Goal: Task Accomplishment & Management: Complete application form

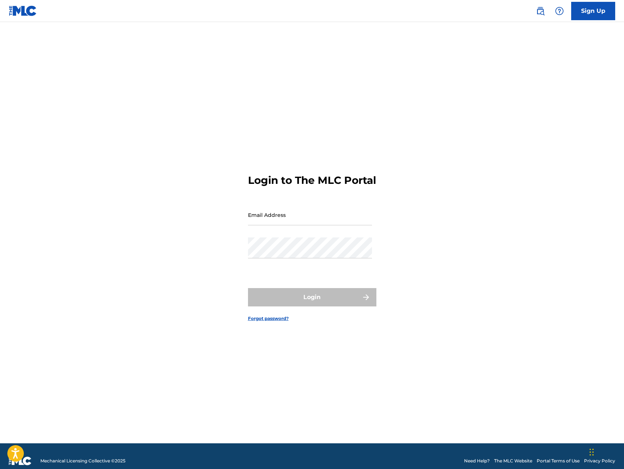
type input "[EMAIL_ADDRESS][DOMAIN_NAME]"
click at [332, 280] on form "Login to The MLC Portal Email Address [EMAIL_ADDRESS][DOMAIN_NAME] Password Log…" at bounding box center [312, 241] width 128 height 403
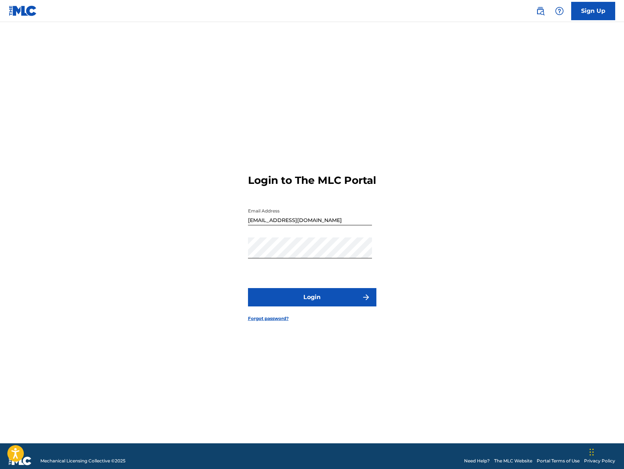
click at [326, 304] on button "Login" at bounding box center [312, 297] width 128 height 18
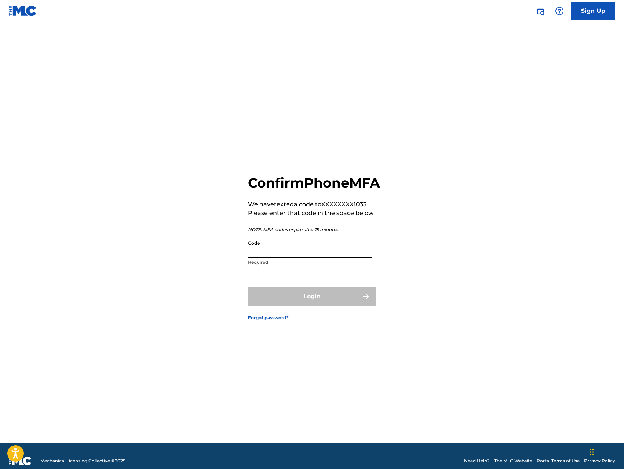
click at [352, 257] on input "Code" at bounding box center [310, 247] width 124 height 21
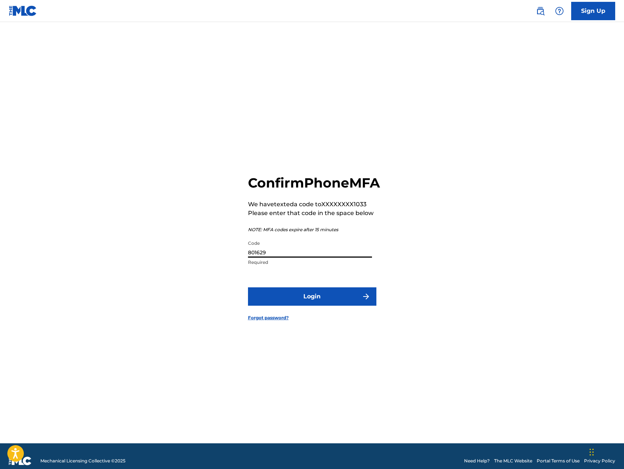
type input "801629"
click at [330, 299] on button "Login" at bounding box center [312, 296] width 128 height 18
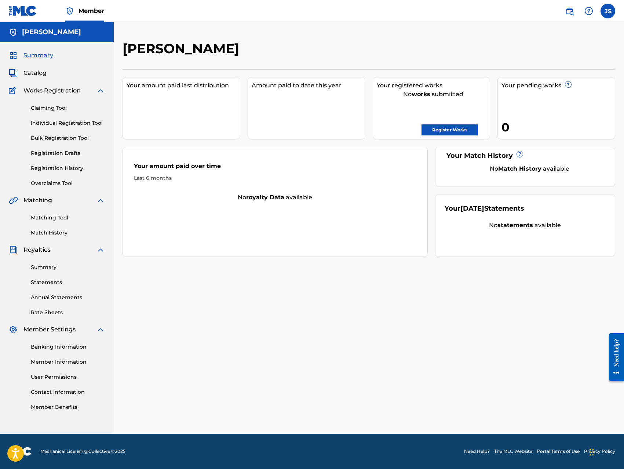
click at [91, 124] on link "Individual Registration Tool" at bounding box center [68, 123] width 74 height 8
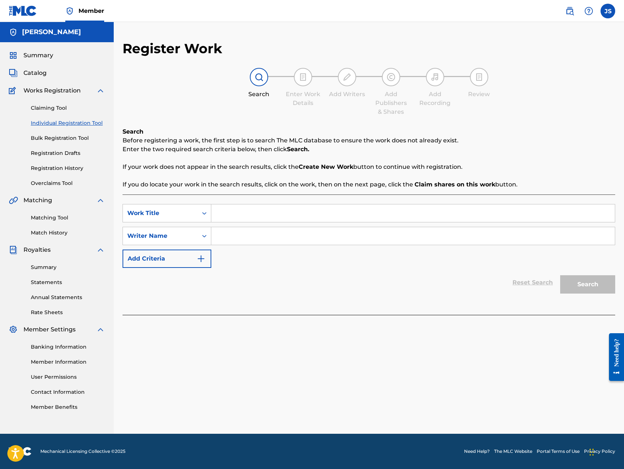
click at [63, 220] on link "Matching Tool" at bounding box center [68, 218] width 74 height 8
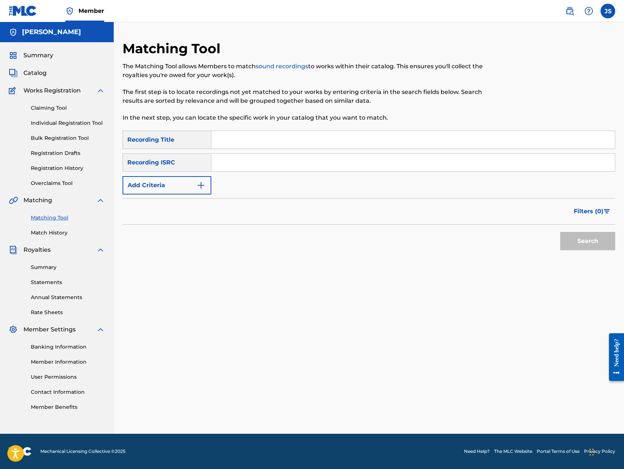
click at [246, 166] on input "Search Form" at bounding box center [412, 163] width 403 height 18
click at [576, 249] on button "Search" at bounding box center [587, 241] width 55 height 18
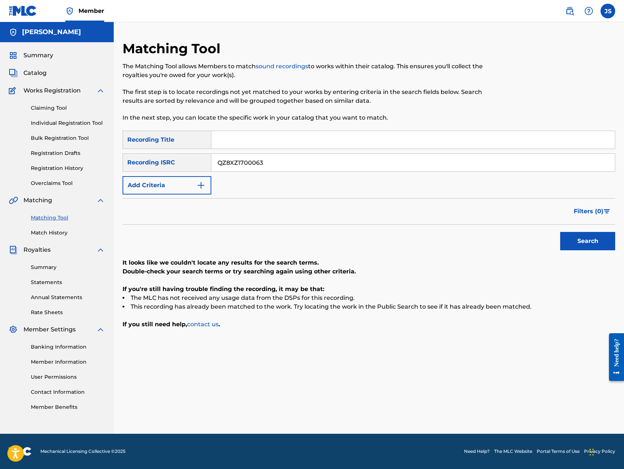
click at [265, 166] on input "QZ8XZ1700063" at bounding box center [412, 163] width 403 height 18
type input "QZ8XZ1700024"
click at [604, 241] on button "Search" at bounding box center [587, 241] width 55 height 18
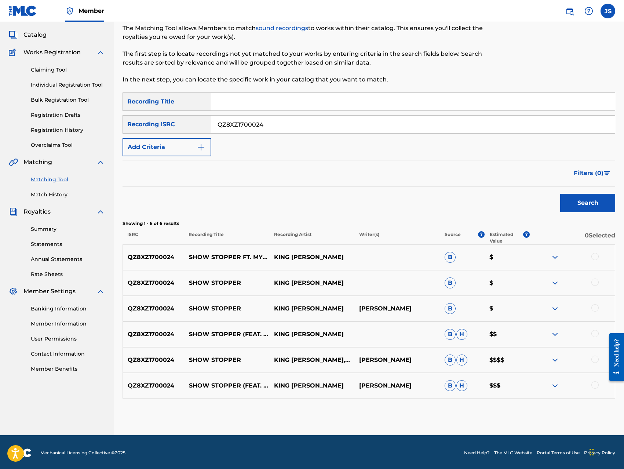
scroll to position [40, 0]
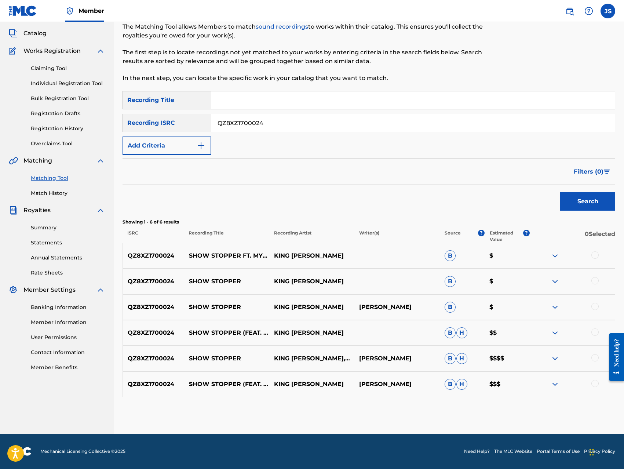
click at [555, 356] on img at bounding box center [554, 358] width 9 height 9
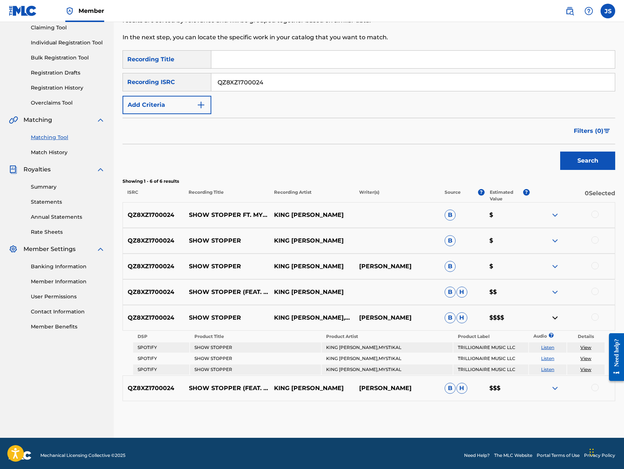
scroll to position [84, 0]
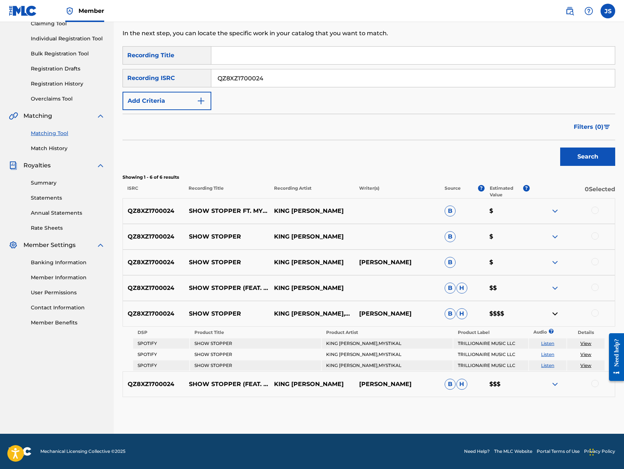
click at [593, 312] on div at bounding box center [594, 312] width 7 height 7
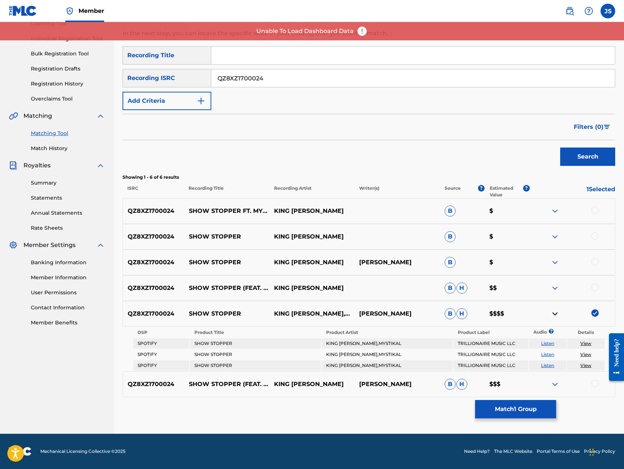
click at [518, 410] on button "Match 1 Group" at bounding box center [515, 409] width 81 height 18
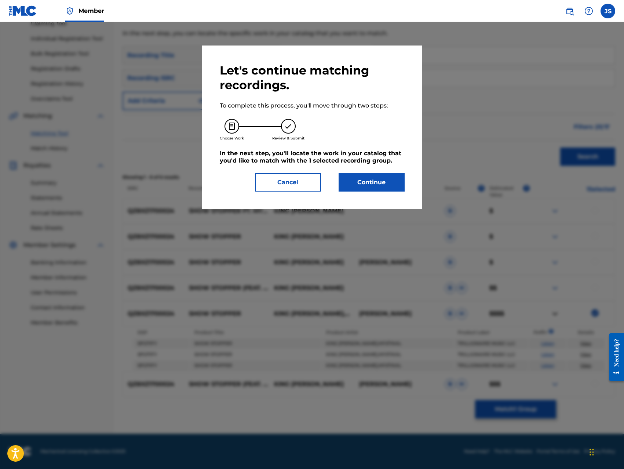
click at [382, 184] on button "Continue" at bounding box center [371, 182] width 66 height 18
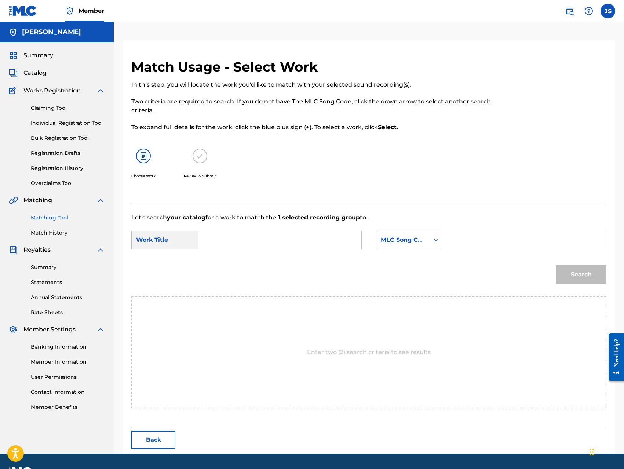
click at [286, 239] on input "Search Form" at bounding box center [280, 240] width 150 height 18
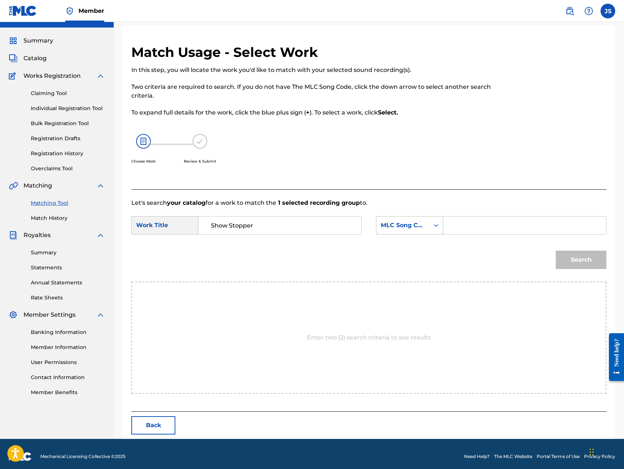
scroll to position [20, 0]
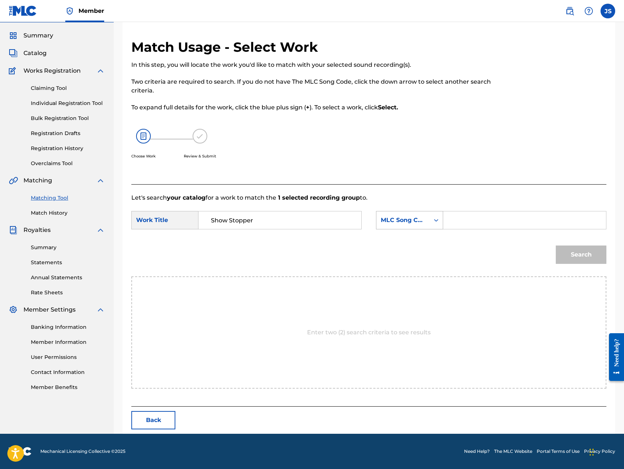
type input "Show Stopper"
click at [419, 221] on div "MLC Song Code" at bounding box center [403, 220] width 44 height 9
click at [417, 247] on div "Writer IPI" at bounding box center [409, 248] width 66 height 18
click at [454, 223] on input "Search Form" at bounding box center [524, 220] width 150 height 18
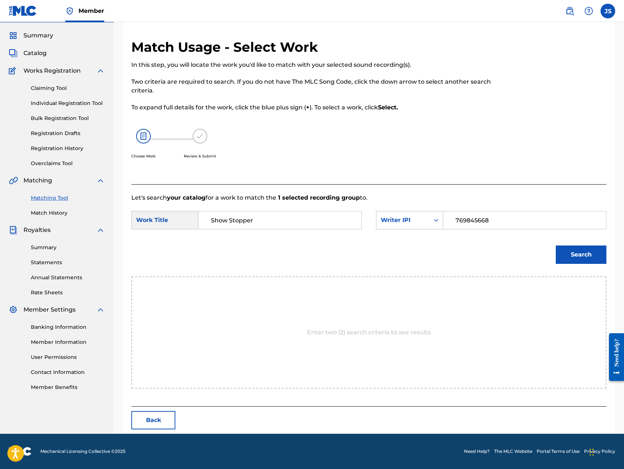
click at [569, 254] on button "Search" at bounding box center [581, 254] width 51 height 18
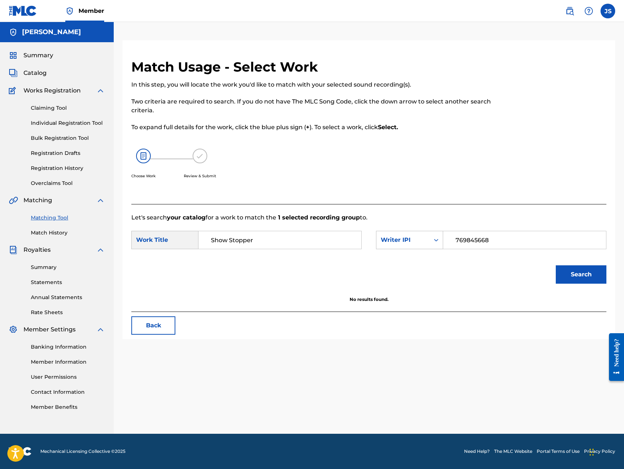
click at [498, 238] on input "769845668" at bounding box center [524, 240] width 150 height 18
type input "1307881934"
click at [575, 274] on button "Search" at bounding box center [581, 274] width 51 height 18
click at [55, 106] on link "Claiming Tool" at bounding box center [68, 108] width 74 height 8
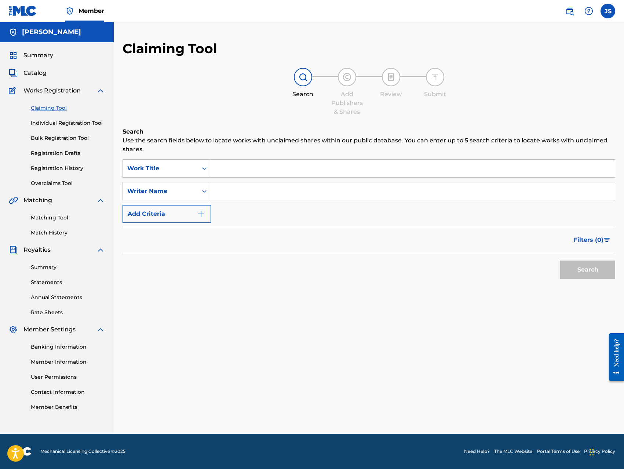
click at [221, 167] on input "Search Form" at bounding box center [412, 169] width 403 height 18
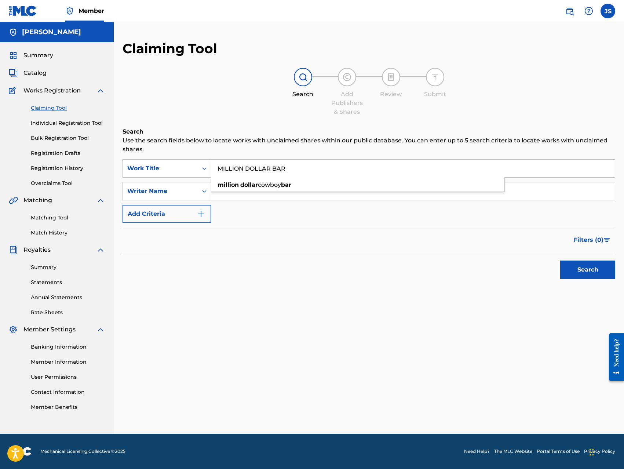
type input "MILLION DOLLAR BAR"
click at [244, 224] on form "SearchWithCriteria3aeba105-520f-4814-a019-f8d221c6291f Work Title MILLION DOLLA…" at bounding box center [368, 220] width 492 height 123
click at [247, 193] on input "Search Form" at bounding box center [412, 191] width 403 height 18
click at [309, 192] on input "[PERSON_NAME]" at bounding box center [412, 191] width 403 height 18
type input "[PERSON_NAME]"
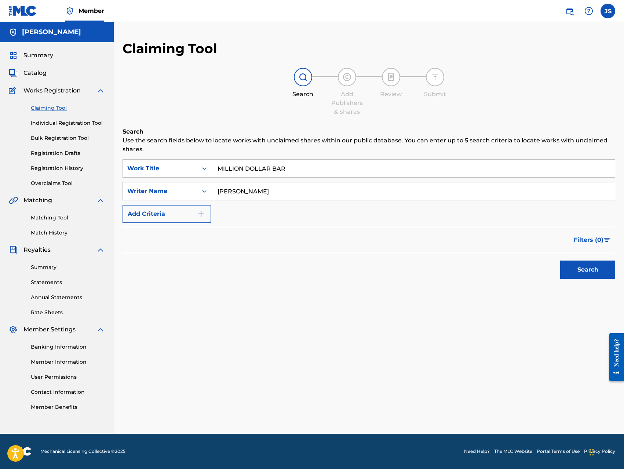
click at [315, 246] on div "Filters ( 0 )" at bounding box center [368, 240] width 492 height 26
click at [589, 271] on button "Search" at bounding box center [587, 269] width 55 height 18
click at [205, 193] on icon "Search Form" at bounding box center [204, 190] width 7 height 7
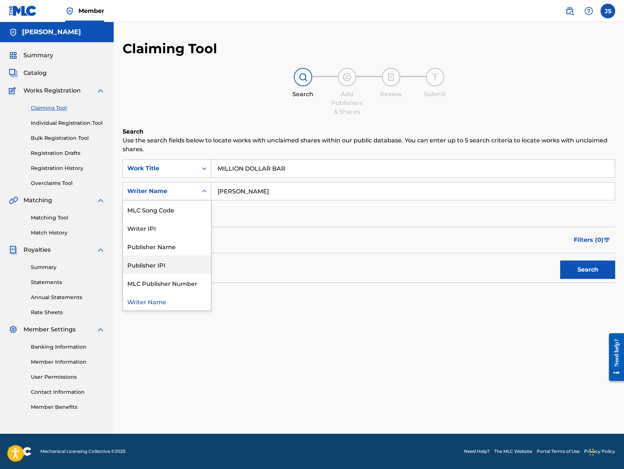
click at [188, 261] on div "Publisher IPI" at bounding box center [167, 264] width 88 height 18
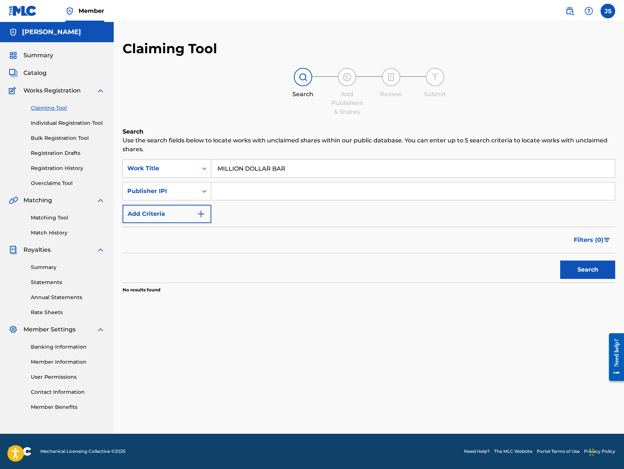
click at [260, 191] on input "Search Form" at bounding box center [412, 191] width 403 height 18
click at [576, 273] on button "Search" at bounding box center [587, 269] width 55 height 18
click at [225, 192] on input "00431083100" at bounding box center [412, 191] width 403 height 18
type input "431083100"
click at [576, 273] on button "Search" at bounding box center [587, 269] width 55 height 18
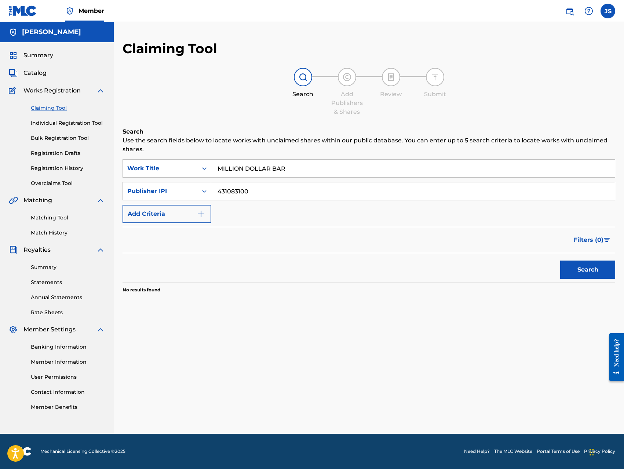
click at [93, 125] on link "Individual Registration Tool" at bounding box center [68, 123] width 74 height 8
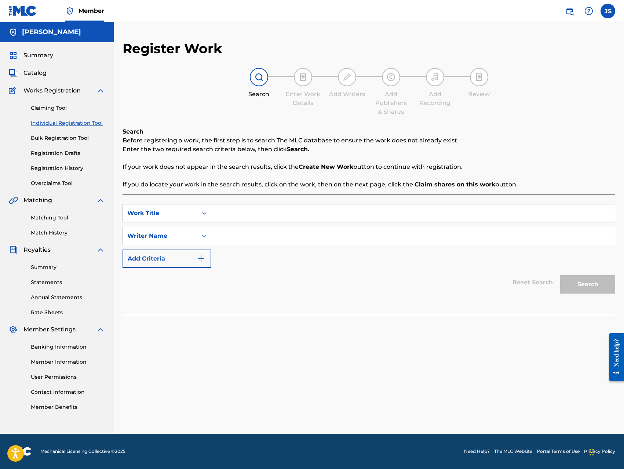
click at [77, 171] on link "Registration History" at bounding box center [68, 168] width 74 height 8
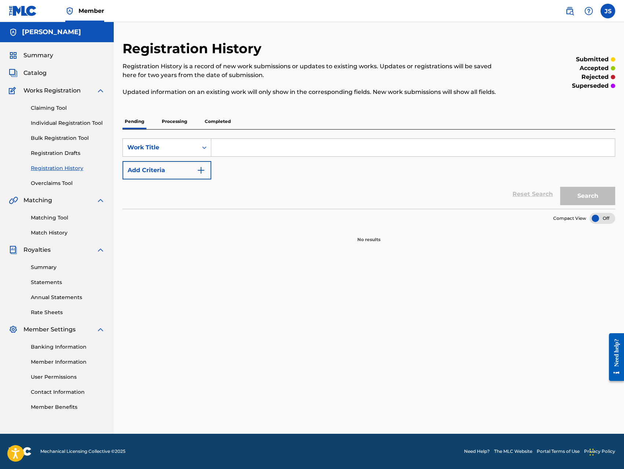
click at [171, 123] on p "Processing" at bounding box center [175, 121] width 30 height 15
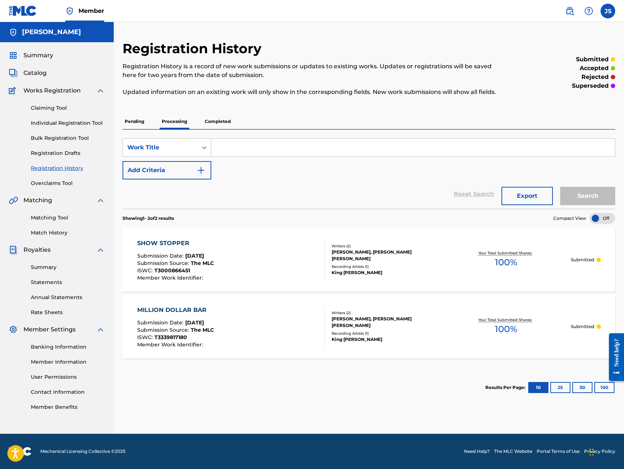
click at [79, 122] on link "Individual Registration Tool" at bounding box center [68, 123] width 74 height 8
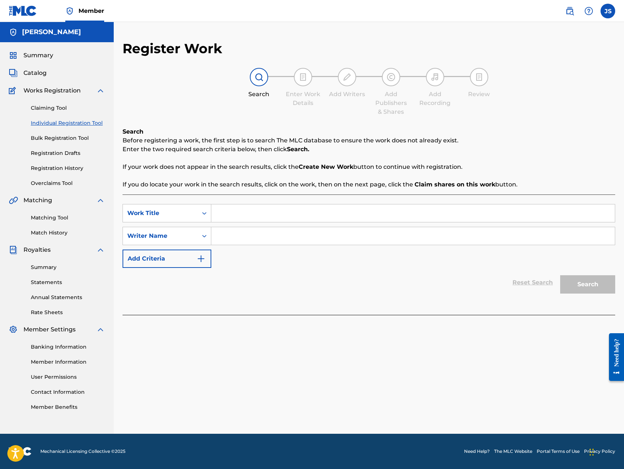
click at [218, 213] on input "Search Form" at bounding box center [412, 213] width 403 height 18
type input "Tequila Shots feat. Queen Life & Late Night"
click at [225, 238] on input "Search Form" at bounding box center [412, 236] width 403 height 18
click at [245, 238] on input "[PERSON_NAME]" at bounding box center [412, 236] width 403 height 18
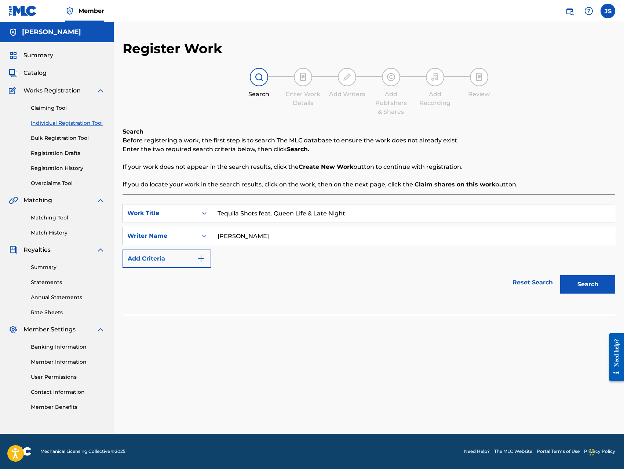
click at [245, 238] on input "[PERSON_NAME]" at bounding box center [412, 236] width 403 height 18
type input "[PERSON_NAME]"
click at [315, 280] on div "Reset Search Search" at bounding box center [368, 282] width 492 height 29
click at [580, 287] on button "Search" at bounding box center [587, 284] width 55 height 18
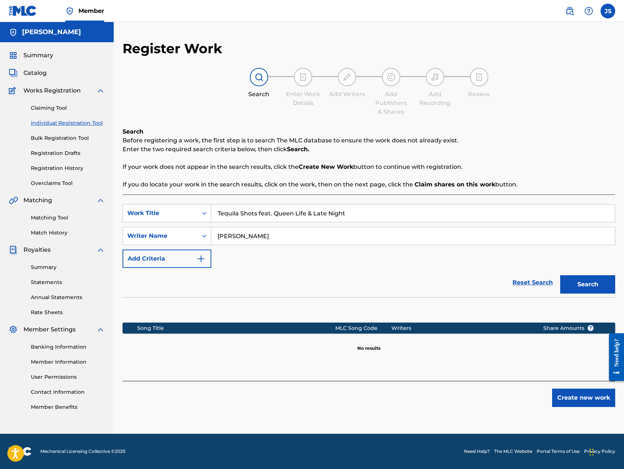
click at [327, 213] on input "Tequila Shots feat. Queen Life & Late Night" at bounding box center [412, 213] width 403 height 18
click at [567, 402] on button "Create new work" at bounding box center [583, 397] width 63 height 18
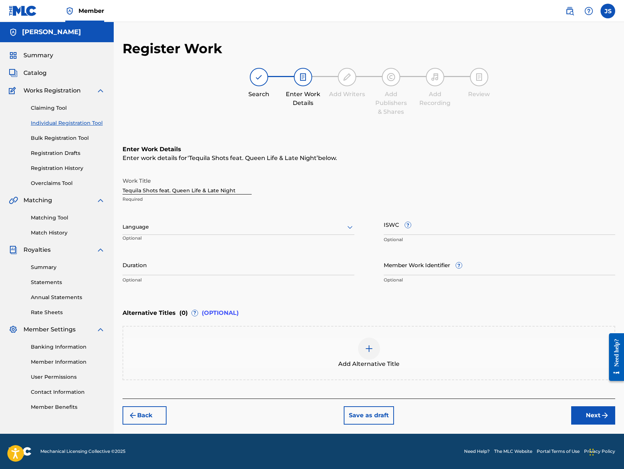
click at [435, 228] on input "ISWC ?" at bounding box center [500, 224] width 232 height 21
type input "T-334524732-3"
click at [582, 415] on button "Next" at bounding box center [593, 415] width 44 height 18
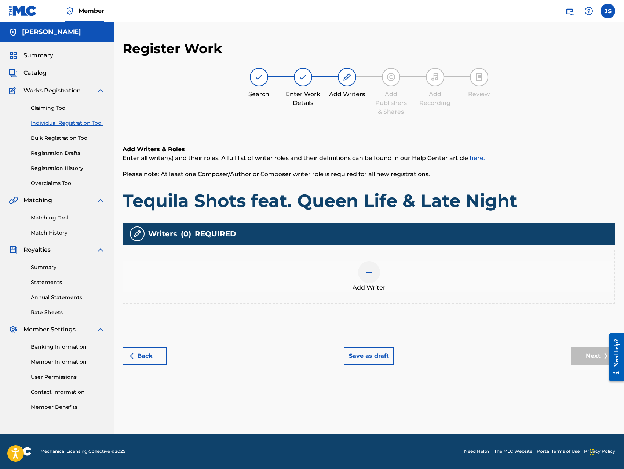
click at [366, 272] on img at bounding box center [369, 272] width 9 height 9
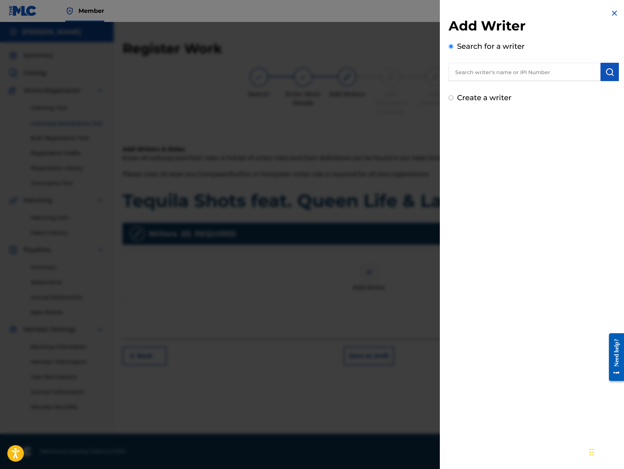
click at [521, 72] on input "text" at bounding box center [524, 72] width 152 height 18
type input "K"
type input "[PERSON_NAME]"
click at [452, 98] on input "Create a writer" at bounding box center [450, 97] width 5 height 5
radio input "false"
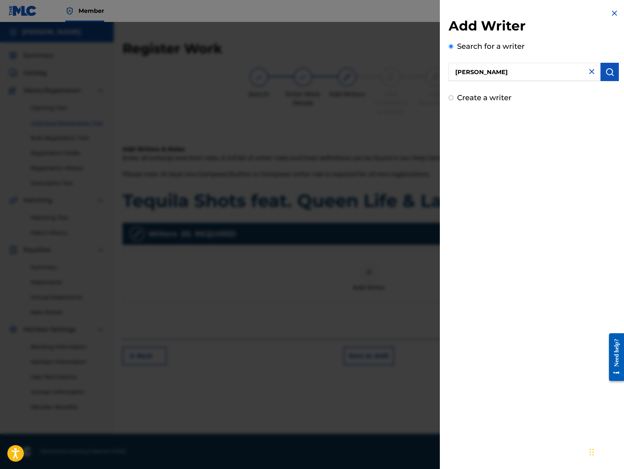
radio input "true"
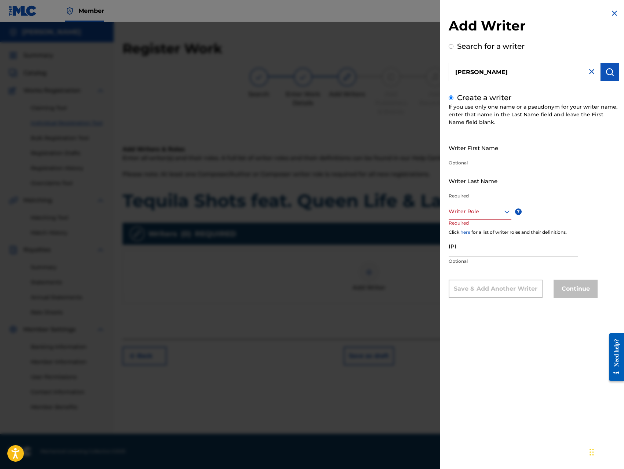
click at [506, 209] on icon at bounding box center [506, 211] width 9 height 9
click at [490, 231] on div "Composer/Author" at bounding box center [480, 228] width 62 height 17
click at [488, 252] on input "IPI" at bounding box center [512, 246] width 129 height 21
type input "769845668"
click at [489, 153] on input "Writer First Name" at bounding box center [512, 147] width 129 height 21
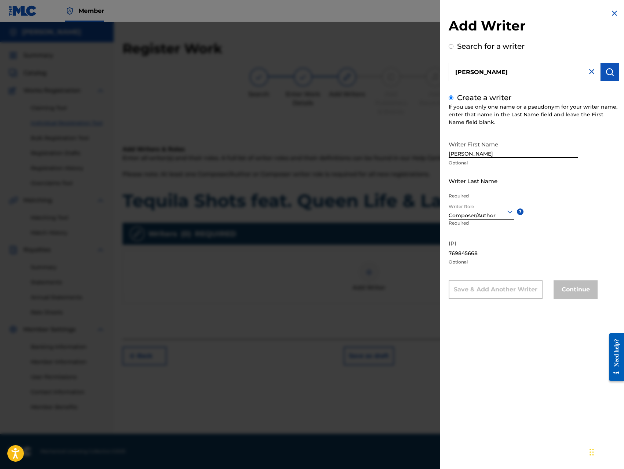
type input "[PERSON_NAME]"
click at [491, 189] on input "Writer Last Name" at bounding box center [512, 180] width 129 height 21
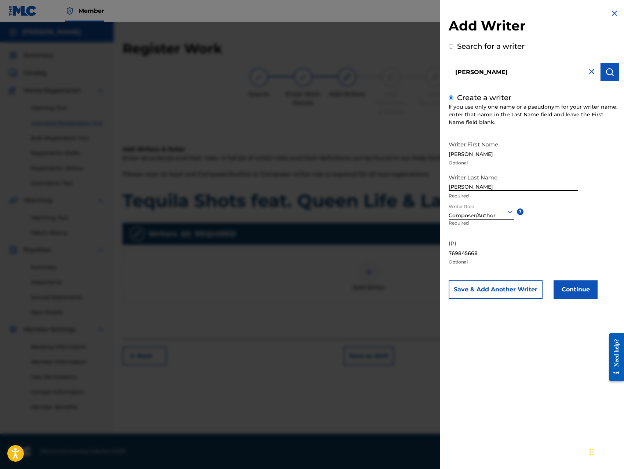
type input "[PERSON_NAME]"
click at [495, 155] on input "[PERSON_NAME]" at bounding box center [512, 147] width 129 height 21
type input "[PERSON_NAME]"
click at [521, 291] on button "Save & Add Another Writer" at bounding box center [495, 289] width 94 height 18
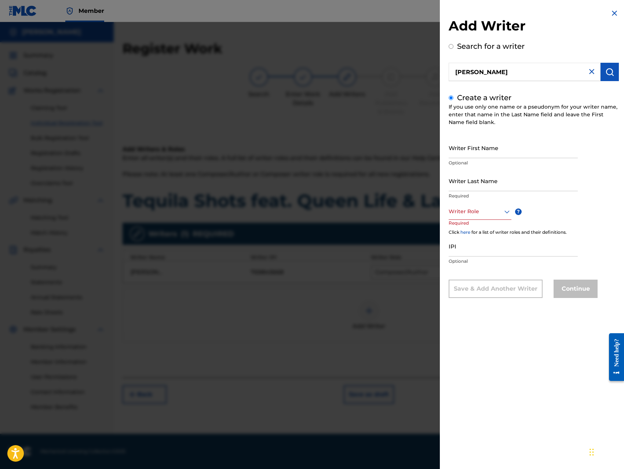
click at [499, 208] on div at bounding box center [479, 211] width 63 height 9
click at [484, 230] on div "Composer/Author" at bounding box center [480, 228] width 62 height 17
click at [479, 153] on input "Writer First Name" at bounding box center [512, 147] width 129 height 21
type input "King"
click at [477, 187] on input "Writer Last Name" at bounding box center [512, 180] width 129 height 21
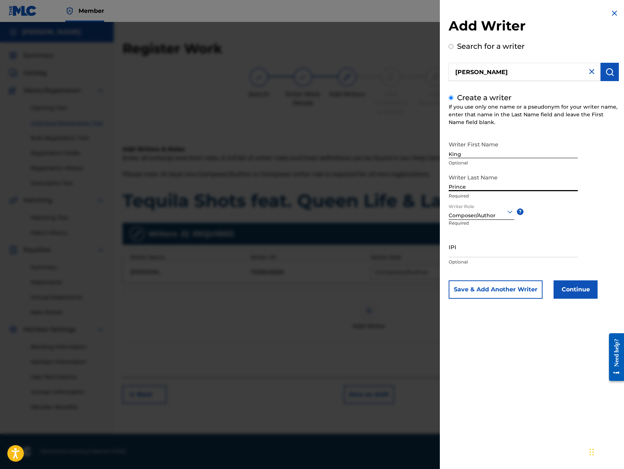
type input "Prince"
click at [472, 252] on input "IPI" at bounding box center [512, 246] width 129 height 21
type input "1307881934"
click at [569, 290] on button "Continue" at bounding box center [575, 289] width 44 height 18
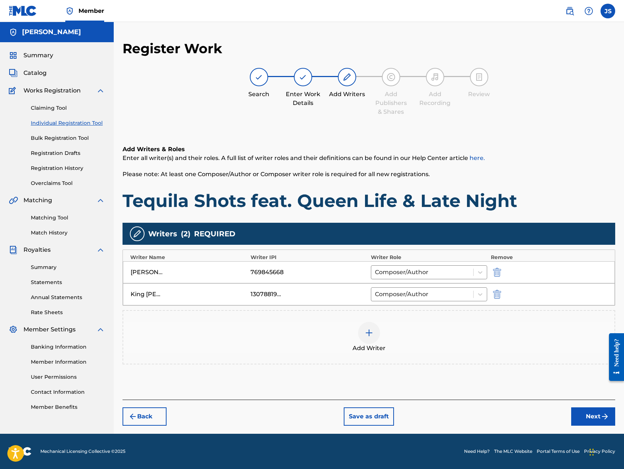
click at [584, 415] on button "Next" at bounding box center [593, 416] width 44 height 18
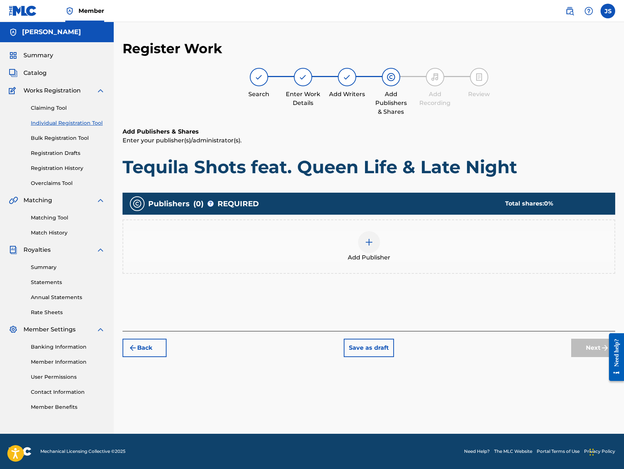
click at [367, 245] on img at bounding box center [369, 242] width 9 height 9
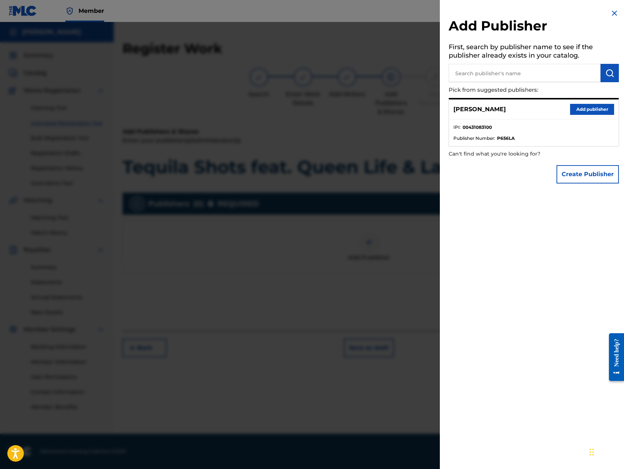
click at [590, 108] on button "Add publisher" at bounding box center [592, 109] width 44 height 11
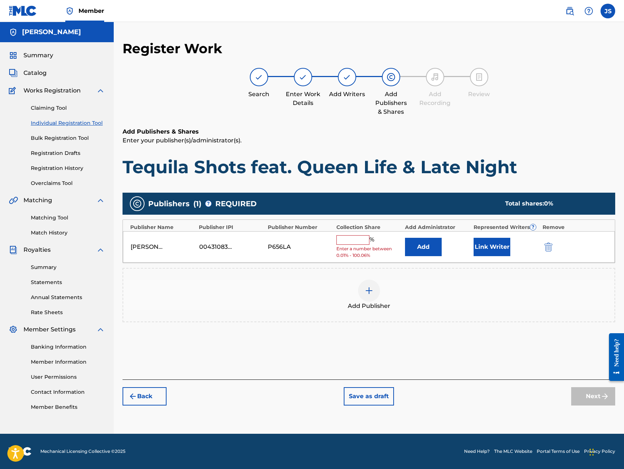
click at [352, 242] on input "text" at bounding box center [352, 240] width 33 height 10
type input "100"
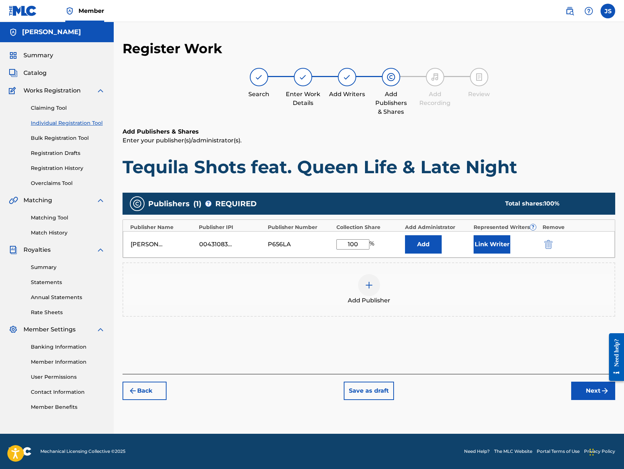
click at [487, 246] on button "Link Writer" at bounding box center [491, 244] width 37 height 18
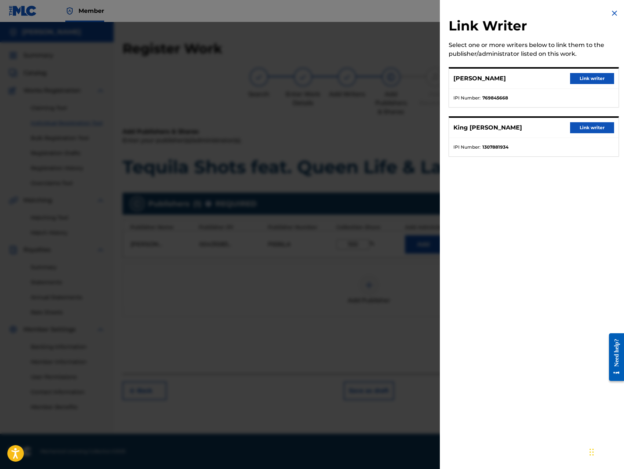
click at [598, 77] on button "Link writer" at bounding box center [592, 78] width 44 height 11
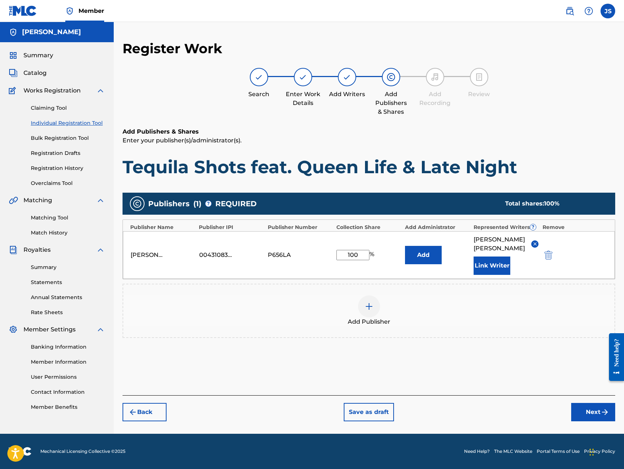
click at [498, 268] on button "Link Writer" at bounding box center [491, 265] width 37 height 18
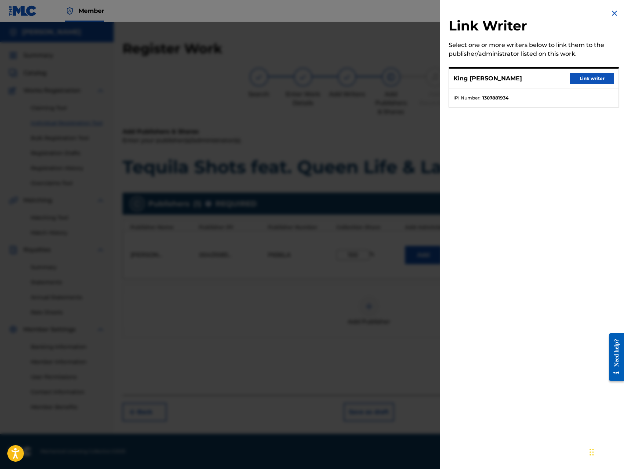
click at [586, 79] on button "Link writer" at bounding box center [592, 78] width 44 height 11
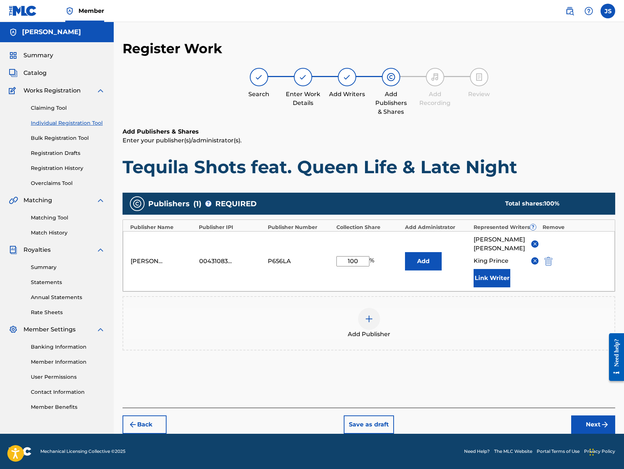
click at [590, 425] on button "Next" at bounding box center [593, 424] width 44 height 18
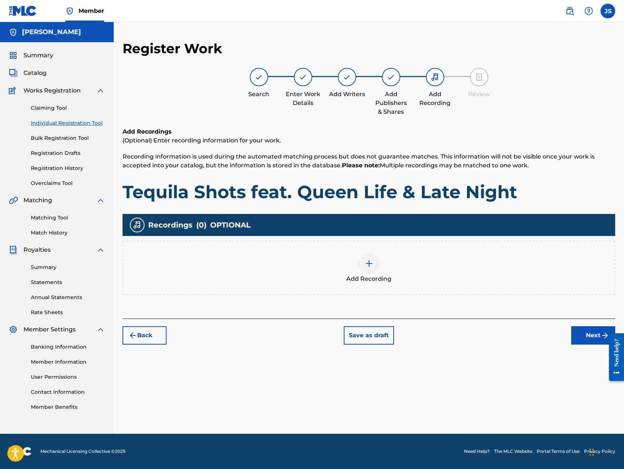
click at [365, 263] on img at bounding box center [369, 263] width 9 height 9
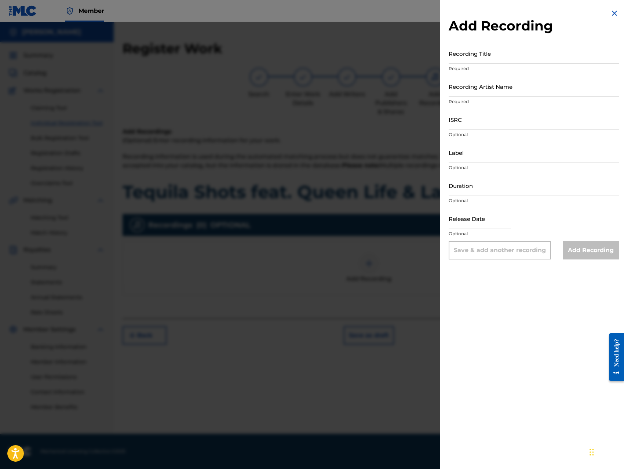
click at [497, 59] on input "Recording Title" at bounding box center [533, 53] width 170 height 21
paste input "Tequila Shots feat. Queen Life & Late Night"
type input "Tequila Shots feat. Queen Life & Late Night"
click at [507, 92] on input "Recording Artist Name" at bounding box center [533, 86] width 170 height 21
type input "King [PERSON_NAME]"
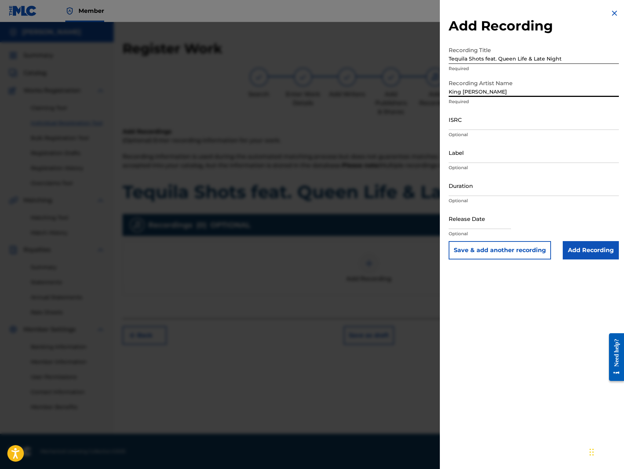
click at [502, 124] on input "ISRC" at bounding box center [533, 119] width 170 height 21
click at [502, 125] on input "QZ8XZ1700024" at bounding box center [533, 119] width 170 height 21
type input "QZ8XZ1700054"
click at [499, 158] on input "Label" at bounding box center [533, 152] width 170 height 21
type input "Trillionaire Music LLC"
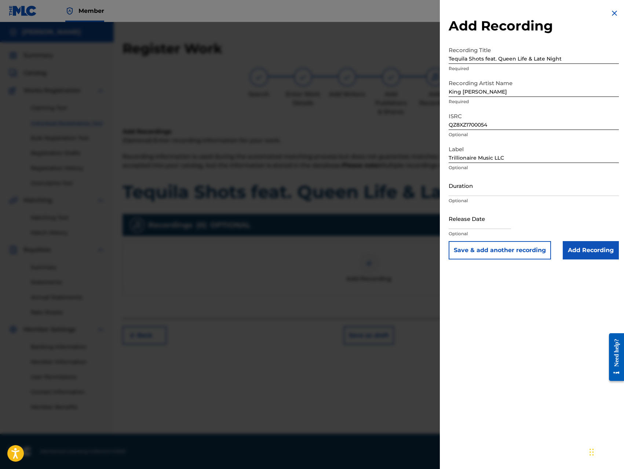
click at [586, 253] on input "Add Recording" at bounding box center [591, 250] width 56 height 18
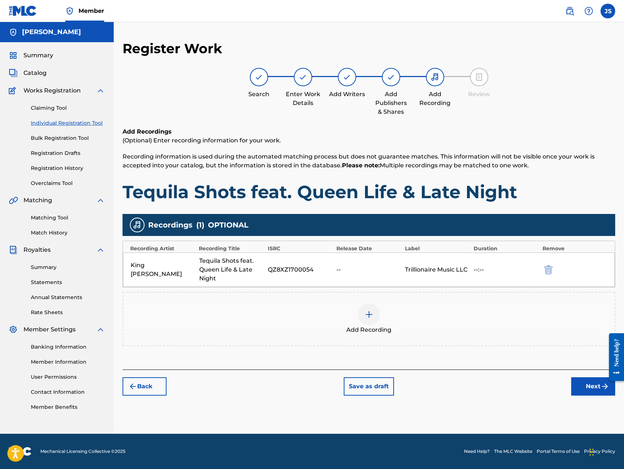
click at [587, 386] on button "Next" at bounding box center [593, 386] width 44 height 18
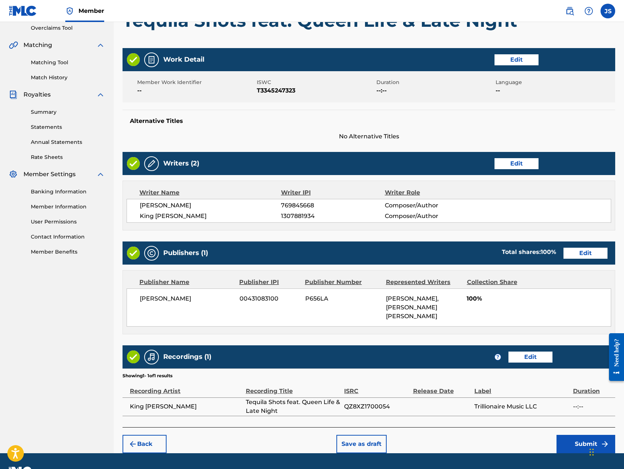
scroll to position [166, 0]
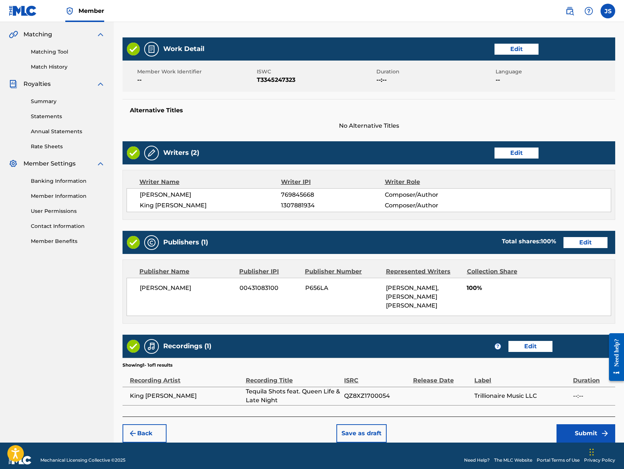
click at [588, 424] on button "Submit" at bounding box center [585, 433] width 59 height 18
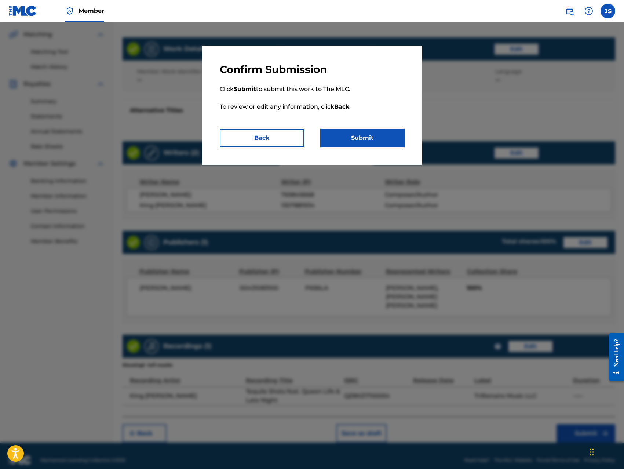
click at [375, 138] on button "Submit" at bounding box center [362, 138] width 84 height 18
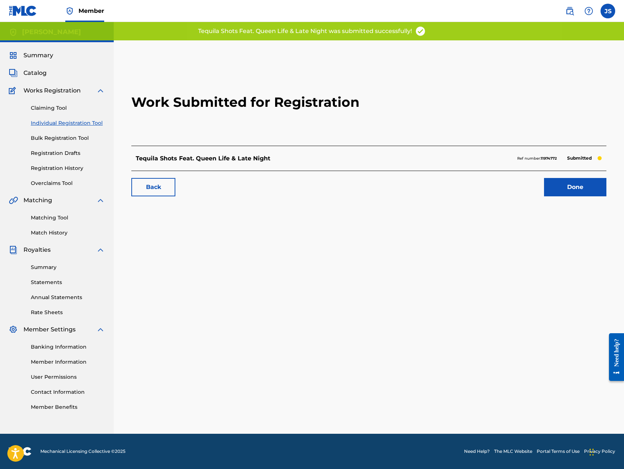
click at [564, 189] on link "Done" at bounding box center [575, 187] width 62 height 18
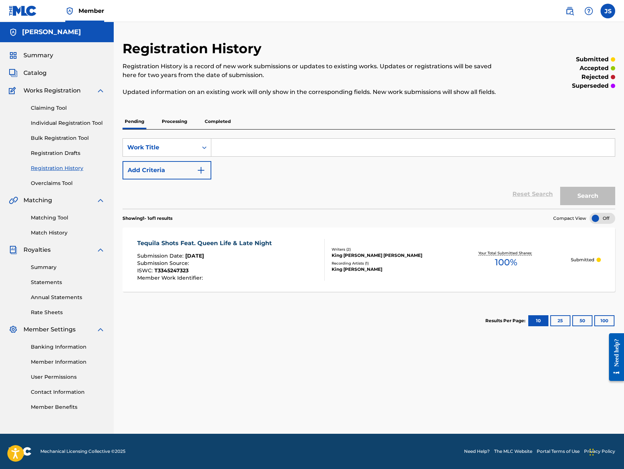
click at [173, 121] on p "Processing" at bounding box center [175, 121] width 30 height 15
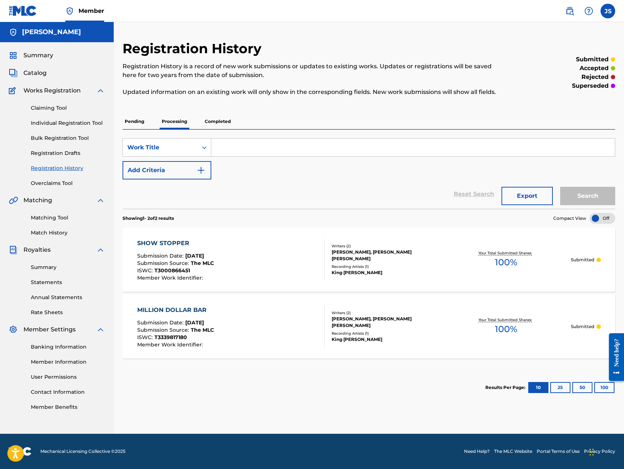
click at [140, 120] on p "Pending" at bounding box center [134, 121] width 24 height 15
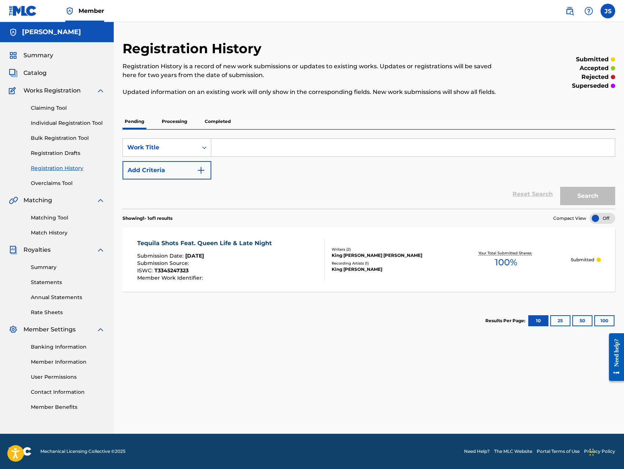
click at [76, 135] on link "Bulk Registration Tool" at bounding box center [68, 138] width 74 height 8
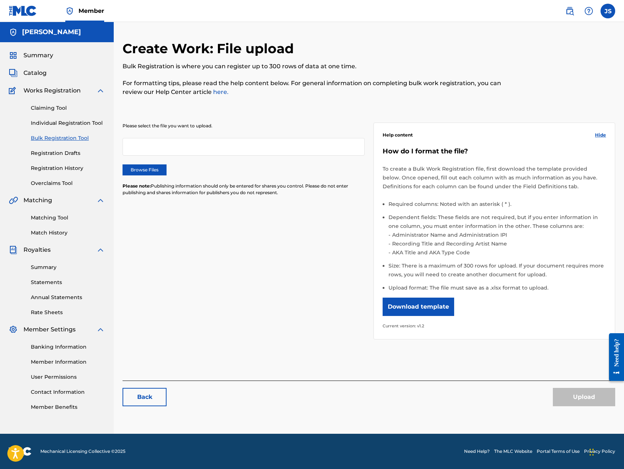
click at [155, 169] on label "Browse Files" at bounding box center [144, 169] width 44 height 11
click at [0, 0] on input "Browse Files" at bounding box center [0, 0] width 0 height 0
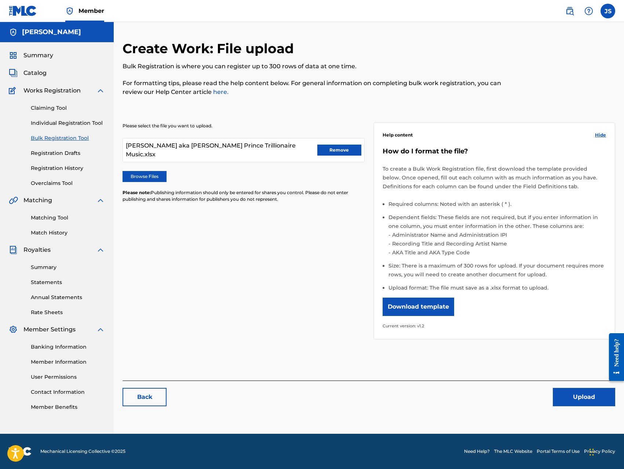
click at [582, 394] on button "Upload" at bounding box center [584, 397] width 62 height 18
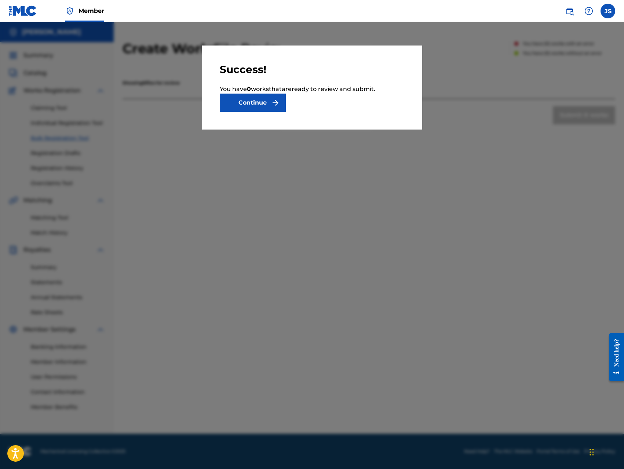
click at [261, 103] on button "Continue" at bounding box center [253, 103] width 66 height 18
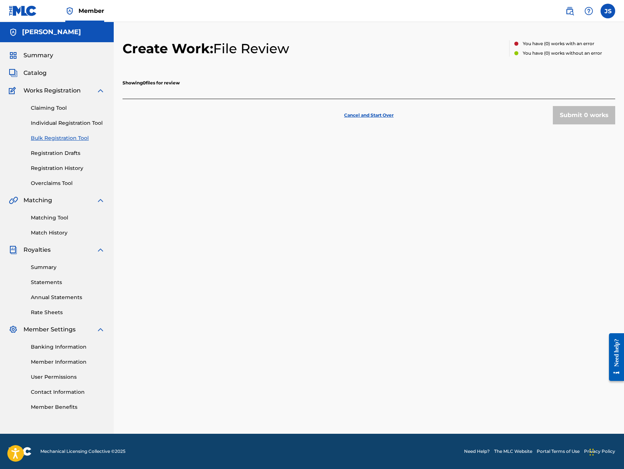
click at [82, 123] on link "Individual Registration Tool" at bounding box center [68, 123] width 74 height 8
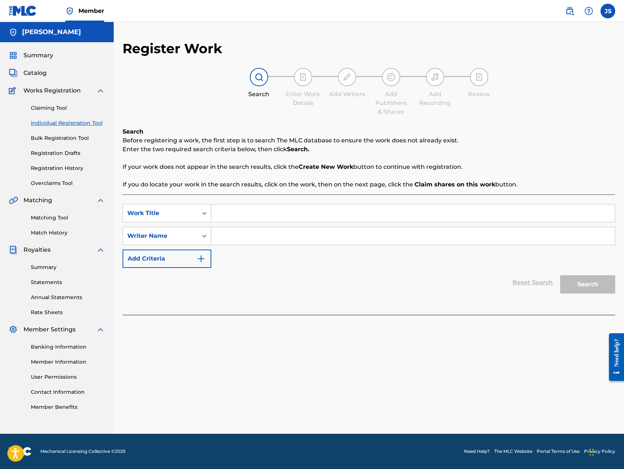
click at [238, 214] on input "Search Form" at bounding box center [412, 213] width 403 height 18
click at [281, 212] on input "Search Form" at bounding box center [412, 213] width 403 height 18
paste input "TRILLIONGOLDBARS (FEAT. NASHVILLE NICKI)"
type input "TRILLIONGOLDBARS (FEAT. NASHVILLE NICKI)"
click at [279, 237] on input "Search Form" at bounding box center [412, 236] width 403 height 18
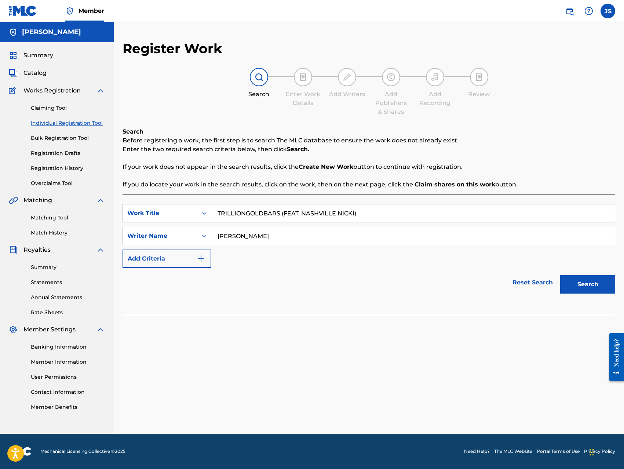
type input "[PERSON_NAME]"
click at [579, 286] on button "Search" at bounding box center [587, 284] width 55 height 18
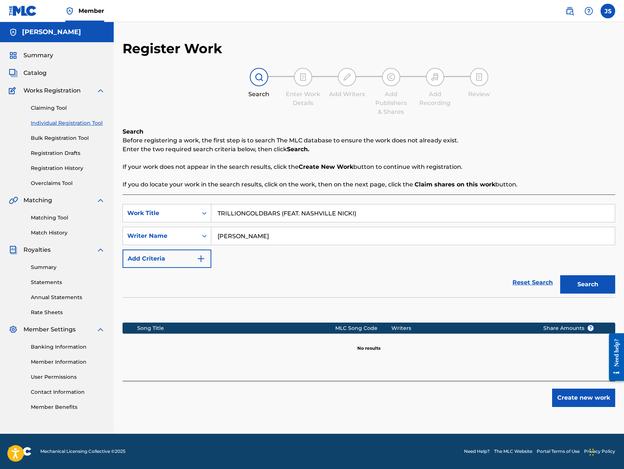
click at [575, 397] on button "Create new work" at bounding box center [583, 397] width 63 height 18
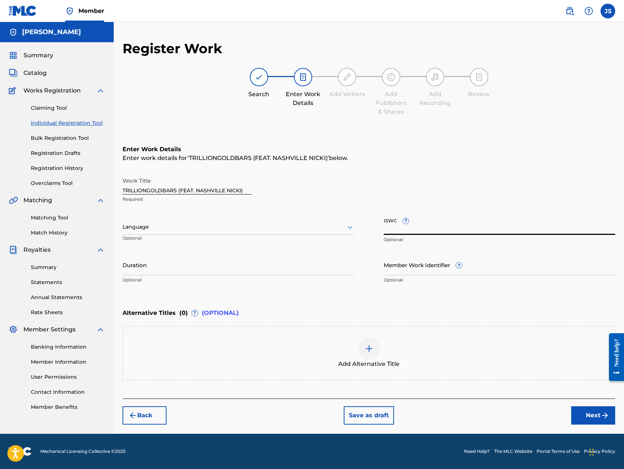
click at [434, 227] on input "ISWC ?" at bounding box center [500, 224] width 232 height 21
type input "T-334526955-4"
click at [594, 418] on button "Next" at bounding box center [593, 415] width 44 height 18
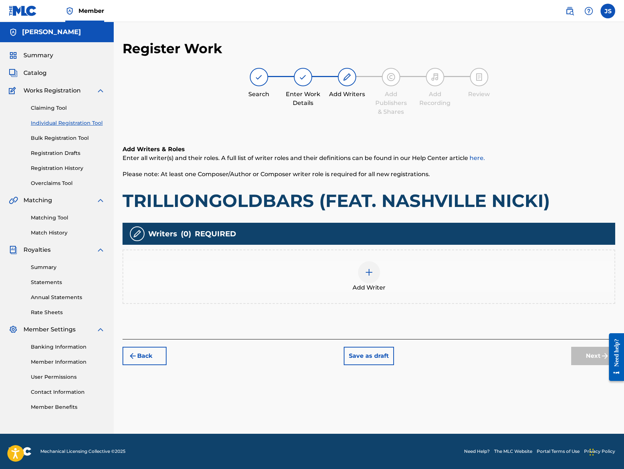
click at [366, 277] on div at bounding box center [369, 272] width 22 height 22
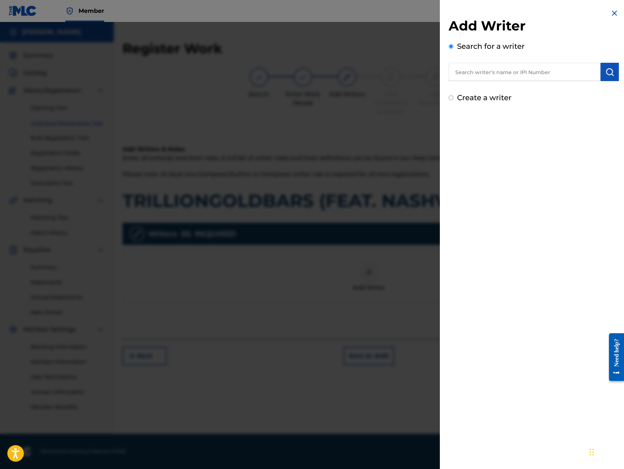
click at [553, 72] on input "text" at bounding box center [524, 72] width 152 height 18
type input "K"
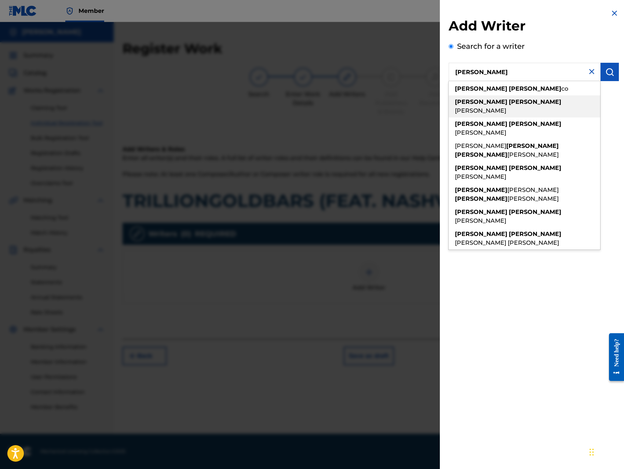
click at [532, 102] on div "[PERSON_NAME]" at bounding box center [523, 106] width 151 height 22
type input "[PERSON_NAME]"
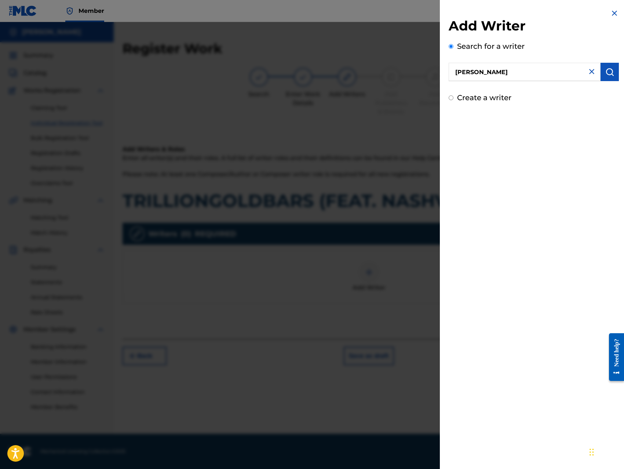
click at [610, 74] on img "submit" at bounding box center [609, 71] width 9 height 9
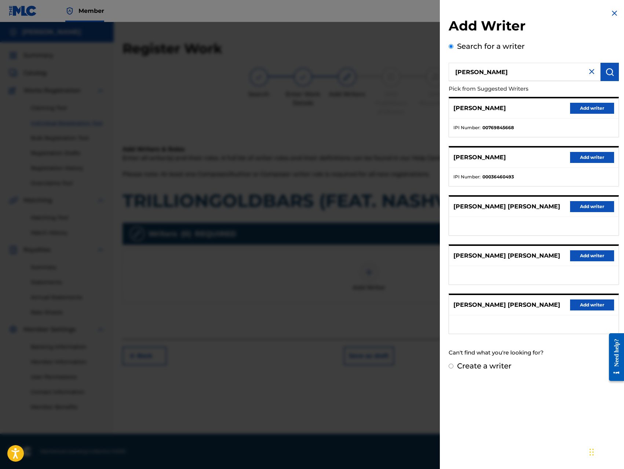
click at [596, 109] on button "Add writer" at bounding box center [592, 108] width 44 height 11
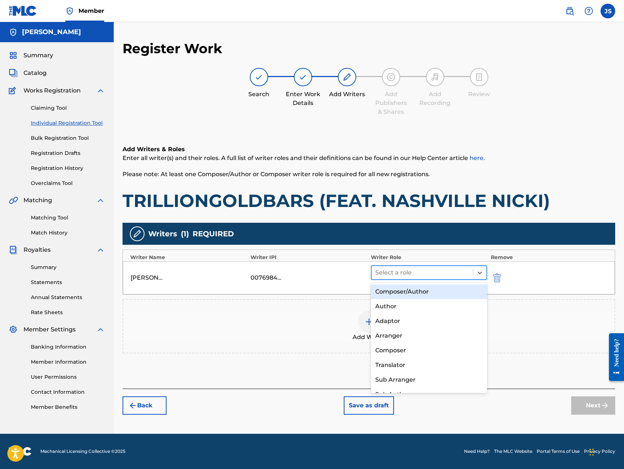
click at [459, 271] on div at bounding box center [422, 272] width 94 height 10
click at [443, 290] on div "Composer/Author" at bounding box center [429, 291] width 116 height 15
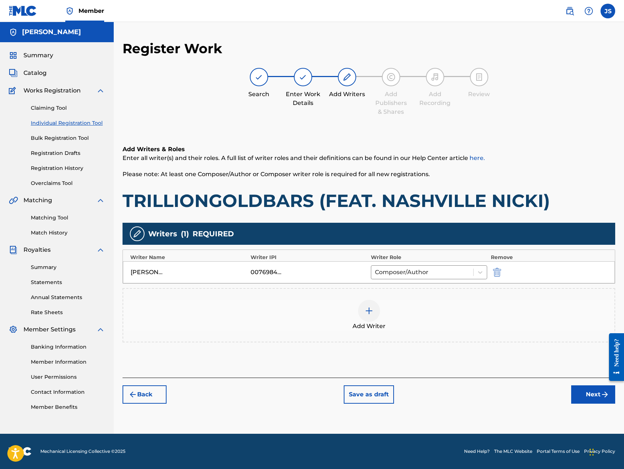
click at [375, 311] on div at bounding box center [369, 311] width 22 height 22
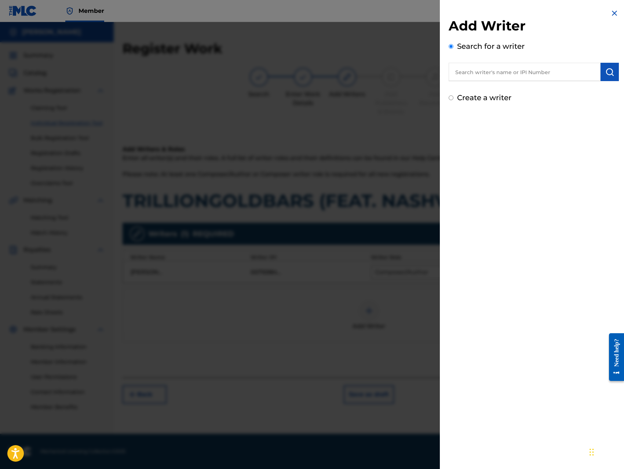
click at [544, 72] on input "text" at bounding box center [524, 72] width 152 height 18
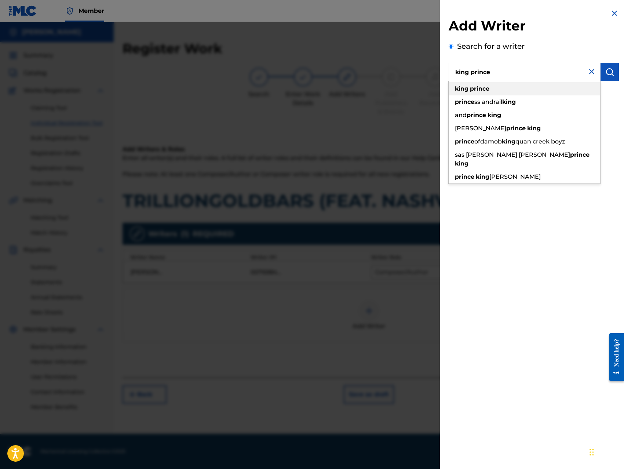
type input "king prince"
click at [533, 92] on div "king prince" at bounding box center [523, 88] width 151 height 13
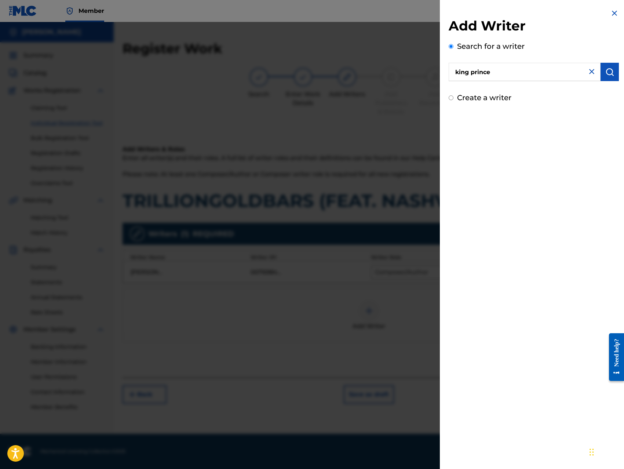
click at [605, 78] on button "submit" at bounding box center [609, 72] width 18 height 18
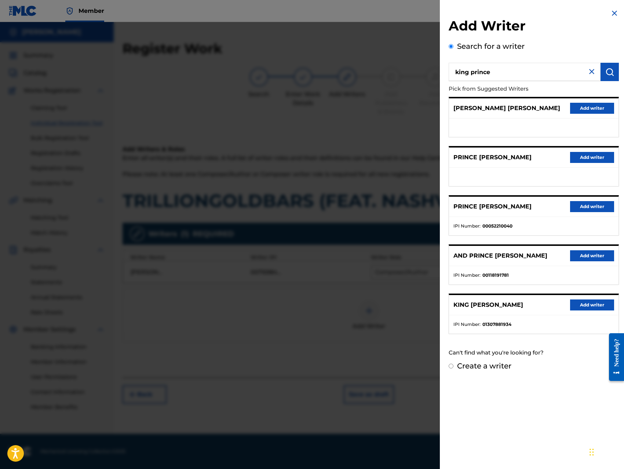
click at [585, 306] on button "Add writer" at bounding box center [592, 304] width 44 height 11
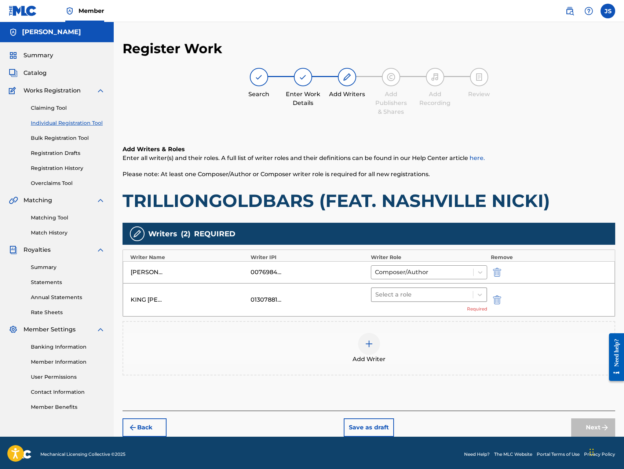
click at [450, 293] on div at bounding box center [422, 294] width 94 height 10
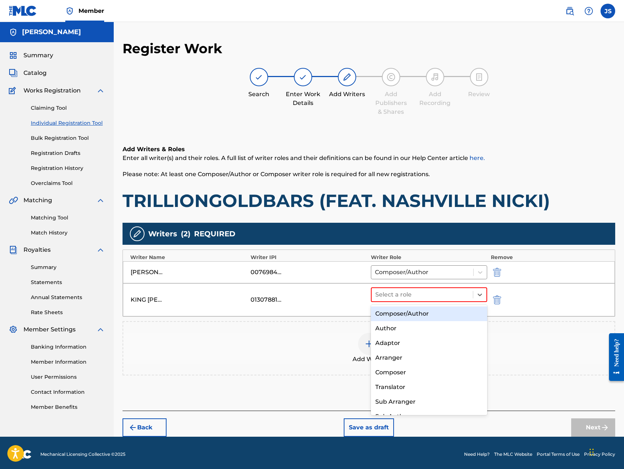
click at [429, 314] on div "Composer/Author" at bounding box center [429, 313] width 116 height 15
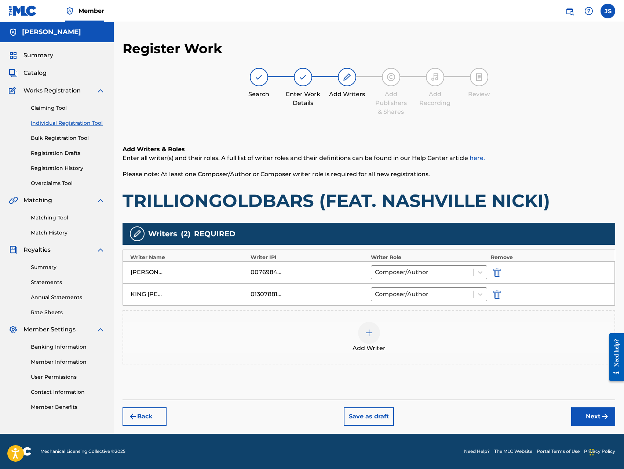
click at [585, 418] on button "Next" at bounding box center [593, 416] width 44 height 18
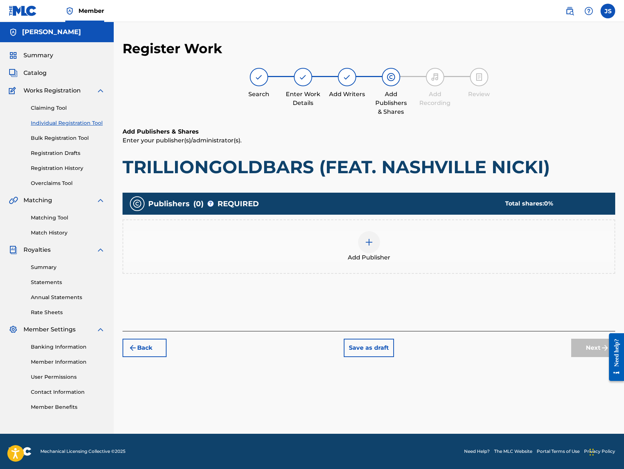
click at [368, 242] on img at bounding box center [369, 242] width 9 height 9
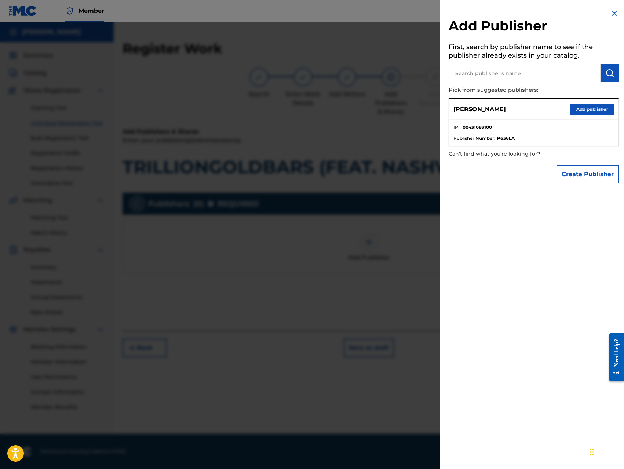
click at [581, 109] on button "Add publisher" at bounding box center [592, 109] width 44 height 11
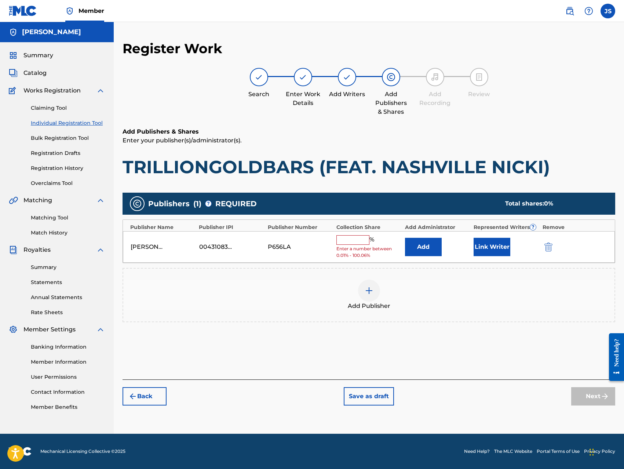
click at [349, 236] on input "text" at bounding box center [352, 240] width 33 height 10
type input "100"
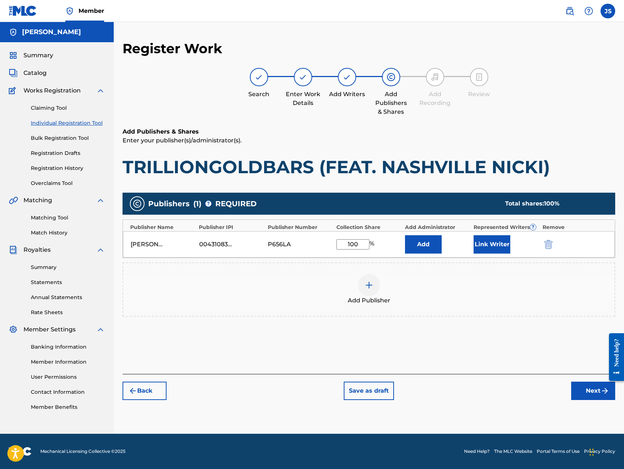
click at [484, 245] on button "Link Writer" at bounding box center [491, 244] width 37 height 18
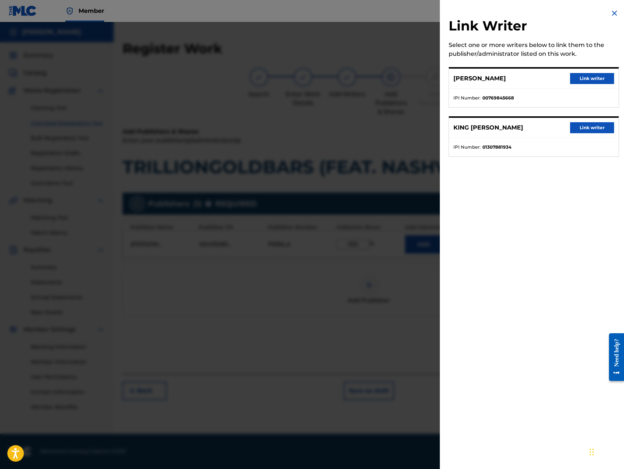
click at [580, 80] on button "Link writer" at bounding box center [592, 78] width 44 height 11
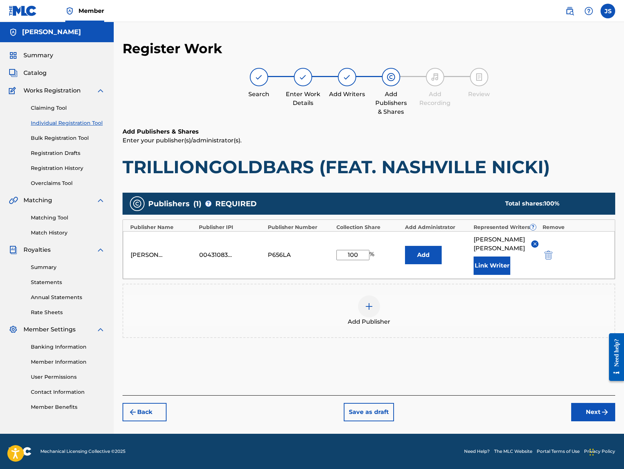
click at [498, 275] on button "Link Writer" at bounding box center [491, 265] width 37 height 18
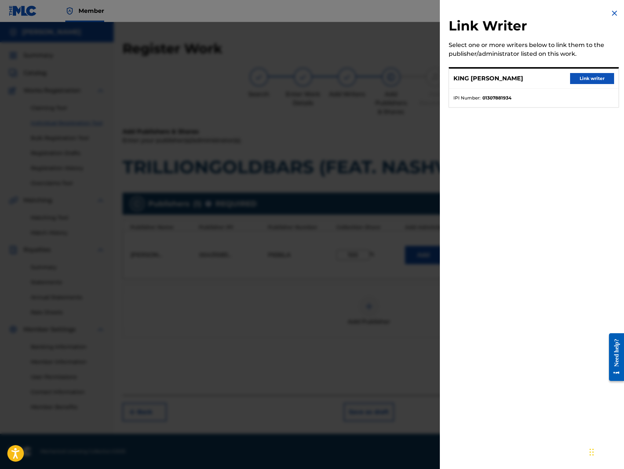
click at [601, 78] on button "Link writer" at bounding box center [592, 78] width 44 height 11
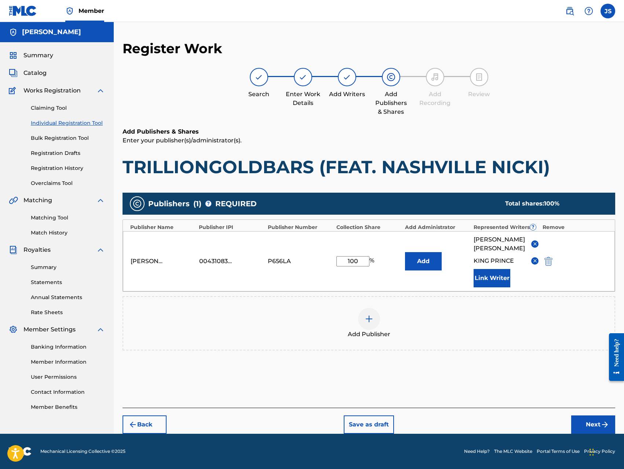
click at [585, 433] on button "Next" at bounding box center [593, 424] width 44 height 18
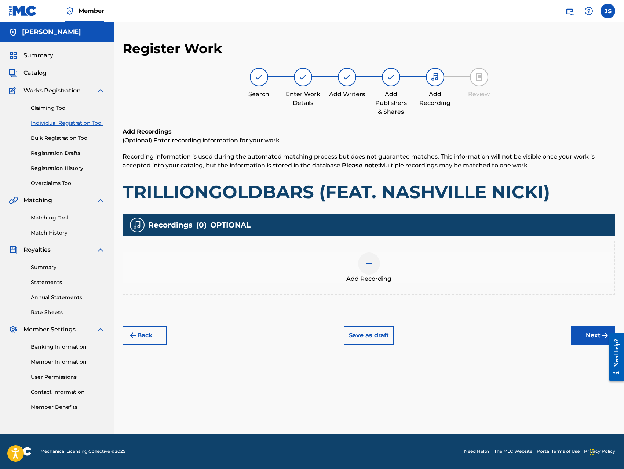
click at [369, 265] on img at bounding box center [369, 263] width 9 height 9
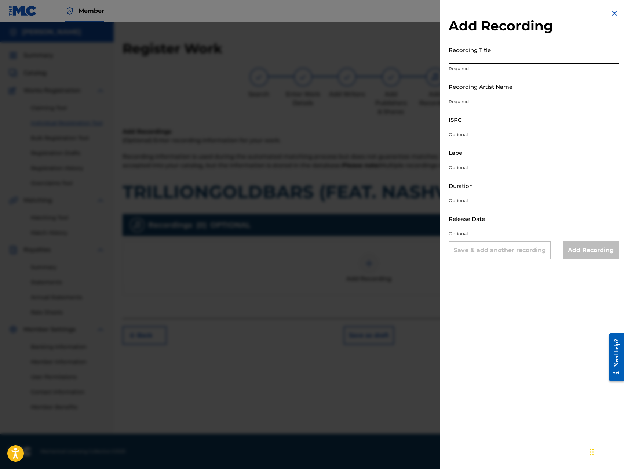
click at [502, 59] on input "Recording Title" at bounding box center [533, 53] width 170 height 21
paste input "TRILLIONGOLDBARS (FEAT. NASHVILLE NICKI)"
type input "TRILLIONGOLDBARS (FEAT. NASHVILLE NICKI)"
click at [502, 89] on input "Recording Artist Name" at bounding box center [533, 86] width 170 height 21
type input "King [PERSON_NAME]"
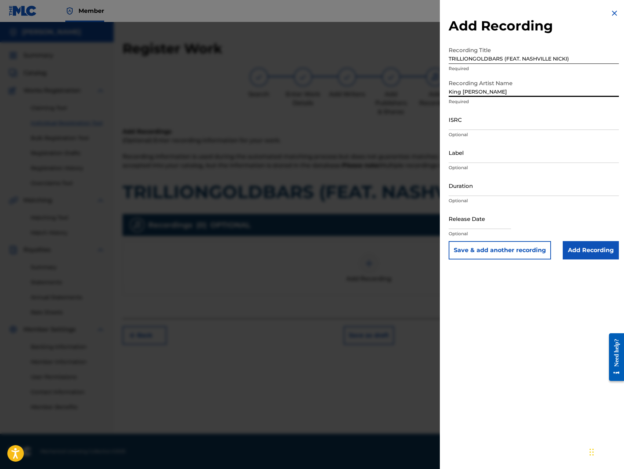
click at [497, 124] on input "ISRC" at bounding box center [533, 119] width 170 height 21
type input "QZ8XZ1700037"
click at [498, 158] on input "Label" at bounding box center [533, 152] width 170 height 21
type input "Trillionaire Music LLC"
click at [587, 246] on input "Add Recording" at bounding box center [591, 250] width 56 height 18
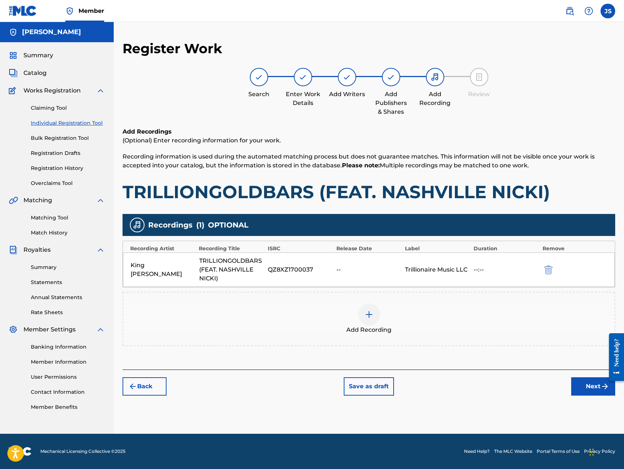
click at [584, 389] on button "Next" at bounding box center [593, 386] width 44 height 18
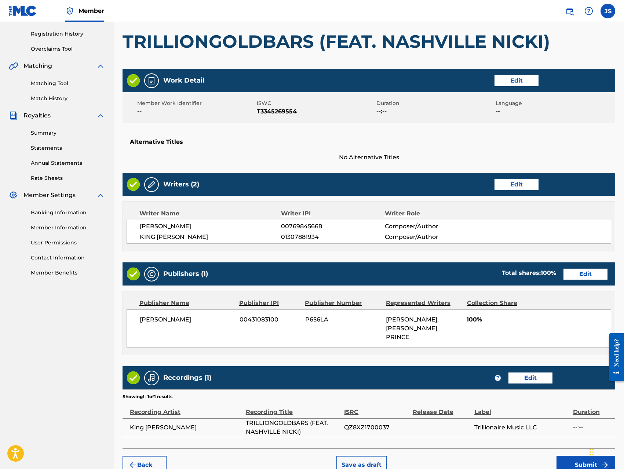
scroll to position [175, 0]
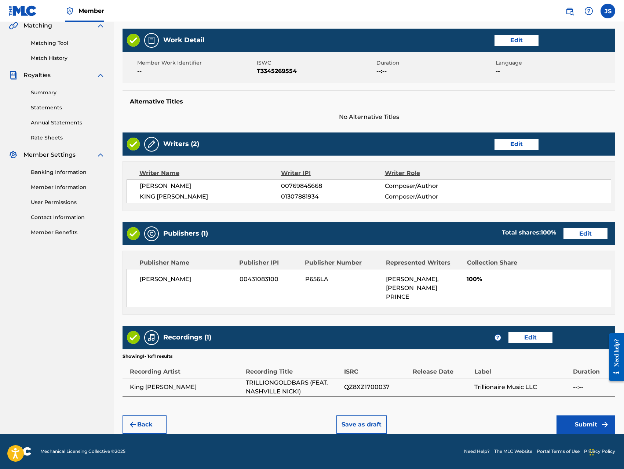
click at [583, 421] on button "Submit" at bounding box center [585, 424] width 59 height 18
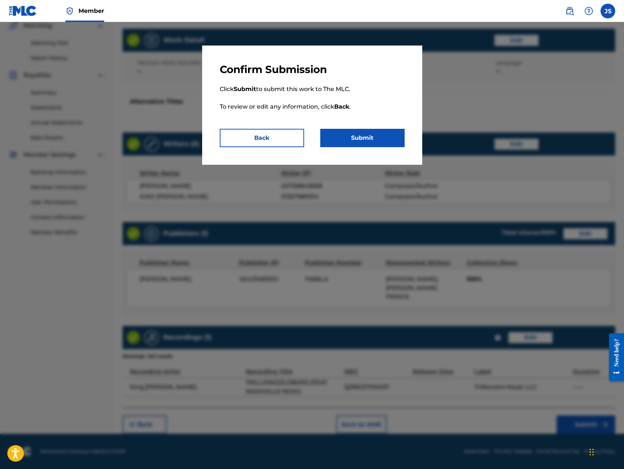
click at [386, 140] on button "Submit" at bounding box center [362, 138] width 84 height 18
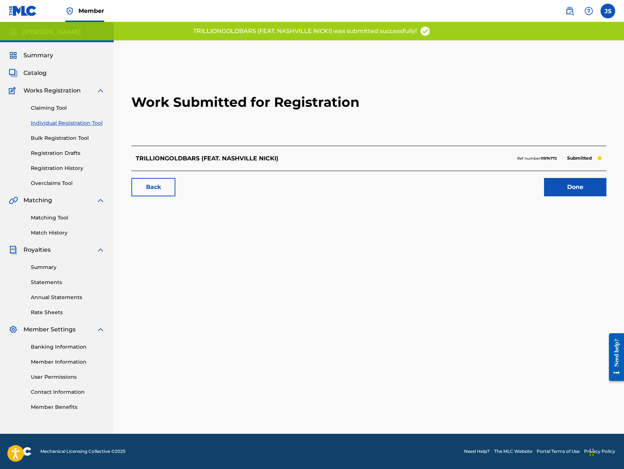
click at [576, 189] on link "Done" at bounding box center [575, 187] width 62 height 18
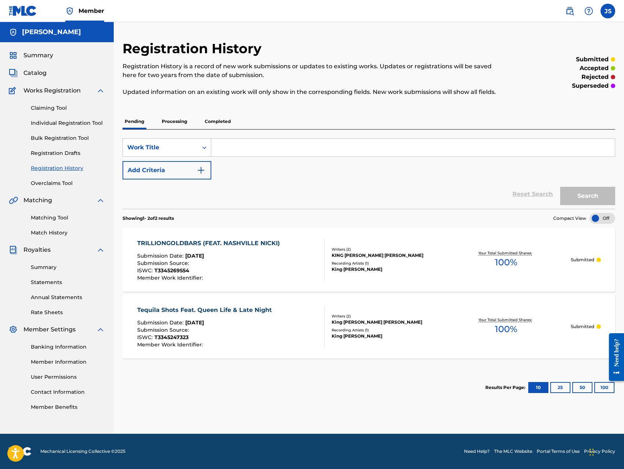
click at [77, 121] on link "Individual Registration Tool" at bounding box center [68, 123] width 74 height 8
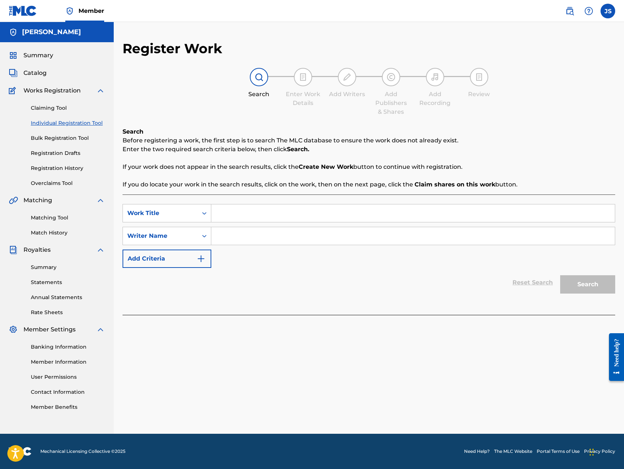
click at [225, 213] on input "Search Form" at bounding box center [412, 213] width 403 height 18
click at [267, 213] on input "Search Form" at bounding box center [412, 213] width 403 height 18
paste input "TRILLIONGOLDBARS (FEAT. NASHVILLE NICKI) [RADIO EDIT]"
type input "TRILLIONGOLDBARS (FEAT. NASHVILLE NICKI) [RADIO EDIT]"
click at [270, 238] on input "Search Form" at bounding box center [412, 236] width 403 height 18
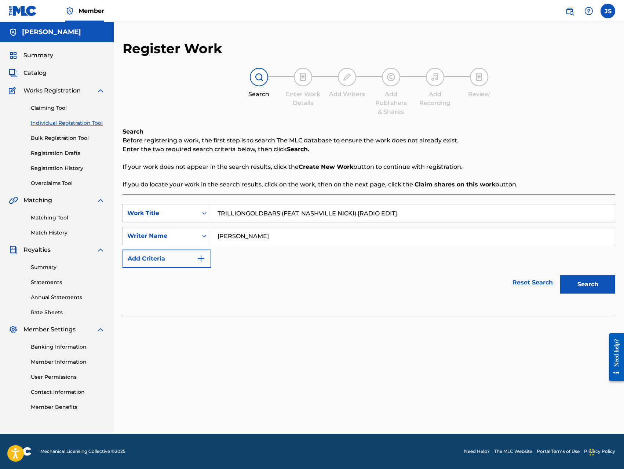
type input "[PERSON_NAME]"
click at [579, 288] on button "Search" at bounding box center [587, 284] width 55 height 18
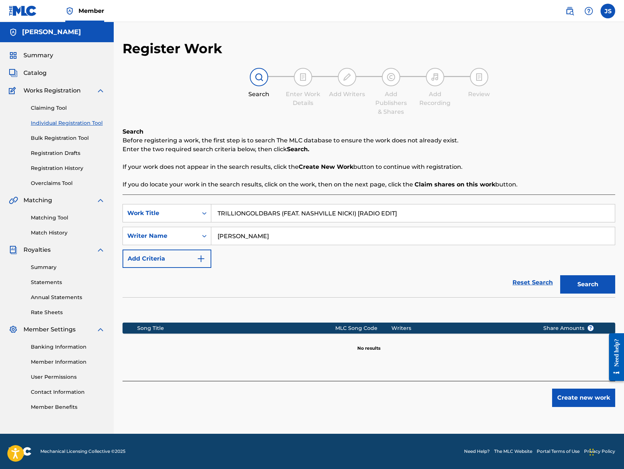
click at [572, 399] on button "Create new work" at bounding box center [583, 397] width 63 height 18
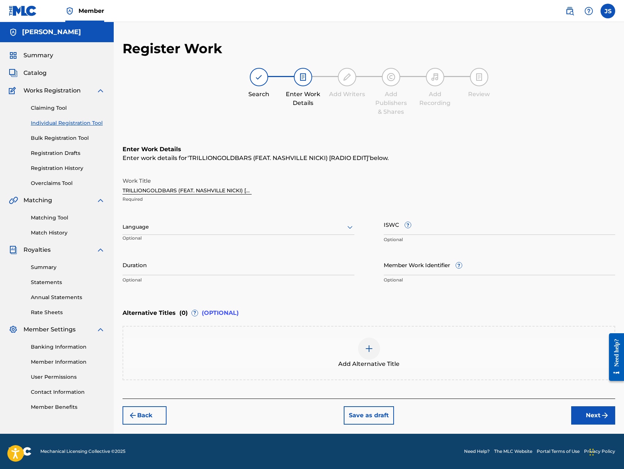
click at [435, 232] on input "ISWC ?" at bounding box center [500, 224] width 232 height 21
type input "T-334524777-6"
click at [584, 413] on button "Next" at bounding box center [593, 415] width 44 height 18
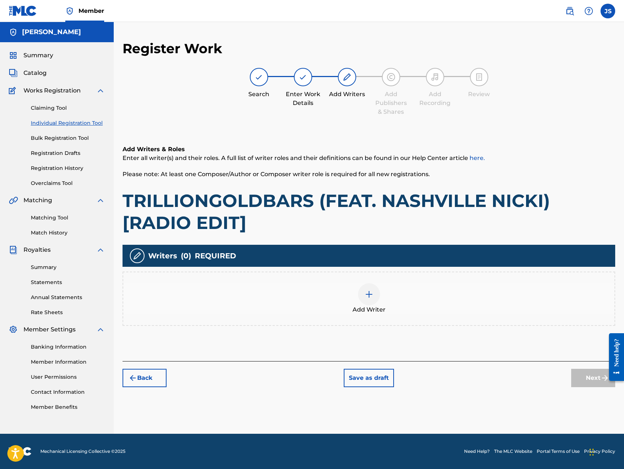
click at [362, 294] on div at bounding box center [369, 294] width 22 height 22
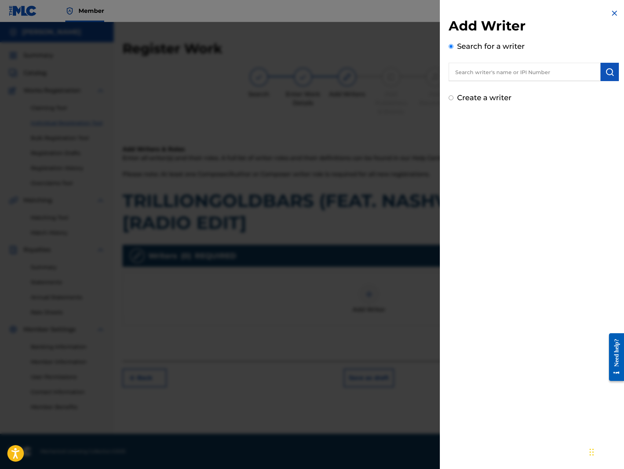
click at [537, 74] on input "text" at bounding box center [524, 72] width 152 height 18
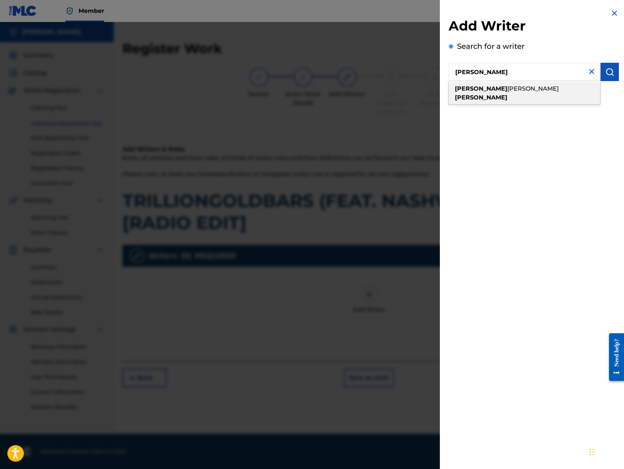
click at [530, 85] on div "[PERSON_NAME]" at bounding box center [523, 93] width 151 height 22
type input "[PERSON_NAME]"
click at [605, 71] on img "submit" at bounding box center [609, 71] width 9 height 9
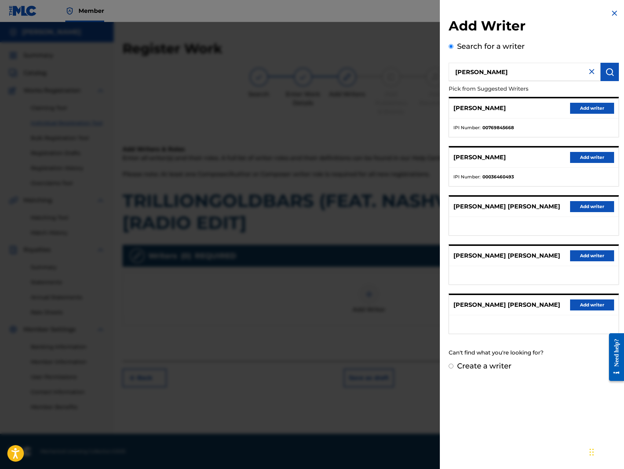
click at [585, 109] on button "Add writer" at bounding box center [592, 108] width 44 height 11
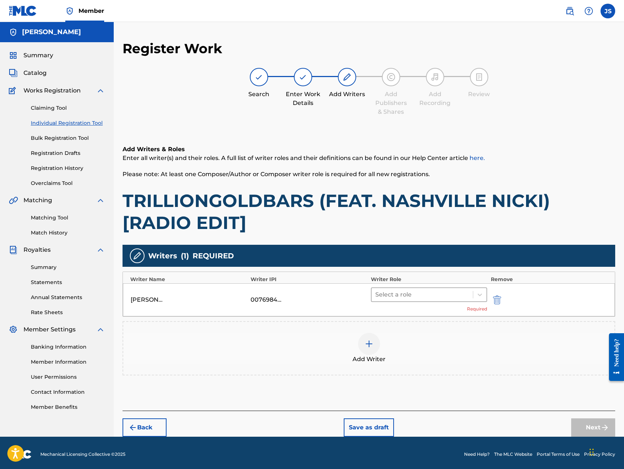
click at [446, 295] on div at bounding box center [422, 294] width 94 height 10
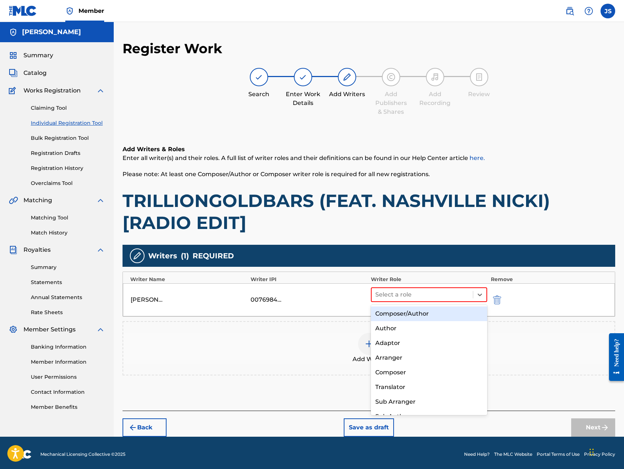
click at [433, 312] on div "Composer/Author" at bounding box center [429, 313] width 116 height 15
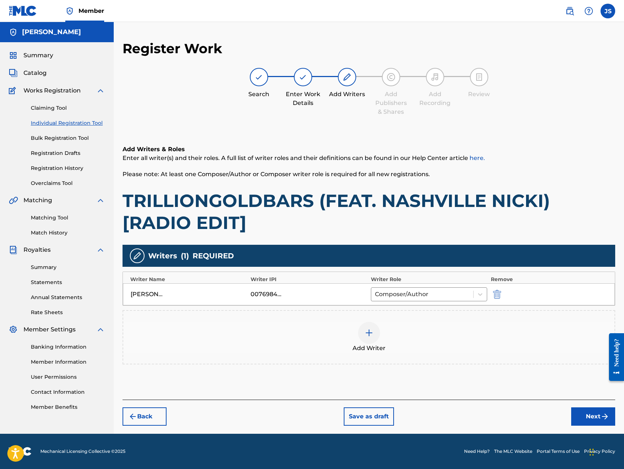
click at [378, 333] on div at bounding box center [369, 333] width 22 height 22
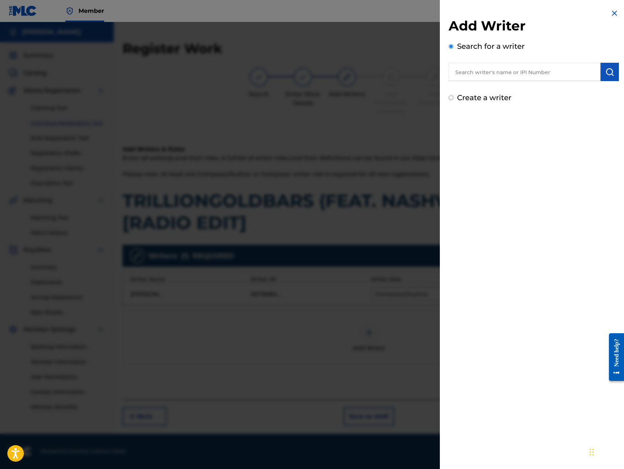
click at [534, 78] on input "text" at bounding box center [524, 72] width 152 height 18
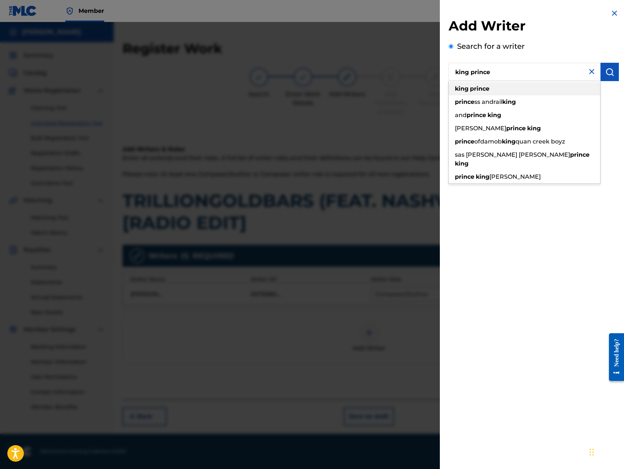
type input "king prince"
click at [530, 88] on div "king prince" at bounding box center [523, 88] width 151 height 13
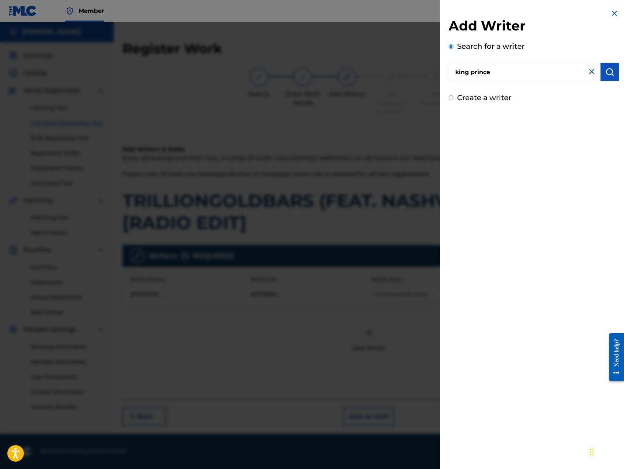
click at [610, 76] on img "submit" at bounding box center [609, 71] width 9 height 9
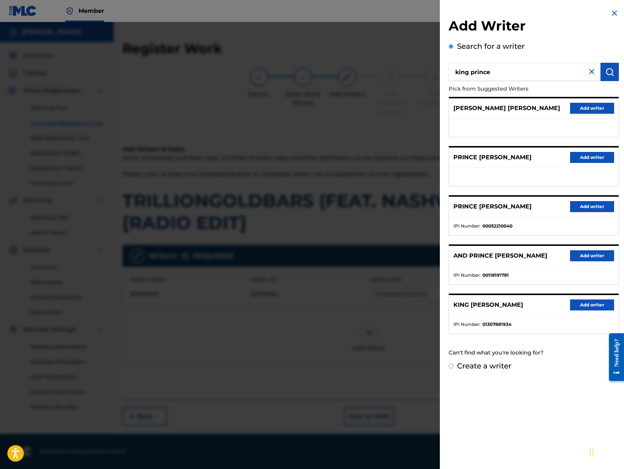
click at [579, 306] on button "Add writer" at bounding box center [592, 304] width 44 height 11
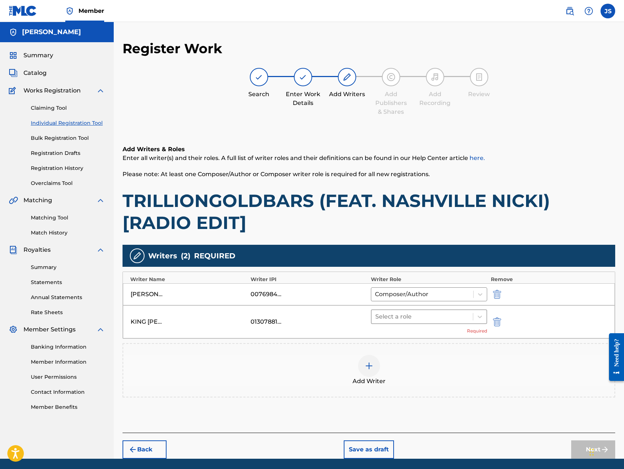
click at [450, 315] on div at bounding box center [422, 316] width 94 height 10
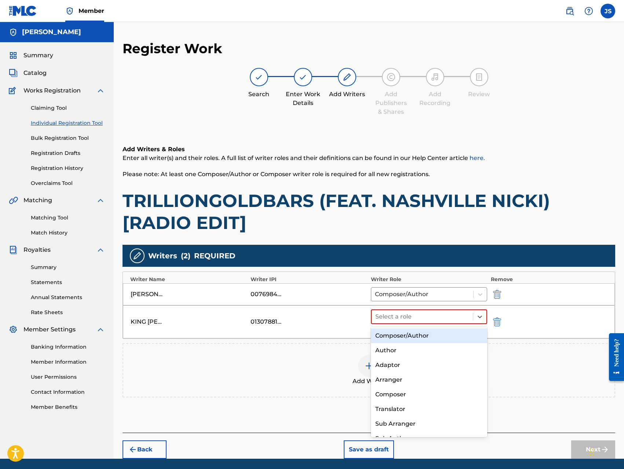
click at [419, 335] on div "Composer/Author" at bounding box center [429, 335] width 116 height 15
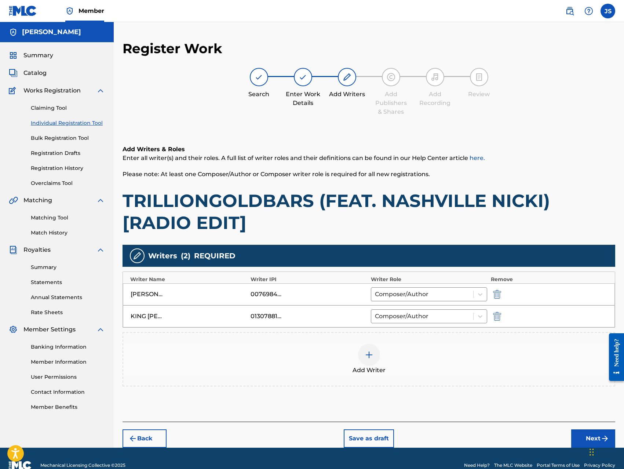
click at [576, 441] on button "Next" at bounding box center [593, 438] width 44 height 18
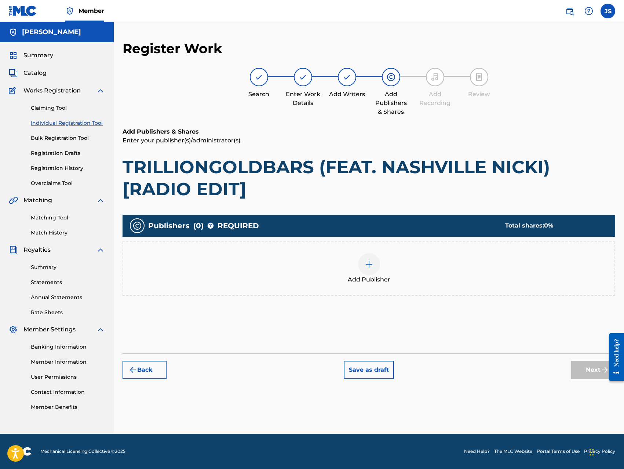
click at [369, 267] on img at bounding box center [369, 264] width 9 height 9
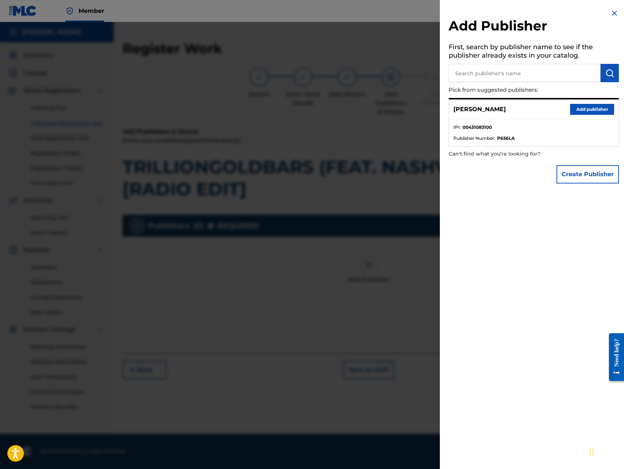
click at [583, 111] on button "Add publisher" at bounding box center [592, 109] width 44 height 11
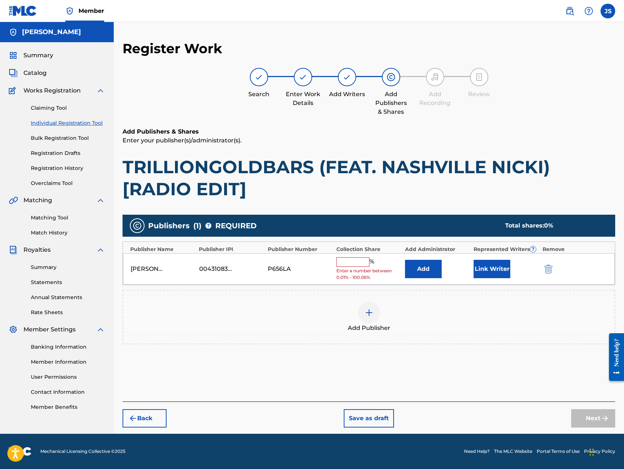
click at [358, 265] on input "text" at bounding box center [352, 262] width 33 height 10
type input "100"
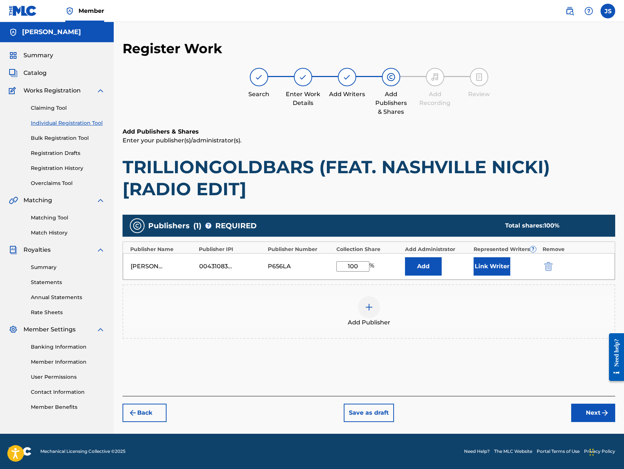
click at [483, 266] on button "Link Writer" at bounding box center [491, 266] width 37 height 18
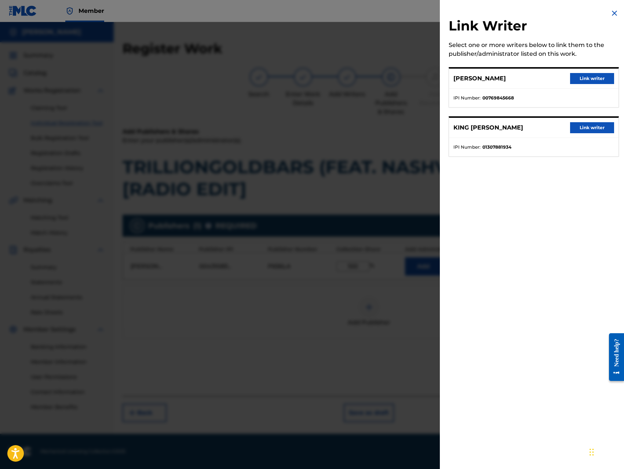
click at [585, 79] on button "Link writer" at bounding box center [592, 78] width 44 height 11
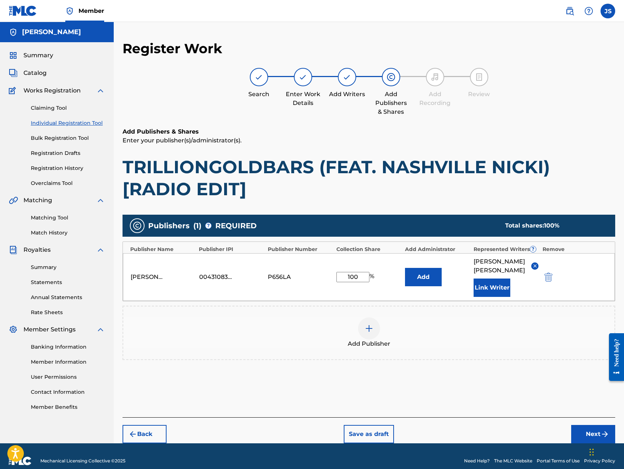
click at [505, 297] on button "Link Writer" at bounding box center [491, 287] width 37 height 18
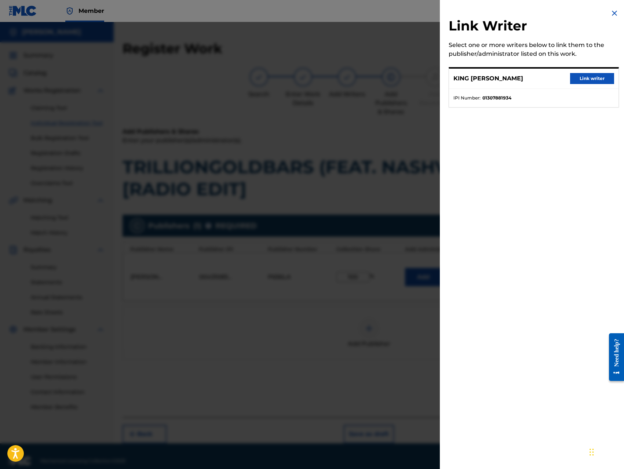
click at [591, 82] on button "Link writer" at bounding box center [592, 78] width 44 height 11
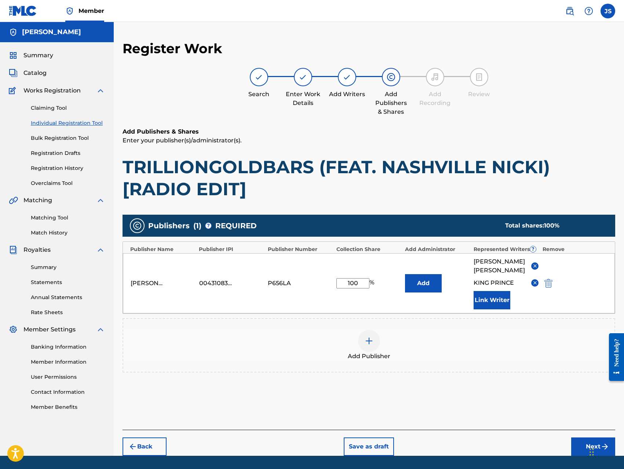
click at [581, 455] on button "Next" at bounding box center [593, 446] width 44 height 18
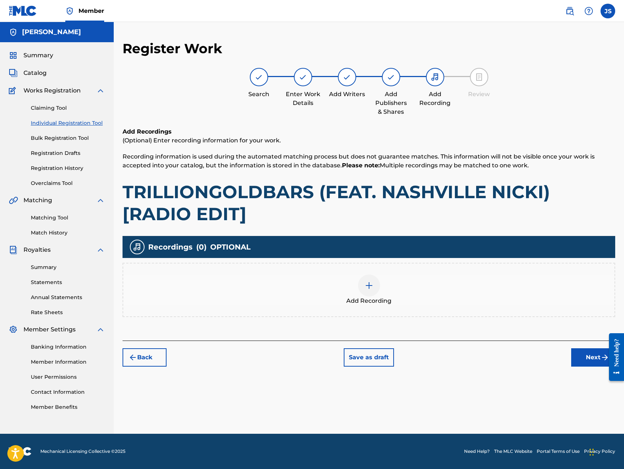
click at [369, 287] on img at bounding box center [369, 285] width 9 height 9
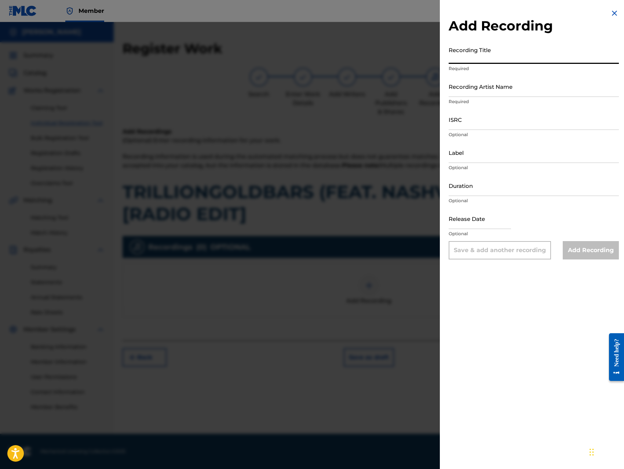
click at [503, 57] on input "Recording Title" at bounding box center [533, 53] width 170 height 21
paste input "TRILLIONGOLDBARS (FEAT. NASHVILLE NICKI) [RADIO EDIT]"
type input "TRILLIONGOLDBARS (FEAT. NASHVILLE NICKI) [RADIO EDIT]"
click at [509, 92] on input "Recording Artist Name" at bounding box center [533, 86] width 170 height 21
type input "King [PERSON_NAME]"
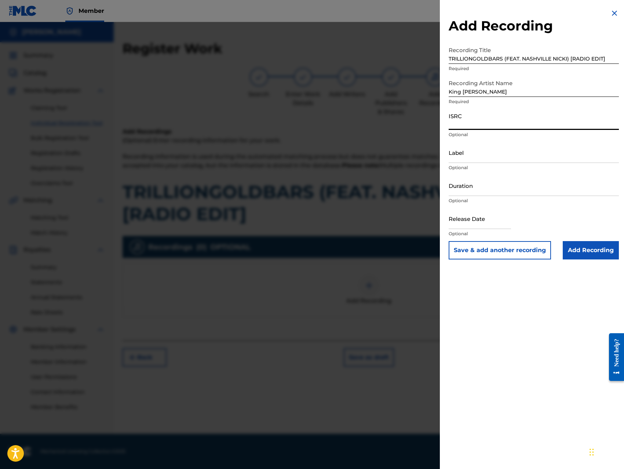
click at [501, 128] on input "ISRC" at bounding box center [533, 119] width 170 height 21
type input "QZ8XZ1700048"
click at [498, 160] on input "Label" at bounding box center [533, 152] width 170 height 21
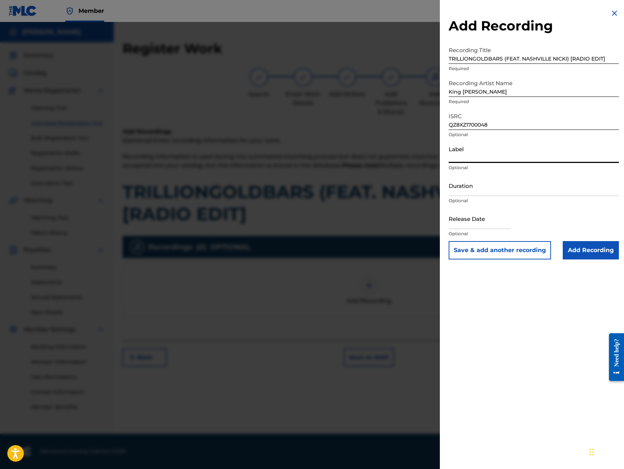
type input "Trillionaire Music LLC"
click at [575, 249] on input "Add Recording" at bounding box center [591, 250] width 56 height 18
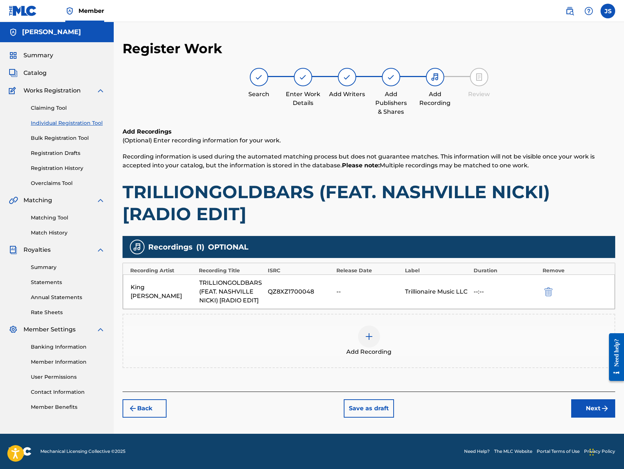
click at [589, 408] on button "Next" at bounding box center [593, 408] width 44 height 18
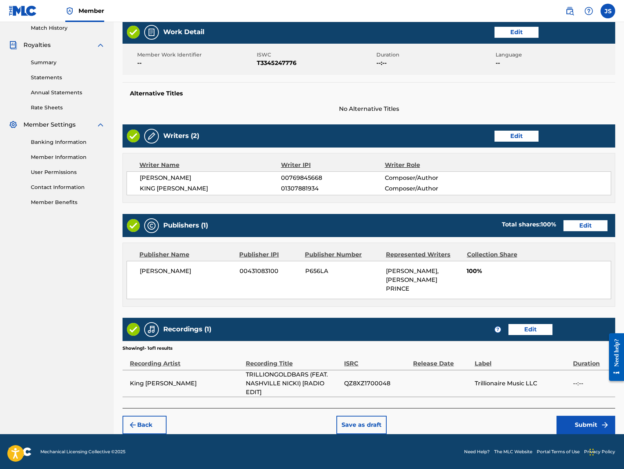
scroll to position [205, 0]
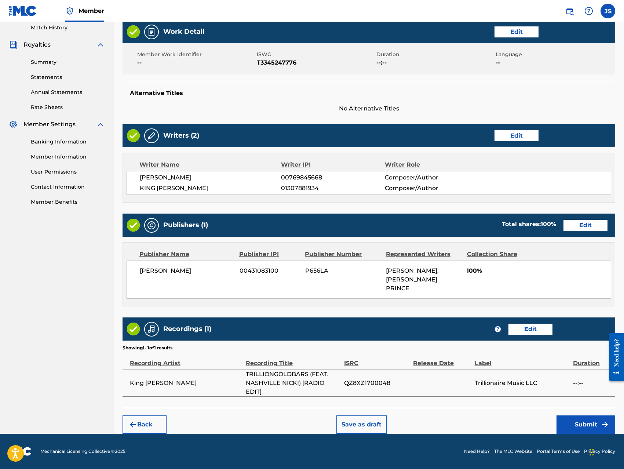
click at [568, 421] on button "Submit" at bounding box center [585, 424] width 59 height 18
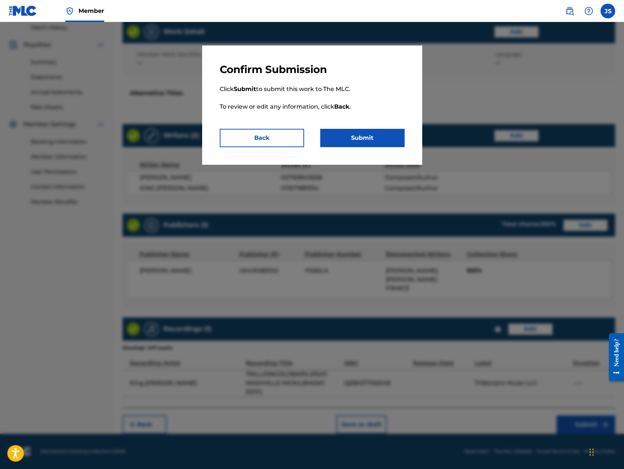
click at [391, 139] on button "Submit" at bounding box center [362, 138] width 84 height 18
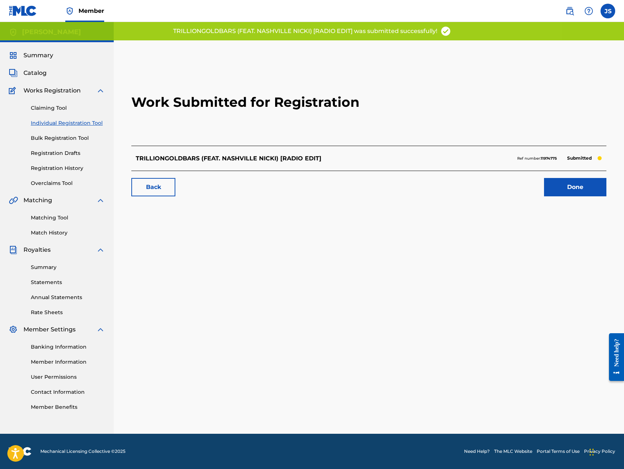
click at [558, 192] on link "Done" at bounding box center [575, 187] width 62 height 18
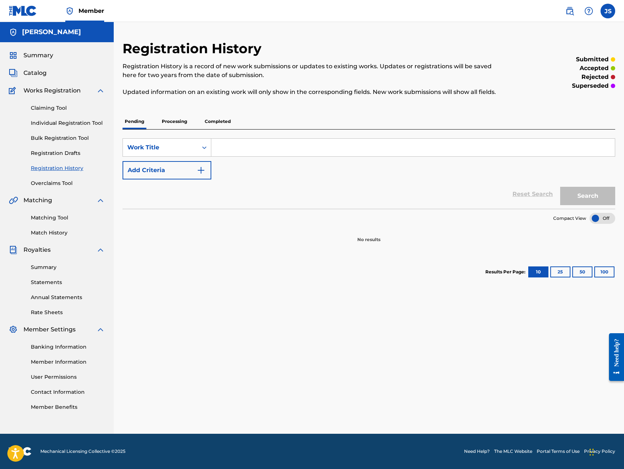
click at [81, 121] on link "Individual Registration Tool" at bounding box center [68, 123] width 74 height 8
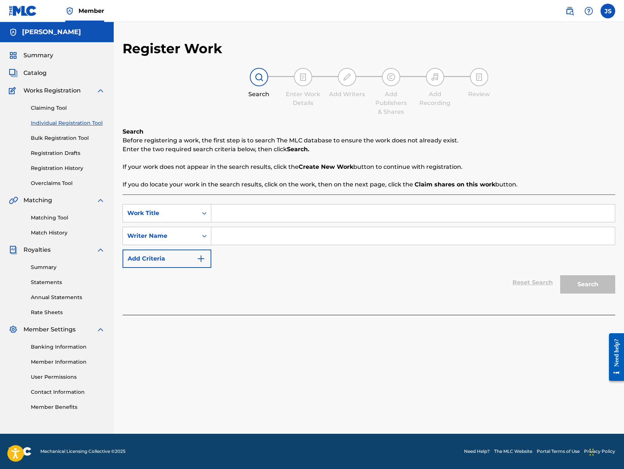
click at [402, 212] on input "Search Form" at bounding box center [412, 213] width 403 height 18
paste input "SUMMERTIME"
type input "SUMMERTIME feat. Krayzie Bone & Rainbo Drip"
click at [357, 235] on input "Search Form" at bounding box center [412, 236] width 403 height 18
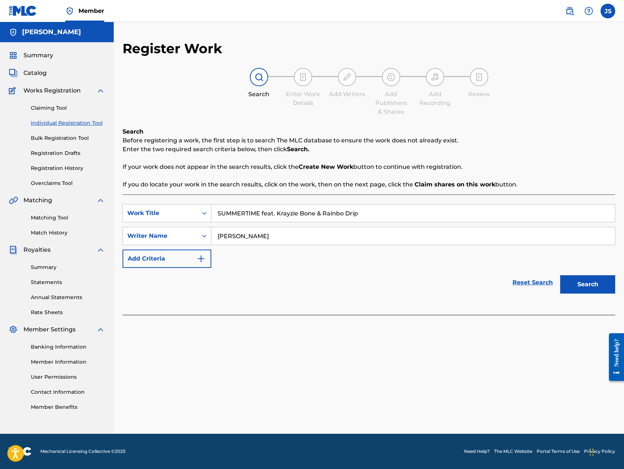
type input "[PERSON_NAME]"
click at [588, 286] on button "Search" at bounding box center [587, 284] width 55 height 18
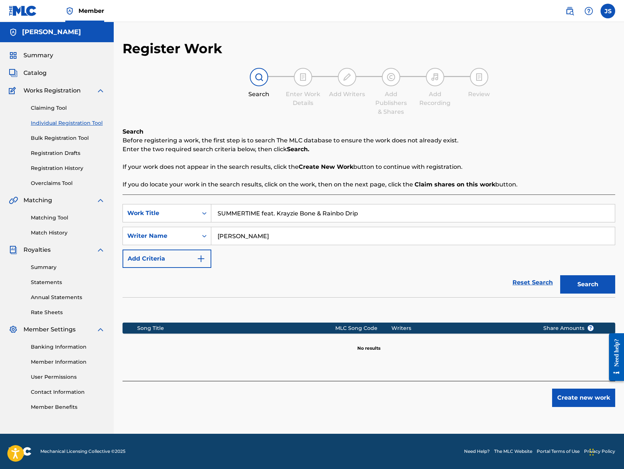
click at [570, 400] on button "Create new work" at bounding box center [583, 397] width 63 height 18
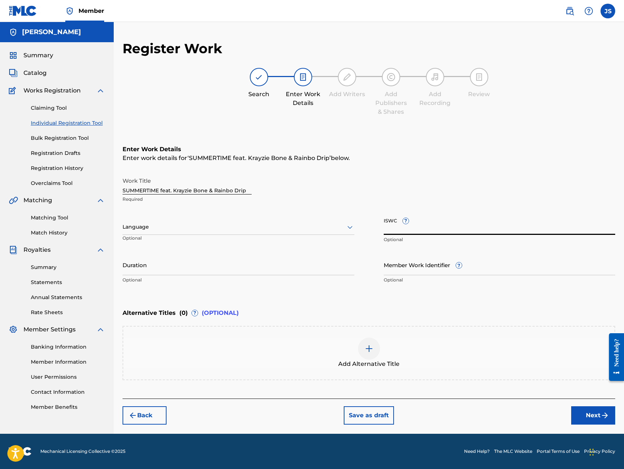
click at [444, 229] on input "ISWC ?" at bounding box center [500, 224] width 232 height 21
click at [229, 191] on input "SUMMERTIME feat. Krayzie Bone & Rainbo Drip" at bounding box center [186, 183] width 129 height 21
click at [341, 249] on div "Work Title SUMMERTIME feat. Krayzie Bone & Rainbo Drip Required Language Option…" at bounding box center [368, 230] width 492 height 114
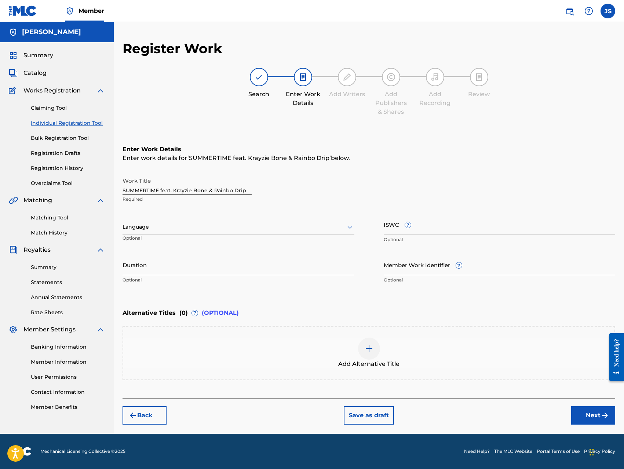
click at [440, 221] on input "ISWC ?" at bounding box center [500, 224] width 232 height 21
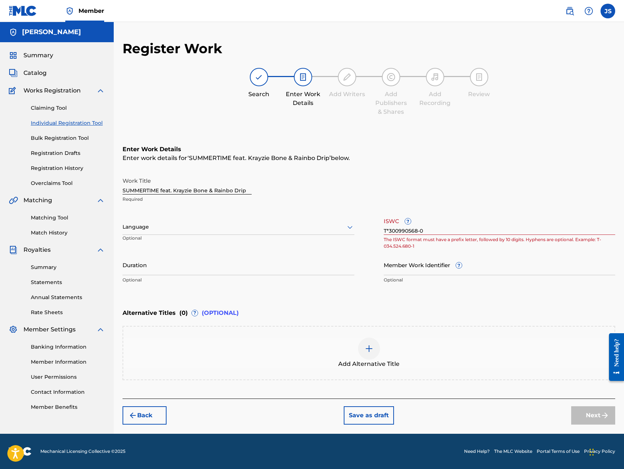
click at [363, 259] on div "Work Title SUMMERTIME feat. Krayzie Bone & Rainbo Drip Required Language Option…" at bounding box center [368, 230] width 492 height 114
click at [390, 232] on input "T*300990568-0" at bounding box center [500, 224] width 232 height 21
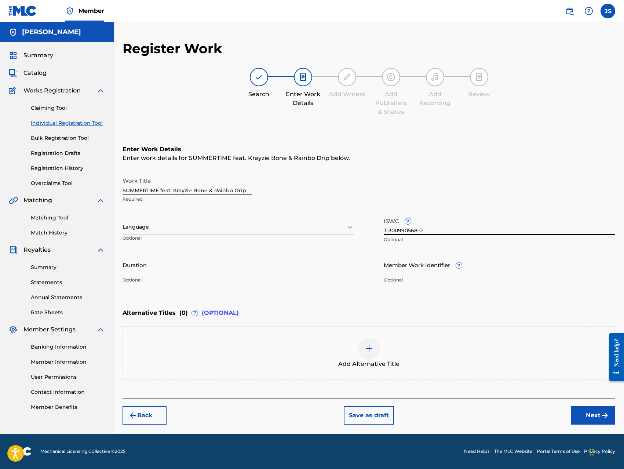
type input "T-300990568-0"
click at [364, 253] on div "Work Title SUMMERTIME feat. Krayzie Bone & Rainbo Drip Required Language Option…" at bounding box center [368, 230] width 492 height 114
click at [587, 416] on button "Next" at bounding box center [593, 415] width 44 height 18
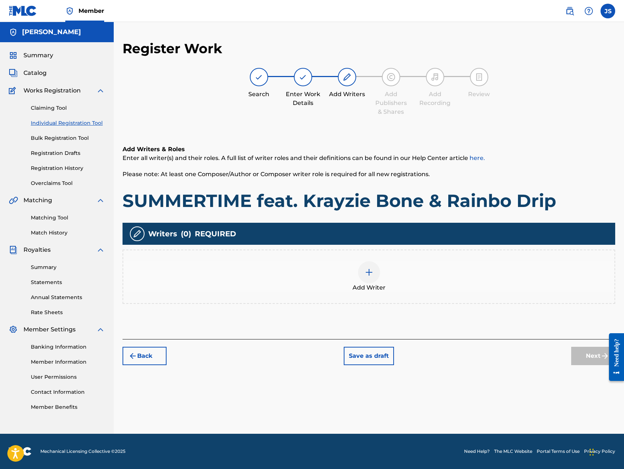
click at [365, 272] on img at bounding box center [369, 272] width 9 height 9
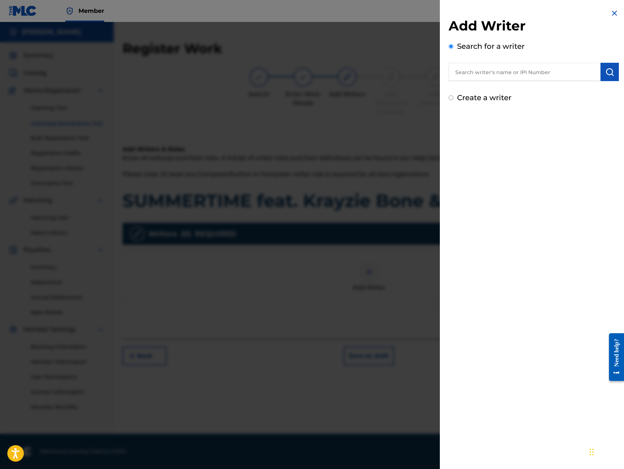
click at [520, 75] on input "text" at bounding box center [524, 72] width 152 height 18
click at [558, 90] on strong "sing" at bounding box center [564, 88] width 13 height 7
type input "[PERSON_NAME]"
click at [607, 74] on img "submit" at bounding box center [609, 71] width 9 height 9
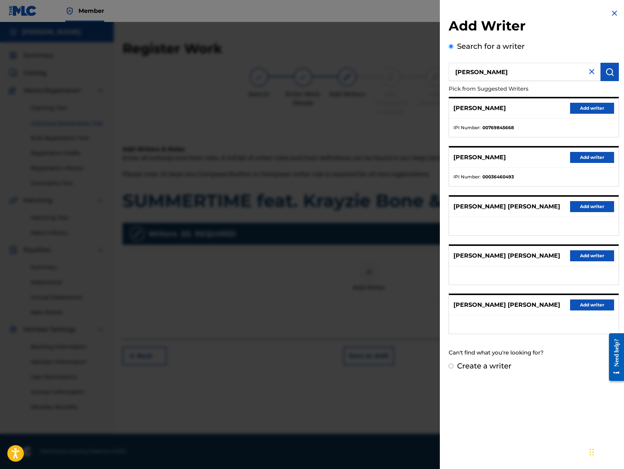
click at [581, 106] on button "Add writer" at bounding box center [592, 108] width 44 height 11
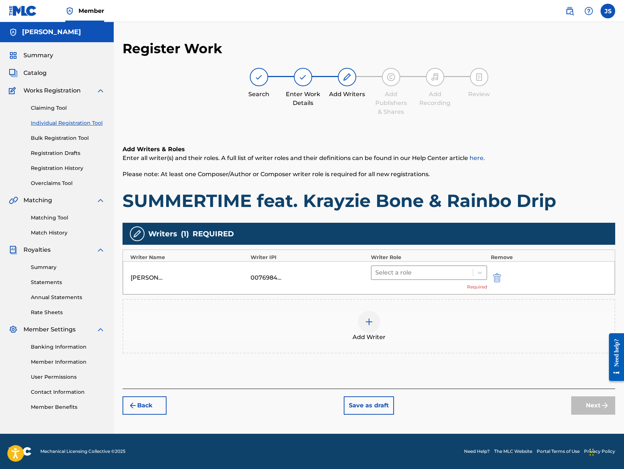
click at [421, 274] on div at bounding box center [422, 272] width 94 height 10
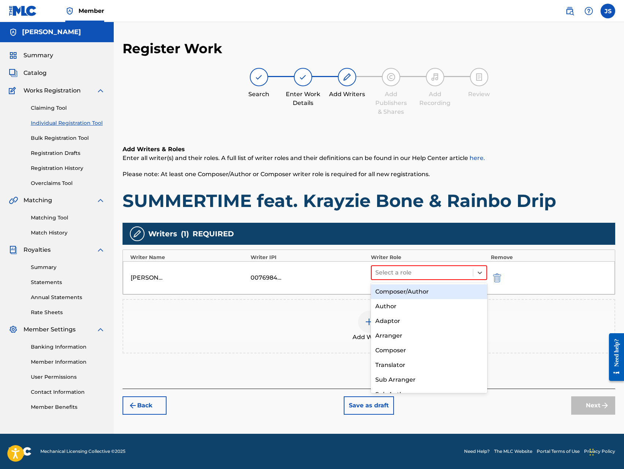
click at [412, 289] on div "Composer/Author" at bounding box center [429, 291] width 116 height 15
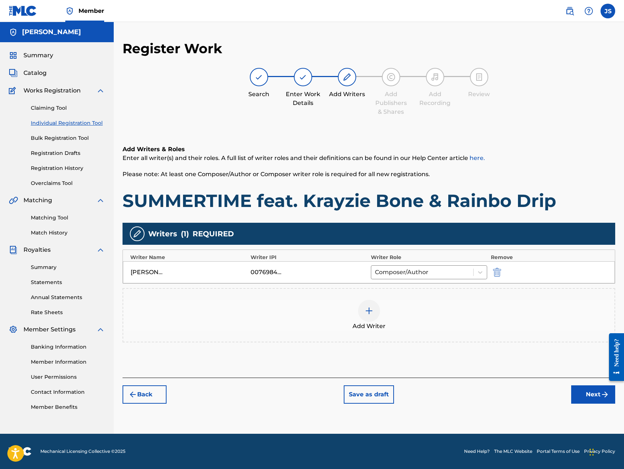
click at [362, 313] on div at bounding box center [369, 311] width 22 height 22
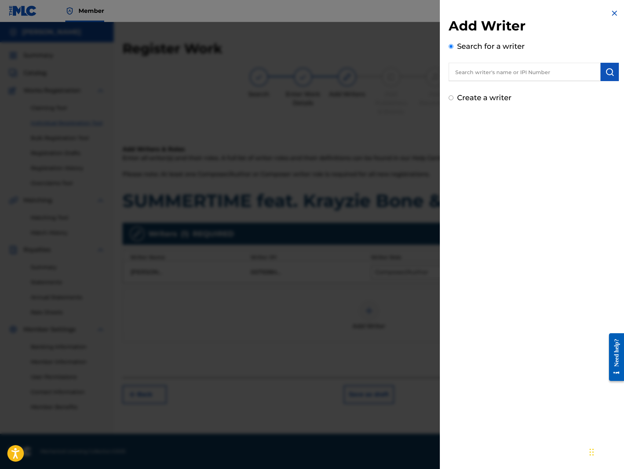
click at [538, 72] on input "text" at bounding box center [524, 72] width 152 height 18
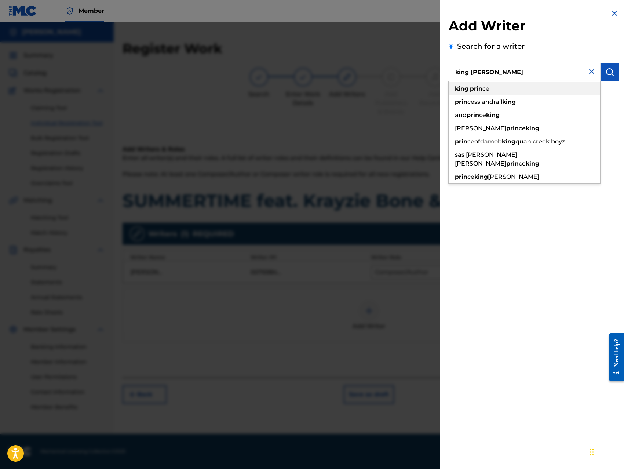
click at [525, 89] on div "king prin ce" at bounding box center [523, 88] width 151 height 13
type input "king prince"
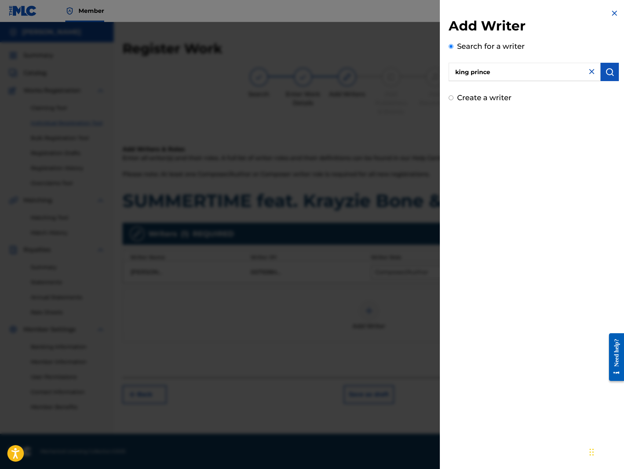
click at [607, 78] on button "submit" at bounding box center [609, 72] width 18 height 18
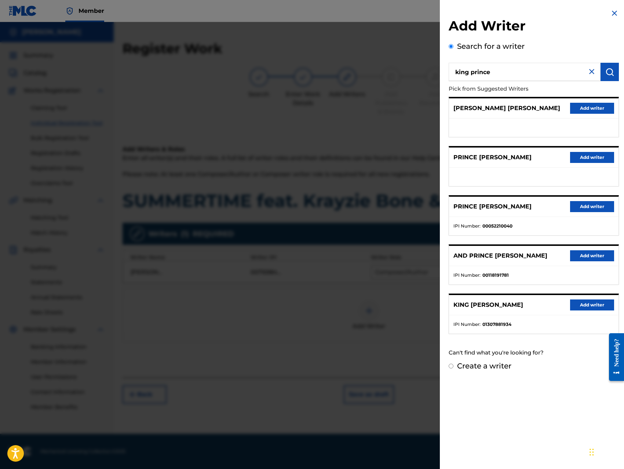
click at [578, 304] on button "Add writer" at bounding box center [592, 304] width 44 height 11
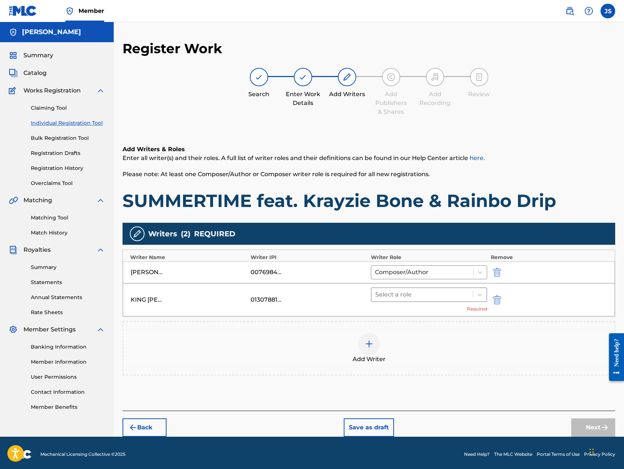
click at [456, 291] on div at bounding box center [422, 294] width 94 height 10
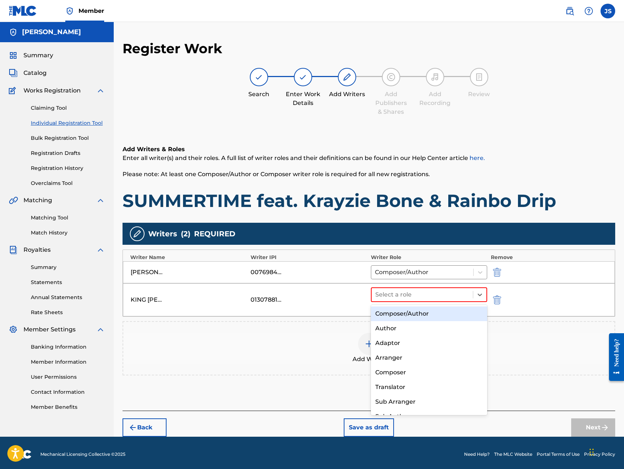
click at [426, 311] on div "Composer/Author" at bounding box center [429, 313] width 116 height 15
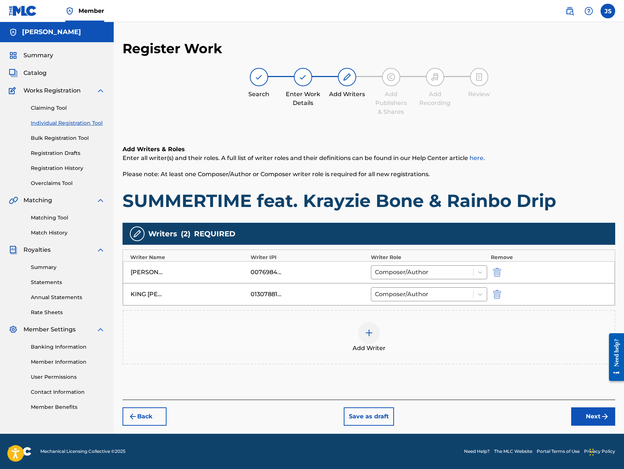
click at [586, 411] on button "Next" at bounding box center [593, 416] width 44 height 18
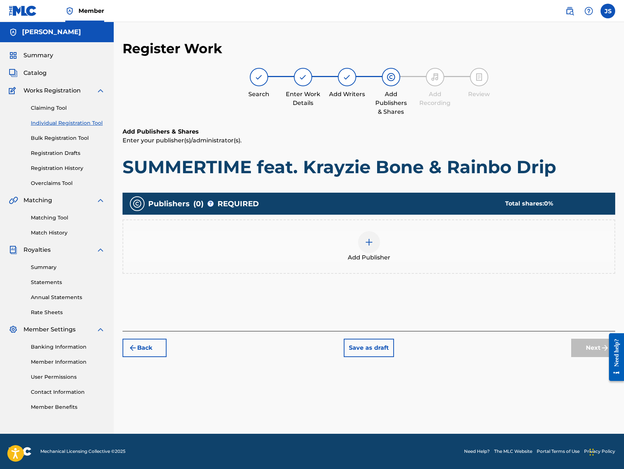
click at [374, 242] on div at bounding box center [369, 242] width 22 height 22
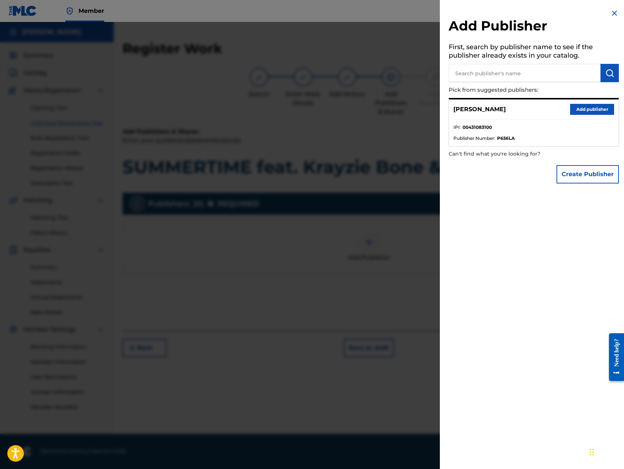
click at [581, 107] on button "Add publisher" at bounding box center [592, 109] width 44 height 11
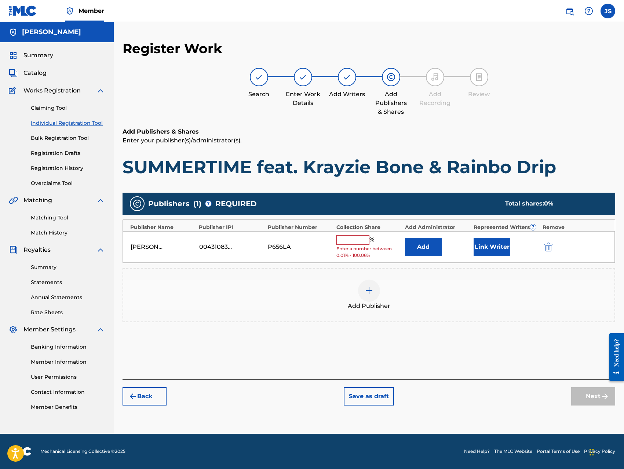
click at [356, 244] on input "text" at bounding box center [352, 240] width 33 height 10
type input "100"
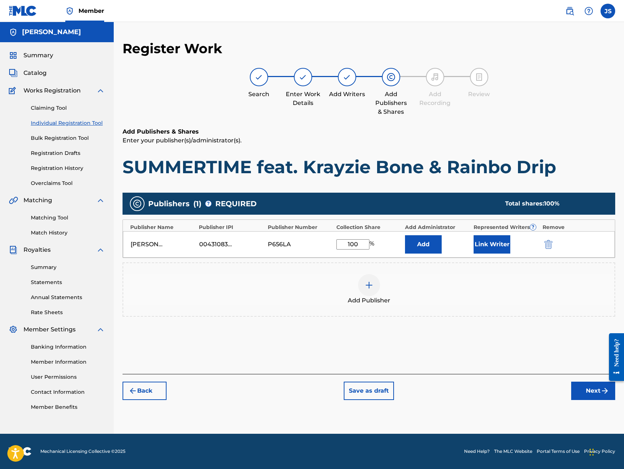
click at [484, 246] on button "Link Writer" at bounding box center [491, 244] width 37 height 18
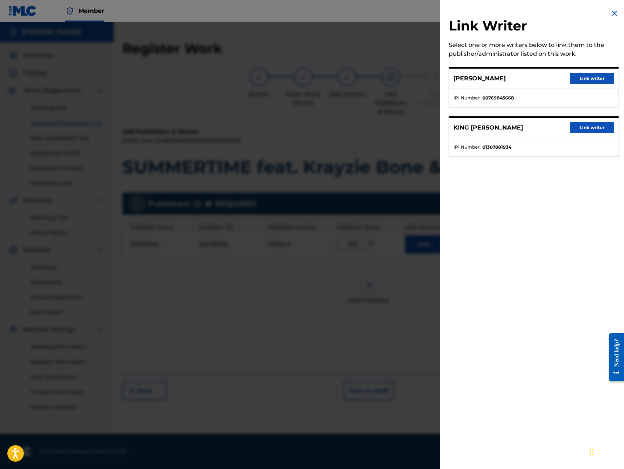
click at [591, 75] on button "Link writer" at bounding box center [592, 78] width 44 height 11
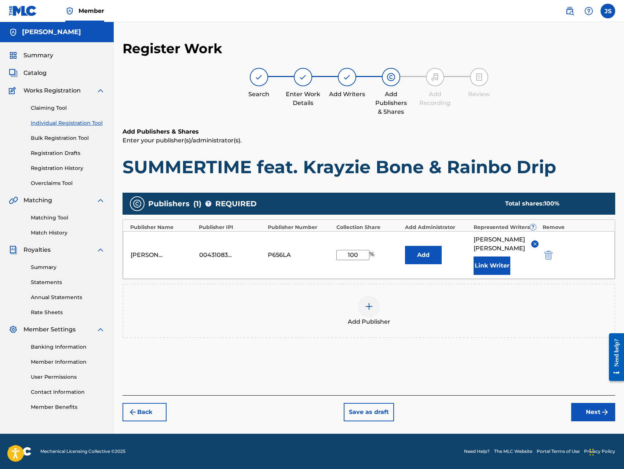
click at [500, 275] on button "Link Writer" at bounding box center [491, 265] width 37 height 18
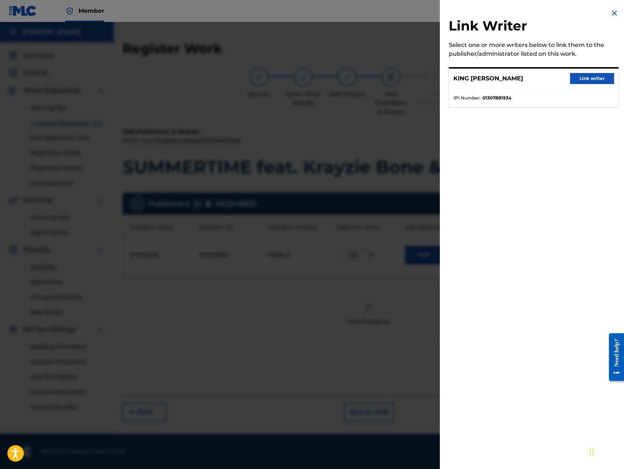
click at [598, 78] on button "Link writer" at bounding box center [592, 78] width 44 height 11
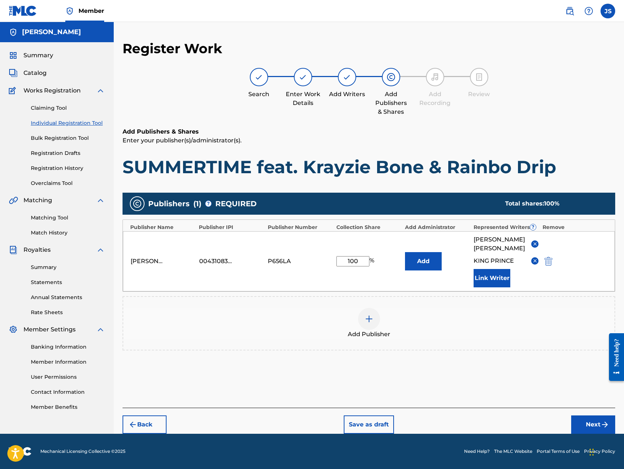
click at [587, 428] on button "Next" at bounding box center [593, 424] width 44 height 18
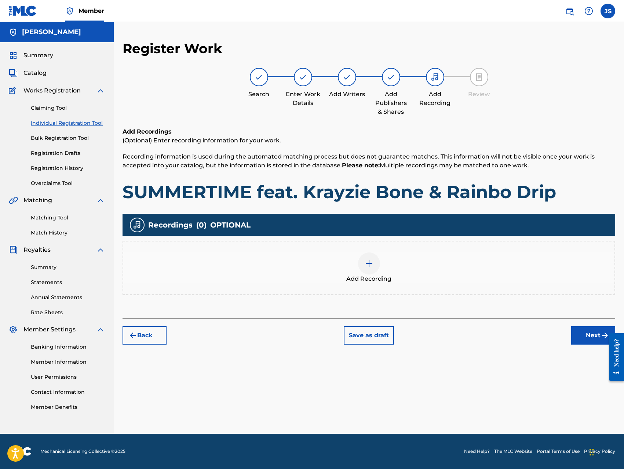
click at [373, 263] on img at bounding box center [369, 263] width 9 height 9
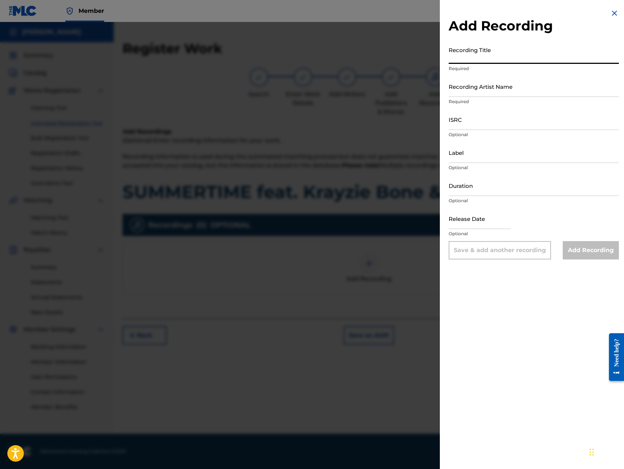
click at [500, 54] on input "Recording Title" at bounding box center [533, 53] width 170 height 21
paste input "SUMMERTIME feat. Krayzie Bone & Rainbo Drip"
type input "SUMMERTIME feat. Krayzie Bone & Rainbo Drip"
click at [509, 93] on input "Recording Artist Name" at bounding box center [533, 86] width 170 height 21
type input "King [PERSON_NAME]"
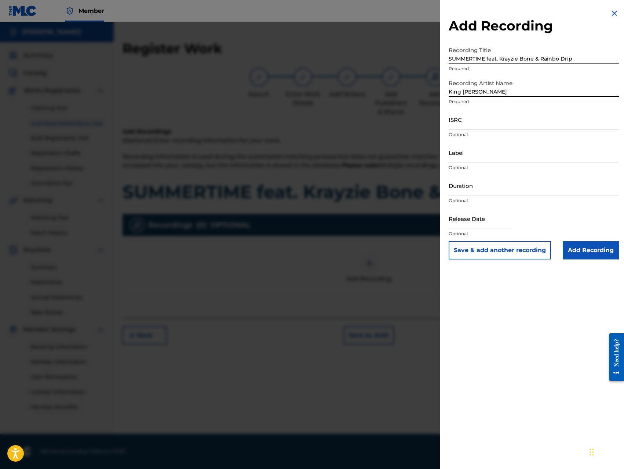
click at [503, 125] on input "ISRC" at bounding box center [533, 119] width 170 height 21
click at [506, 125] on input "QZ8XZ1700024" at bounding box center [533, 119] width 170 height 21
type input "QZ8XZ1700025"
click at [498, 157] on input "Label" at bounding box center [533, 152] width 170 height 21
type input "Trillionaire Music LLC"
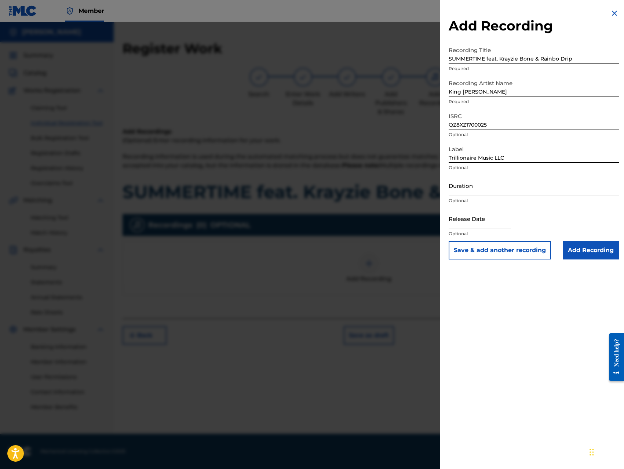
click at [575, 252] on input "Add Recording" at bounding box center [591, 250] width 56 height 18
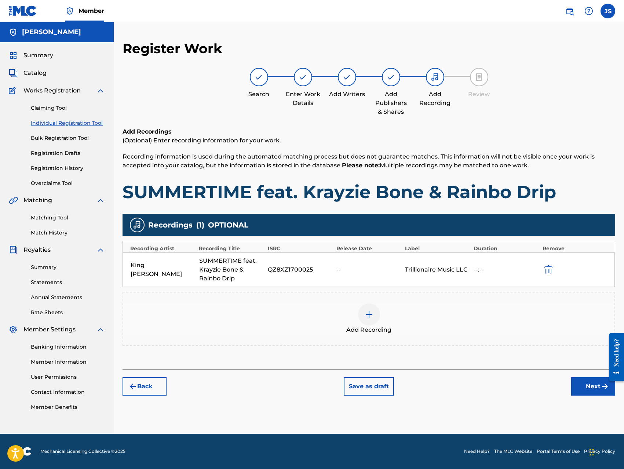
click at [579, 382] on button "Next" at bounding box center [593, 386] width 44 height 18
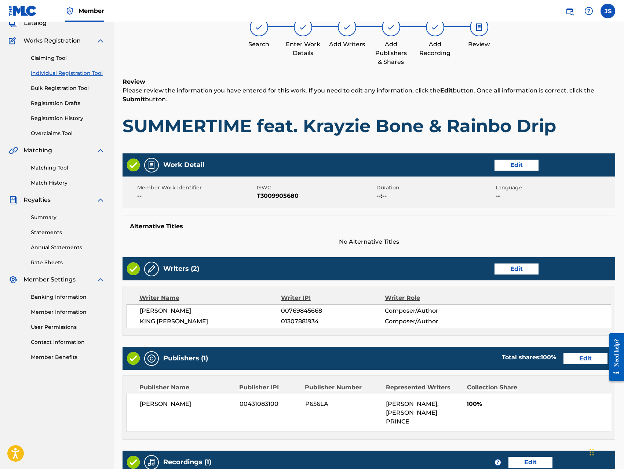
scroll to position [175, 0]
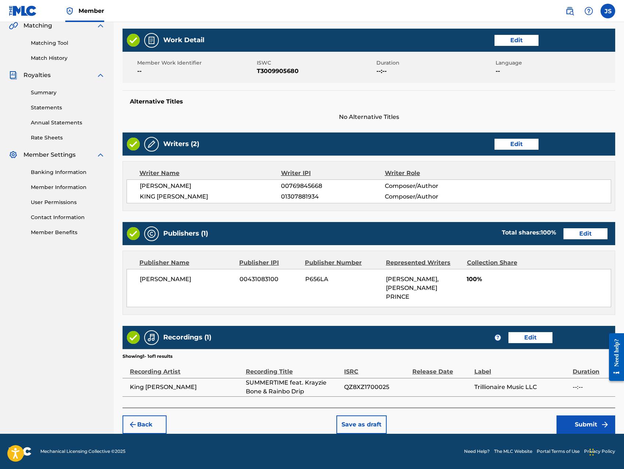
click at [568, 425] on button "Submit" at bounding box center [585, 424] width 59 height 18
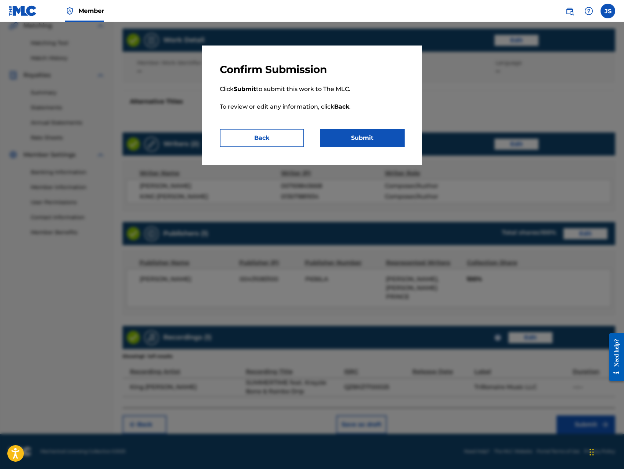
click at [380, 140] on button "Submit" at bounding box center [362, 138] width 84 height 18
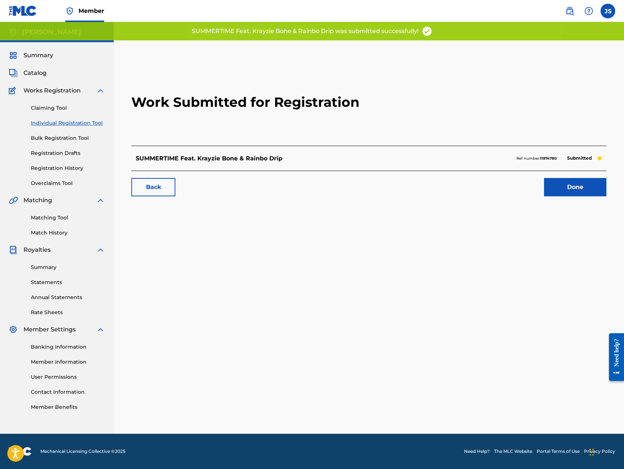
click at [561, 189] on link "Done" at bounding box center [575, 187] width 62 height 18
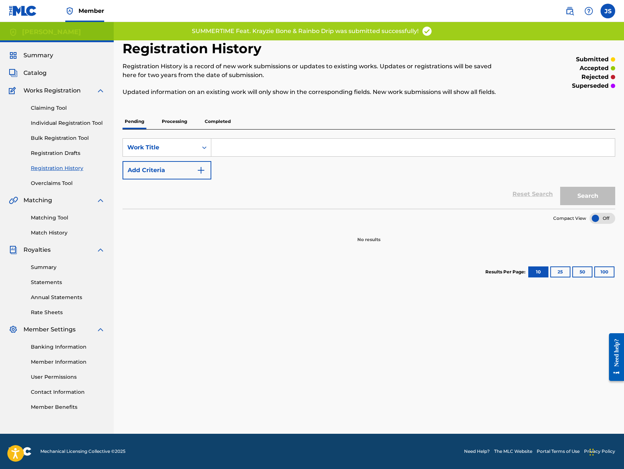
click at [168, 121] on p "Processing" at bounding box center [175, 121] width 30 height 15
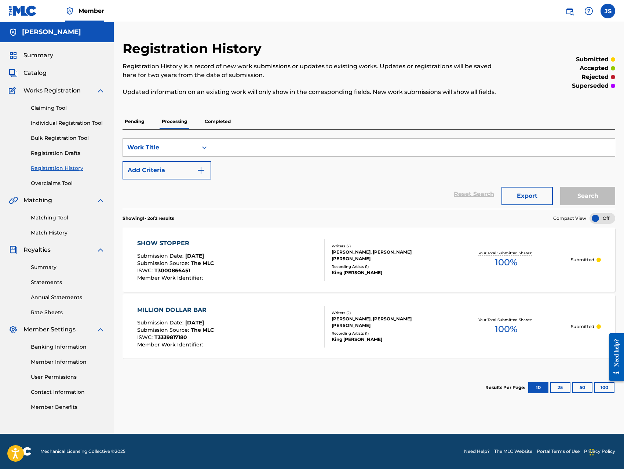
click at [220, 122] on p "Completed" at bounding box center [217, 121] width 30 height 15
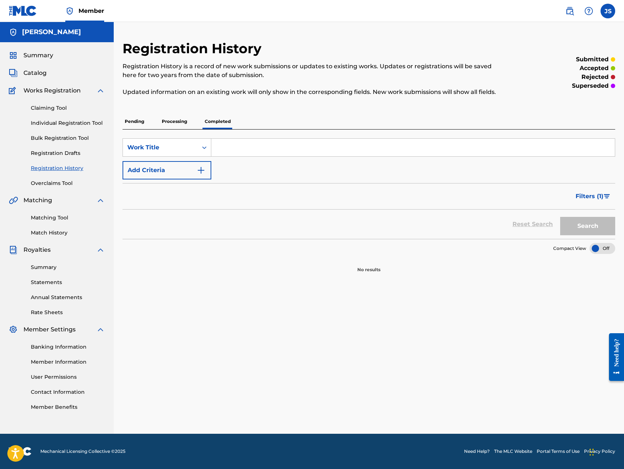
click at [177, 118] on p "Processing" at bounding box center [175, 121] width 30 height 15
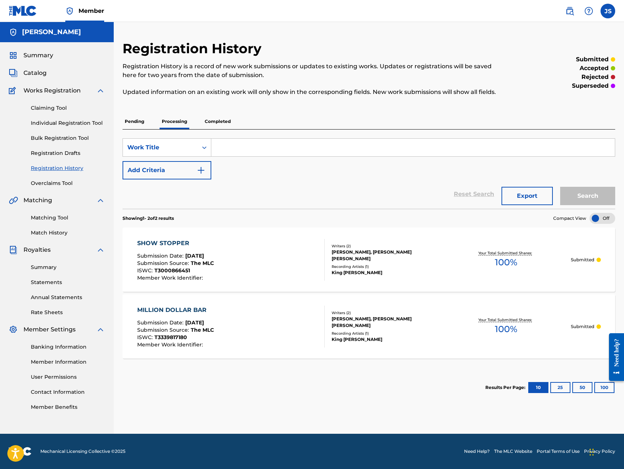
click at [132, 122] on p "Pending" at bounding box center [134, 121] width 24 height 15
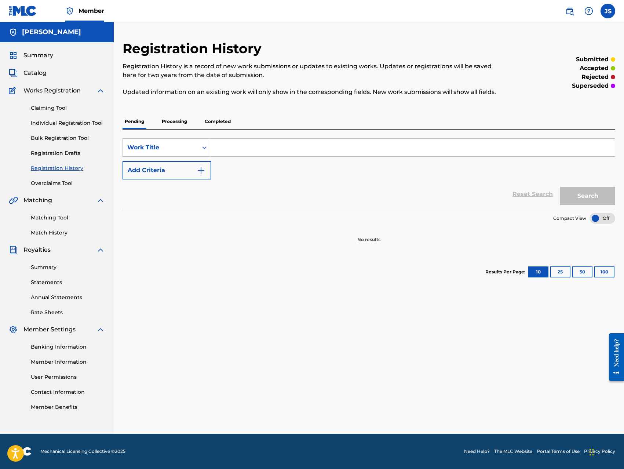
click at [65, 153] on link "Registration Drafts" at bounding box center [68, 153] width 74 height 8
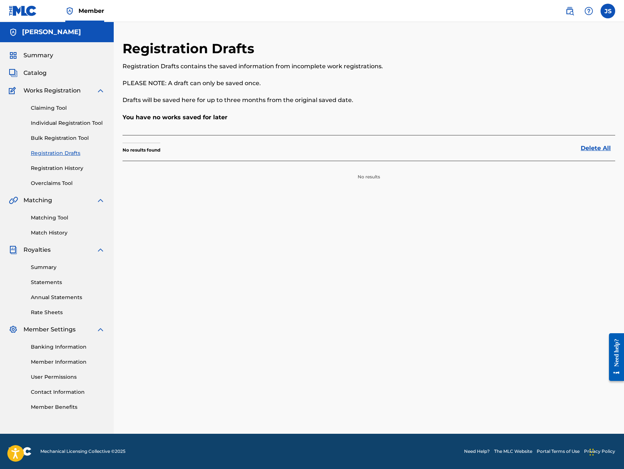
click at [46, 168] on link "Registration History" at bounding box center [68, 168] width 74 height 8
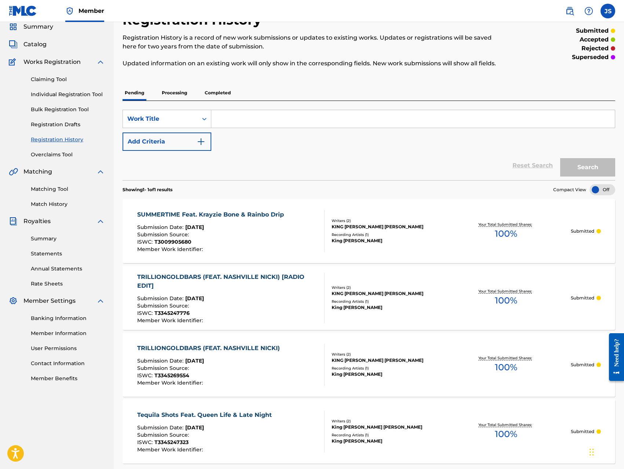
scroll to position [22, 0]
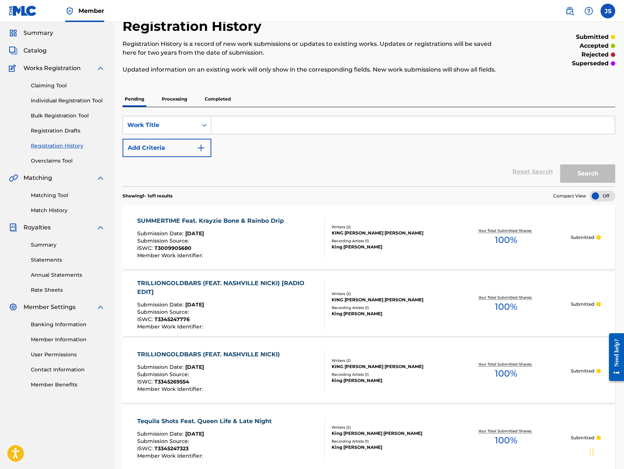
click at [81, 101] on link "Individual Registration Tool" at bounding box center [68, 101] width 74 height 8
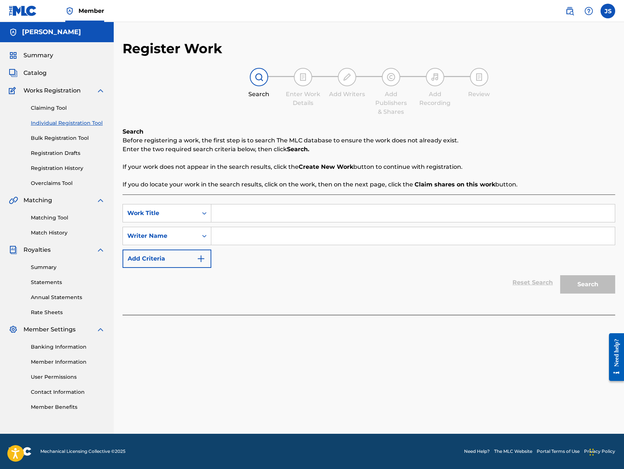
click at [272, 208] on input "Search Form" at bounding box center [412, 213] width 403 height 18
paste input "CASH OUT"
type input "CASH OUT"
click at [280, 238] on input "Search Form" at bounding box center [412, 236] width 403 height 18
type input "[PERSON_NAME]"
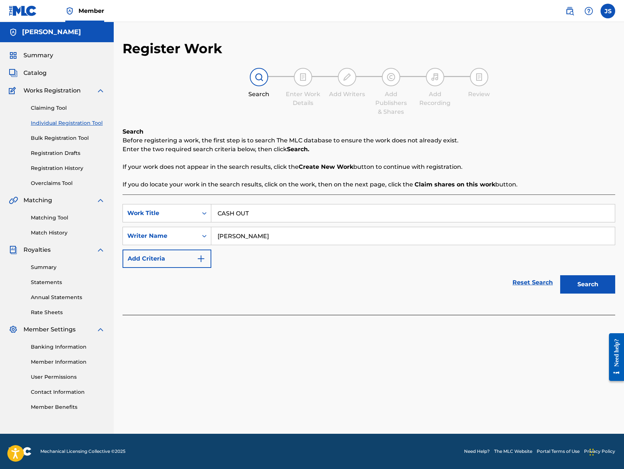
click at [585, 288] on button "Search" at bounding box center [587, 284] width 55 height 18
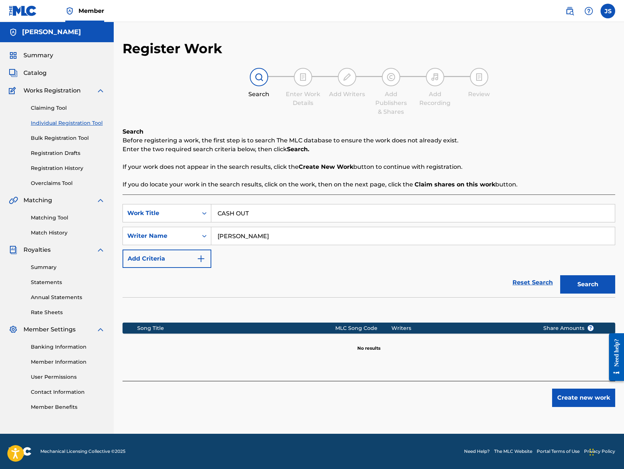
click at [573, 401] on button "Create new work" at bounding box center [583, 397] width 63 height 18
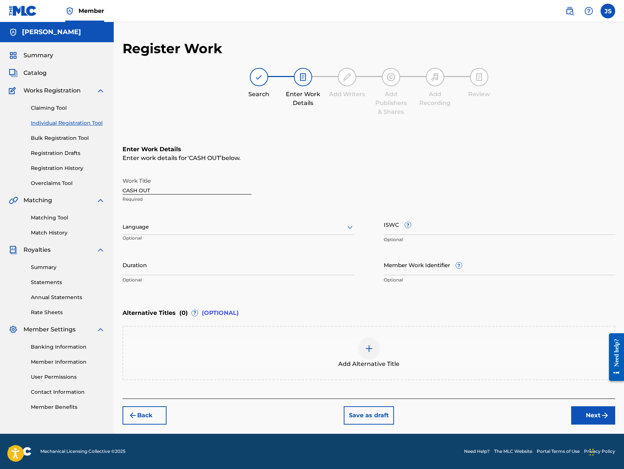
click at [459, 227] on input "ISWC ?" at bounding box center [500, 224] width 232 height 21
type input "T-300086638-2"
click at [582, 415] on button "Next" at bounding box center [593, 415] width 44 height 18
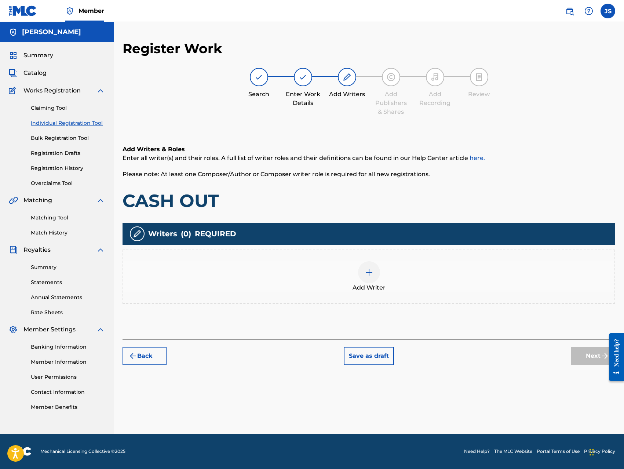
click at [370, 272] on img at bounding box center [369, 272] width 9 height 9
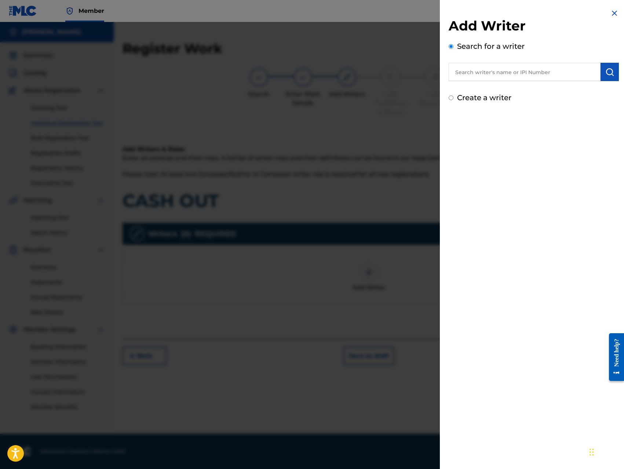
click at [554, 74] on input "text" at bounding box center [524, 72] width 152 height 18
click at [536, 89] on div "[PERSON_NAME]" at bounding box center [523, 88] width 151 height 13
type input "[PERSON_NAME]"
click at [609, 78] on button "submit" at bounding box center [609, 72] width 18 height 18
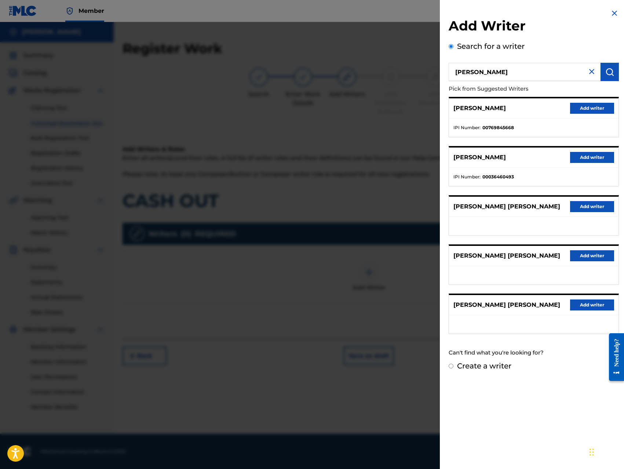
click at [588, 107] on button "Add writer" at bounding box center [592, 108] width 44 height 11
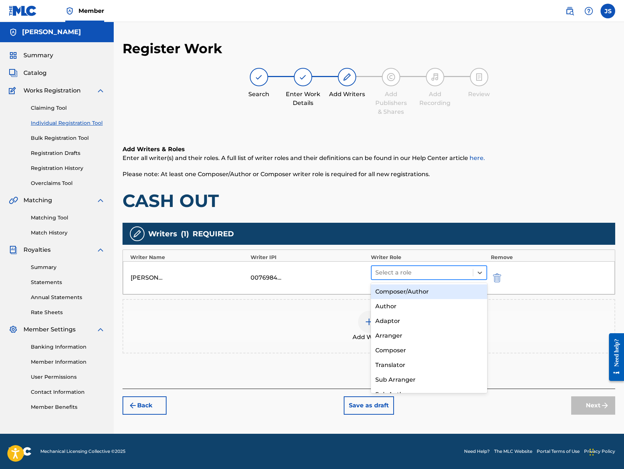
click at [440, 272] on div at bounding box center [422, 272] width 94 height 10
click at [421, 288] on div "Composer/Author" at bounding box center [429, 291] width 116 height 15
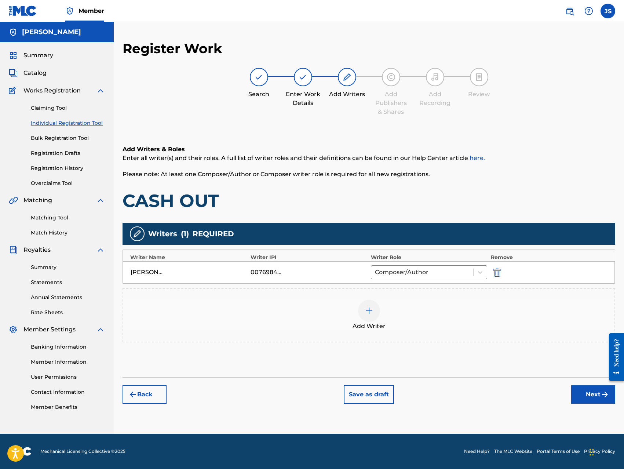
click at [372, 308] on img at bounding box center [369, 310] width 9 height 9
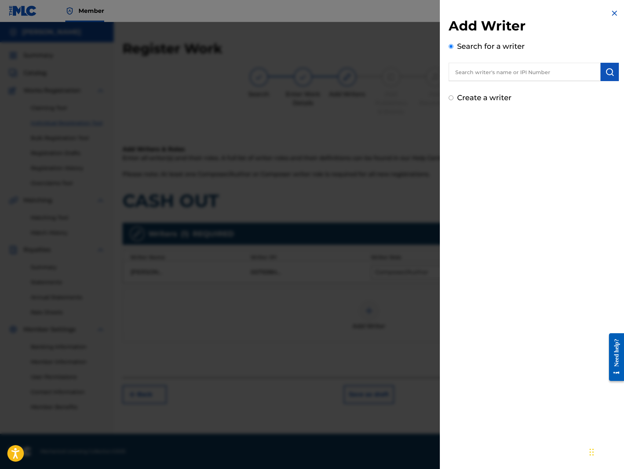
click at [516, 74] on input "text" at bounding box center [524, 72] width 152 height 18
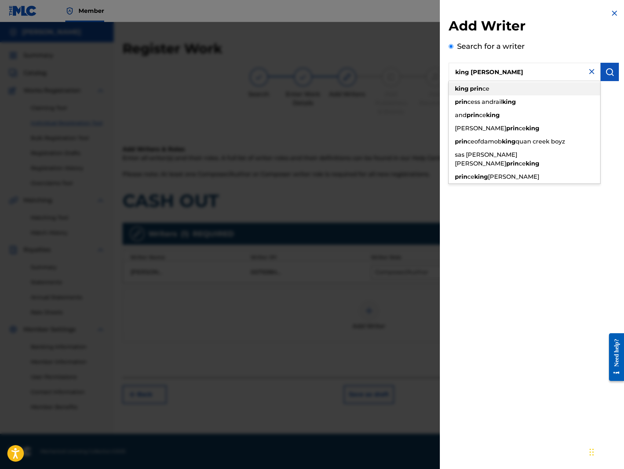
click at [514, 89] on div "king prin ce" at bounding box center [523, 88] width 151 height 13
type input "king prince"
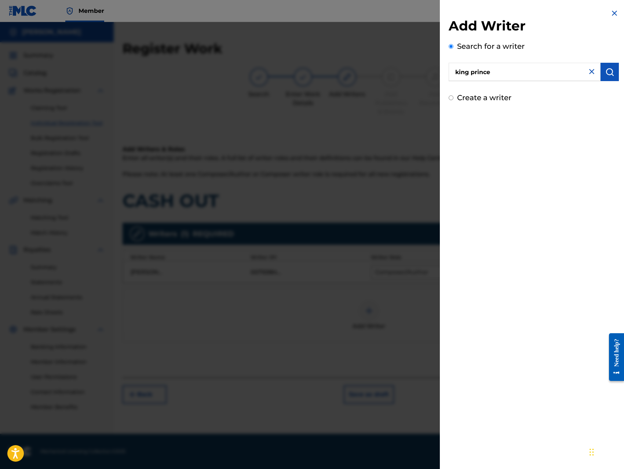
click at [602, 77] on button "submit" at bounding box center [609, 72] width 18 height 18
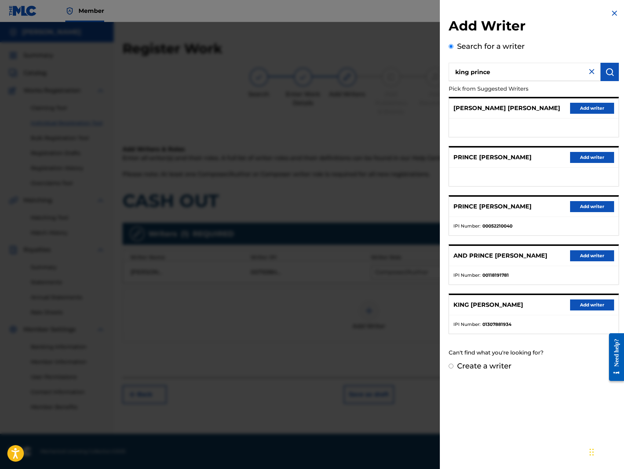
click at [578, 306] on button "Add writer" at bounding box center [592, 304] width 44 height 11
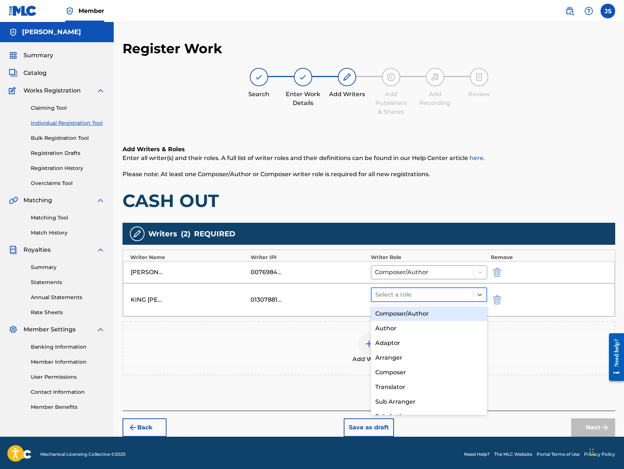
click at [451, 293] on div at bounding box center [422, 294] width 94 height 10
click at [430, 312] on div "Composer/Author" at bounding box center [429, 313] width 116 height 15
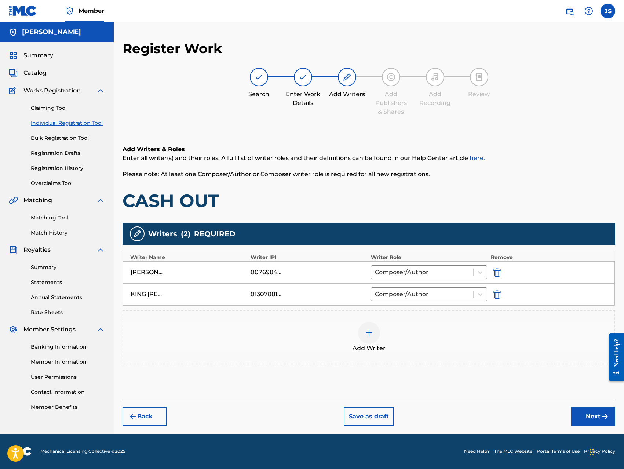
click at [597, 423] on button "Next" at bounding box center [593, 416] width 44 height 18
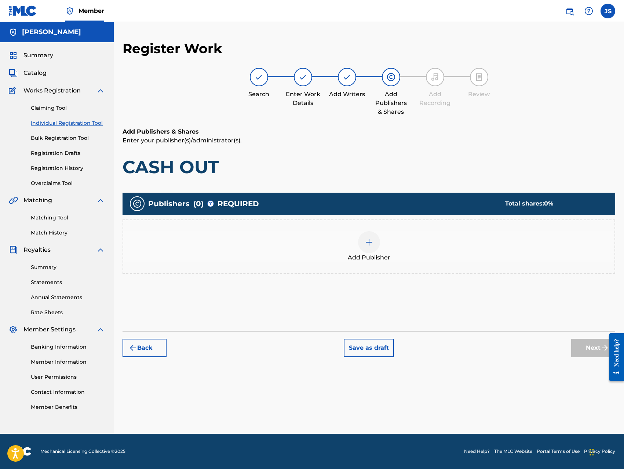
click at [365, 244] on img at bounding box center [369, 242] width 9 height 9
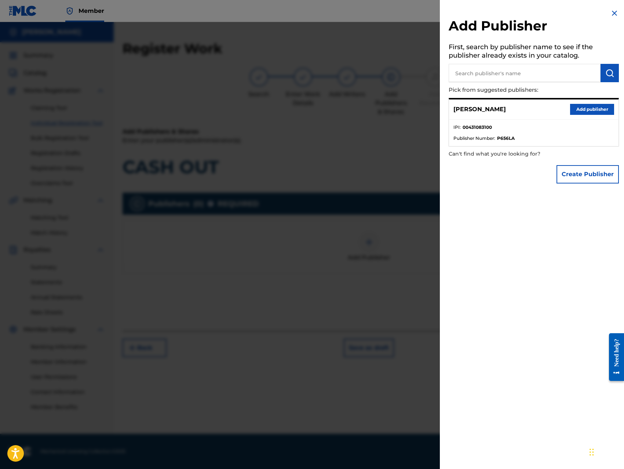
click at [584, 109] on button "Add publisher" at bounding box center [592, 109] width 44 height 11
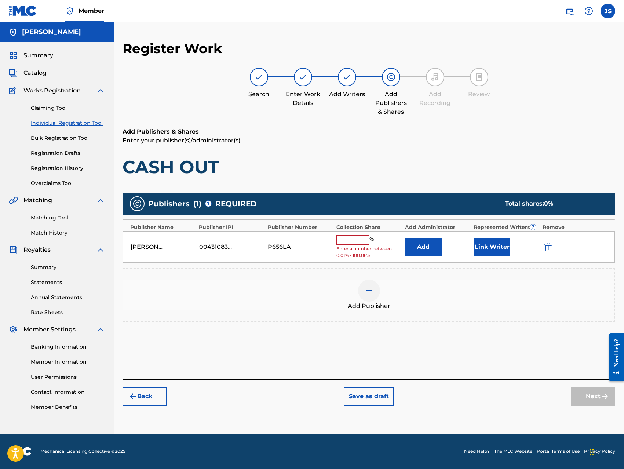
click at [353, 238] on input "text" at bounding box center [352, 240] width 33 height 10
type input "100"
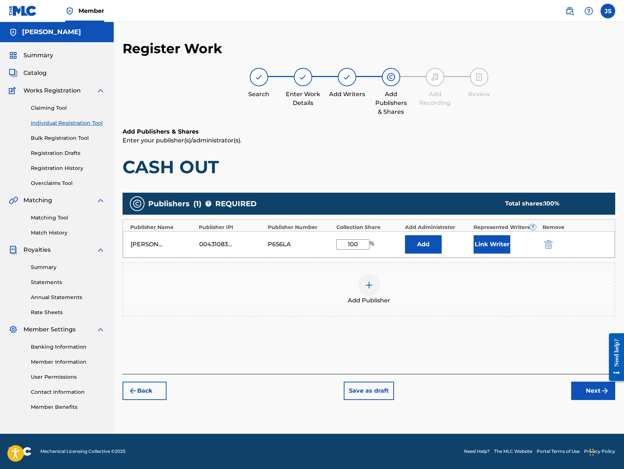
click at [487, 244] on button "Link Writer" at bounding box center [491, 244] width 37 height 18
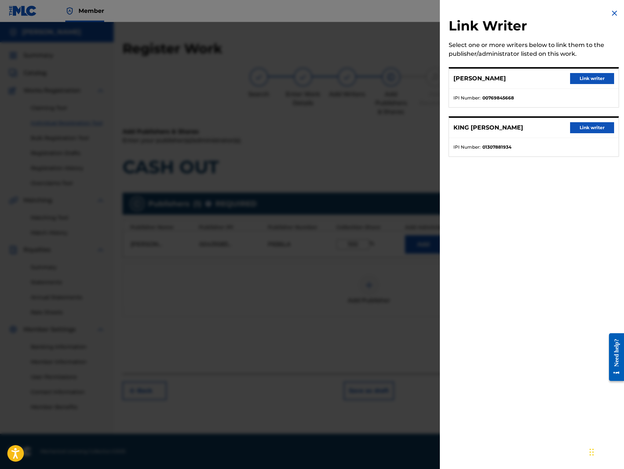
click at [585, 80] on button "Link writer" at bounding box center [592, 78] width 44 height 11
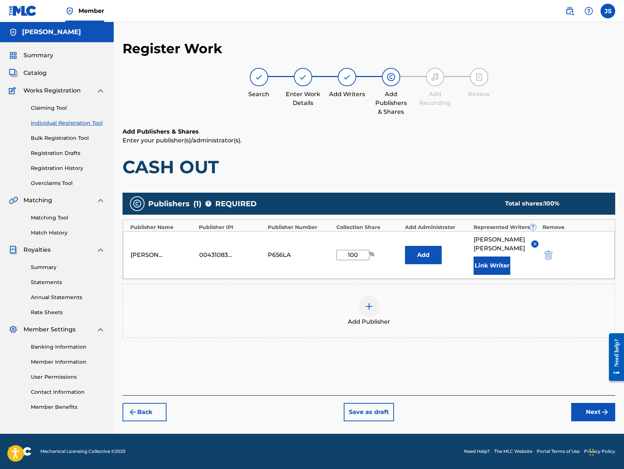
click at [500, 275] on button "Link Writer" at bounding box center [491, 265] width 37 height 18
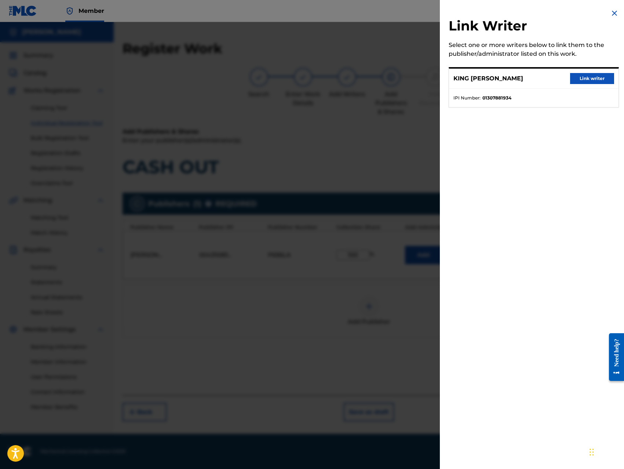
click at [589, 80] on button "Link writer" at bounding box center [592, 78] width 44 height 11
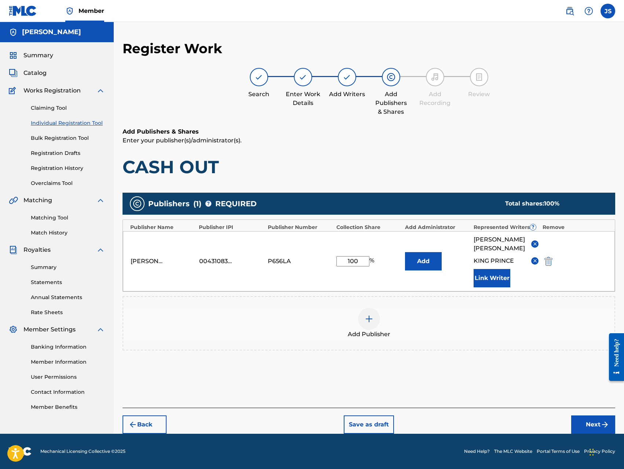
click at [580, 433] on button "Next" at bounding box center [593, 424] width 44 height 18
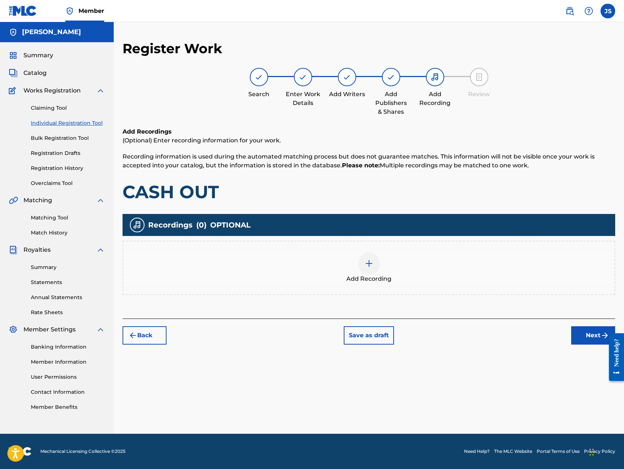
click at [369, 268] on div at bounding box center [369, 263] width 22 height 22
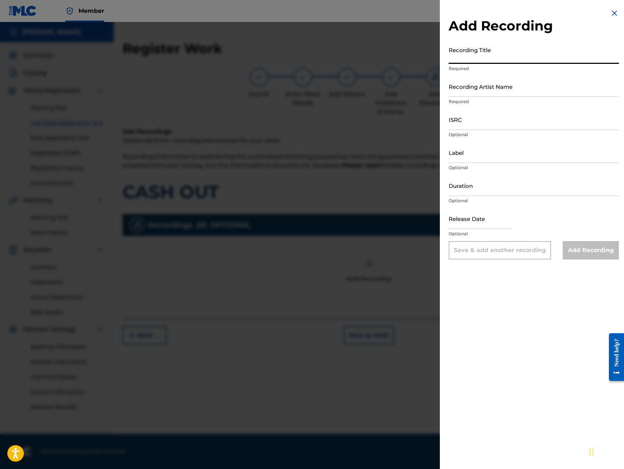
click at [503, 58] on input "Recording Title" at bounding box center [533, 53] width 170 height 21
paste input "CASH OUT"
type input "CASH OUT"
click at [510, 90] on input "Recording Artist Name" at bounding box center [533, 86] width 170 height 21
type input "King [PERSON_NAME]"
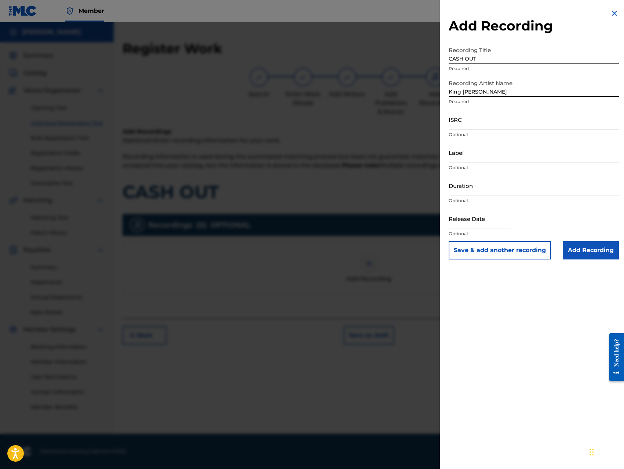
click at [503, 124] on input "ISRC" at bounding box center [533, 119] width 170 height 21
type input "QZ8XZ1700030"
click at [498, 159] on input "Label" at bounding box center [533, 152] width 170 height 21
type input "Trillionaire Music LLC"
click at [578, 248] on input "Add Recording" at bounding box center [591, 250] width 56 height 18
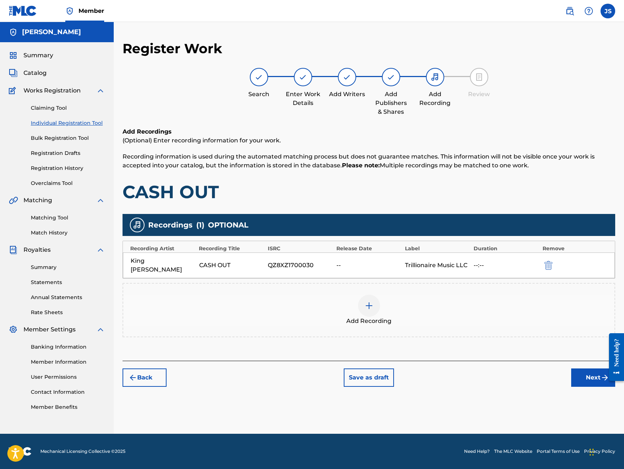
click at [582, 371] on button "Next" at bounding box center [593, 377] width 44 height 18
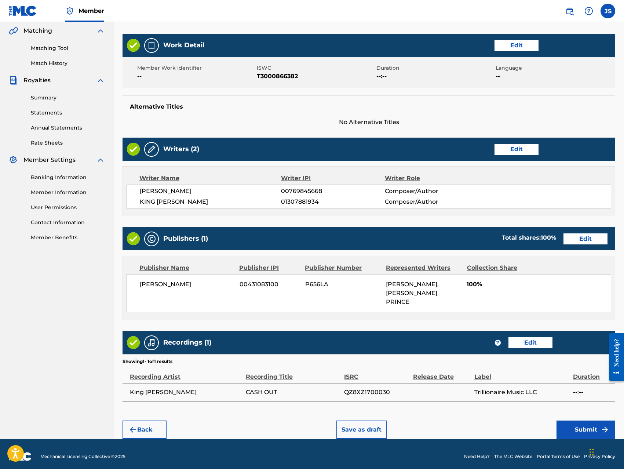
scroll to position [175, 0]
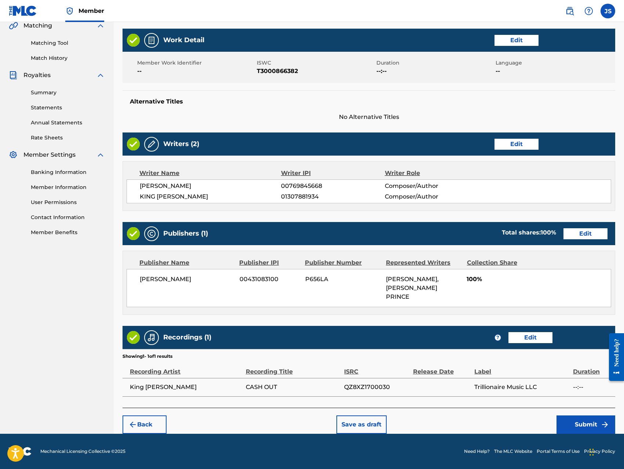
click at [572, 424] on button "Submit" at bounding box center [585, 424] width 59 height 18
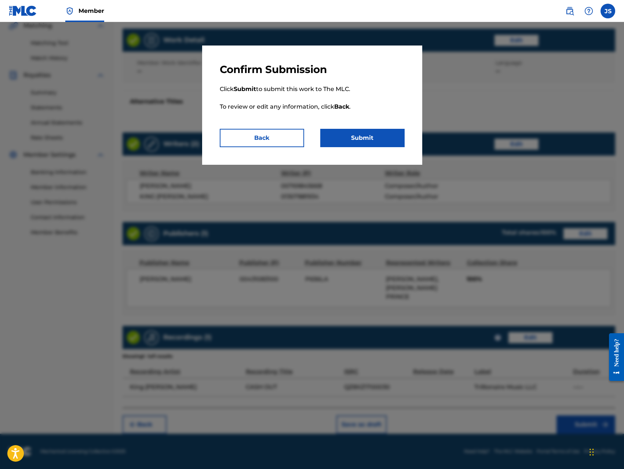
click at [380, 140] on button "Submit" at bounding box center [362, 138] width 84 height 18
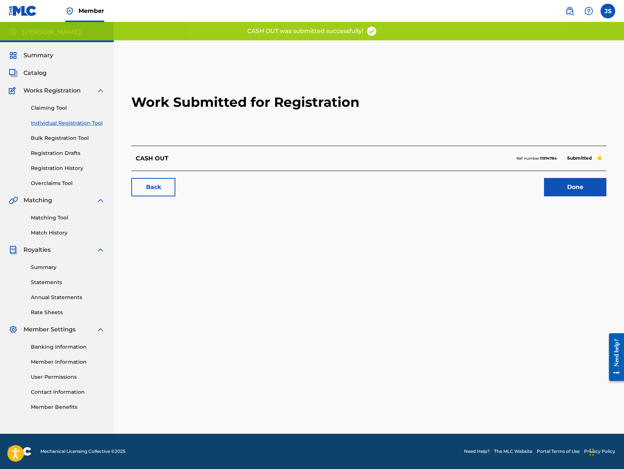
click at [561, 188] on link "Done" at bounding box center [575, 187] width 62 height 18
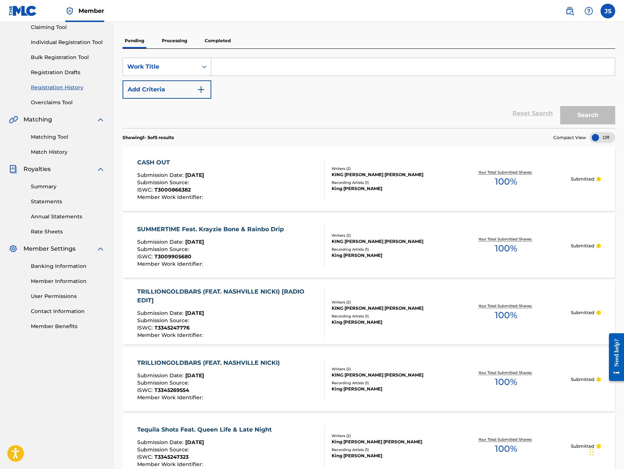
scroll to position [72, 0]
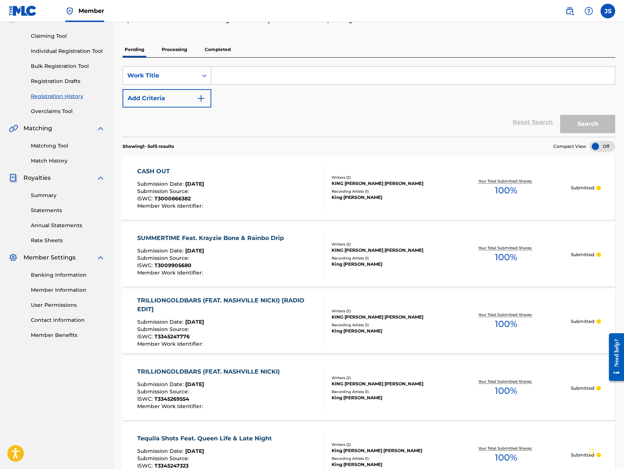
click at [87, 50] on link "Individual Registration Tool" at bounding box center [68, 51] width 74 height 8
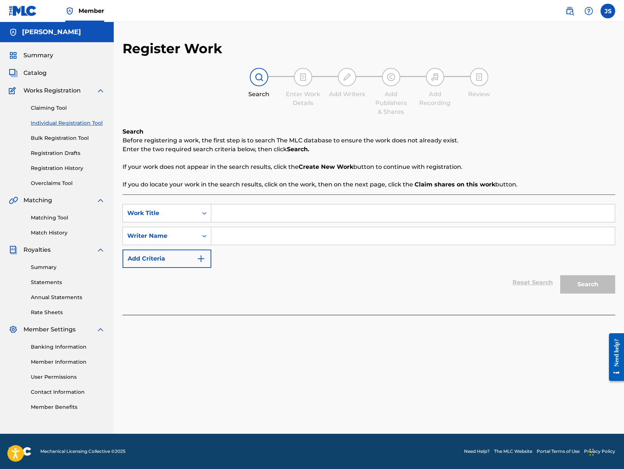
click at [265, 214] on input "Search Form" at bounding box center [412, 213] width 403 height 18
click at [319, 212] on input "Search Form" at bounding box center [412, 213] width 403 height 18
paste input "DO WHAT YOU WANT FEAT. GHETTO [GEOGRAPHIC_DATA]"
type input "DO WHAT YOU WANT FEAT. GHETTO [GEOGRAPHIC_DATA]"
click at [289, 235] on input "Search Form" at bounding box center [412, 236] width 403 height 18
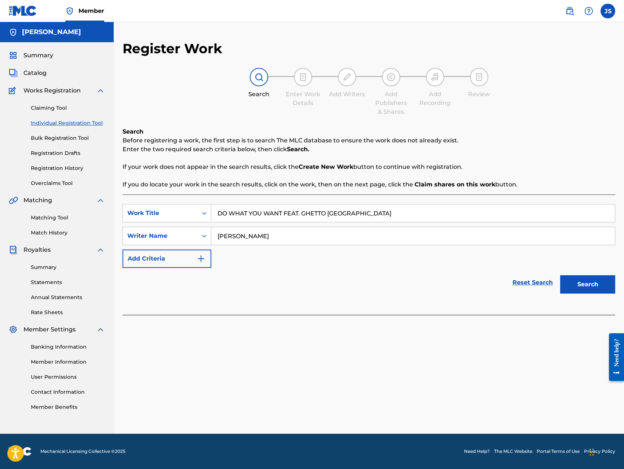
type input "[PERSON_NAME]"
click at [594, 288] on button "Search" at bounding box center [587, 284] width 55 height 18
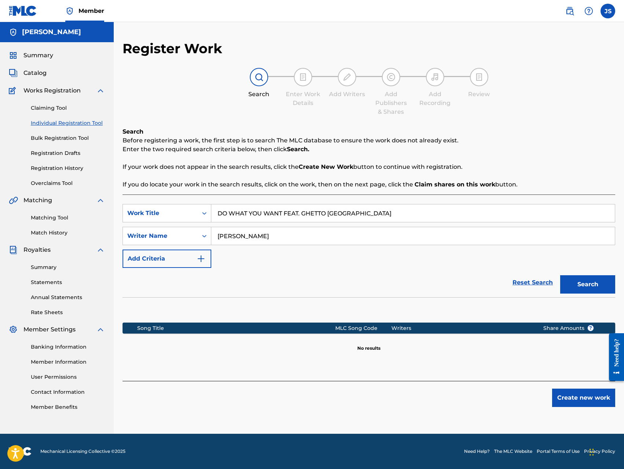
click at [585, 400] on button "Create new work" at bounding box center [583, 397] width 63 height 18
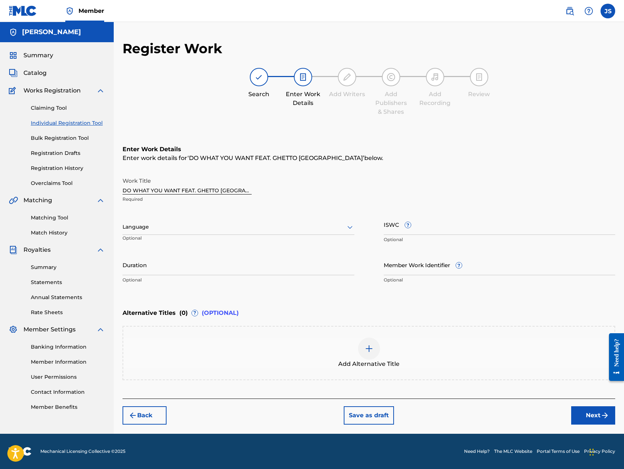
click at [427, 231] on input "ISWC ?" at bounding box center [500, 224] width 232 height 21
type input "T-300086647-3"
click at [580, 415] on button "Next" at bounding box center [593, 415] width 44 height 18
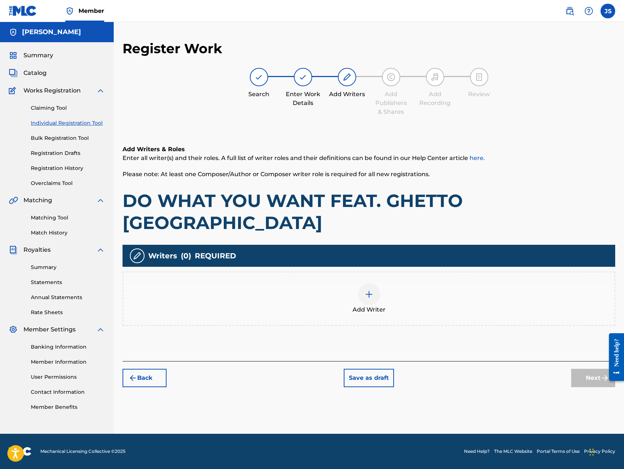
click at [369, 290] on img at bounding box center [369, 294] width 9 height 9
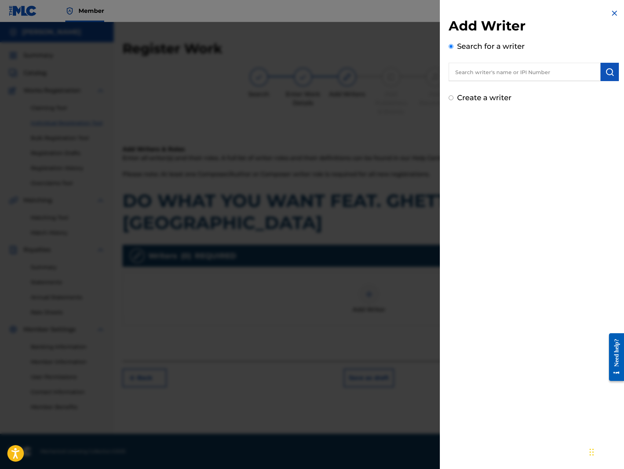
click at [520, 73] on input "text" at bounding box center [524, 72] width 152 height 18
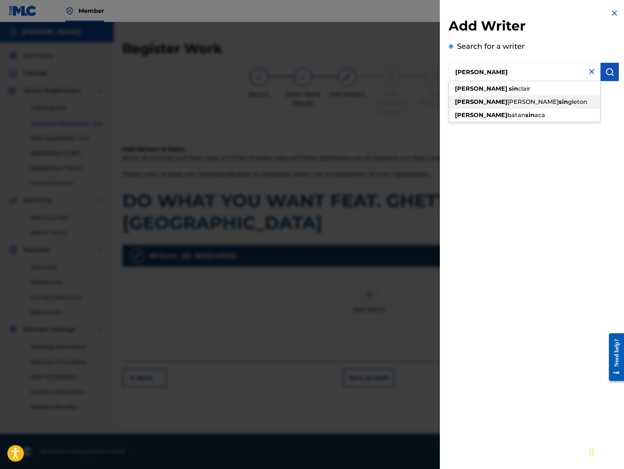
click at [568, 100] on span "gleton" at bounding box center [577, 101] width 19 height 7
type input "[PERSON_NAME]"
click at [605, 74] on img "submit" at bounding box center [609, 71] width 9 height 9
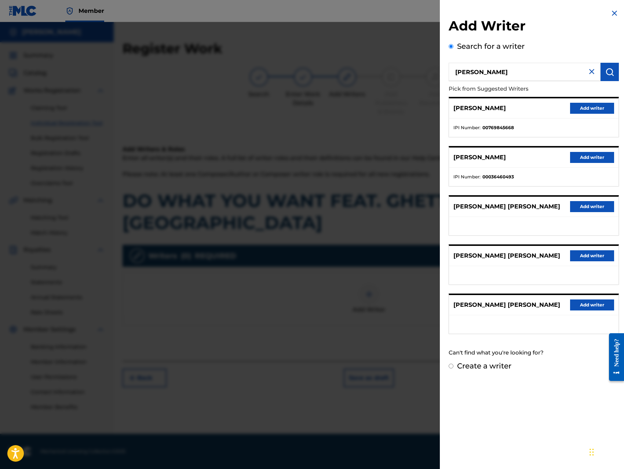
click at [584, 109] on button "Add writer" at bounding box center [592, 108] width 44 height 11
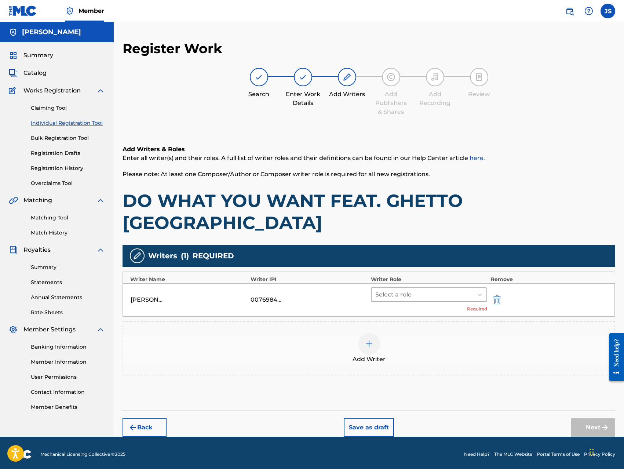
click at [418, 289] on div at bounding box center [422, 294] width 94 height 10
click at [416, 287] on div "Composer/Author" at bounding box center [429, 291] width 116 height 15
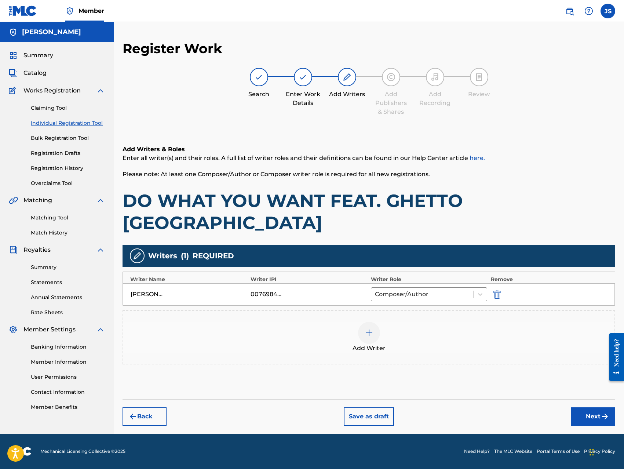
click at [370, 328] on img at bounding box center [369, 332] width 9 height 9
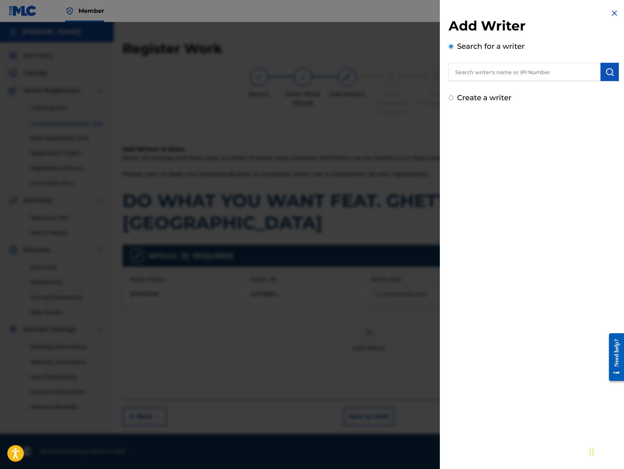
click at [555, 75] on input "text" at bounding box center [524, 72] width 152 height 18
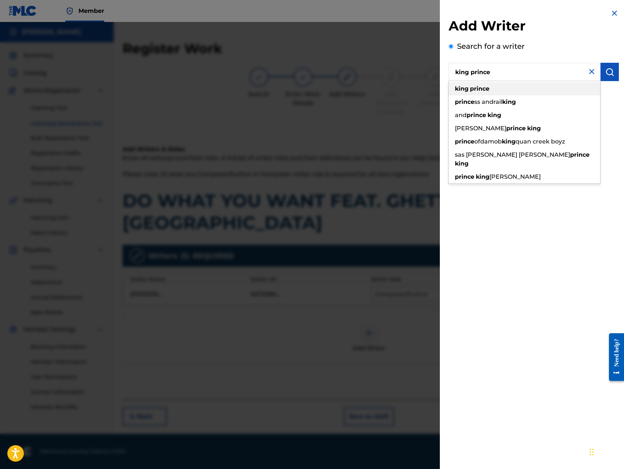
type input "king prince"
click at [551, 89] on div "king prince" at bounding box center [523, 88] width 151 height 13
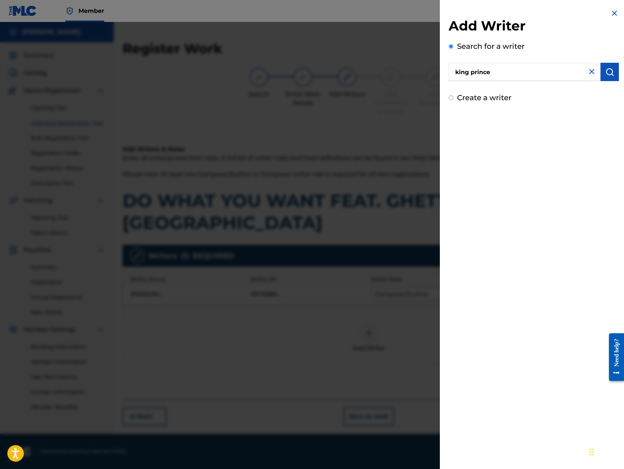
click at [600, 76] on button "submit" at bounding box center [609, 72] width 18 height 18
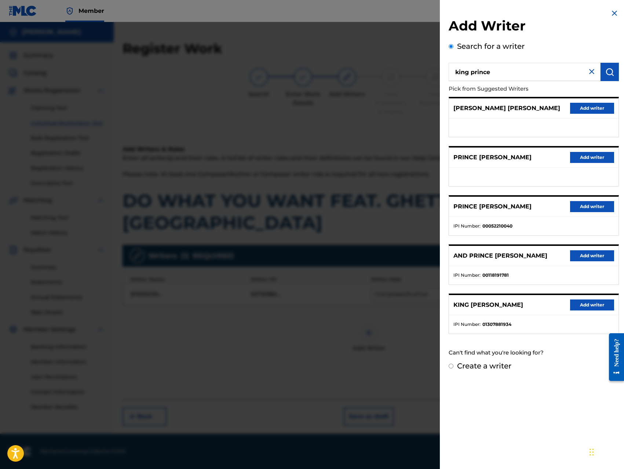
click at [587, 306] on button "Add writer" at bounding box center [592, 304] width 44 height 11
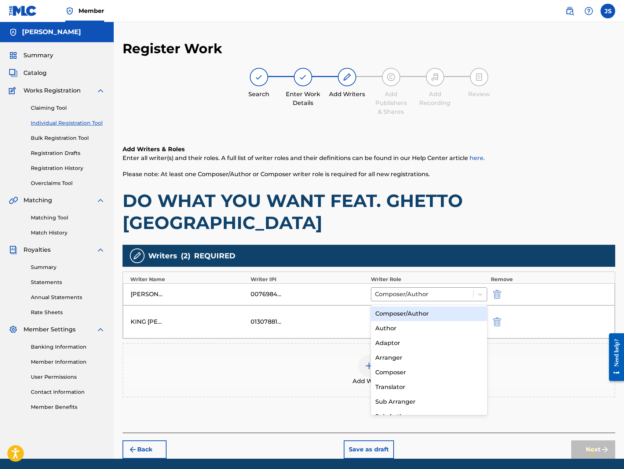
click at [441, 311] on div at bounding box center [422, 316] width 94 height 10
click at [431, 311] on div "Composer/Author" at bounding box center [429, 313] width 116 height 15
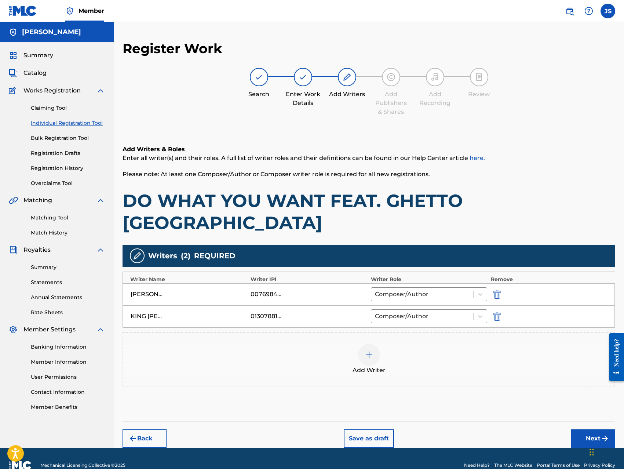
click at [589, 429] on button "Next" at bounding box center [593, 438] width 44 height 18
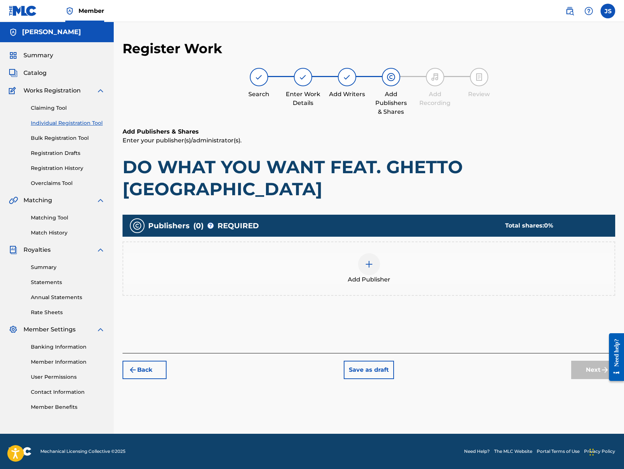
click at [366, 253] on div at bounding box center [369, 264] width 22 height 22
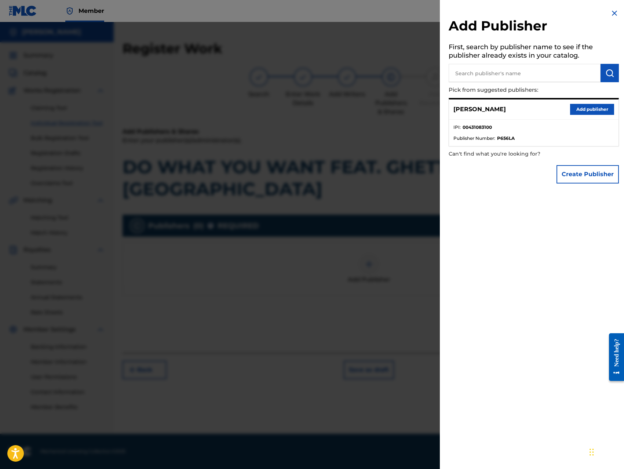
click at [583, 109] on button "Add publisher" at bounding box center [592, 109] width 44 height 11
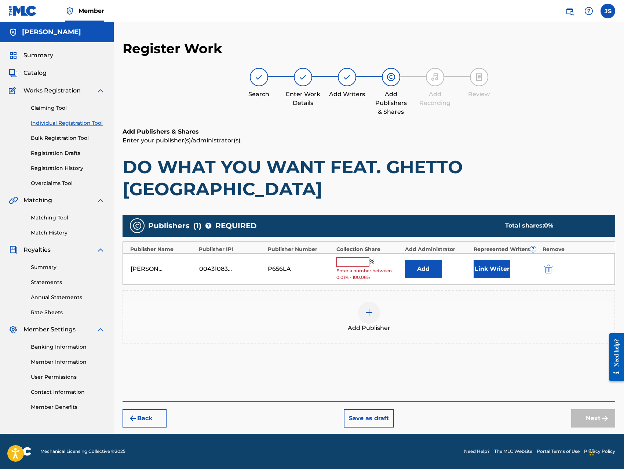
click at [348, 257] on input "text" at bounding box center [352, 262] width 33 height 10
type input "100"
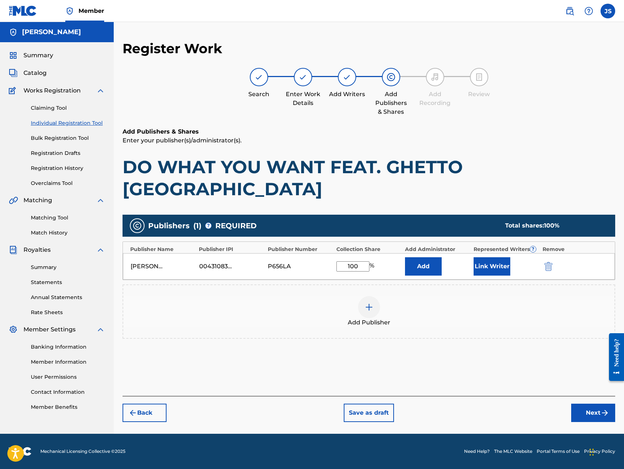
click at [500, 257] on button "Link Writer" at bounding box center [491, 266] width 37 height 18
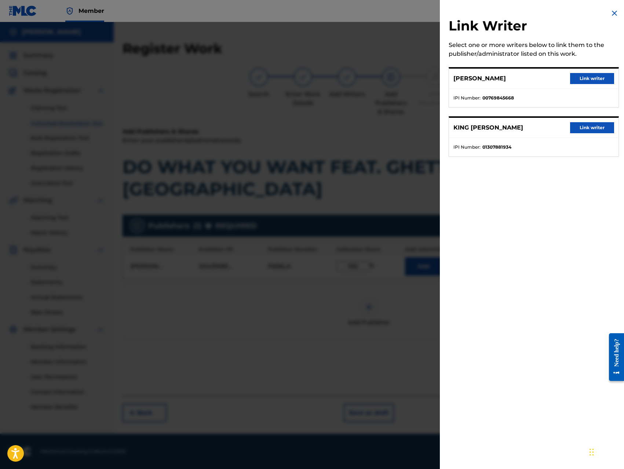
click at [593, 77] on button "Link writer" at bounding box center [592, 78] width 44 height 11
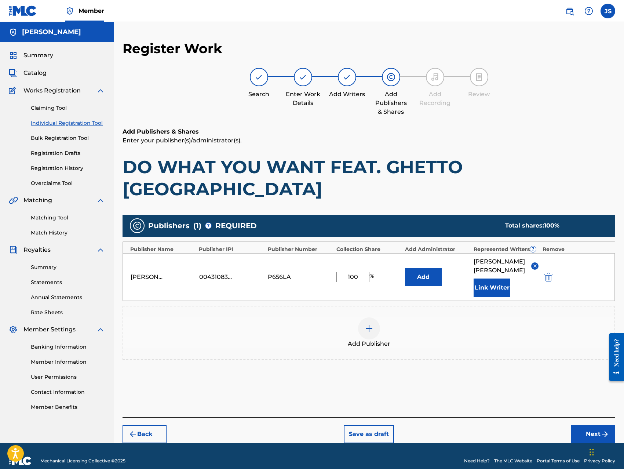
click at [499, 278] on button "Link Writer" at bounding box center [491, 287] width 37 height 18
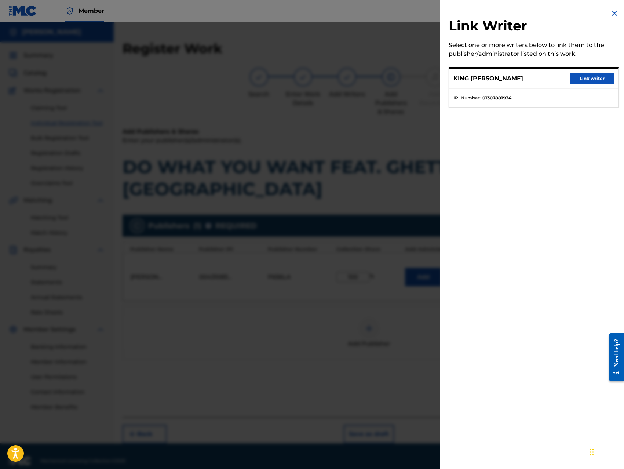
click at [589, 81] on button "Link writer" at bounding box center [592, 78] width 44 height 11
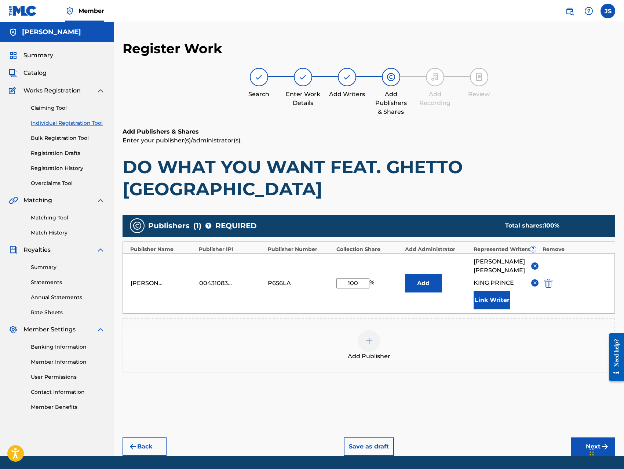
click at [588, 437] on button "Next" at bounding box center [593, 446] width 44 height 18
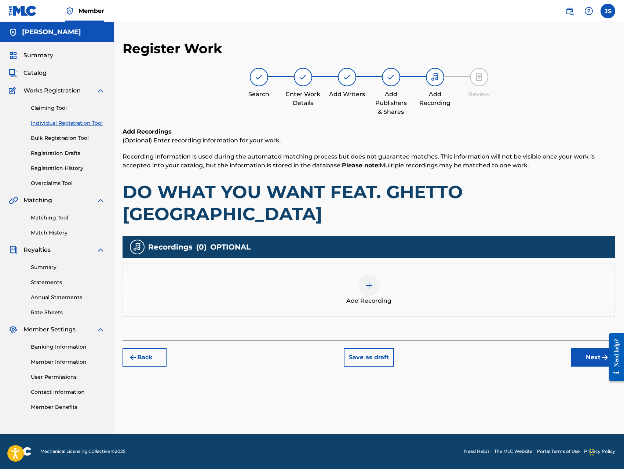
click at [372, 281] on img at bounding box center [369, 285] width 9 height 9
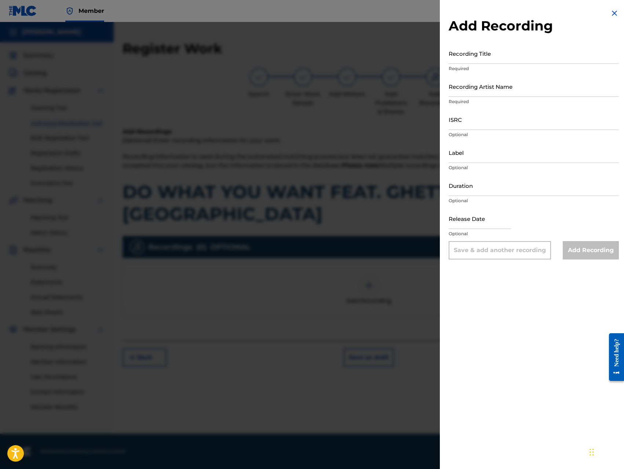
click at [500, 56] on input "Recording Title" at bounding box center [533, 53] width 170 height 21
paste input "DO WHAT YOU WANT FEAT. GHETTO [GEOGRAPHIC_DATA]"
type input "DO WHAT YOU WANT FEAT. GHETTO [GEOGRAPHIC_DATA]"
click at [502, 88] on input "Recording Artist Name" at bounding box center [533, 86] width 170 height 21
type input "King [PERSON_NAME]"
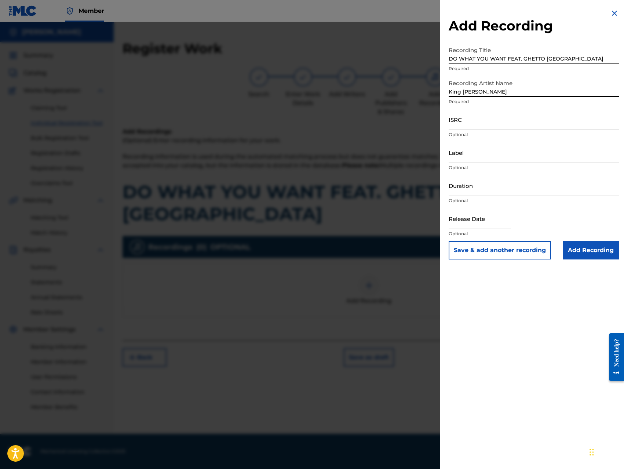
click at [500, 125] on input "ISRC" at bounding box center [533, 119] width 170 height 21
type input "QZ8XZ1700035"
click at [502, 159] on input "Label" at bounding box center [533, 152] width 170 height 21
type input "Trillionaire Music LLC"
click at [582, 253] on input "Add Recording" at bounding box center [591, 250] width 56 height 18
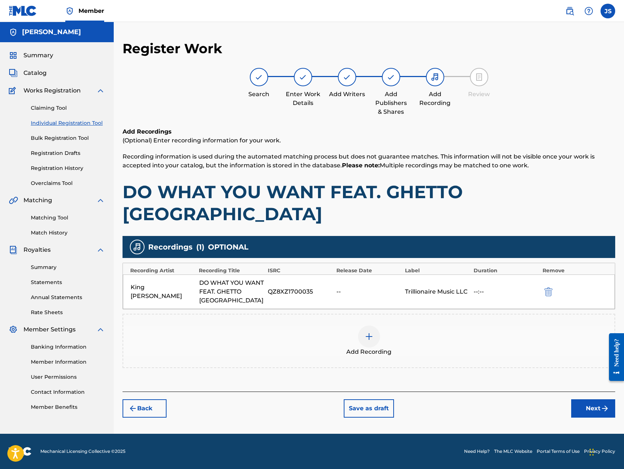
click at [585, 399] on button "Next" at bounding box center [593, 408] width 44 height 18
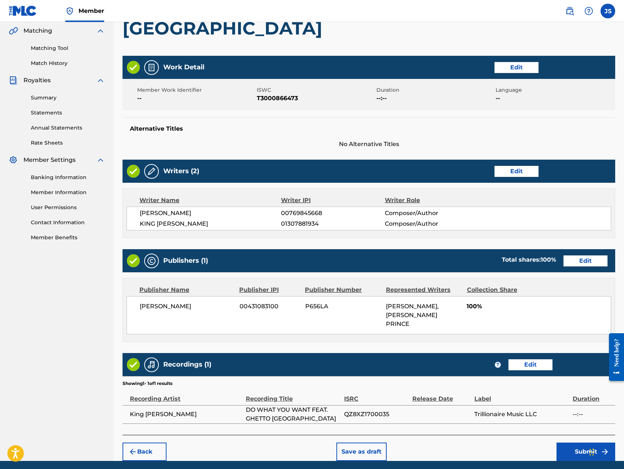
scroll to position [175, 0]
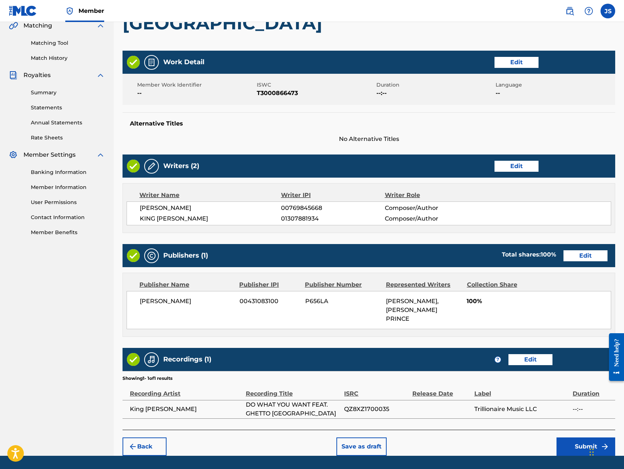
click at [583, 437] on button "Submit" at bounding box center [585, 446] width 59 height 18
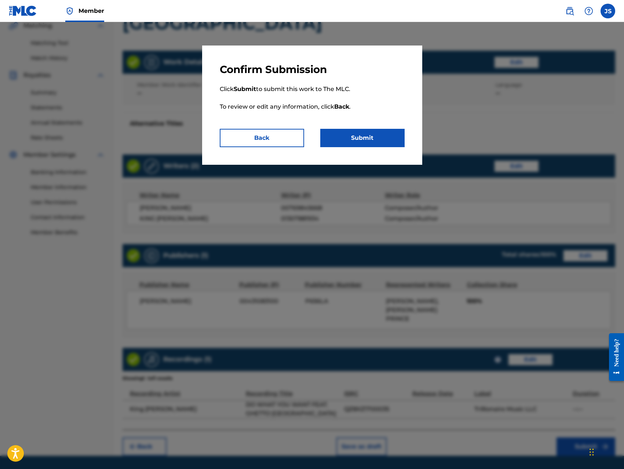
click at [370, 146] on button "Submit" at bounding box center [362, 138] width 84 height 18
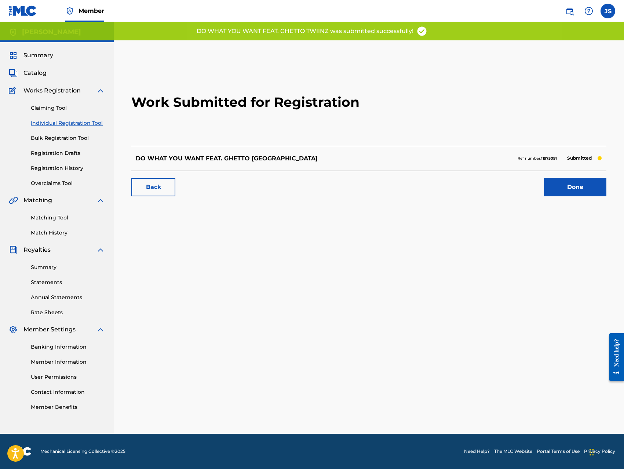
click at [581, 192] on link "Done" at bounding box center [575, 187] width 62 height 18
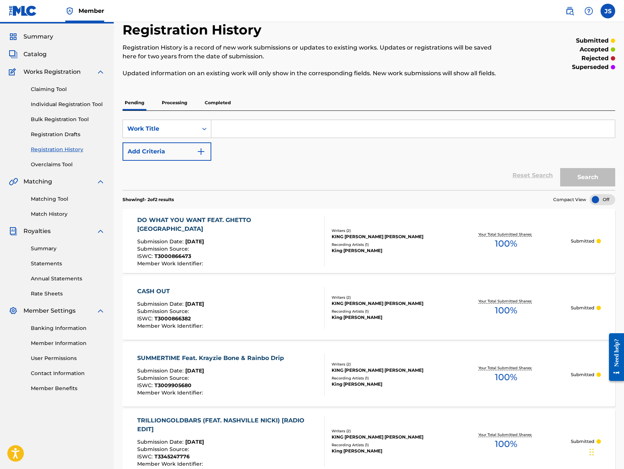
scroll to position [18, 0]
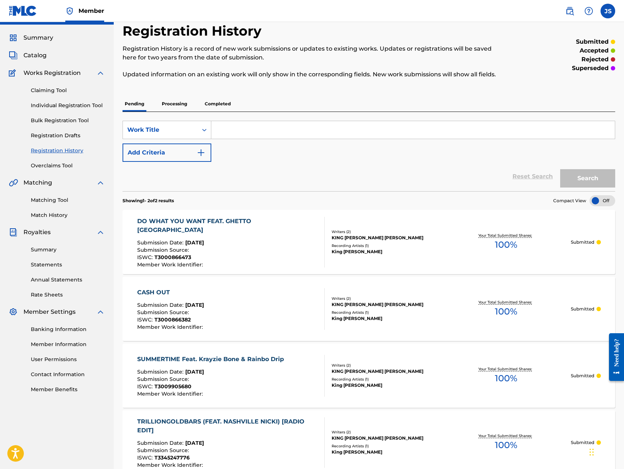
click at [225, 128] on input "Search Form" at bounding box center [412, 130] width 403 height 18
paste input "NEW ORLEANS FIRE"
type input "NEW ORLEANS FIRE"
click at [585, 184] on button "Search" at bounding box center [587, 178] width 55 height 18
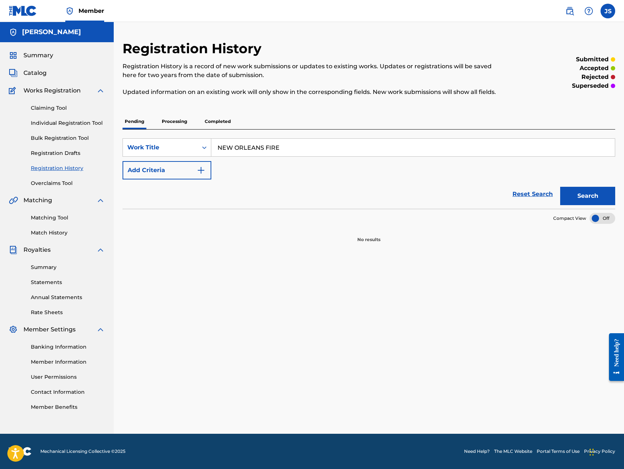
click at [203, 169] on img "Search Form" at bounding box center [201, 170] width 9 height 9
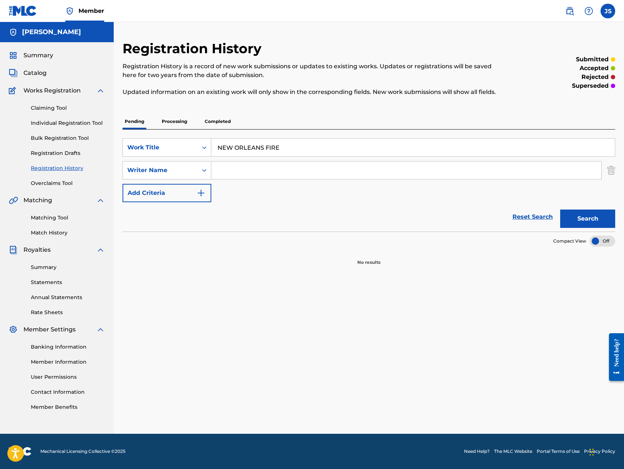
click at [223, 168] on input "Search Form" at bounding box center [406, 170] width 390 height 18
click at [311, 174] on input "[PERSON_NAME]" at bounding box center [406, 170] width 390 height 18
type input "[PERSON_NAME]"
click at [366, 209] on div "Reset Search Search" at bounding box center [368, 216] width 492 height 29
click at [575, 217] on button "Search" at bounding box center [587, 218] width 55 height 18
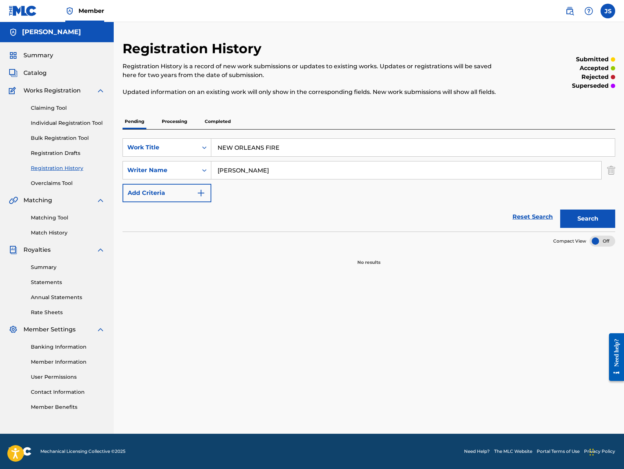
click at [73, 121] on link "Individual Registration Tool" at bounding box center [68, 123] width 74 height 8
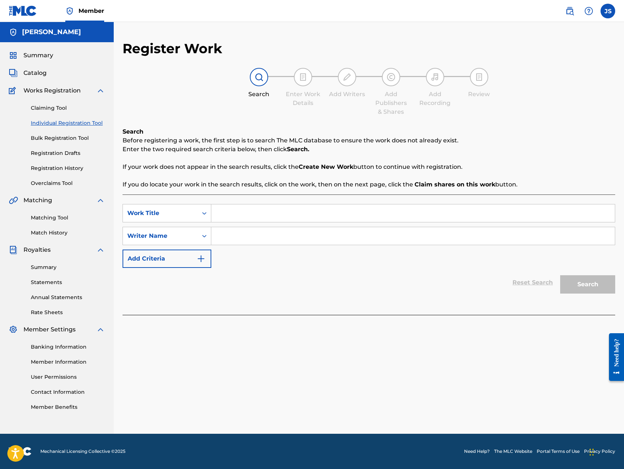
click at [231, 213] on input "Search Form" at bounding box center [412, 213] width 403 height 18
paste input "NEW ORLEANS FIRE"
type input "NEW ORLEANS FIRE"
click at [252, 238] on input "Search Form" at bounding box center [412, 236] width 403 height 18
type input "[PERSON_NAME]"
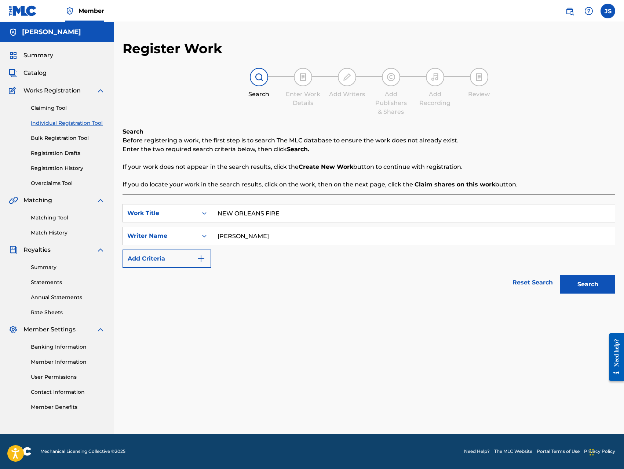
click at [571, 286] on button "Search" at bounding box center [587, 284] width 55 height 18
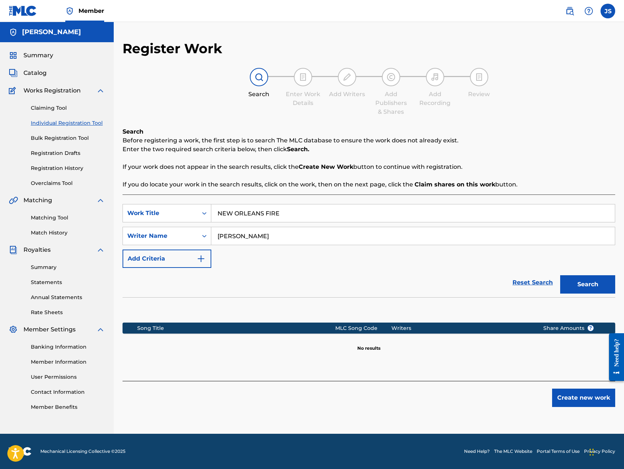
click at [582, 399] on button "Create new work" at bounding box center [583, 397] width 63 height 18
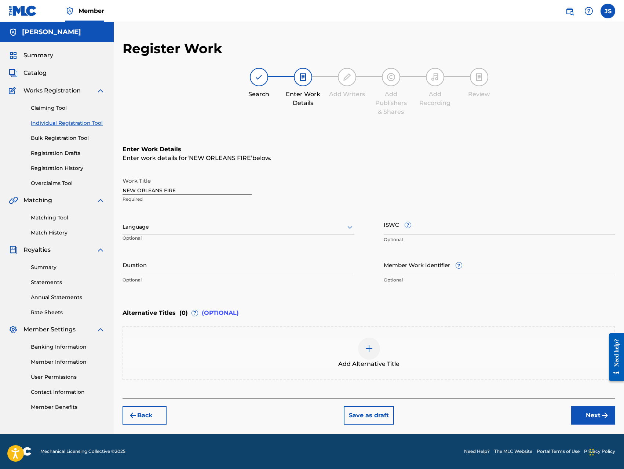
click at [432, 227] on input "ISWC ?" at bounding box center [500, 224] width 232 height 21
type input "T-300086653-1"
click at [518, 410] on div "Back Save as draft Next" at bounding box center [368, 411] width 492 height 26
click at [581, 419] on button "Next" at bounding box center [593, 415] width 44 height 18
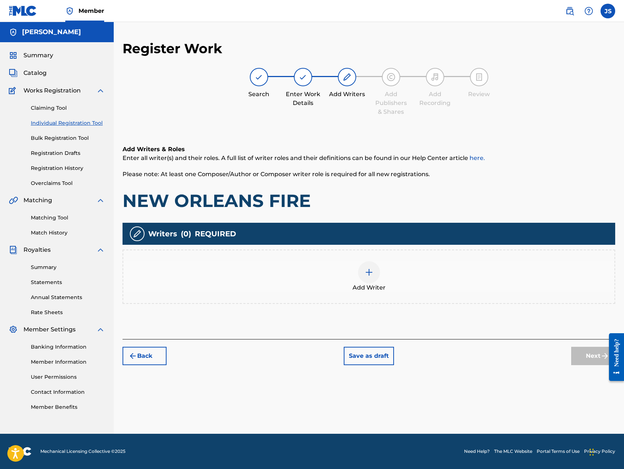
click at [372, 272] on img at bounding box center [369, 272] width 9 height 9
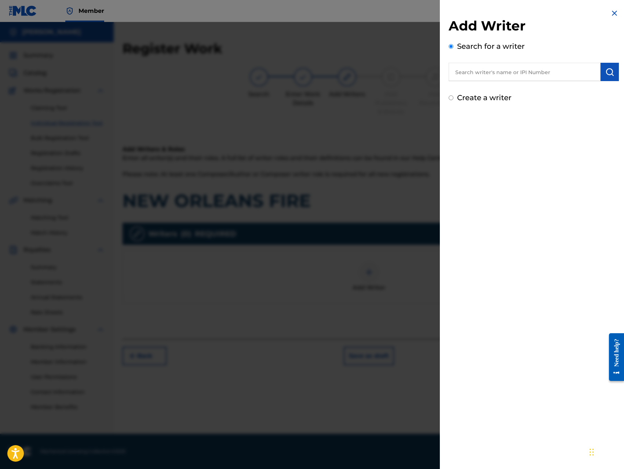
click at [558, 76] on input "text" at bounding box center [524, 72] width 152 height 18
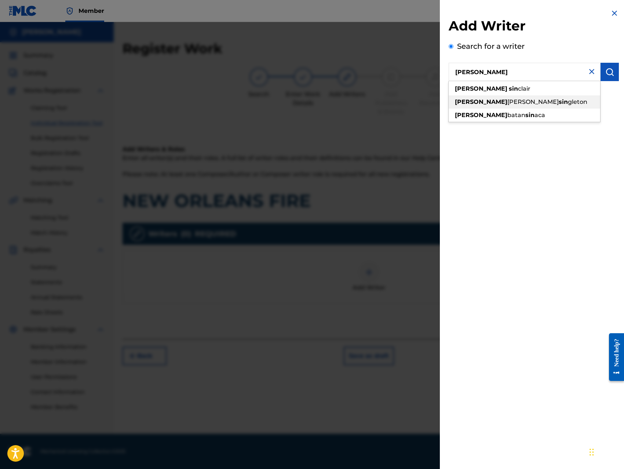
click at [545, 101] on div "[PERSON_NAME] sin [PERSON_NAME]" at bounding box center [523, 101] width 151 height 13
type input "[PERSON_NAME]"
click at [609, 77] on button "submit" at bounding box center [609, 72] width 18 height 18
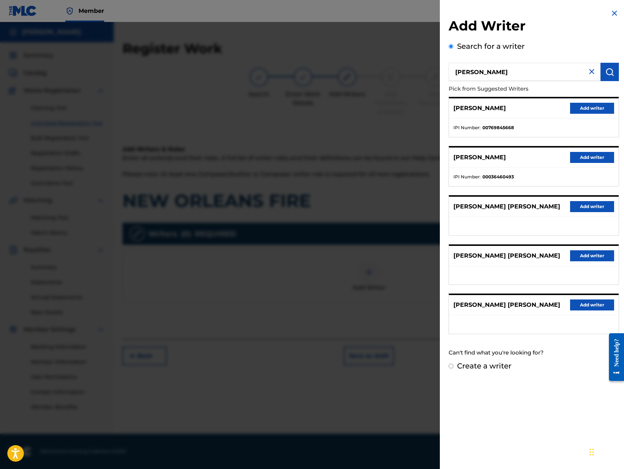
click at [583, 109] on button "Add writer" at bounding box center [592, 108] width 44 height 11
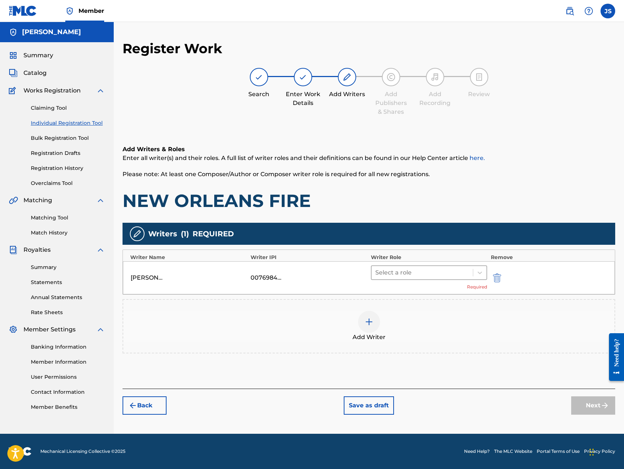
click at [426, 270] on div at bounding box center [422, 272] width 94 height 10
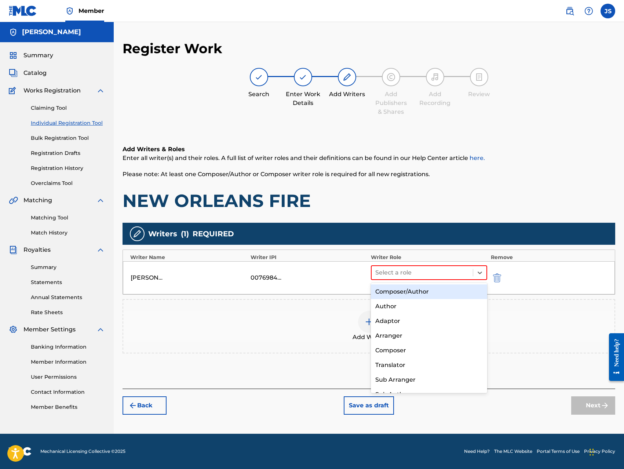
click at [422, 288] on div "Composer/Author" at bounding box center [429, 291] width 116 height 15
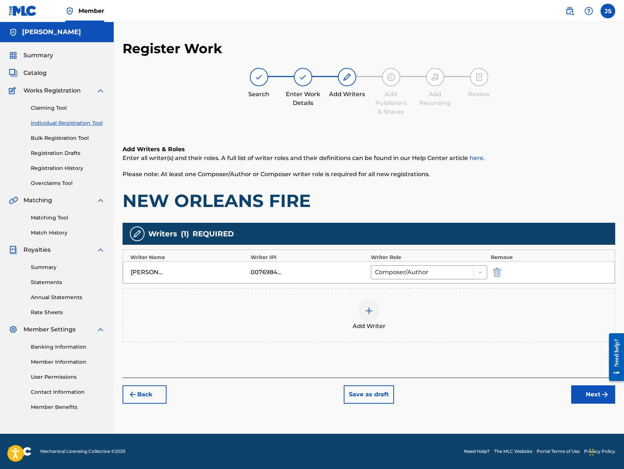
click at [370, 309] on img at bounding box center [369, 310] width 9 height 9
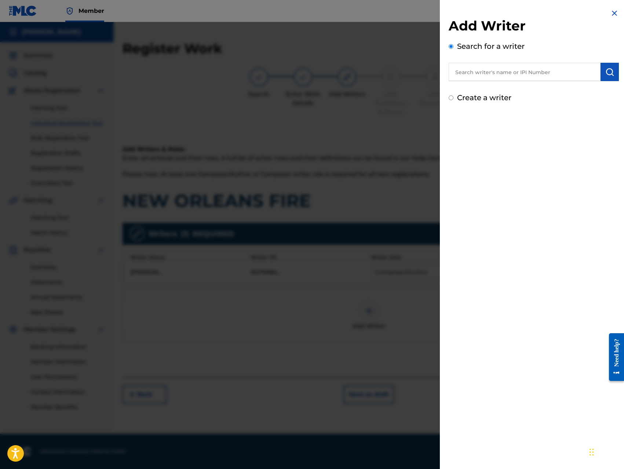
click at [535, 73] on input "text" at bounding box center [524, 72] width 152 height 18
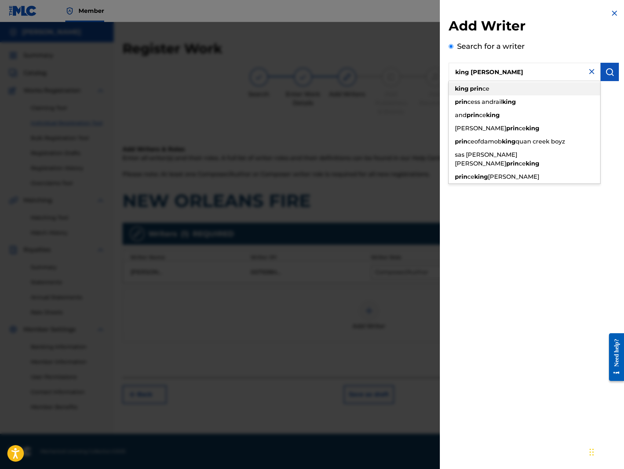
click at [528, 92] on div "king prin ce" at bounding box center [523, 88] width 151 height 13
type input "king prince"
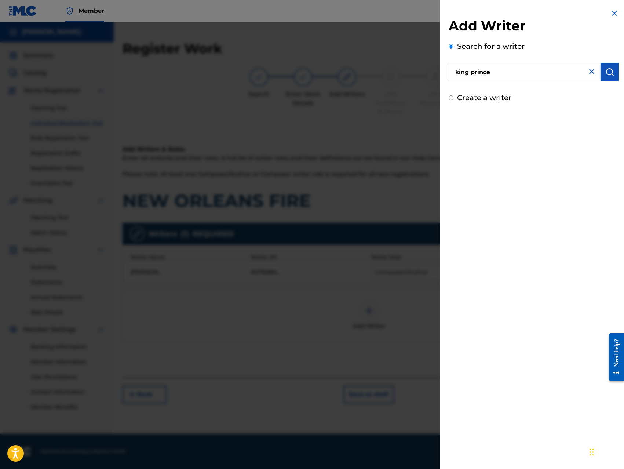
click at [609, 73] on img "submit" at bounding box center [609, 71] width 9 height 9
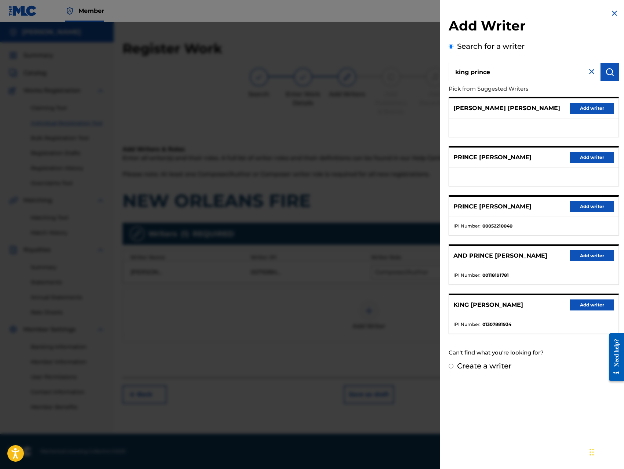
click at [582, 303] on button "Add writer" at bounding box center [592, 304] width 44 height 11
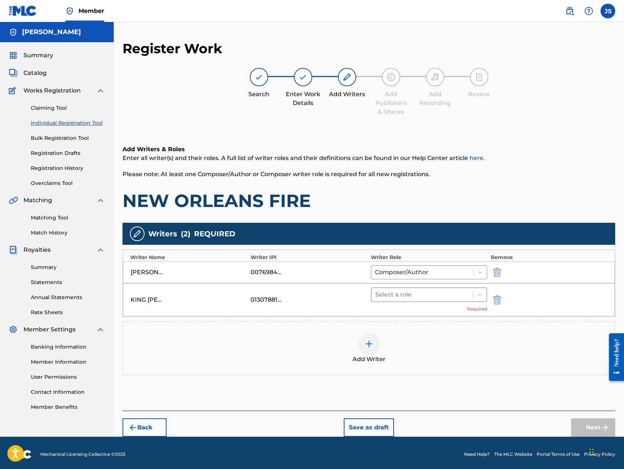
click at [394, 297] on div at bounding box center [422, 294] width 94 height 10
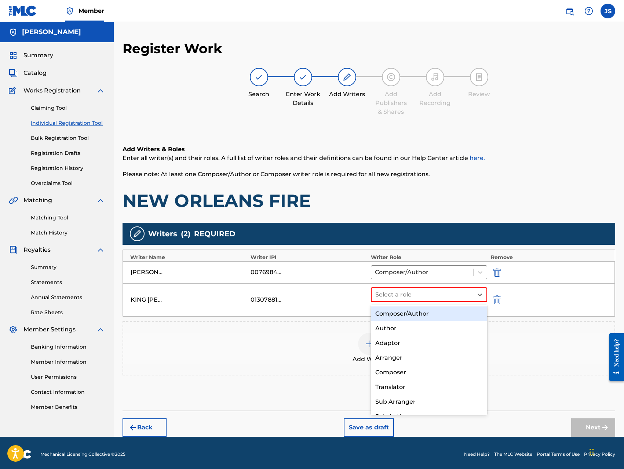
click at [393, 314] on div "Composer/Author" at bounding box center [429, 313] width 116 height 15
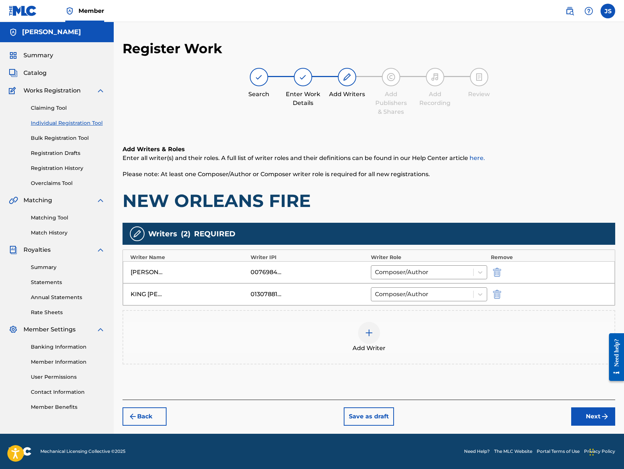
click at [599, 416] on button "Next" at bounding box center [593, 416] width 44 height 18
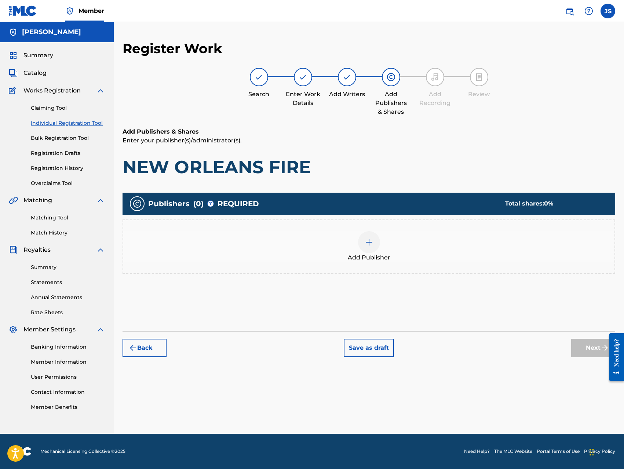
click at [362, 247] on div at bounding box center [369, 242] width 22 height 22
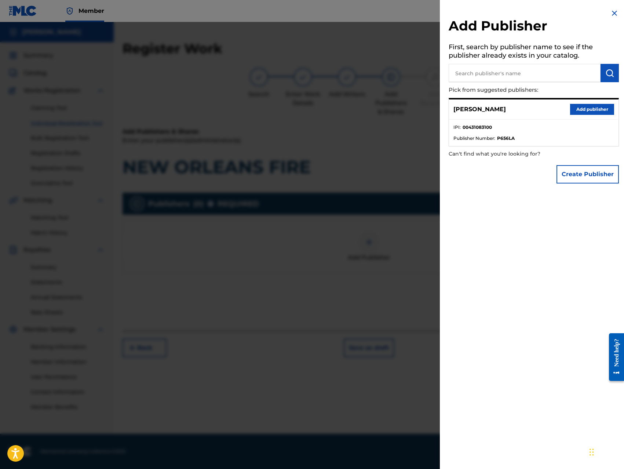
click at [578, 111] on button "Add publisher" at bounding box center [592, 109] width 44 height 11
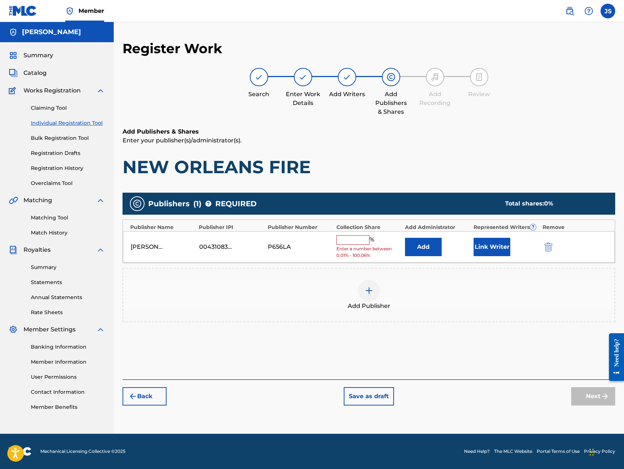
click at [356, 243] on input "text" at bounding box center [352, 240] width 33 height 10
type input "100"
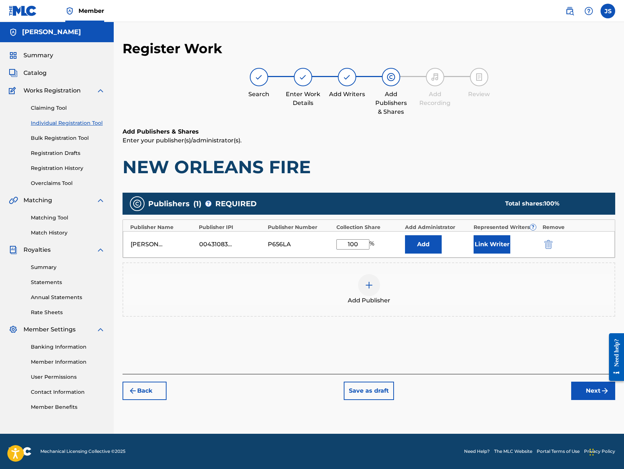
click at [484, 245] on button "Link Writer" at bounding box center [491, 244] width 37 height 18
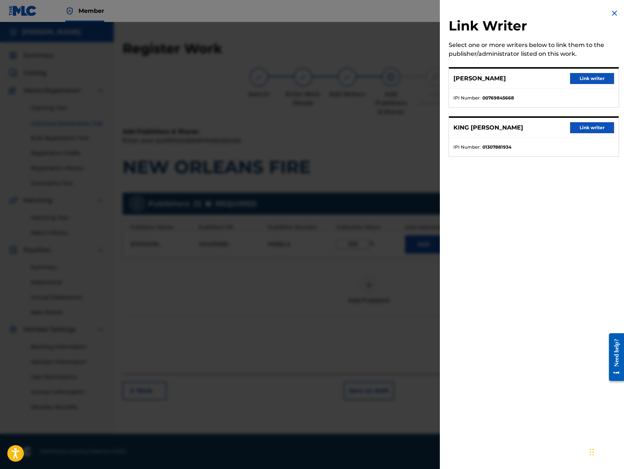
click at [596, 77] on button "Link writer" at bounding box center [592, 78] width 44 height 11
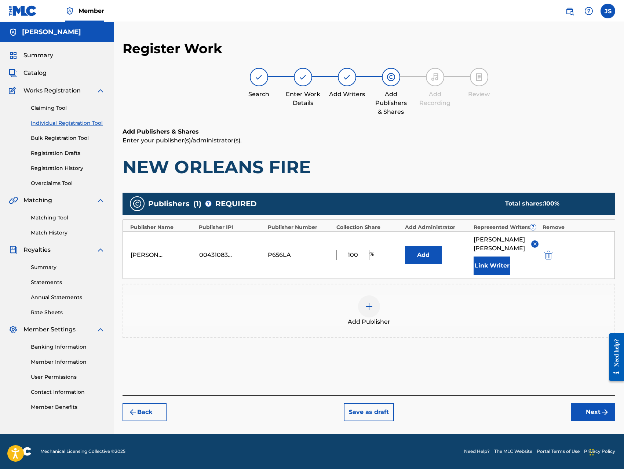
click at [495, 275] on button "Link Writer" at bounding box center [491, 265] width 37 height 18
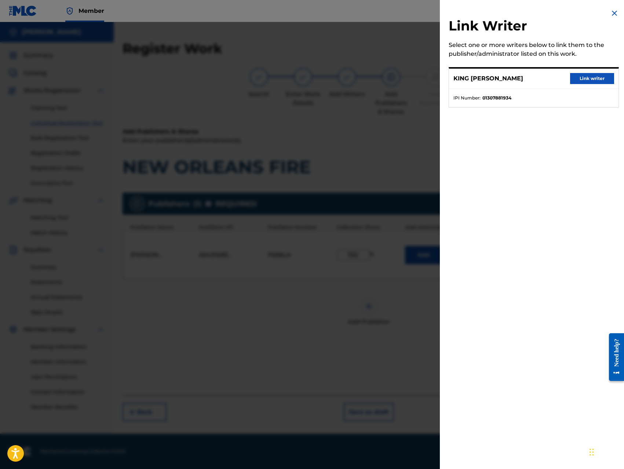
click at [587, 78] on button "Link writer" at bounding box center [592, 78] width 44 height 11
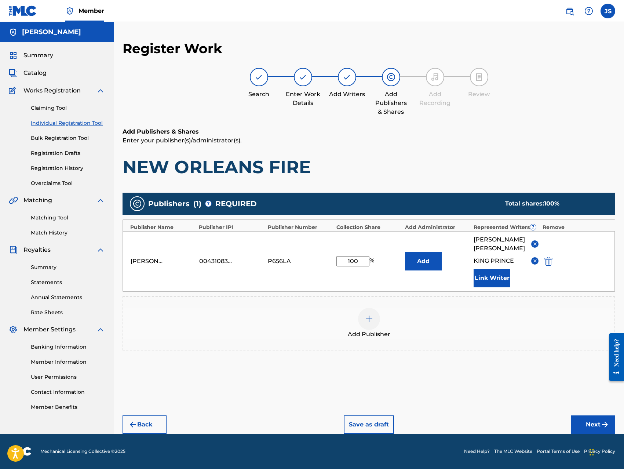
click at [591, 431] on button "Next" at bounding box center [593, 424] width 44 height 18
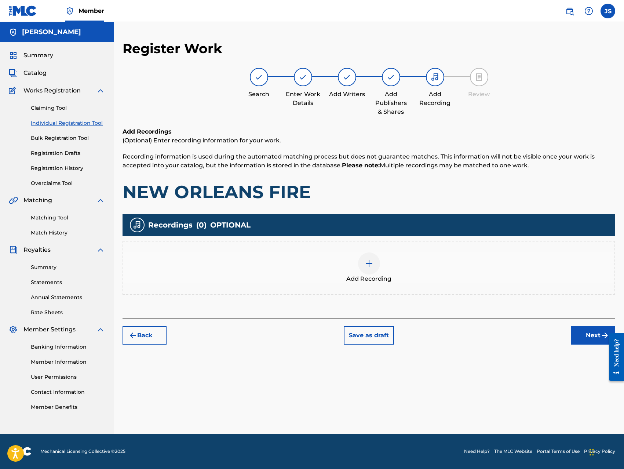
click at [376, 267] on div at bounding box center [369, 263] width 22 height 22
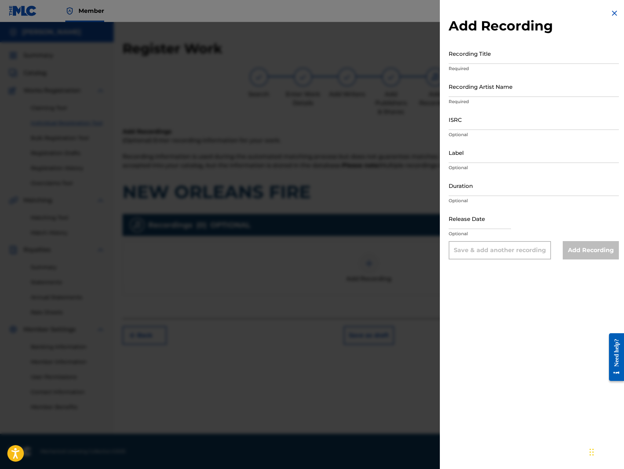
click at [527, 54] on input "Recording Title" at bounding box center [533, 53] width 170 height 21
paste input "NEW ORLEANS FIRE"
type input "NEW ORLEANS FIRE"
click at [530, 93] on input "Recording Artist Name" at bounding box center [533, 86] width 170 height 21
type input "King [PERSON_NAME]"
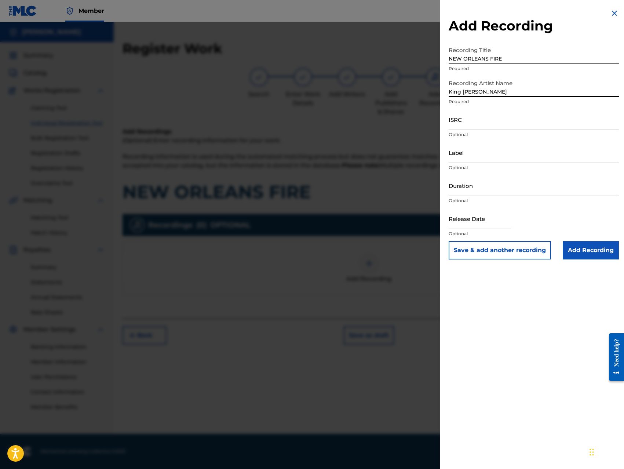
click at [513, 128] on input "ISRC" at bounding box center [533, 119] width 170 height 21
type input "QZ8XZ1700004"
click at [510, 154] on input "Label" at bounding box center [533, 152] width 170 height 21
type input "Trillionaire Music LLC"
click at [582, 249] on input "Add Recording" at bounding box center [591, 250] width 56 height 18
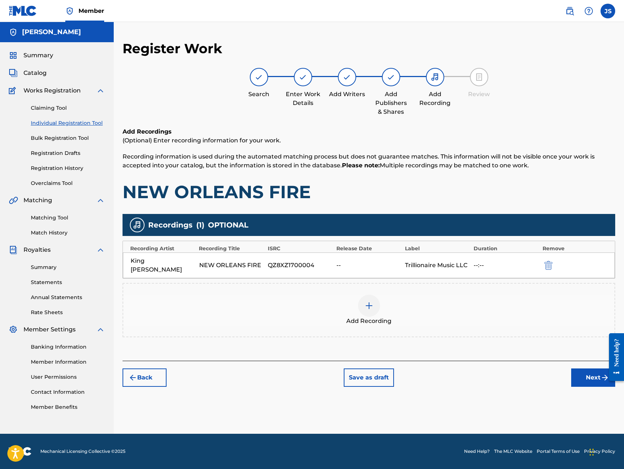
click at [583, 370] on button "Next" at bounding box center [593, 377] width 44 height 18
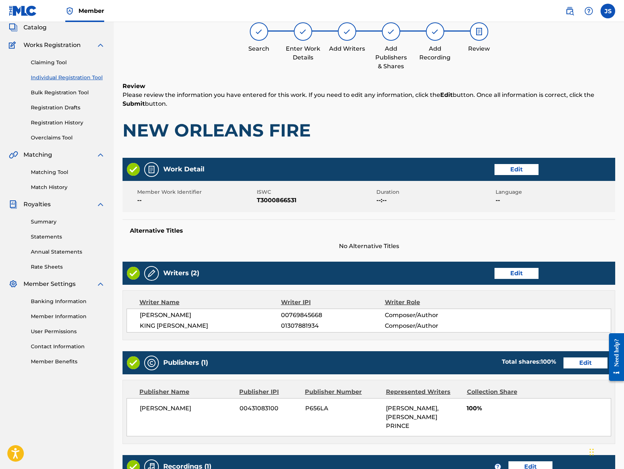
scroll to position [175, 0]
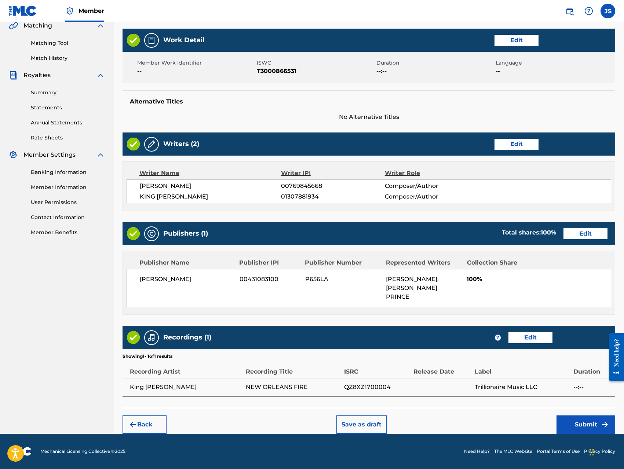
click at [586, 422] on button "Submit" at bounding box center [585, 424] width 59 height 18
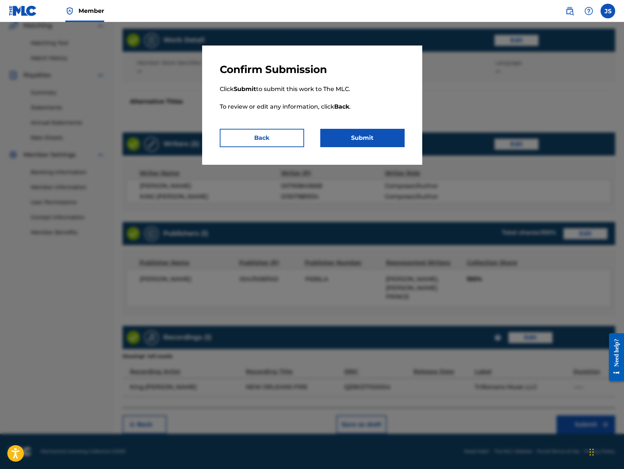
click at [388, 139] on button "Submit" at bounding box center [362, 138] width 84 height 18
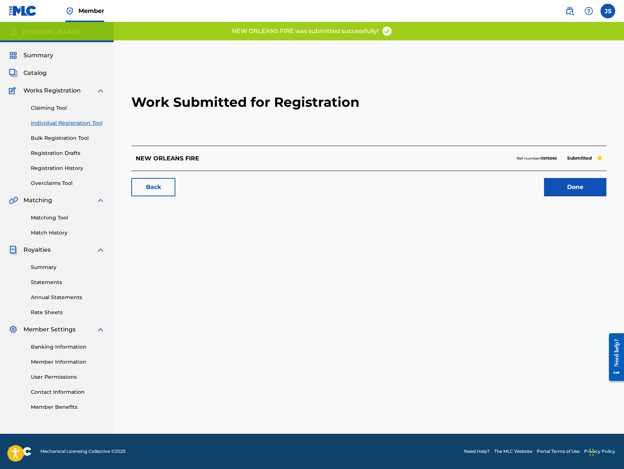
click at [561, 191] on link "Done" at bounding box center [575, 187] width 62 height 18
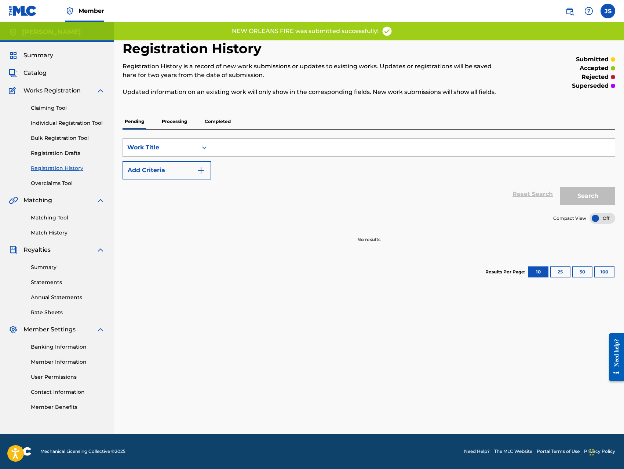
click at [60, 125] on link "Individual Registration Tool" at bounding box center [68, 123] width 74 height 8
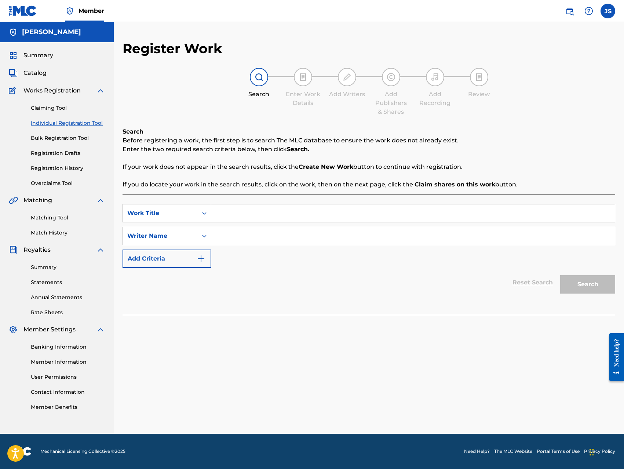
click at [341, 212] on input "Search Form" at bounding box center [412, 213] width 403 height 18
paste input "OCEANSIDE FEAT. THE GOLDEN CHILD"
type input "OCEANSIDE FEAT. THE GOLDEN CHILD"
click at [330, 240] on input "Search Form" at bounding box center [412, 236] width 403 height 18
type input "[PERSON_NAME]"
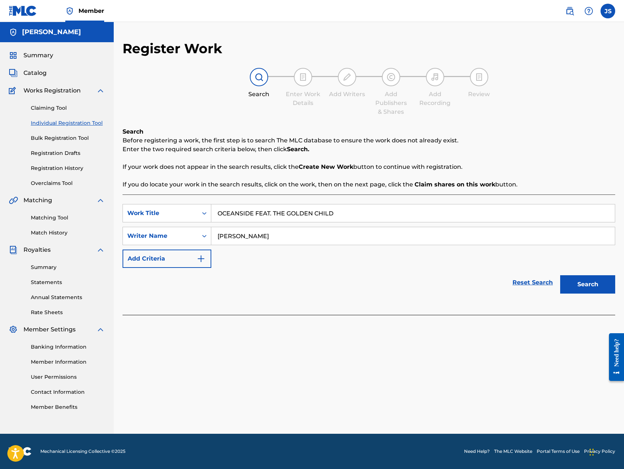
click at [574, 283] on button "Search" at bounding box center [587, 284] width 55 height 18
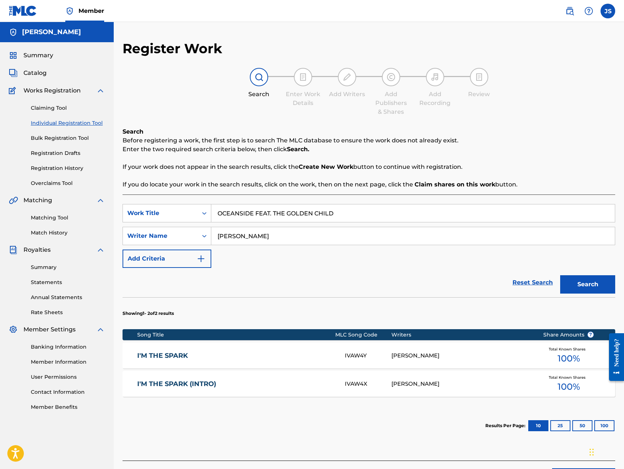
click at [436, 357] on div "[PERSON_NAME]" at bounding box center [461, 355] width 140 height 8
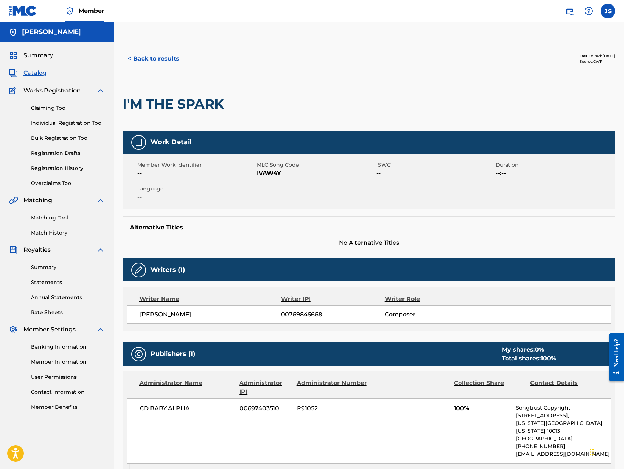
click at [131, 59] on button "< Back to results" at bounding box center [153, 59] width 62 height 18
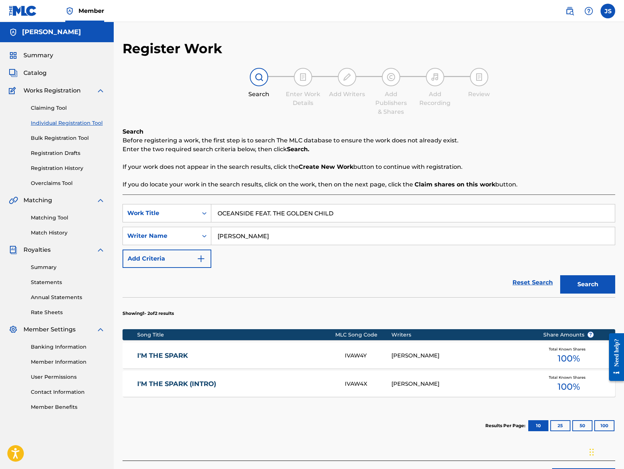
click at [582, 290] on button "Search" at bounding box center [587, 284] width 55 height 18
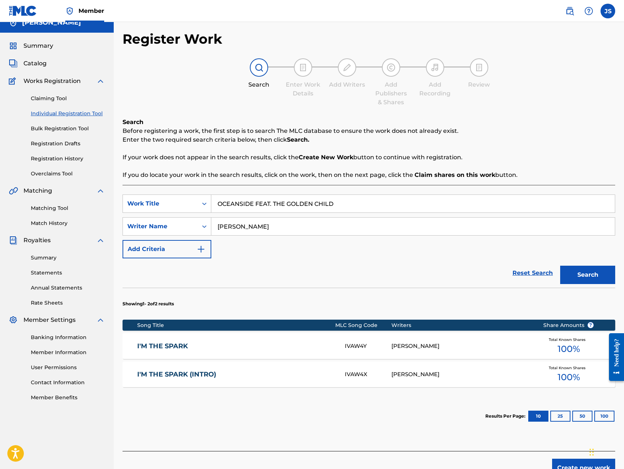
scroll to position [53, 0]
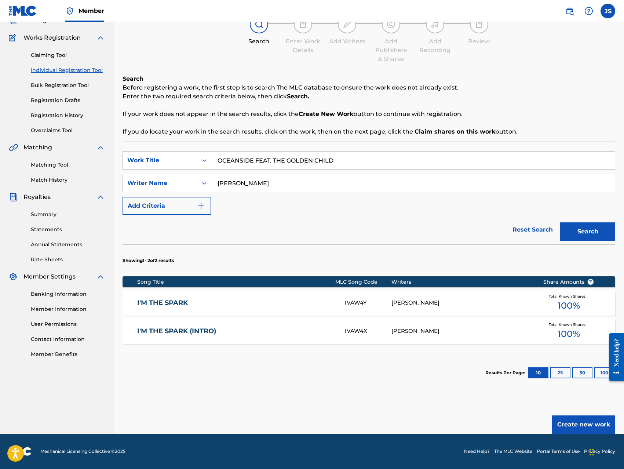
click at [575, 425] on button "Create new work" at bounding box center [583, 424] width 63 height 18
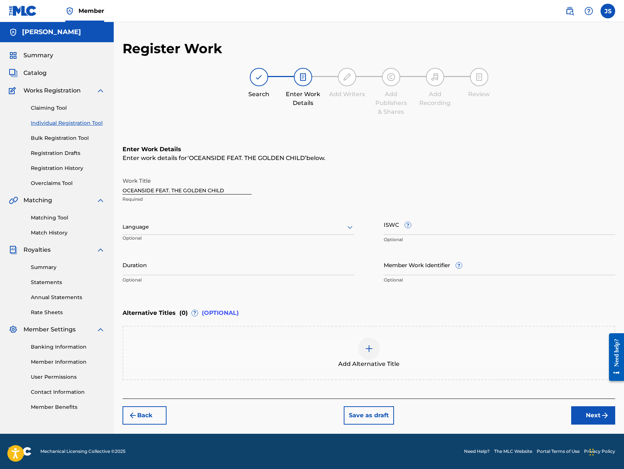
click at [453, 228] on input "ISWC ?" at bounding box center [500, 224] width 232 height 21
type input "T-300086646-2"
click at [578, 417] on button "Next" at bounding box center [593, 415] width 44 height 18
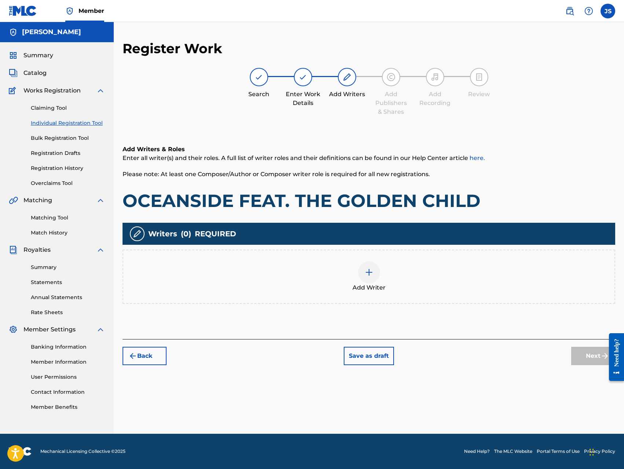
click at [363, 272] on div at bounding box center [369, 272] width 22 height 22
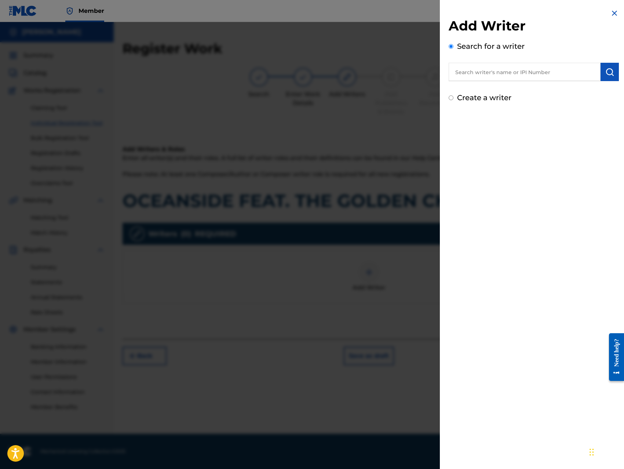
click at [525, 73] on input "text" at bounding box center [524, 72] width 152 height 18
click at [572, 89] on span "leton" at bounding box center [579, 88] width 15 height 7
type input "[PERSON_NAME]"
click at [608, 78] on button "submit" at bounding box center [609, 72] width 18 height 18
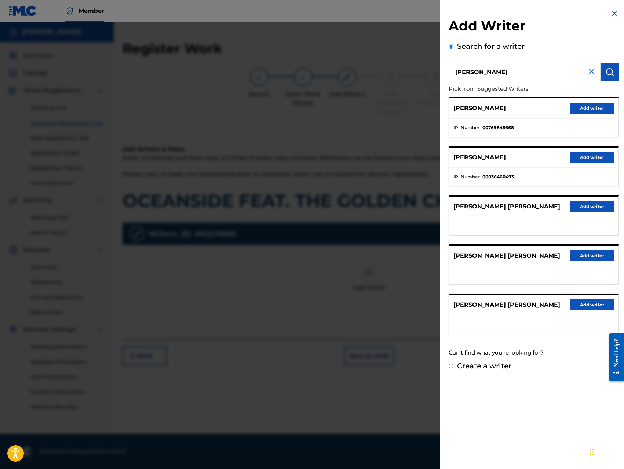
click at [596, 109] on button "Add writer" at bounding box center [592, 108] width 44 height 11
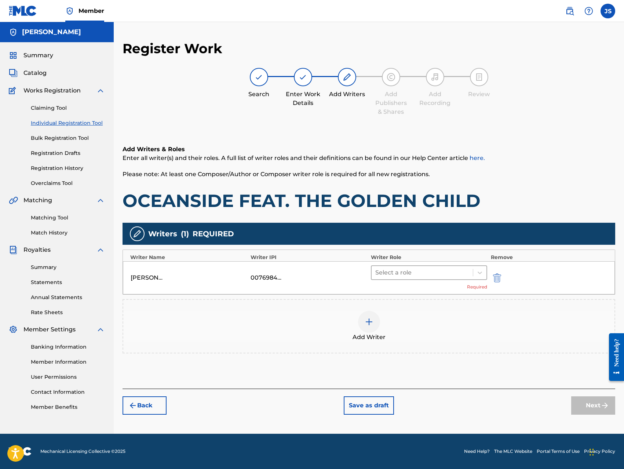
click at [436, 268] on div at bounding box center [422, 272] width 94 height 10
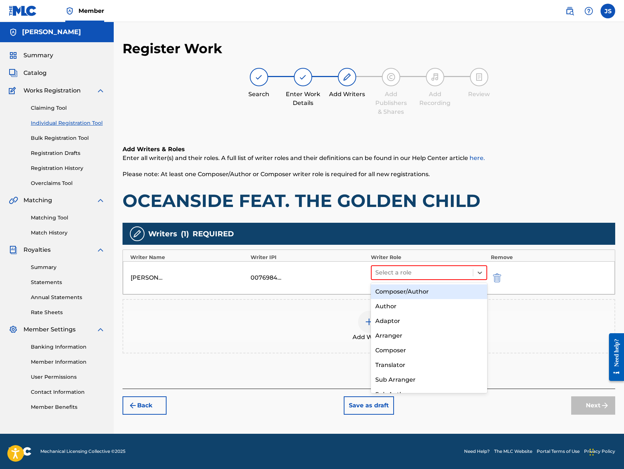
click at [424, 290] on div "Composer/Author" at bounding box center [429, 291] width 116 height 15
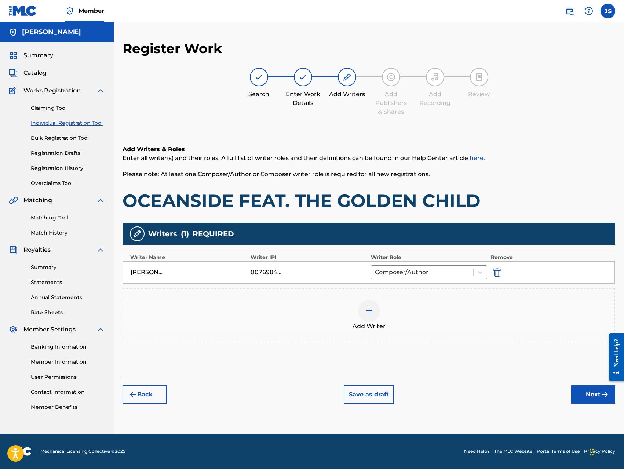
click at [372, 310] on img at bounding box center [369, 310] width 9 height 9
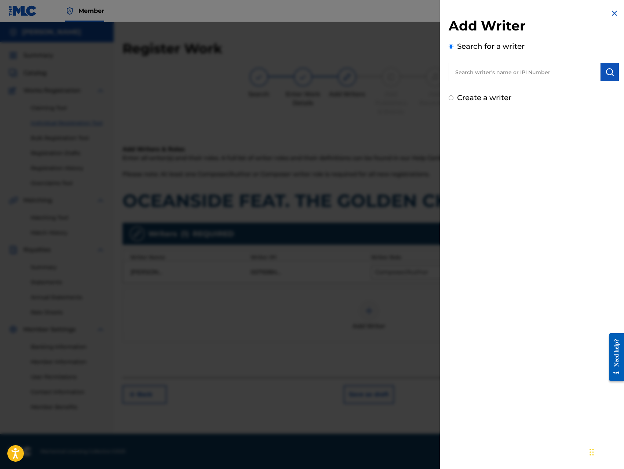
click at [538, 75] on input "text" at bounding box center [524, 72] width 152 height 18
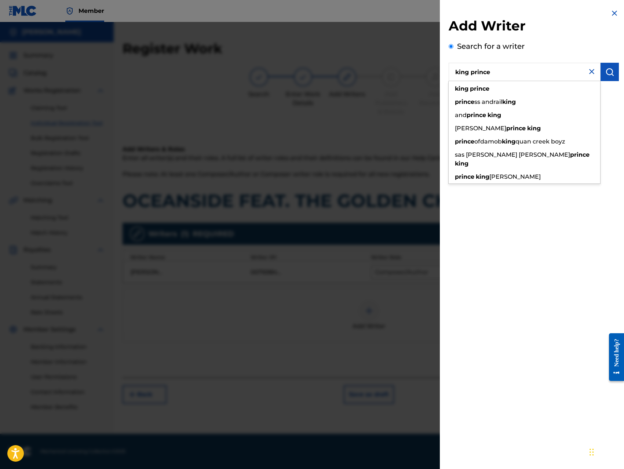
type input "king prince"
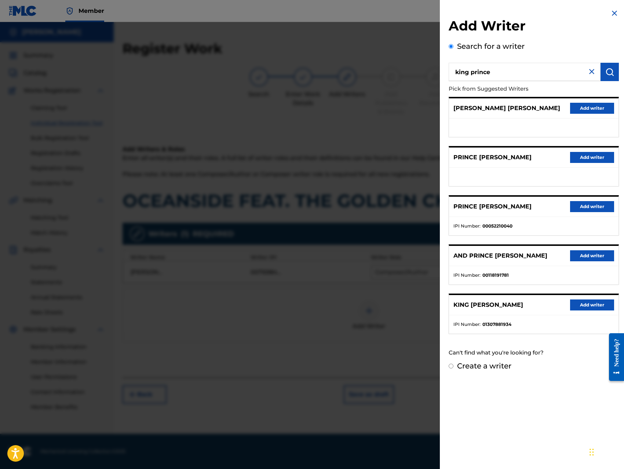
click at [585, 308] on button "Add writer" at bounding box center [592, 304] width 44 height 11
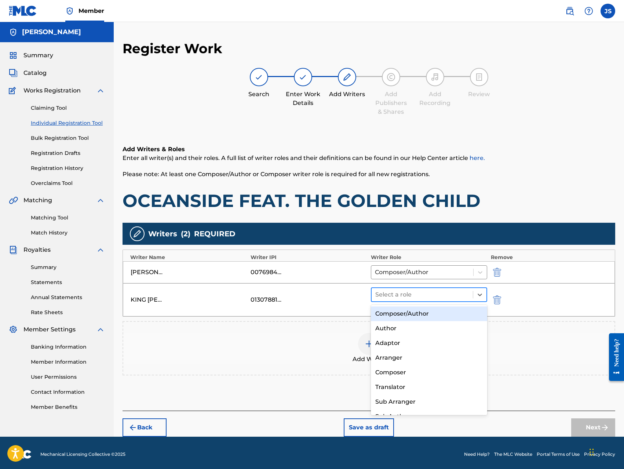
click at [439, 296] on div at bounding box center [422, 294] width 94 height 10
click at [423, 314] on div "Composer/Author" at bounding box center [429, 313] width 116 height 15
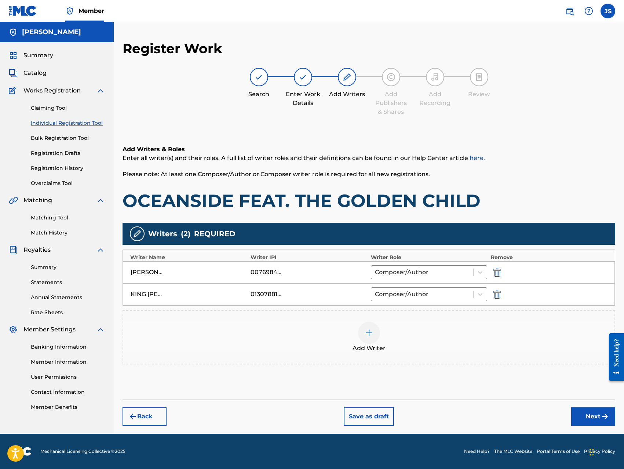
click at [594, 421] on button "Next" at bounding box center [593, 416] width 44 height 18
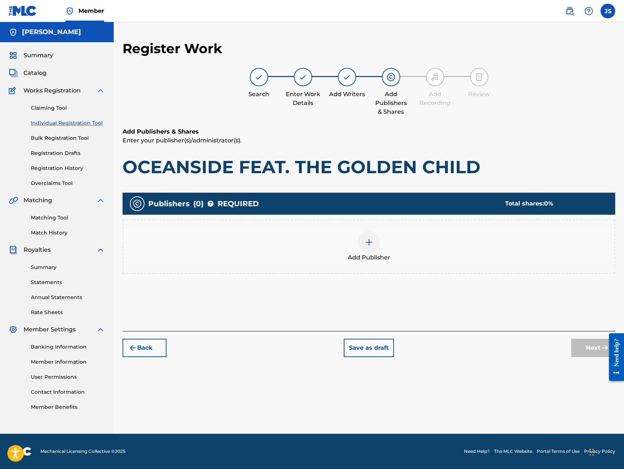
click at [370, 246] on div at bounding box center [369, 242] width 22 height 22
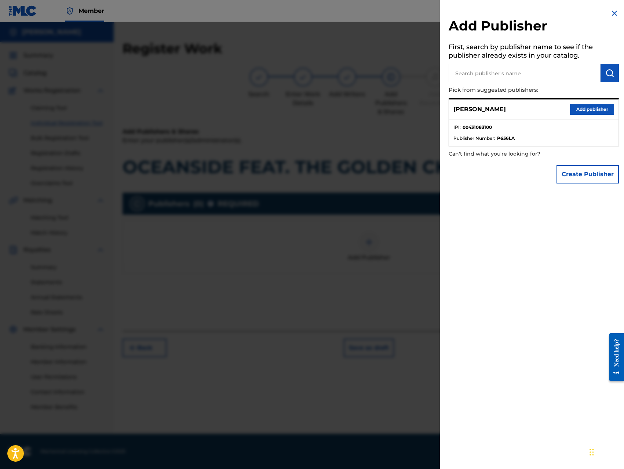
click at [590, 106] on button "Add publisher" at bounding box center [592, 109] width 44 height 11
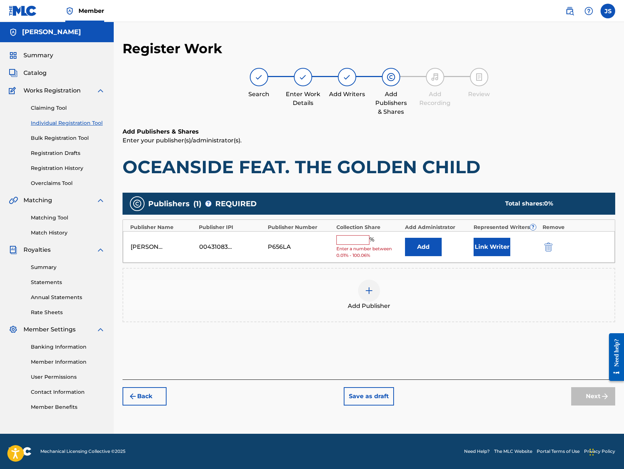
click at [353, 238] on input "text" at bounding box center [352, 240] width 33 height 10
type input "100"
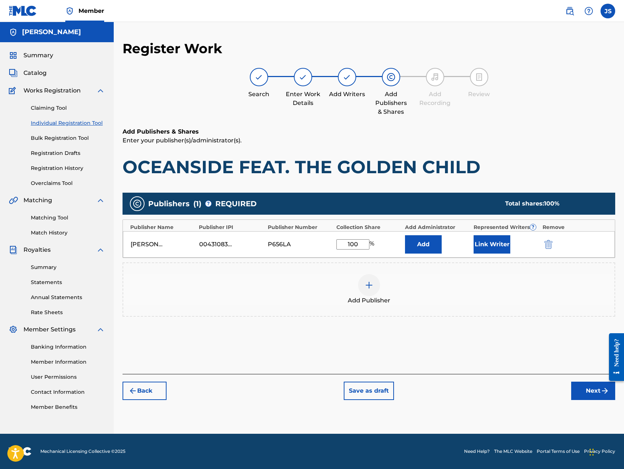
click at [476, 249] on button "Link Writer" at bounding box center [491, 244] width 37 height 18
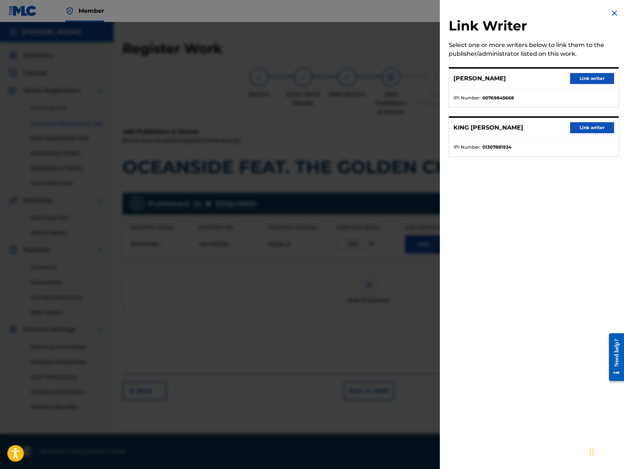
click at [583, 80] on button "Link writer" at bounding box center [592, 78] width 44 height 11
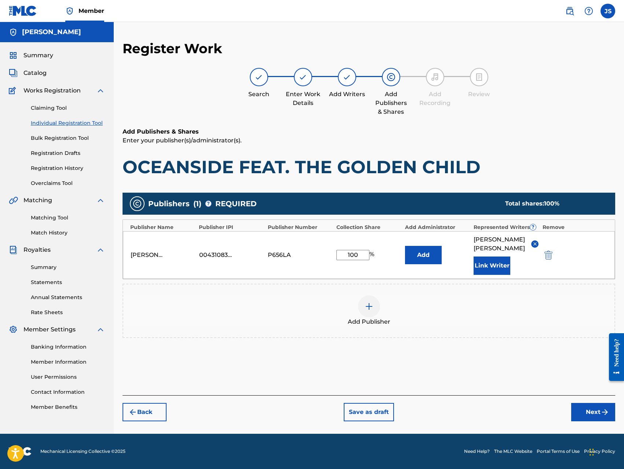
click at [499, 275] on button "Link Writer" at bounding box center [491, 265] width 37 height 18
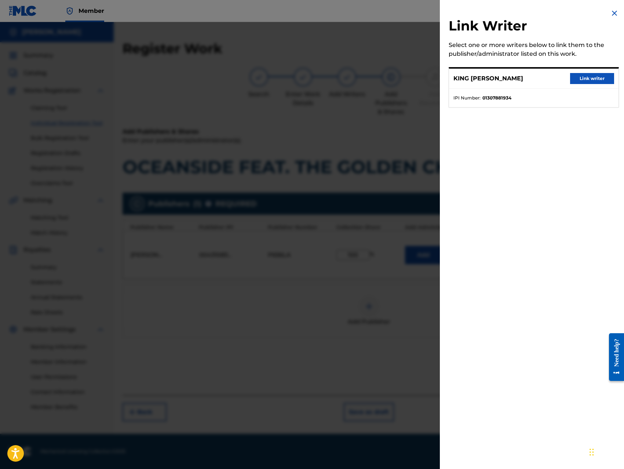
click at [590, 80] on button "Link writer" at bounding box center [592, 78] width 44 height 11
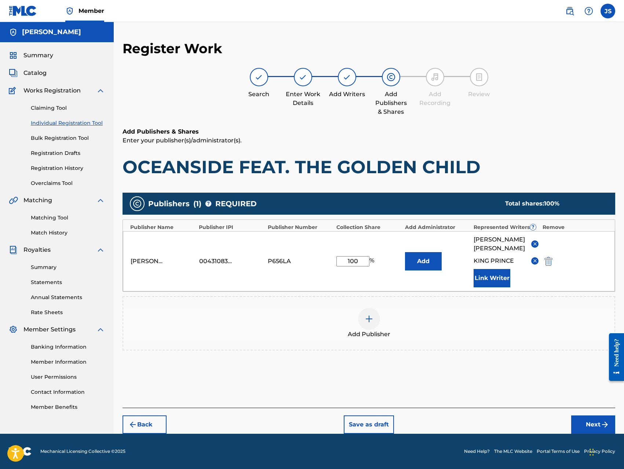
click at [581, 433] on button "Next" at bounding box center [593, 424] width 44 height 18
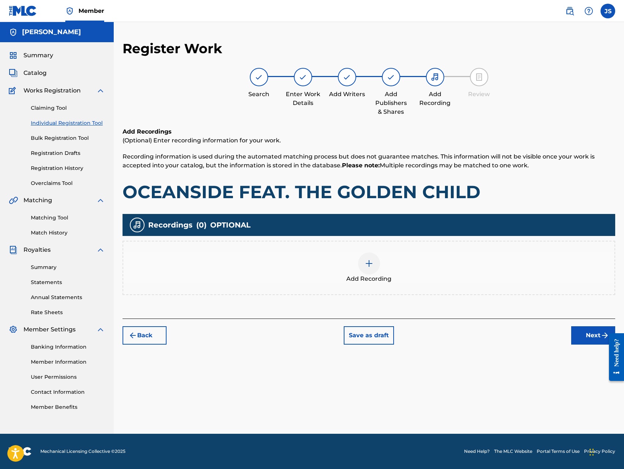
click at [370, 270] on div at bounding box center [369, 263] width 22 height 22
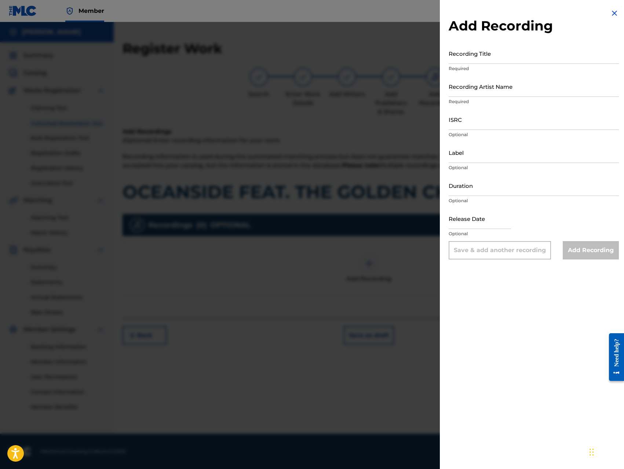
click at [499, 55] on input "Recording Title" at bounding box center [533, 53] width 170 height 21
paste input "OCEANSIDE FEAT. THE GOLDEN CHILD"
type input "OCEANSIDE FEAT. THE GOLDEN CHILD"
click at [509, 91] on input "Recording Artist Name" at bounding box center [533, 86] width 170 height 21
type input "King [PERSON_NAME]"
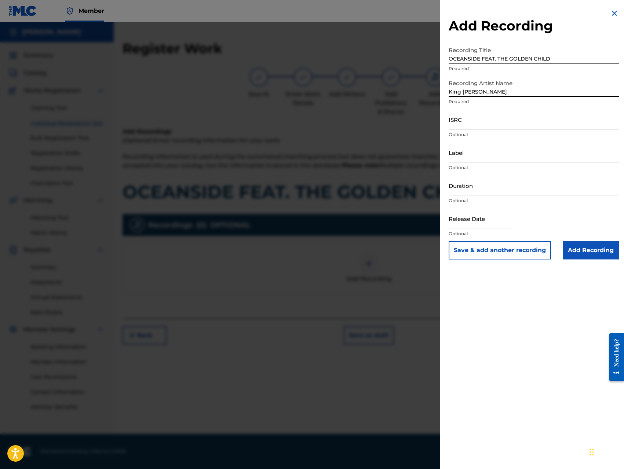
click at [500, 125] on input "ISRC" at bounding box center [533, 119] width 170 height 21
click at [504, 128] on input "QZ8XZ1700024" at bounding box center [533, 119] width 170 height 21
type input "QZ8XZ1700022"
click at [502, 152] on input "Label" at bounding box center [533, 152] width 170 height 21
type input "Trillionaire Music LLC"
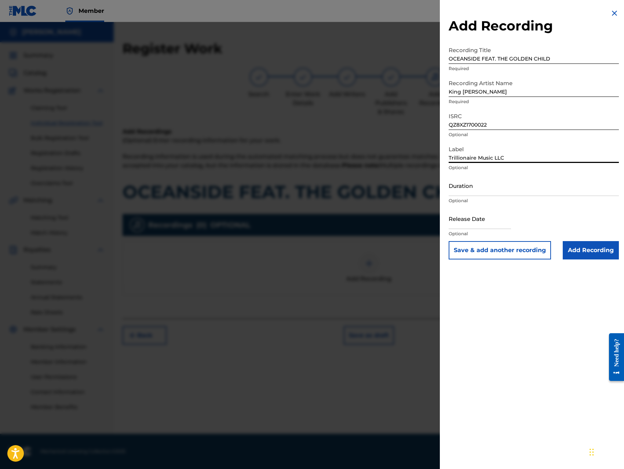
click at [573, 249] on input "Add Recording" at bounding box center [591, 250] width 56 height 18
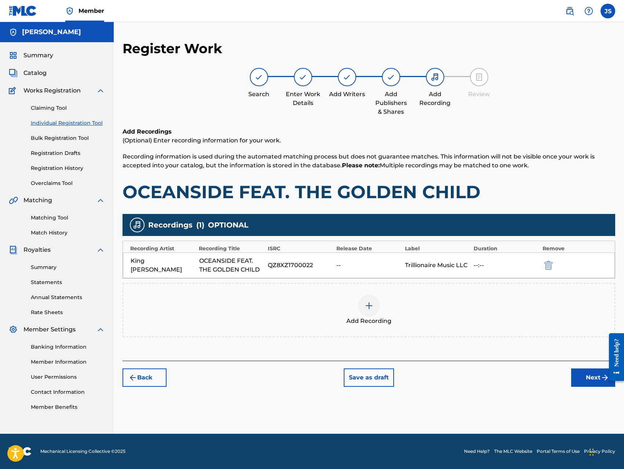
click at [584, 371] on button "Next" at bounding box center [593, 377] width 44 height 18
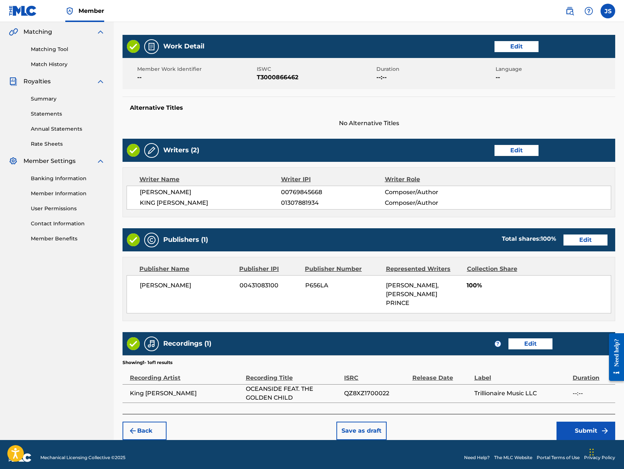
scroll to position [175, 0]
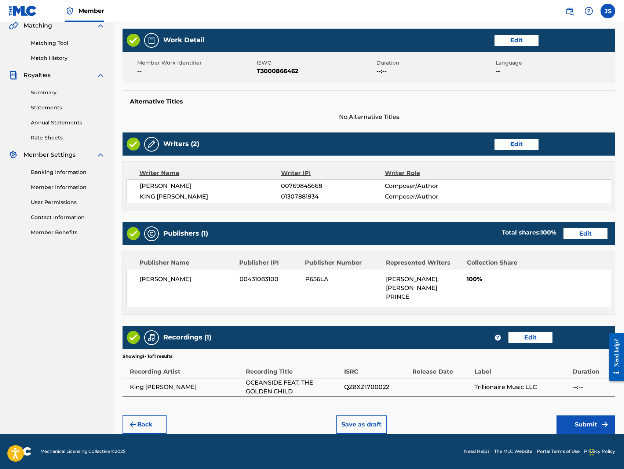
click at [579, 422] on button "Submit" at bounding box center [585, 424] width 59 height 18
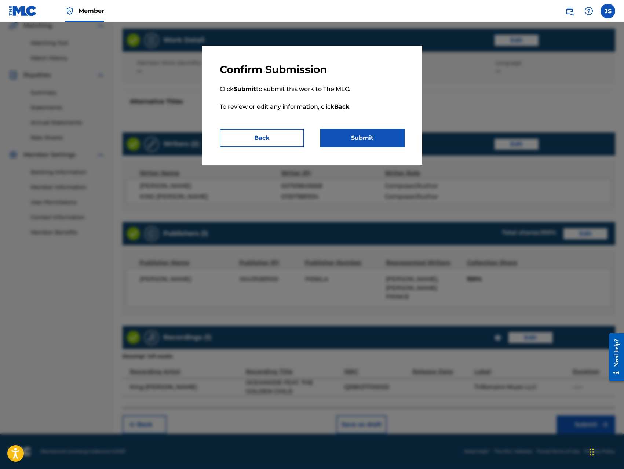
click at [378, 139] on button "Submit" at bounding box center [362, 138] width 84 height 18
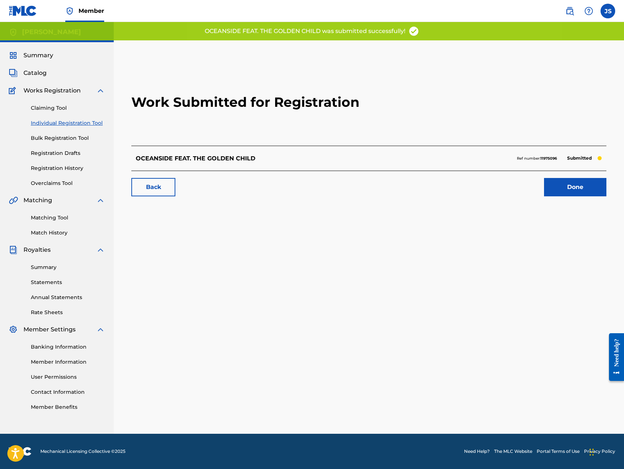
click at [568, 186] on link "Done" at bounding box center [575, 187] width 62 height 18
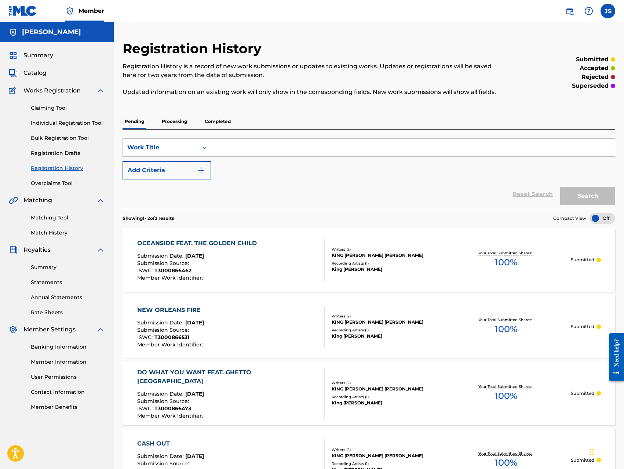
click at [63, 123] on link "Individual Registration Tool" at bounding box center [68, 123] width 74 height 8
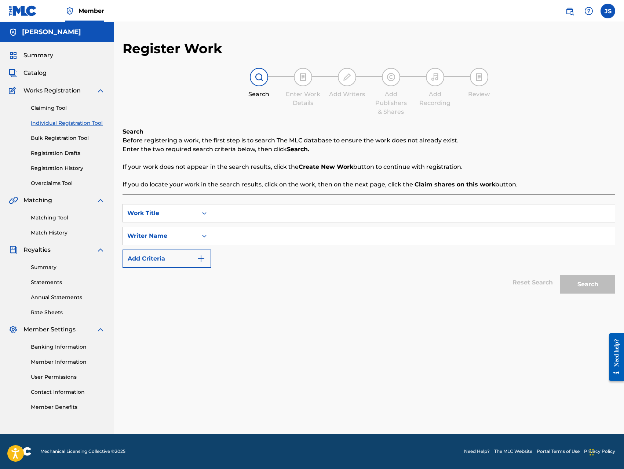
click at [298, 214] on input "Search Form" at bounding box center [412, 213] width 403 height 18
paste input "BOURBON STREET BOUNCE"
type input "BOURBON STREET BOUNCE"
click at [294, 239] on input "Search Form" at bounding box center [412, 236] width 403 height 18
type input "[PERSON_NAME]"
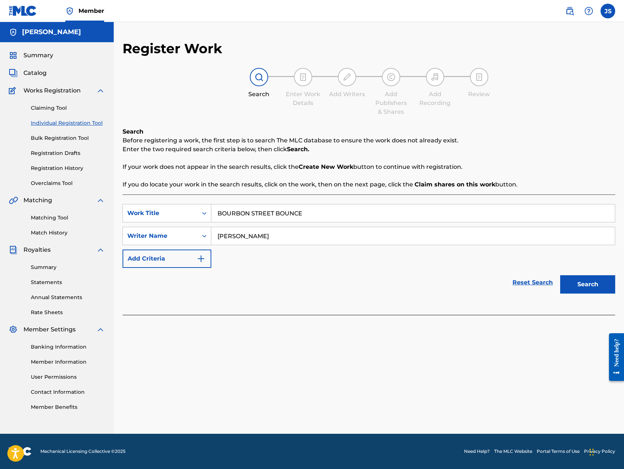
click at [579, 286] on button "Search" at bounding box center [587, 284] width 55 height 18
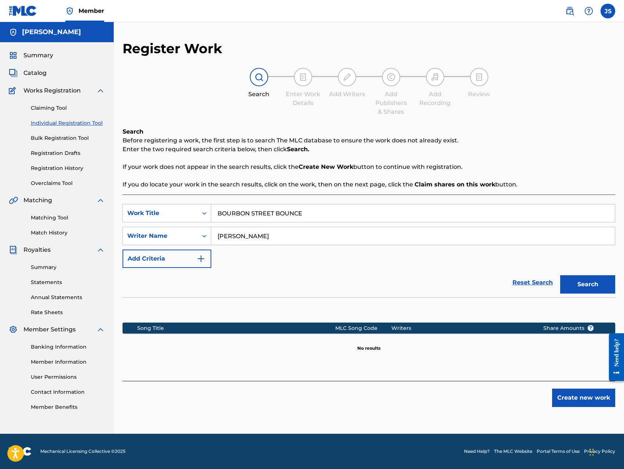
click at [569, 399] on button "Create new work" at bounding box center [583, 397] width 63 height 18
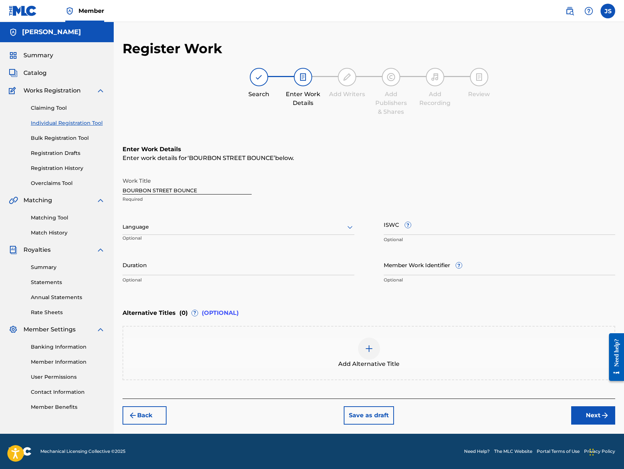
click at [434, 227] on input "ISWC ?" at bounding box center [500, 224] width 232 height 21
type input "T-334526999-6"
click at [449, 343] on div "Add Alternative Title" at bounding box center [368, 352] width 491 height 31
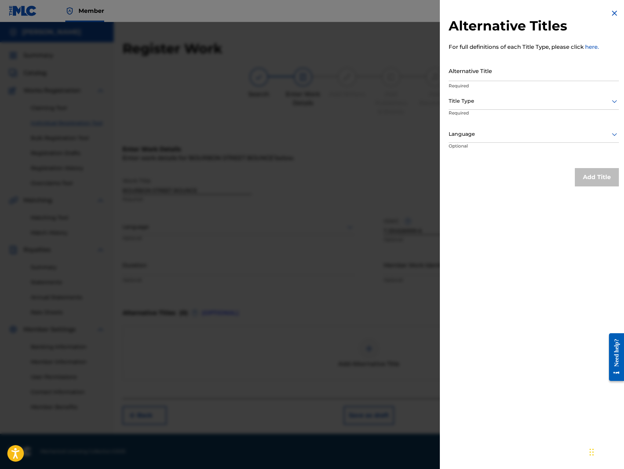
click at [610, 15] on img at bounding box center [614, 13] width 9 height 9
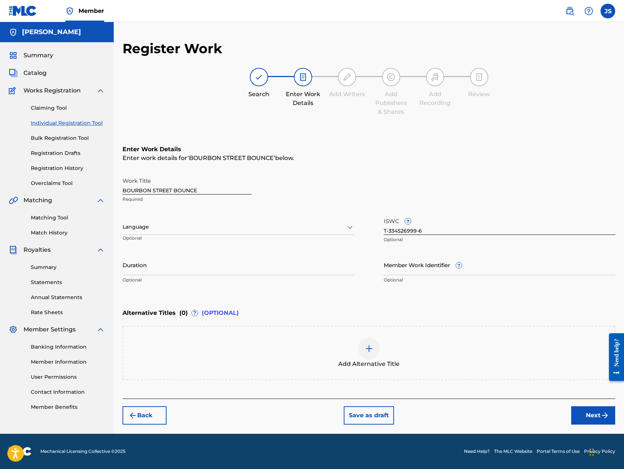
click at [538, 410] on div "Back Save as draft Next" at bounding box center [368, 411] width 492 height 26
click at [587, 418] on button "Next" at bounding box center [593, 415] width 44 height 18
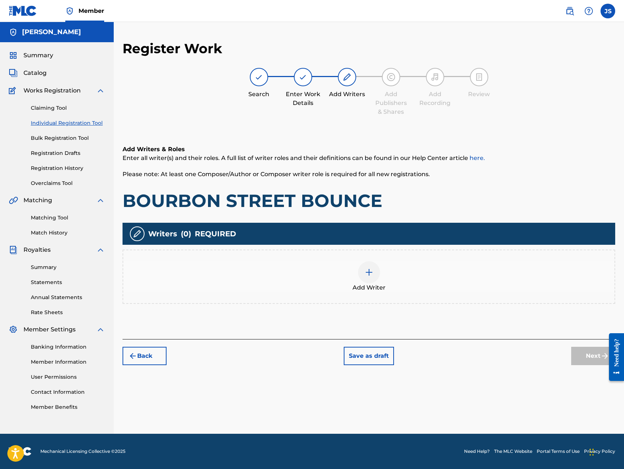
click at [368, 273] on img at bounding box center [369, 272] width 9 height 9
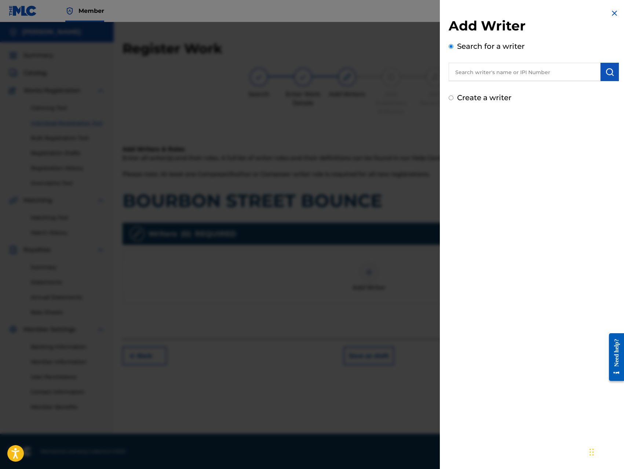
click at [547, 74] on input "text" at bounding box center [524, 72] width 152 height 18
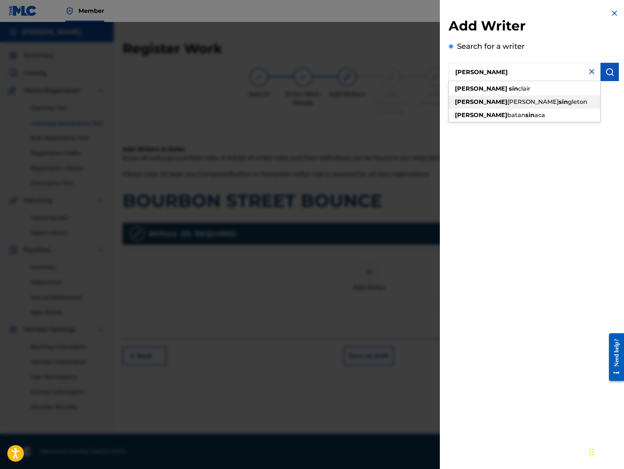
click at [568, 103] on span "gleton" at bounding box center [577, 101] width 19 height 7
type input "[PERSON_NAME]"
click at [610, 70] on img "submit" at bounding box center [609, 71] width 9 height 9
click at [602, 76] on button "submit" at bounding box center [609, 72] width 18 height 18
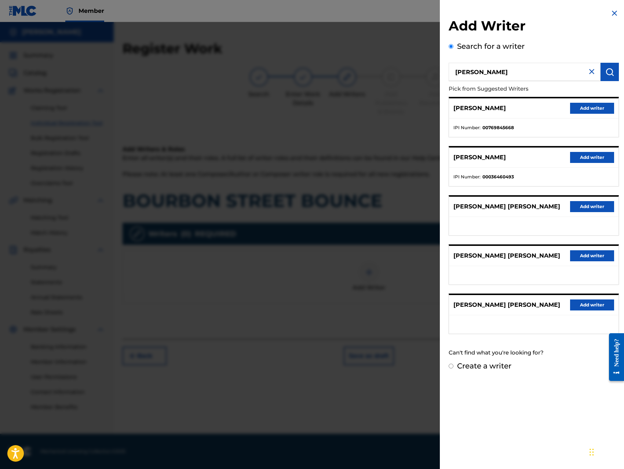
click at [590, 110] on button "Add writer" at bounding box center [592, 108] width 44 height 11
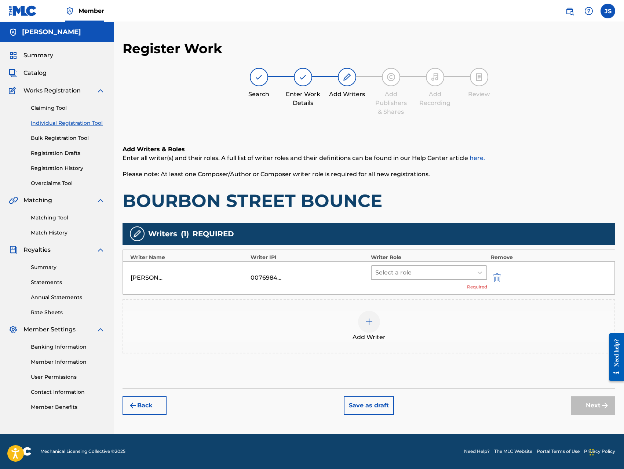
click at [420, 272] on div at bounding box center [422, 272] width 94 height 10
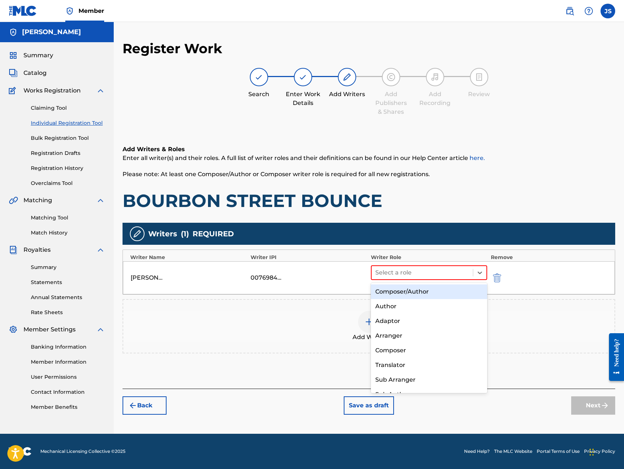
click at [415, 294] on div "Composer/Author" at bounding box center [429, 291] width 116 height 15
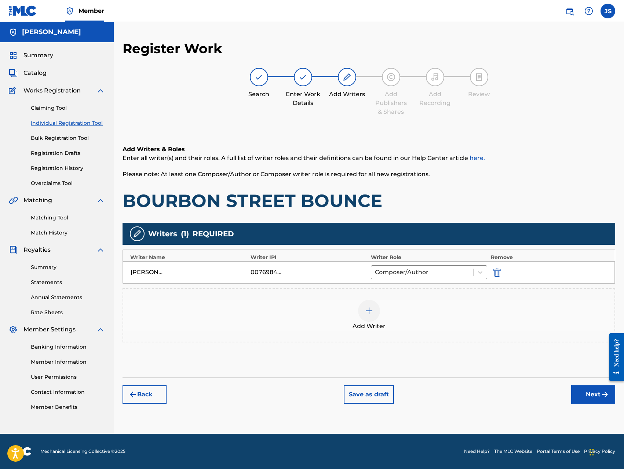
click at [369, 314] on img at bounding box center [369, 310] width 9 height 9
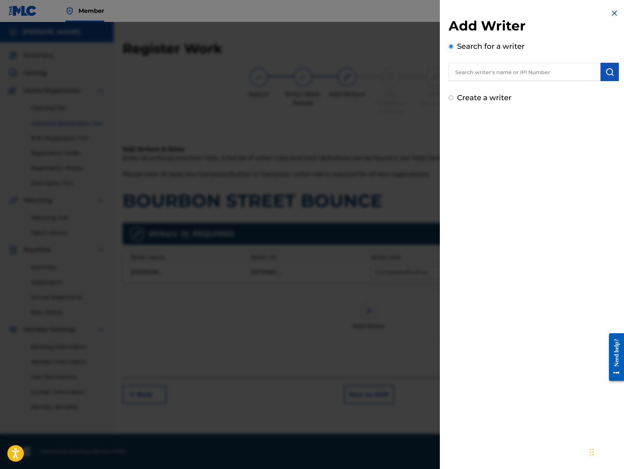
click at [546, 77] on input "text" at bounding box center [524, 72] width 152 height 18
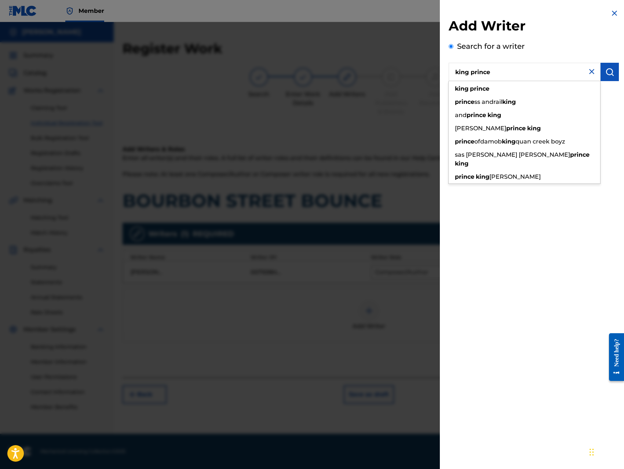
type input "king prince"
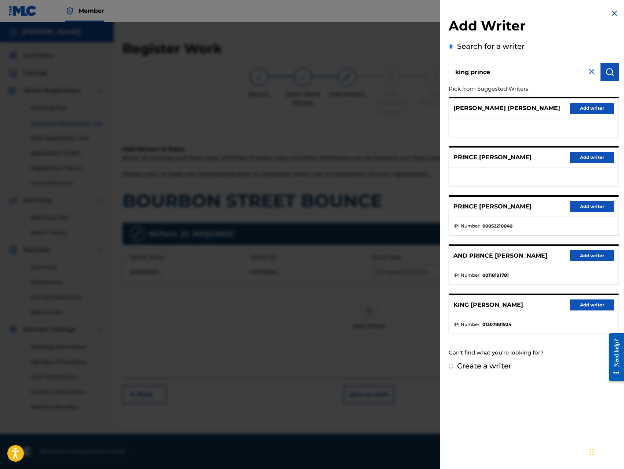
click at [586, 303] on button "Add writer" at bounding box center [592, 304] width 44 height 11
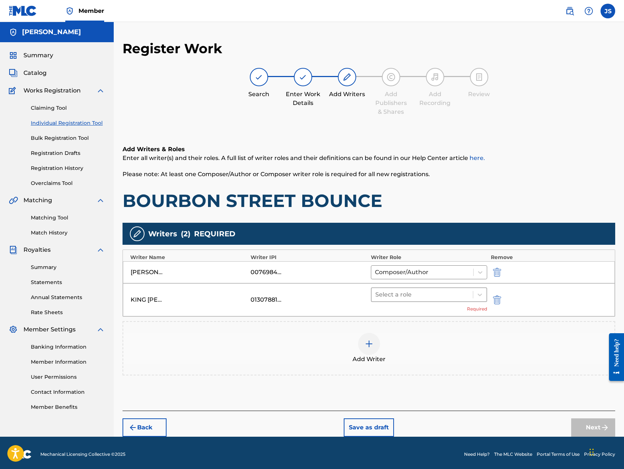
click at [433, 291] on div at bounding box center [422, 294] width 94 height 10
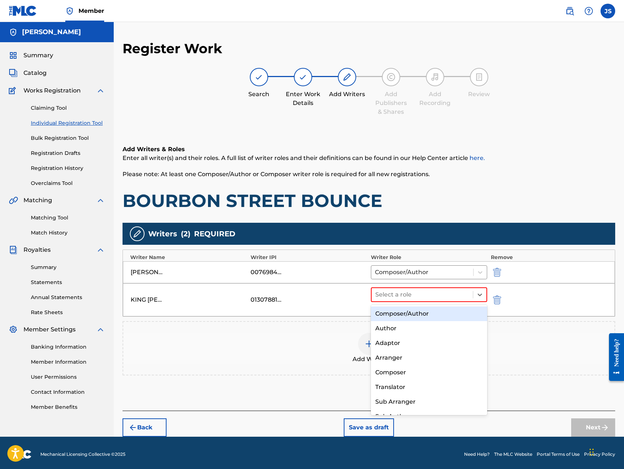
click at [421, 314] on div "Composer/Author" at bounding box center [429, 313] width 116 height 15
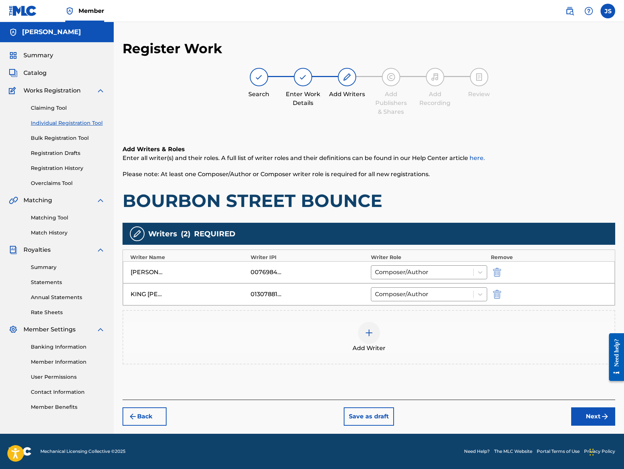
click at [602, 418] on img "submit" at bounding box center [604, 416] width 9 height 9
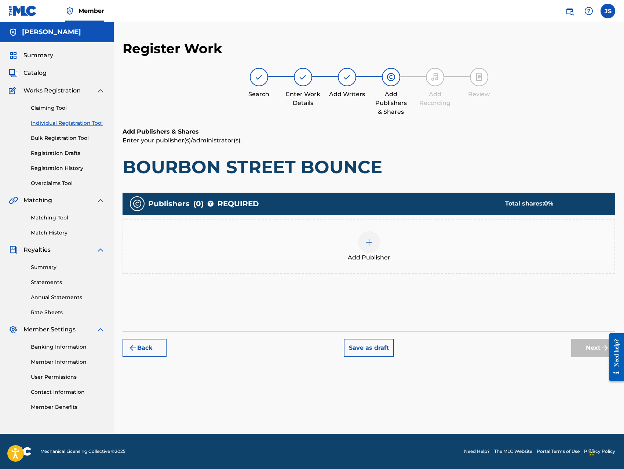
click at [372, 242] on img at bounding box center [369, 242] width 9 height 9
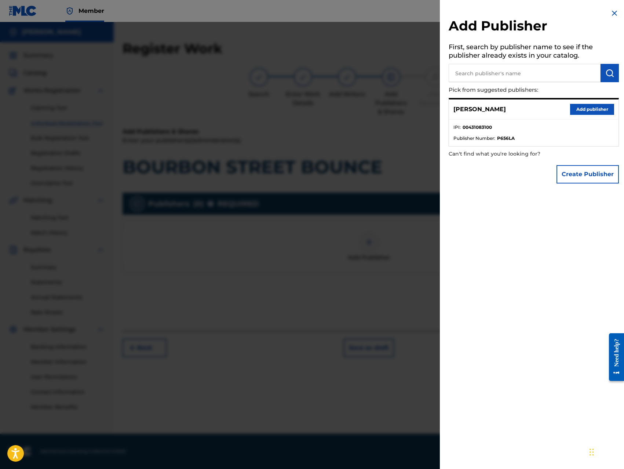
click at [593, 112] on button "Add publisher" at bounding box center [592, 109] width 44 height 11
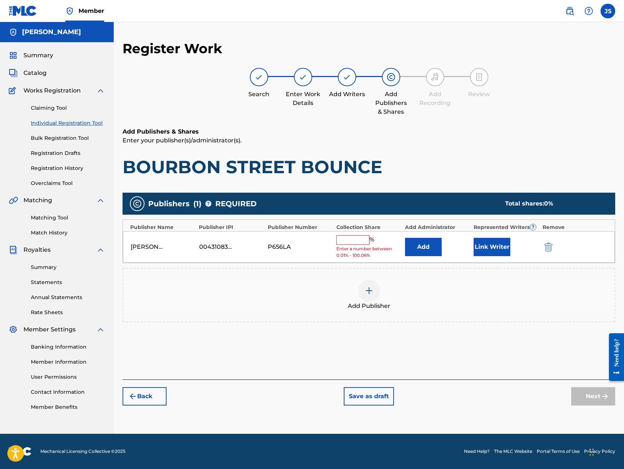
click at [358, 242] on input "text" at bounding box center [352, 240] width 33 height 10
type input "100"
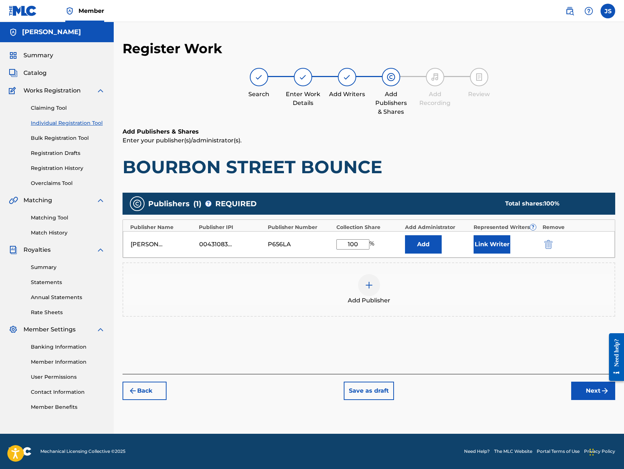
click at [415, 248] on button "Add" at bounding box center [423, 244] width 37 height 18
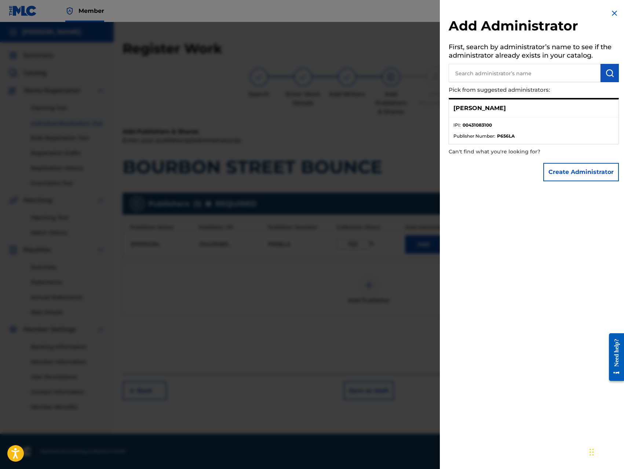
click at [532, 76] on input "text" at bounding box center [524, 73] width 152 height 18
drag, startPoint x: 545, startPoint y: 109, endPoint x: 449, endPoint y: 108, distance: 95.7
click at [449, 108] on div "[PERSON_NAME]" at bounding box center [533, 108] width 169 height 18
copy p "[PERSON_NAME]"
click at [487, 76] on input "text" at bounding box center [524, 73] width 152 height 18
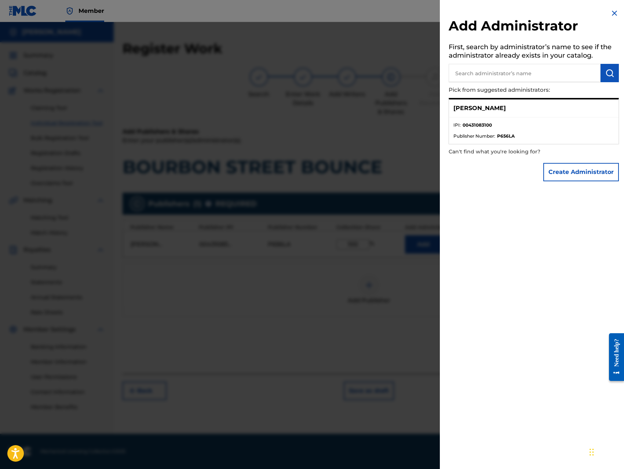
paste input "[PERSON_NAME]"
type input "[PERSON_NAME]"
click at [605, 75] on img "submit" at bounding box center [609, 73] width 9 height 9
click at [546, 106] on div "[PERSON_NAME]" at bounding box center [533, 108] width 169 height 18
click at [565, 176] on button "Create Administrator" at bounding box center [581, 172] width 76 height 18
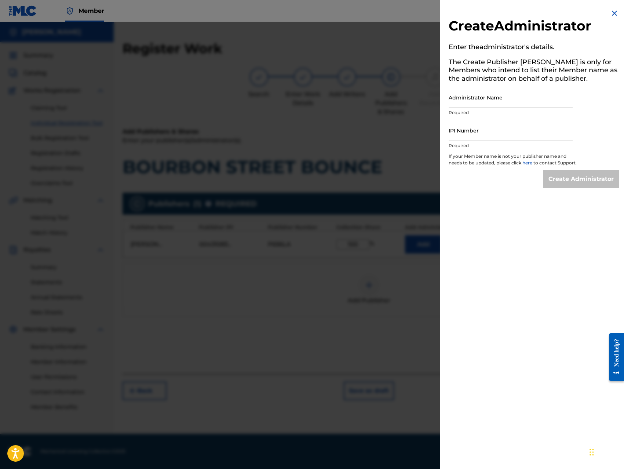
click at [510, 105] on input "Administrator Name" at bounding box center [510, 97] width 124 height 21
type input "[PERSON_NAME]"
click at [500, 137] on input "IPI Number" at bounding box center [510, 130] width 124 height 21
type input "00431083100"
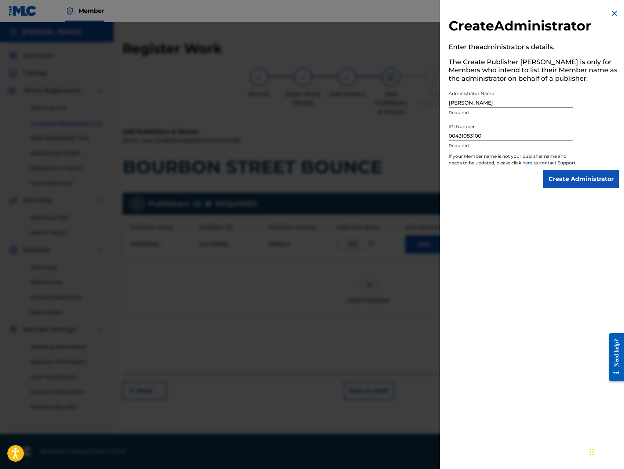
click at [559, 188] on input "Create Administrator" at bounding box center [581, 179] width 76 height 18
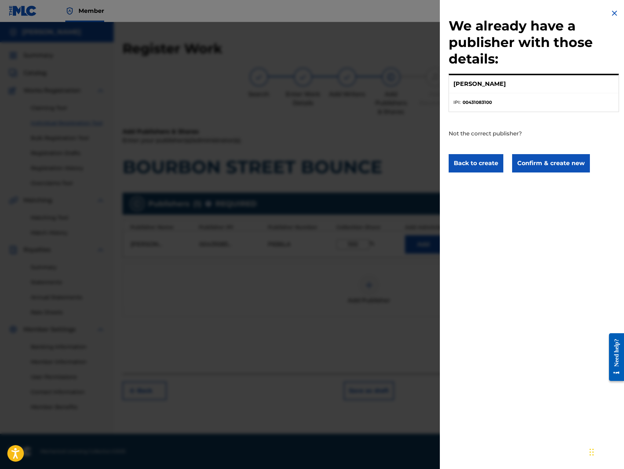
click at [551, 166] on button "Confirm & create new" at bounding box center [551, 163] width 78 height 18
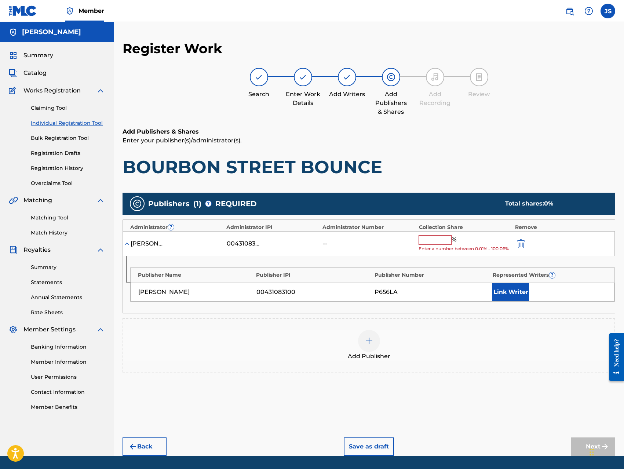
click at [435, 240] on input "text" at bounding box center [434, 240] width 33 height 10
type input "100"
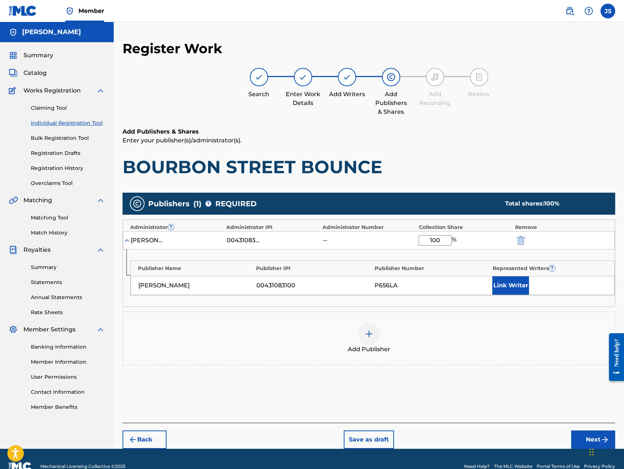
click at [503, 290] on button "Link Writer" at bounding box center [510, 285] width 37 height 18
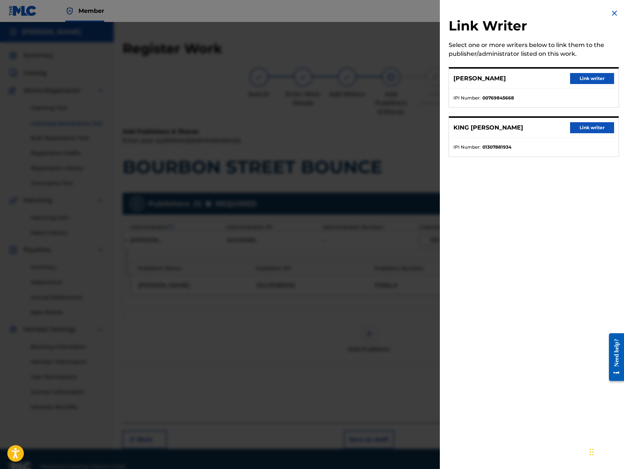
click at [580, 81] on button "Link writer" at bounding box center [592, 78] width 44 height 11
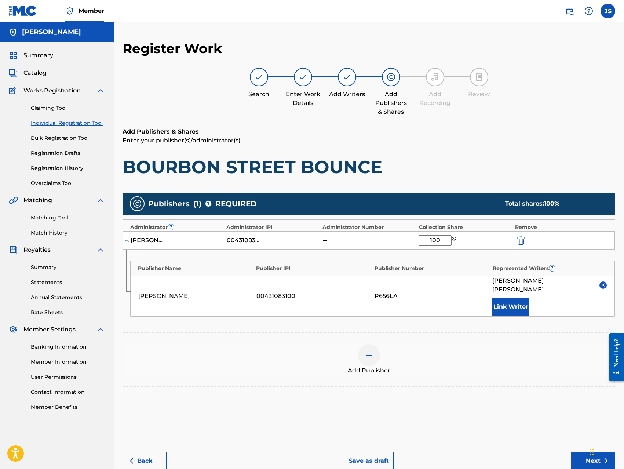
click at [514, 297] on button "Link Writer" at bounding box center [510, 306] width 37 height 18
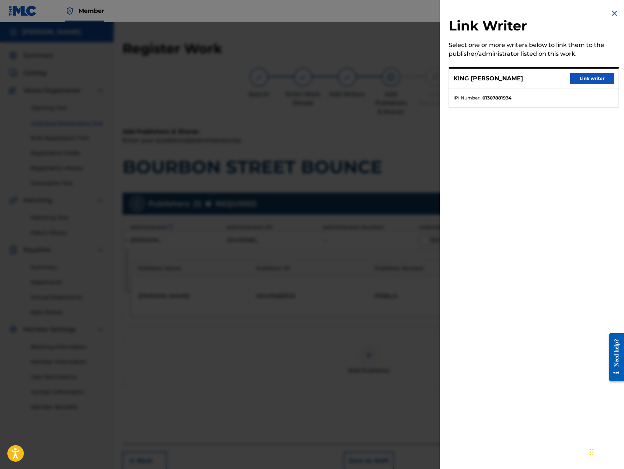
click at [584, 81] on button "Link writer" at bounding box center [592, 78] width 44 height 11
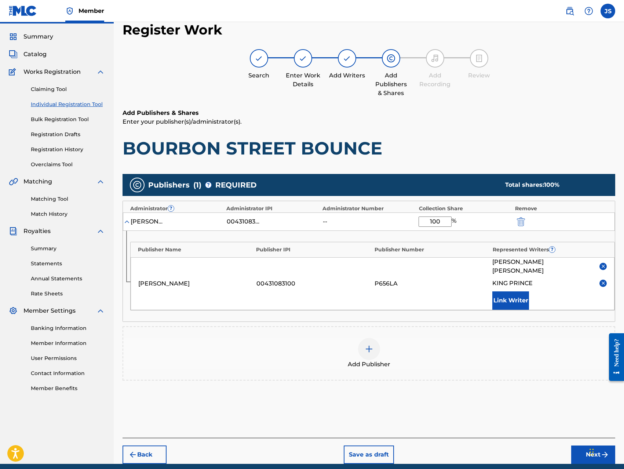
scroll to position [40, 0]
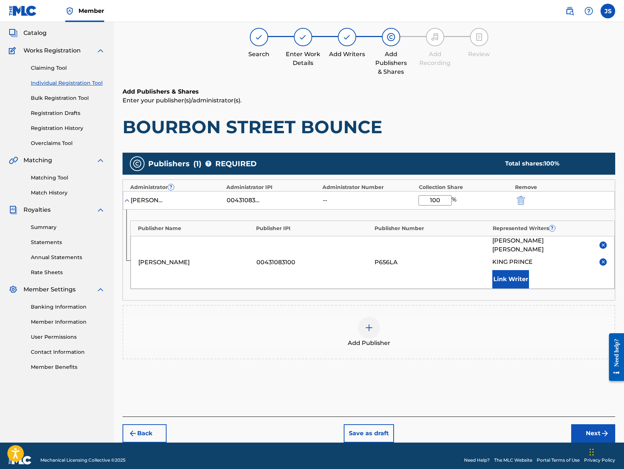
click at [586, 424] on button "Next" at bounding box center [593, 433] width 44 height 18
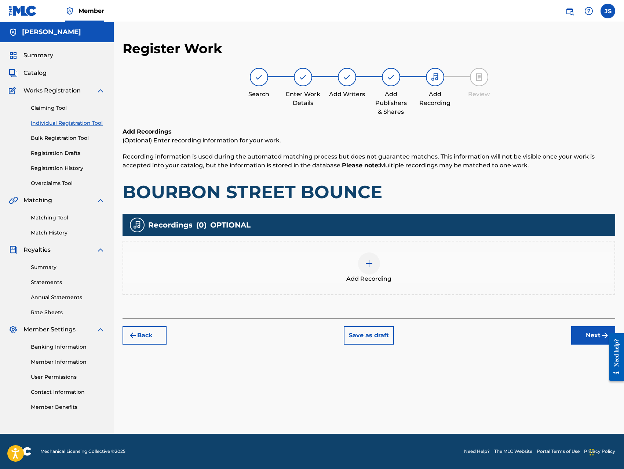
click at [359, 263] on div at bounding box center [369, 263] width 22 height 22
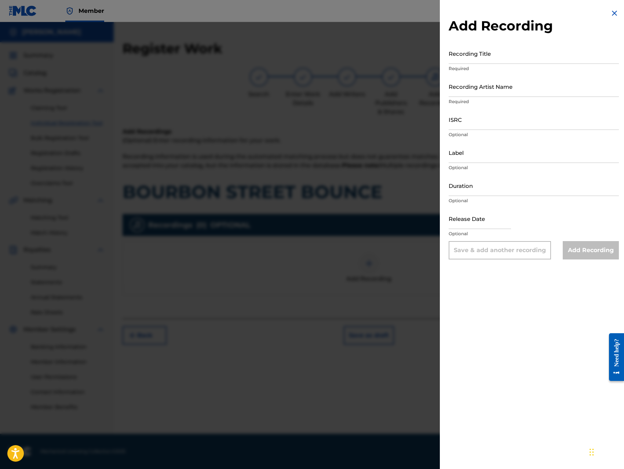
click at [493, 58] on input "Recording Title" at bounding box center [533, 53] width 170 height 21
paste input "BOURBON STREET BOUNCE"
type input "BOURBON STREET BOUNCE"
click at [513, 89] on input "Recording Artist Name" at bounding box center [533, 86] width 170 height 21
type input "King [PERSON_NAME]"
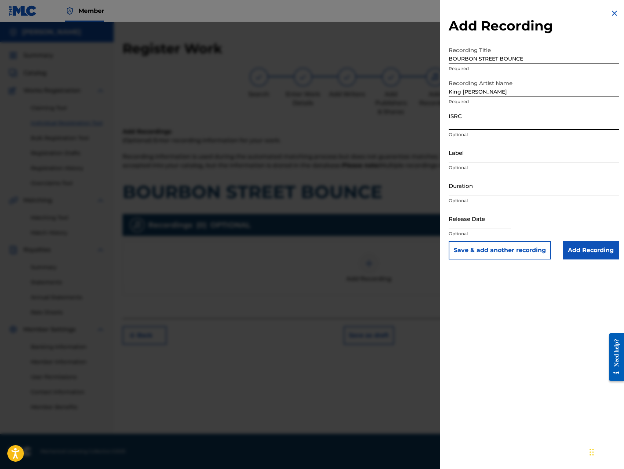
click at [508, 127] on input "ISRC" at bounding box center [533, 119] width 170 height 21
type input "QZ8XZ1700034"
click at [514, 151] on input "Label" at bounding box center [533, 152] width 170 height 21
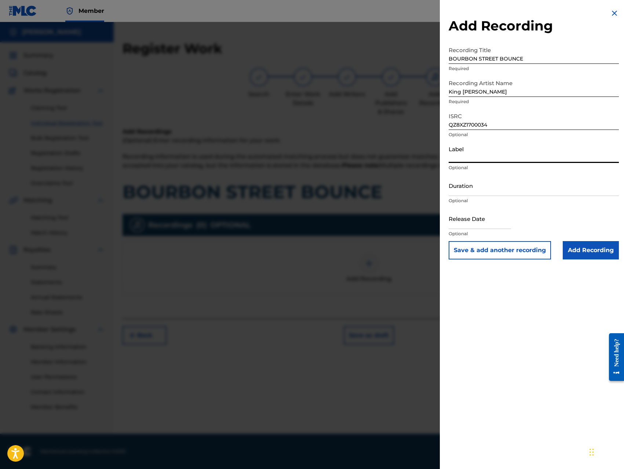
type input "Trillionaire Music LLC"
click at [576, 250] on input "Add Recording" at bounding box center [591, 250] width 56 height 18
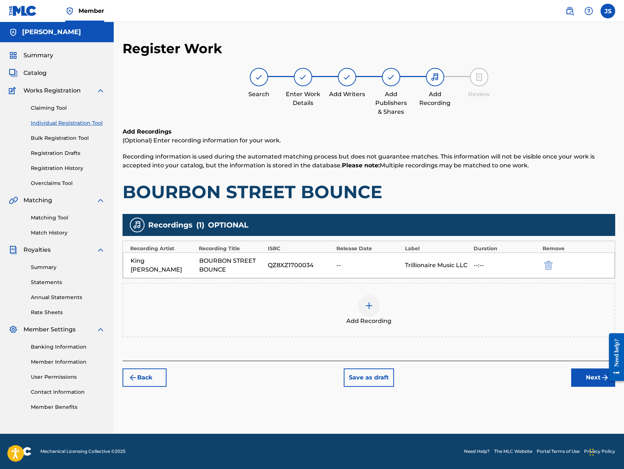
click at [579, 374] on button "Next" at bounding box center [593, 377] width 44 height 18
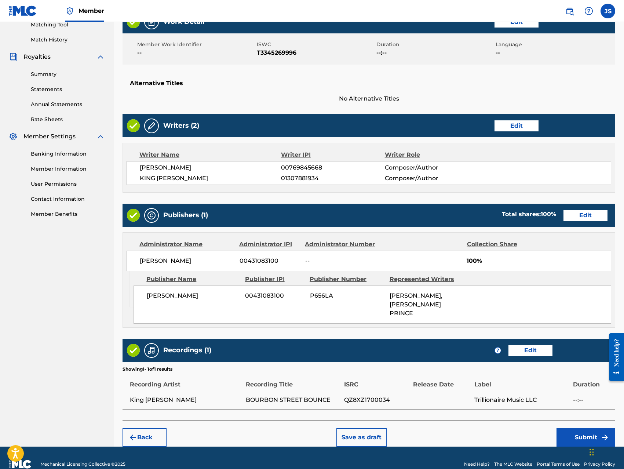
scroll to position [206, 0]
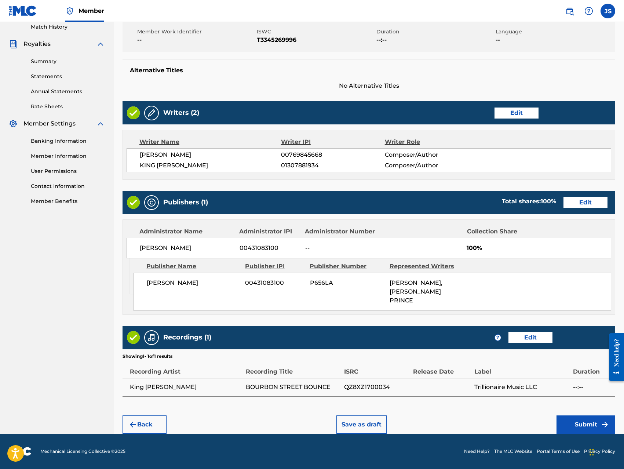
click at [568, 423] on button "Submit" at bounding box center [585, 424] width 59 height 18
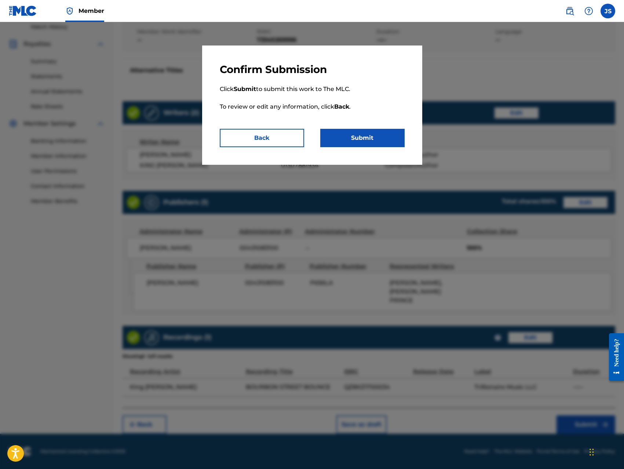
click at [366, 136] on button "Submit" at bounding box center [362, 138] width 84 height 18
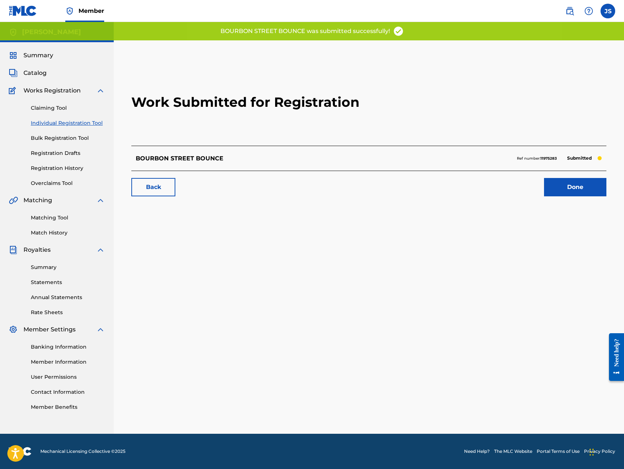
click at [556, 188] on link "Done" at bounding box center [575, 187] width 62 height 18
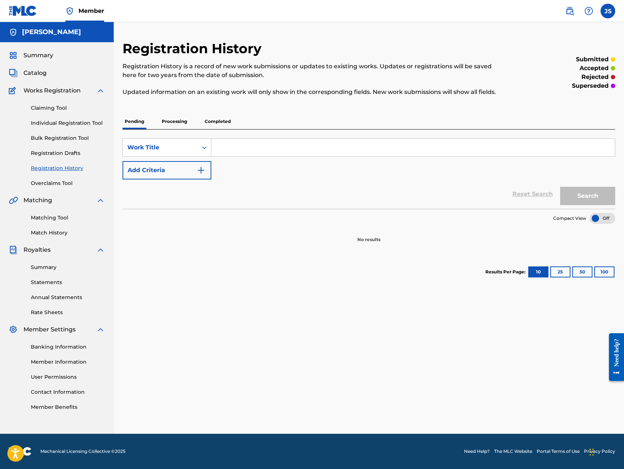
click at [66, 123] on link "Individual Registration Tool" at bounding box center [68, 123] width 74 height 8
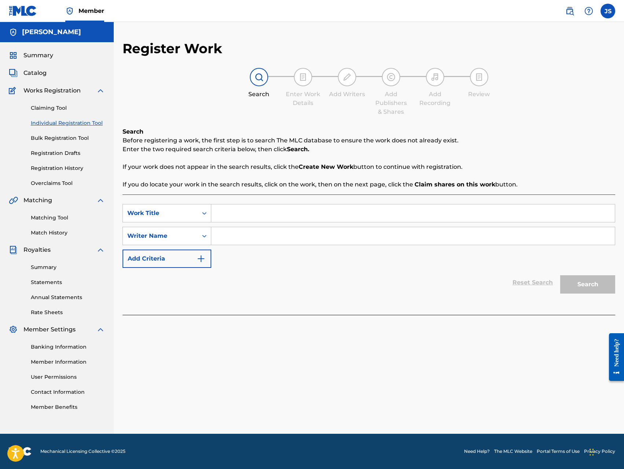
click at [297, 212] on input "Search Form" at bounding box center [412, 213] width 403 height 18
paste input "BOURBON STREET BOUNCE [RADIO EDIT]"
type input "BOURBON STREET BOUNCE [RADIO EDIT]"
click at [314, 236] on input "Search Form" at bounding box center [412, 236] width 403 height 18
type input "[PERSON_NAME]"
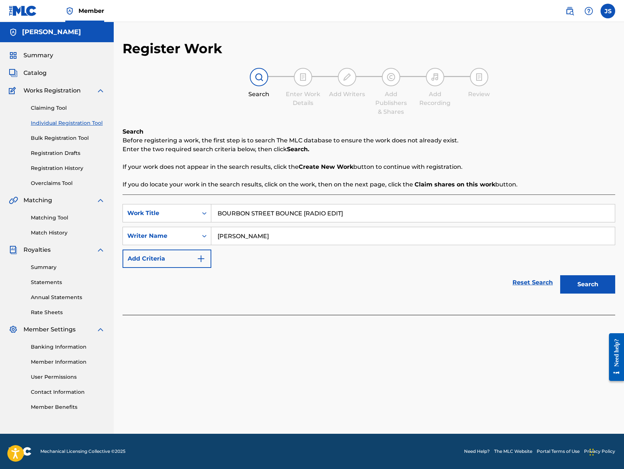
click at [577, 289] on button "Search" at bounding box center [587, 284] width 55 height 18
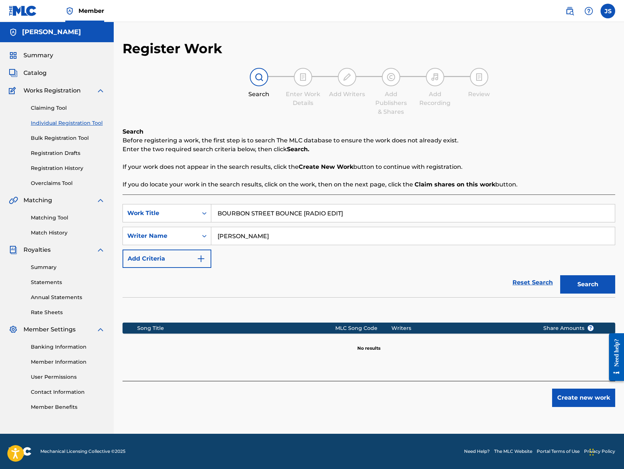
click at [567, 395] on button "Create new work" at bounding box center [583, 397] width 63 height 18
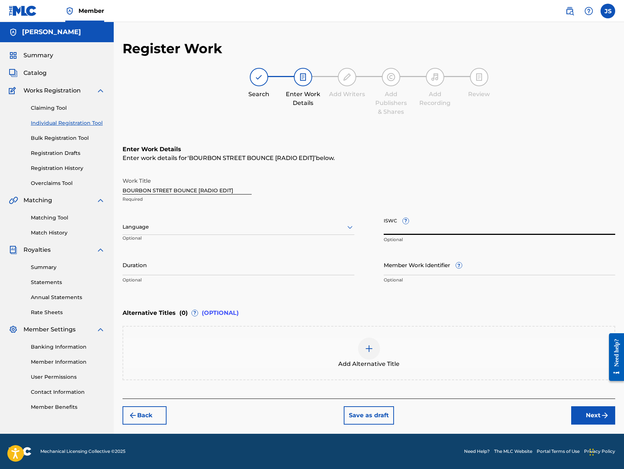
click at [449, 230] on input "ISWC ?" at bounding box center [500, 224] width 232 height 21
type input "T-334526896-0"
click at [517, 407] on div "Back Save as draft Next" at bounding box center [368, 411] width 492 height 26
click at [591, 417] on button "Next" at bounding box center [593, 415] width 44 height 18
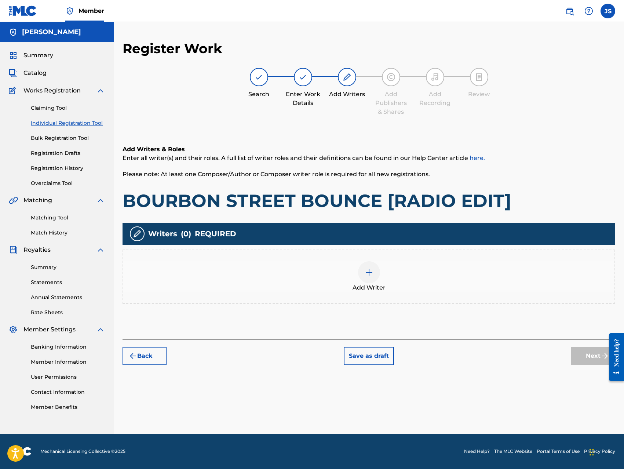
click at [365, 272] on img at bounding box center [369, 272] width 9 height 9
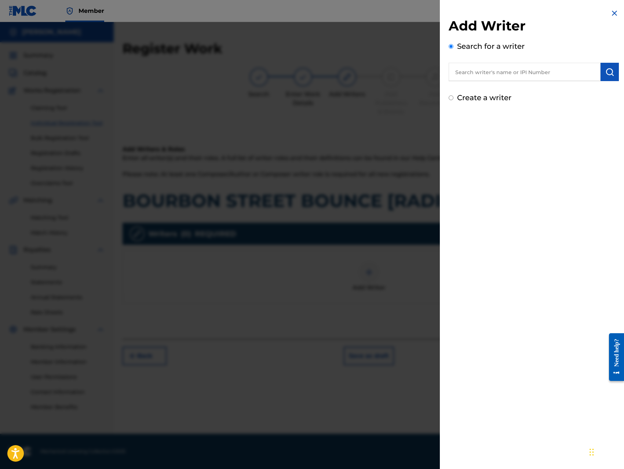
click at [524, 75] on input "text" at bounding box center [524, 72] width 152 height 18
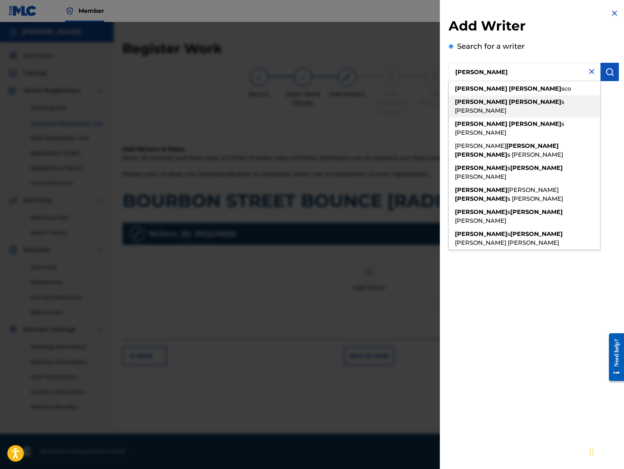
click at [513, 105] on div "[PERSON_NAME] [PERSON_NAME]" at bounding box center [523, 106] width 151 height 22
type input "[PERSON_NAME]"
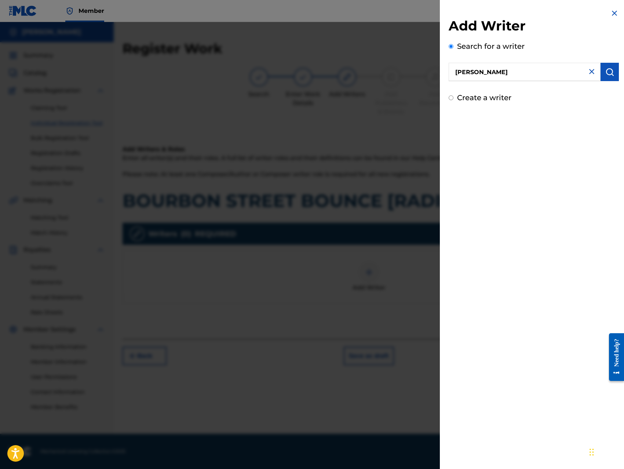
click at [605, 74] on img "submit" at bounding box center [609, 71] width 9 height 9
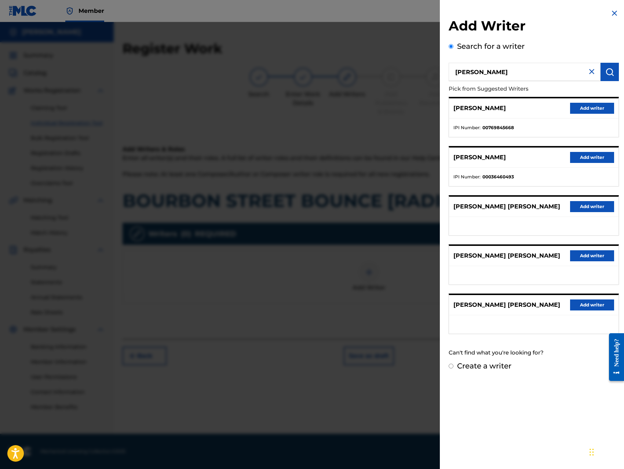
click at [589, 107] on button "Add writer" at bounding box center [592, 108] width 44 height 11
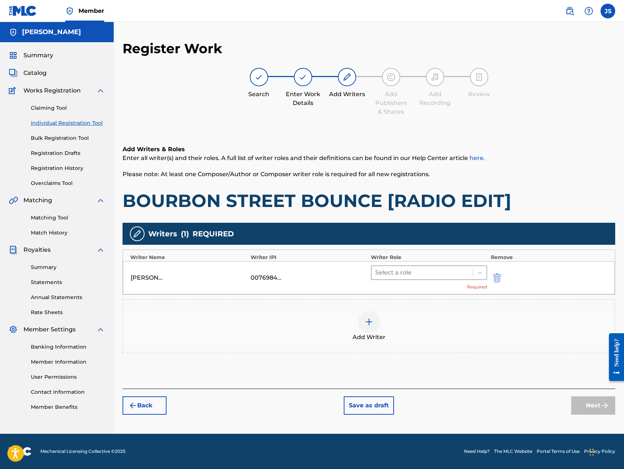
click at [427, 269] on div at bounding box center [422, 272] width 94 height 10
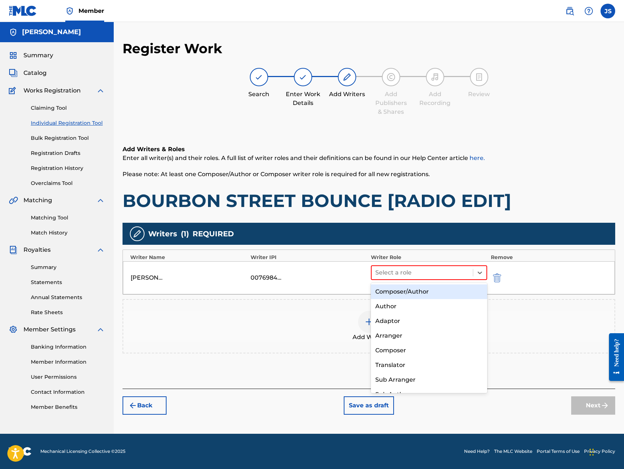
click at [411, 295] on div "Composer/Author" at bounding box center [429, 291] width 116 height 15
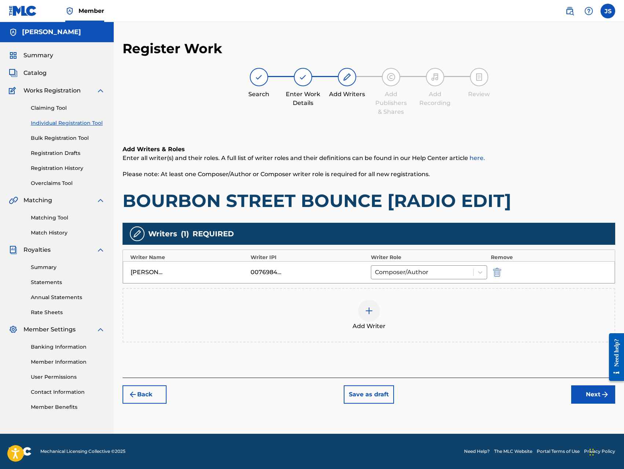
click at [369, 307] on img at bounding box center [369, 310] width 9 height 9
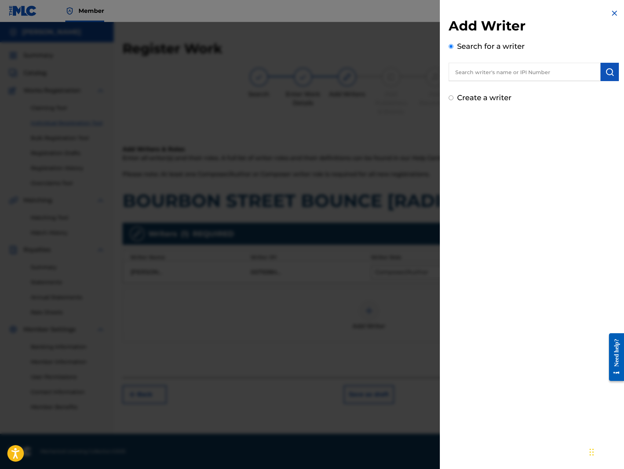
click at [537, 74] on input "text" at bounding box center [524, 72] width 152 height 18
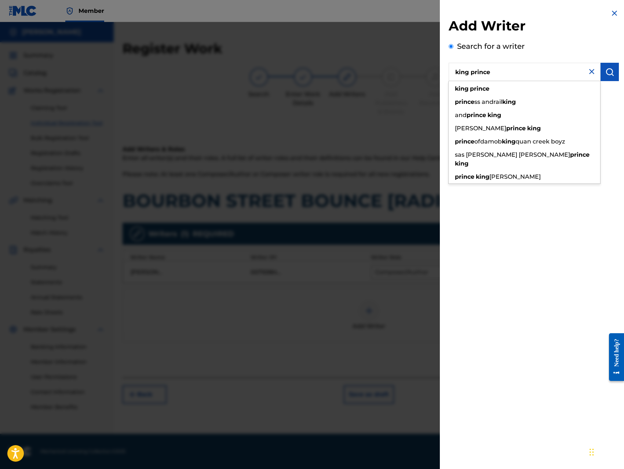
type input "king prince"
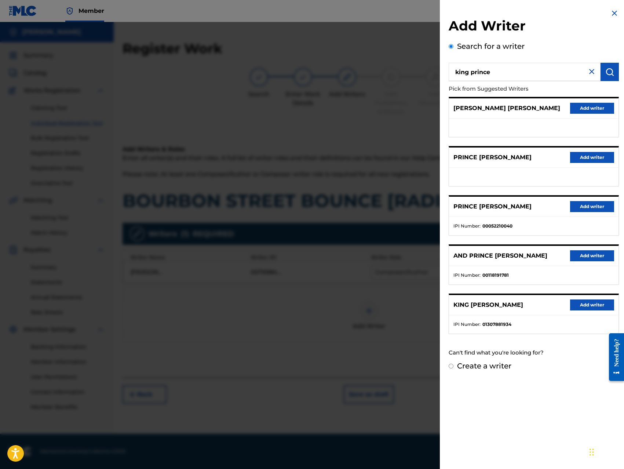
click at [580, 308] on button "Add writer" at bounding box center [592, 304] width 44 height 11
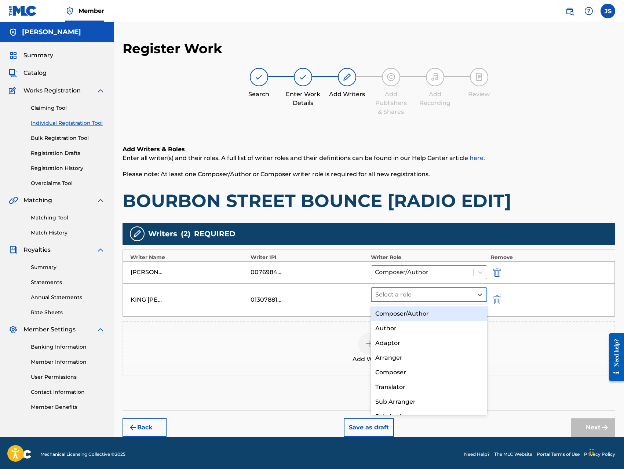
click at [414, 292] on div at bounding box center [422, 294] width 94 height 10
click at [404, 315] on div "Composer/Author" at bounding box center [429, 313] width 116 height 15
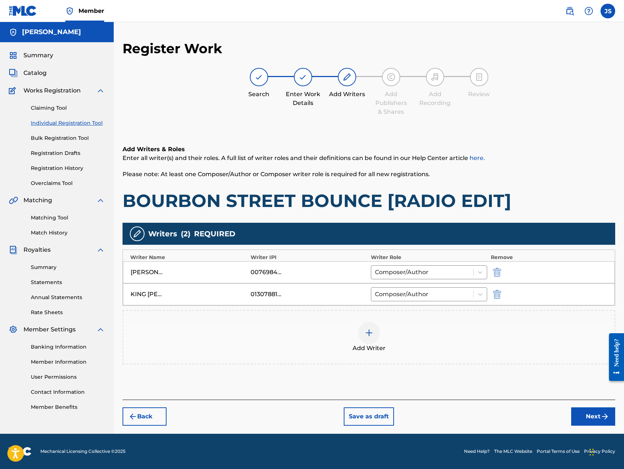
click at [604, 421] on button "Next" at bounding box center [593, 416] width 44 height 18
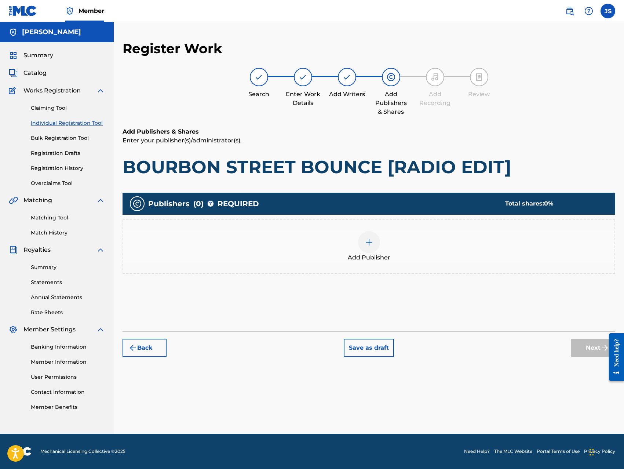
click at [365, 245] on img at bounding box center [369, 242] width 9 height 9
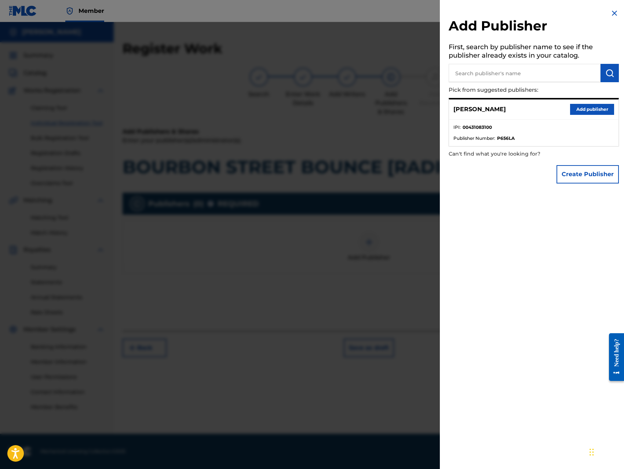
click at [582, 114] on button "Add publisher" at bounding box center [592, 109] width 44 height 11
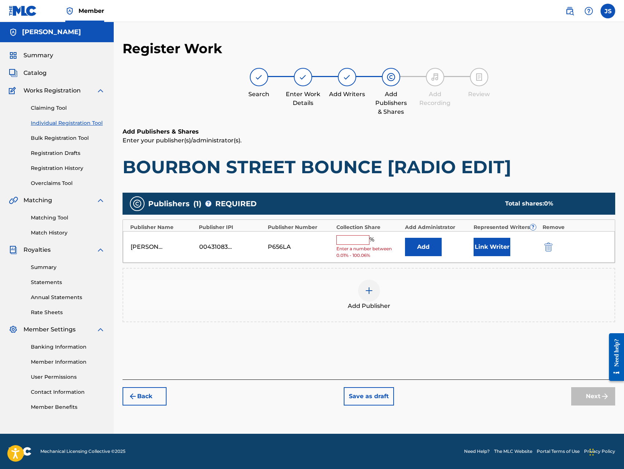
click at [341, 244] on input "text" at bounding box center [352, 240] width 33 height 10
type input "100"
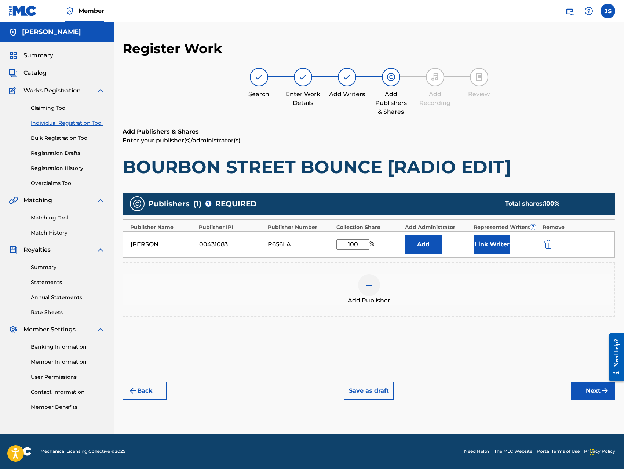
click at [490, 245] on button "Link Writer" at bounding box center [491, 244] width 37 height 18
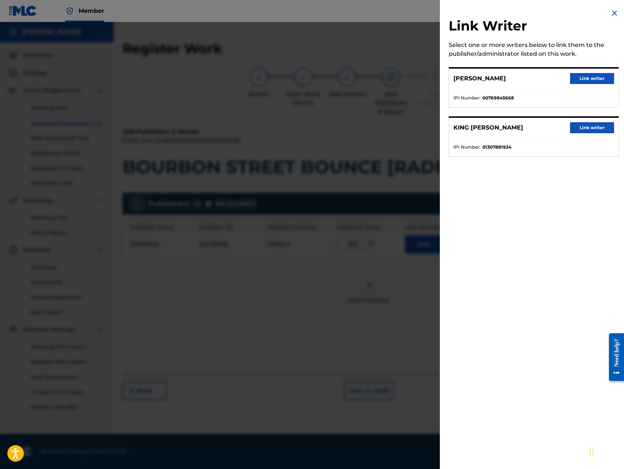
click at [593, 80] on button "Link writer" at bounding box center [592, 78] width 44 height 11
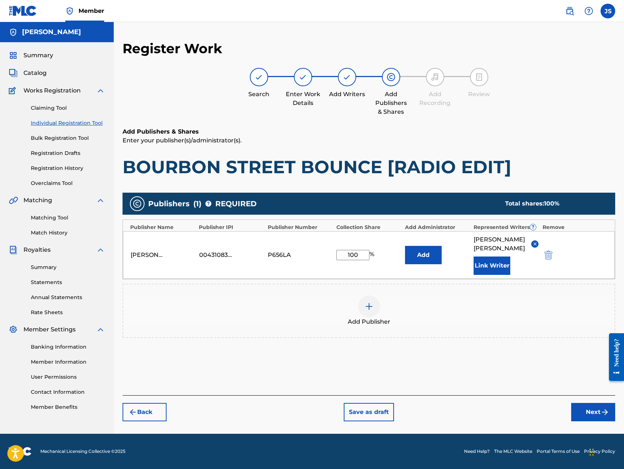
click at [508, 275] on button "Link Writer" at bounding box center [491, 265] width 37 height 18
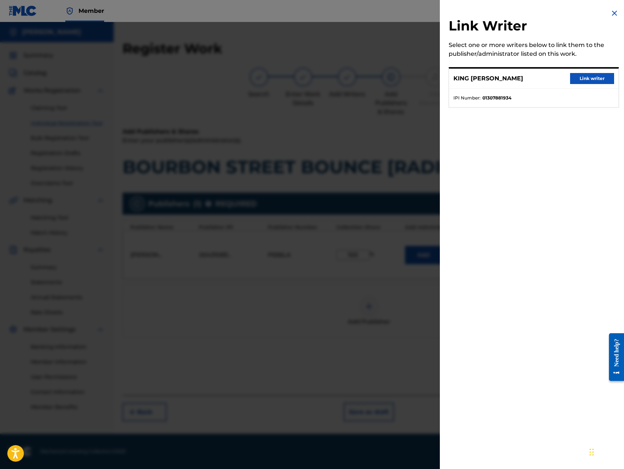
click at [587, 81] on button "Link writer" at bounding box center [592, 78] width 44 height 11
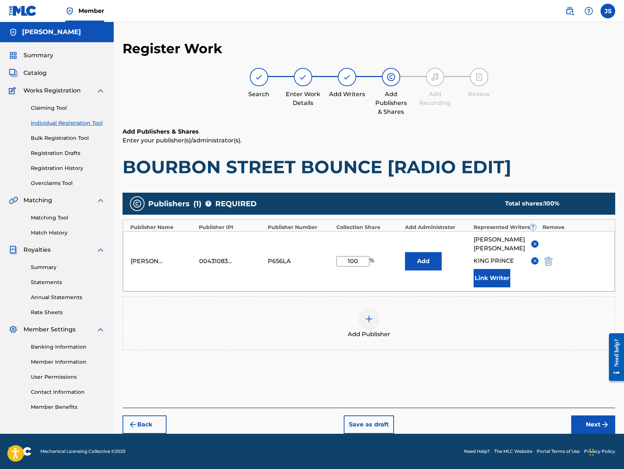
click at [578, 432] on button "Next" at bounding box center [593, 424] width 44 height 18
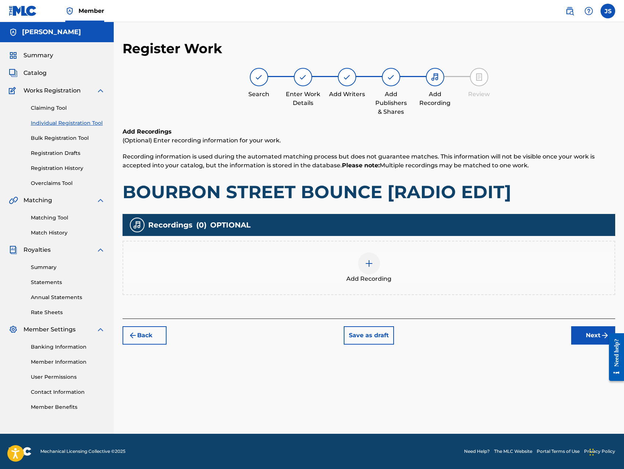
click at [372, 271] on div at bounding box center [369, 263] width 22 height 22
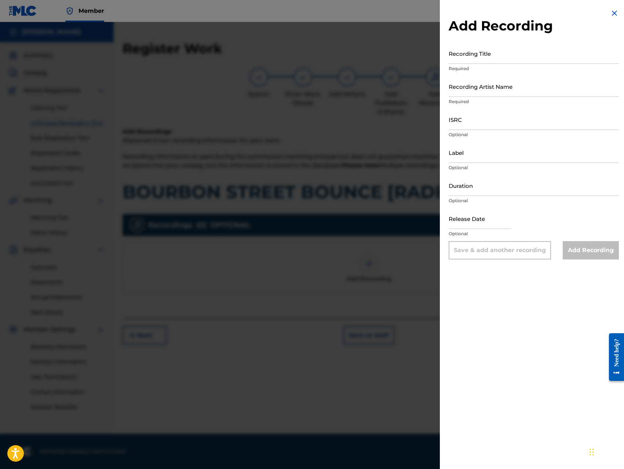
click at [495, 57] on input "Recording Title" at bounding box center [533, 53] width 170 height 21
paste input "BOURBON STREET BOUNCE [RADIO EDIT]"
type input "BOURBON STREET BOUNCE [RADIO EDIT]"
click at [510, 90] on input "Recording Artist Name" at bounding box center [533, 86] width 170 height 21
type input "King [PERSON_NAME]"
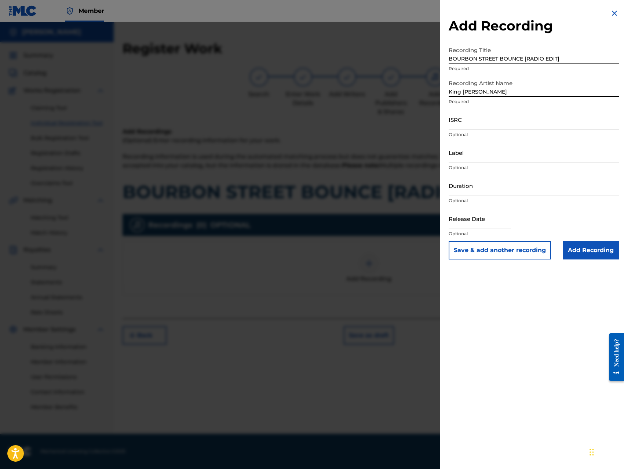
click at [497, 124] on input "ISRC" at bounding box center [533, 119] width 170 height 21
type input "QZ8XZ1700045"
click at [495, 154] on input "Label" at bounding box center [533, 152] width 170 height 21
type input "Trillionaire Music LLC"
click at [575, 246] on input "Add Recording" at bounding box center [591, 250] width 56 height 18
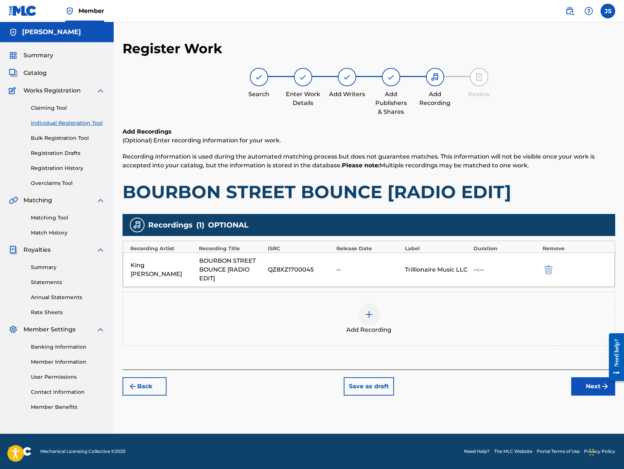
click at [587, 388] on button "Next" at bounding box center [593, 386] width 44 height 18
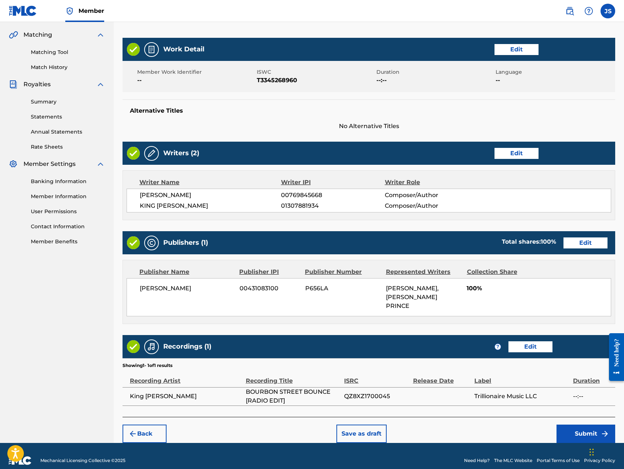
scroll to position [175, 0]
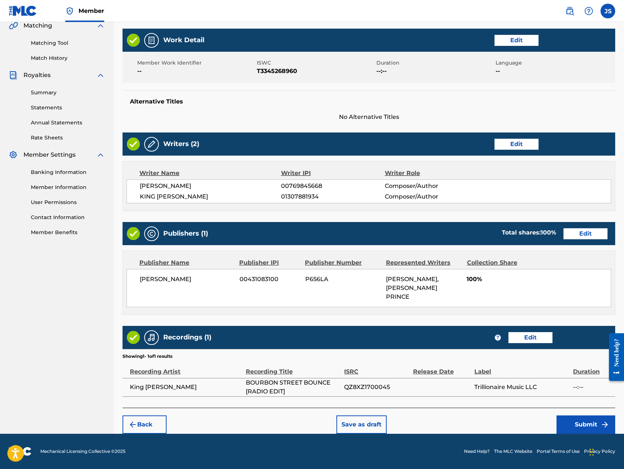
click at [146, 423] on button "Back" at bounding box center [144, 424] width 44 height 18
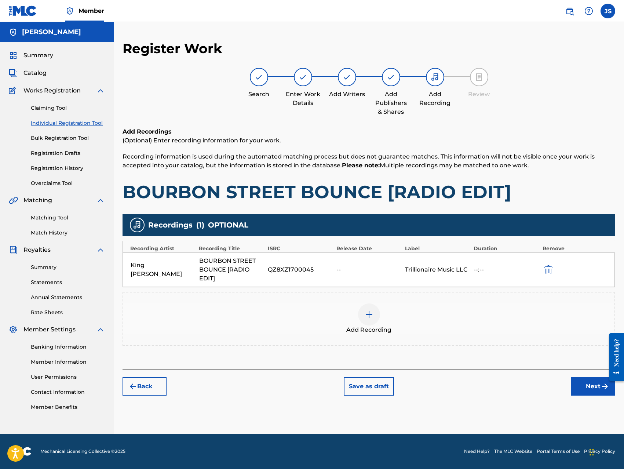
click at [161, 385] on button "Back" at bounding box center [144, 386] width 44 height 18
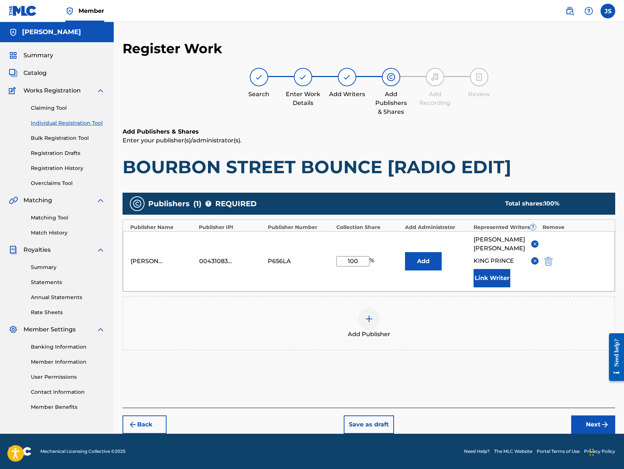
click at [423, 270] on button "Add" at bounding box center [423, 261] width 37 height 18
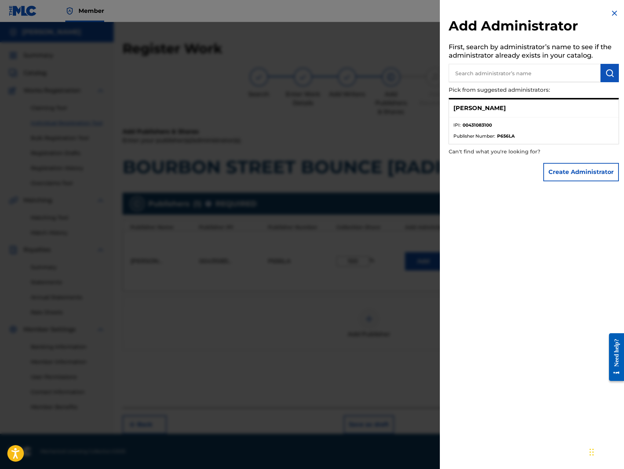
click at [506, 111] on p "[PERSON_NAME]" at bounding box center [479, 108] width 52 height 9
click at [539, 74] on input "text" at bounding box center [524, 73] width 152 height 18
type input "j"
type input "[PERSON_NAME]"
click at [506, 106] on p "[PERSON_NAME]" at bounding box center [479, 108] width 52 height 9
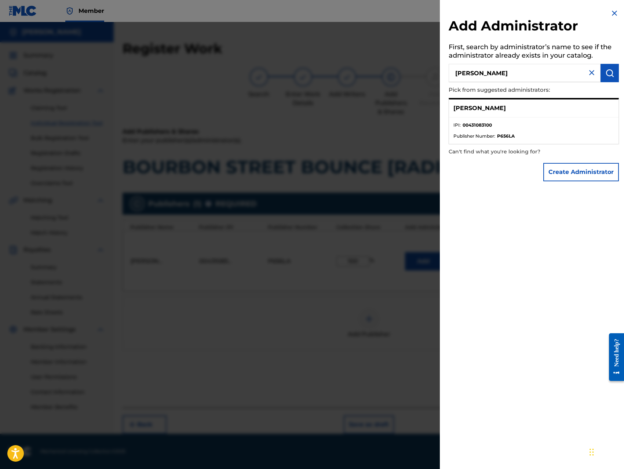
click at [572, 174] on button "Create Administrator" at bounding box center [581, 172] width 76 height 18
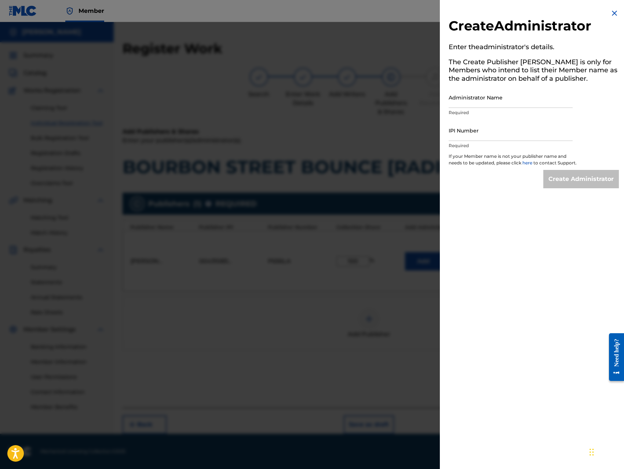
click at [521, 97] on input "Administrator Name" at bounding box center [510, 97] width 124 height 21
type input "[PERSON_NAME]"
click at [508, 137] on input "IPI Number" at bounding box center [510, 130] width 124 height 21
type input "00431083100"
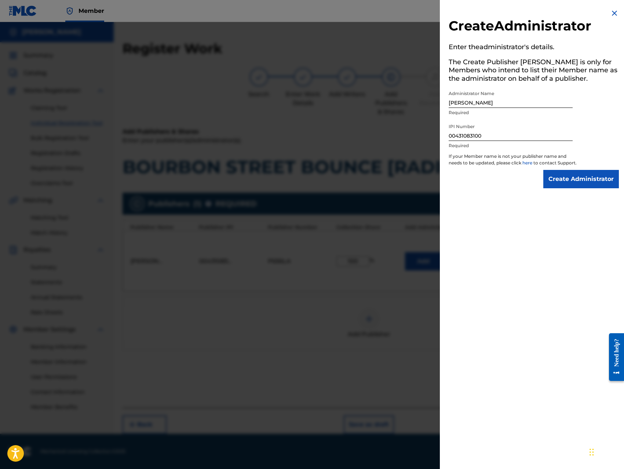
click at [573, 188] on input "Create Administrator" at bounding box center [581, 179] width 76 height 18
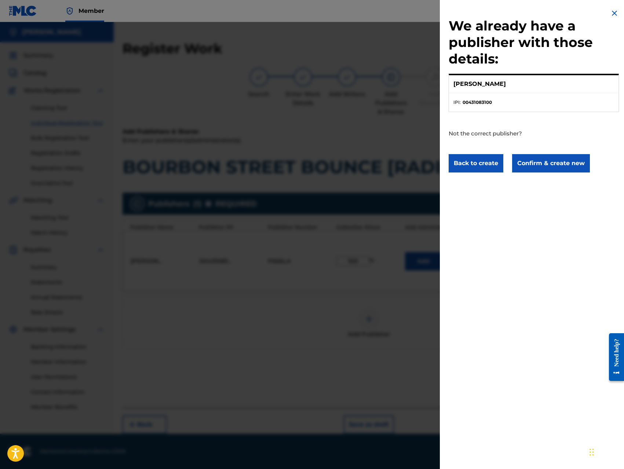
click at [545, 165] on button "Confirm & create new" at bounding box center [551, 163] width 78 height 18
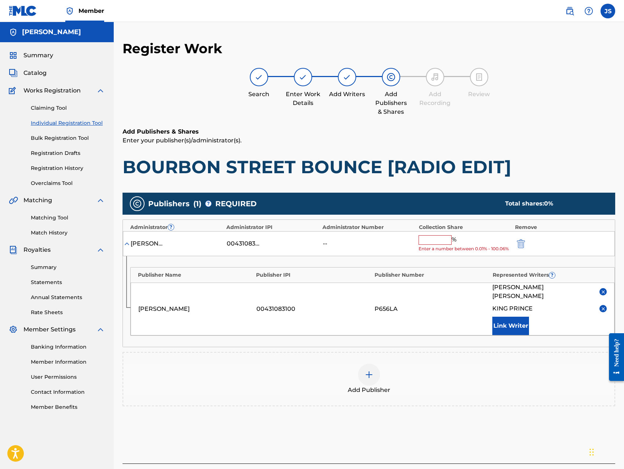
click at [435, 237] on input "text" at bounding box center [434, 240] width 33 height 10
type input "100"
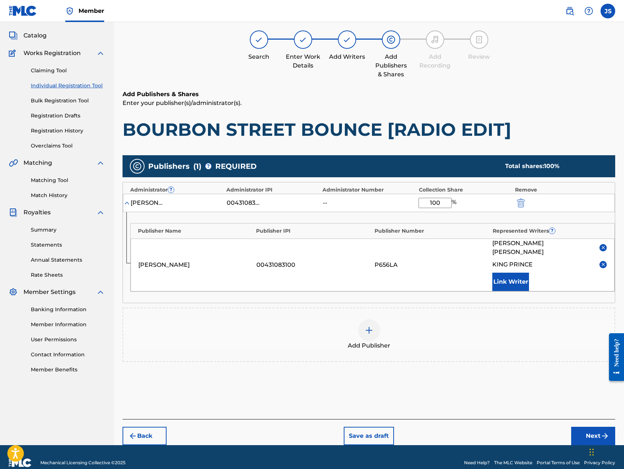
scroll to position [40, 0]
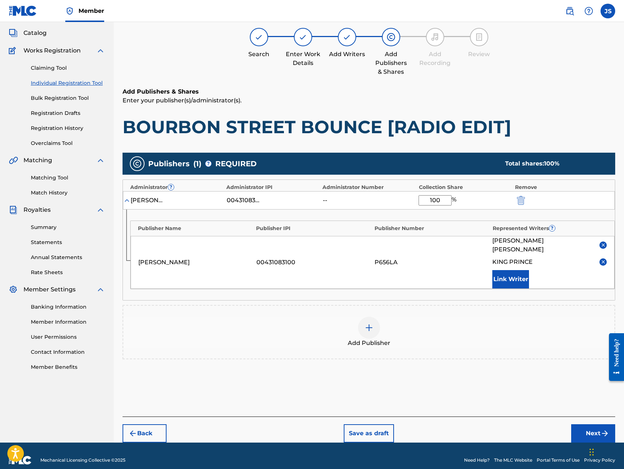
click at [583, 424] on button "Next" at bounding box center [593, 433] width 44 height 18
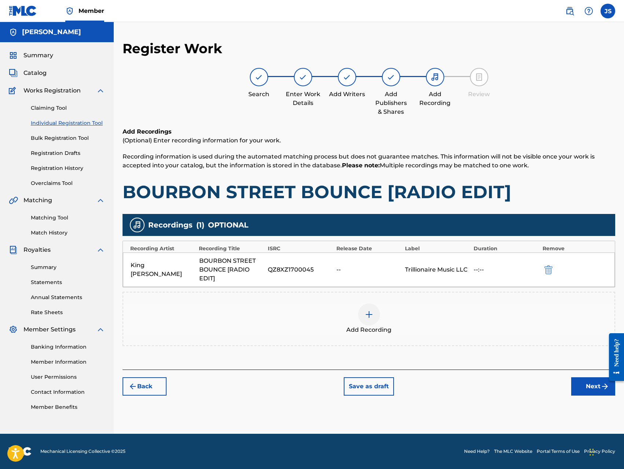
scroll to position [0, 0]
click at [584, 389] on button "Next" at bounding box center [593, 386] width 44 height 18
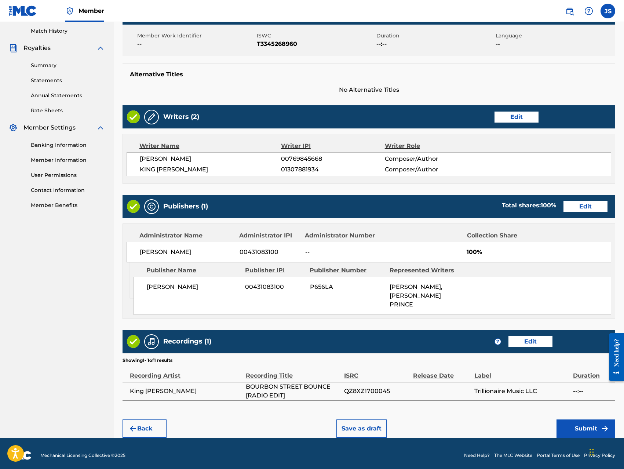
scroll to position [206, 0]
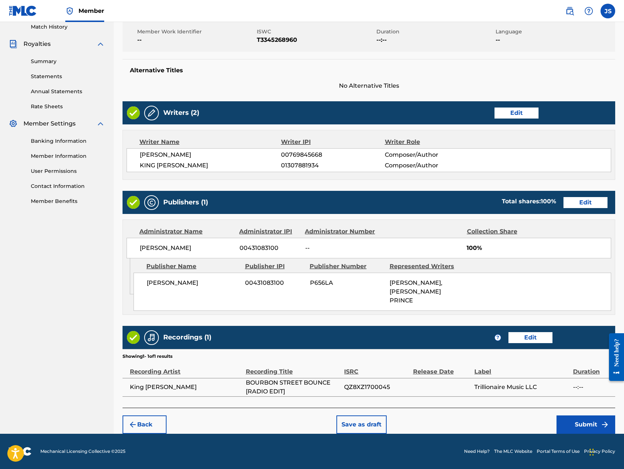
click at [580, 425] on button "Submit" at bounding box center [585, 424] width 59 height 18
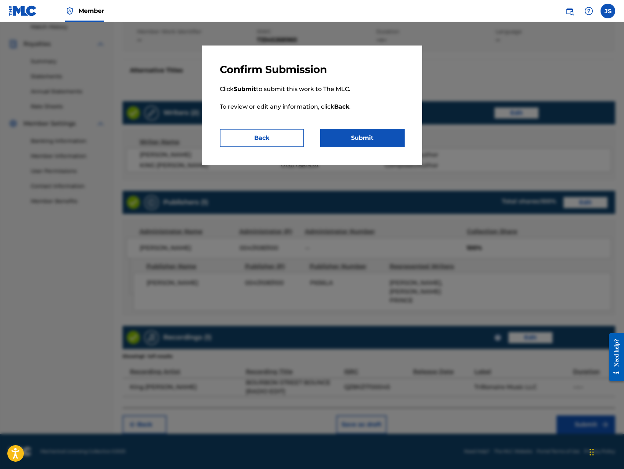
click at [387, 142] on button "Submit" at bounding box center [362, 138] width 84 height 18
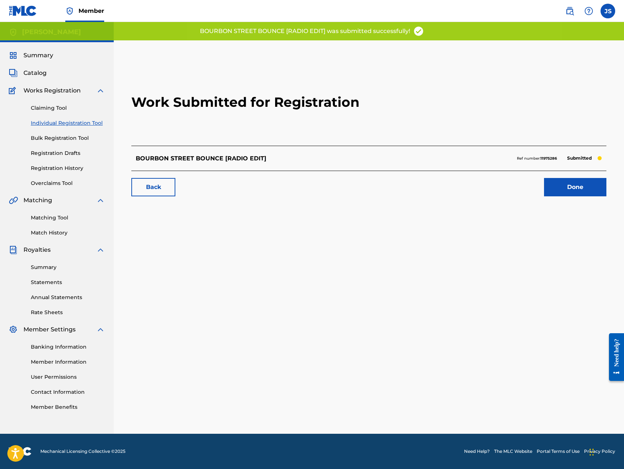
click at [560, 189] on link "Done" at bounding box center [575, 187] width 62 height 18
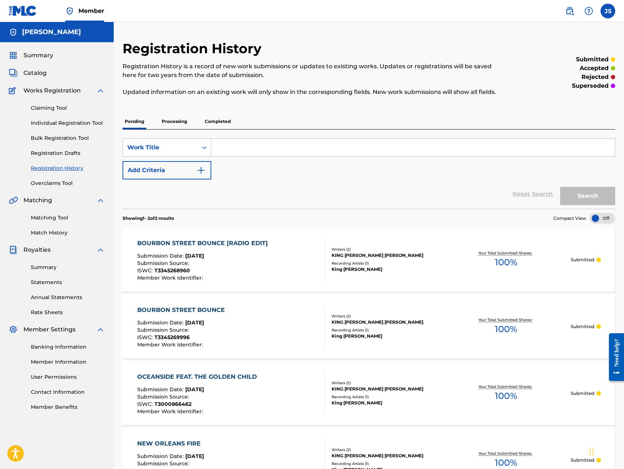
click at [77, 124] on link "Individual Registration Tool" at bounding box center [68, 123] width 74 height 8
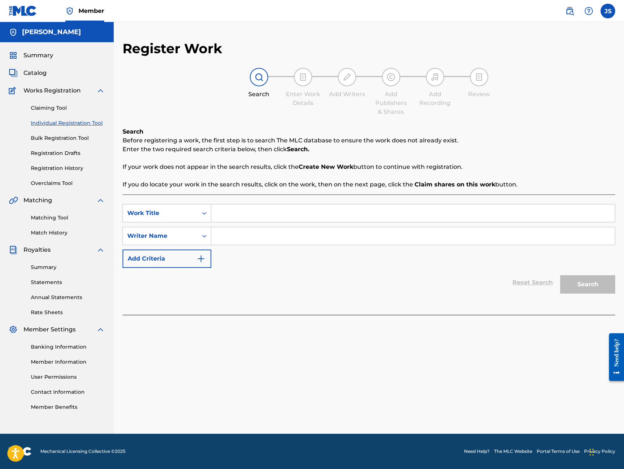
click at [276, 213] on input "Search Form" at bounding box center [412, 213] width 403 height 18
paste input "CASH OUT [RADIO EDIT]"
type input "CASH OUT [RADIO EDIT]"
click at [387, 238] on input "Search Form" at bounding box center [412, 236] width 403 height 18
type input "[PERSON_NAME]"
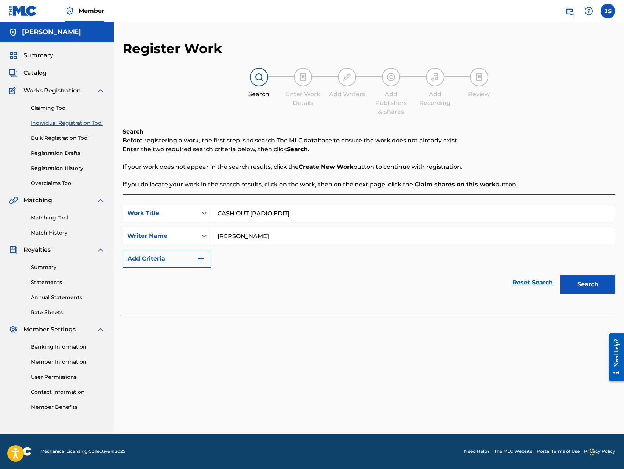
click at [569, 287] on button "Search" at bounding box center [587, 284] width 55 height 18
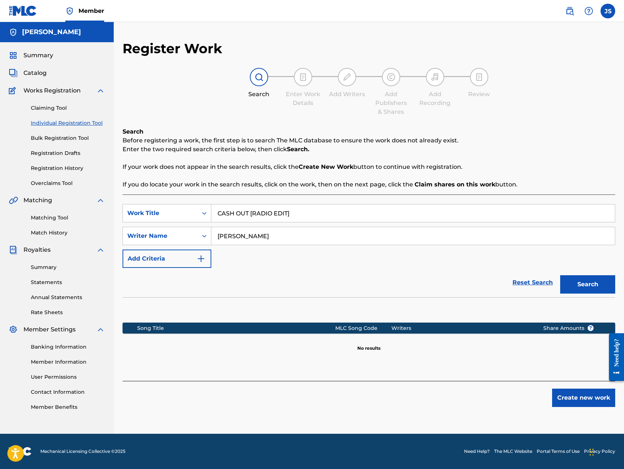
click at [582, 396] on button "Create new work" at bounding box center [583, 397] width 63 height 18
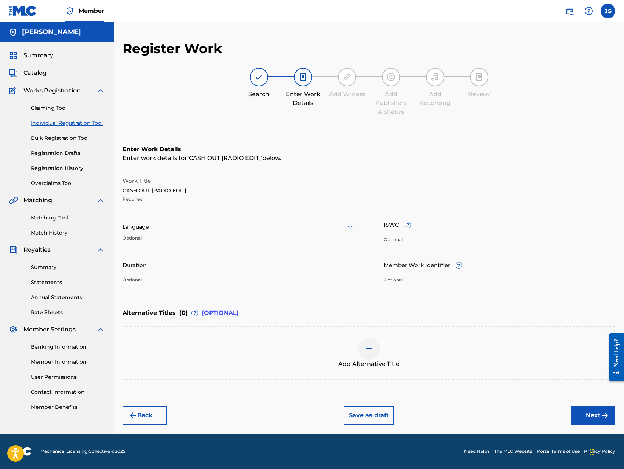
click at [488, 227] on input "ISWC ?" at bounding box center [500, 224] width 232 height 21
type input "T-334526946-3"
click at [503, 413] on div "Back Save as draft Next" at bounding box center [368, 411] width 492 height 26
click at [585, 421] on button "Next" at bounding box center [593, 415] width 44 height 18
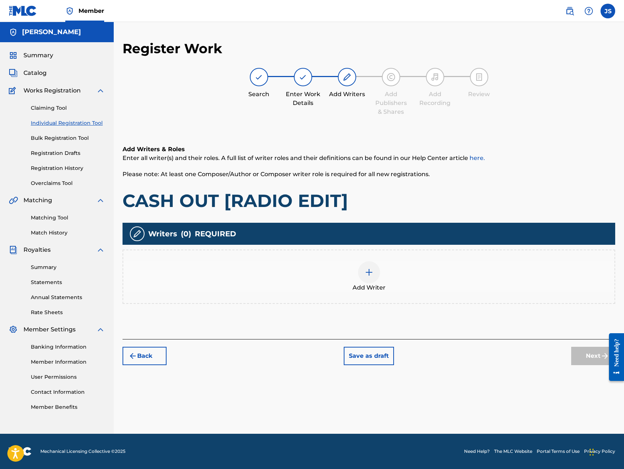
click at [370, 277] on div at bounding box center [369, 272] width 22 height 22
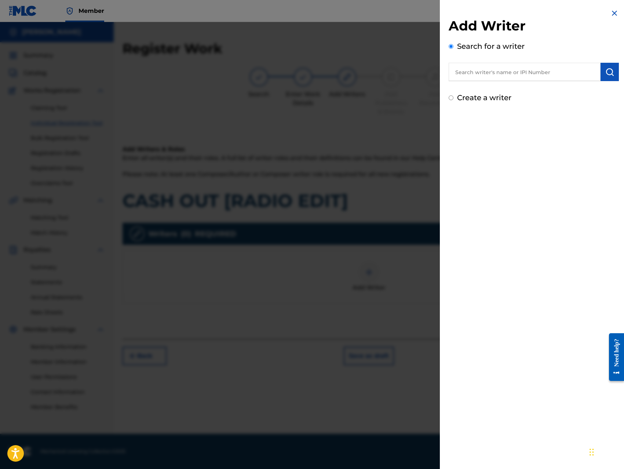
click at [534, 76] on input "text" at bounding box center [524, 72] width 152 height 18
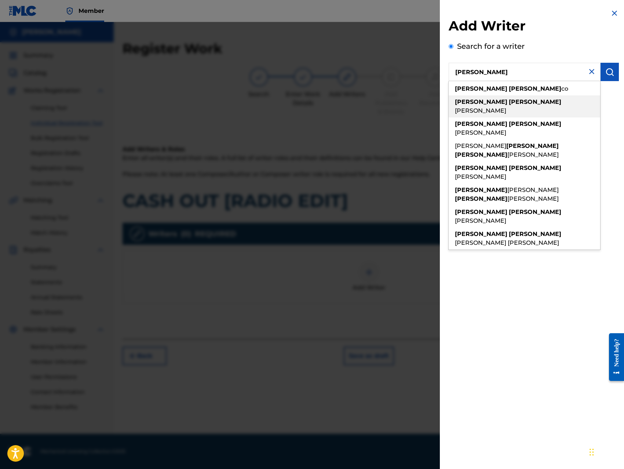
click at [506, 107] on span "[PERSON_NAME]" at bounding box center [480, 110] width 51 height 7
type input "[PERSON_NAME]"
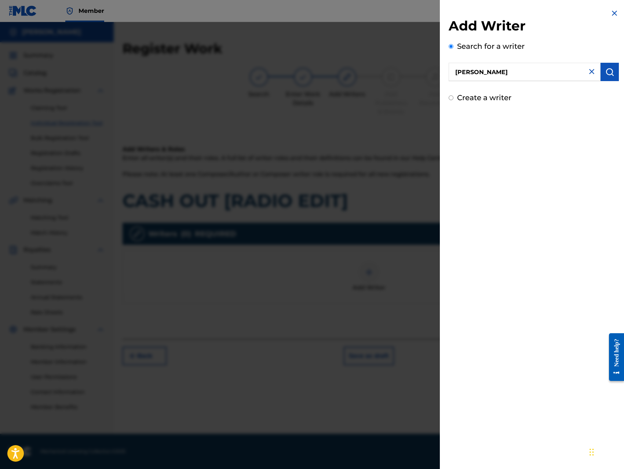
click at [609, 74] on img "submit" at bounding box center [609, 71] width 9 height 9
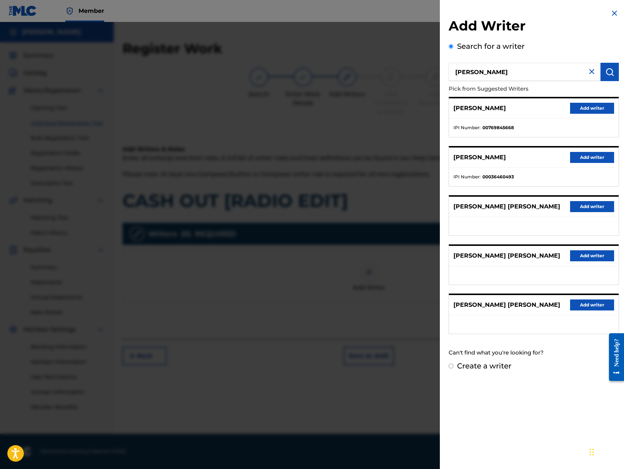
click at [595, 108] on button "Add writer" at bounding box center [592, 108] width 44 height 11
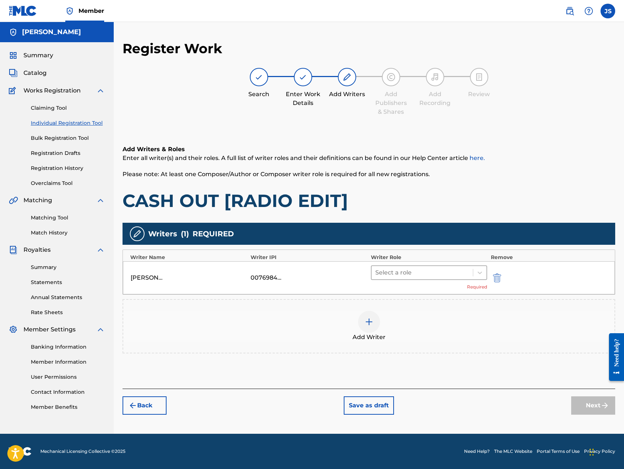
click at [441, 270] on div at bounding box center [422, 272] width 94 height 10
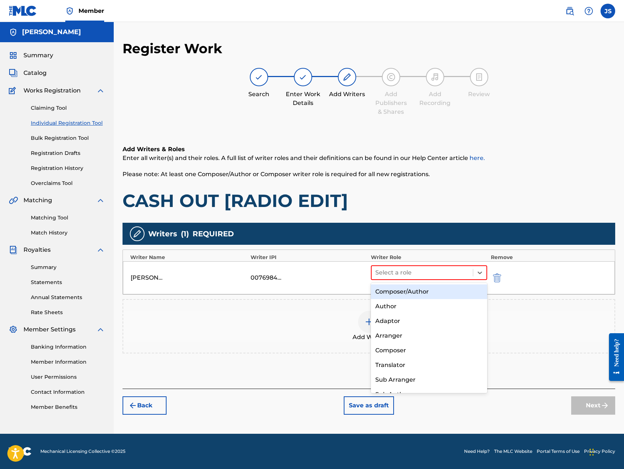
click at [432, 288] on div "Composer/Author" at bounding box center [429, 291] width 116 height 15
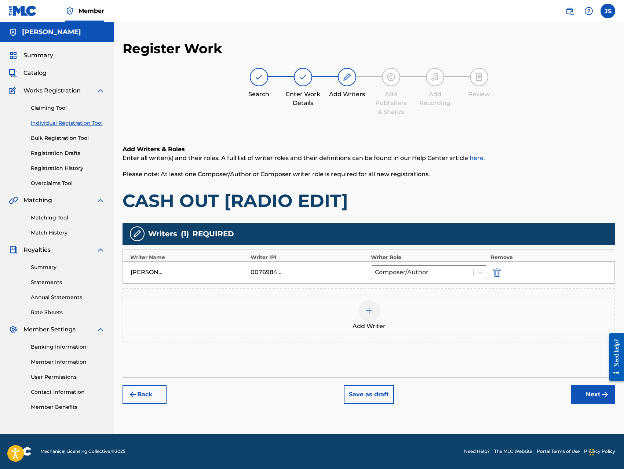
click at [372, 310] on img at bounding box center [369, 310] width 9 height 9
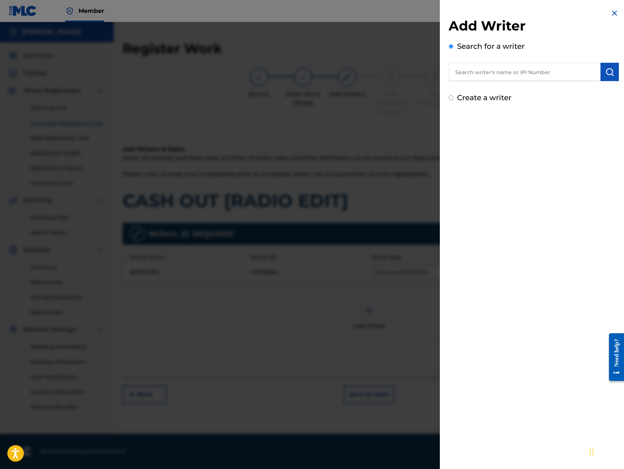
click at [533, 76] on input "text" at bounding box center [524, 72] width 152 height 18
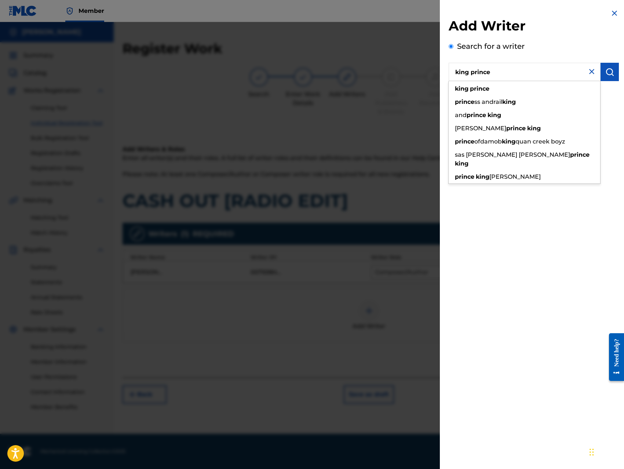
type input "king prince"
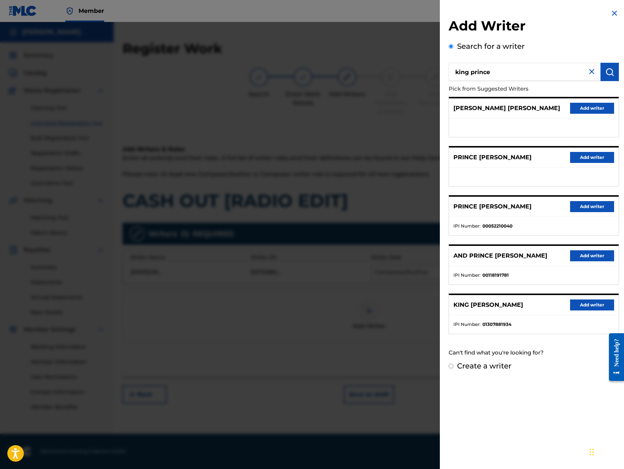
click at [580, 309] on button "Add writer" at bounding box center [592, 304] width 44 height 11
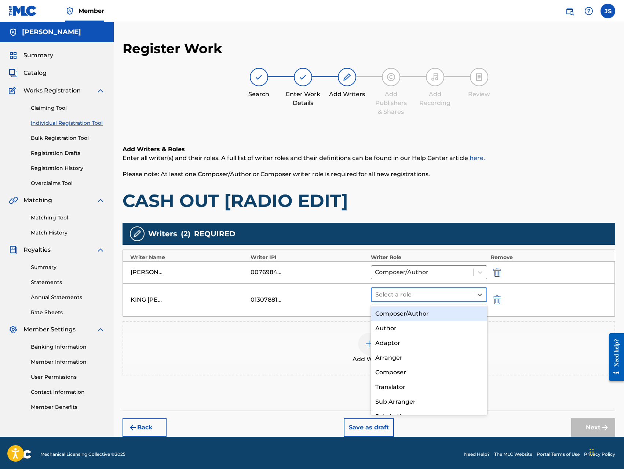
click at [433, 294] on div at bounding box center [422, 294] width 94 height 10
click at [424, 312] on div "Composer/Author" at bounding box center [429, 313] width 116 height 15
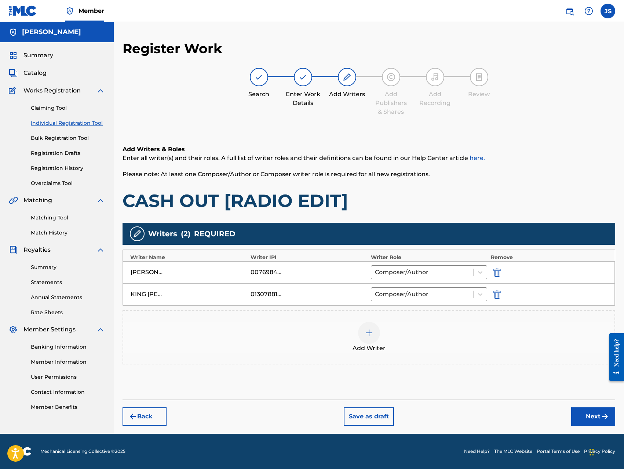
click at [580, 414] on button "Next" at bounding box center [593, 416] width 44 height 18
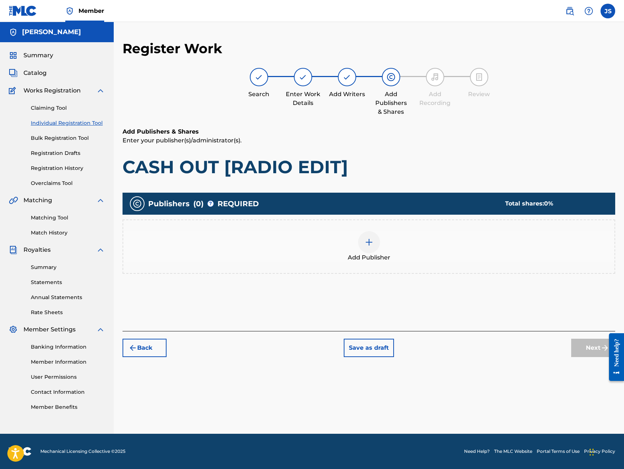
click at [361, 241] on div at bounding box center [369, 242] width 22 height 22
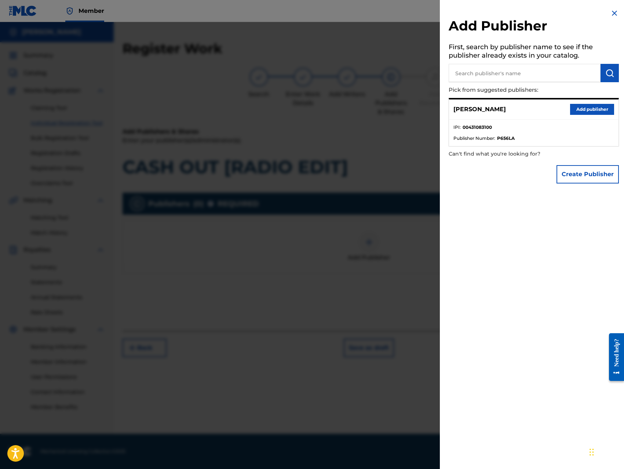
click at [583, 110] on button "Add publisher" at bounding box center [592, 109] width 44 height 11
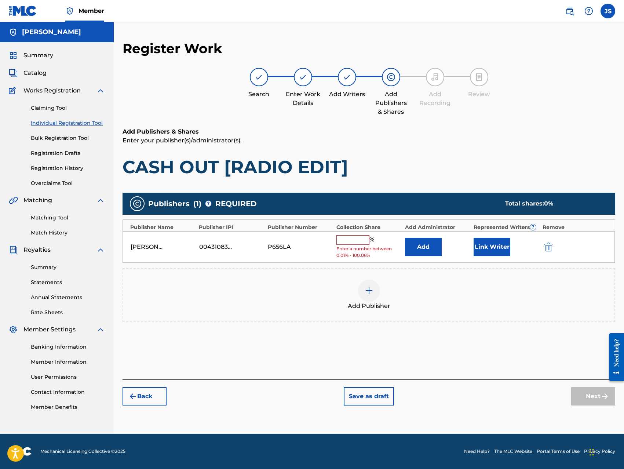
click at [344, 241] on input "text" at bounding box center [352, 240] width 33 height 10
type input "100"
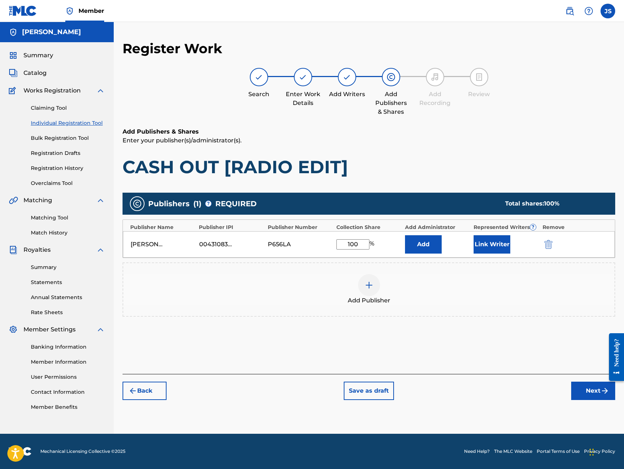
click at [410, 242] on button "Add" at bounding box center [423, 244] width 37 height 18
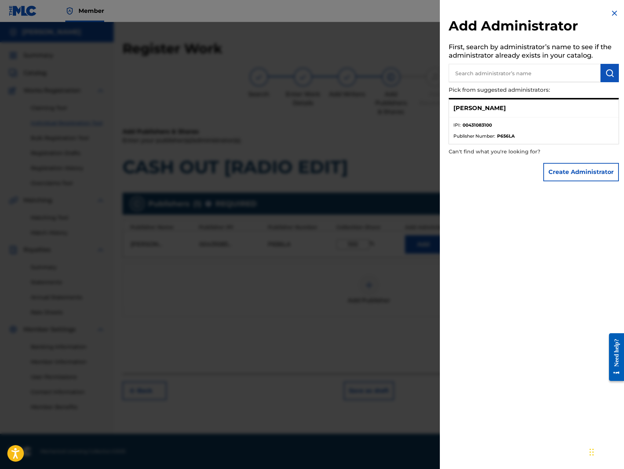
click at [504, 107] on p "[PERSON_NAME]" at bounding box center [479, 108] width 52 height 9
click at [510, 76] on input "text" at bounding box center [524, 73] width 152 height 18
type input "[PERSON_NAME]"
click at [563, 169] on button "Create Administrator" at bounding box center [581, 172] width 76 height 18
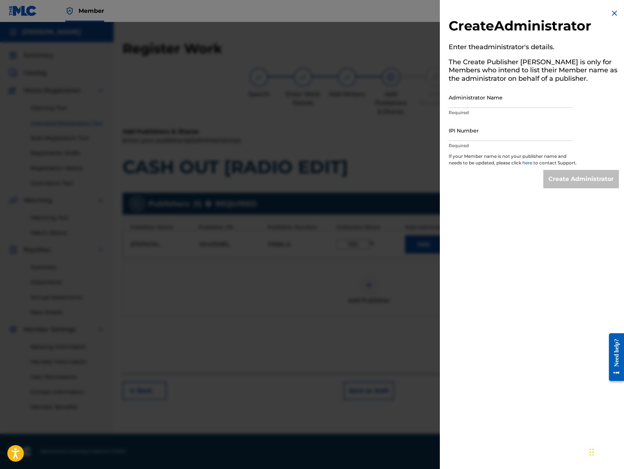
click at [533, 103] on input "Administrator Name" at bounding box center [510, 97] width 124 height 21
type input "[PERSON_NAME]"
click at [506, 130] on input "IPI Number" at bounding box center [510, 130] width 124 height 21
type input "00431083100"
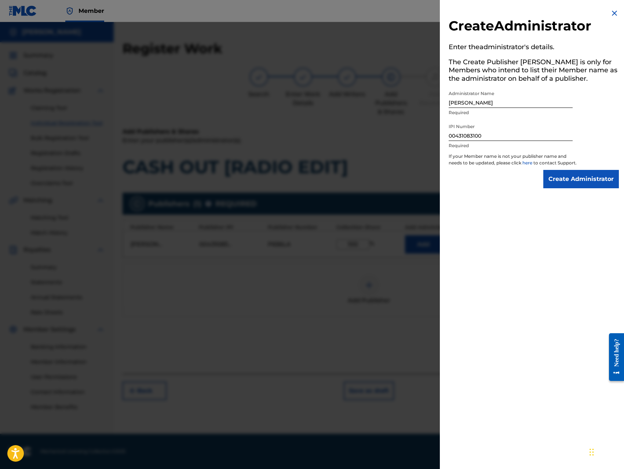
click at [564, 183] on input "Create Administrator" at bounding box center [581, 179] width 76 height 18
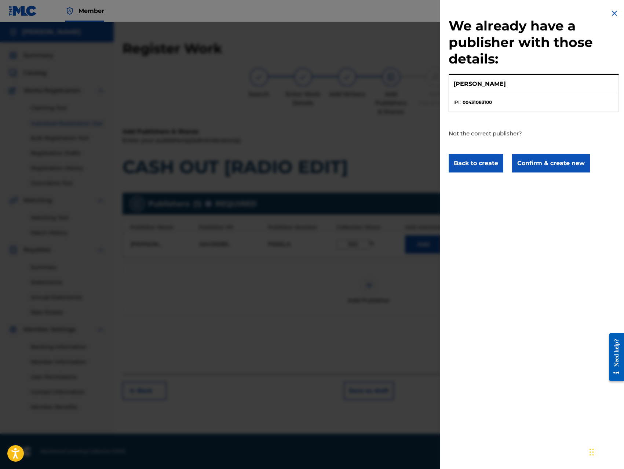
click at [558, 164] on button "Confirm & create new" at bounding box center [551, 163] width 78 height 18
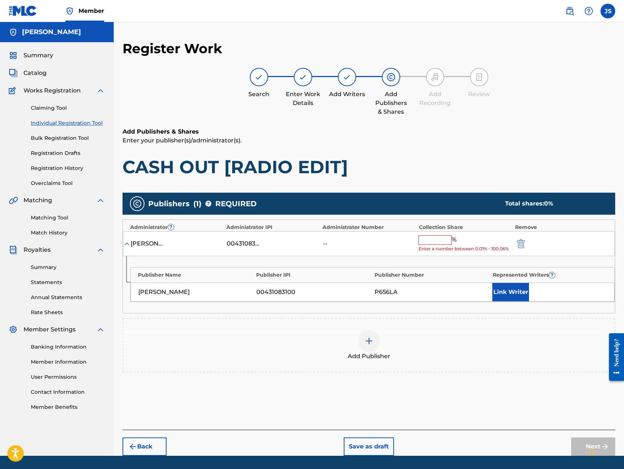
click at [439, 243] on input "text" at bounding box center [434, 240] width 33 height 10
type input "100"
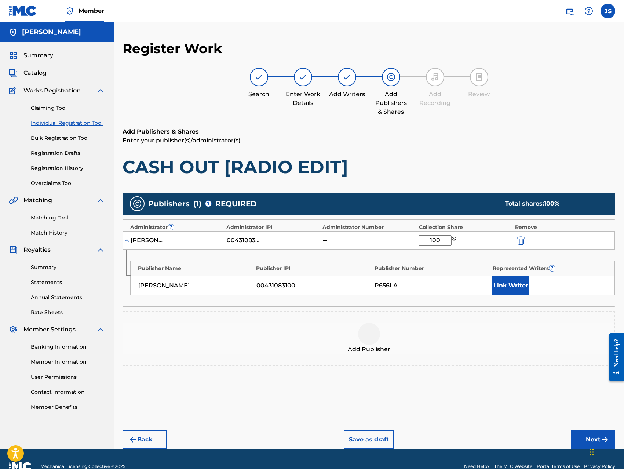
click at [505, 287] on button "Link Writer" at bounding box center [510, 285] width 37 height 18
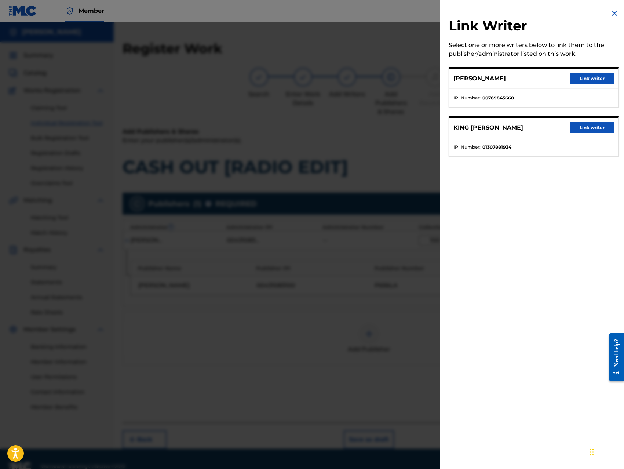
click at [599, 81] on button "Link writer" at bounding box center [592, 78] width 44 height 11
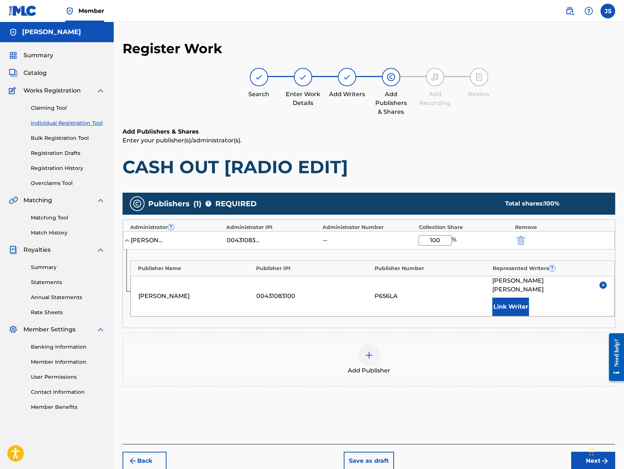
click at [509, 301] on button "Link Writer" at bounding box center [510, 306] width 37 height 18
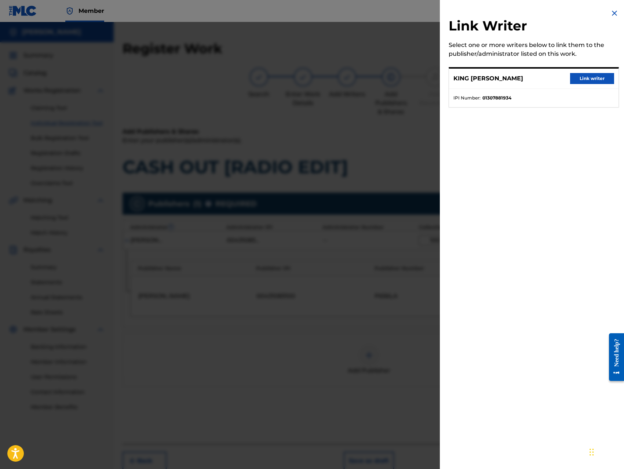
click at [592, 81] on button "Link writer" at bounding box center [592, 78] width 44 height 11
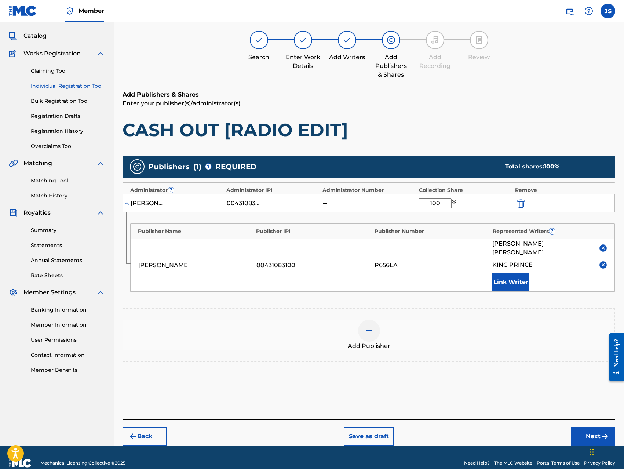
scroll to position [40, 0]
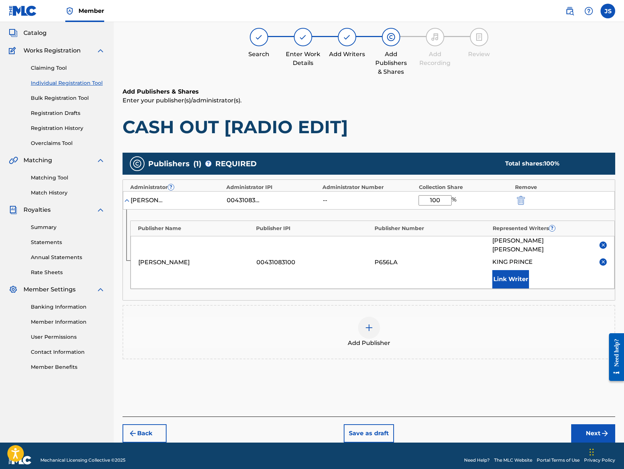
click at [588, 424] on button "Next" at bounding box center [593, 433] width 44 height 18
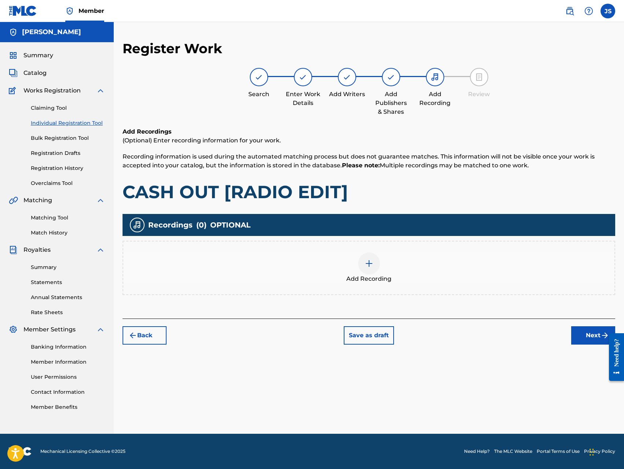
scroll to position [0, 0]
click at [372, 265] on img at bounding box center [369, 263] width 9 height 9
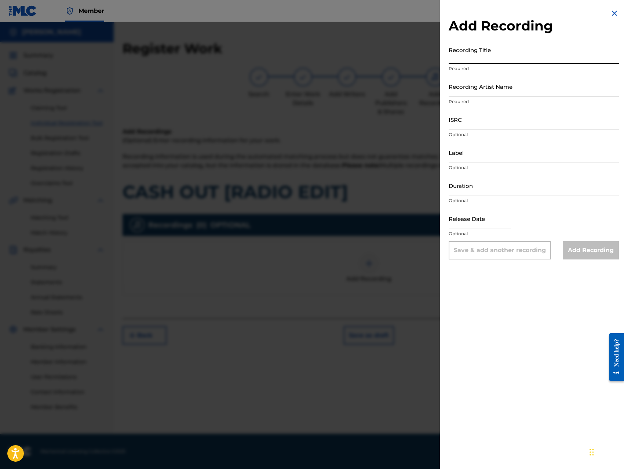
click at [517, 54] on input "Recording Title" at bounding box center [533, 53] width 170 height 21
paste input "CASH OUT [RADIO EDIT]"
type input "CASH OUT [RADIO EDIT]"
click at [524, 91] on input "Recording Artist Name" at bounding box center [533, 86] width 170 height 21
type input "King [PERSON_NAME]"
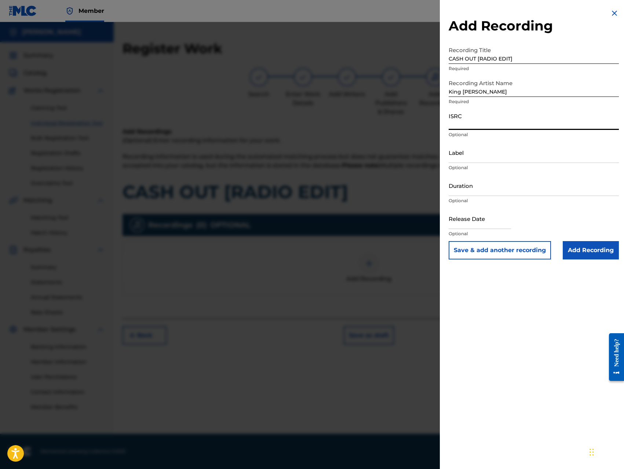
click at [510, 125] on input "ISRC" at bounding box center [533, 119] width 170 height 21
click at [511, 119] on input "QZ8XZ1700024" at bounding box center [533, 119] width 170 height 21
click at [519, 125] on input "QZ8XZ1700024" at bounding box center [533, 119] width 170 height 21
type input "QZ8XZ1700041"
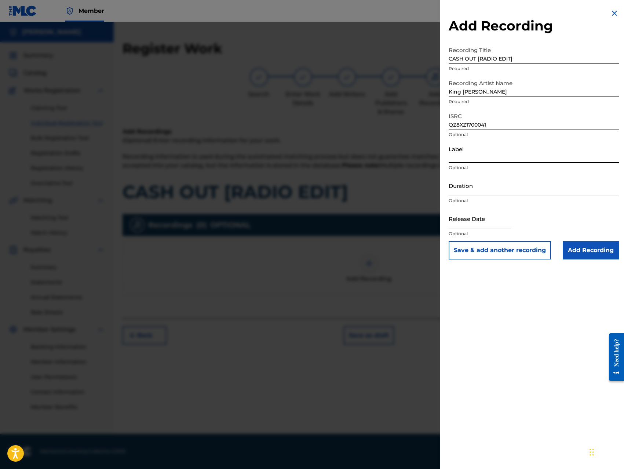
click at [536, 157] on input "Label" at bounding box center [533, 152] width 170 height 21
type input "Trillionaire Music LLC"
click at [581, 250] on input "Add Recording" at bounding box center [591, 250] width 56 height 18
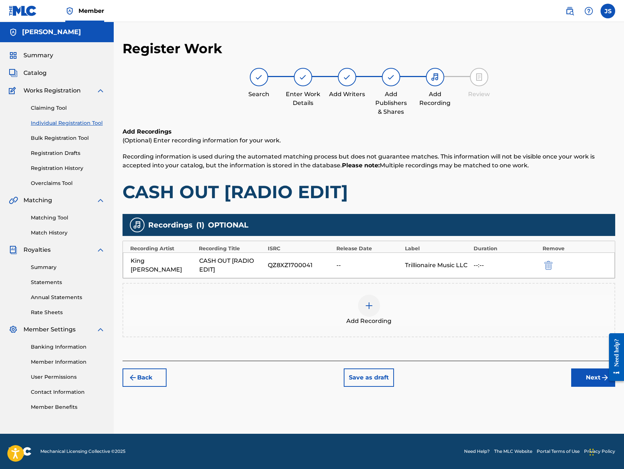
click at [583, 376] on button "Next" at bounding box center [593, 377] width 44 height 18
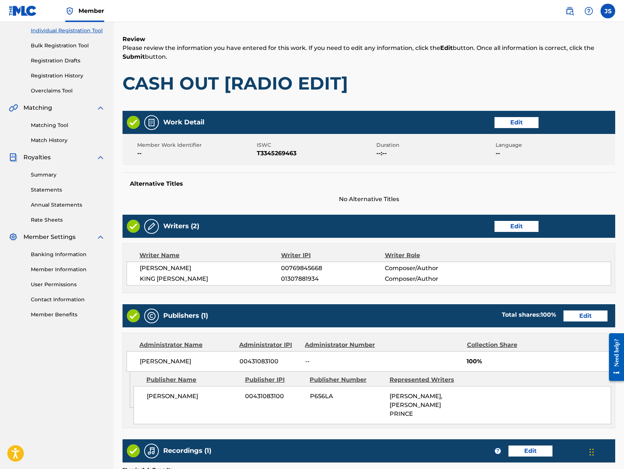
scroll to position [206, 0]
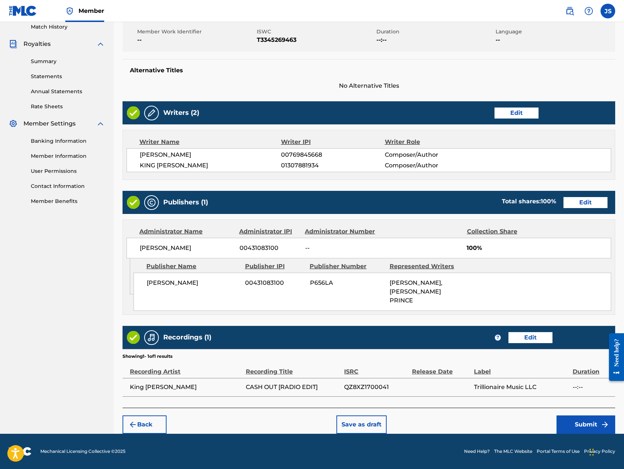
click at [586, 421] on button "Submit" at bounding box center [585, 424] width 59 height 18
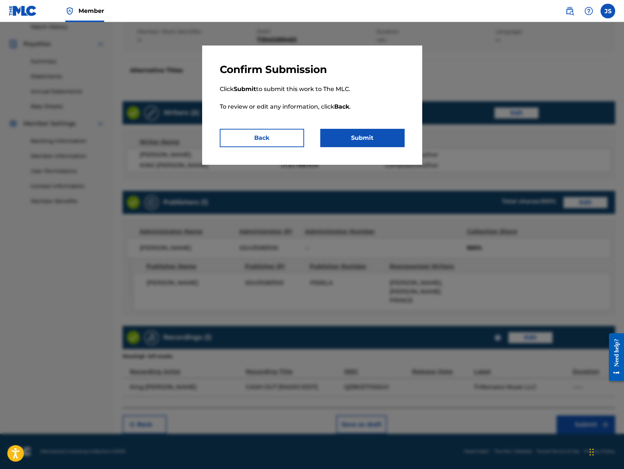
click at [376, 133] on button "Submit" at bounding box center [362, 138] width 84 height 18
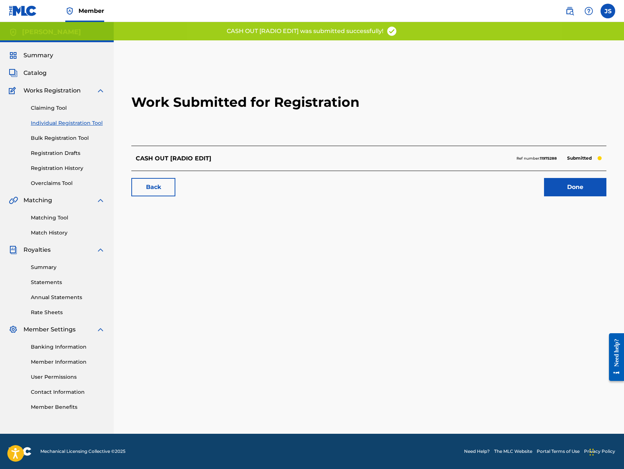
click at [559, 187] on link "Done" at bounding box center [575, 187] width 62 height 18
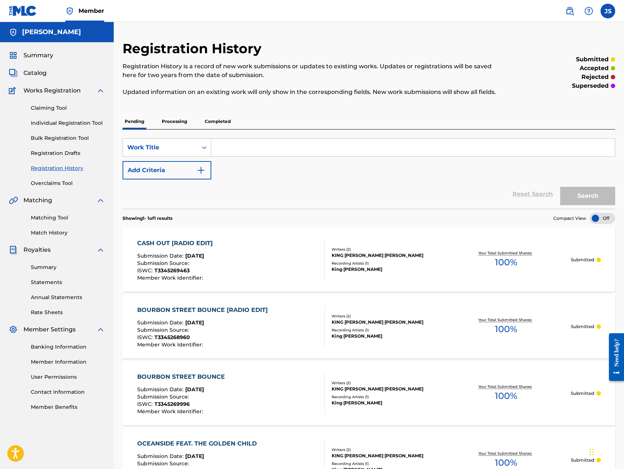
click at [92, 122] on link "Individual Registration Tool" at bounding box center [68, 123] width 74 height 8
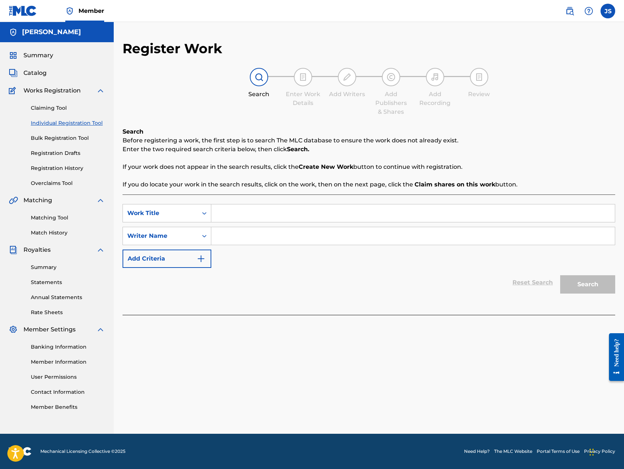
click at [344, 213] on input "Search Form" at bounding box center [412, 213] width 403 height 18
paste input "DIAMOND (FEAT. HOT GIRL)"
type input "DIAMOND (FEAT. HOT GIRL)"
click at [344, 235] on input "Search Form" at bounding box center [412, 236] width 403 height 18
type input "[PERSON_NAME]"
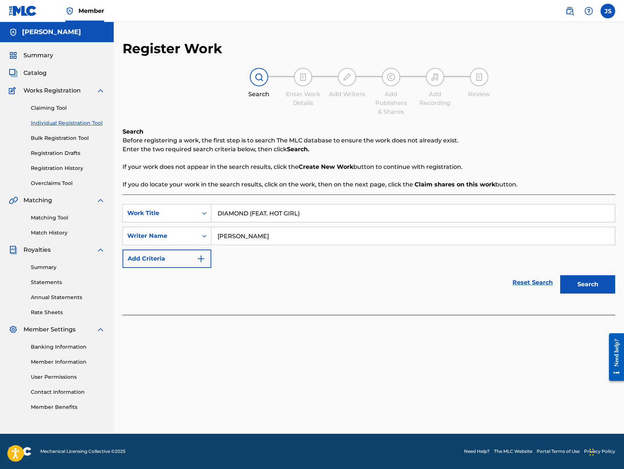
click at [578, 284] on button "Search" at bounding box center [587, 284] width 55 height 18
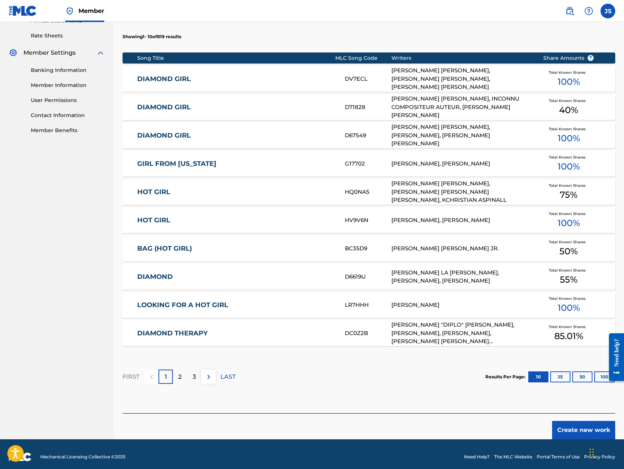
scroll to position [282, 0]
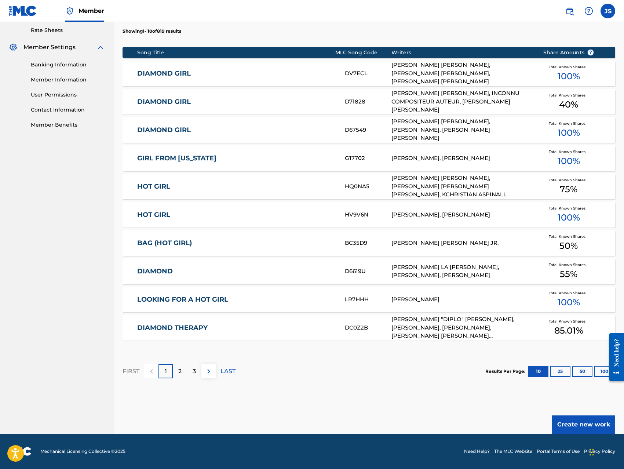
click at [578, 426] on button "Create new work" at bounding box center [583, 424] width 63 height 18
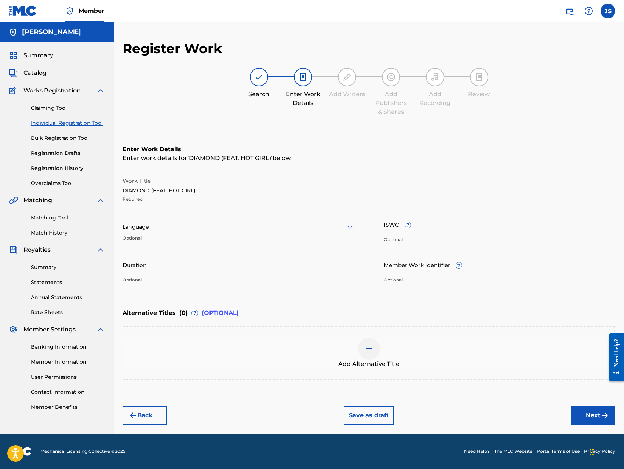
scroll to position [0, 0]
click at [467, 231] on input "ISWC ?" at bounding box center [500, 224] width 232 height 21
type input "T-334527025-5"
click at [534, 417] on div "Back Save as draft Next" at bounding box center [368, 411] width 492 height 26
click at [583, 416] on button "Next" at bounding box center [593, 415] width 44 height 18
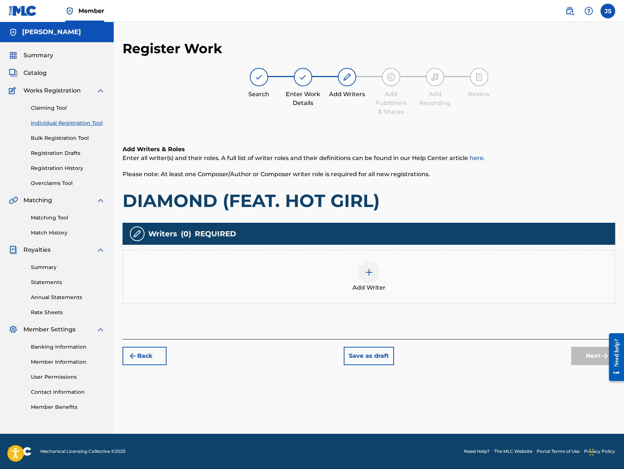
click at [367, 274] on img at bounding box center [369, 272] width 9 height 9
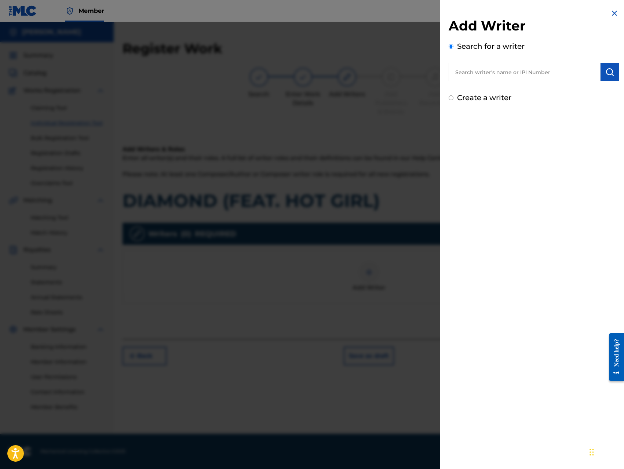
click at [518, 74] on input "text" at bounding box center [524, 72] width 152 height 18
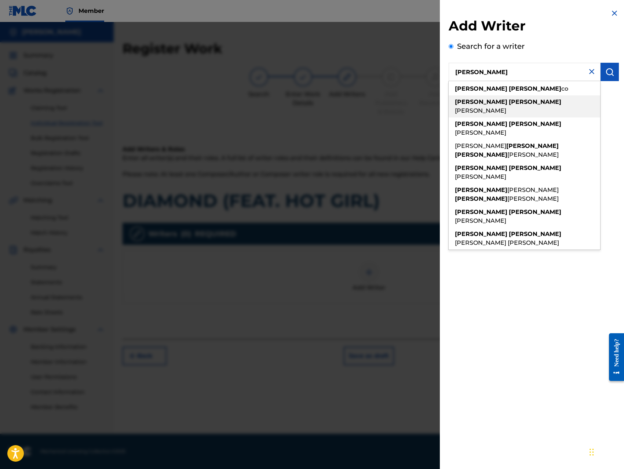
click at [506, 107] on span "[PERSON_NAME]" at bounding box center [480, 110] width 51 height 7
type input "[PERSON_NAME]"
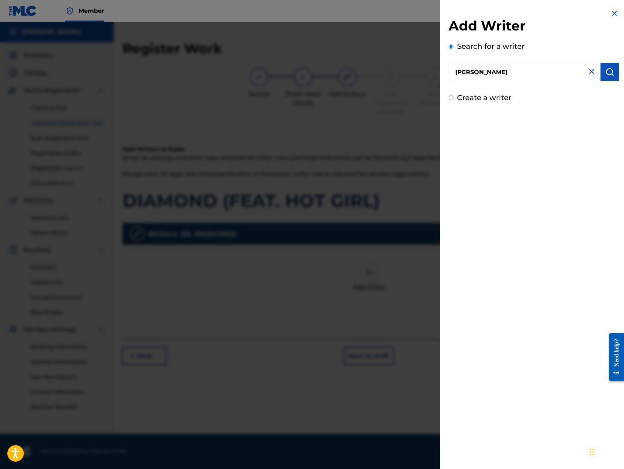
click at [605, 71] on img "submit" at bounding box center [609, 71] width 9 height 9
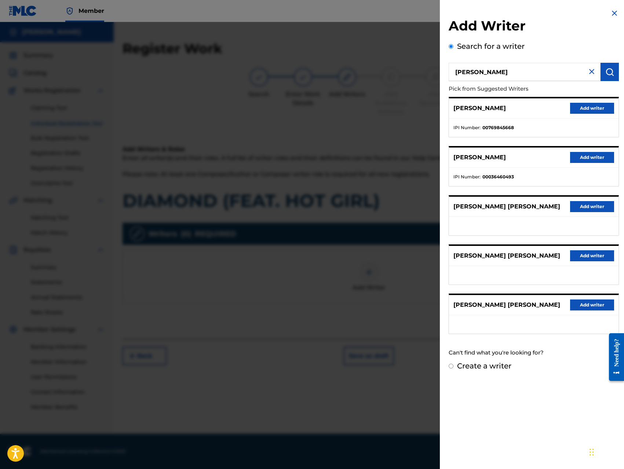
click at [596, 110] on button "Add writer" at bounding box center [592, 108] width 44 height 11
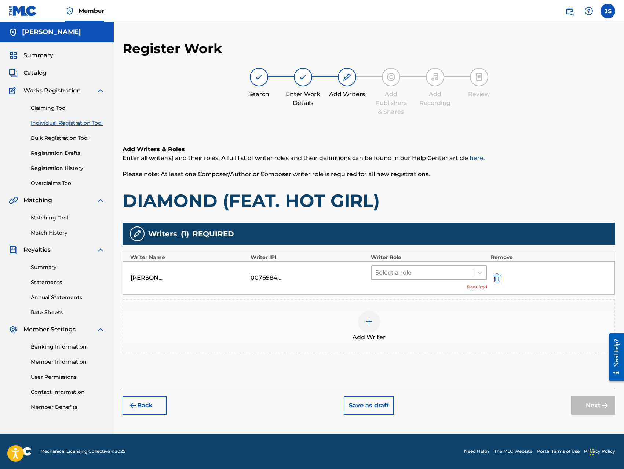
click at [438, 271] on div at bounding box center [422, 272] width 94 height 10
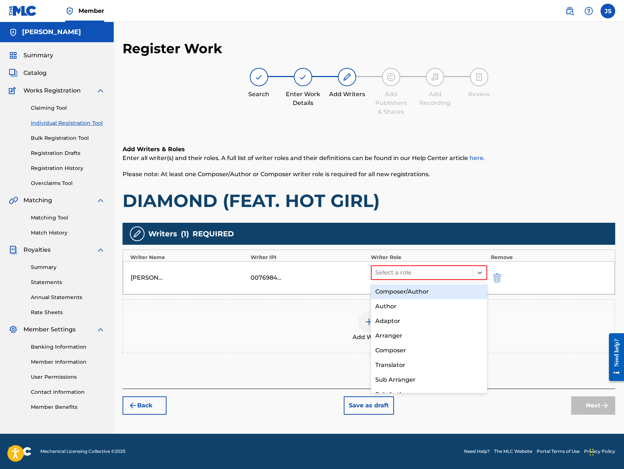
click at [423, 290] on div "Composer/Author" at bounding box center [429, 291] width 116 height 15
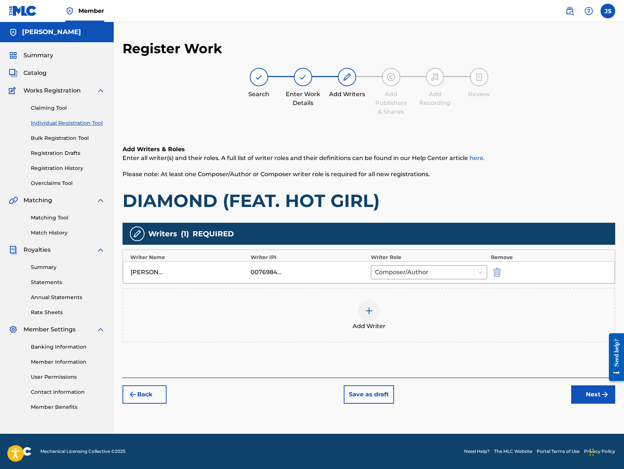
click at [365, 314] on img at bounding box center [369, 310] width 9 height 9
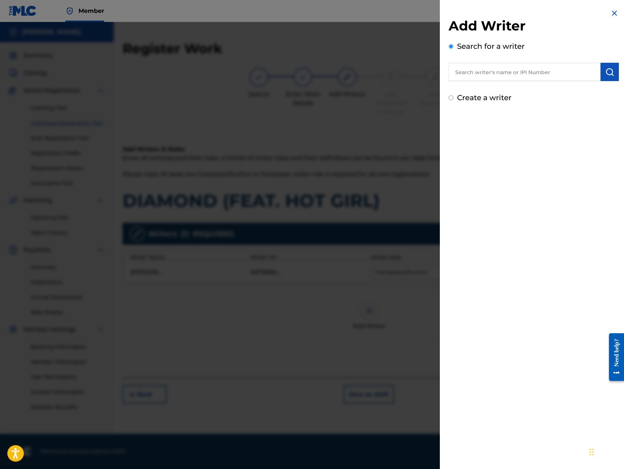
click at [545, 73] on input "text" at bounding box center [524, 72] width 152 height 18
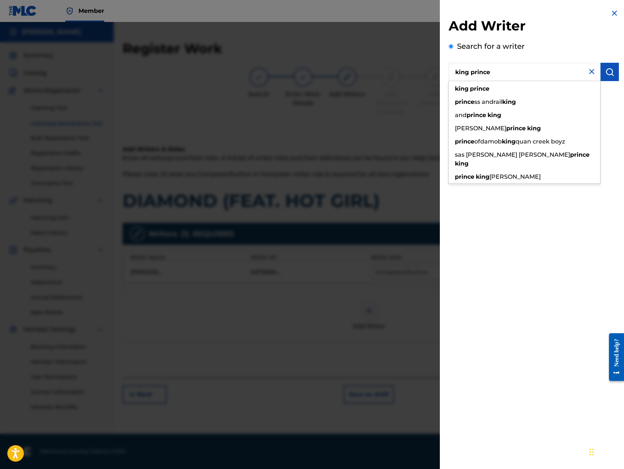
type input "king prince"
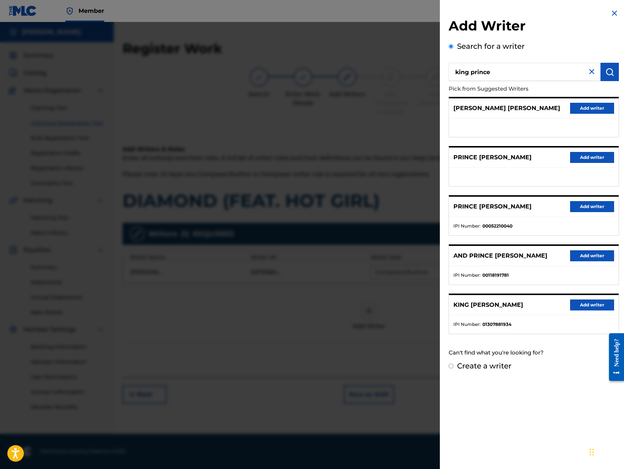
click at [602, 305] on button "Add writer" at bounding box center [592, 304] width 44 height 11
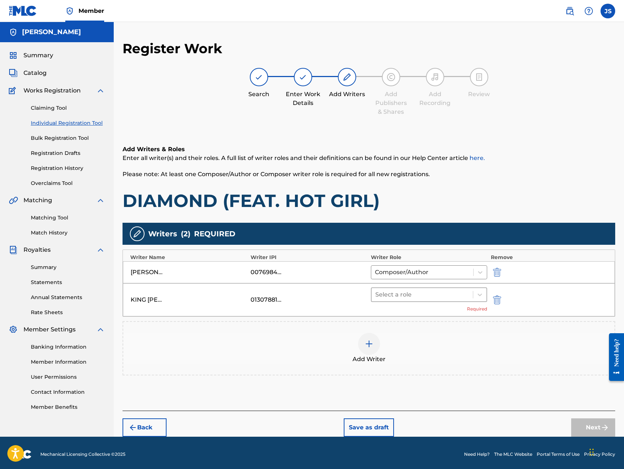
click at [442, 293] on div at bounding box center [422, 294] width 94 height 10
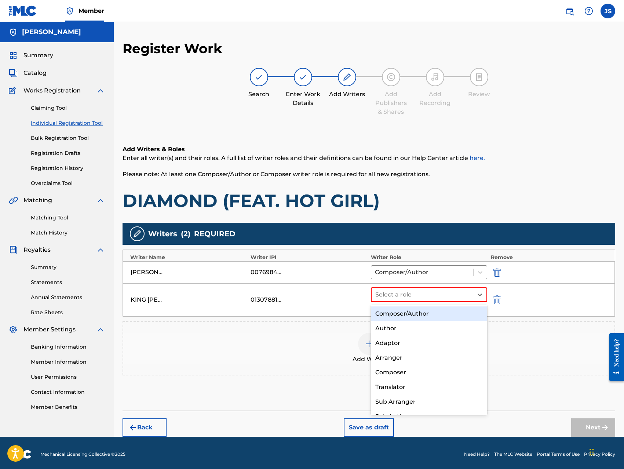
click at [437, 314] on div "Composer/Author" at bounding box center [429, 313] width 116 height 15
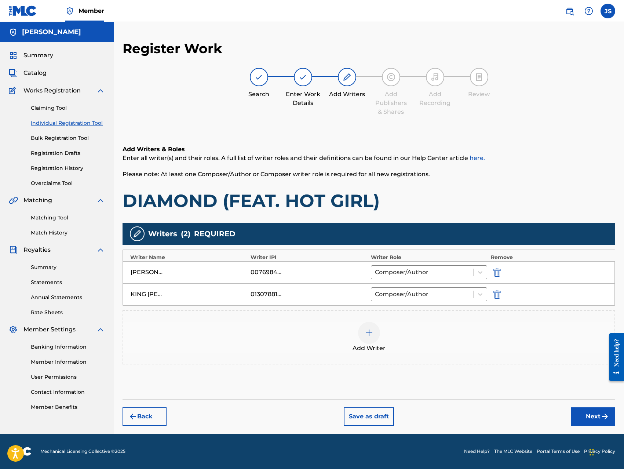
click at [592, 417] on button "Next" at bounding box center [593, 416] width 44 height 18
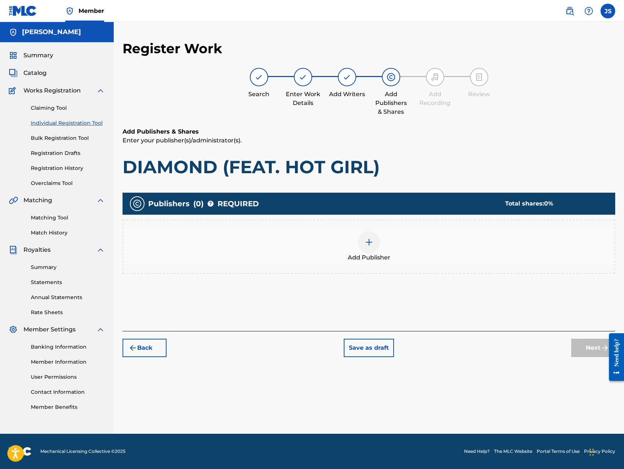
click at [370, 243] on img at bounding box center [369, 242] width 9 height 9
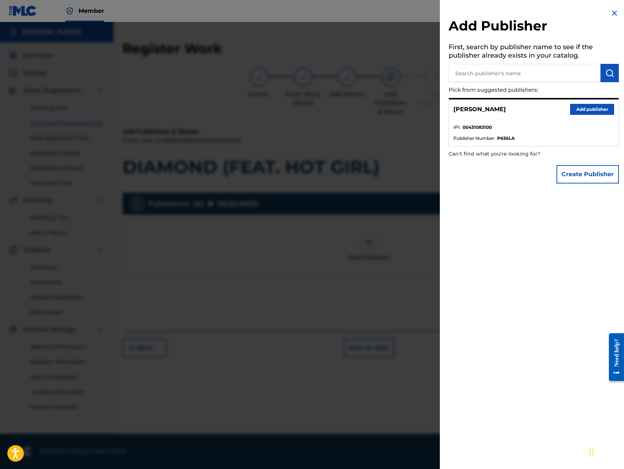
click at [585, 109] on button "Add publisher" at bounding box center [592, 109] width 44 height 11
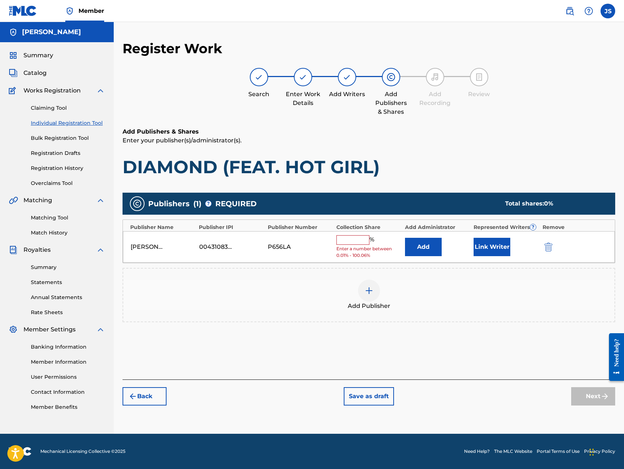
click at [356, 239] on input "text" at bounding box center [352, 240] width 33 height 10
type input "100"
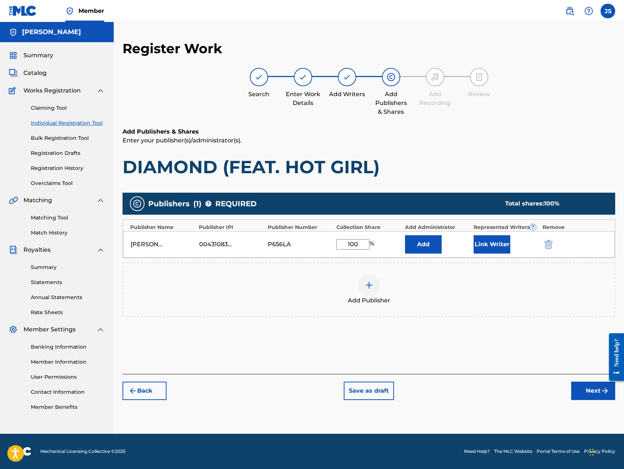
click at [430, 246] on button "Add" at bounding box center [423, 244] width 37 height 18
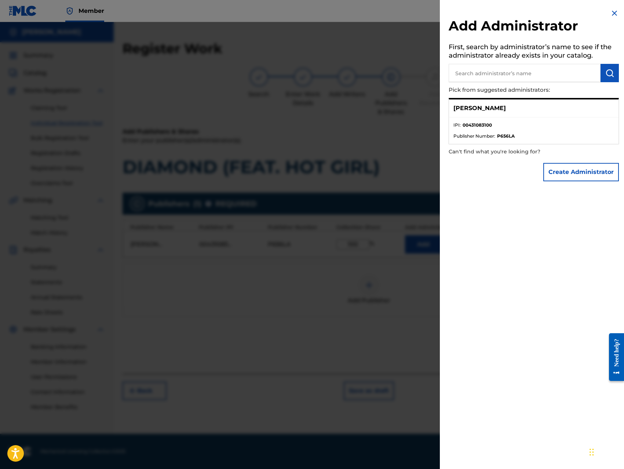
click at [506, 106] on p "[PERSON_NAME]" at bounding box center [479, 108] width 52 height 9
click at [572, 74] on input "text" at bounding box center [524, 73] width 152 height 18
type input "[PERSON_NAME]"
click at [535, 114] on div "[PERSON_NAME]" at bounding box center [533, 108] width 169 height 18
click at [556, 176] on button "Create Administrator" at bounding box center [581, 172] width 76 height 18
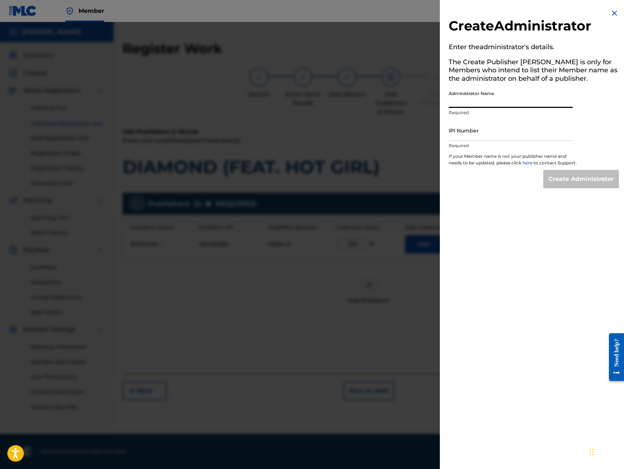
click at [535, 104] on input "Administrator Name" at bounding box center [510, 97] width 124 height 21
type input "[PERSON_NAME]"
click at [520, 135] on input "IPI Number" at bounding box center [510, 130] width 124 height 21
type input "00431083100"
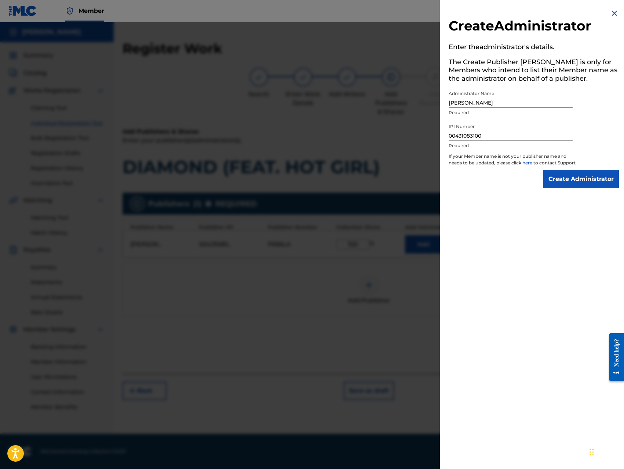
click at [567, 187] on input "Create Administrator" at bounding box center [581, 179] width 76 height 18
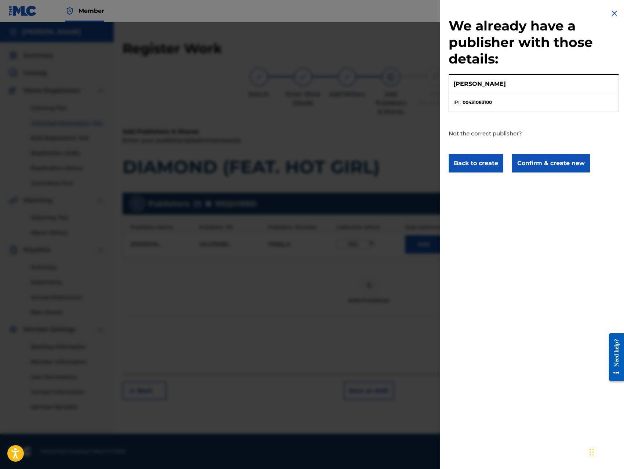
click at [559, 168] on button "Confirm & create new" at bounding box center [551, 163] width 78 height 18
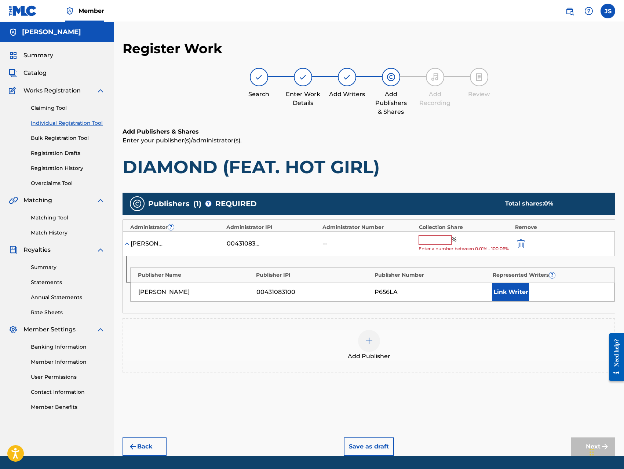
click at [436, 238] on input "text" at bounding box center [434, 240] width 33 height 10
type input "100"
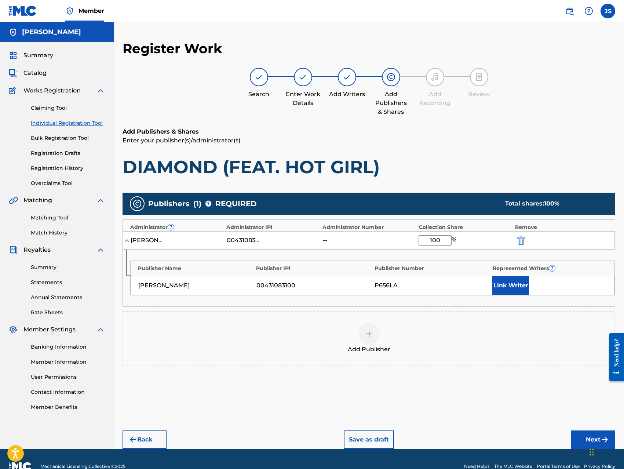
click at [505, 287] on button "Link Writer" at bounding box center [510, 285] width 37 height 18
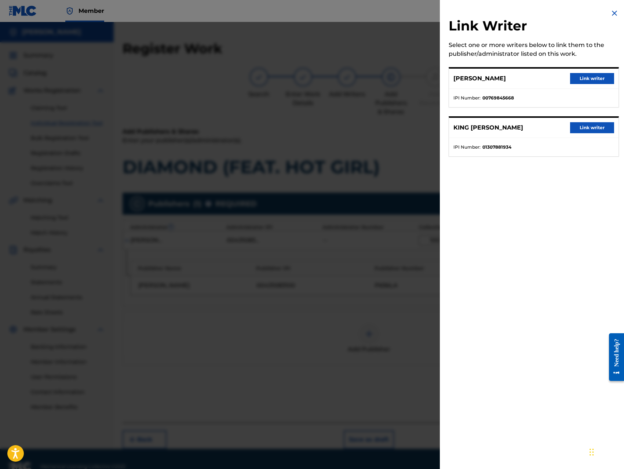
click at [586, 80] on button "Link writer" at bounding box center [592, 78] width 44 height 11
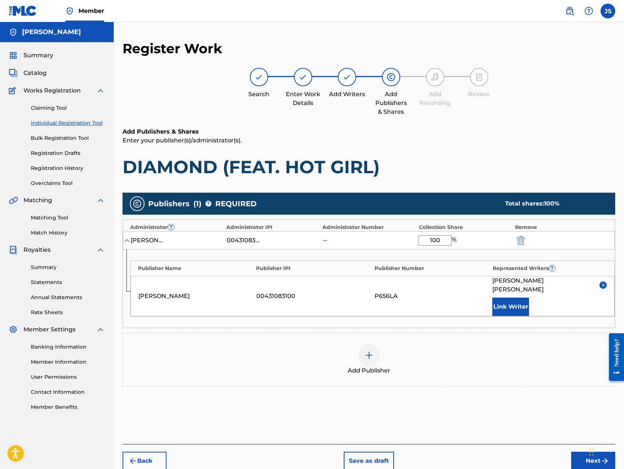
click at [507, 303] on button "Link Writer" at bounding box center [510, 306] width 37 height 18
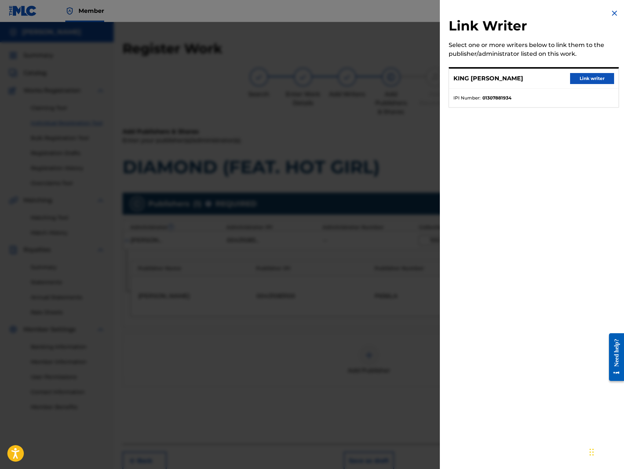
click at [587, 74] on button "Link writer" at bounding box center [592, 78] width 44 height 11
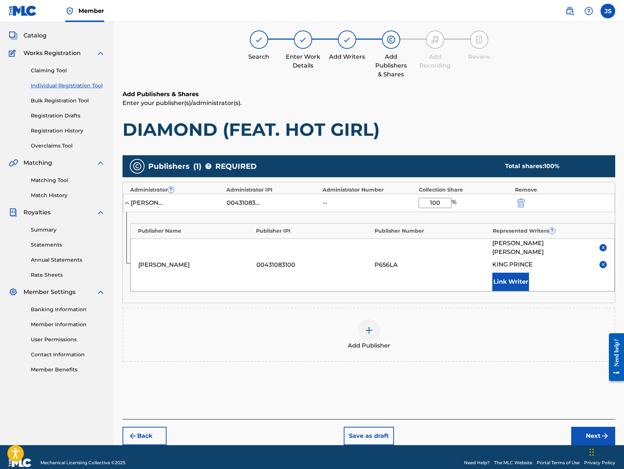
scroll to position [40, 0]
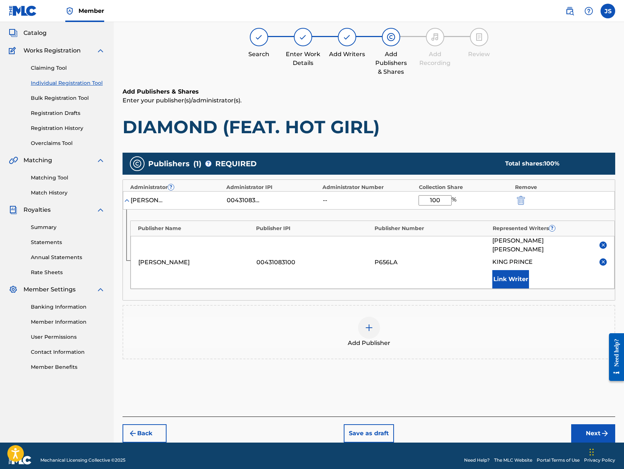
click at [574, 429] on button "Next" at bounding box center [593, 433] width 44 height 18
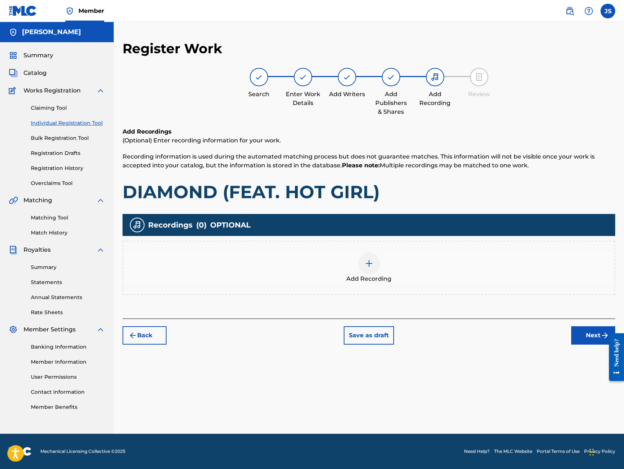
click at [364, 261] on div at bounding box center [369, 263] width 22 height 22
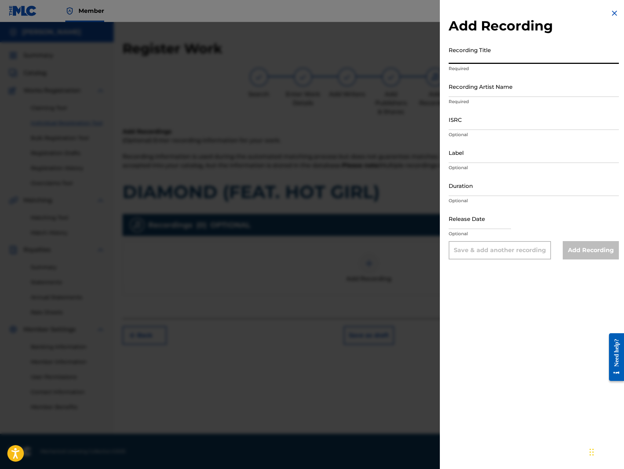
click at [541, 56] on input "Recording Title" at bounding box center [533, 53] width 170 height 21
paste input "DIAMOND (FEAT. HOT GIRL)"
type input "DIAMOND (FEAT. HOT GIRL)"
click at [529, 91] on input "Recording Artist Name" at bounding box center [533, 86] width 170 height 21
type input "King [PERSON_NAME]"
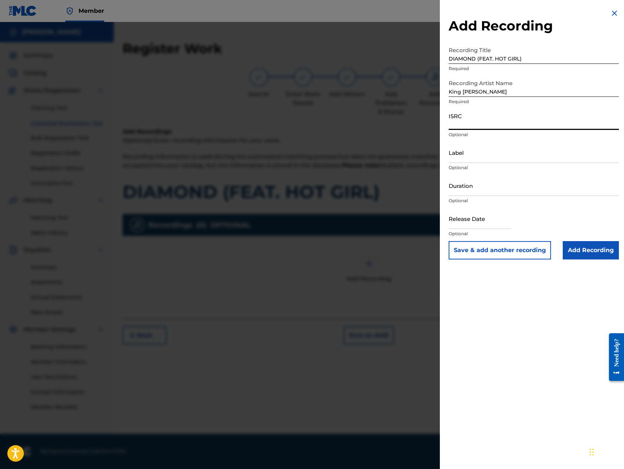
click at [519, 128] on input "ISRC" at bounding box center [533, 119] width 170 height 21
type input "QZ8XZ1700036"
click at [529, 157] on input "Label" at bounding box center [533, 152] width 170 height 21
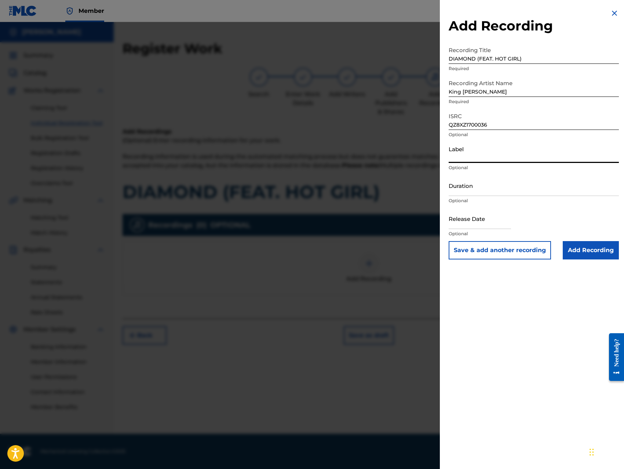
type input "Trillionaire Music LLC"
click at [576, 257] on input "Add Recording" at bounding box center [591, 250] width 56 height 18
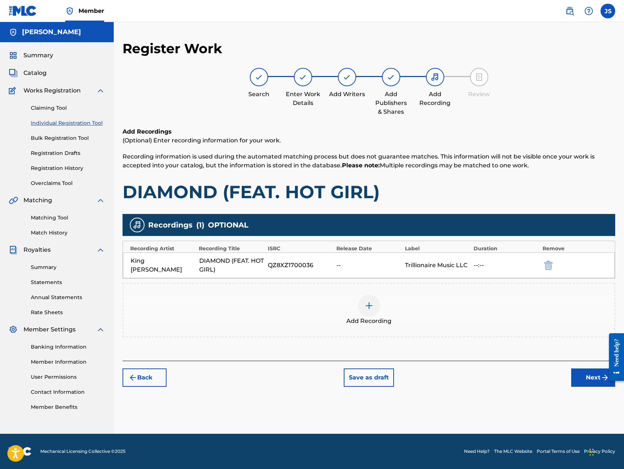
click at [583, 375] on button "Next" at bounding box center [593, 377] width 44 height 18
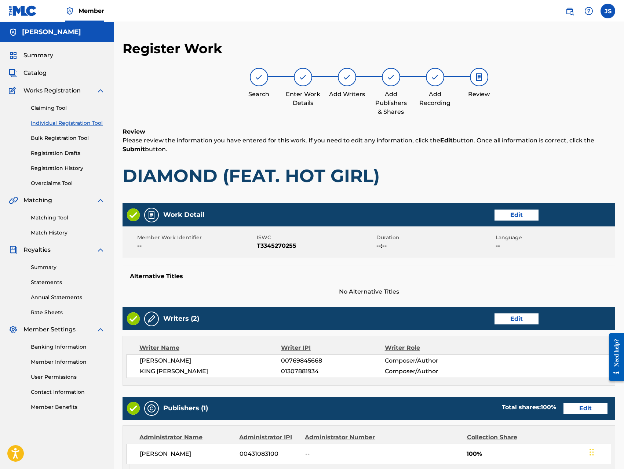
scroll to position [206, 0]
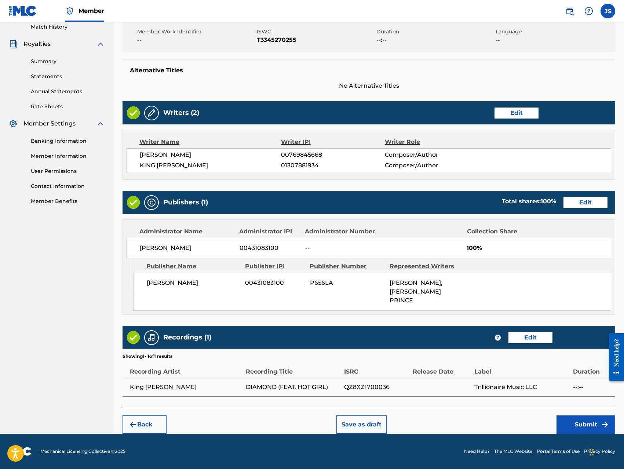
click at [582, 425] on button "Submit" at bounding box center [585, 424] width 59 height 18
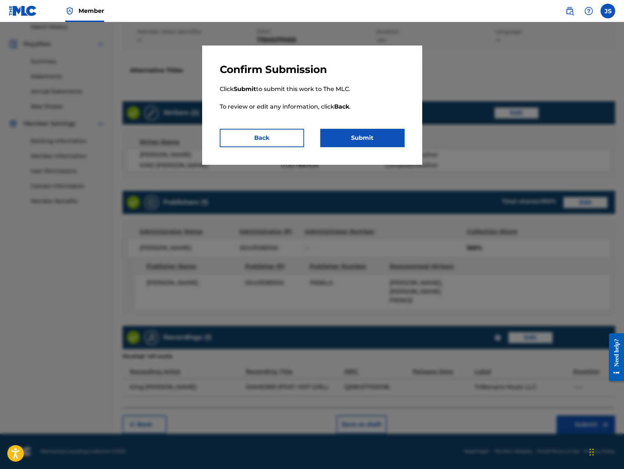
click at [373, 137] on button "Submit" at bounding box center [362, 138] width 84 height 18
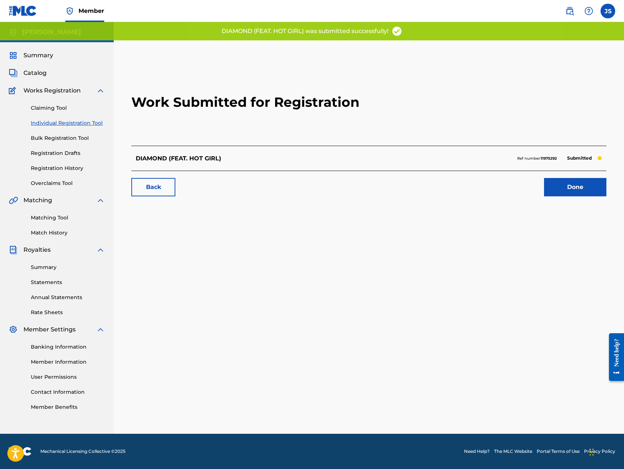
click at [557, 187] on link "Done" at bounding box center [575, 187] width 62 height 18
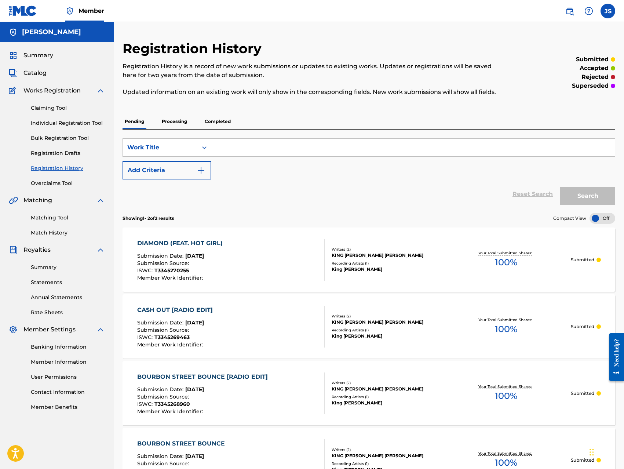
click at [76, 121] on link "Individual Registration Tool" at bounding box center [68, 123] width 74 height 8
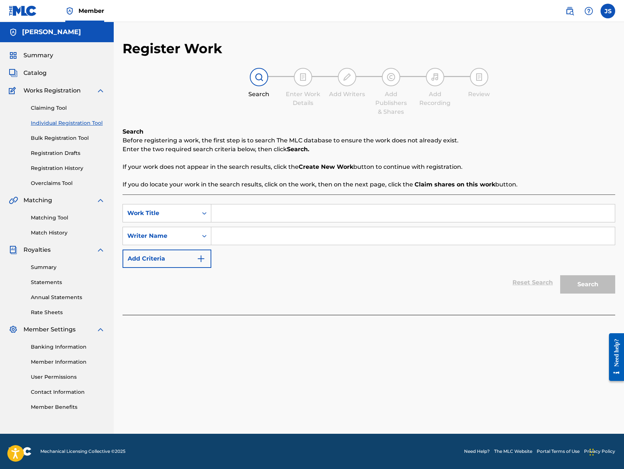
click at [465, 212] on input "Search Form" at bounding box center [412, 213] width 403 height 18
paste input "DIAMOND (FEAT. HOT GIRL) [RADIO EDIT]"
type input "DIAMOND (FEAT. HOT GIRL) [RADIO EDIT]"
click at [310, 233] on input "Search Form" at bounding box center [412, 236] width 403 height 18
type input "[PERSON_NAME]"
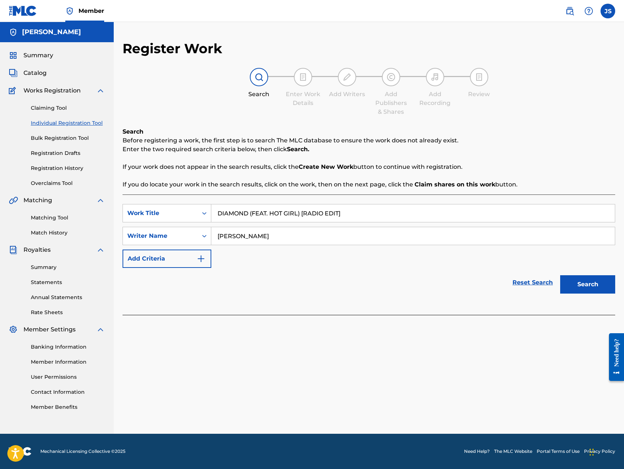
click at [597, 288] on button "Search" at bounding box center [587, 284] width 55 height 18
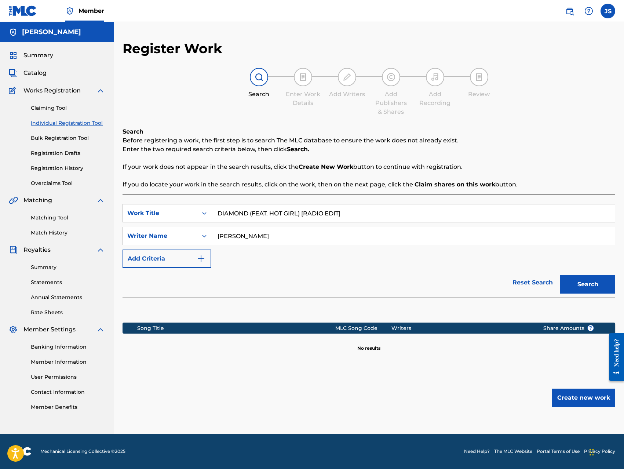
click at [579, 403] on button "Create new work" at bounding box center [583, 397] width 63 height 18
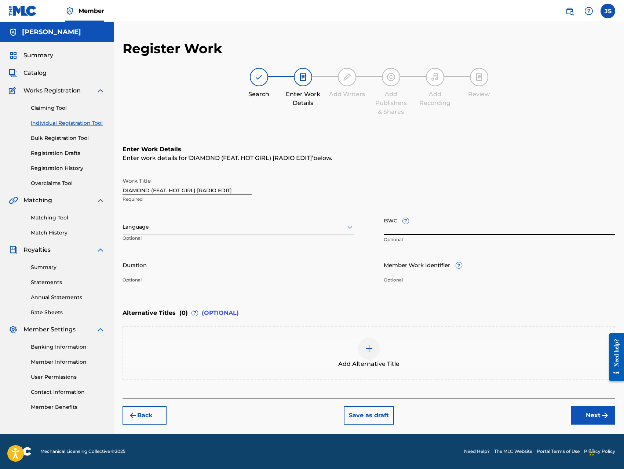
click at [423, 227] on input "ISWC ?" at bounding box center [500, 224] width 232 height 21
type input "T-334524770-9"
click at [499, 415] on div "Back Save as draft Next" at bounding box center [368, 411] width 492 height 26
click at [585, 417] on button "Next" at bounding box center [593, 415] width 44 height 18
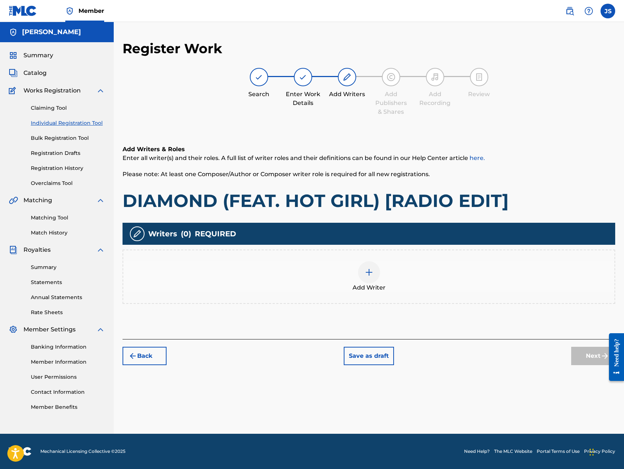
click at [374, 274] on div at bounding box center [369, 272] width 22 height 22
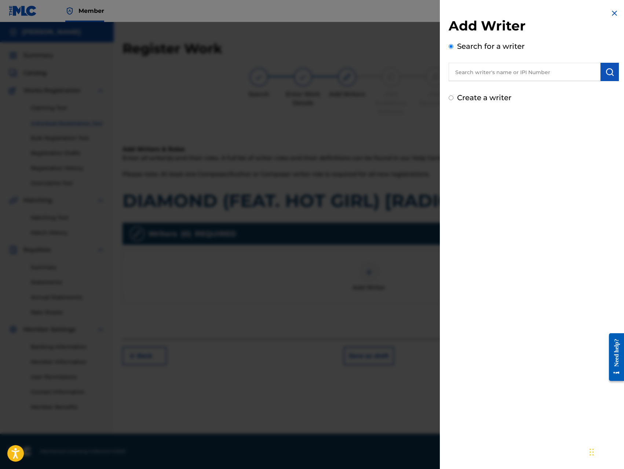
click at [528, 74] on input "text" at bounding box center [524, 72] width 152 height 18
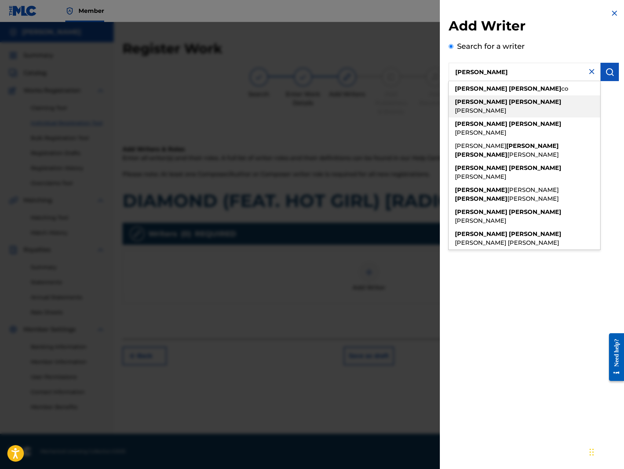
click at [506, 107] on span "[PERSON_NAME]" at bounding box center [480, 110] width 51 height 7
type input "[PERSON_NAME]"
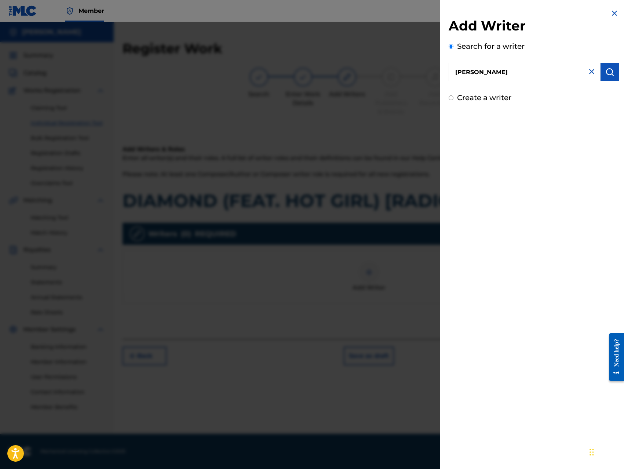
click at [605, 75] on img "submit" at bounding box center [609, 71] width 9 height 9
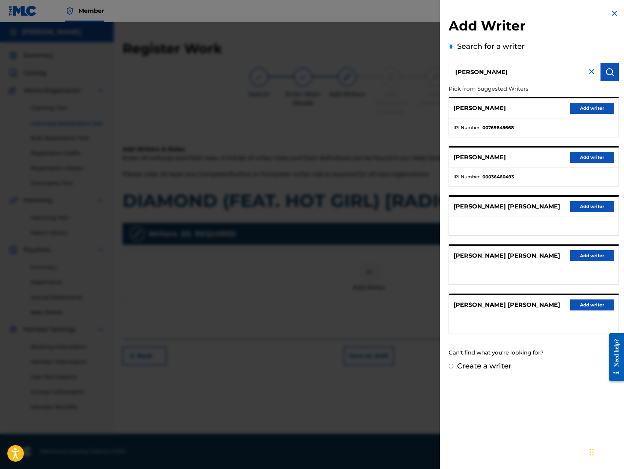
click at [591, 106] on button "Add writer" at bounding box center [592, 108] width 44 height 11
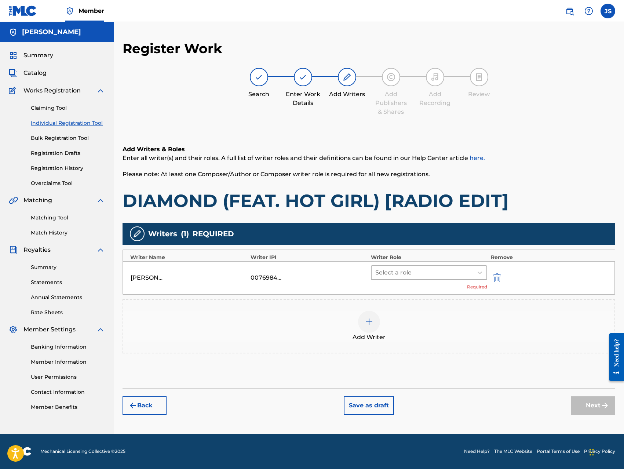
click at [441, 270] on div at bounding box center [422, 272] width 94 height 10
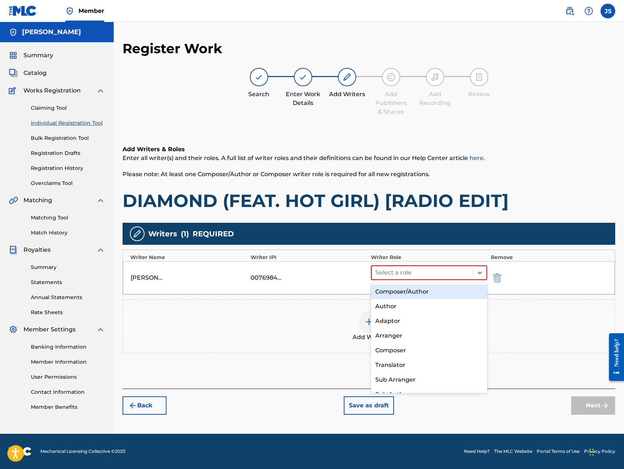
click at [424, 290] on div "Composer/Author" at bounding box center [429, 291] width 116 height 15
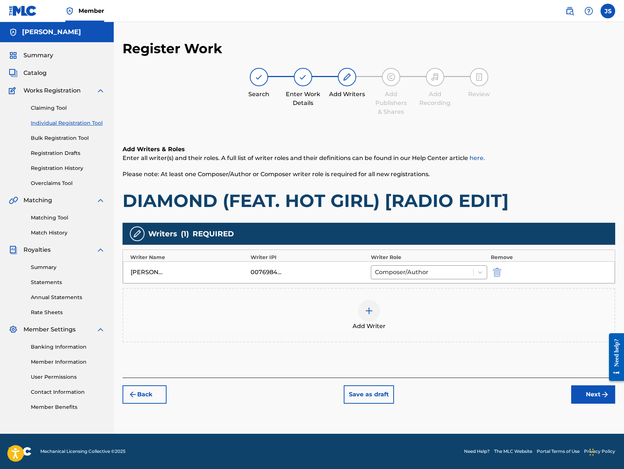
click at [376, 311] on div at bounding box center [369, 311] width 22 height 22
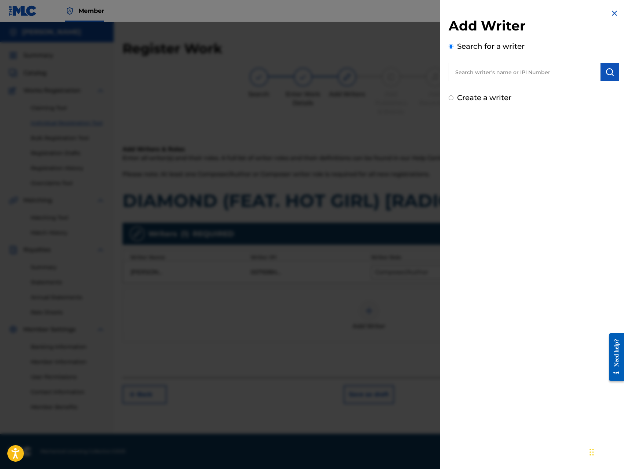
click at [539, 77] on input "text" at bounding box center [524, 72] width 152 height 18
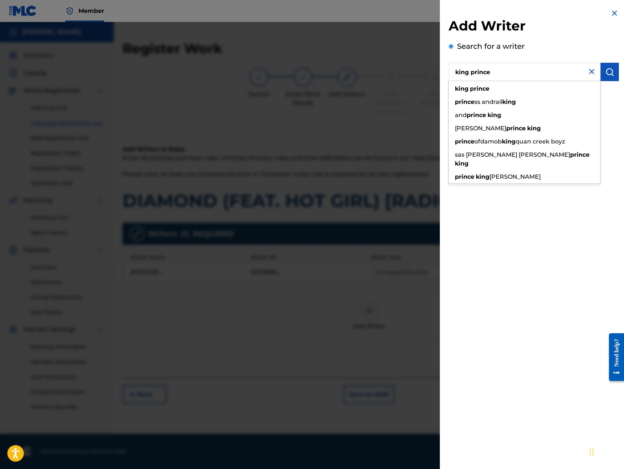
type input "king prince"
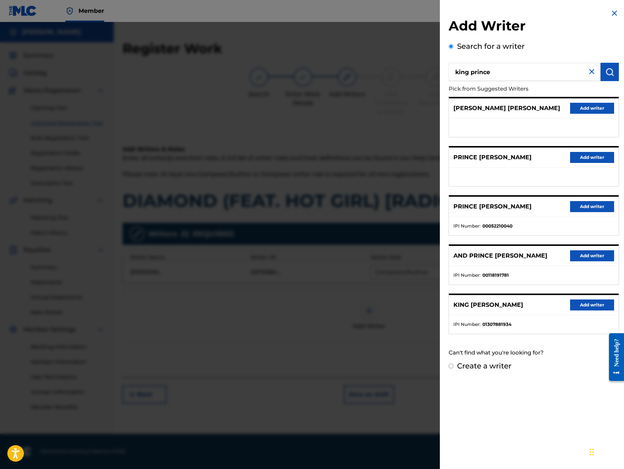
click at [576, 303] on button "Add writer" at bounding box center [592, 304] width 44 height 11
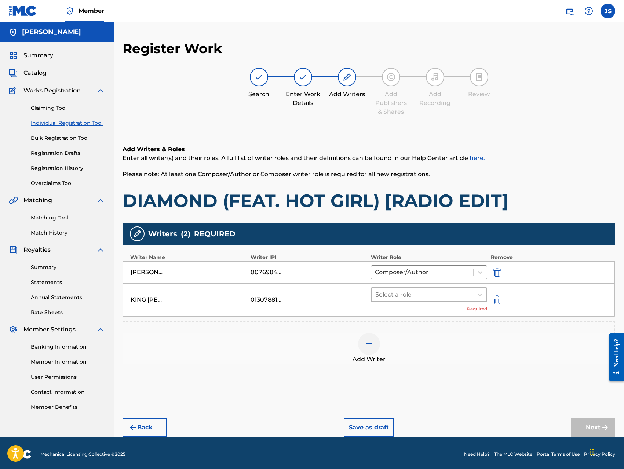
click at [440, 294] on div at bounding box center [422, 294] width 94 height 10
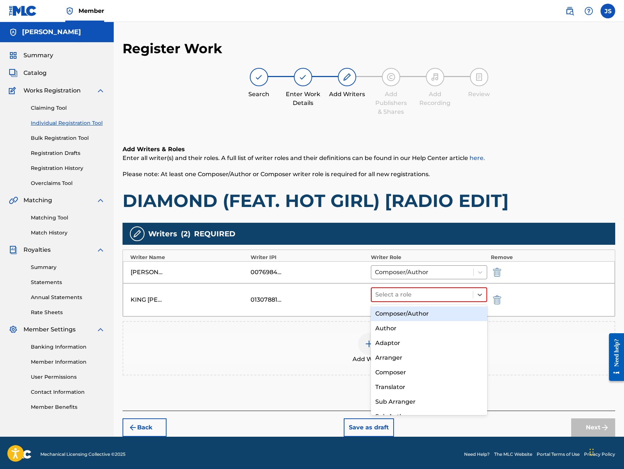
click at [420, 314] on div "Composer/Author" at bounding box center [429, 313] width 116 height 15
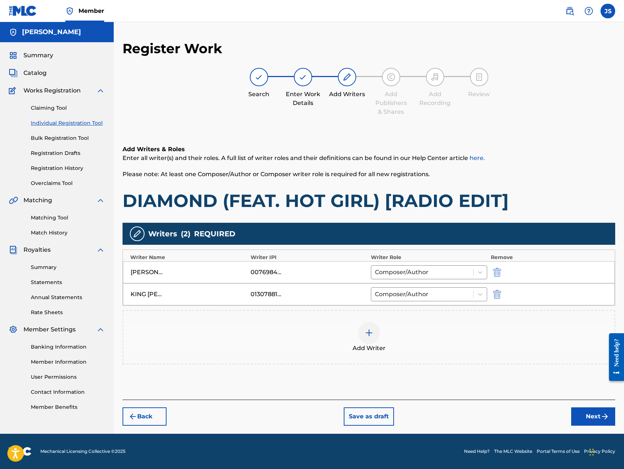
click at [583, 416] on button "Next" at bounding box center [593, 416] width 44 height 18
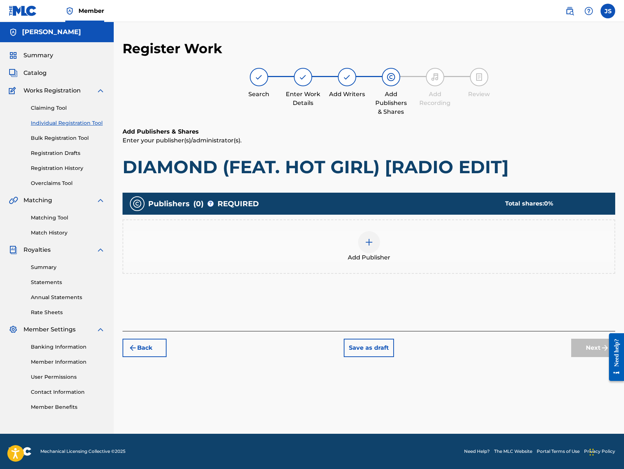
click at [369, 250] on div at bounding box center [369, 242] width 22 height 22
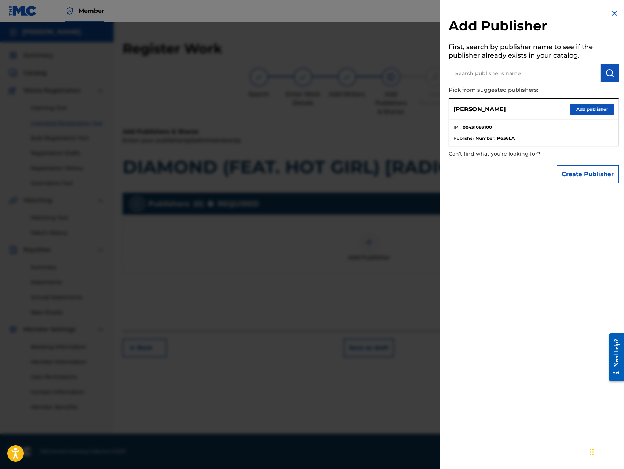
click at [583, 109] on button "Add publisher" at bounding box center [592, 109] width 44 height 11
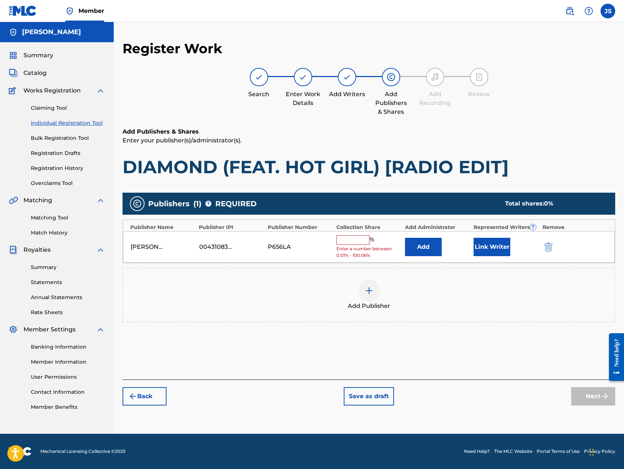
click at [352, 237] on input "text" at bounding box center [352, 240] width 33 height 10
type input "100"
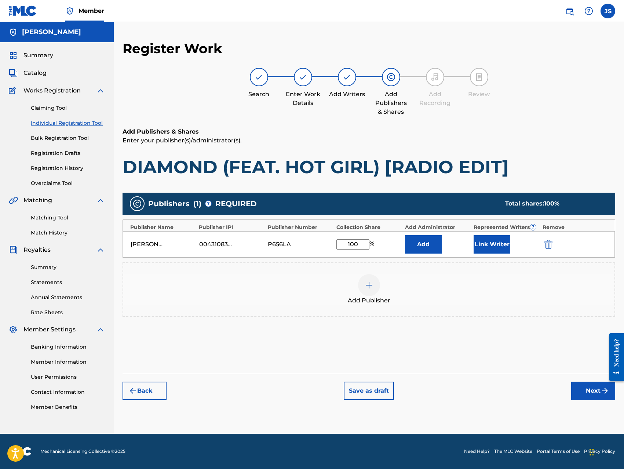
click at [420, 246] on button "Add" at bounding box center [423, 244] width 37 height 18
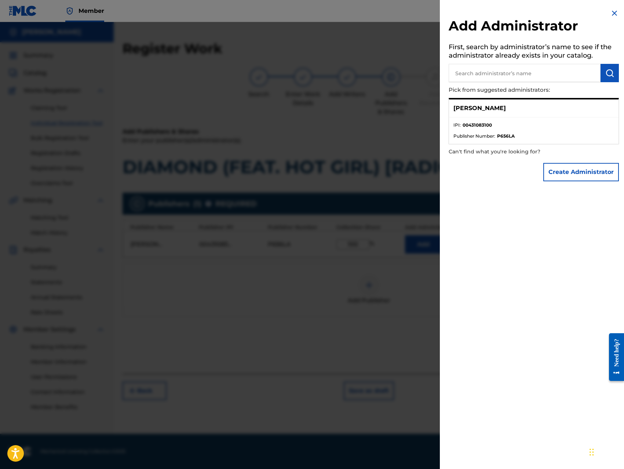
click at [546, 173] on button "Create Administrator" at bounding box center [581, 172] width 76 height 18
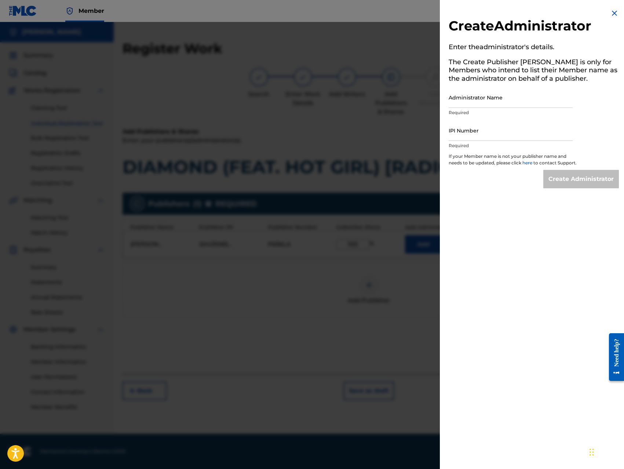
click at [528, 102] on input "Administrator Name" at bounding box center [510, 97] width 124 height 21
type input "[PERSON_NAME]"
click at [505, 135] on input "IPI Number" at bounding box center [510, 130] width 124 height 21
type input "00431083100"
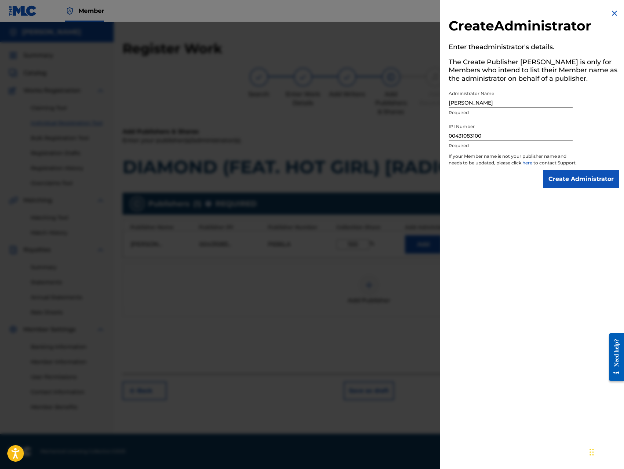
click at [575, 187] on input "Create Administrator" at bounding box center [581, 179] width 76 height 18
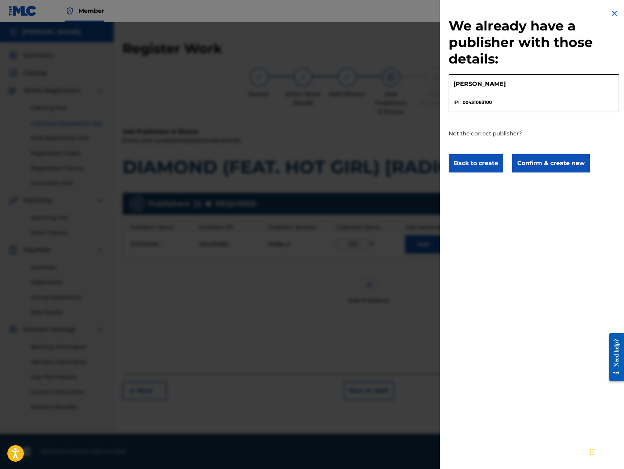
click at [564, 163] on button "Confirm & create new" at bounding box center [551, 163] width 78 height 18
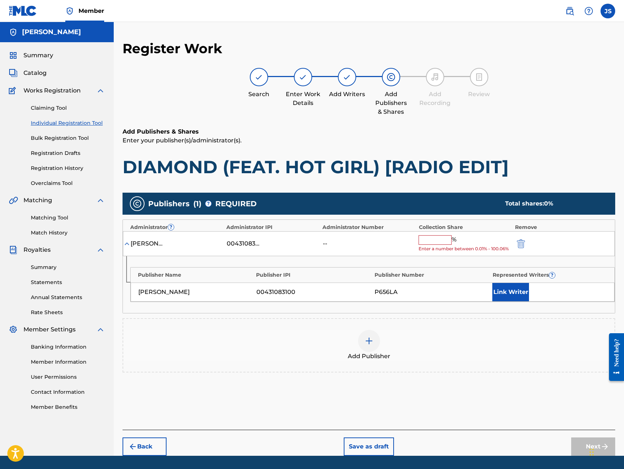
click at [433, 239] on input "text" at bounding box center [434, 240] width 33 height 10
type input "100"
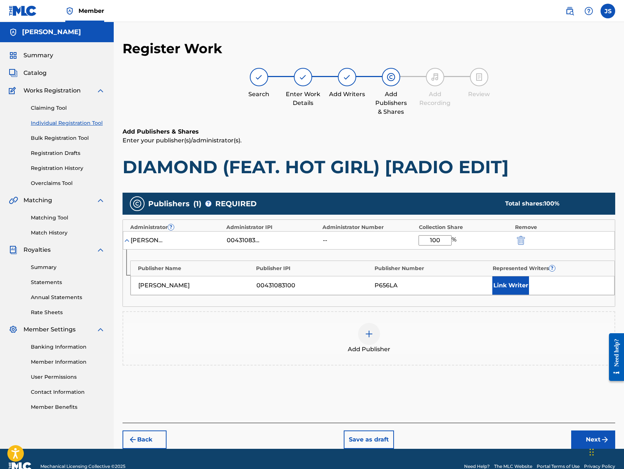
click at [512, 289] on button "Link Writer" at bounding box center [510, 285] width 37 height 18
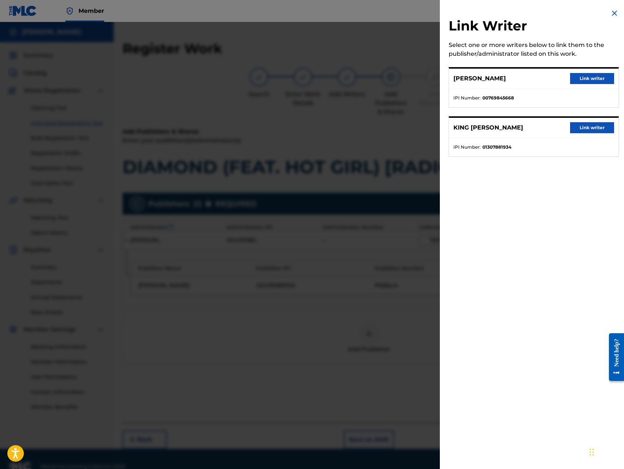
click at [596, 80] on button "Link writer" at bounding box center [592, 78] width 44 height 11
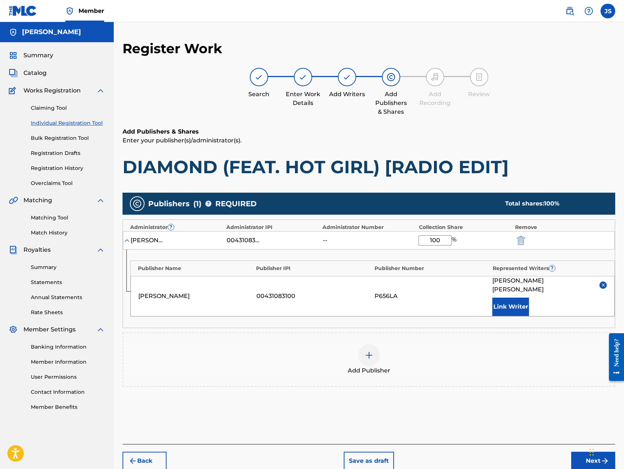
click at [509, 303] on button "Link Writer" at bounding box center [510, 306] width 37 height 18
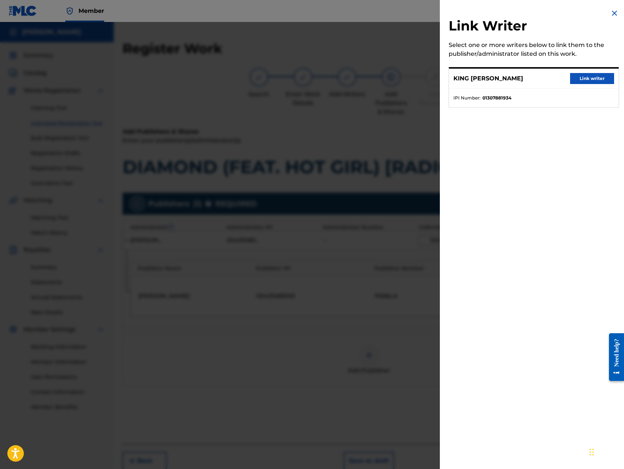
click at [582, 78] on button "Link writer" at bounding box center [592, 78] width 44 height 11
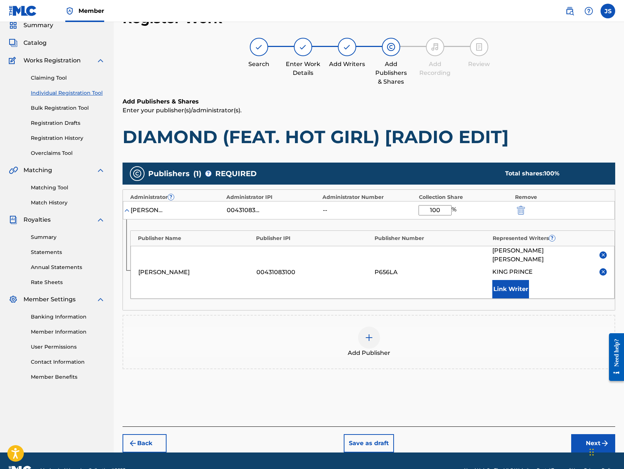
scroll to position [40, 0]
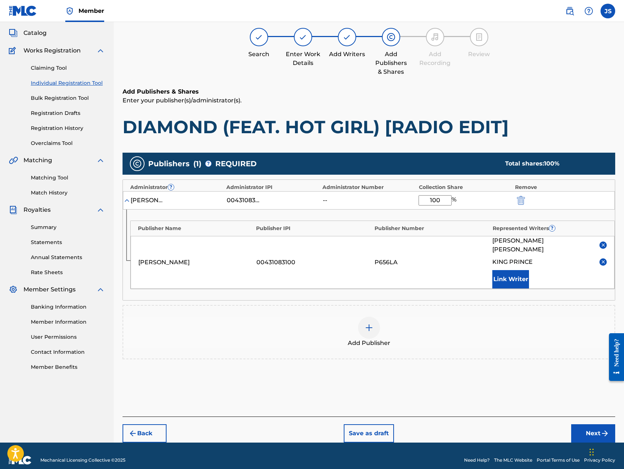
click at [579, 424] on button "Next" at bounding box center [593, 433] width 44 height 18
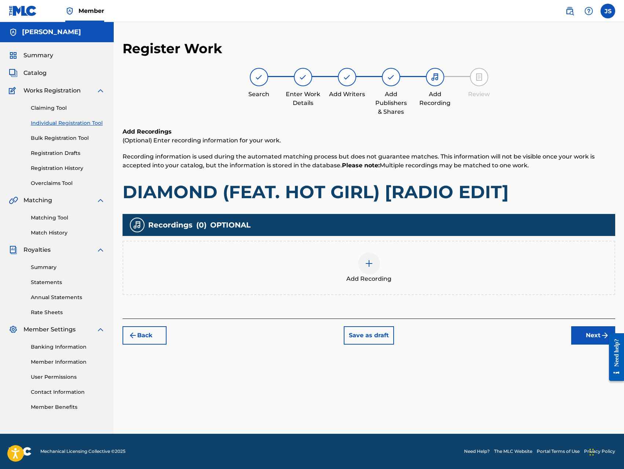
click at [371, 264] on img at bounding box center [369, 263] width 9 height 9
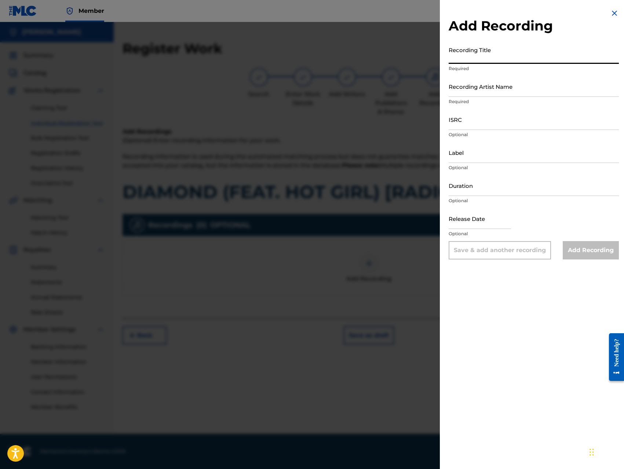
click at [538, 55] on input "Recording Title" at bounding box center [533, 53] width 170 height 21
paste input "DIAMOND (FEAT. HOT GIRL) [RADIO EDIT]"
type input "DIAMOND (FEAT. HOT GIRL) [RADIO EDIT]"
click at [512, 90] on input "Recording Artist Name" at bounding box center [533, 86] width 170 height 21
type input "King [PERSON_NAME]"
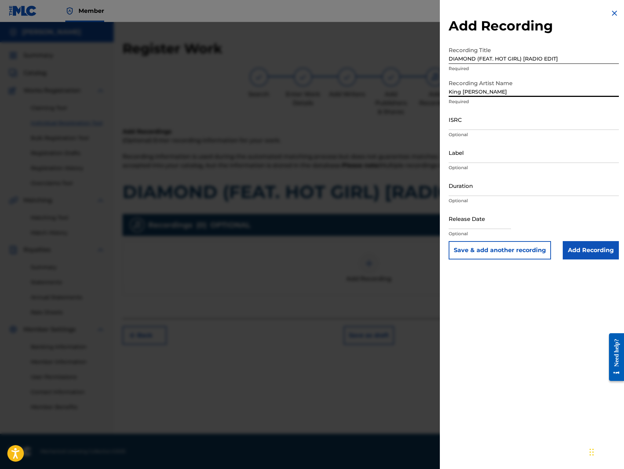
click at [500, 124] on input "ISRC" at bounding box center [533, 119] width 170 height 21
type input "QZ8XZ1700047"
click at [498, 156] on input "Label" at bounding box center [533, 152] width 170 height 21
type input "Trillionaire Music LLC"
click at [568, 247] on input "Add Recording" at bounding box center [591, 250] width 56 height 18
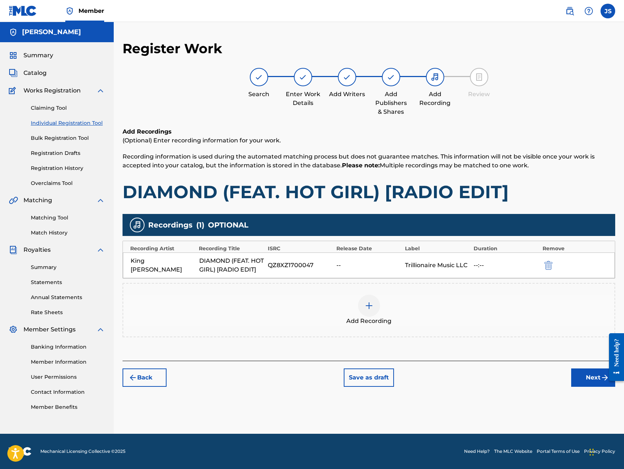
click at [587, 383] on button "Next" at bounding box center [593, 377] width 44 height 18
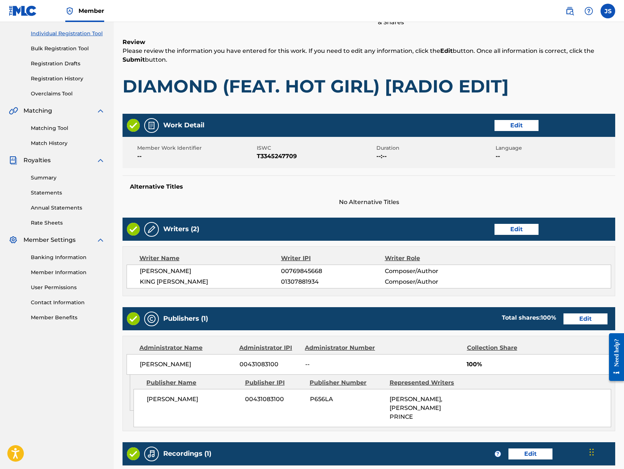
scroll to position [206, 0]
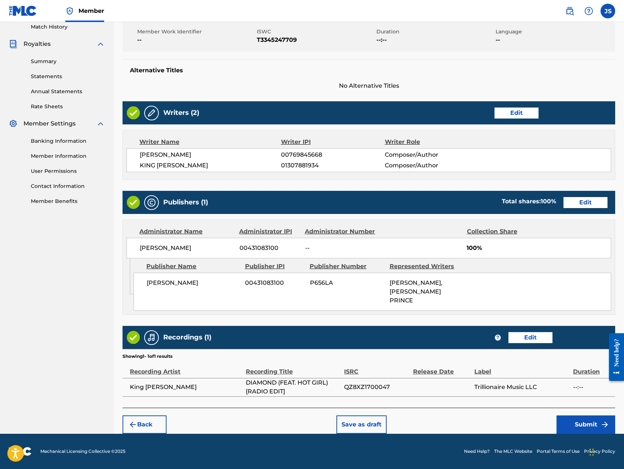
click at [578, 421] on button "Submit" at bounding box center [585, 424] width 59 height 18
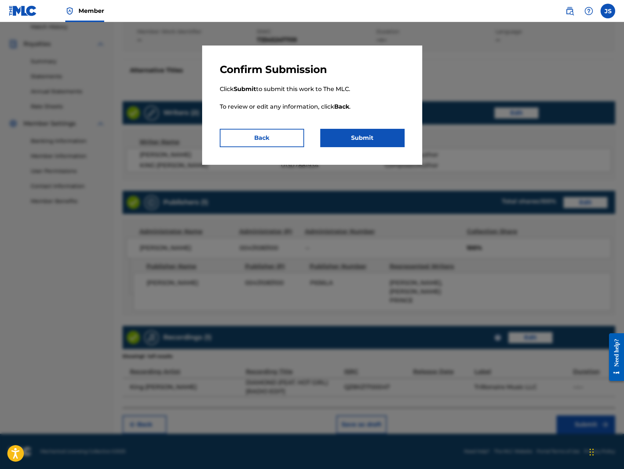
click at [387, 142] on button "Submit" at bounding box center [362, 138] width 84 height 18
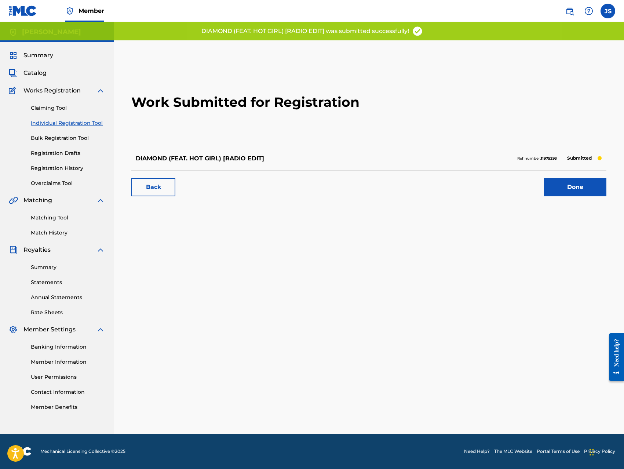
click at [578, 190] on link "Done" at bounding box center [575, 187] width 62 height 18
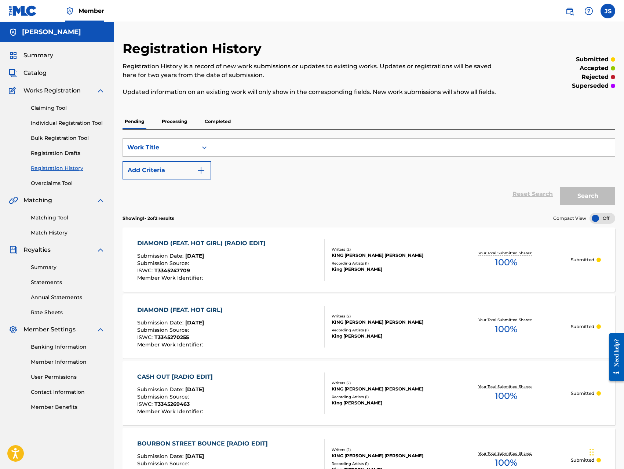
click at [88, 124] on link "Individual Registration Tool" at bounding box center [68, 123] width 74 height 8
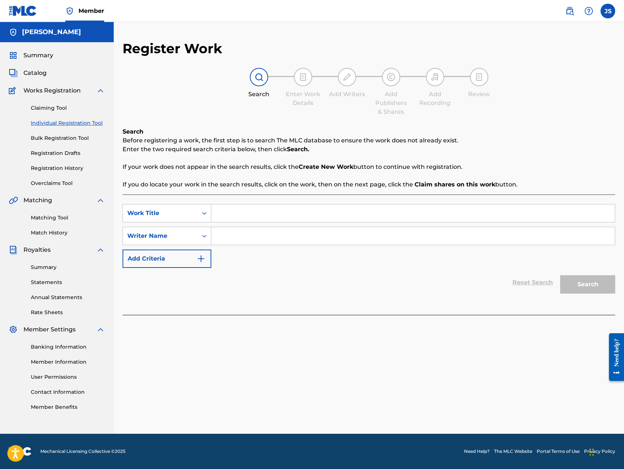
click at [366, 212] on input "Search Form" at bounding box center [412, 213] width 403 height 18
paste input "DO WHAT YOU WANT"
click at [310, 216] on input "DO WHAT YOU WANT feat. Ghetto [GEOGRAPHIC_DATA]" at bounding box center [412, 213] width 403 height 18
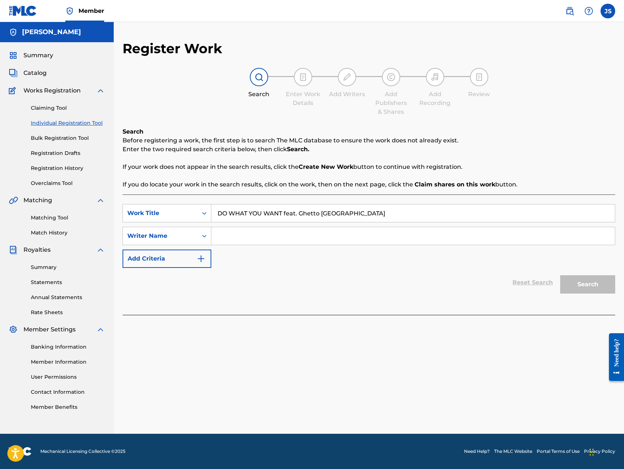
type input "DO WHAT YOU WANT feat. Ghetto [GEOGRAPHIC_DATA]"
click at [329, 239] on input "Search Form" at bounding box center [412, 236] width 403 height 18
type input "[PERSON_NAME]"
click at [560, 275] on button "Search" at bounding box center [587, 284] width 55 height 18
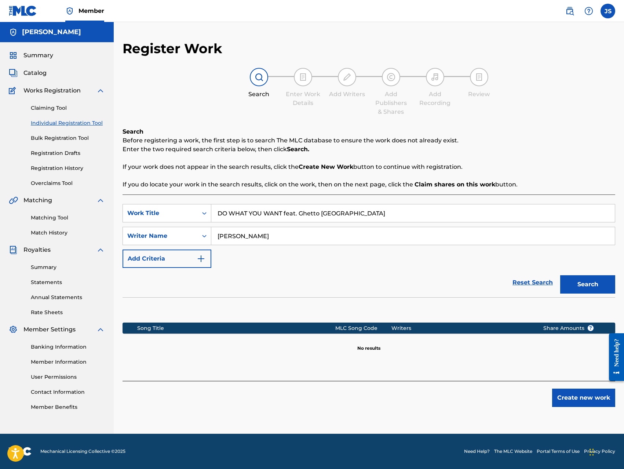
click at [567, 396] on button "Create new work" at bounding box center [583, 397] width 63 height 18
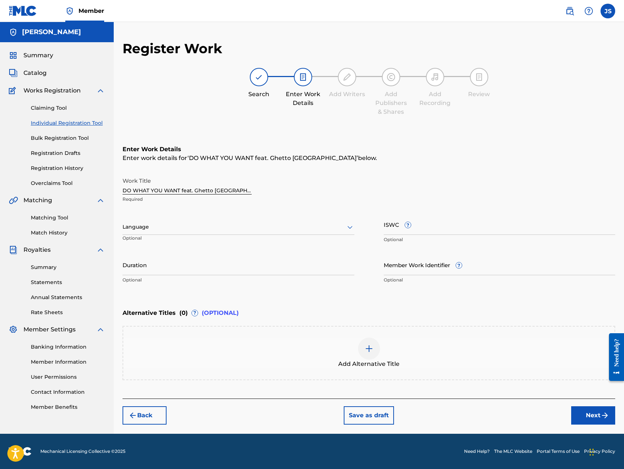
click at [433, 227] on input "ISWC ?" at bounding box center [500, 224] width 232 height 21
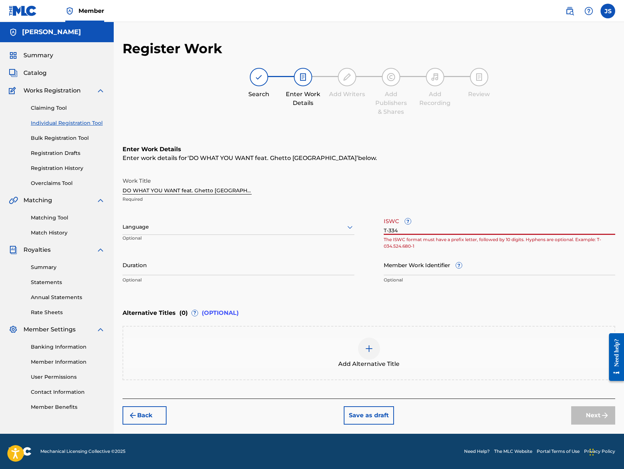
type input "T-334"
click at [75, 170] on link "Registration History" at bounding box center [68, 168] width 74 height 8
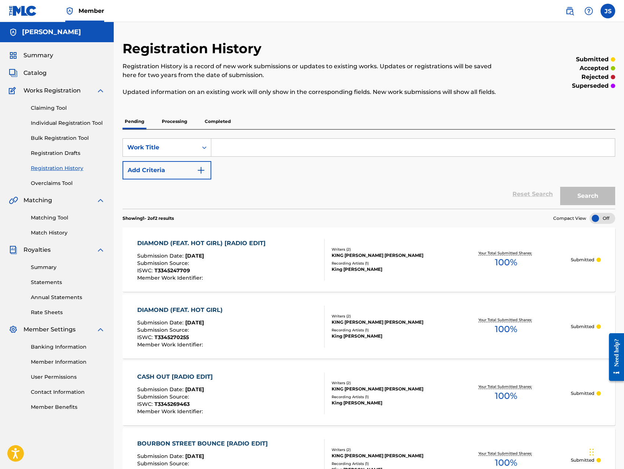
click at [71, 121] on link "Individual Registration Tool" at bounding box center [68, 123] width 74 height 8
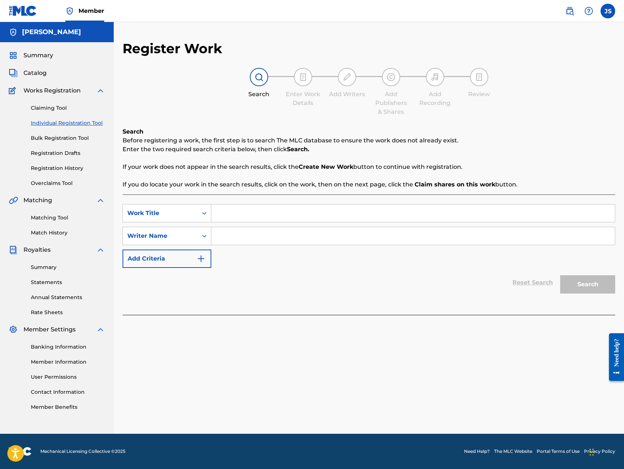
click at [232, 212] on input "Search Form" at bounding box center [412, 213] width 403 height 18
paste input "DO WHAT YOU WANT (FEAT. GHETTO TWIINZ) [RADIO EDIT]"
type input "DO WHAT YOU WANT (FEAT. GHETTO TWIINZ) [RADIO EDIT]"
click at [252, 238] on input "Search Form" at bounding box center [412, 236] width 403 height 18
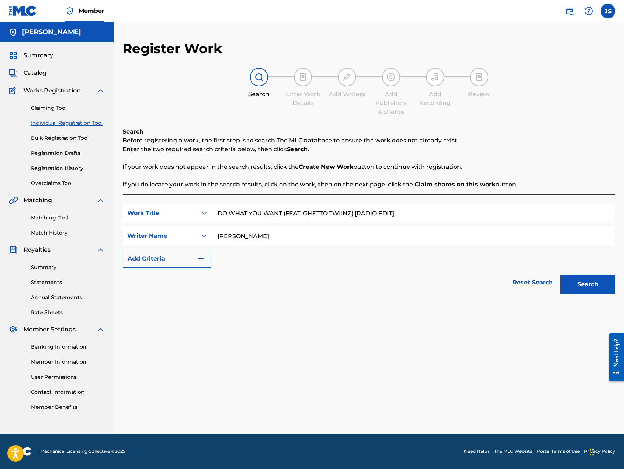
type input "[PERSON_NAME]"
click at [560, 275] on button "Search" at bounding box center [587, 284] width 55 height 18
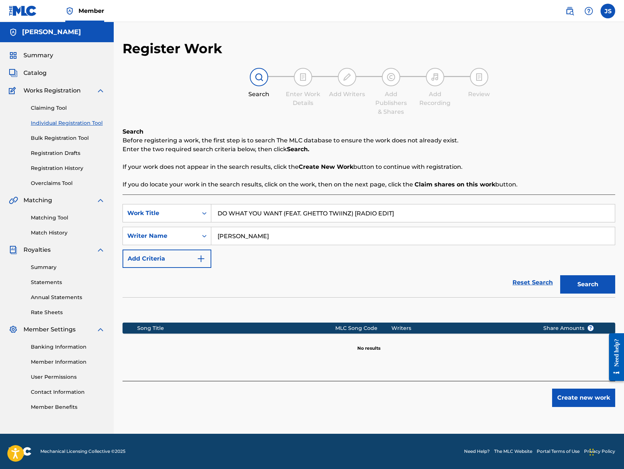
click at [565, 398] on button "Create new work" at bounding box center [583, 397] width 63 height 18
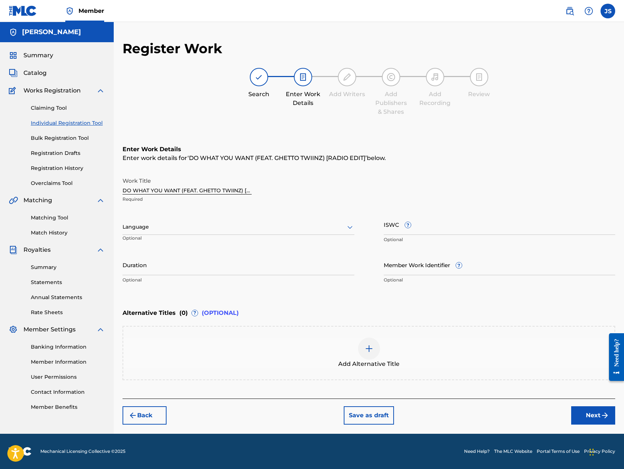
click at [424, 231] on input "ISWC ?" at bounding box center [500, 224] width 232 height 21
type input "T-334524776-5"
click at [503, 414] on div "Back Save as draft Next" at bounding box center [368, 411] width 492 height 26
click at [580, 416] on button "Next" at bounding box center [593, 415] width 44 height 18
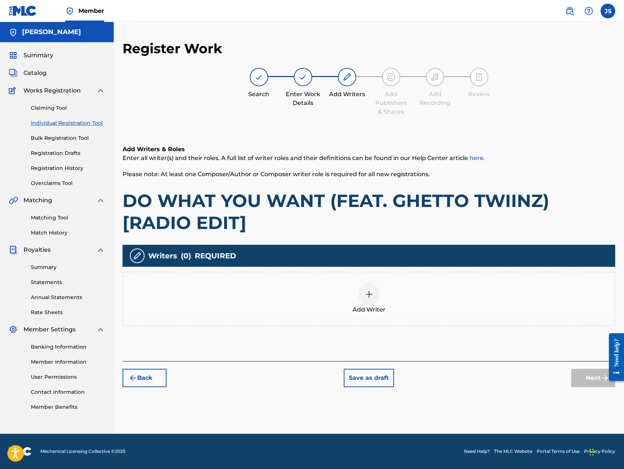
click at [367, 294] on img at bounding box center [369, 294] width 9 height 9
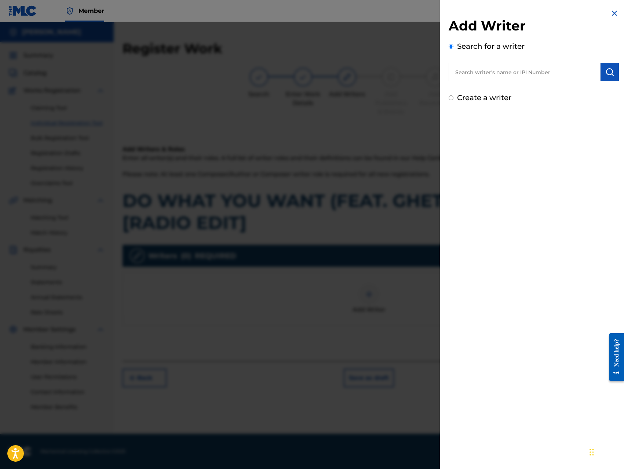
click at [541, 78] on input "text" at bounding box center [524, 72] width 152 height 18
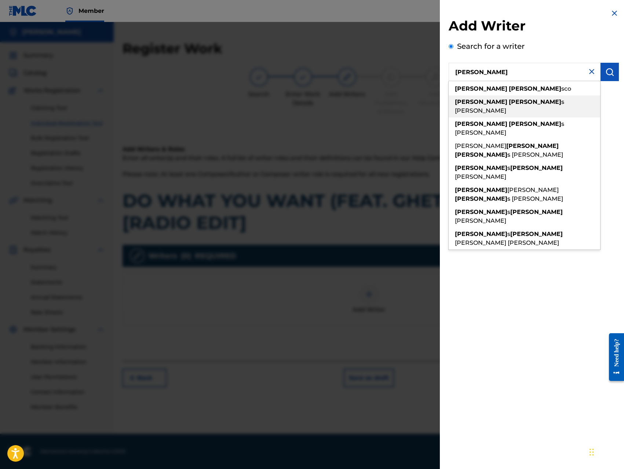
click at [517, 102] on span "s [PERSON_NAME]" at bounding box center [509, 106] width 109 height 16
type input "[PERSON_NAME]"
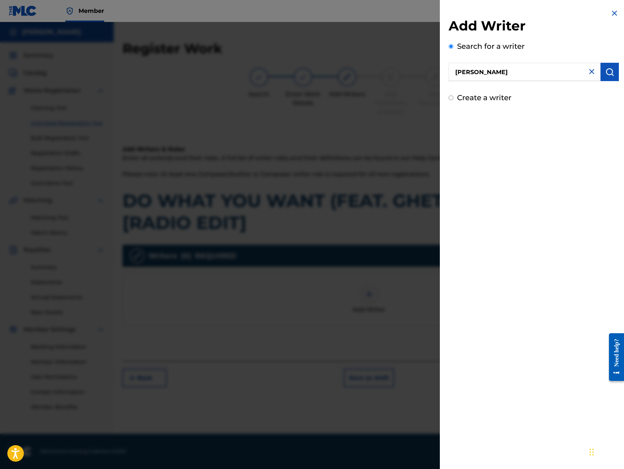
click at [607, 77] on button "submit" at bounding box center [609, 72] width 18 height 18
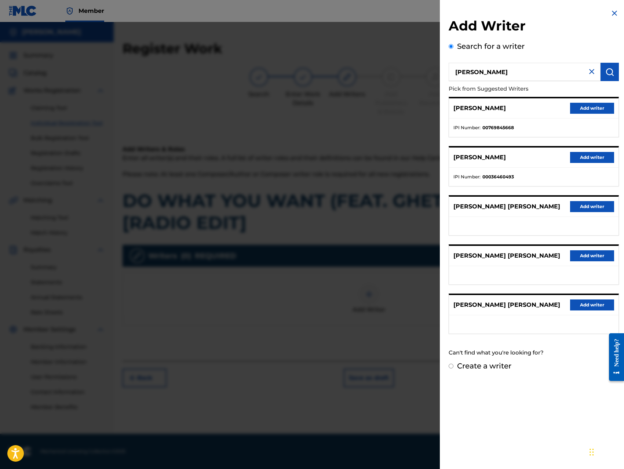
click at [579, 105] on button "Add writer" at bounding box center [592, 108] width 44 height 11
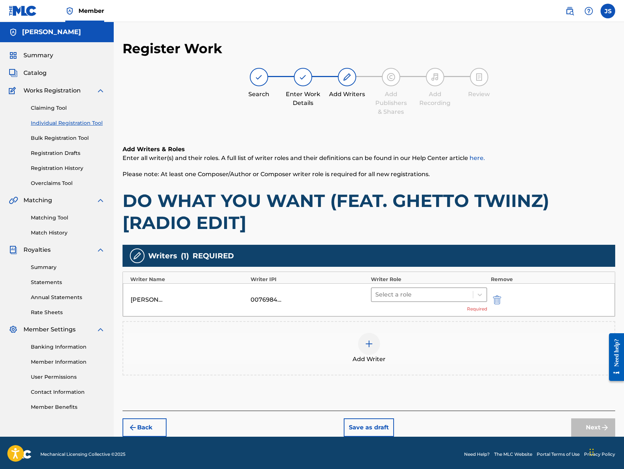
click at [408, 293] on div at bounding box center [422, 294] width 94 height 10
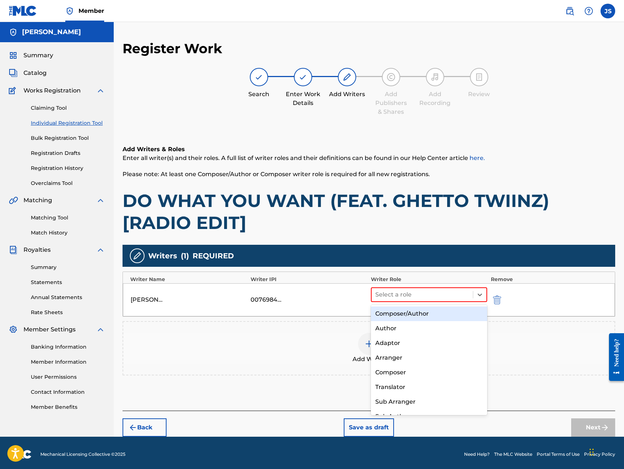
click at [406, 314] on div "Composer/Author" at bounding box center [429, 313] width 116 height 15
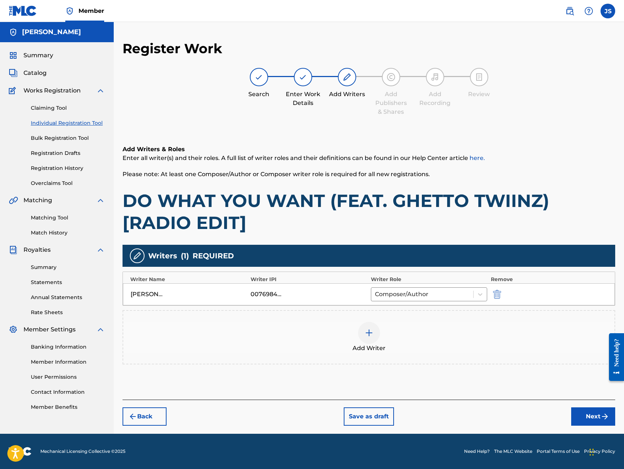
click at [367, 334] on img at bounding box center [369, 332] width 9 height 9
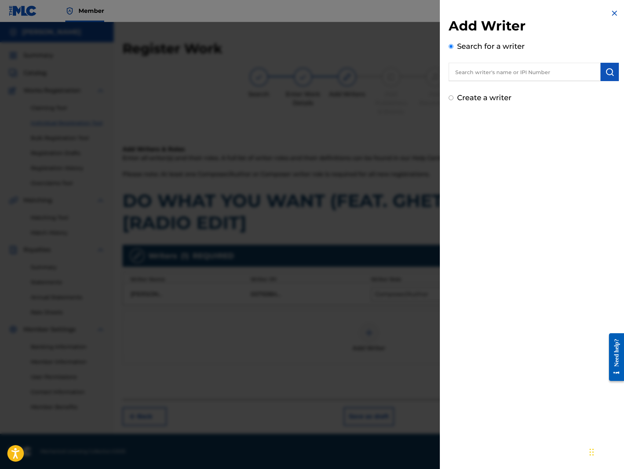
click at [527, 76] on input "text" at bounding box center [524, 72] width 152 height 18
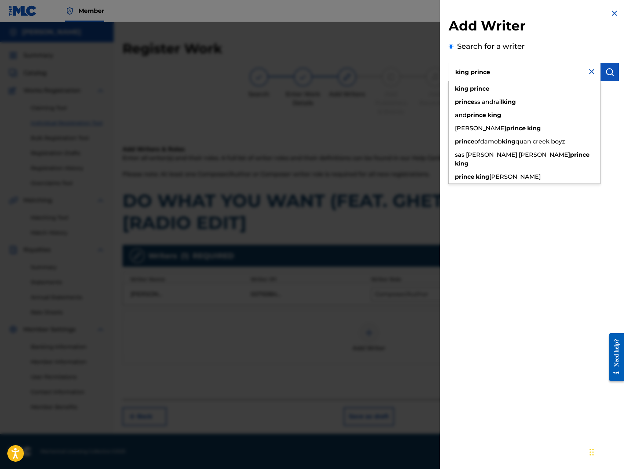
type input "king prince"
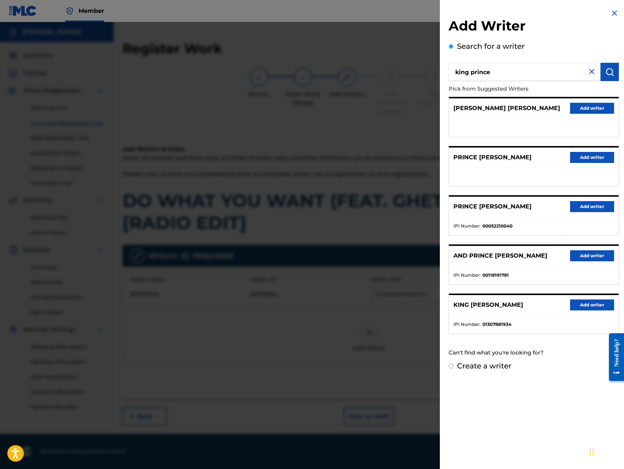
click at [575, 300] on button "Add writer" at bounding box center [592, 304] width 44 height 11
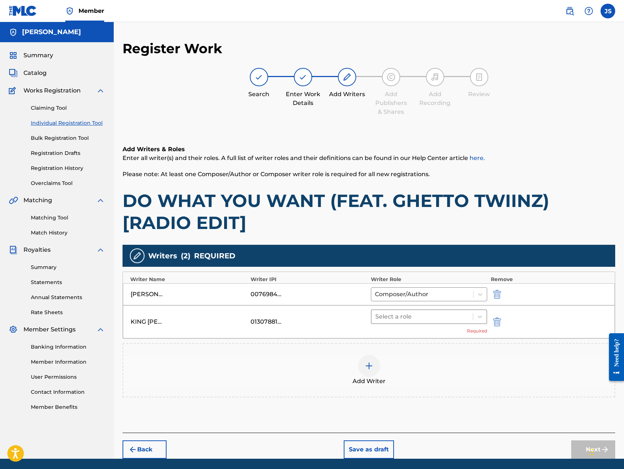
click at [437, 315] on div at bounding box center [422, 316] width 94 height 10
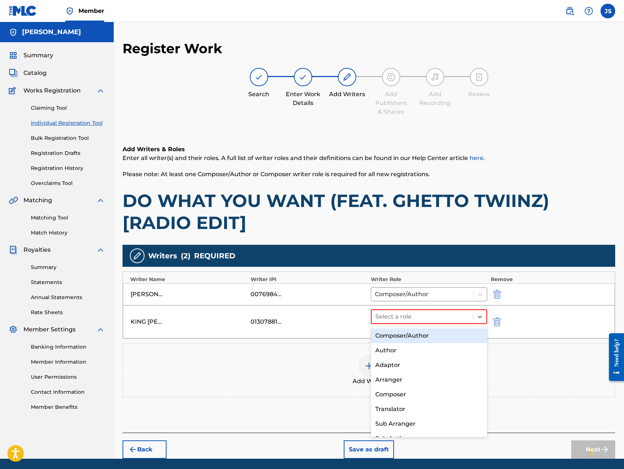
click at [422, 331] on div "Composer/Author" at bounding box center [429, 335] width 116 height 15
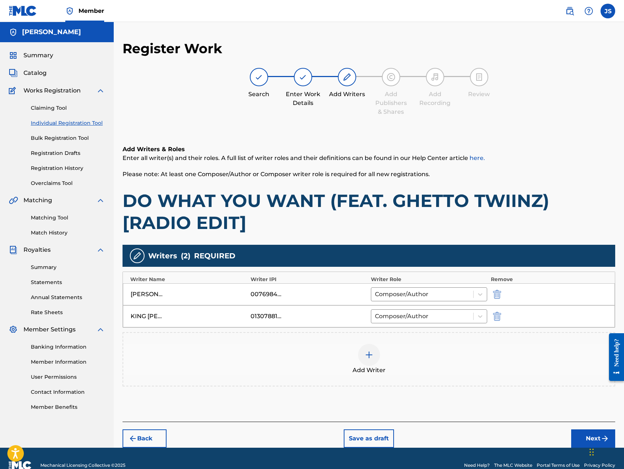
click at [578, 437] on button "Next" at bounding box center [593, 438] width 44 height 18
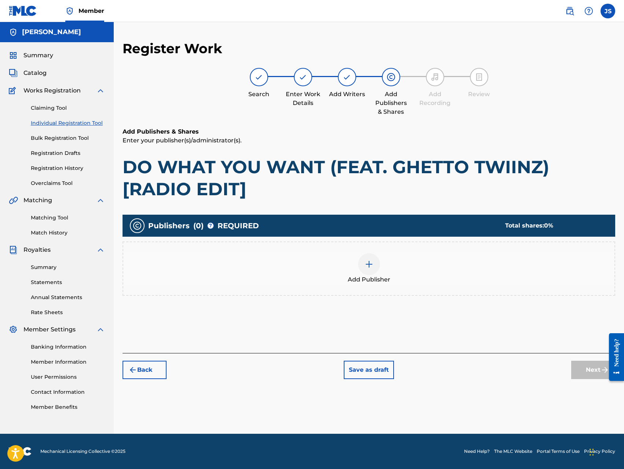
click at [367, 264] on img at bounding box center [369, 264] width 9 height 9
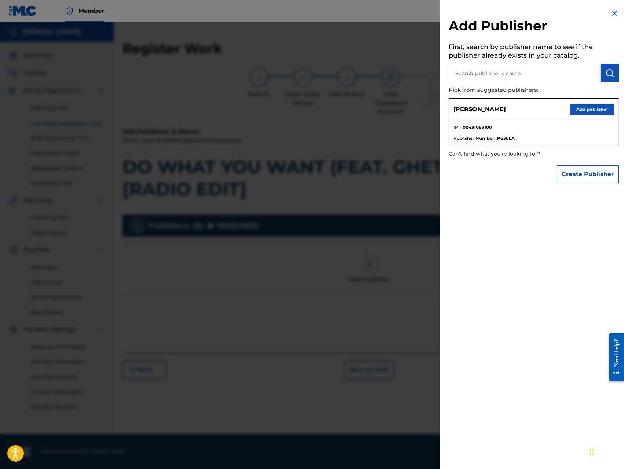
click at [591, 111] on button "Add publisher" at bounding box center [592, 109] width 44 height 11
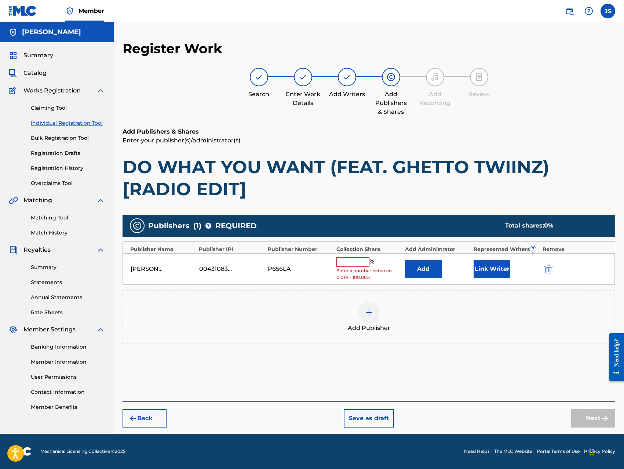
click at [354, 263] on input "text" at bounding box center [352, 262] width 33 height 10
type input "100"
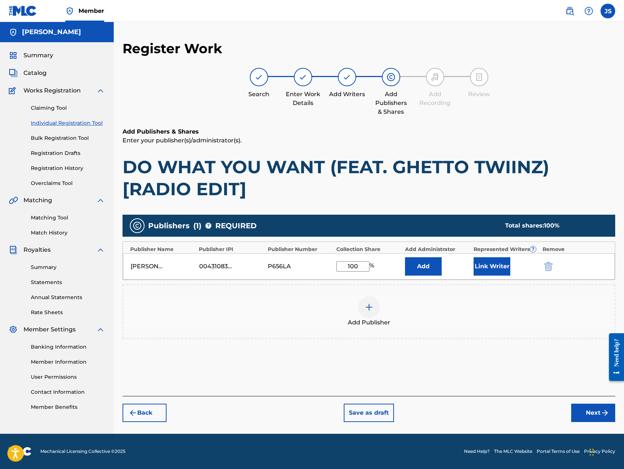
click at [427, 268] on button "Add" at bounding box center [423, 266] width 37 height 18
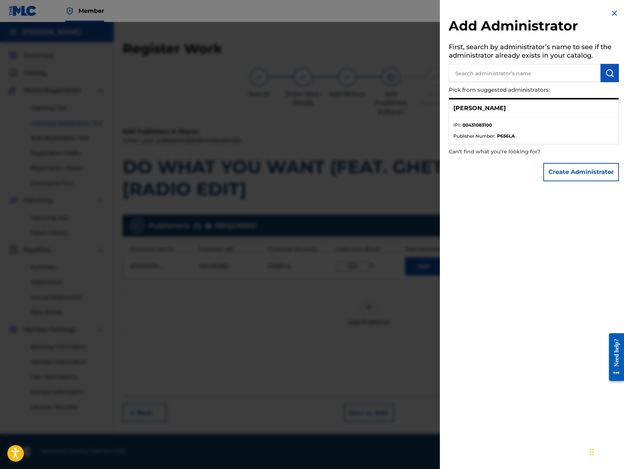
click at [562, 172] on button "Create Administrator" at bounding box center [581, 172] width 76 height 18
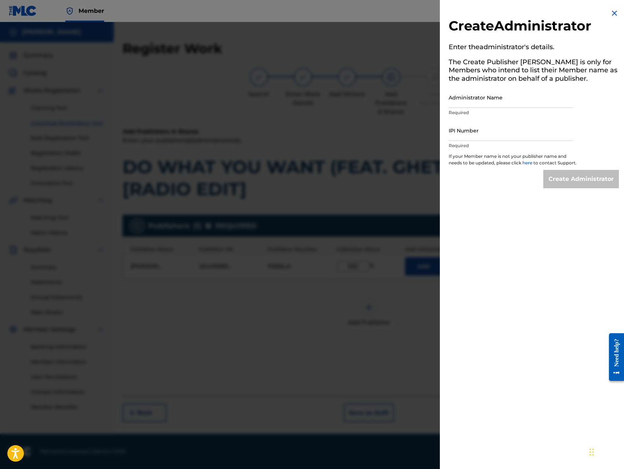
click at [518, 97] on input "Administrator Name" at bounding box center [510, 97] width 124 height 21
type input "[PERSON_NAME]"
click at [508, 134] on input "IPI Number" at bounding box center [510, 130] width 124 height 21
type input "00431083100"
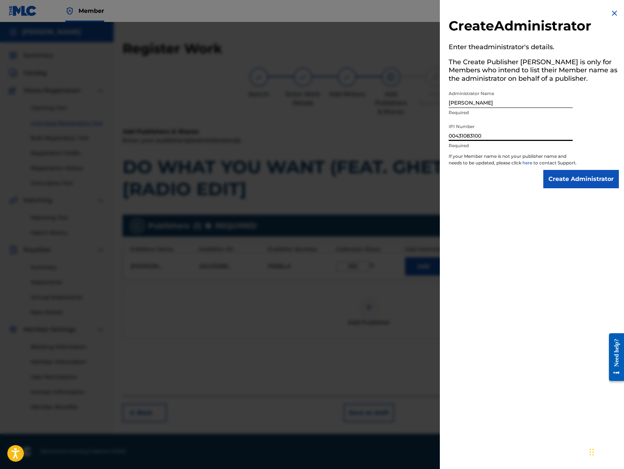
click at [567, 181] on input "Create Administrator" at bounding box center [581, 179] width 76 height 18
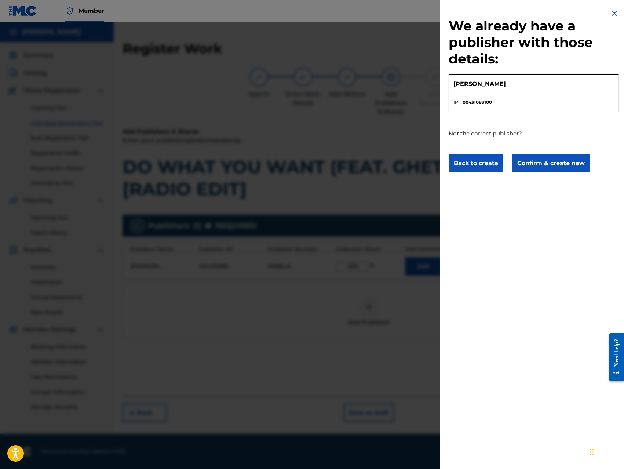
click at [559, 164] on button "Confirm & create new" at bounding box center [551, 163] width 78 height 18
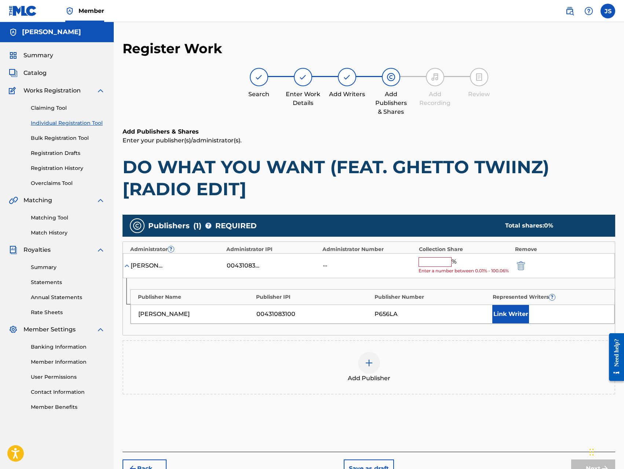
click at [432, 260] on input "text" at bounding box center [434, 262] width 33 height 10
type input "100"
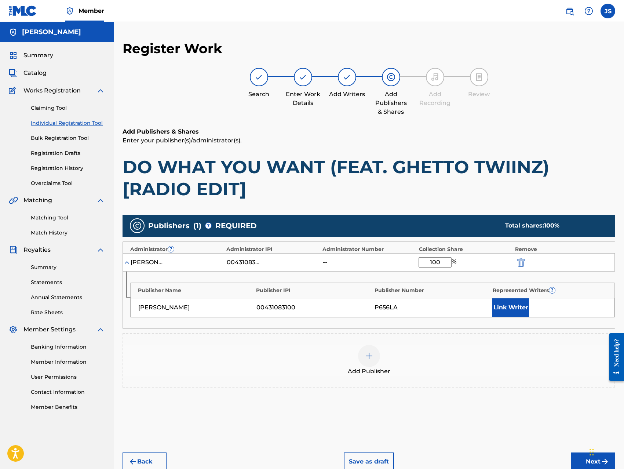
click at [498, 309] on button "Link Writer" at bounding box center [510, 307] width 37 height 18
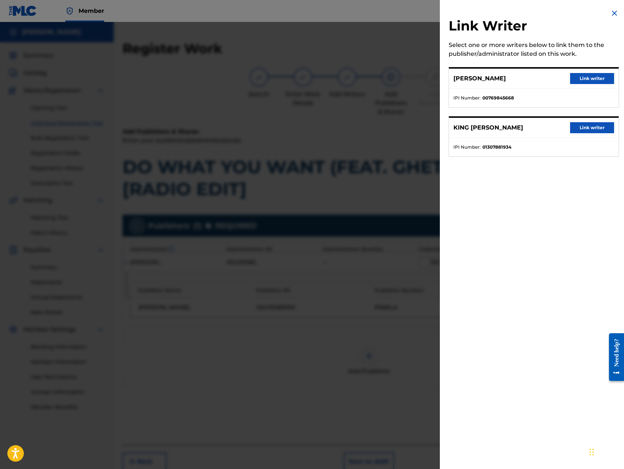
click at [585, 75] on button "Link writer" at bounding box center [592, 78] width 44 height 11
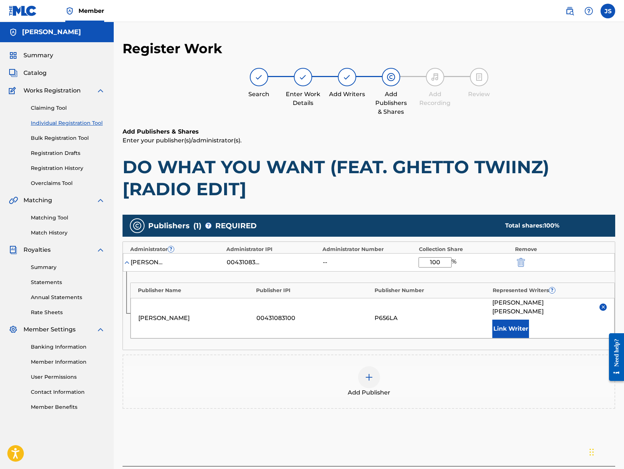
click at [512, 319] on button "Link Writer" at bounding box center [510, 328] width 37 height 18
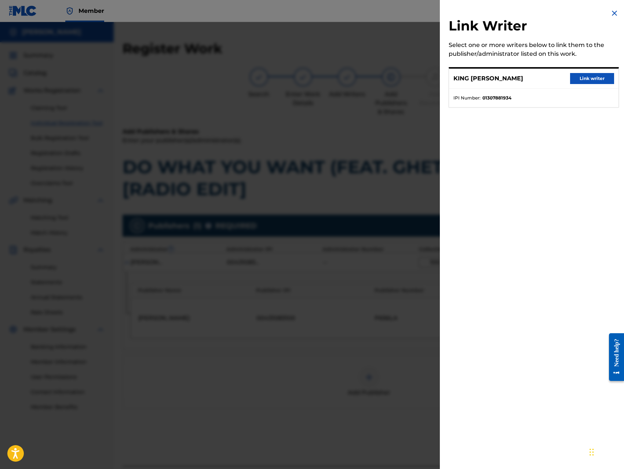
click at [578, 81] on button "Link writer" at bounding box center [592, 78] width 44 height 11
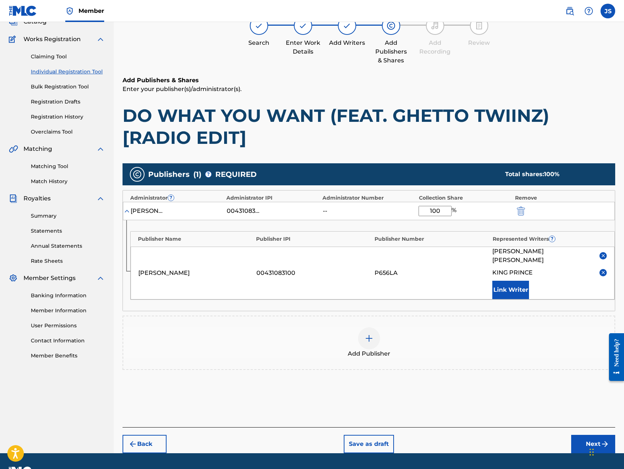
scroll to position [62, 0]
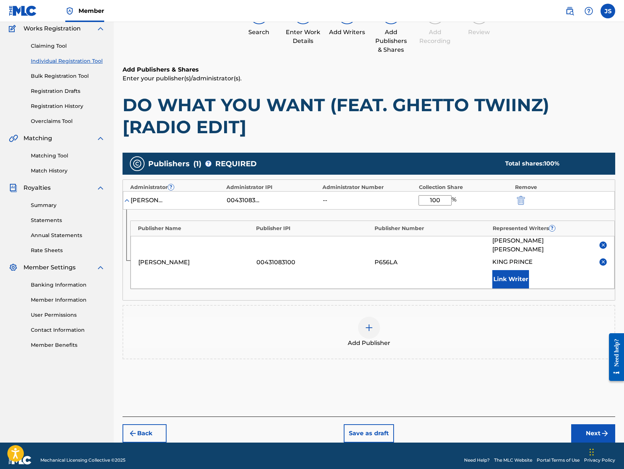
click at [585, 424] on button "Next" at bounding box center [593, 433] width 44 height 18
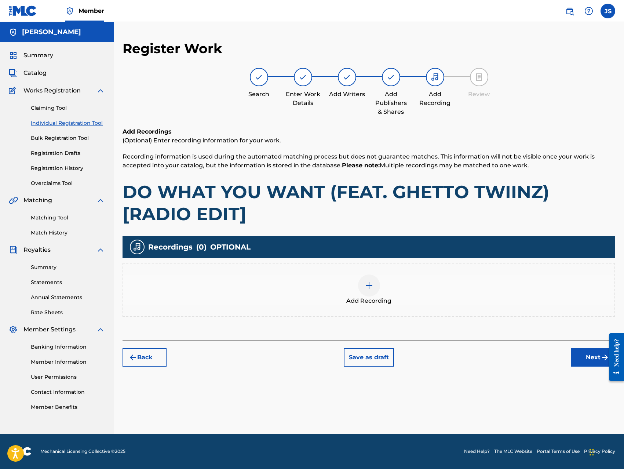
click at [371, 291] on div at bounding box center [369, 285] width 22 height 22
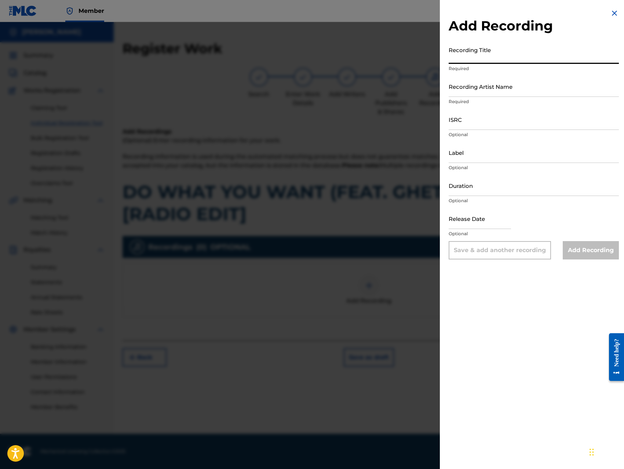
click at [505, 57] on input "Recording Title" at bounding box center [533, 53] width 170 height 21
paste input "DO WHAT YOU WANT (FEAT. GHETTO TWIINZ) [RADIO EDIT]"
type input "DO WHAT YOU WANT (FEAT. GHETTO TWIINZ) [RADIO EDIT]"
click at [513, 91] on input "Recording Artist Name" at bounding box center [533, 86] width 170 height 21
type input "King [PERSON_NAME]"
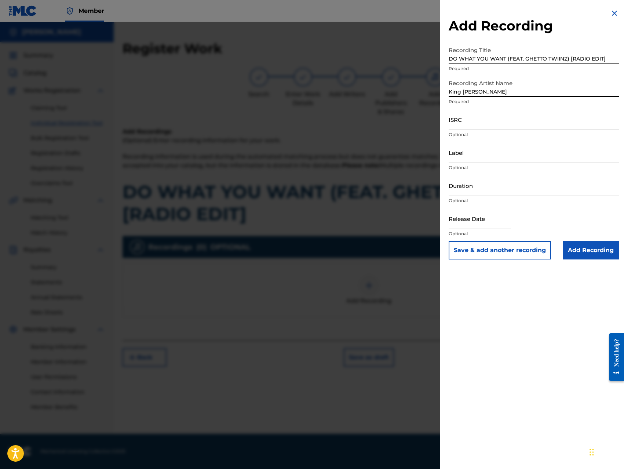
click at [508, 127] on input "ISRC" at bounding box center [533, 119] width 170 height 21
type input "QZ8XZ1700046"
click at [505, 159] on input "Label" at bounding box center [533, 152] width 170 height 21
type input "Trillionaire Music LLC"
click at [574, 244] on input "Add Recording" at bounding box center [591, 250] width 56 height 18
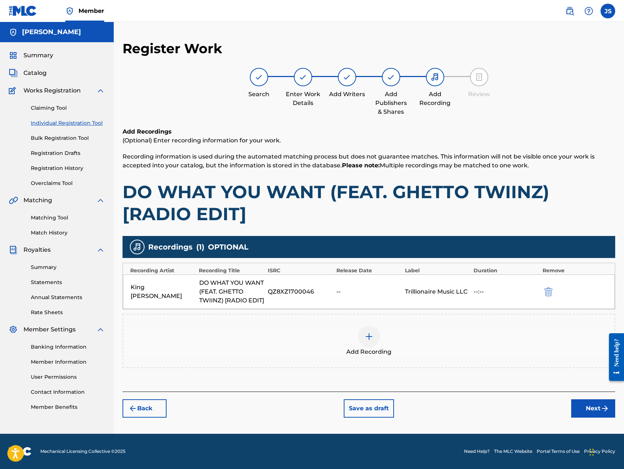
click at [589, 414] on button "Next" at bounding box center [593, 408] width 44 height 18
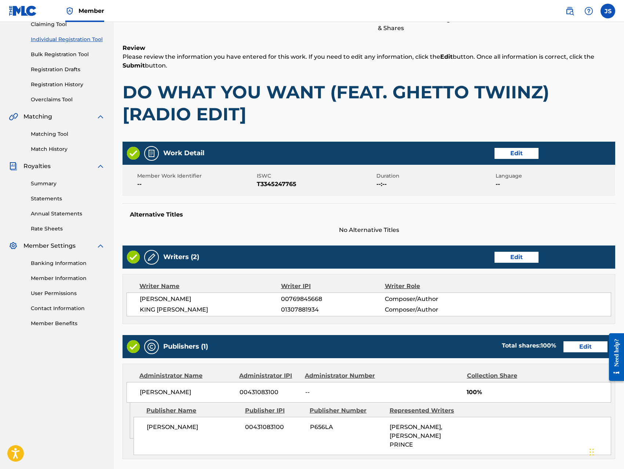
scroll to position [228, 0]
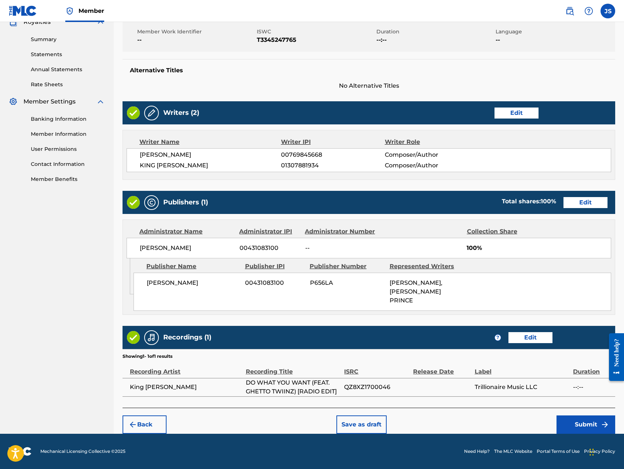
click at [576, 420] on button "Submit" at bounding box center [585, 424] width 59 height 18
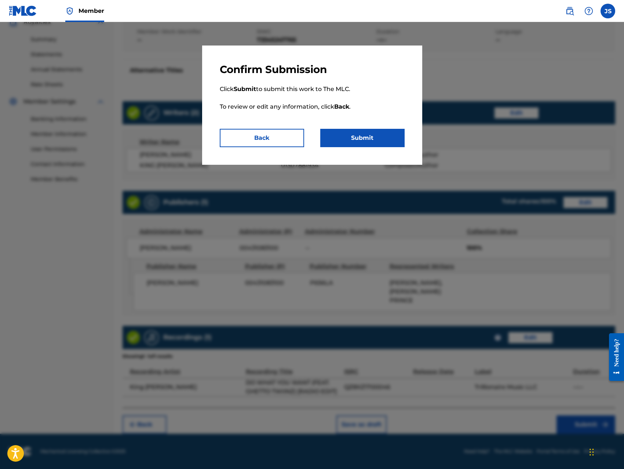
click at [382, 141] on button "Submit" at bounding box center [362, 138] width 84 height 18
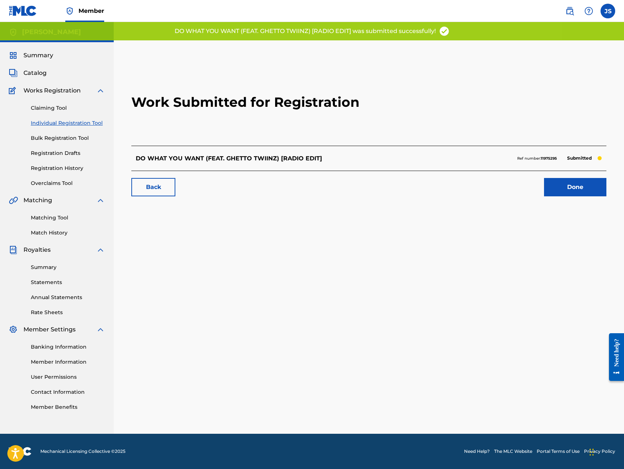
click at [563, 188] on link "Done" at bounding box center [575, 187] width 62 height 18
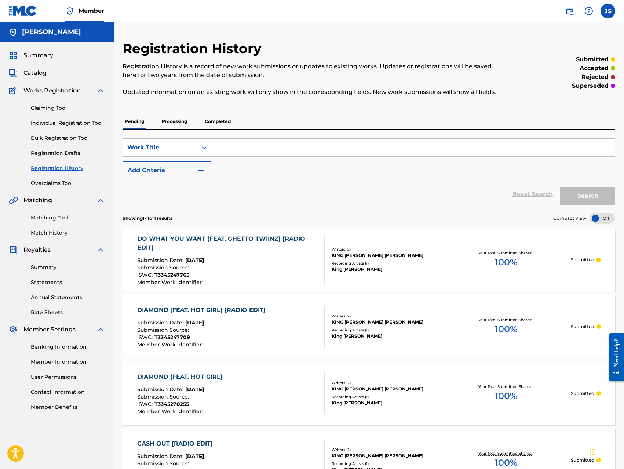
click at [72, 121] on link "Individual Registration Tool" at bounding box center [68, 123] width 74 height 8
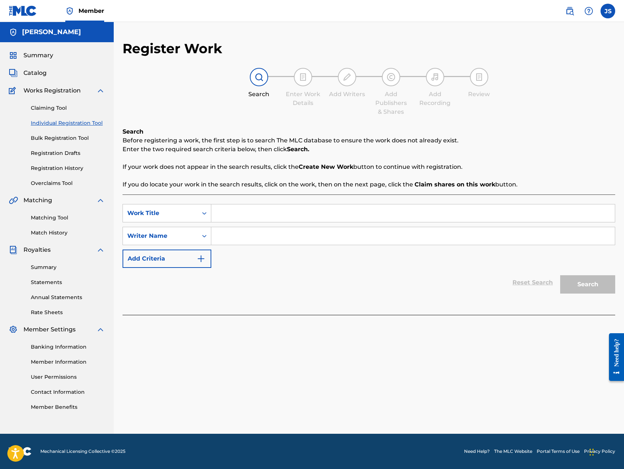
click at [245, 214] on input "Search Form" at bounding box center [412, 213] width 403 height 18
paste input "FLASH THE KEYS (FEAT. 13 & SLICE)"
type input "FLASH THE KEYS (FEAT. 13 & SLICE)"
click at [263, 236] on input "Search Form" at bounding box center [412, 236] width 403 height 18
type input "[PERSON_NAME]"
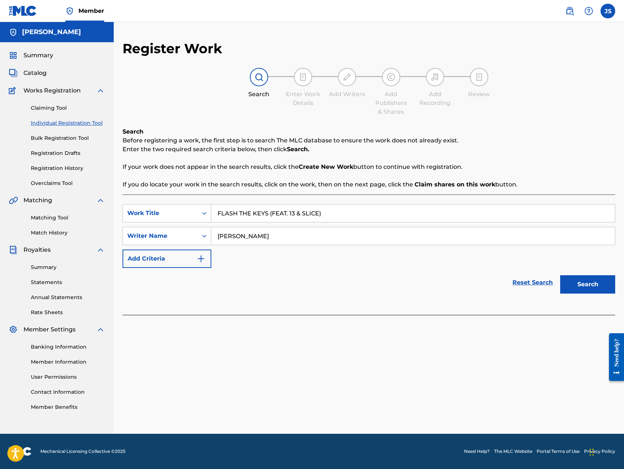
click at [560, 275] on button "Search" at bounding box center [587, 284] width 55 height 18
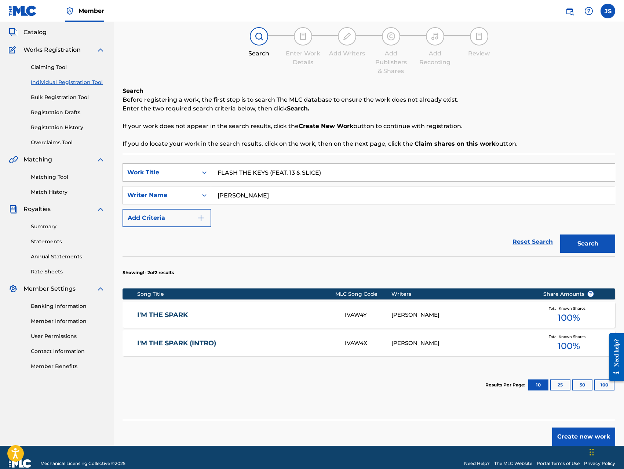
scroll to position [53, 0]
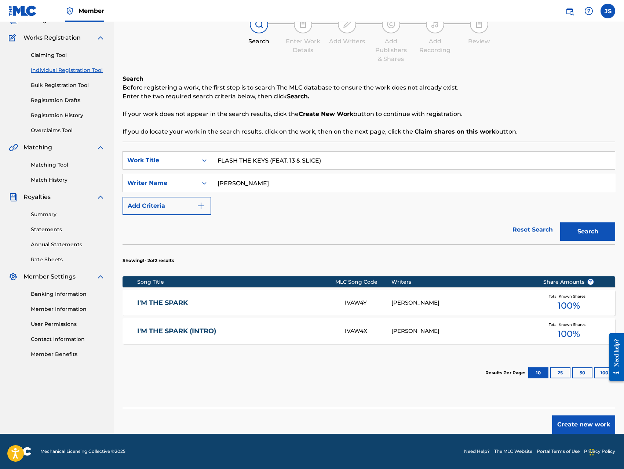
click at [572, 429] on button "Create new work" at bounding box center [583, 424] width 63 height 18
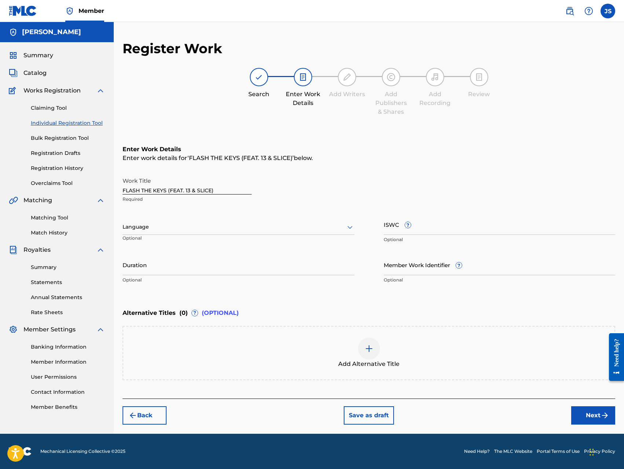
click at [427, 225] on input "ISWC ?" at bounding box center [500, 224] width 232 height 21
type input "T-334524737-8"
click at [493, 411] on div "Back Save as draft Next" at bounding box center [368, 411] width 492 height 26
click at [588, 414] on button "Next" at bounding box center [593, 415] width 44 height 18
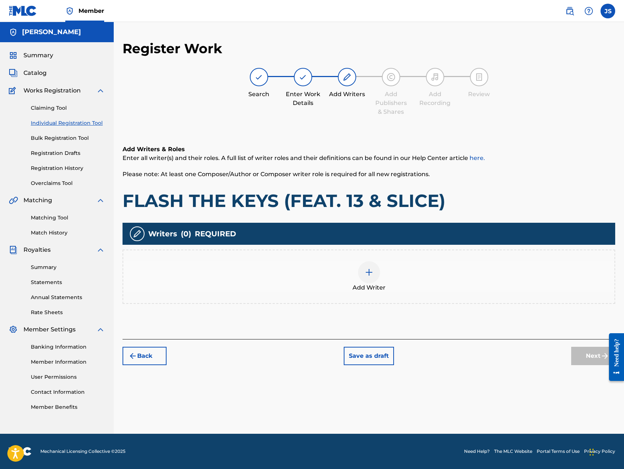
click at [363, 274] on div at bounding box center [369, 272] width 22 height 22
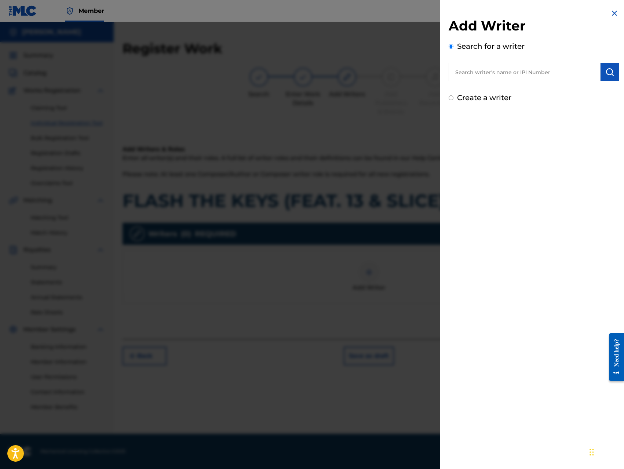
click at [519, 68] on input "text" at bounding box center [524, 72] width 152 height 18
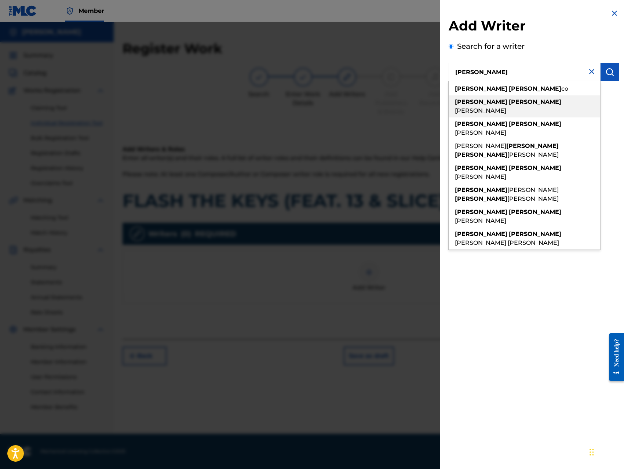
click at [513, 107] on div "[PERSON_NAME]" at bounding box center [523, 106] width 151 height 22
type input "[PERSON_NAME]"
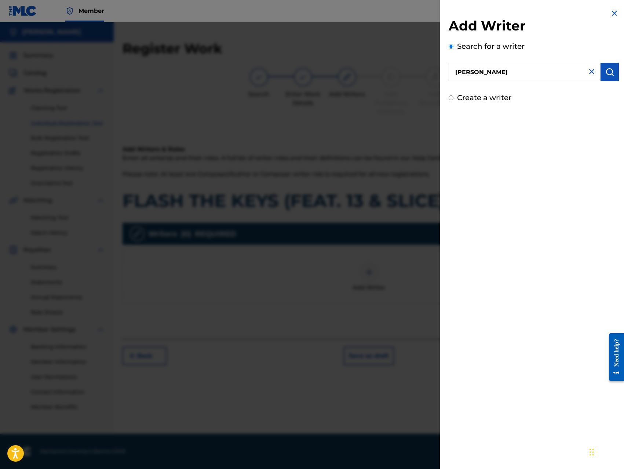
click at [607, 76] on img "submit" at bounding box center [609, 71] width 9 height 9
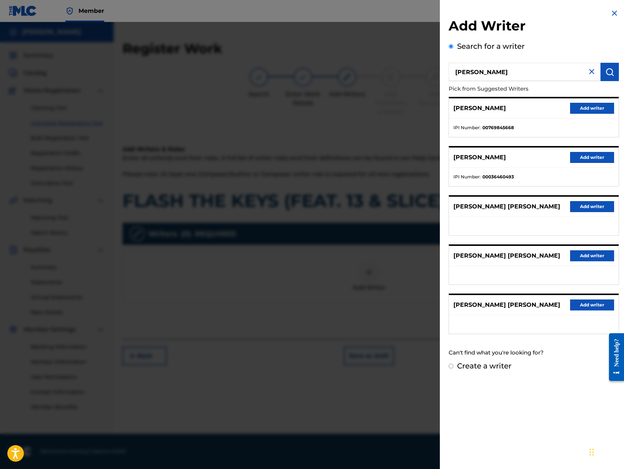
click at [591, 105] on button "Add writer" at bounding box center [592, 108] width 44 height 11
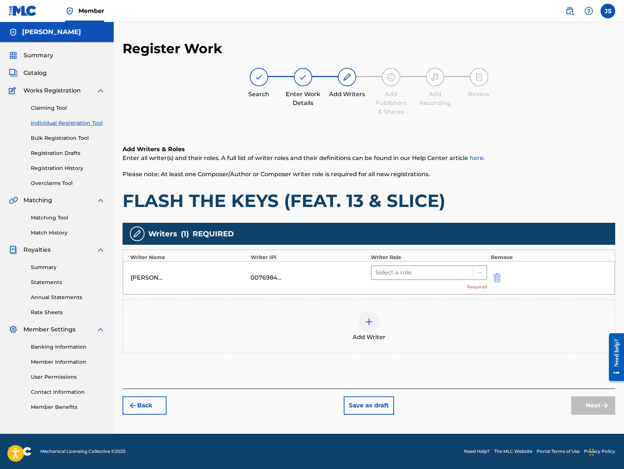
click at [382, 272] on div at bounding box center [422, 272] width 94 height 10
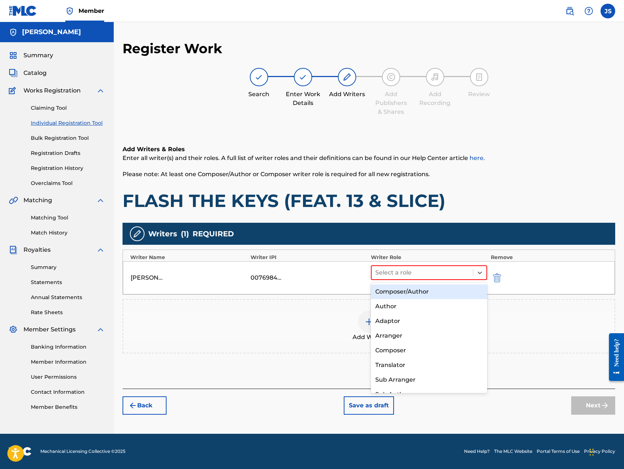
click at [387, 290] on div "Composer/Author" at bounding box center [429, 291] width 116 height 15
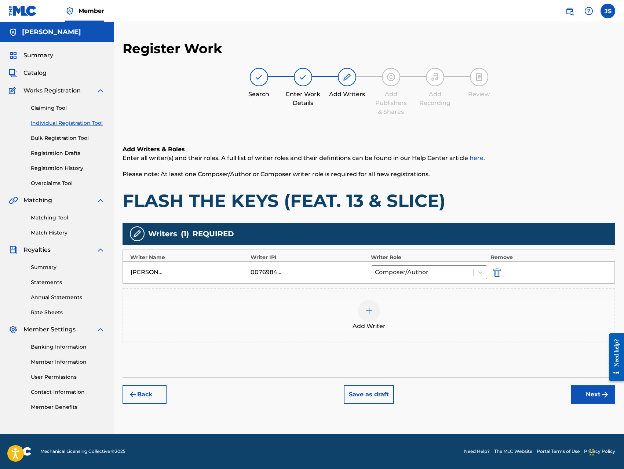
click at [359, 316] on div at bounding box center [369, 311] width 22 height 22
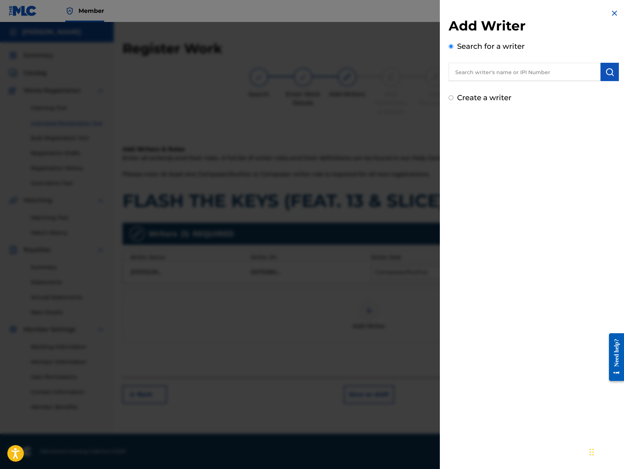
click at [524, 71] on input "text" at bounding box center [524, 72] width 152 height 18
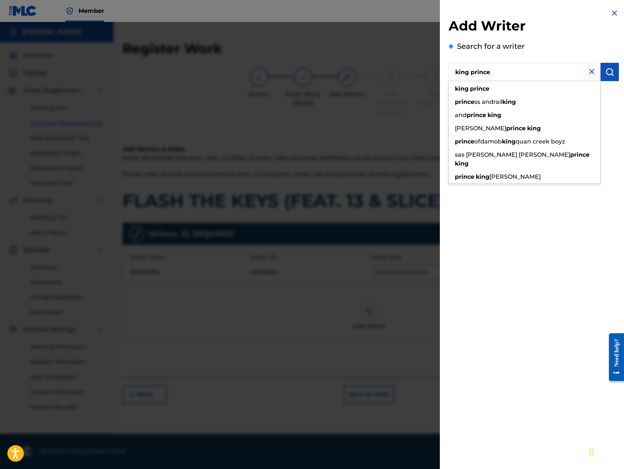
type input "king prince"
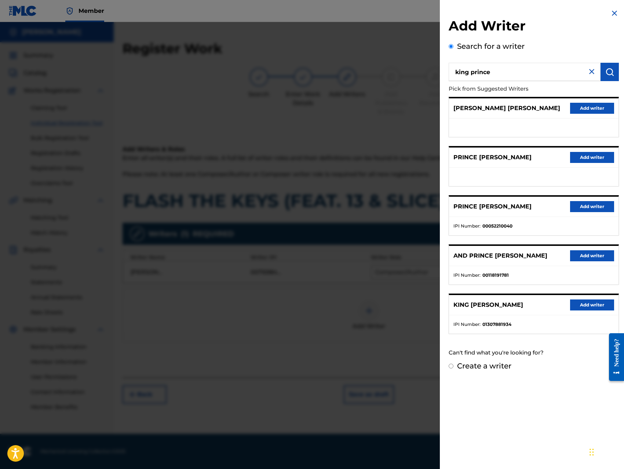
click at [590, 306] on button "Add writer" at bounding box center [592, 304] width 44 height 11
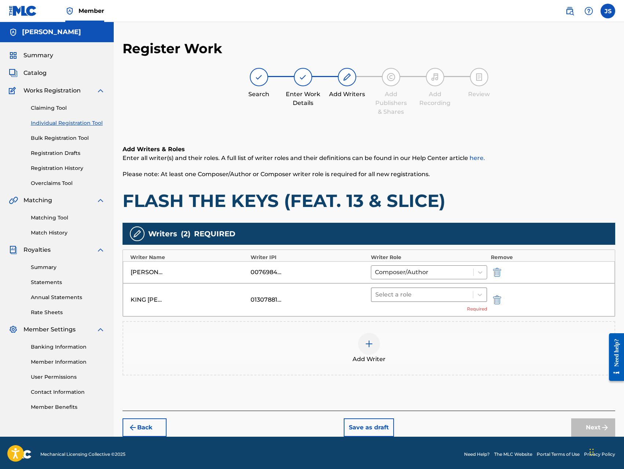
click at [442, 292] on div at bounding box center [422, 294] width 94 height 10
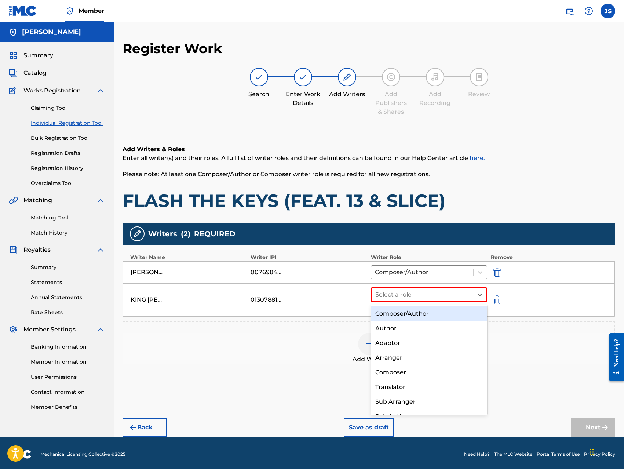
click at [418, 312] on div "Composer/Author" at bounding box center [429, 313] width 116 height 15
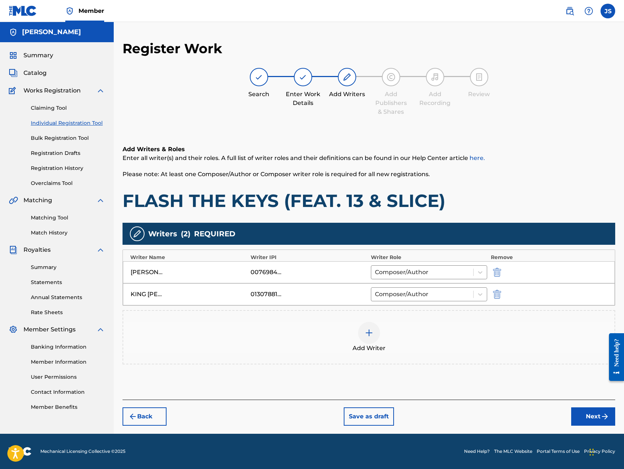
click at [576, 417] on button "Next" at bounding box center [593, 416] width 44 height 18
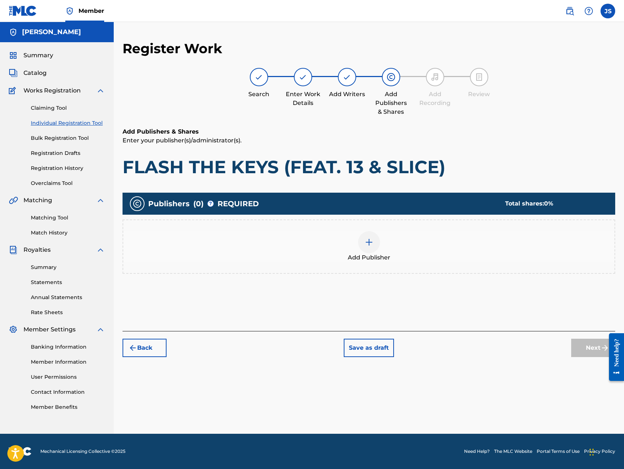
click at [370, 244] on img at bounding box center [369, 242] width 9 height 9
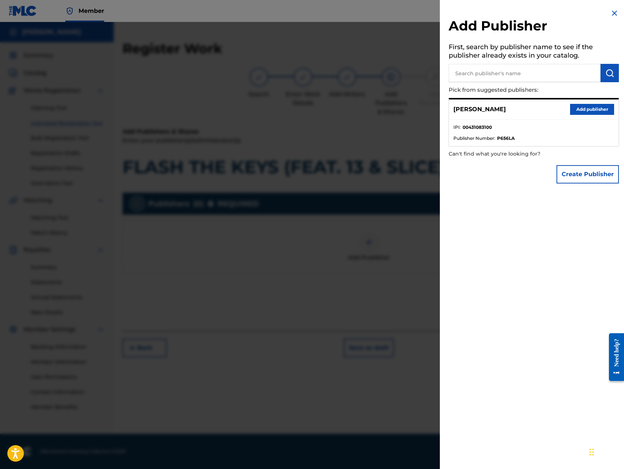
click at [583, 113] on button "Add publisher" at bounding box center [592, 109] width 44 height 11
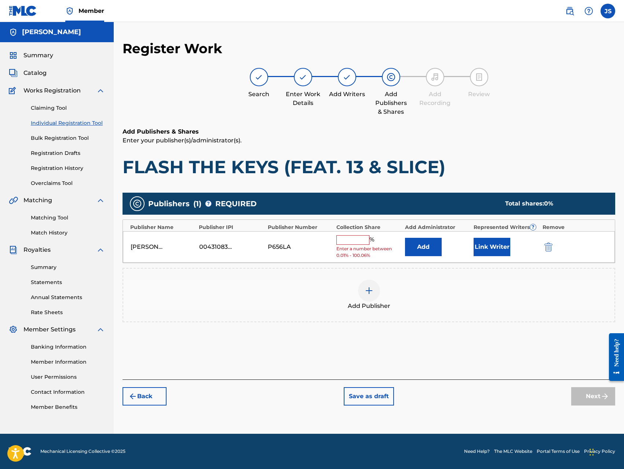
click at [341, 240] on input "text" at bounding box center [352, 240] width 33 height 10
type input "100"
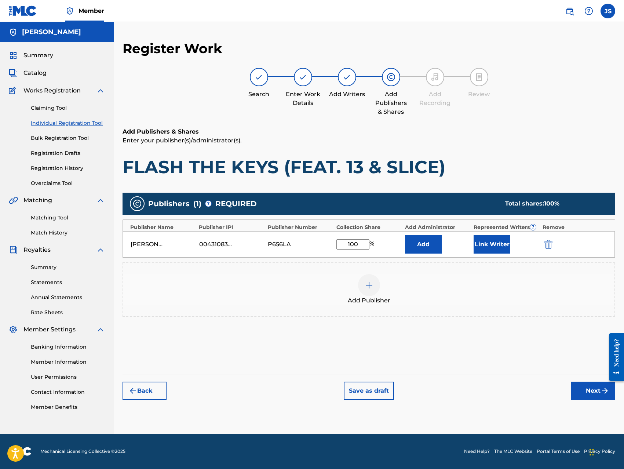
click at [416, 243] on button "Add" at bounding box center [423, 244] width 37 height 18
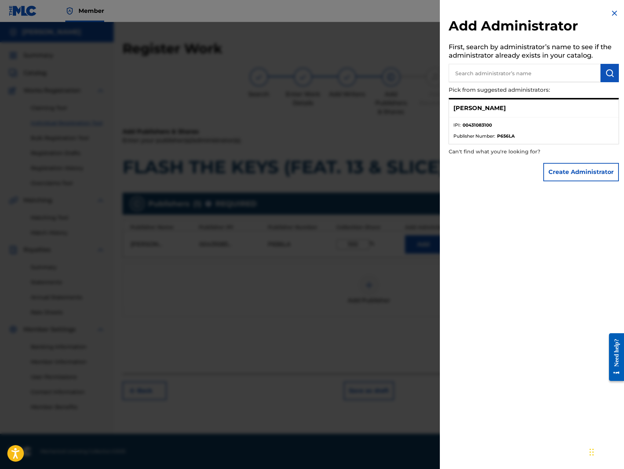
click at [574, 179] on button "Create Administrator" at bounding box center [581, 172] width 76 height 18
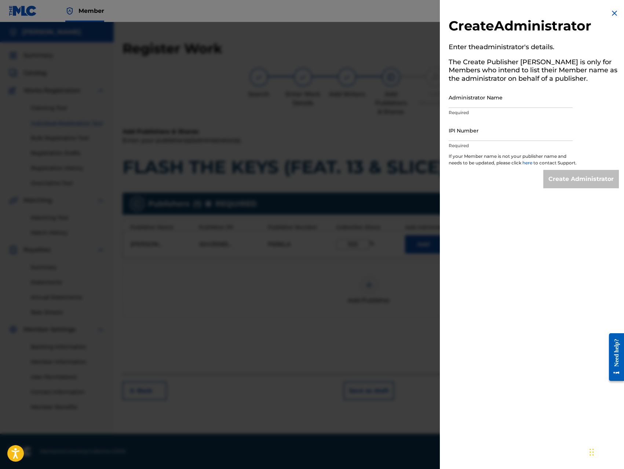
click at [542, 94] on input "Administrator Name" at bounding box center [510, 97] width 124 height 21
type input "[PERSON_NAME]"
click at [506, 138] on input "IPI Number" at bounding box center [510, 130] width 124 height 21
type input "00431083100"
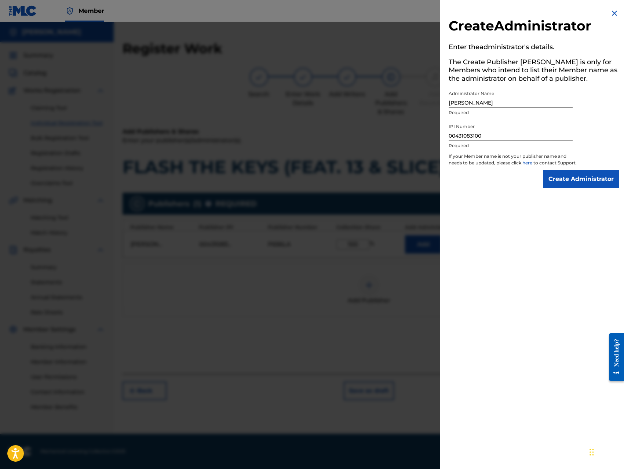
click at [568, 184] on input "Create Administrator" at bounding box center [581, 179] width 76 height 18
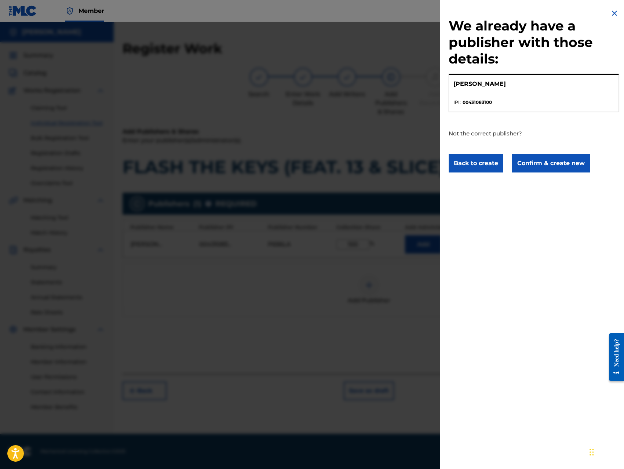
click at [566, 166] on button "Confirm & create new" at bounding box center [551, 163] width 78 height 18
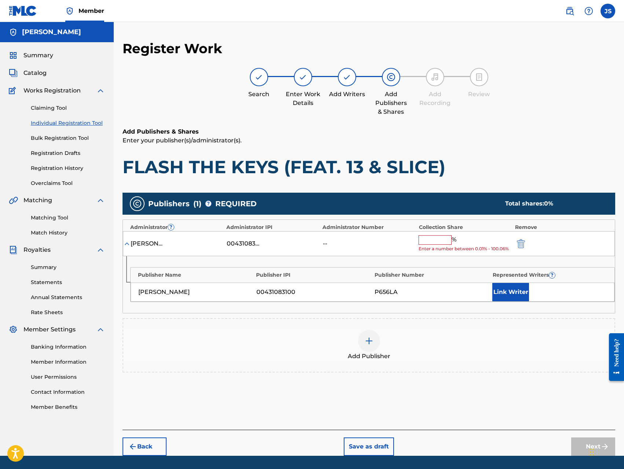
click at [435, 239] on input "text" at bounding box center [434, 240] width 33 height 10
type input "100"
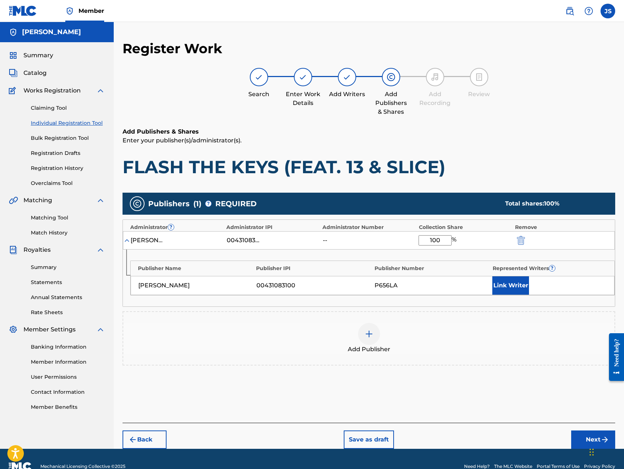
click at [500, 284] on button "Link Writer" at bounding box center [510, 285] width 37 height 18
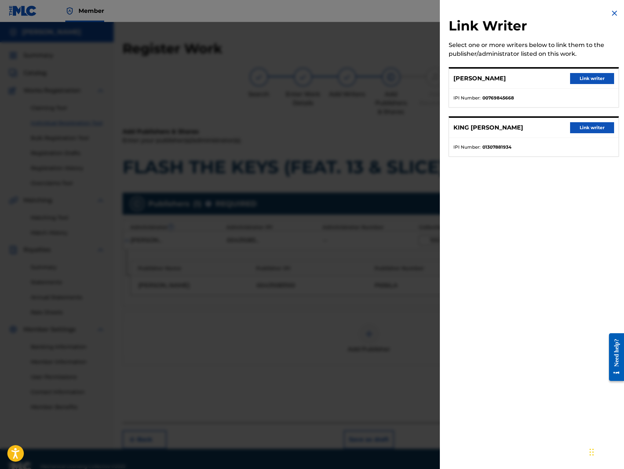
click at [593, 79] on button "Link writer" at bounding box center [592, 78] width 44 height 11
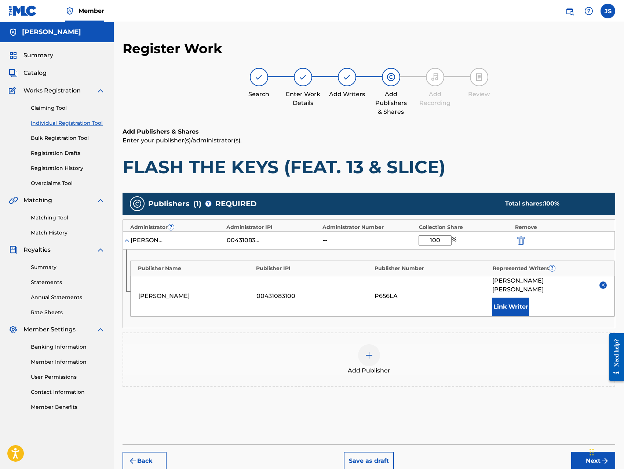
click at [521, 305] on button "Link Writer" at bounding box center [510, 306] width 37 height 18
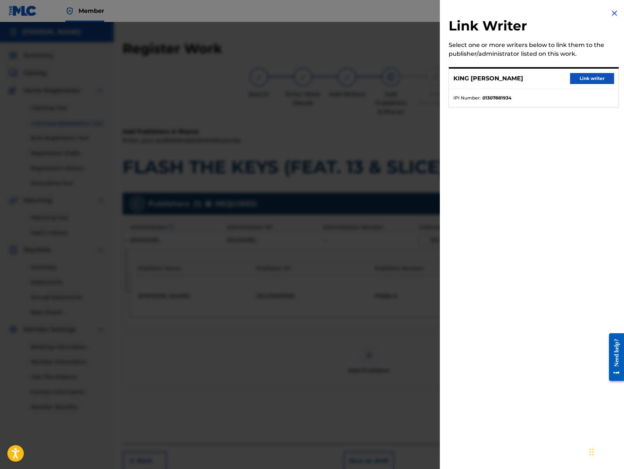
click at [598, 80] on button "Link writer" at bounding box center [592, 78] width 44 height 11
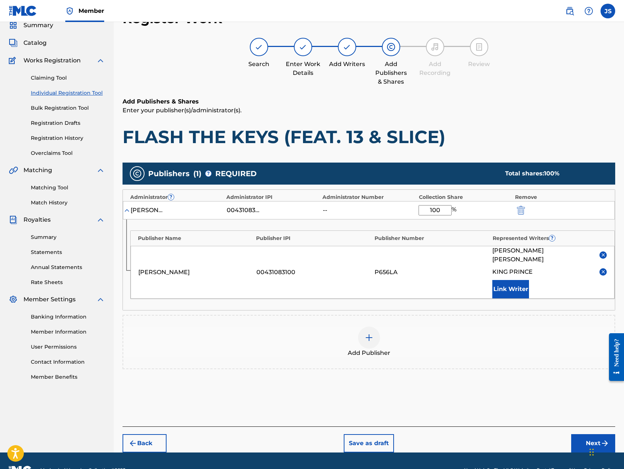
scroll to position [40, 0]
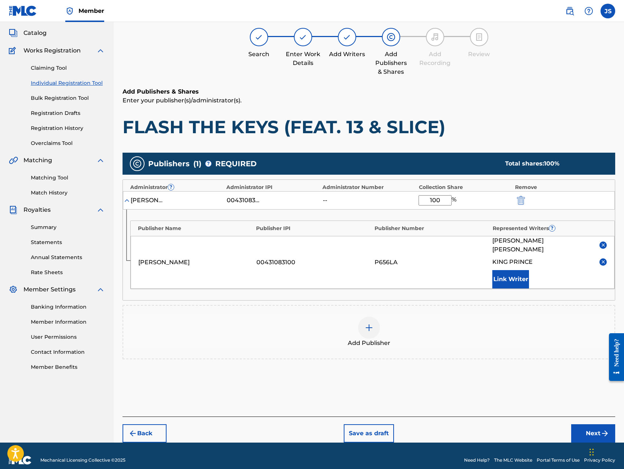
click at [580, 425] on button "Next" at bounding box center [593, 433] width 44 height 18
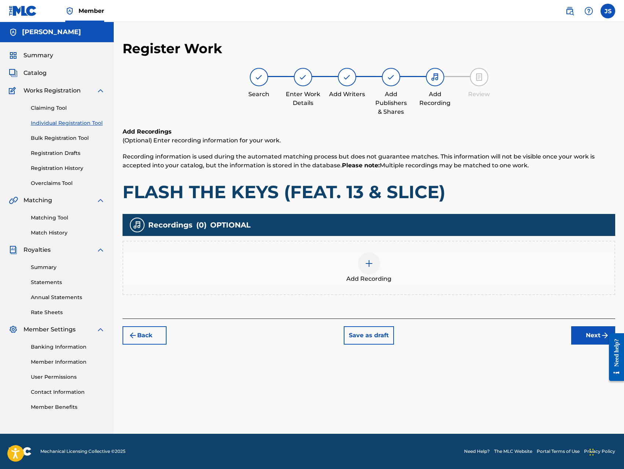
click at [371, 263] on img at bounding box center [369, 263] width 9 height 9
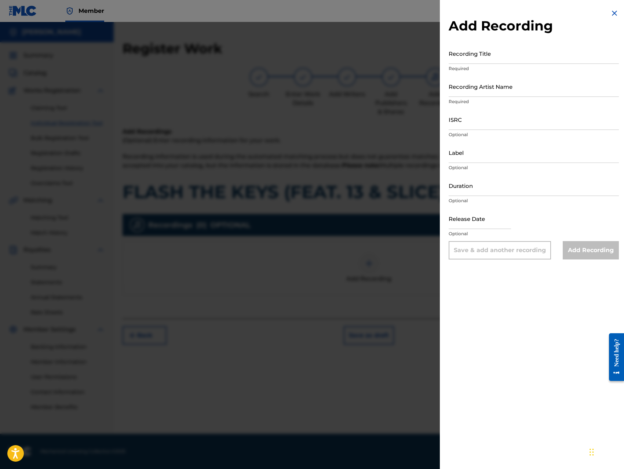
click at [508, 61] on input "Recording Title" at bounding box center [533, 53] width 170 height 21
paste input "FLASH THE KEYS (FEAT. 13 & SLICE)"
type input "FLASH THE KEYS (FEAT. 13 & SLICE)"
click at [531, 89] on input "Recording Artist Name" at bounding box center [533, 86] width 170 height 21
type input "King [PERSON_NAME]"
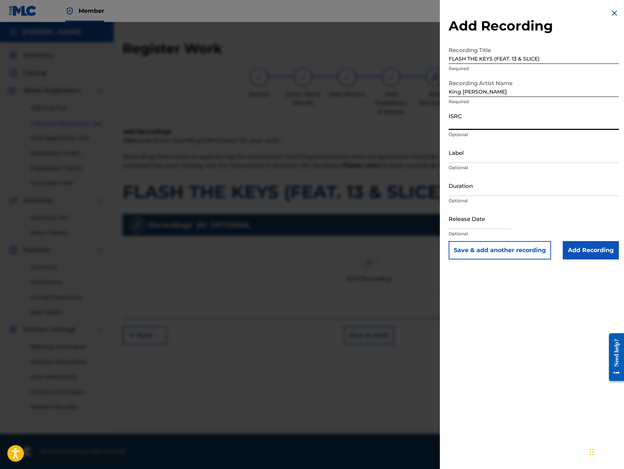
click at [494, 128] on input "ISRC" at bounding box center [533, 119] width 170 height 21
click at [498, 155] on input "Label" at bounding box center [533, 152] width 170 height 21
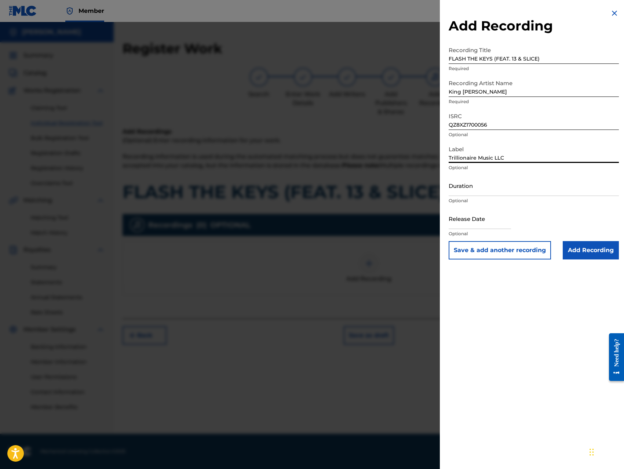
click at [589, 254] on input "Add Recording" at bounding box center [591, 250] width 56 height 18
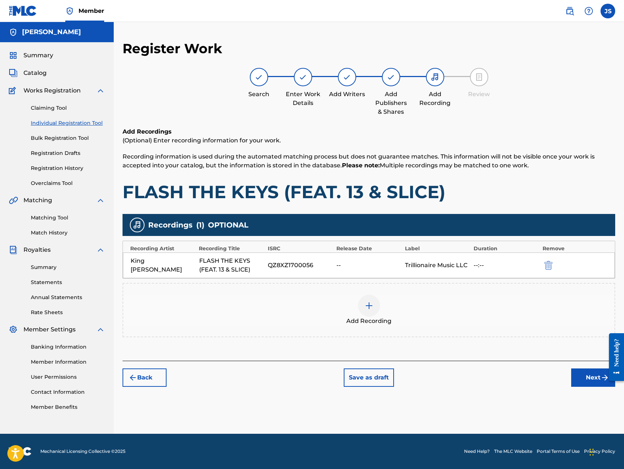
click at [587, 374] on button "Next" at bounding box center [593, 377] width 44 height 18
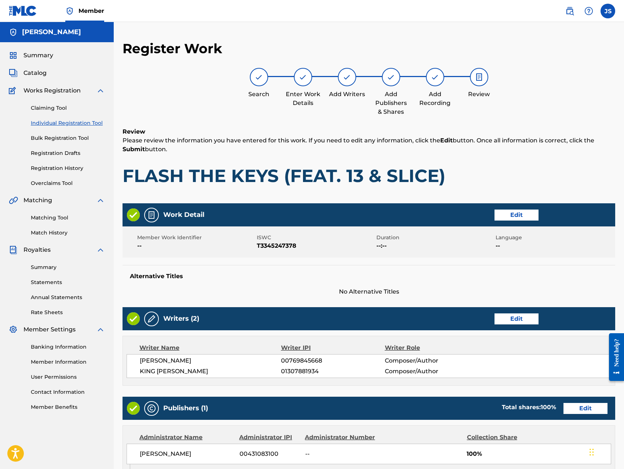
scroll to position [206, 0]
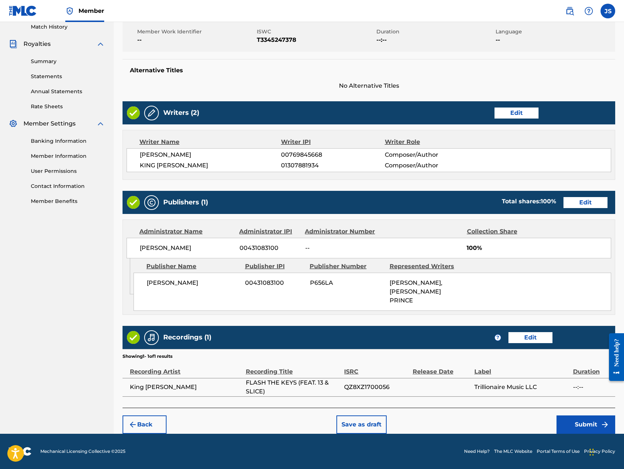
click at [576, 425] on button "Submit" at bounding box center [585, 424] width 59 height 18
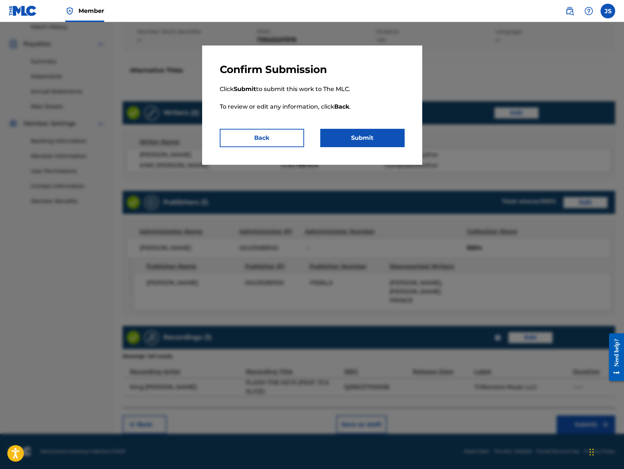
click at [384, 139] on button "Submit" at bounding box center [362, 138] width 84 height 18
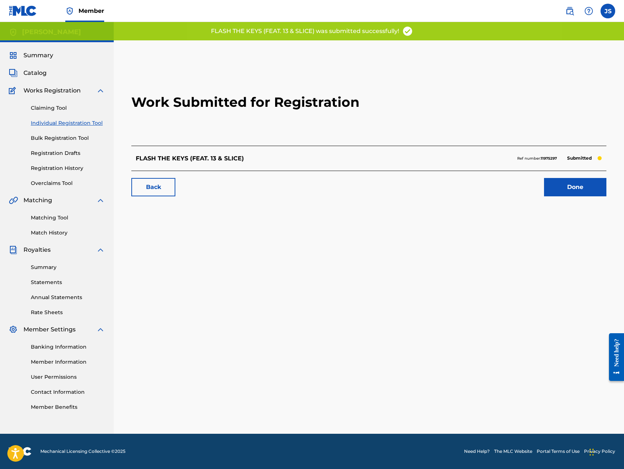
click at [567, 188] on link "Done" at bounding box center [575, 187] width 62 height 18
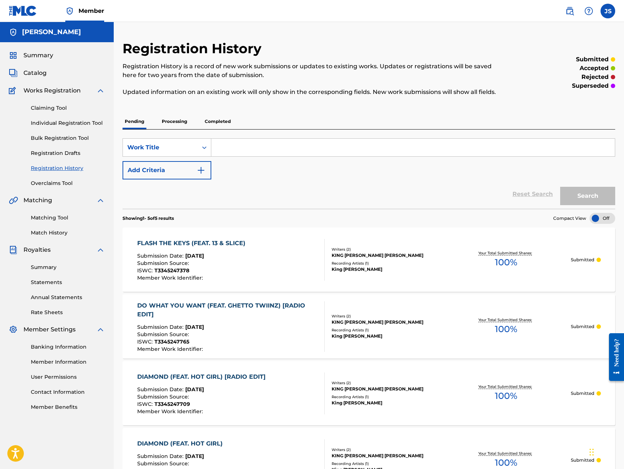
click at [91, 123] on link "Individual Registration Tool" at bounding box center [68, 123] width 74 height 8
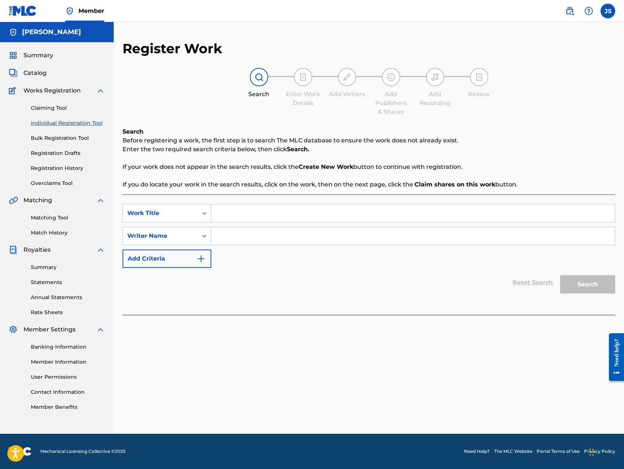
click at [334, 215] on input "Search Form" at bounding box center [412, 213] width 403 height 18
paste input "GETTING RICH (FEAT. SEXY SLIM & 13)"
click at [348, 236] on input "Search Form" at bounding box center [412, 236] width 403 height 18
click at [560, 275] on button "Search" at bounding box center [587, 284] width 55 height 18
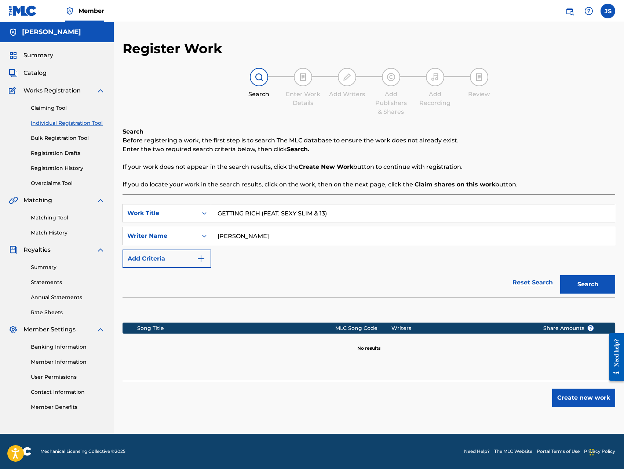
click at [556, 396] on button "Create new work" at bounding box center [583, 397] width 63 height 18
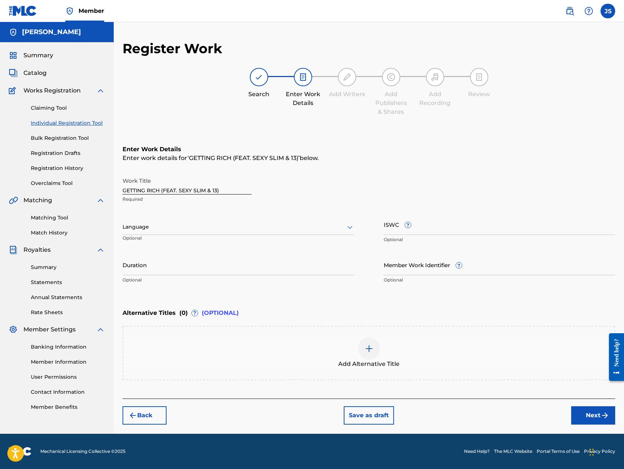
click at [444, 231] on input "ISWC ?" at bounding box center [500, 224] width 232 height 21
click at [511, 418] on div "Back Save as draft Next" at bounding box center [368, 411] width 492 height 26
click at [591, 412] on button "Next" at bounding box center [593, 415] width 44 height 18
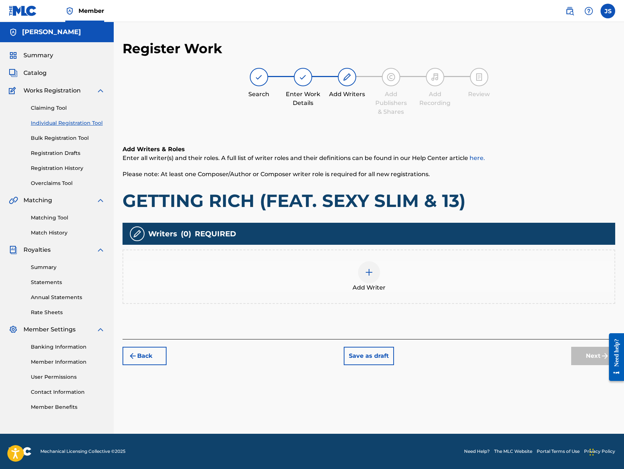
click at [363, 270] on div at bounding box center [369, 272] width 22 height 22
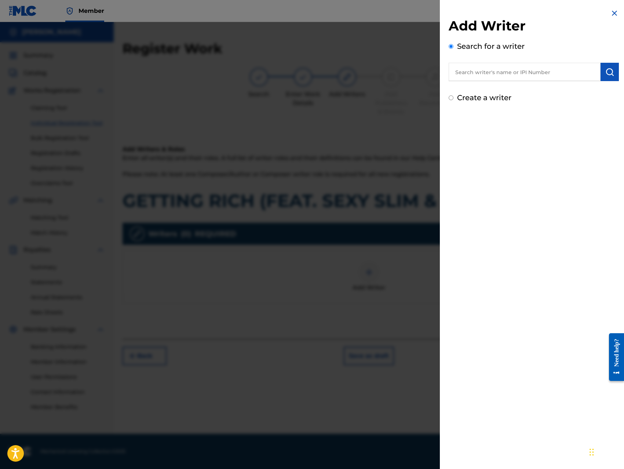
click at [520, 72] on input "text" at bounding box center [524, 72] width 152 height 18
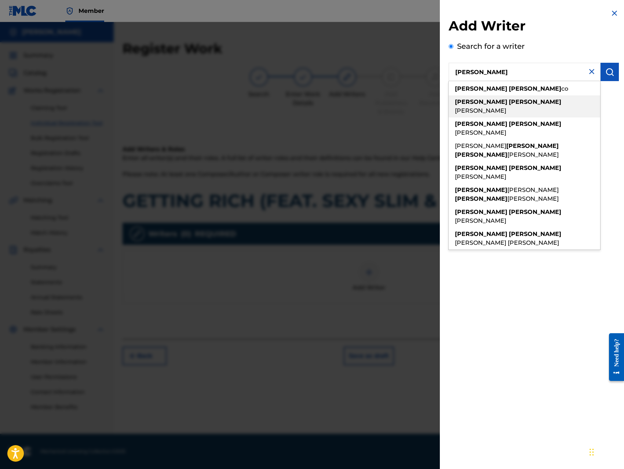
click at [506, 107] on span "[PERSON_NAME]" at bounding box center [480, 110] width 51 height 7
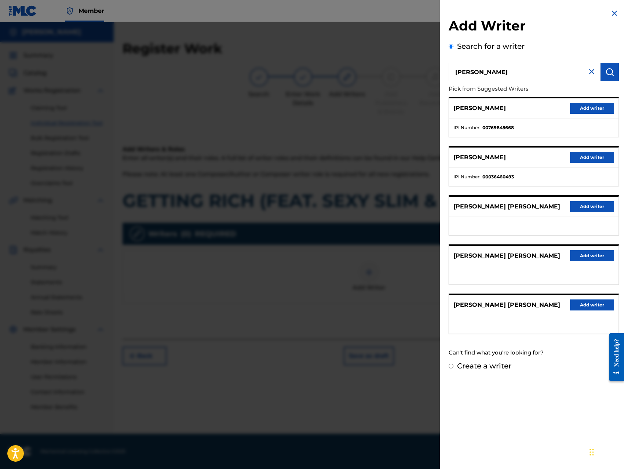
click at [570, 109] on button "Add writer" at bounding box center [592, 108] width 44 height 11
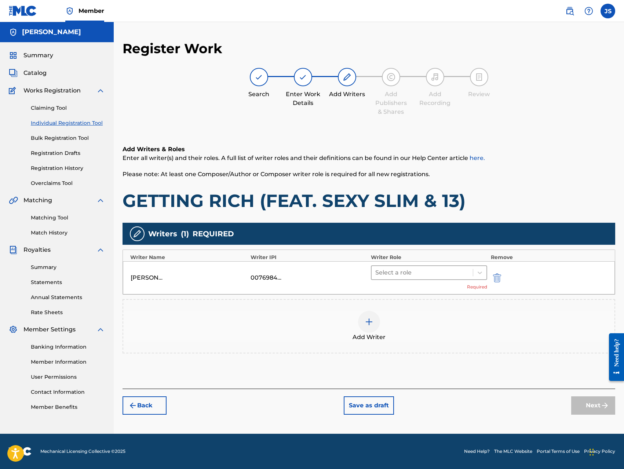
click at [435, 271] on div at bounding box center [422, 272] width 94 height 10
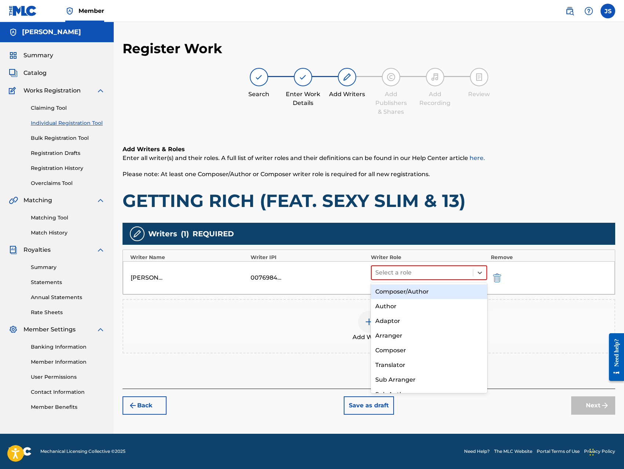
click at [417, 289] on div "Composer/Author" at bounding box center [429, 291] width 116 height 15
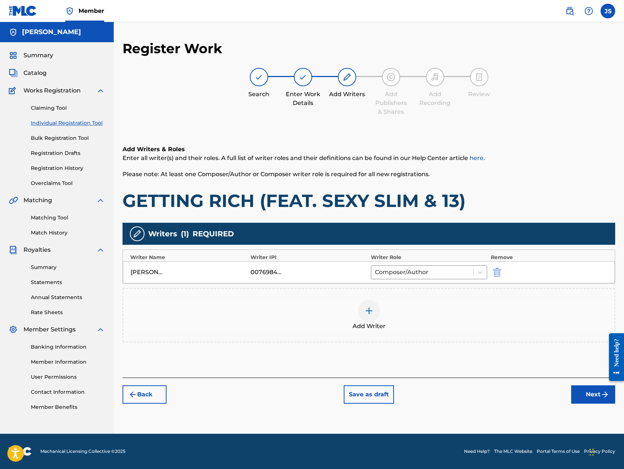
click at [376, 311] on div at bounding box center [369, 311] width 22 height 22
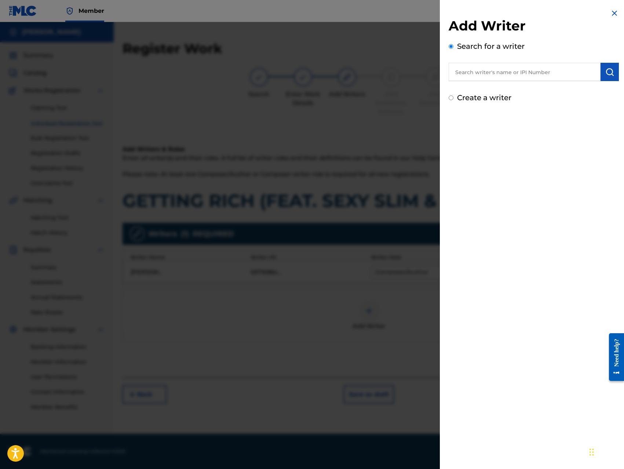
click at [564, 76] on input "text" at bounding box center [524, 72] width 152 height 18
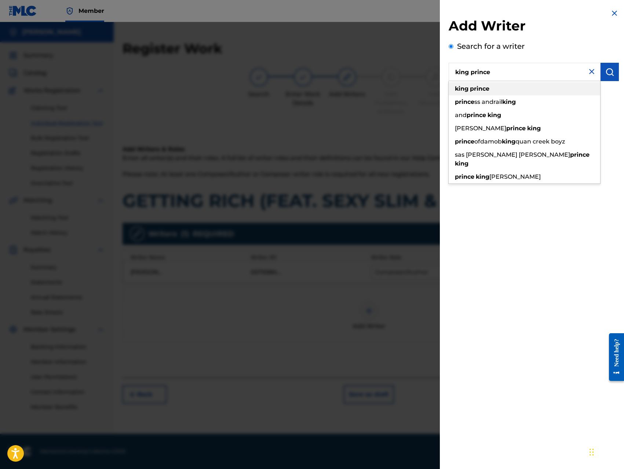
click at [560, 88] on div "king prince" at bounding box center [523, 88] width 151 height 13
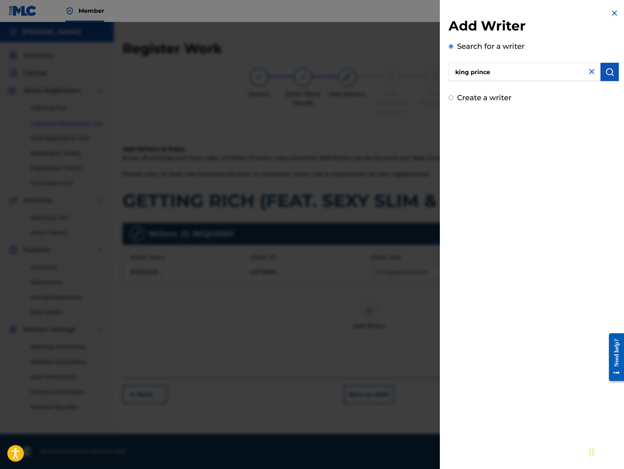
click at [605, 80] on button "submit" at bounding box center [609, 72] width 18 height 18
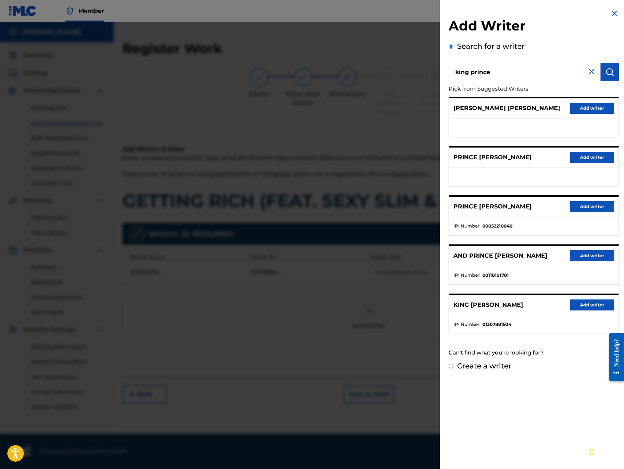
click at [590, 305] on button "Add writer" at bounding box center [592, 304] width 44 height 11
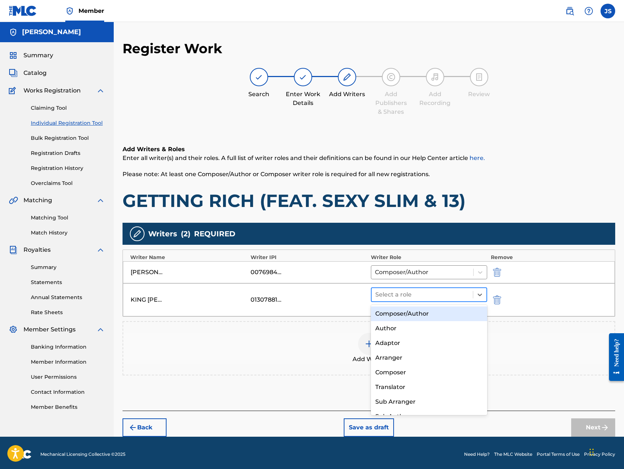
click at [413, 293] on div at bounding box center [422, 294] width 94 height 10
click at [410, 311] on div "Composer/Author" at bounding box center [429, 313] width 116 height 15
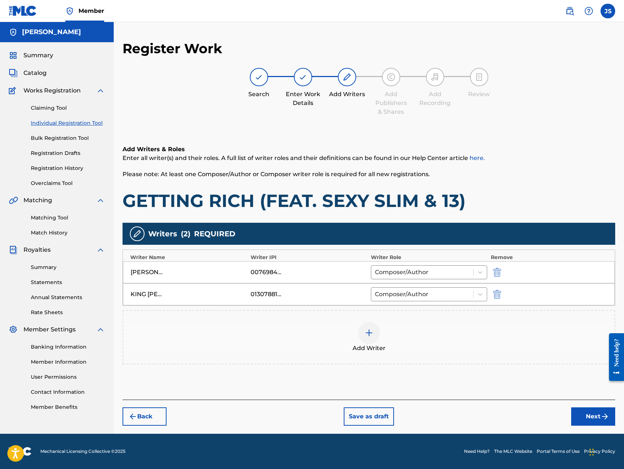
click at [582, 417] on button "Next" at bounding box center [593, 416] width 44 height 18
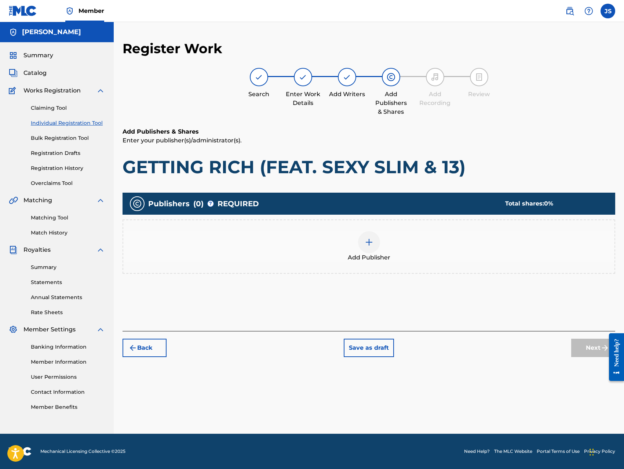
click at [372, 239] on img at bounding box center [369, 242] width 9 height 9
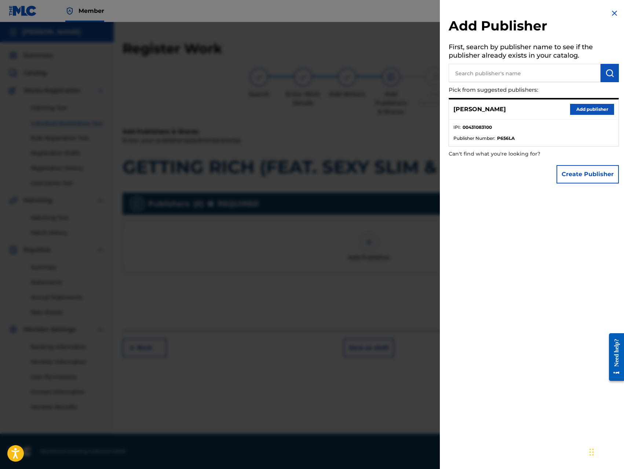
click at [587, 110] on button "Add publisher" at bounding box center [592, 109] width 44 height 11
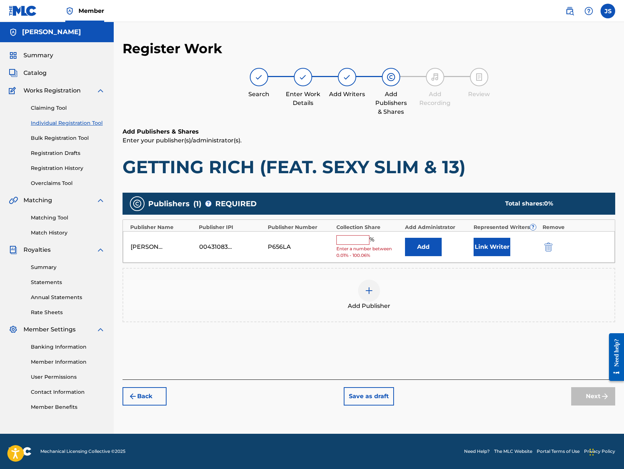
click at [357, 237] on input "text" at bounding box center [352, 240] width 33 height 10
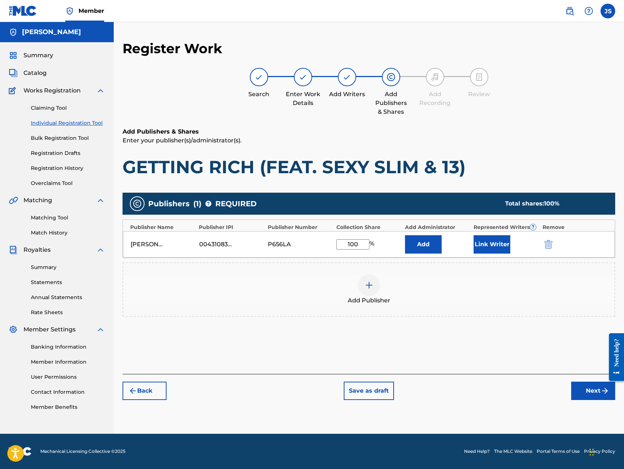
click at [418, 247] on button "Add" at bounding box center [423, 244] width 37 height 18
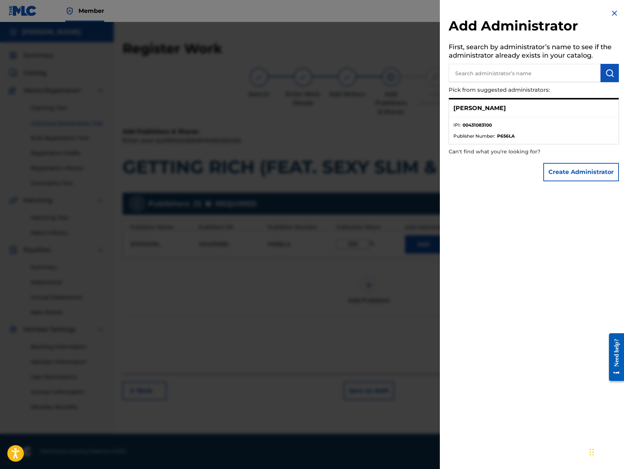
click at [555, 173] on button "Create Administrator" at bounding box center [581, 172] width 76 height 18
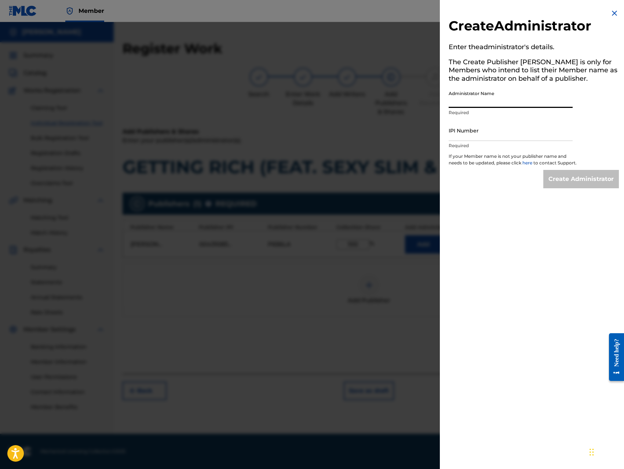
click at [527, 98] on input "Administrator Name" at bounding box center [510, 97] width 124 height 21
click at [518, 132] on input "IPI Number" at bounding box center [510, 130] width 124 height 21
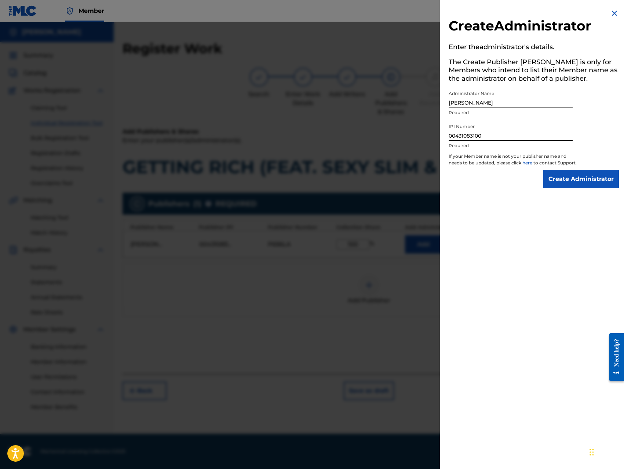
click at [571, 188] on input "Create Administrator" at bounding box center [581, 179] width 76 height 18
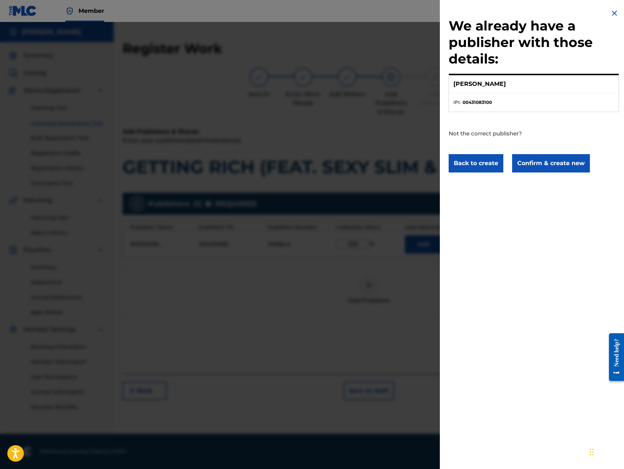
click at [561, 163] on button "Confirm & create new" at bounding box center [551, 163] width 78 height 18
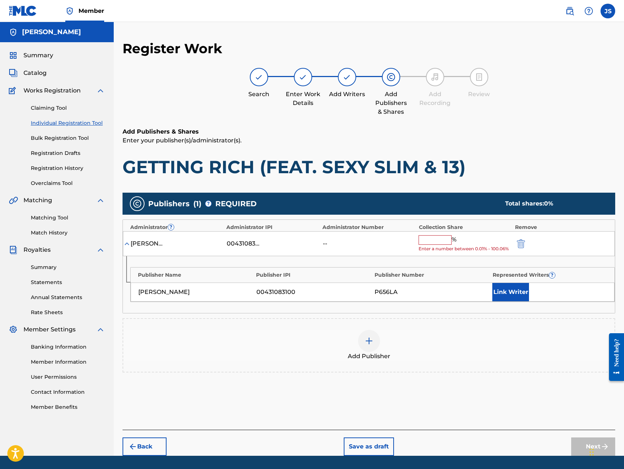
click at [445, 238] on input "text" at bounding box center [434, 240] width 33 height 10
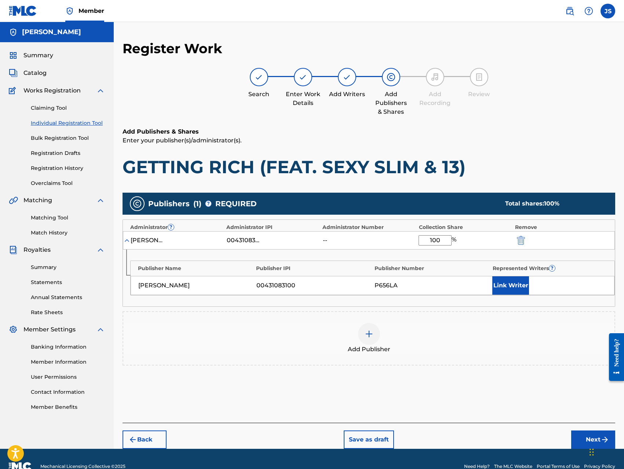
click at [494, 288] on button "Link Writer" at bounding box center [510, 285] width 37 height 18
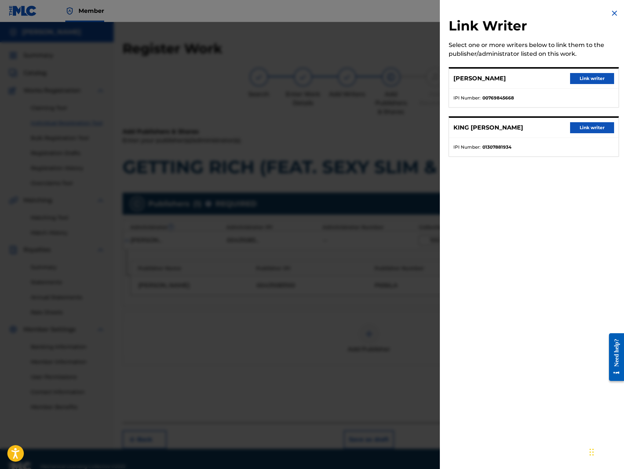
click at [592, 77] on button "Link writer" at bounding box center [592, 78] width 44 height 11
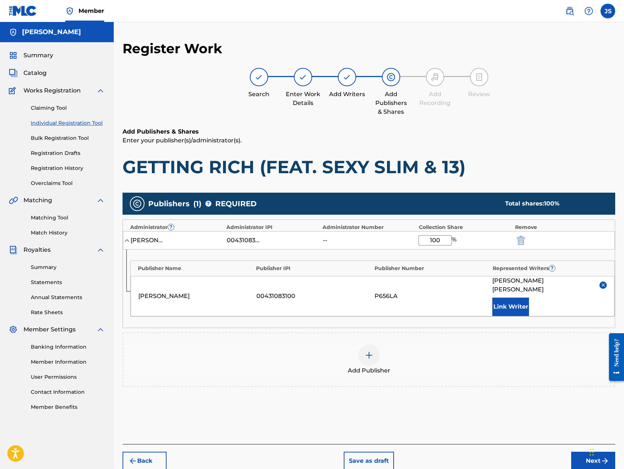
click at [516, 299] on button "Link Writer" at bounding box center [510, 306] width 37 height 18
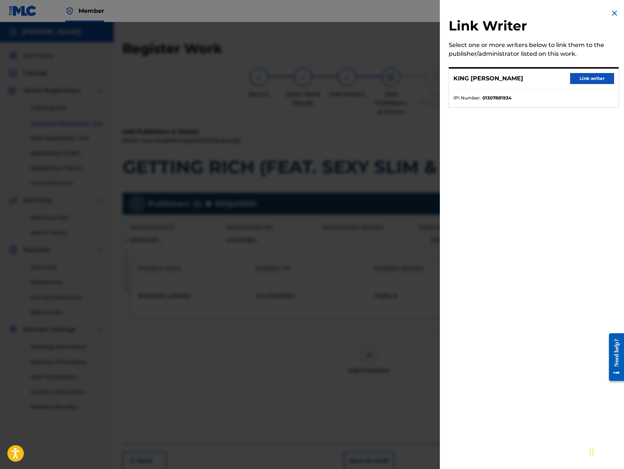
click at [585, 73] on button "Link writer" at bounding box center [592, 78] width 44 height 11
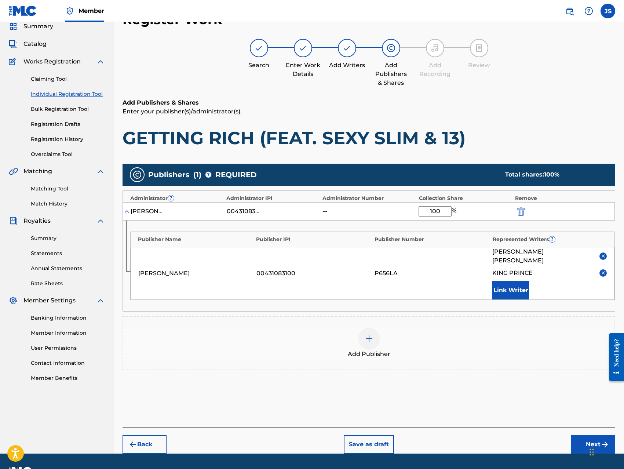
scroll to position [40, 0]
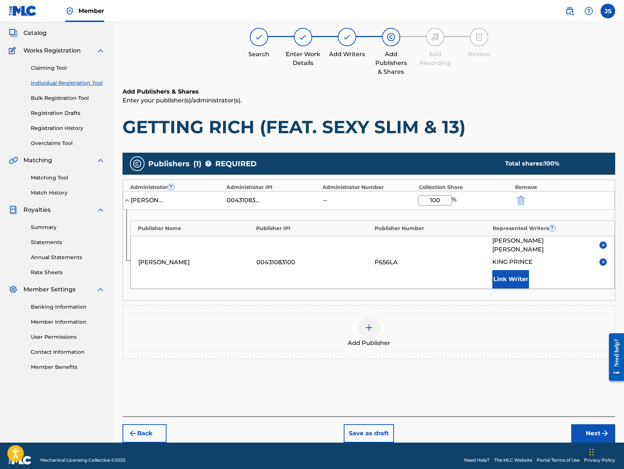
click at [582, 428] on button "Next" at bounding box center [593, 433] width 44 height 18
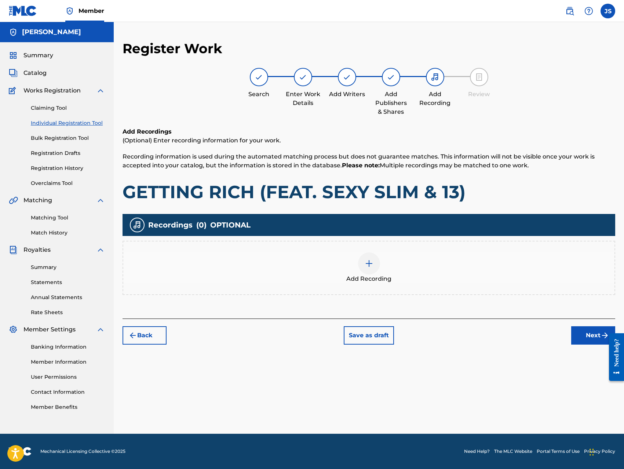
scroll to position [0, 0]
click at [367, 272] on div at bounding box center [369, 263] width 22 height 22
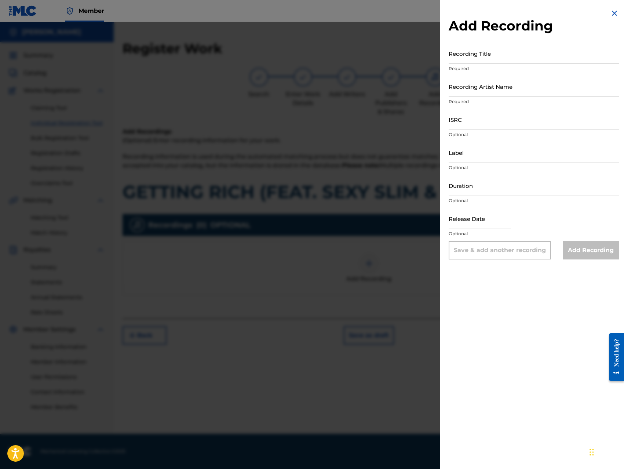
click at [518, 58] on input "Recording Title" at bounding box center [533, 53] width 170 height 21
paste input "GETTING RICH (FEAT. SEXY SLIM & 13)"
click at [525, 90] on input "Recording Artist Name" at bounding box center [533, 86] width 170 height 21
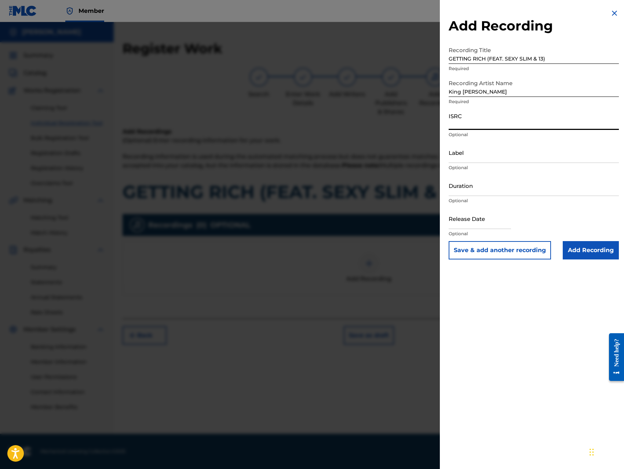
click at [495, 123] on input "ISRC" at bounding box center [533, 119] width 170 height 21
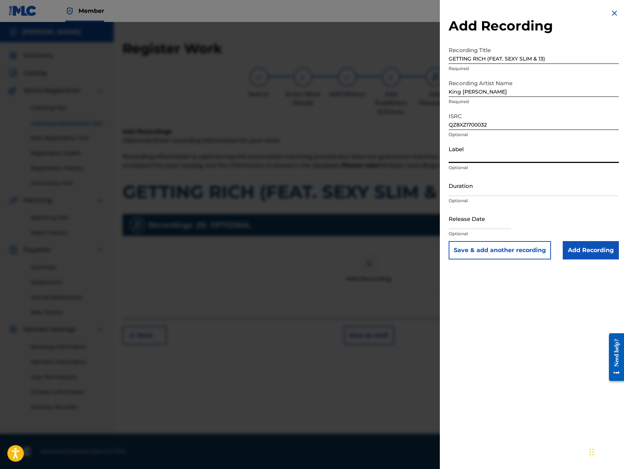
click at [498, 160] on input "Label" at bounding box center [533, 152] width 170 height 21
click at [574, 251] on input "Add Recording" at bounding box center [591, 250] width 56 height 18
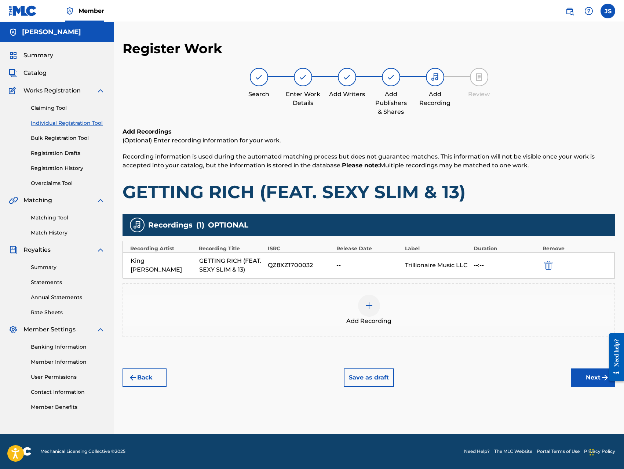
click at [584, 377] on button "Next" at bounding box center [593, 377] width 44 height 18
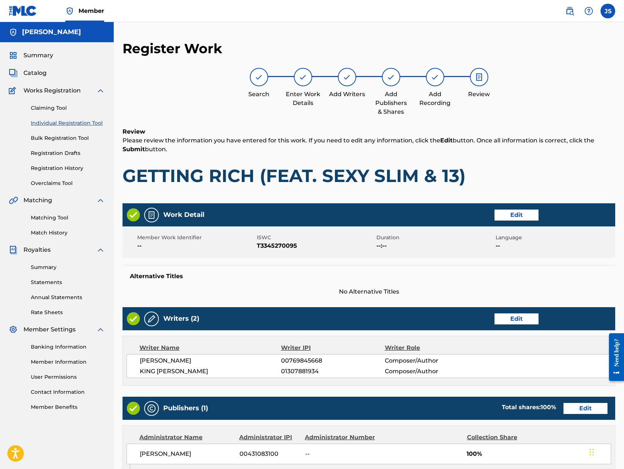
scroll to position [206, 0]
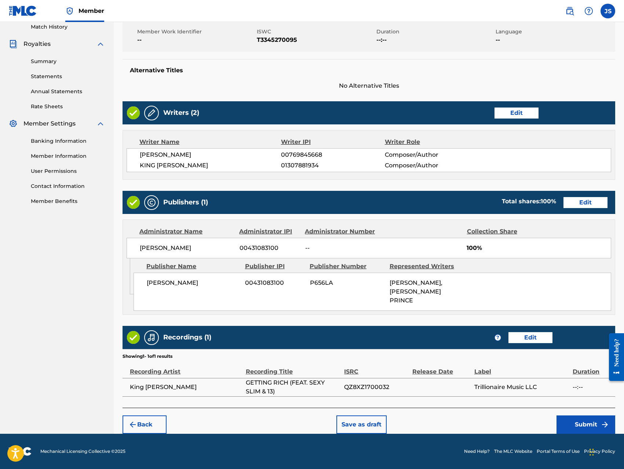
click at [580, 423] on button "Submit" at bounding box center [585, 424] width 59 height 18
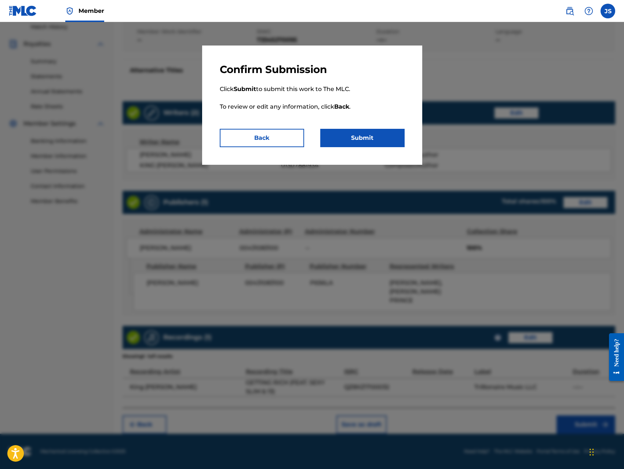
click at [362, 139] on button "Submit" at bounding box center [362, 138] width 84 height 18
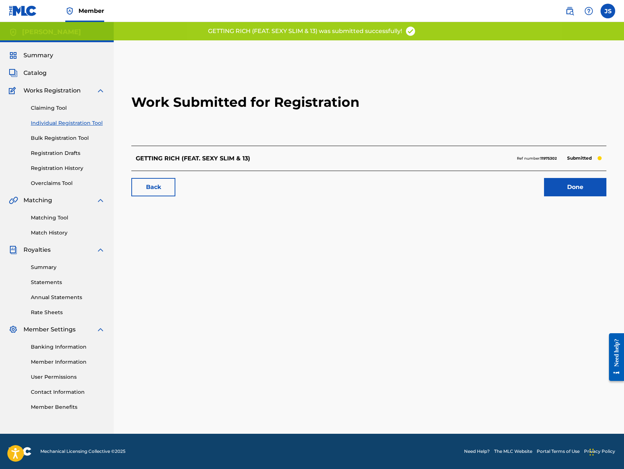
click at [568, 187] on link "Done" at bounding box center [575, 187] width 62 height 18
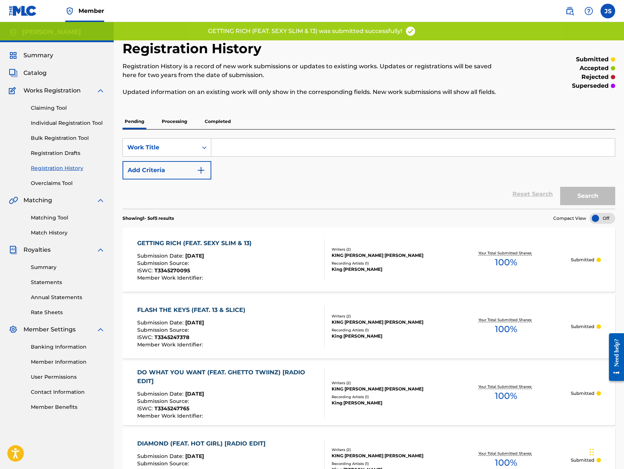
click at [71, 124] on link "Individual Registration Tool" at bounding box center [68, 123] width 74 height 8
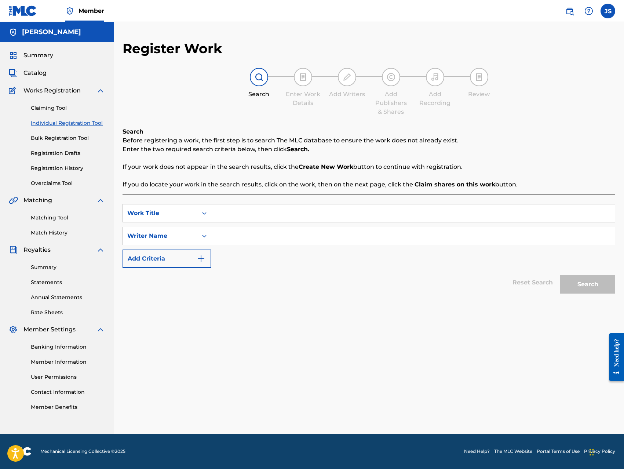
click at [347, 213] on input "Search Form" at bounding box center [412, 213] width 403 height 18
paste input "GETTING RICH (FEAT. SEXY SLIM & 13) [RADIO EDIT]"
click at [348, 239] on input "Search Form" at bounding box center [412, 236] width 403 height 18
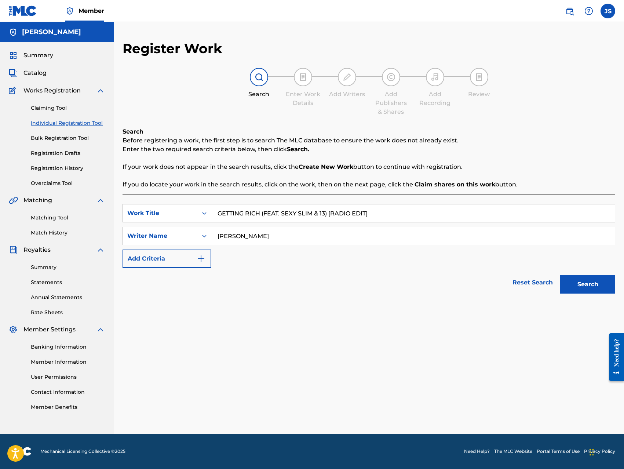
click at [560, 275] on button "Search" at bounding box center [587, 284] width 55 height 18
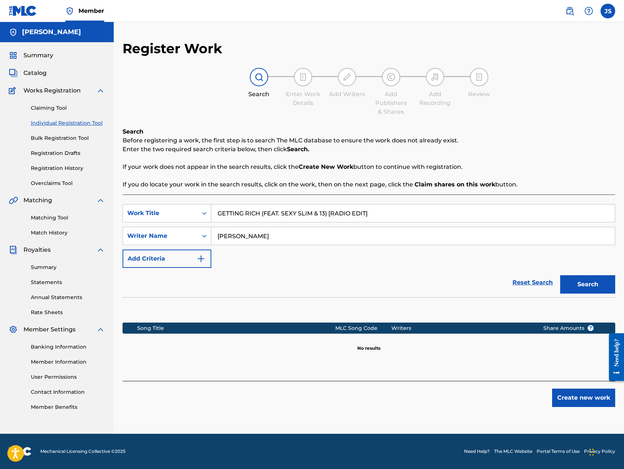
click at [574, 398] on button "Create new work" at bounding box center [583, 397] width 63 height 18
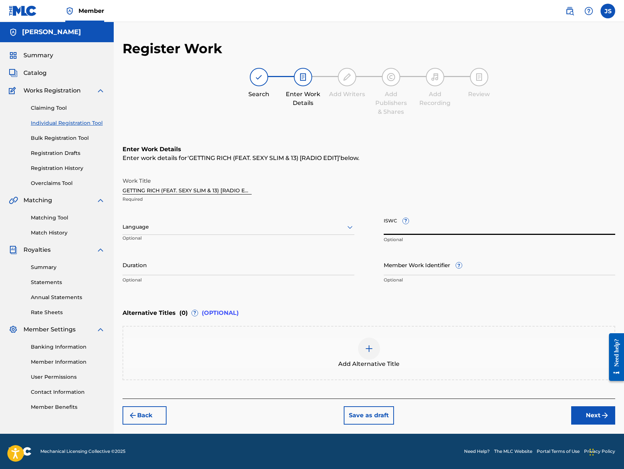
click at [461, 230] on input "ISWC ?" at bounding box center [500, 224] width 232 height 21
click at [534, 420] on div "Back Save as draft Next" at bounding box center [368, 411] width 492 height 26
click at [593, 418] on button "Next" at bounding box center [593, 415] width 44 height 18
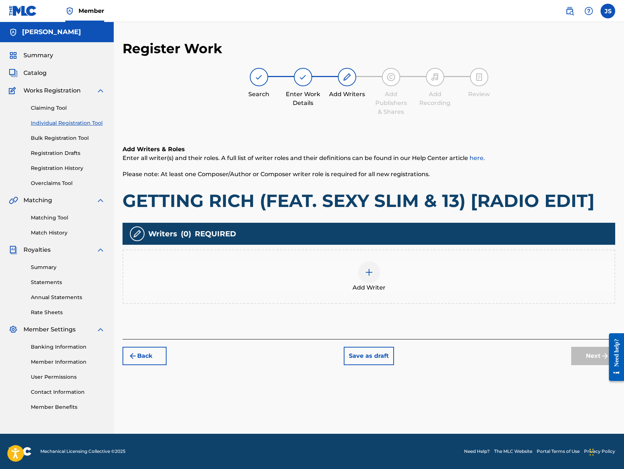
click at [360, 276] on div at bounding box center [369, 272] width 22 height 22
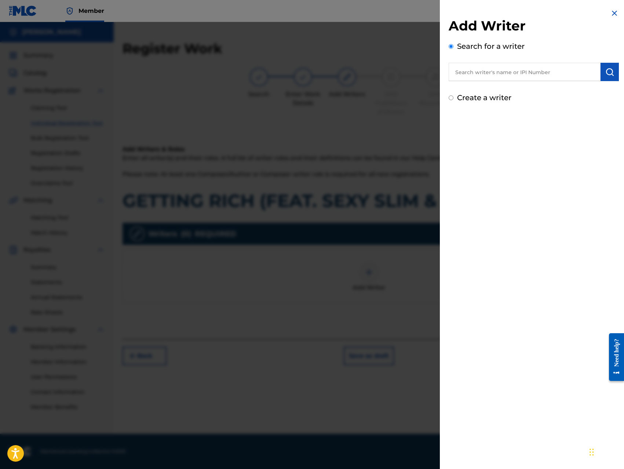
click at [503, 74] on input "text" at bounding box center [524, 72] width 152 height 18
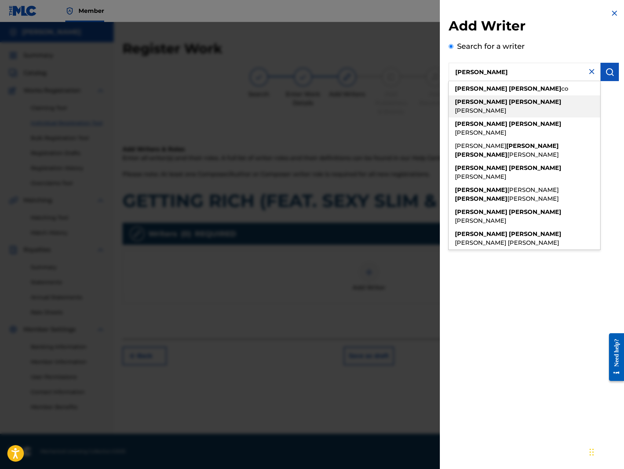
click at [509, 103] on strong "[PERSON_NAME]" at bounding box center [535, 101] width 52 height 7
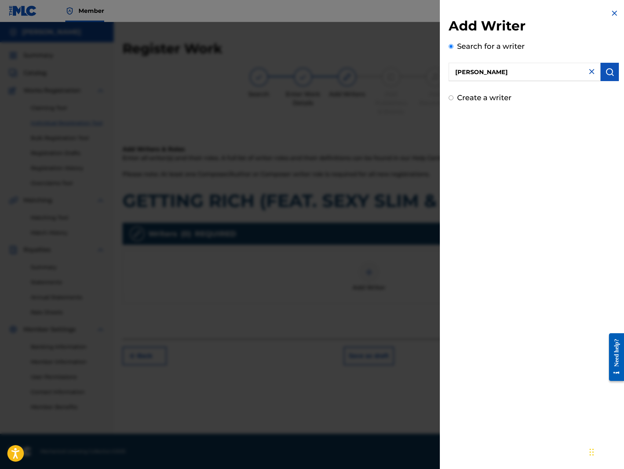
click at [605, 73] on img "submit" at bounding box center [609, 71] width 9 height 9
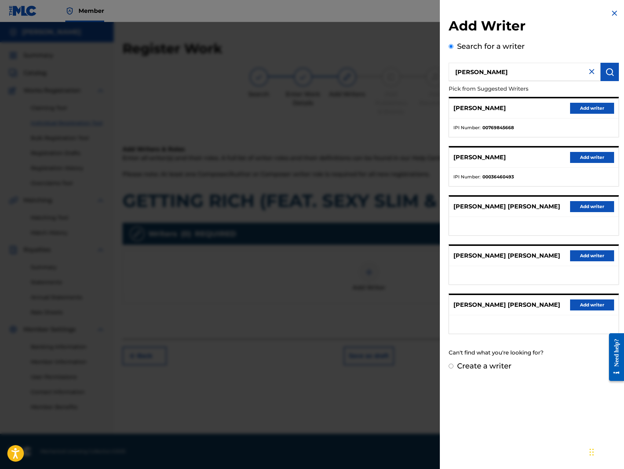
click at [598, 110] on button "Add writer" at bounding box center [592, 108] width 44 height 11
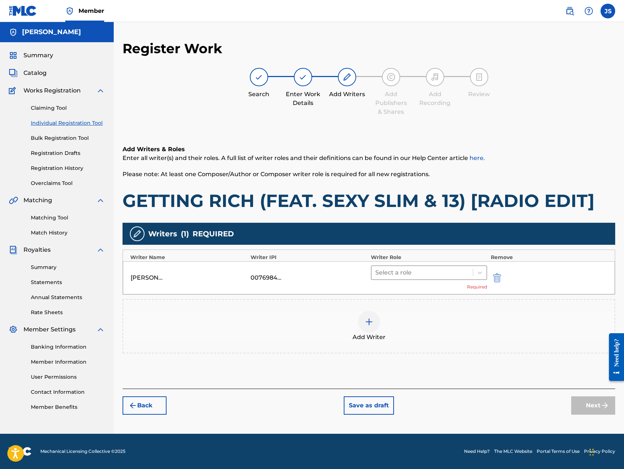
click at [433, 268] on div at bounding box center [422, 272] width 94 height 10
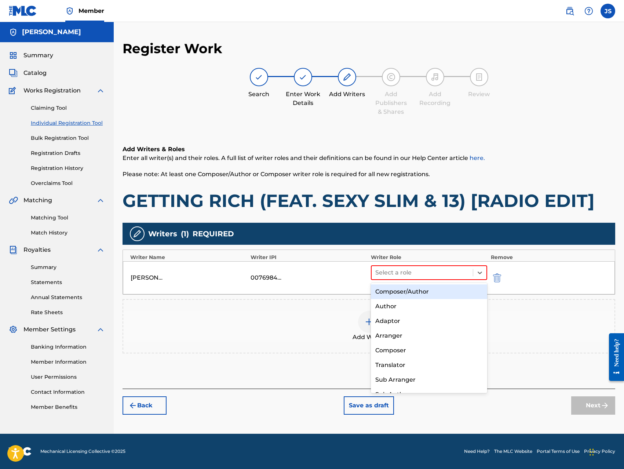
click at [422, 293] on div "Composer/Author" at bounding box center [429, 291] width 116 height 15
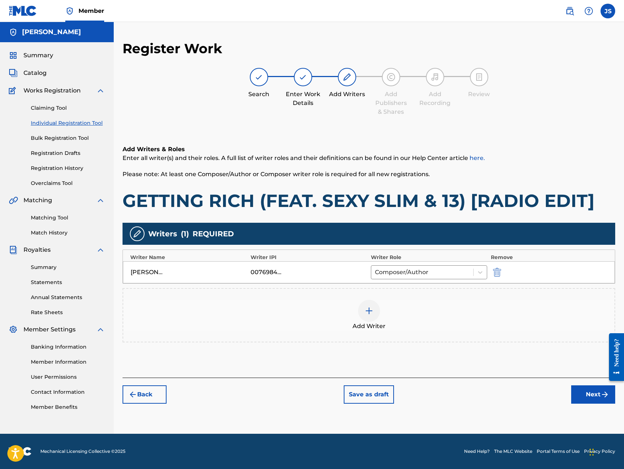
click at [372, 312] on img at bounding box center [369, 310] width 9 height 9
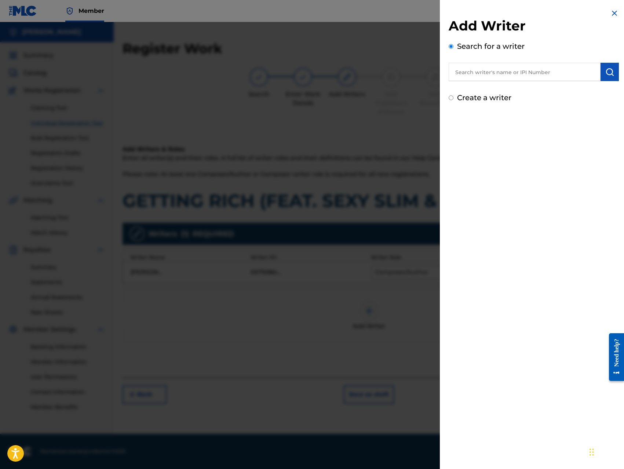
click at [552, 74] on input "text" at bounding box center [524, 72] width 152 height 18
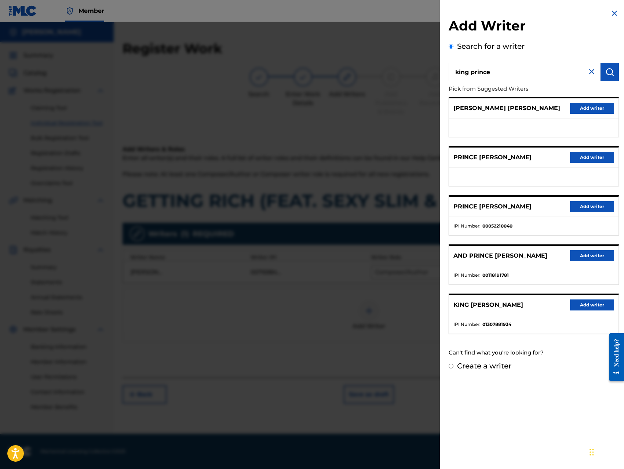
click at [574, 308] on button "Add writer" at bounding box center [592, 304] width 44 height 11
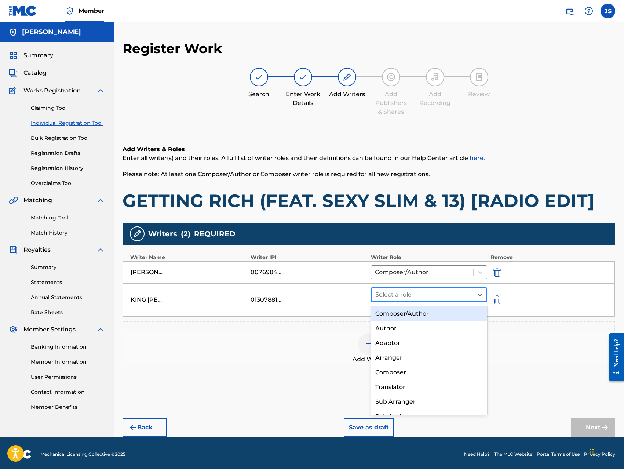
click at [435, 294] on div at bounding box center [422, 294] width 94 height 10
click at [422, 316] on div "Composer/Author" at bounding box center [429, 313] width 116 height 15
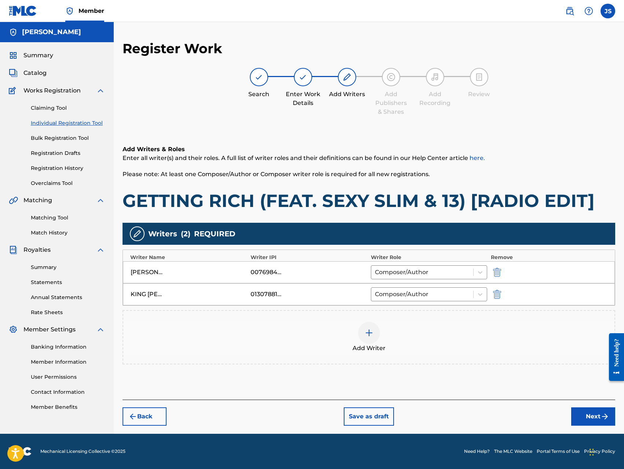
click at [584, 418] on button "Next" at bounding box center [593, 416] width 44 height 18
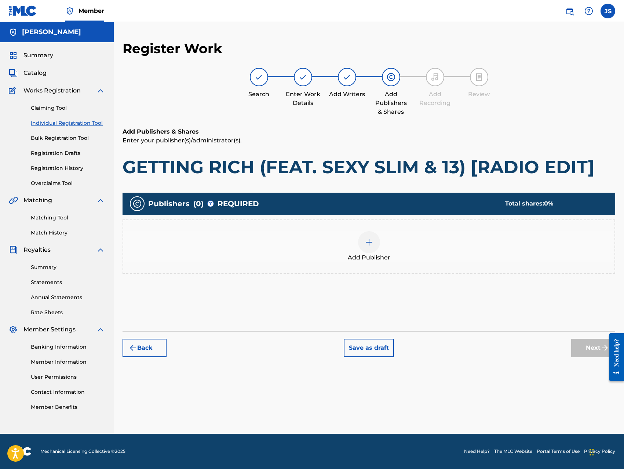
click at [362, 243] on div at bounding box center [369, 242] width 22 height 22
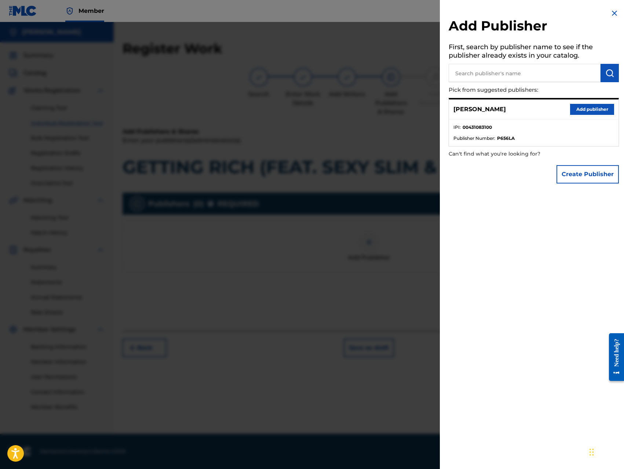
click at [582, 110] on button "Add publisher" at bounding box center [592, 109] width 44 height 11
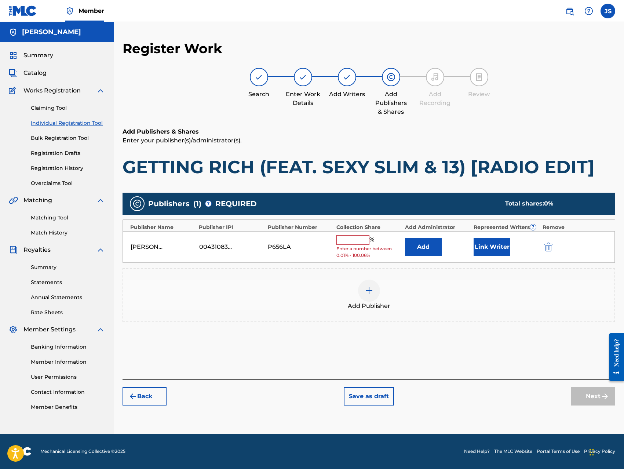
click at [351, 238] on input "text" at bounding box center [352, 240] width 33 height 10
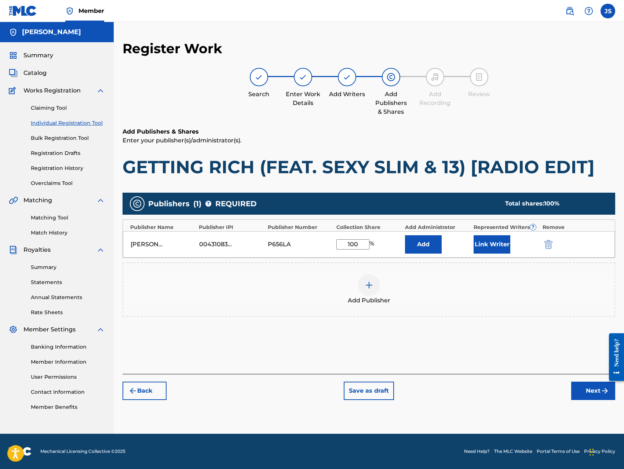
click at [413, 247] on button "Add" at bounding box center [423, 244] width 37 height 18
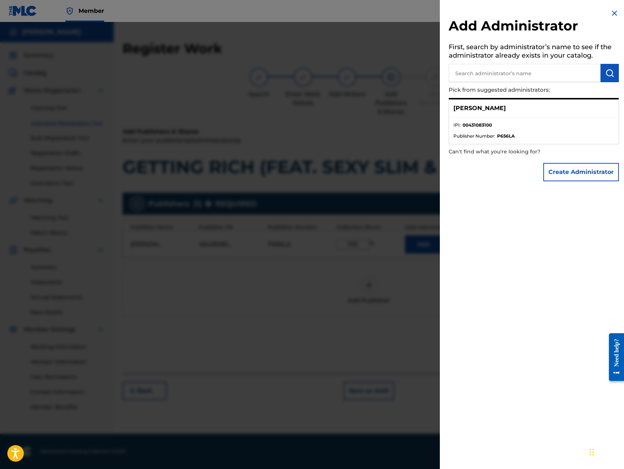
click at [575, 168] on button "Create Administrator" at bounding box center [581, 172] width 76 height 18
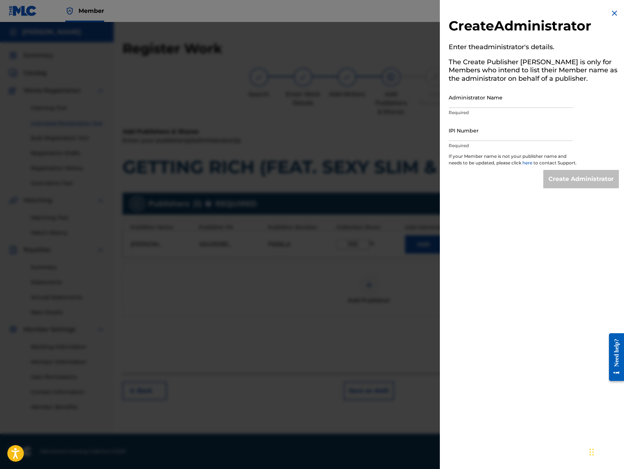
click at [532, 95] on input "Administrator Name" at bounding box center [510, 97] width 124 height 21
click at [512, 135] on input "IPI Number" at bounding box center [510, 130] width 124 height 21
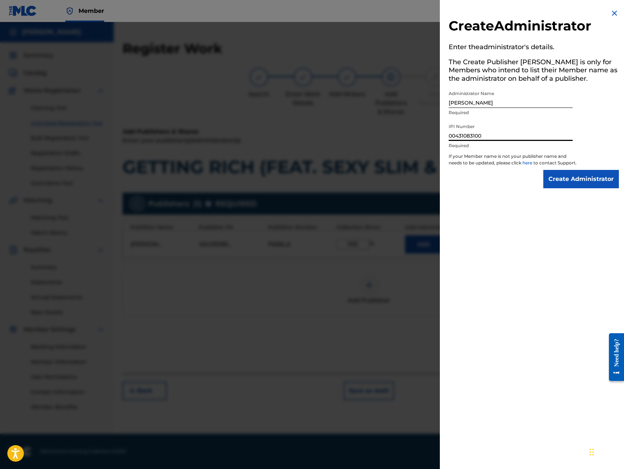
click at [576, 186] on input "Create Administrator" at bounding box center [581, 179] width 76 height 18
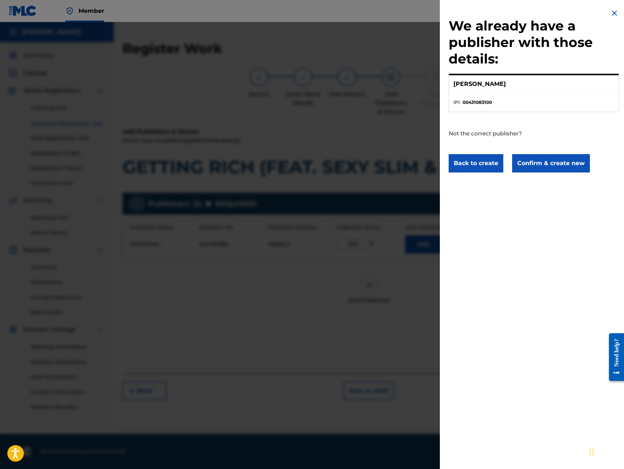
click at [564, 163] on button "Confirm & create new" at bounding box center [551, 163] width 78 height 18
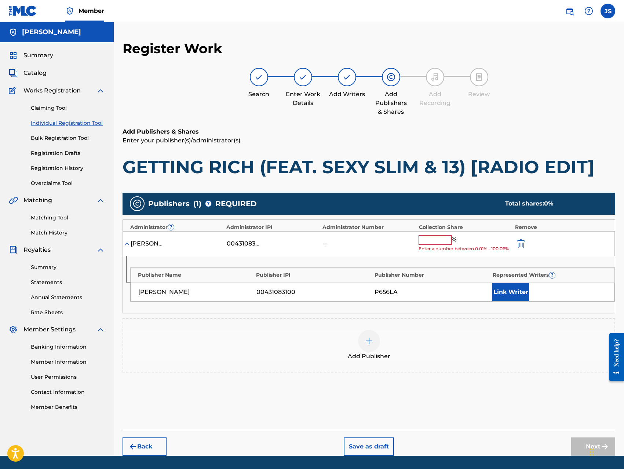
click at [433, 242] on input "text" at bounding box center [434, 240] width 33 height 10
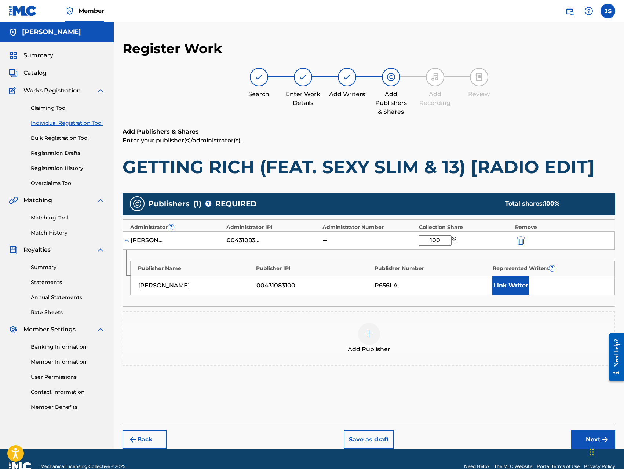
click at [505, 287] on button "Link Writer" at bounding box center [510, 285] width 37 height 18
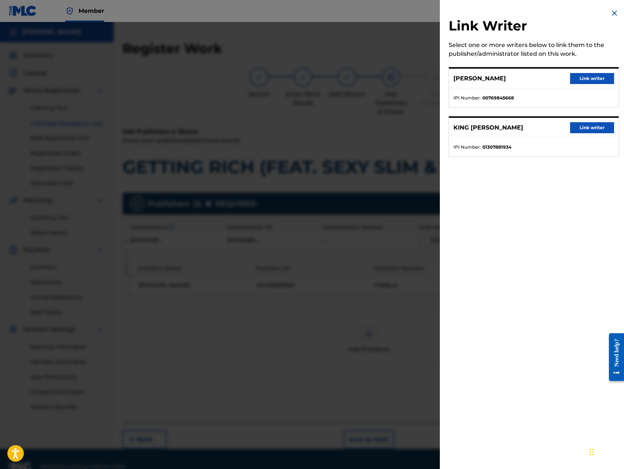
click at [594, 75] on button "Link writer" at bounding box center [592, 78] width 44 height 11
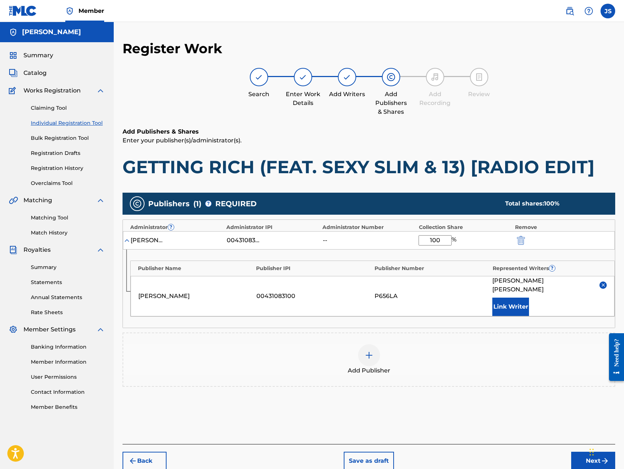
click at [495, 305] on button "Link Writer" at bounding box center [510, 306] width 37 height 18
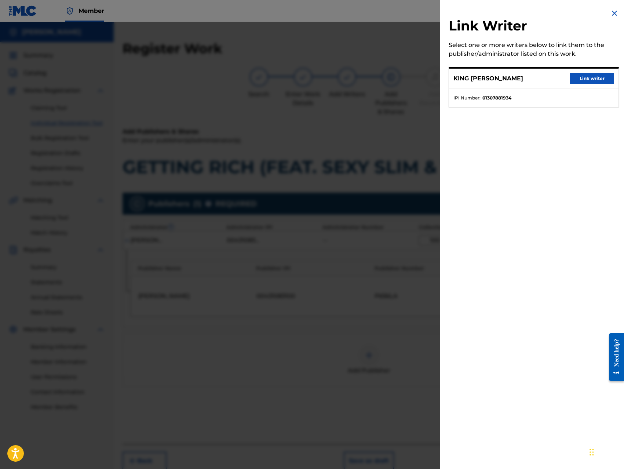
click at [585, 80] on button "Link writer" at bounding box center [592, 78] width 44 height 11
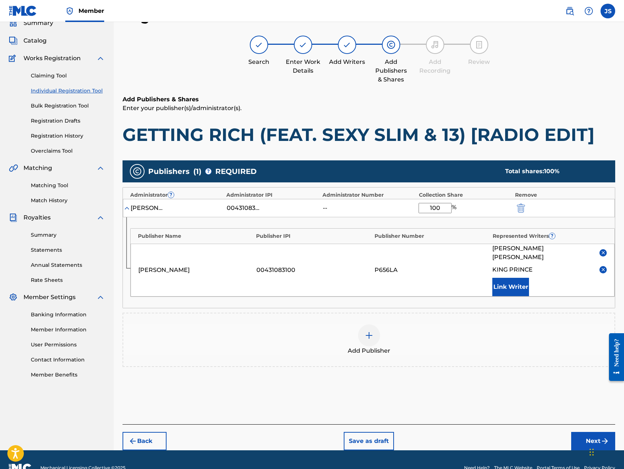
scroll to position [40, 0]
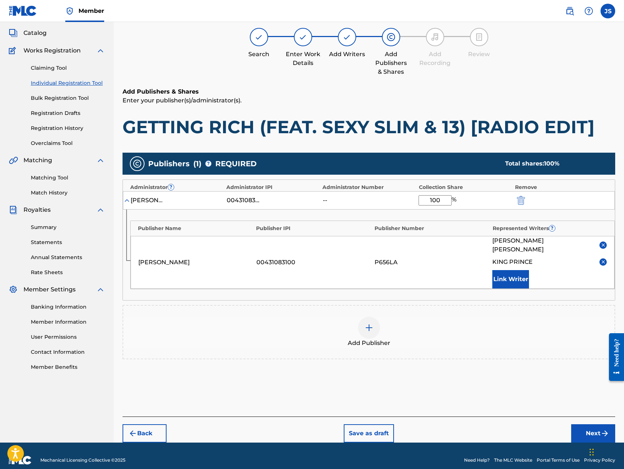
click at [579, 425] on button "Next" at bounding box center [593, 433] width 44 height 18
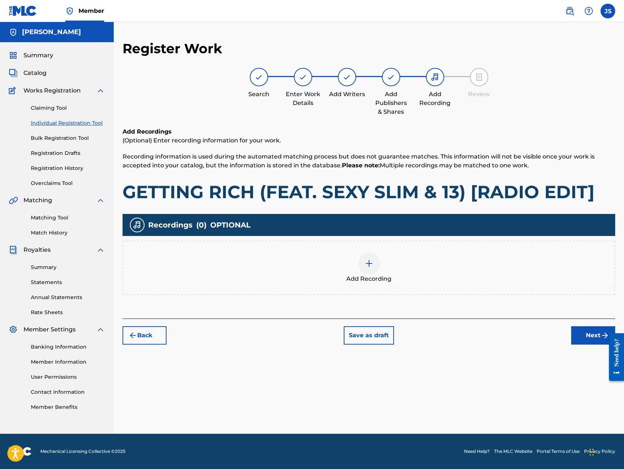
scroll to position [0, 0]
click at [373, 266] on div at bounding box center [369, 263] width 22 height 22
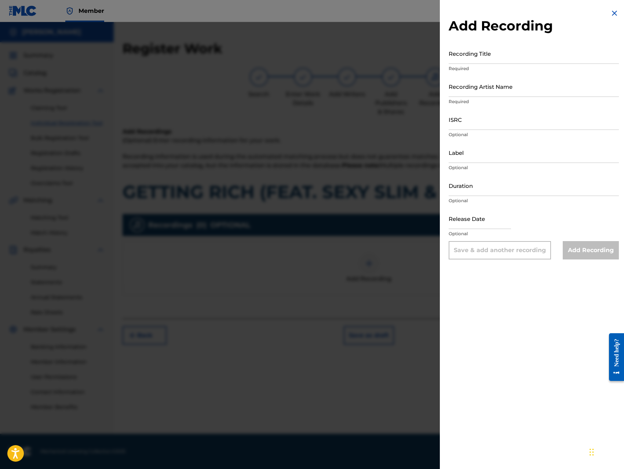
click at [528, 56] on input "Recording Title" at bounding box center [533, 53] width 170 height 21
paste input "GETTING RICH (FEAT. SEXY SLIM & 13) [RADIO EDIT]"
click at [546, 90] on input "Recording Artist Name" at bounding box center [533, 86] width 170 height 21
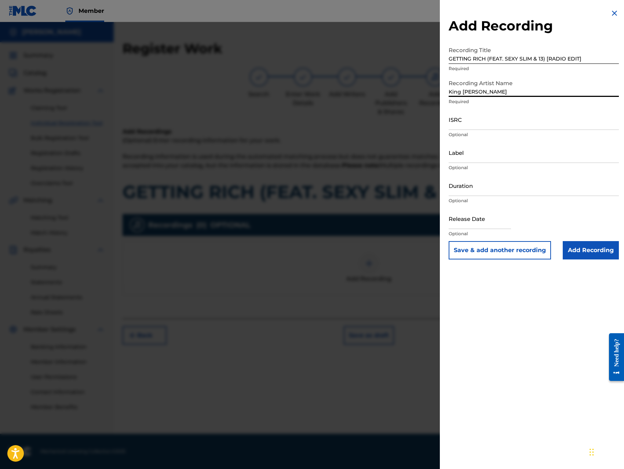
click at [504, 122] on input "ISRC" at bounding box center [533, 119] width 170 height 21
click at [520, 125] on input "QZ8XZ1700024" at bounding box center [533, 119] width 170 height 21
click at [523, 152] on input "Label" at bounding box center [533, 152] width 170 height 21
click at [589, 248] on input "Add Recording" at bounding box center [591, 250] width 56 height 18
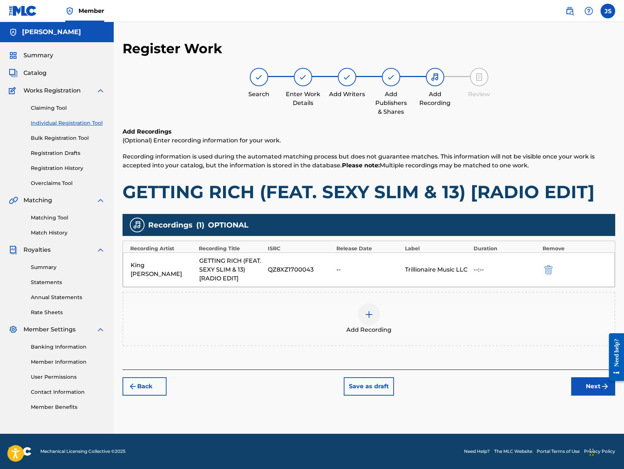
click at [590, 385] on button "Next" at bounding box center [593, 386] width 44 height 18
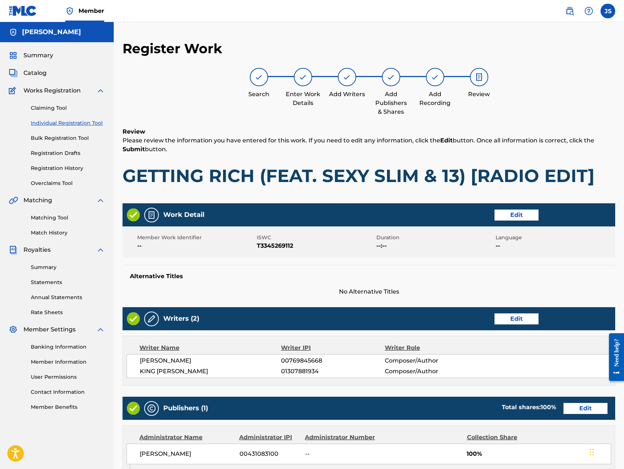
scroll to position [206, 0]
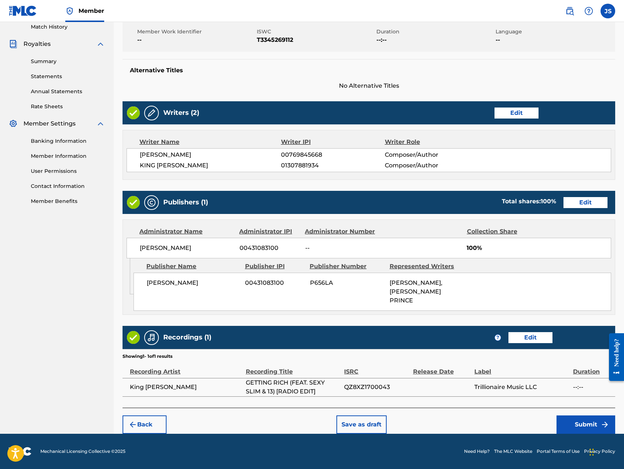
click at [579, 422] on button "Submit" at bounding box center [585, 424] width 59 height 18
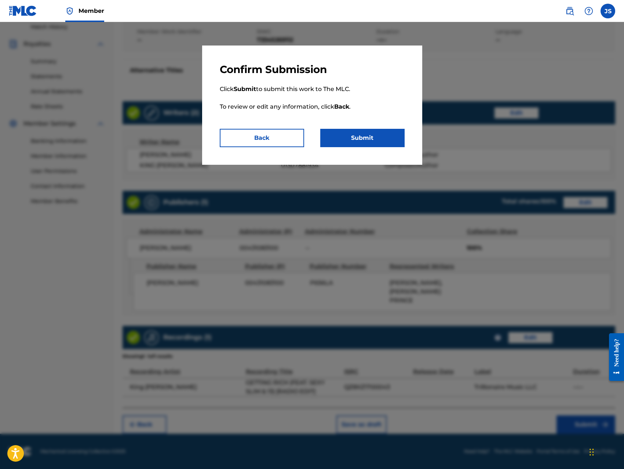
click at [378, 138] on button "Submit" at bounding box center [362, 138] width 84 height 18
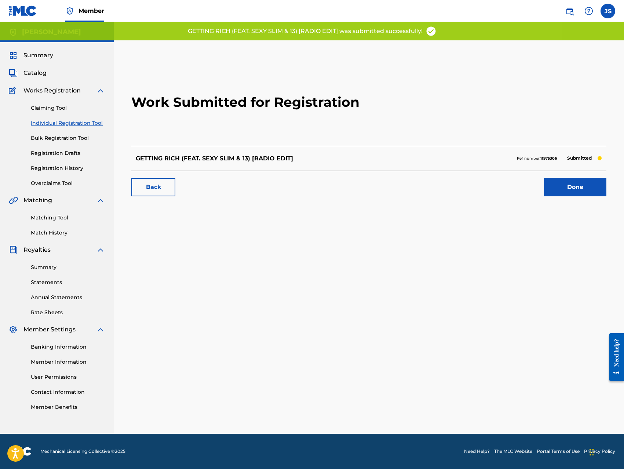
click at [563, 183] on link "Done" at bounding box center [575, 187] width 62 height 18
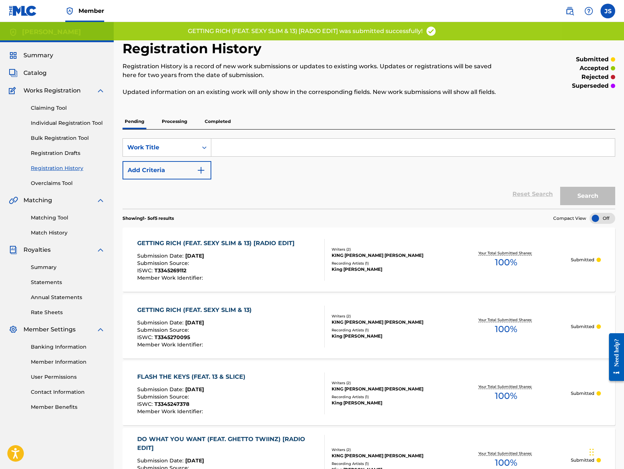
click at [76, 122] on link "Individual Registration Tool" at bounding box center [68, 123] width 74 height 8
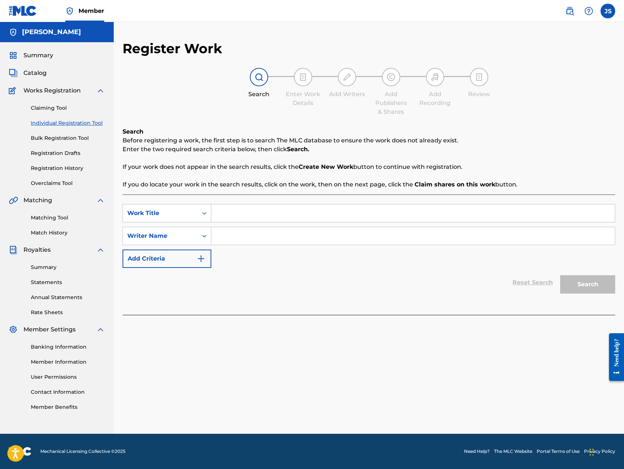
click at [62, 168] on link "Registration History" at bounding box center [68, 168] width 74 height 8
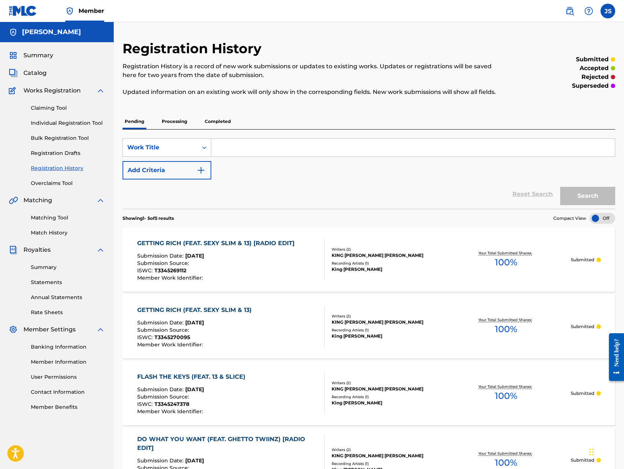
click at [65, 125] on link "Individual Registration Tool" at bounding box center [68, 123] width 74 height 8
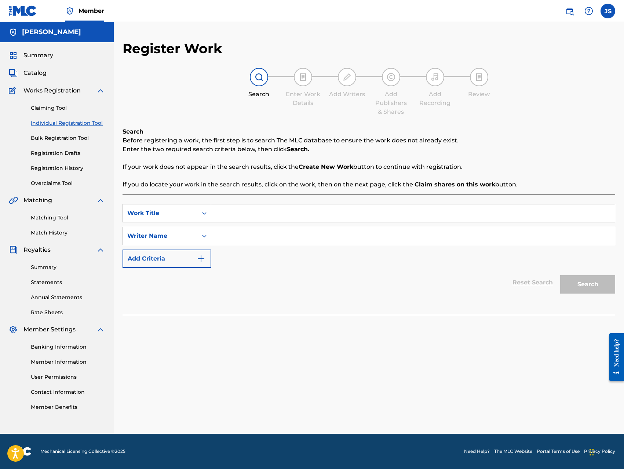
click at [365, 210] on input "Search Form" at bounding box center [412, 213] width 403 height 18
paste input "LIFT OFF (FEAT. LIL-SNIPA)"
click at [360, 234] on input "Search Form" at bounding box center [412, 236] width 403 height 18
click at [560, 275] on button "Search" at bounding box center [587, 284] width 55 height 18
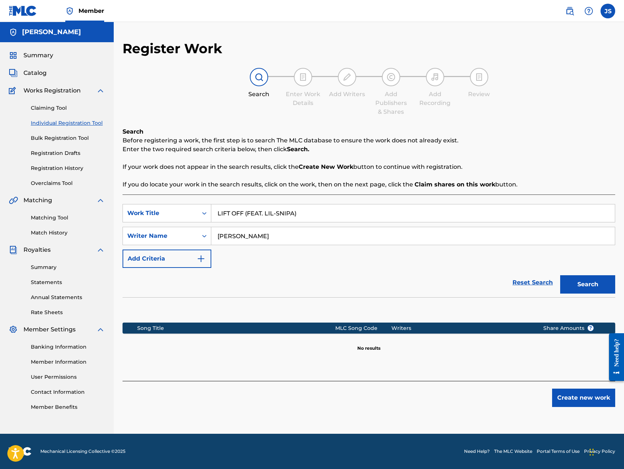
click at [561, 399] on button "Create new work" at bounding box center [583, 397] width 63 height 18
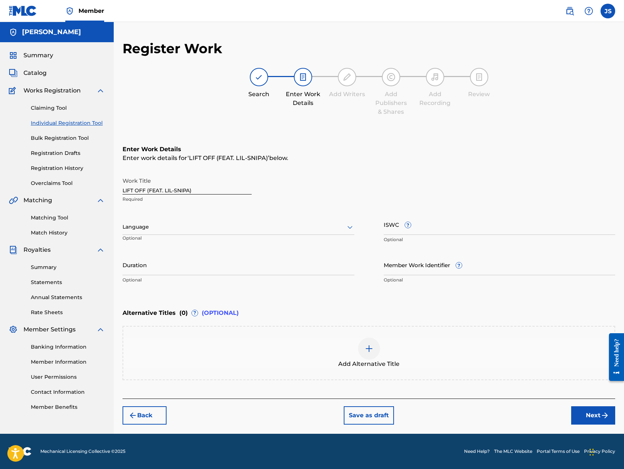
click at [525, 226] on input "ISWC ?" at bounding box center [500, 224] width 232 height 21
click at [506, 414] on div "Back Save as draft Next" at bounding box center [368, 411] width 492 height 26
click at [594, 416] on button "Next" at bounding box center [593, 415] width 44 height 18
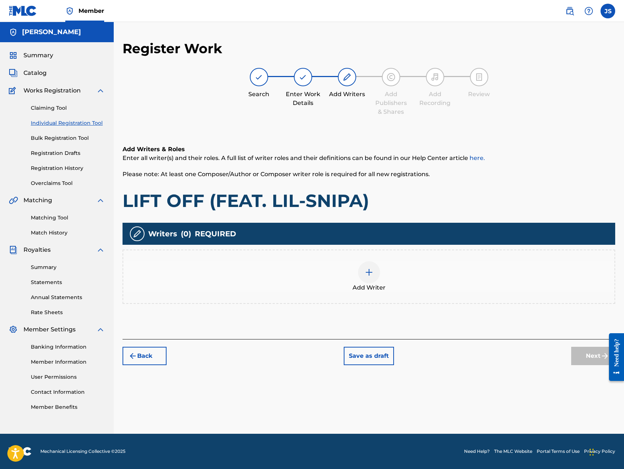
click at [365, 276] on img at bounding box center [369, 272] width 9 height 9
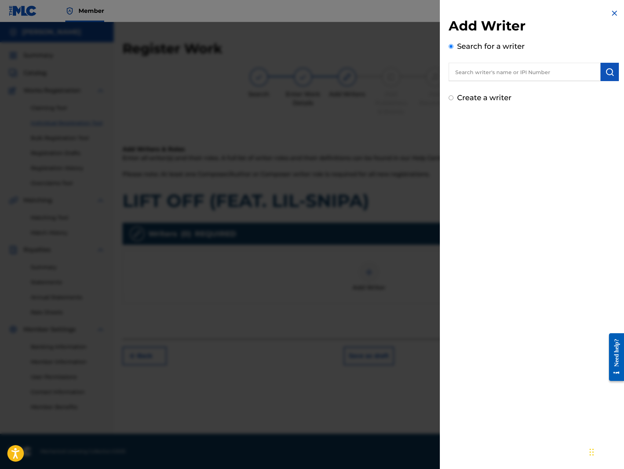
click at [535, 72] on input "text" at bounding box center [524, 72] width 152 height 18
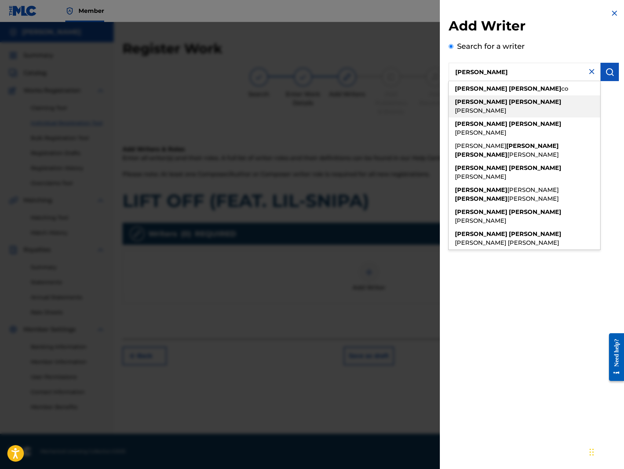
click at [506, 107] on span "[PERSON_NAME]" at bounding box center [480, 110] width 51 height 7
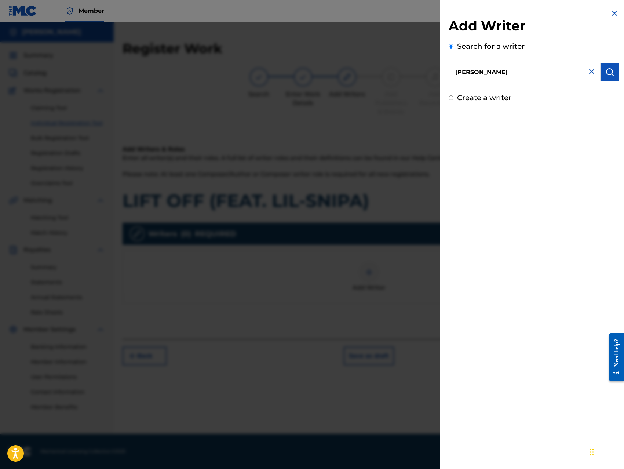
click at [602, 78] on button "submit" at bounding box center [609, 72] width 18 height 18
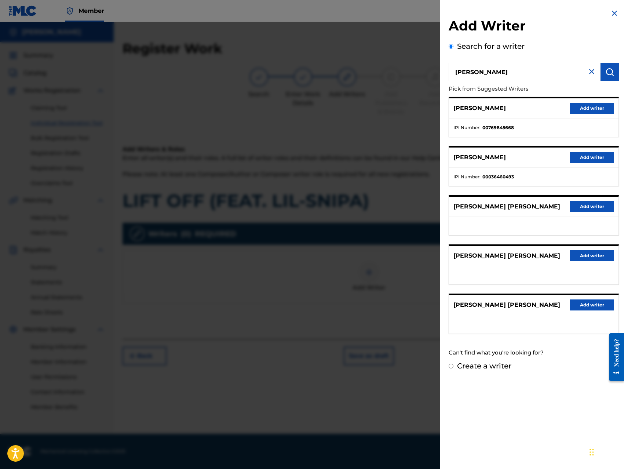
click at [580, 109] on button "Add writer" at bounding box center [592, 108] width 44 height 11
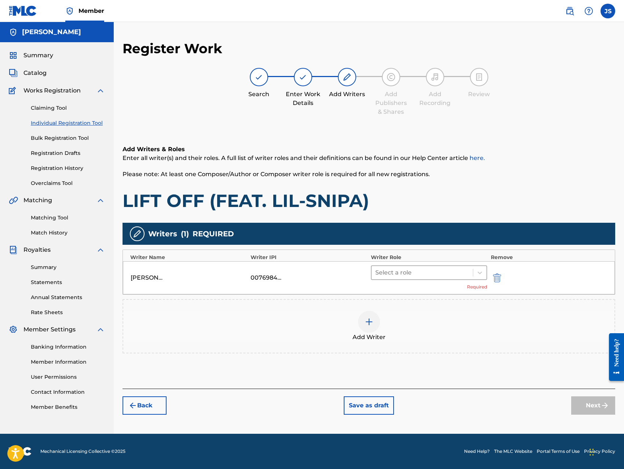
click at [438, 266] on div "Select a role" at bounding box center [421, 272] width 101 height 13
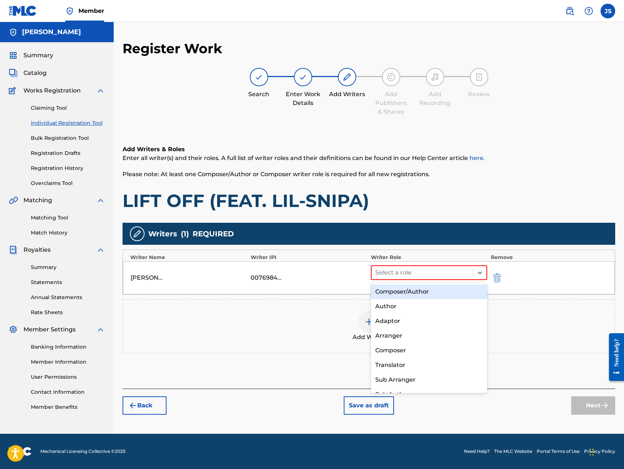
click at [415, 289] on div "Composer/Author" at bounding box center [429, 291] width 116 height 15
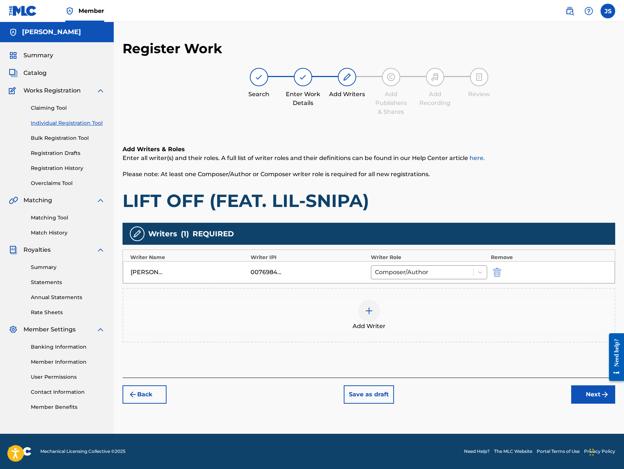
click at [361, 306] on div at bounding box center [369, 311] width 22 height 22
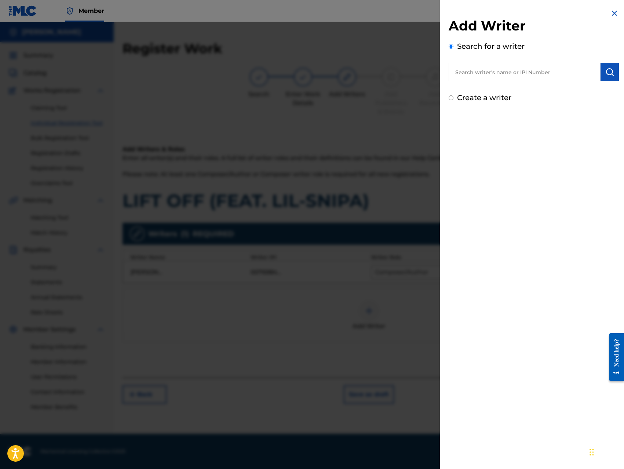
click at [530, 76] on input "text" at bounding box center [524, 72] width 152 height 18
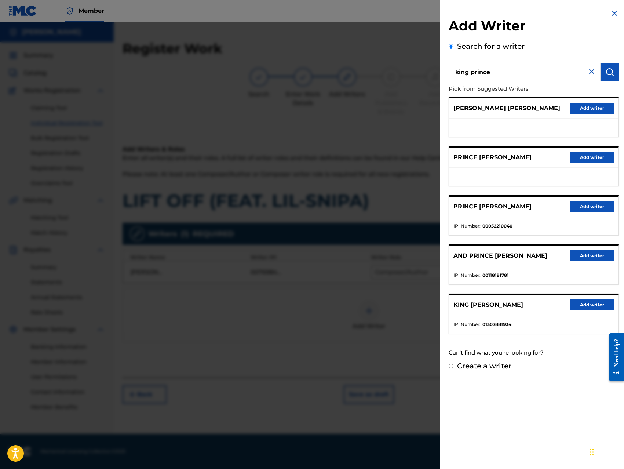
click at [579, 302] on button "Add writer" at bounding box center [592, 304] width 44 height 11
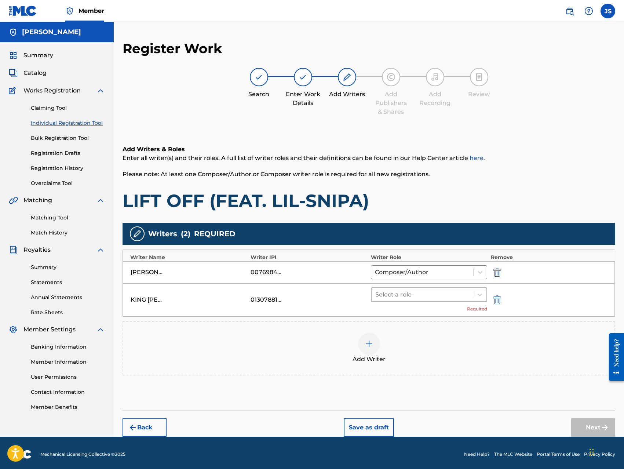
click at [462, 295] on div at bounding box center [422, 294] width 94 height 10
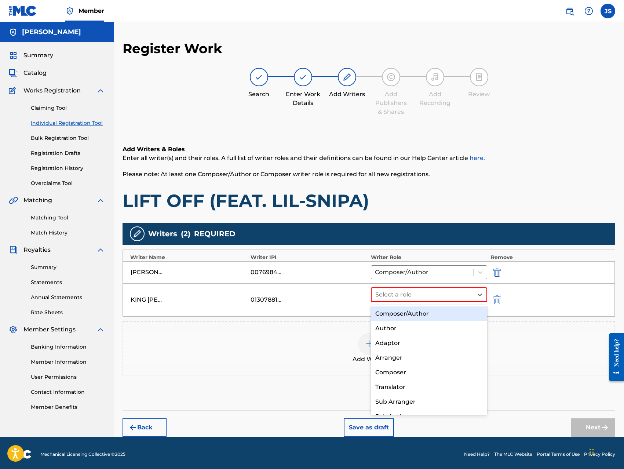
click at [437, 312] on div "Composer/Author" at bounding box center [429, 313] width 116 height 15
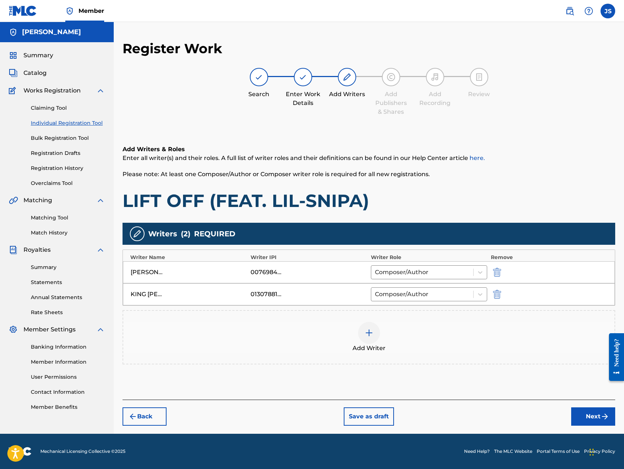
click at [587, 421] on button "Next" at bounding box center [593, 416] width 44 height 18
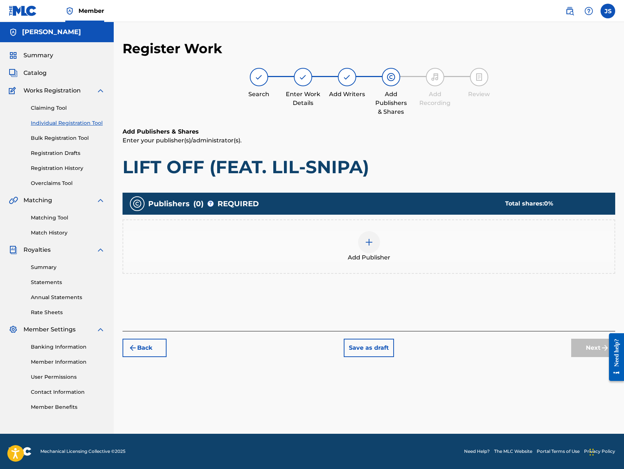
click at [373, 242] on img at bounding box center [369, 242] width 9 height 9
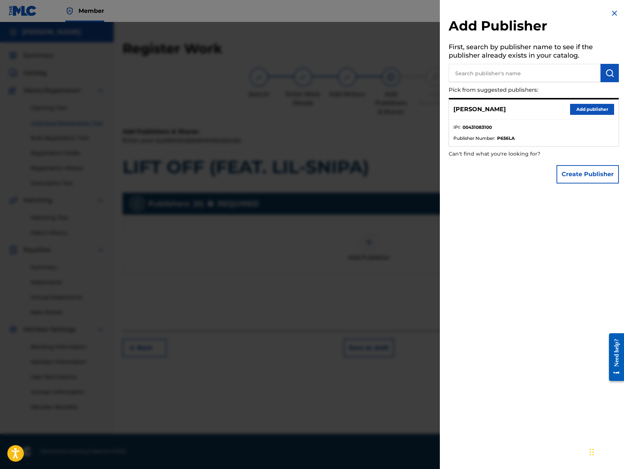
click at [597, 110] on button "Add publisher" at bounding box center [592, 109] width 44 height 11
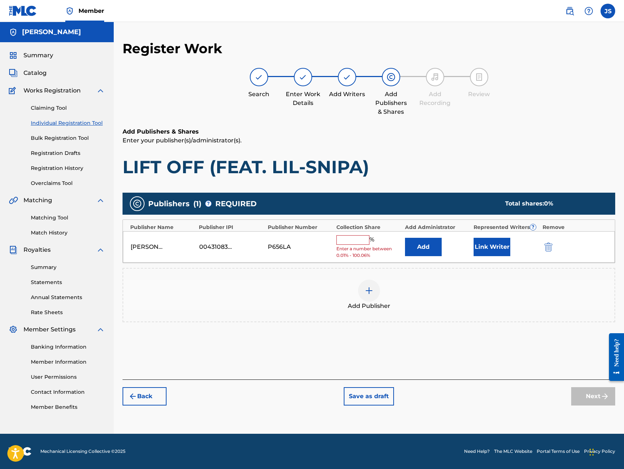
click at [358, 239] on input "text" at bounding box center [352, 240] width 33 height 10
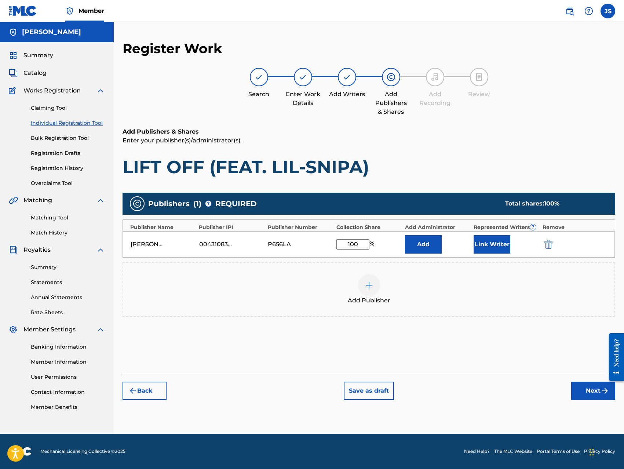
click at [421, 248] on button "Add" at bounding box center [423, 244] width 37 height 18
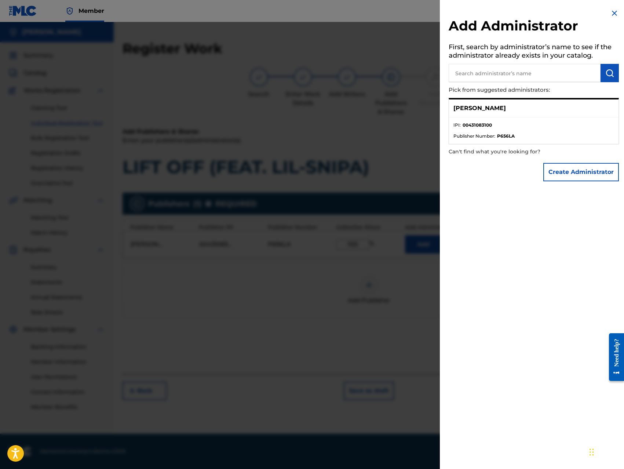
click at [566, 171] on button "Create Administrator" at bounding box center [581, 172] width 76 height 18
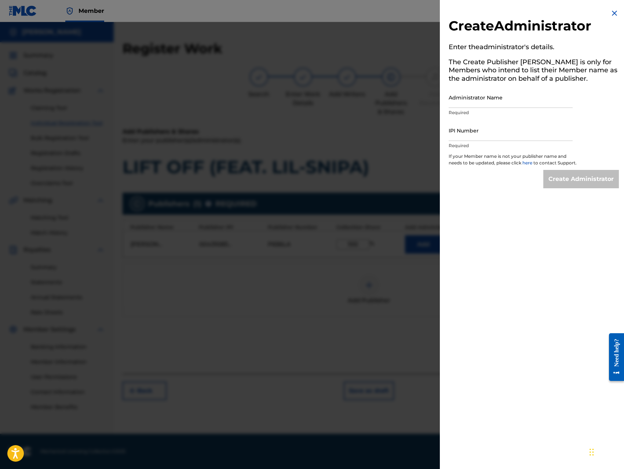
click at [483, 96] on input "Administrator Name" at bounding box center [510, 97] width 124 height 21
click at [494, 129] on input "IPI Number" at bounding box center [510, 130] width 124 height 21
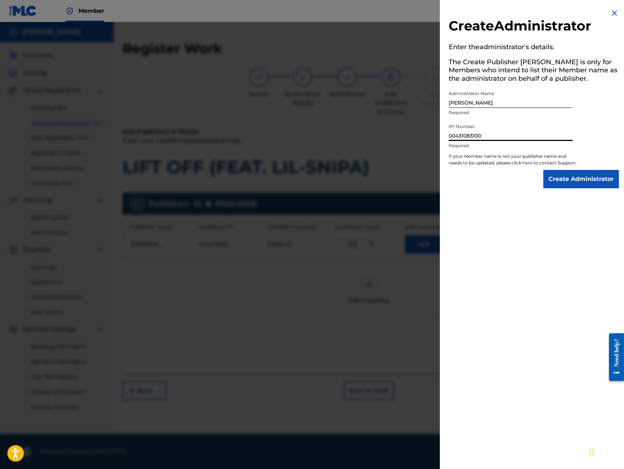
click at [557, 185] on input "Create Administrator" at bounding box center [581, 179] width 76 height 18
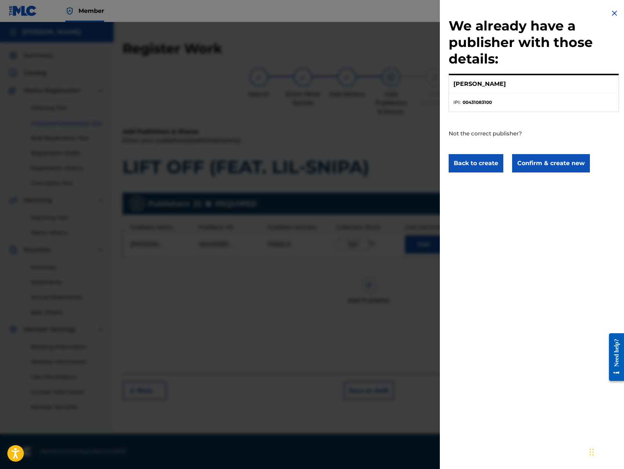
click at [555, 165] on button "Confirm & create new" at bounding box center [551, 163] width 78 height 18
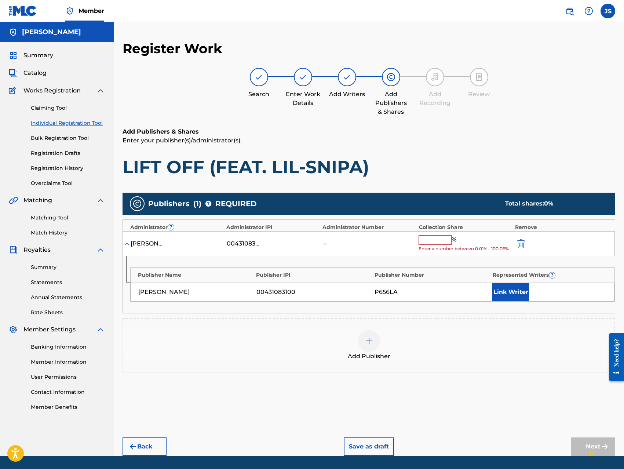
click at [444, 244] on input "text" at bounding box center [434, 240] width 33 height 10
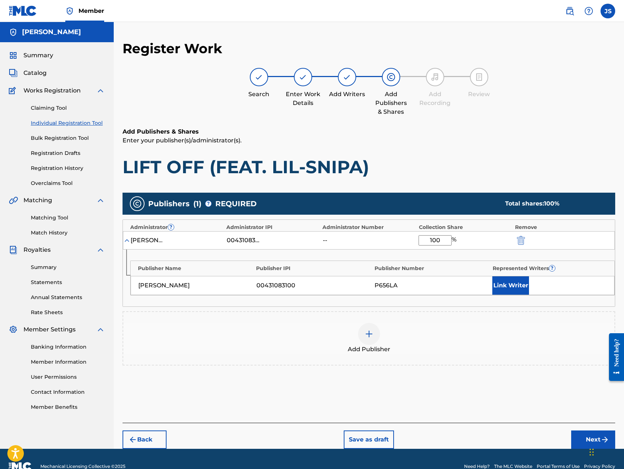
click at [504, 287] on button "Link Writer" at bounding box center [510, 285] width 37 height 18
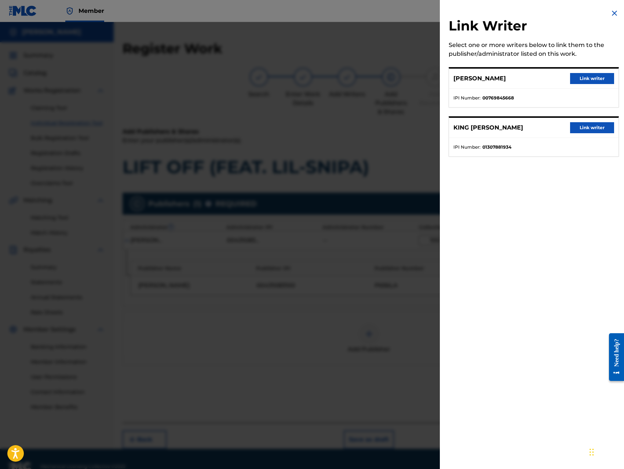
click at [594, 74] on button "Link writer" at bounding box center [592, 78] width 44 height 11
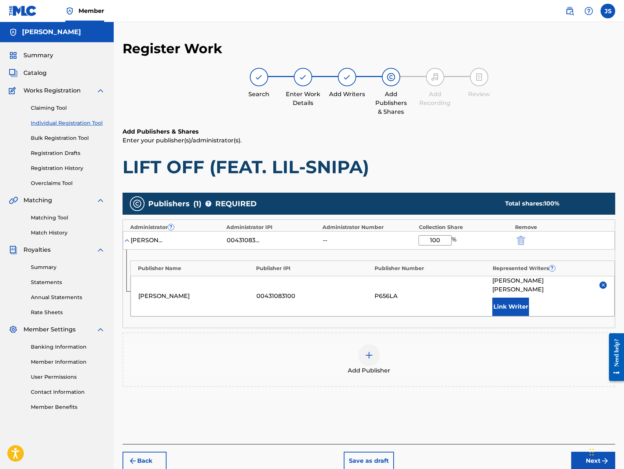
click at [505, 298] on button "Link Writer" at bounding box center [510, 306] width 37 height 18
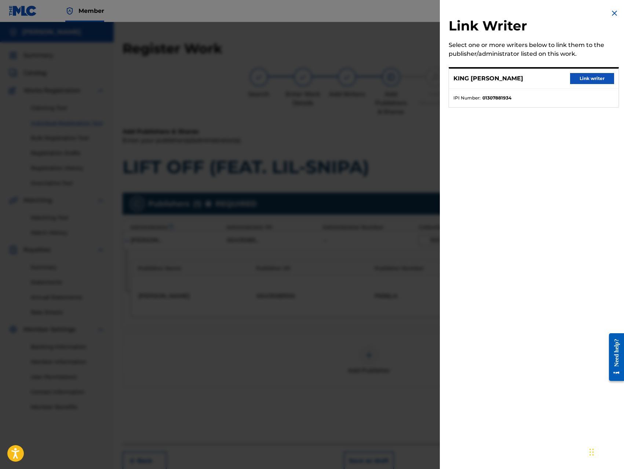
click at [595, 81] on button "Link writer" at bounding box center [592, 78] width 44 height 11
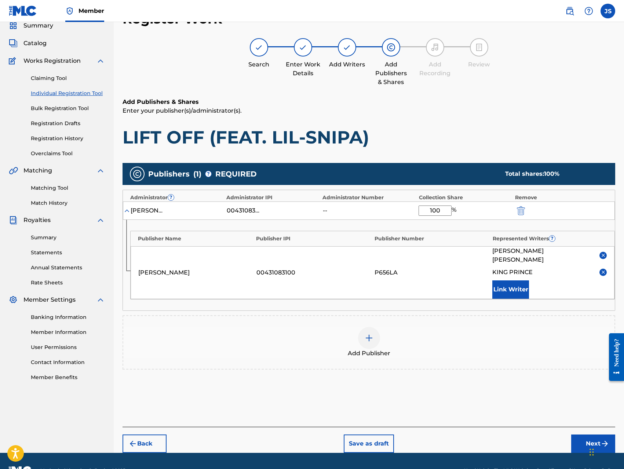
scroll to position [40, 0]
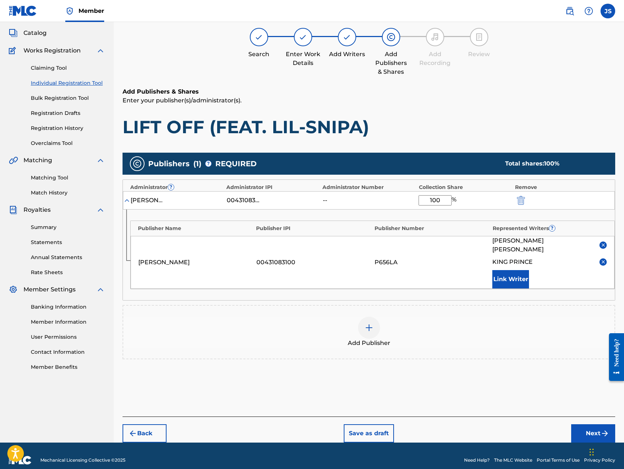
click at [582, 428] on button "Next" at bounding box center [593, 433] width 44 height 18
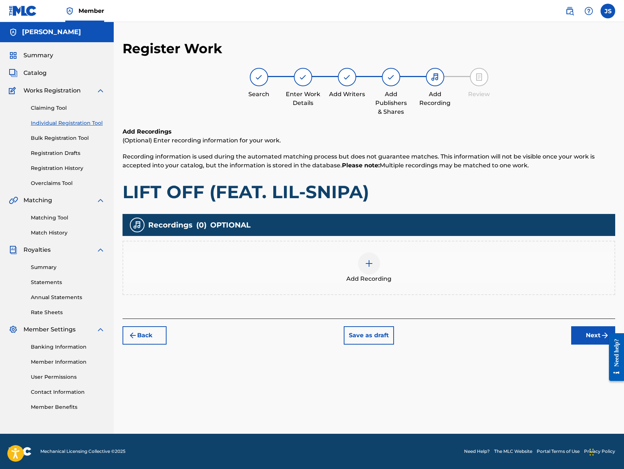
click at [369, 263] on img at bounding box center [369, 263] width 9 height 9
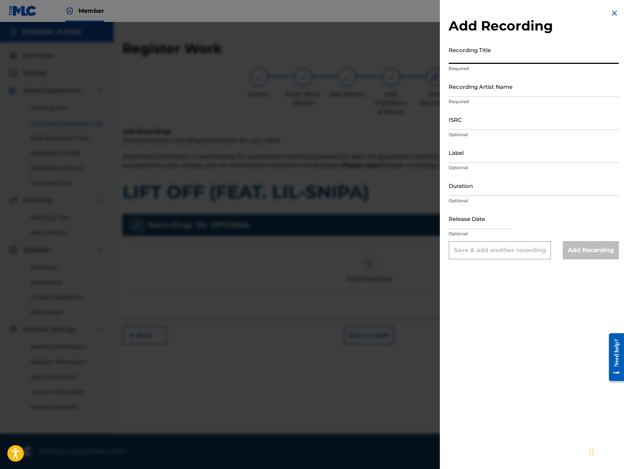
click at [522, 58] on input "Recording Title" at bounding box center [533, 53] width 170 height 21
paste input "LIFT OFF (FEAT. LIL-SNIPA)"
click at [528, 89] on input "Recording Artist Name" at bounding box center [533, 86] width 170 height 21
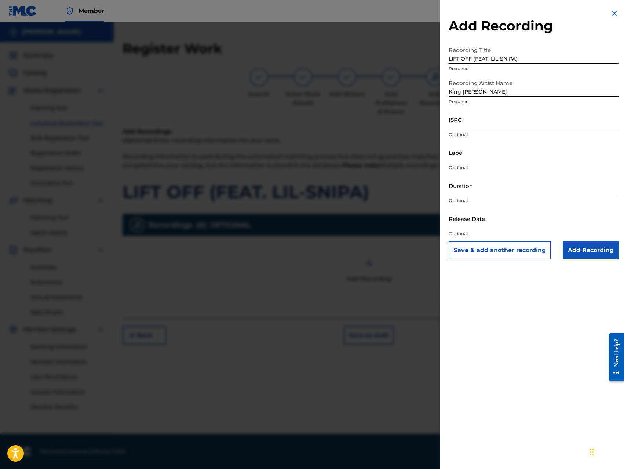
click at [501, 128] on input "ISRC" at bounding box center [533, 119] width 170 height 21
click at [504, 124] on input "QZ8XZ1700024" at bounding box center [533, 119] width 170 height 21
click at [502, 154] on input "Label" at bounding box center [533, 152] width 170 height 21
click at [580, 252] on input "Add Recording" at bounding box center [591, 250] width 56 height 18
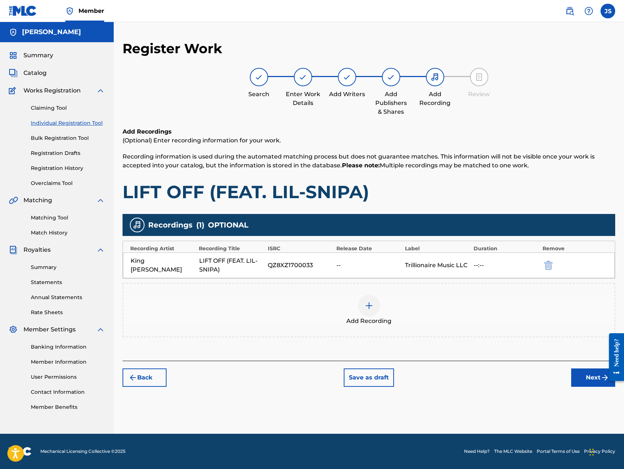
click at [580, 371] on button "Next" at bounding box center [593, 377] width 44 height 18
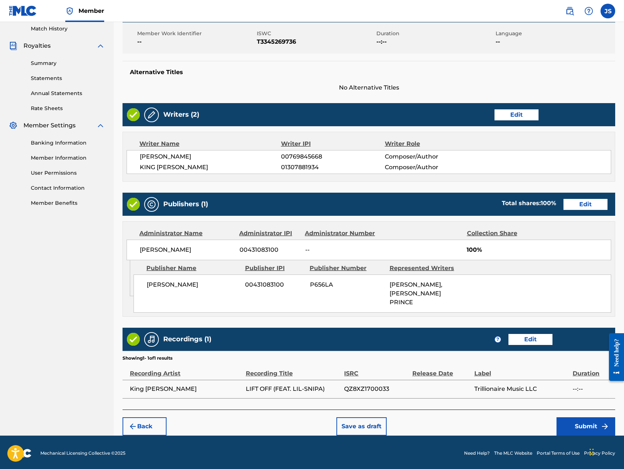
scroll to position [206, 0]
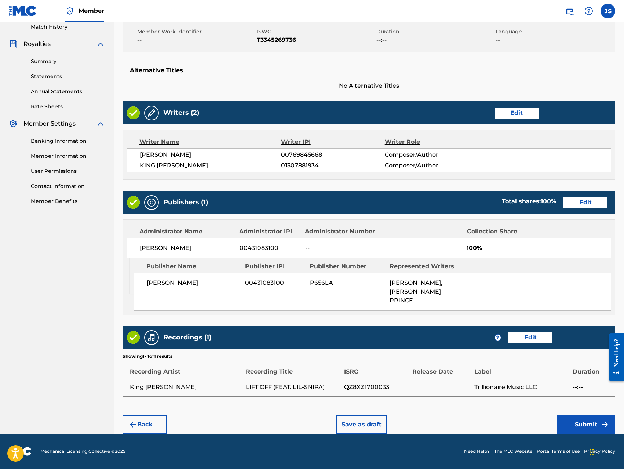
click at [570, 421] on button "Submit" at bounding box center [585, 424] width 59 height 18
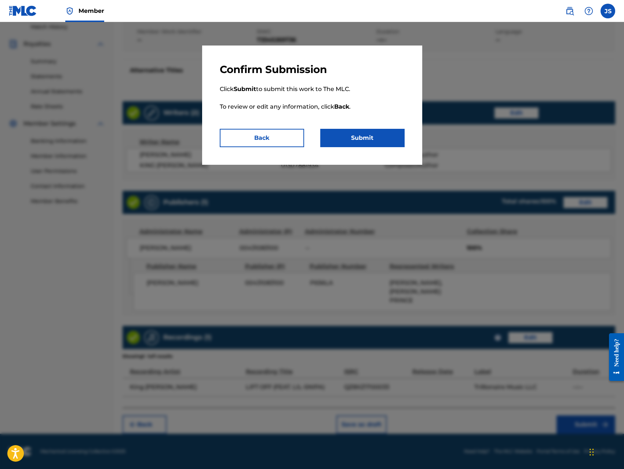
click at [364, 139] on button "Submit" at bounding box center [362, 138] width 84 height 18
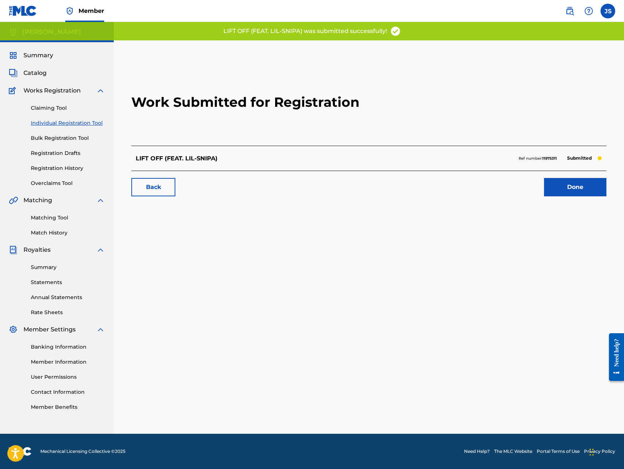
click at [560, 187] on link "Done" at bounding box center [575, 187] width 62 height 18
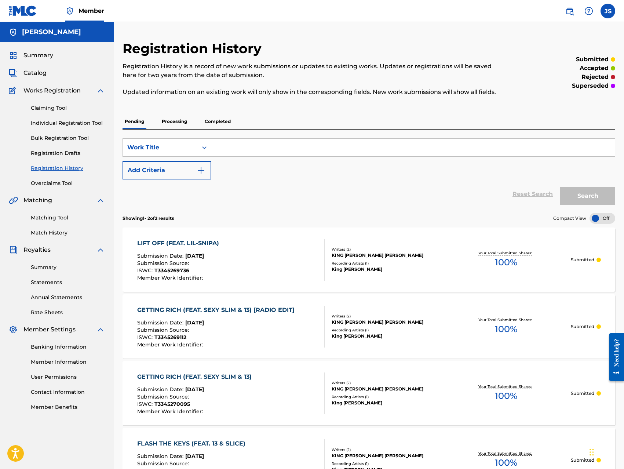
click at [73, 122] on link "Individual Registration Tool" at bounding box center [68, 123] width 74 height 8
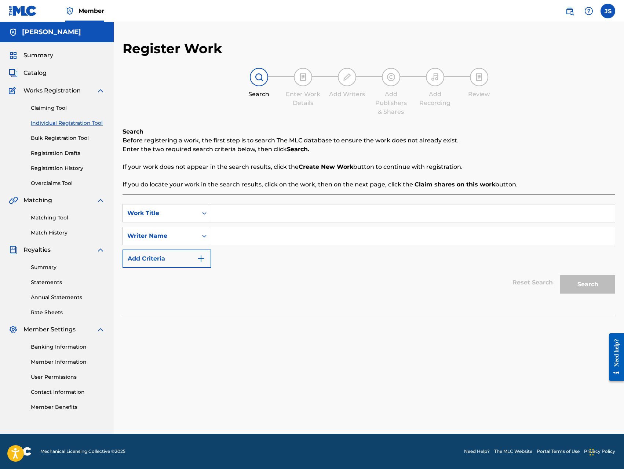
click at [330, 211] on input "Search Form" at bounding box center [412, 213] width 403 height 18
paste input "LIFT OFF (FEAT. LIL-SNIPA) [RADIO EDIT]"
click at [353, 233] on input "Search Form" at bounding box center [412, 236] width 403 height 18
click at [560, 275] on button "Search" at bounding box center [587, 284] width 55 height 18
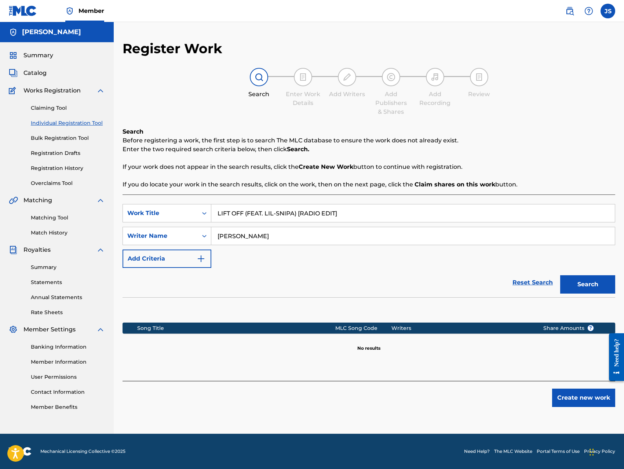
click at [555, 397] on button "Create new work" at bounding box center [583, 397] width 63 height 18
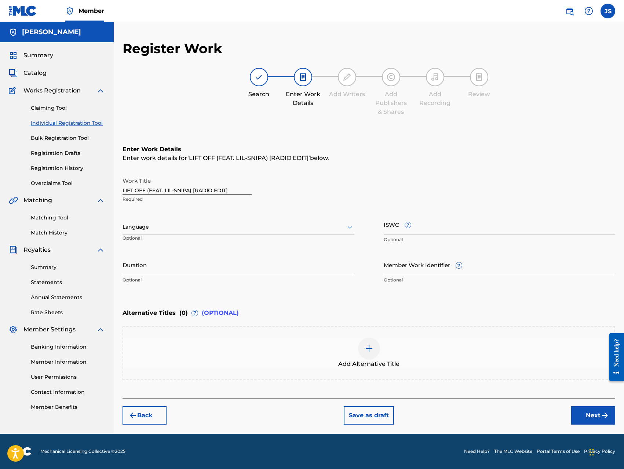
click at [510, 229] on input "ISWC ?" at bounding box center [500, 224] width 232 height 21
click at [545, 419] on div "Back Save as draft Next" at bounding box center [368, 411] width 492 height 26
click at [582, 416] on button "Next" at bounding box center [593, 415] width 44 height 18
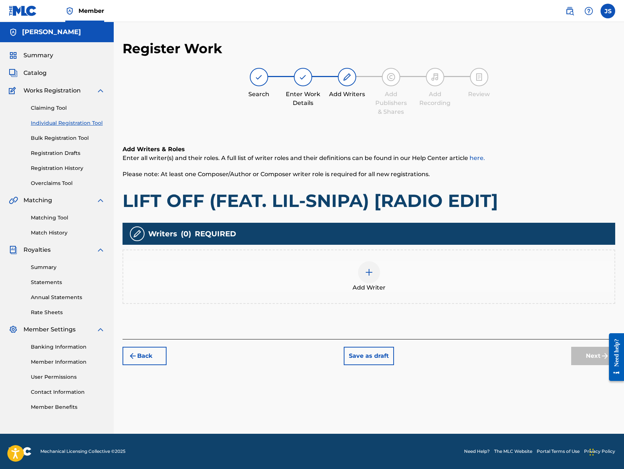
click at [370, 271] on img at bounding box center [369, 272] width 9 height 9
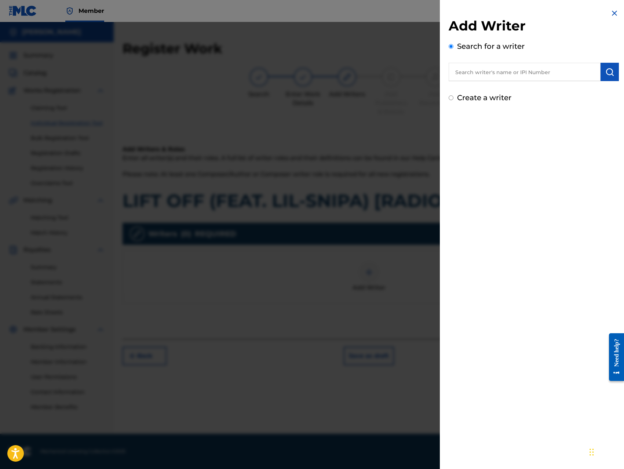
click at [525, 75] on input "text" at bounding box center [524, 72] width 152 height 18
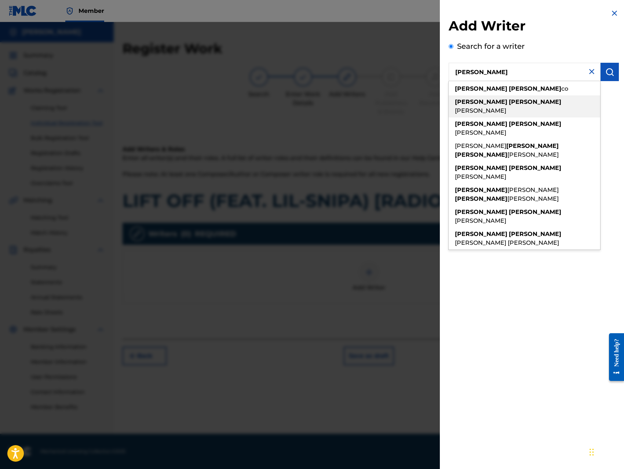
click at [531, 107] on div "[PERSON_NAME]" at bounding box center [523, 106] width 151 height 22
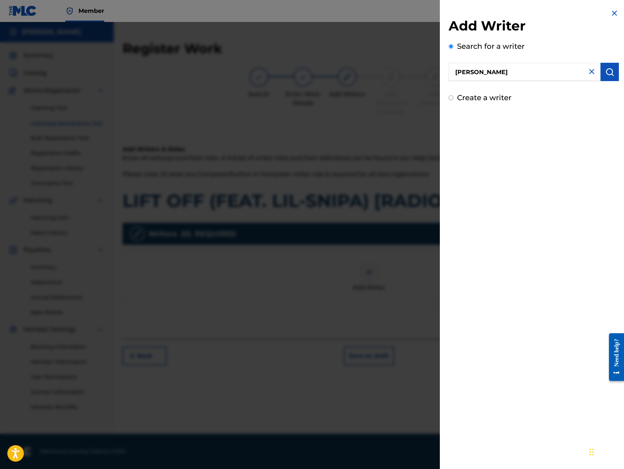
click at [605, 75] on img "submit" at bounding box center [609, 71] width 9 height 9
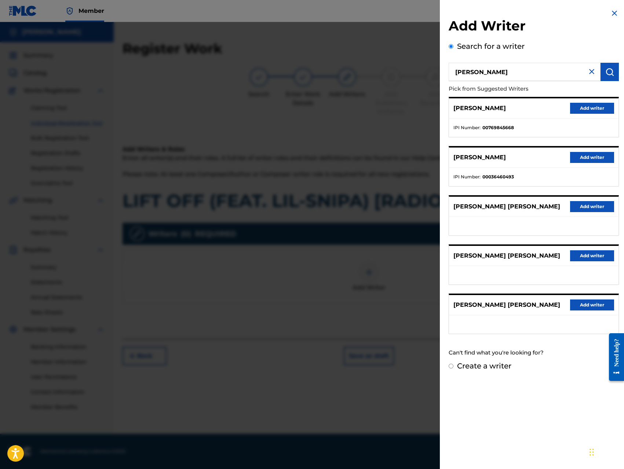
click at [589, 103] on button "Add writer" at bounding box center [592, 108] width 44 height 11
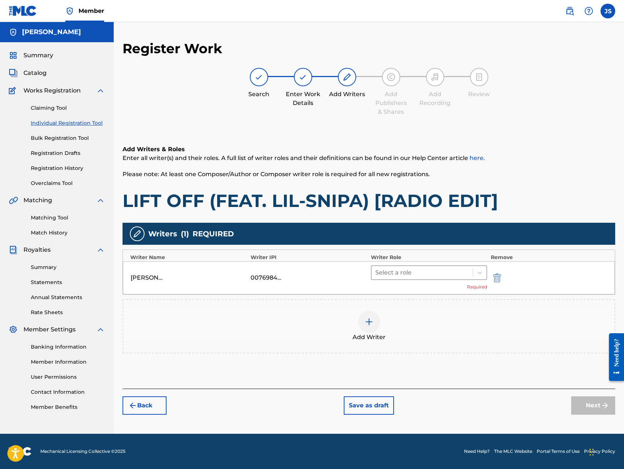
click at [416, 272] on div at bounding box center [422, 272] width 94 height 10
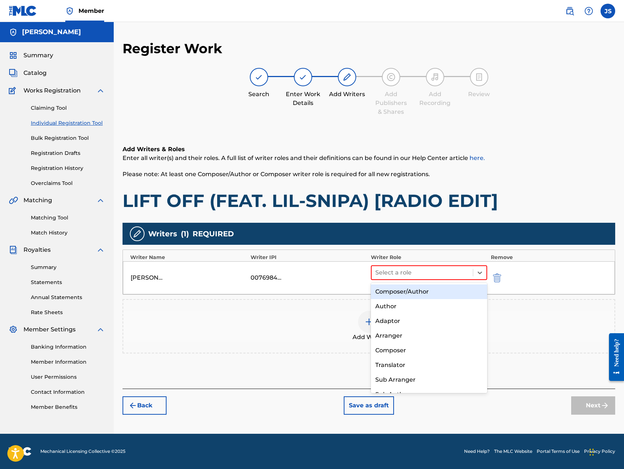
click at [410, 286] on div "Composer/Author" at bounding box center [429, 291] width 116 height 15
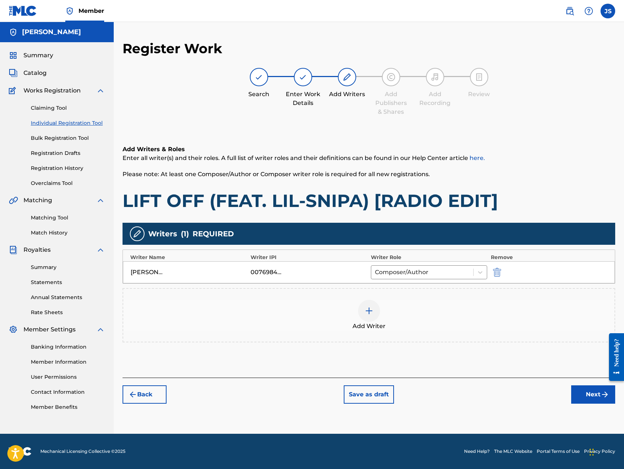
click at [368, 311] on img at bounding box center [369, 310] width 9 height 9
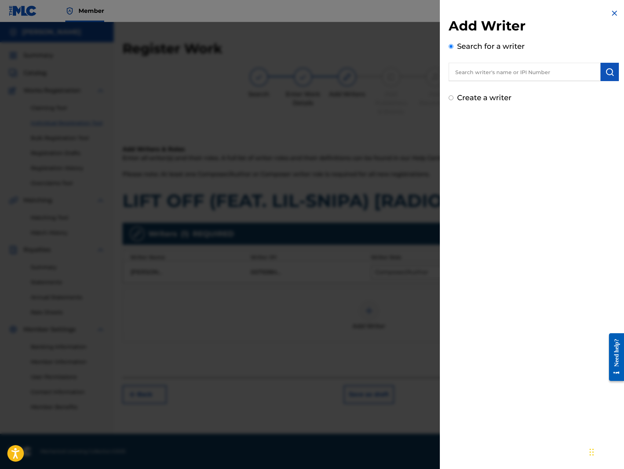
click at [538, 75] on input "text" at bounding box center [524, 72] width 152 height 18
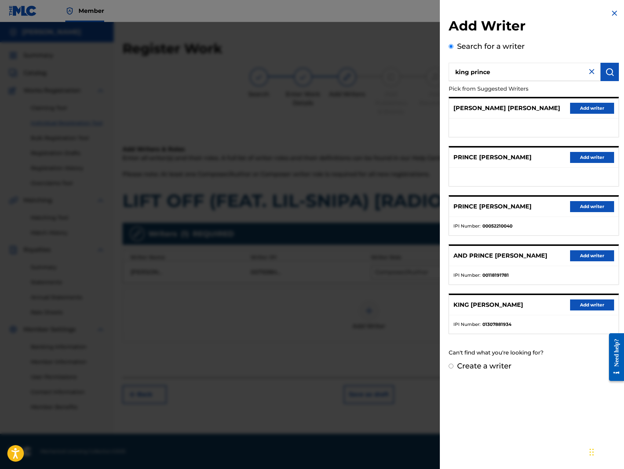
click at [579, 298] on div "KING PRINCE Add writer" at bounding box center [533, 305] width 169 height 20
click at [579, 302] on button "Add writer" at bounding box center [592, 304] width 44 height 11
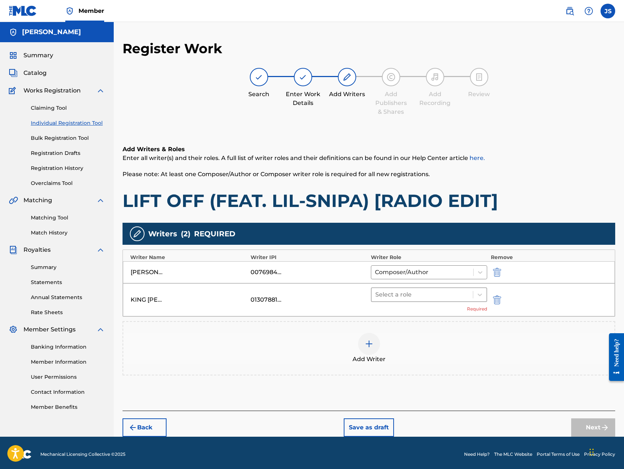
click at [442, 292] on div at bounding box center [422, 294] width 94 height 10
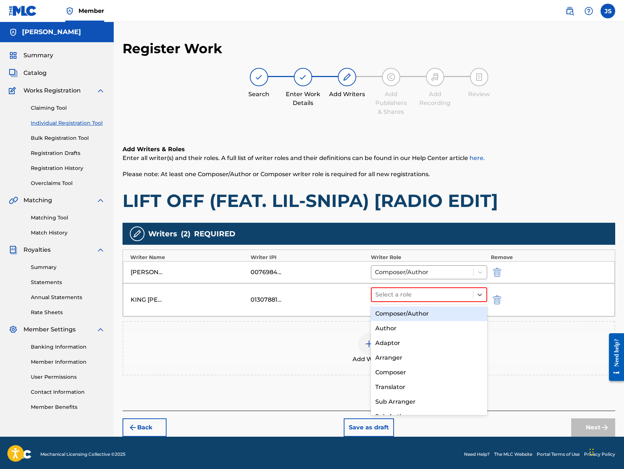
click at [428, 312] on div "Composer/Author" at bounding box center [429, 313] width 116 height 15
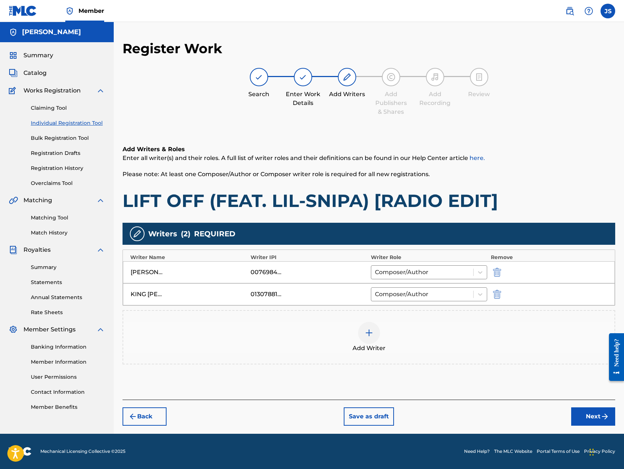
click at [581, 418] on button "Next" at bounding box center [593, 416] width 44 height 18
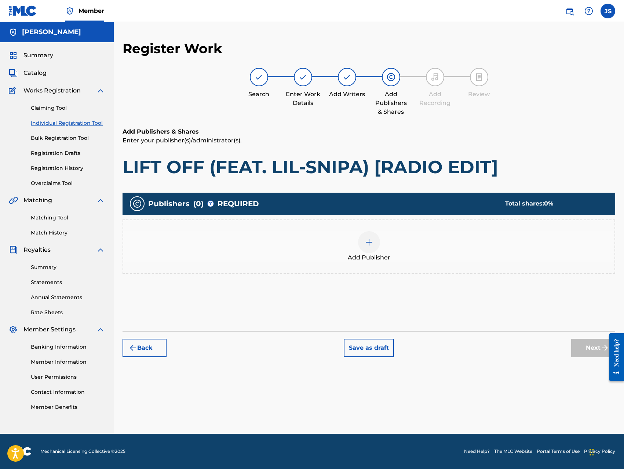
click at [365, 244] on img at bounding box center [369, 242] width 9 height 9
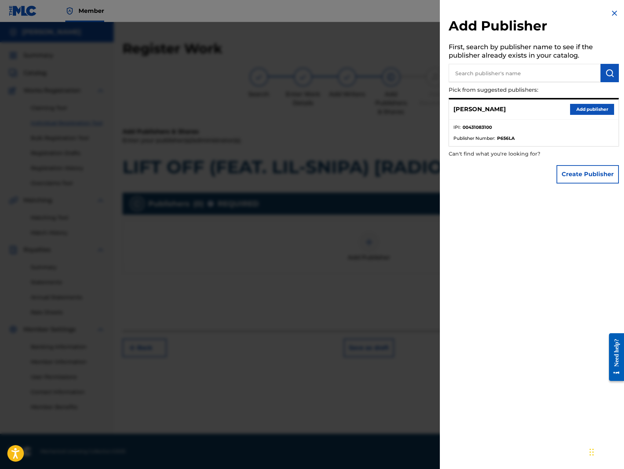
click at [578, 108] on button "Add publisher" at bounding box center [592, 109] width 44 height 11
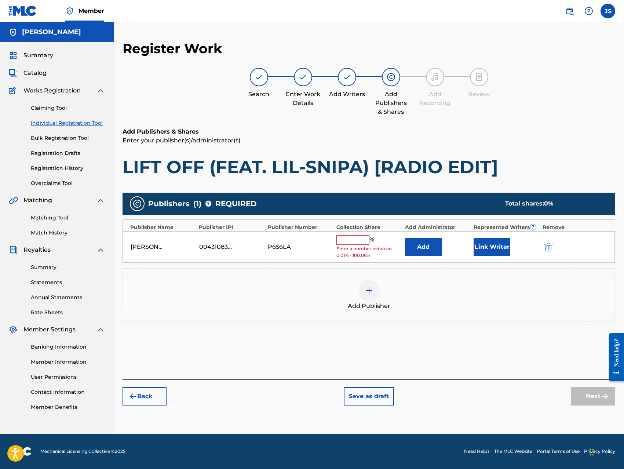
click at [355, 241] on input "text" at bounding box center [352, 240] width 33 height 10
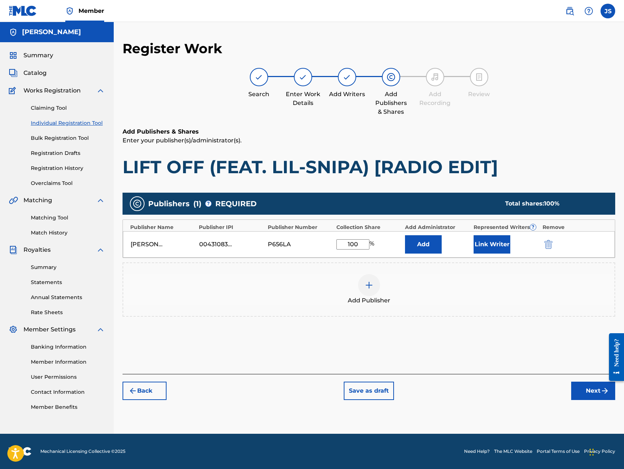
click at [422, 250] on button "Add" at bounding box center [423, 244] width 37 height 18
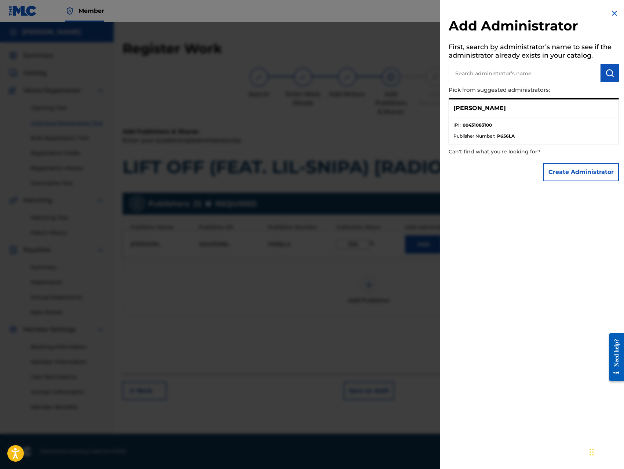
click at [560, 176] on button "Create Administrator" at bounding box center [581, 172] width 76 height 18
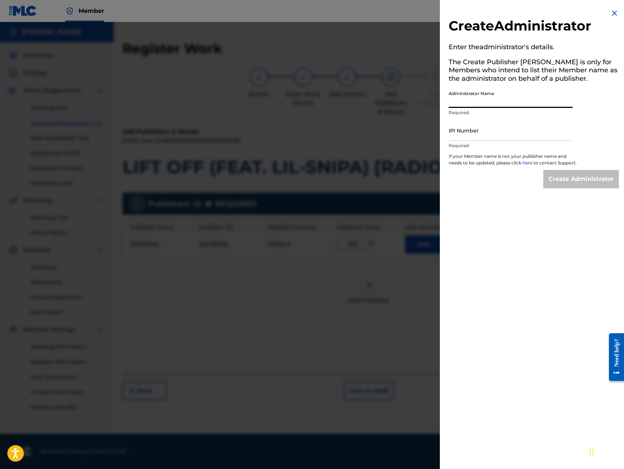
click at [517, 99] on input "Administrator Name" at bounding box center [510, 97] width 124 height 21
click at [503, 131] on input "IPI Number" at bounding box center [510, 130] width 124 height 21
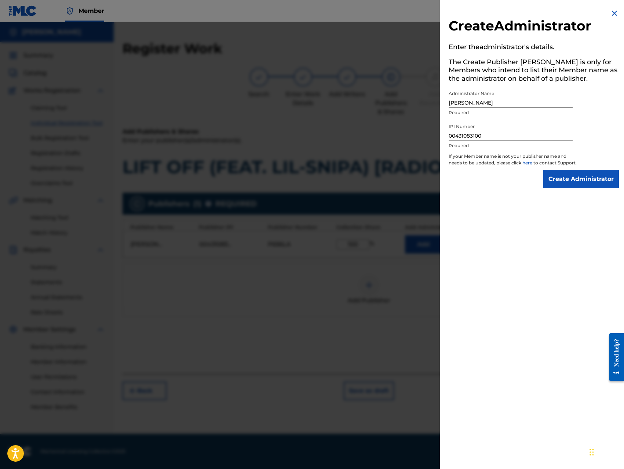
click at [557, 188] on input "Create Administrator" at bounding box center [581, 179] width 76 height 18
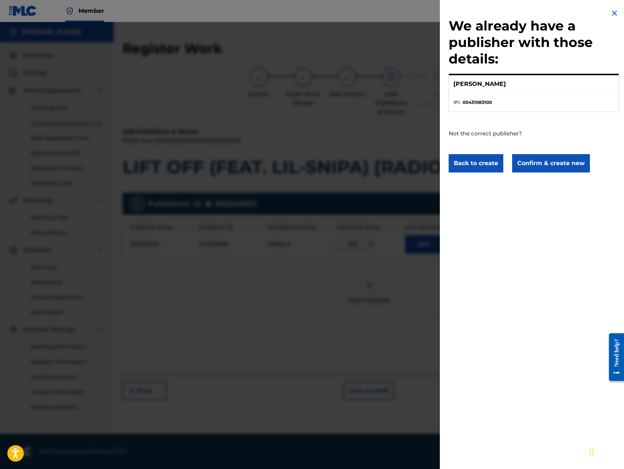
click at [557, 166] on button "Confirm & create new" at bounding box center [551, 163] width 78 height 18
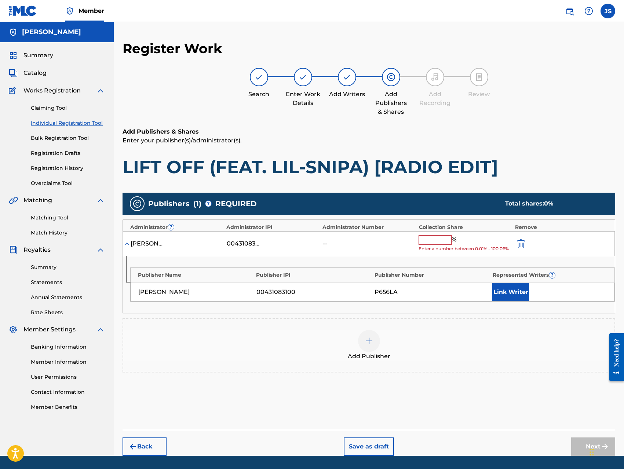
click at [447, 242] on input "text" at bounding box center [434, 240] width 33 height 10
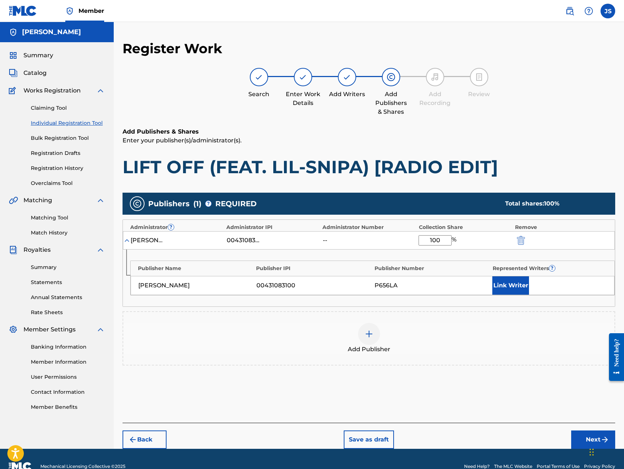
click at [509, 289] on button "Link Writer" at bounding box center [510, 285] width 37 height 18
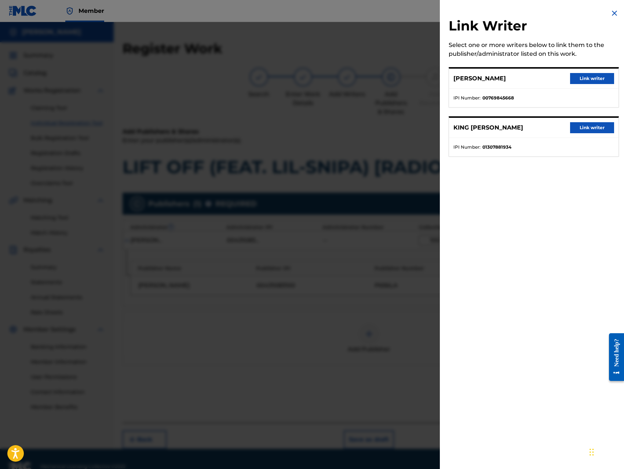
click at [589, 76] on button "Link writer" at bounding box center [592, 78] width 44 height 11
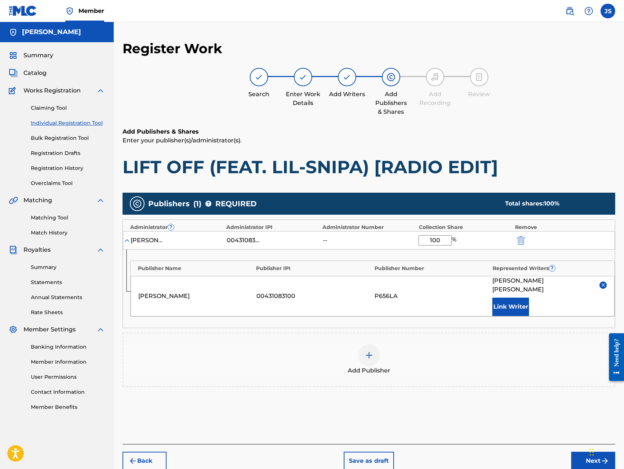
click at [503, 297] on button "Link Writer" at bounding box center [510, 306] width 37 height 18
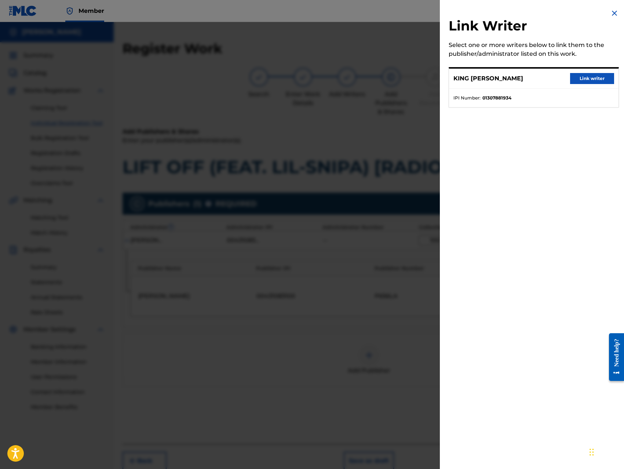
click at [590, 80] on button "Link writer" at bounding box center [592, 78] width 44 height 11
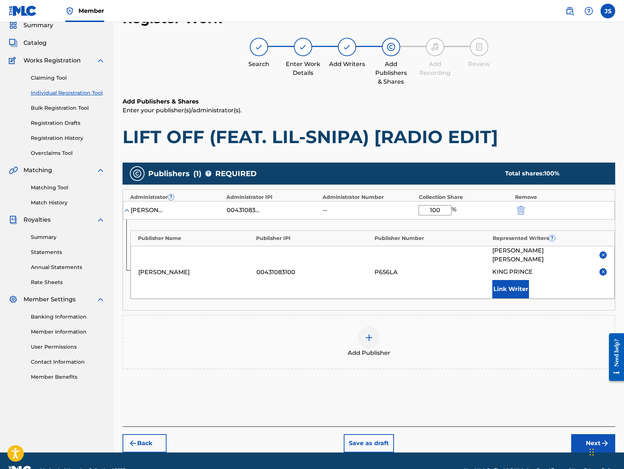
scroll to position [40, 0]
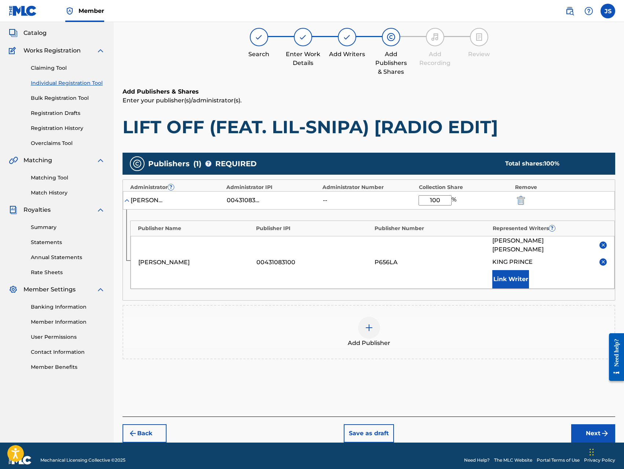
click at [581, 425] on button "Next" at bounding box center [593, 433] width 44 height 18
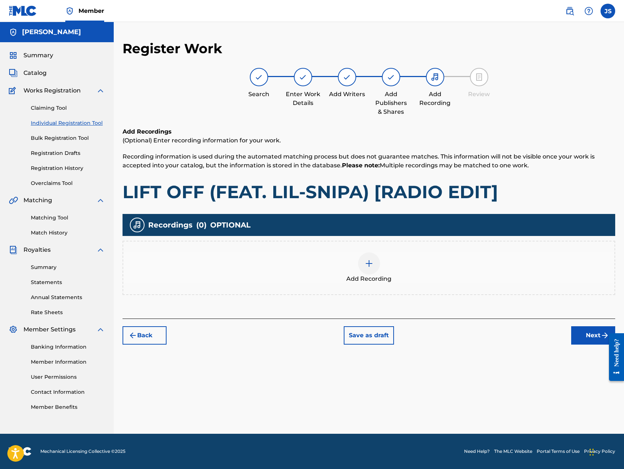
click at [366, 265] on img at bounding box center [369, 263] width 9 height 9
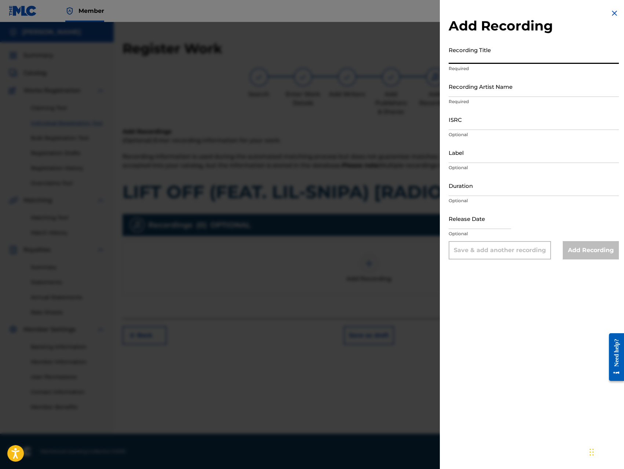
click at [523, 55] on input "Recording Title" at bounding box center [533, 53] width 170 height 21
paste input "LIFT OFF (FEAT. LIL-SNIPA) [RADIO EDIT]"
click at [530, 88] on input "Recording Artist Name" at bounding box center [533, 86] width 170 height 21
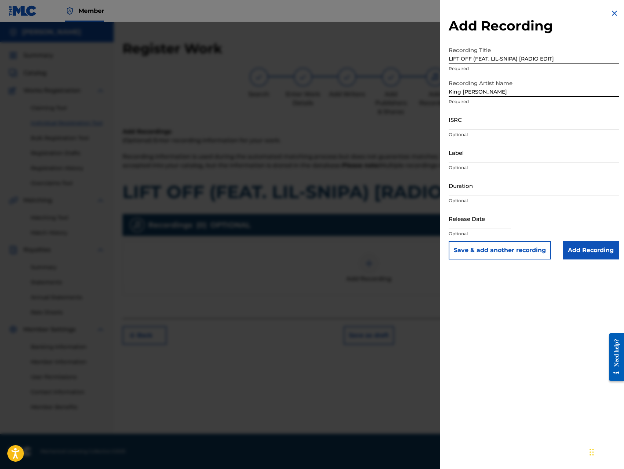
click at [503, 120] on input "ISRC" at bounding box center [533, 119] width 170 height 21
click at [507, 125] on input "QZ8XZ1700024" at bounding box center [533, 119] width 170 height 21
click at [525, 151] on input "Label" at bounding box center [533, 152] width 170 height 21
click at [585, 257] on input "Add Recording" at bounding box center [591, 250] width 56 height 18
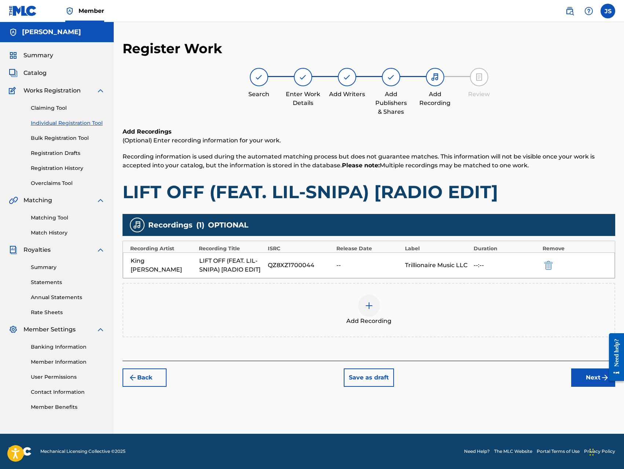
click at [578, 371] on button "Next" at bounding box center [593, 377] width 44 height 18
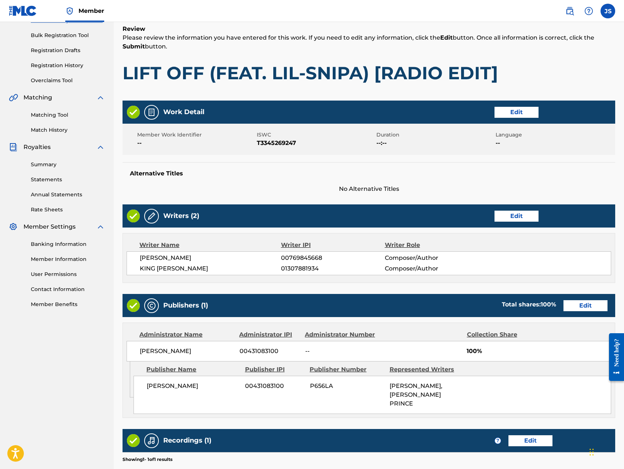
scroll to position [206, 0]
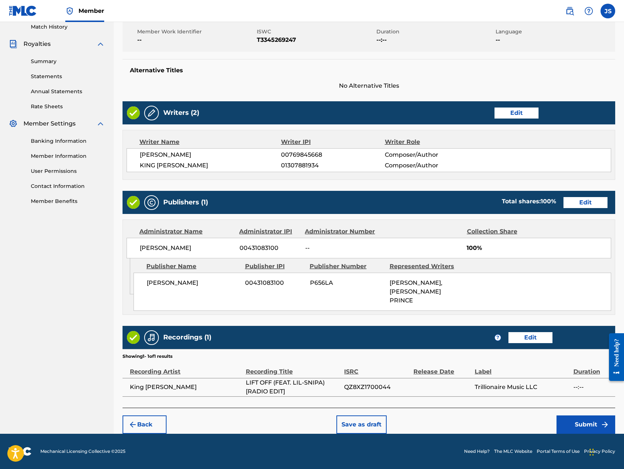
click at [568, 422] on button "Submit" at bounding box center [585, 424] width 59 height 18
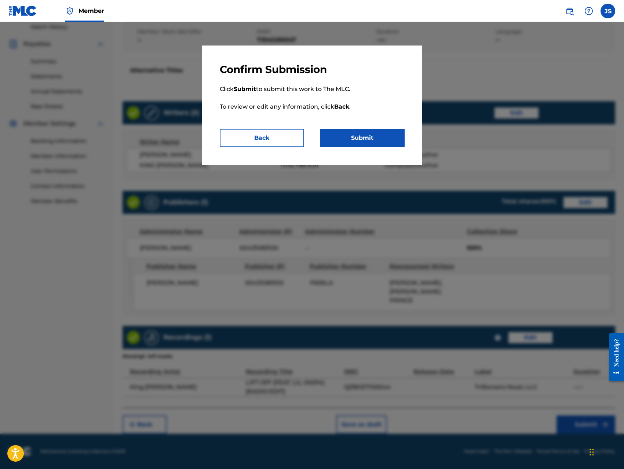
click at [384, 141] on button "Submit" at bounding box center [362, 138] width 84 height 18
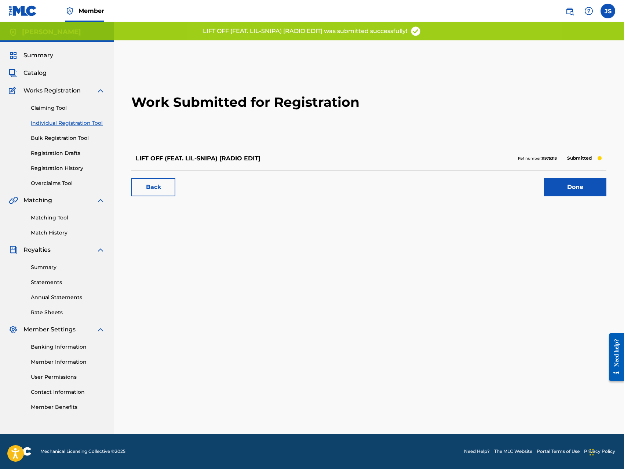
click at [578, 189] on link "Done" at bounding box center [575, 187] width 62 height 18
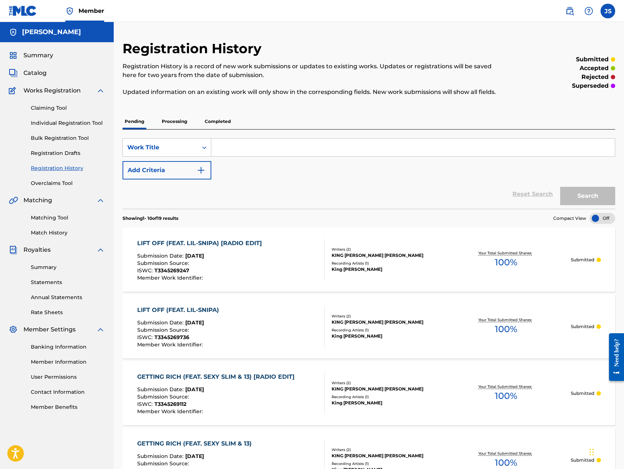
click at [75, 126] on link "Individual Registration Tool" at bounding box center [68, 123] width 74 height 8
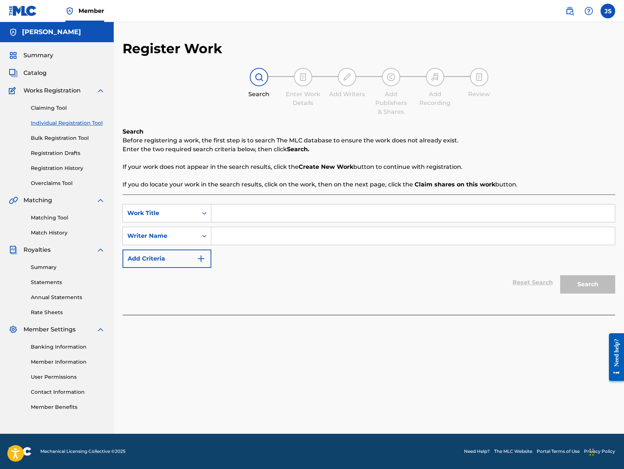
click at [293, 212] on input "Search Form" at bounding box center [412, 213] width 403 height 18
paste input "LIME LIGHT (FEAT. TMAR, FLAME & ANGEL)"
click at [312, 241] on input "Search Form" at bounding box center [412, 236] width 403 height 18
click at [581, 293] on button "Search" at bounding box center [587, 284] width 55 height 18
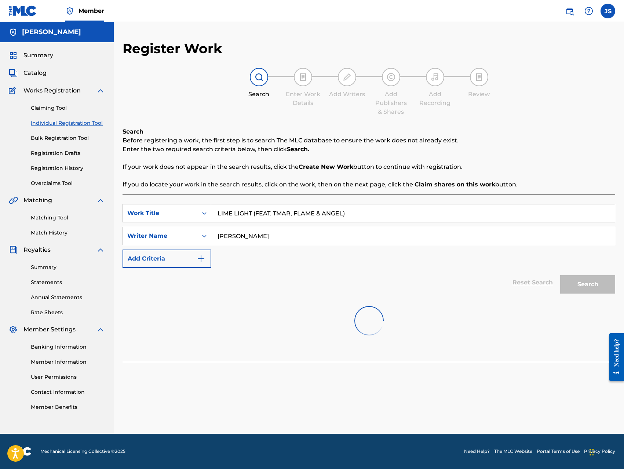
click at [334, 237] on input "[PERSON_NAME]" at bounding box center [412, 236] width 403 height 18
click at [285, 301] on div at bounding box center [368, 320] width 492 height 47
click at [204, 259] on img "Search Form" at bounding box center [201, 258] width 9 height 9
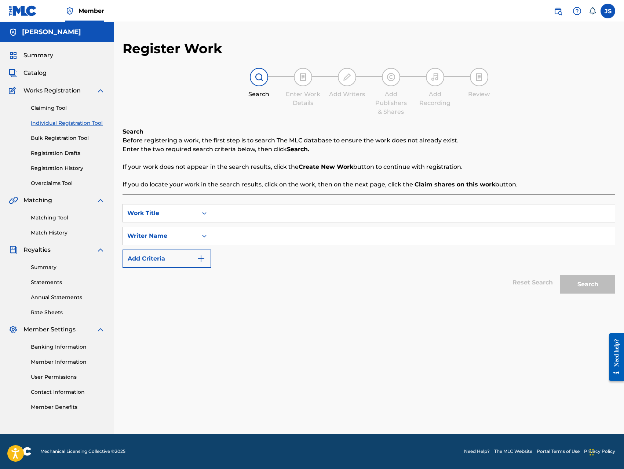
click at [227, 213] on input "Search Form" at bounding box center [412, 213] width 403 height 18
paste input "LIME LIGHT (FEAT. TMAR, FLAME & ANGEL)"
type input "LIME LIGHT (FEAT. TMAR, FLAME & ANGEL)"
click at [253, 237] on input "Search Form" at bounding box center [412, 236] width 403 height 18
type input "jerome singleton"
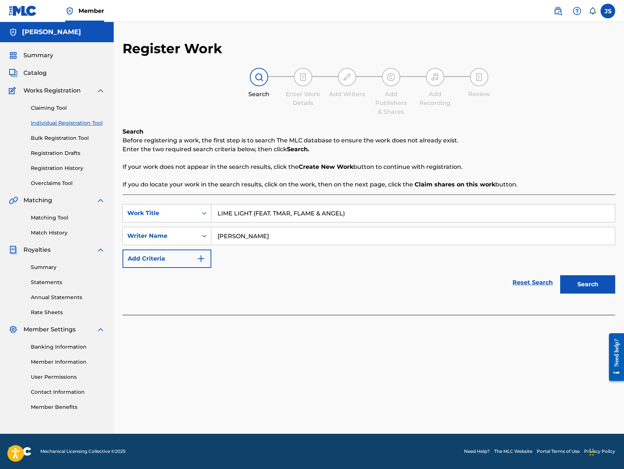
click at [567, 285] on button "Search" at bounding box center [587, 284] width 55 height 18
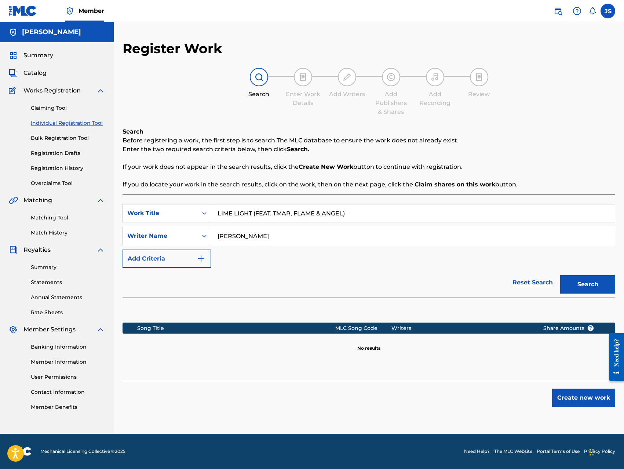
click at [578, 402] on button "Create new work" at bounding box center [583, 397] width 63 height 18
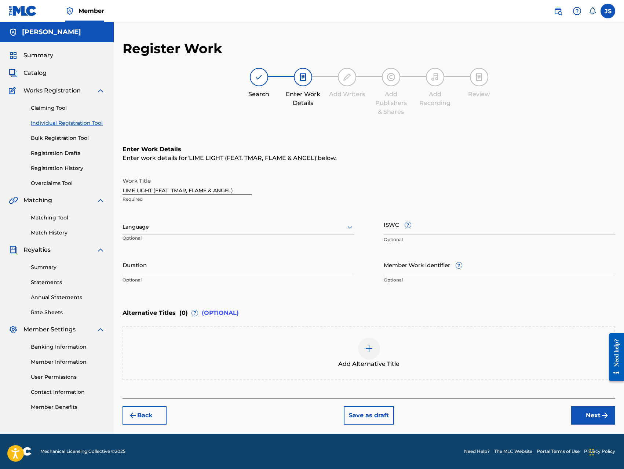
click at [463, 227] on input "ISWC ?" at bounding box center [500, 224] width 232 height 21
type input "T-334524748-1"
click at [495, 403] on div "Back Save as draft Next" at bounding box center [368, 411] width 492 height 26
click at [581, 415] on button "Next" at bounding box center [593, 415] width 44 height 18
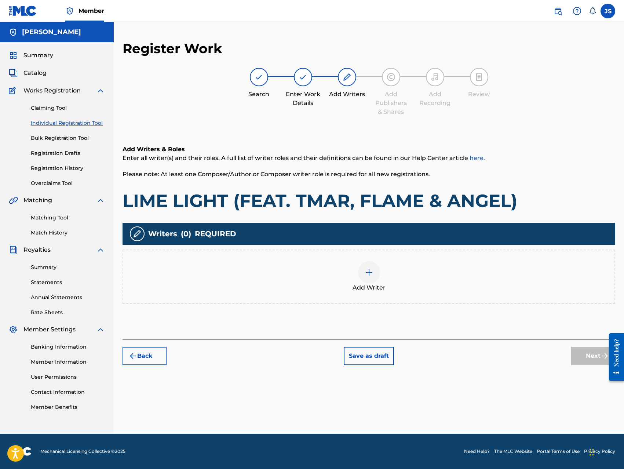
click at [370, 272] on img at bounding box center [369, 272] width 9 height 9
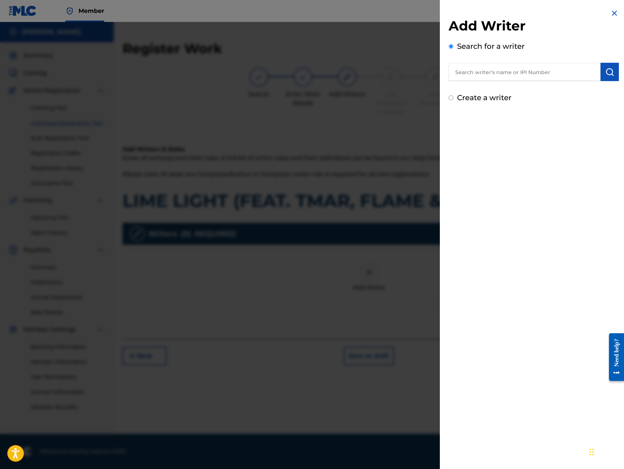
click at [542, 74] on input "text" at bounding box center [524, 72] width 152 height 18
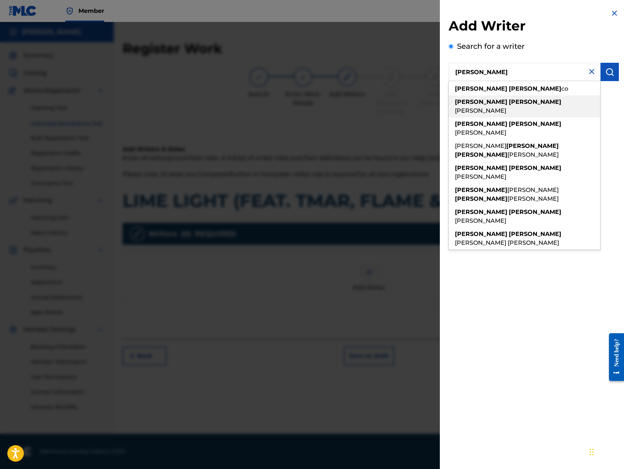
click at [506, 107] on span "[PERSON_NAME]" at bounding box center [480, 110] width 51 height 7
type input "[PERSON_NAME]"
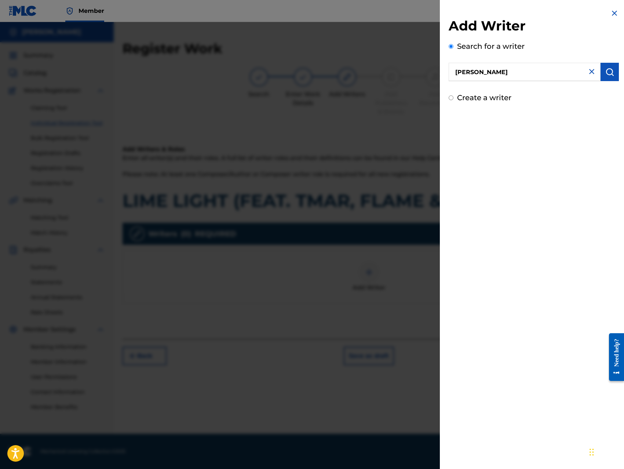
click at [608, 75] on img "submit" at bounding box center [609, 71] width 9 height 9
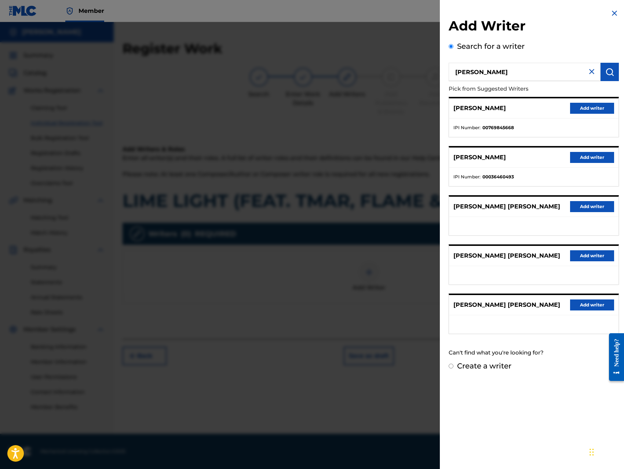
click at [591, 103] on button "Add writer" at bounding box center [592, 108] width 44 height 11
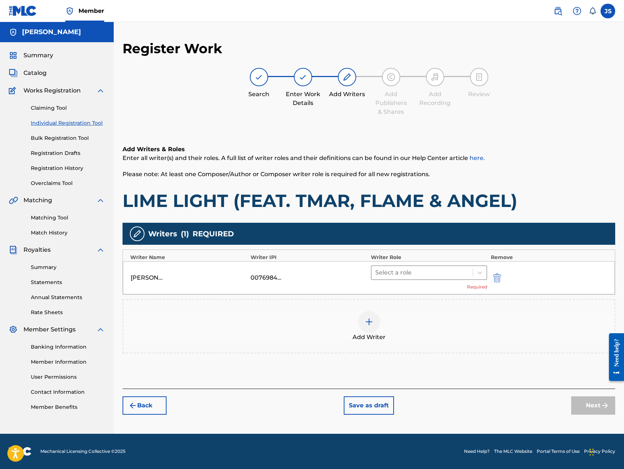
click at [419, 273] on div at bounding box center [422, 272] width 94 height 10
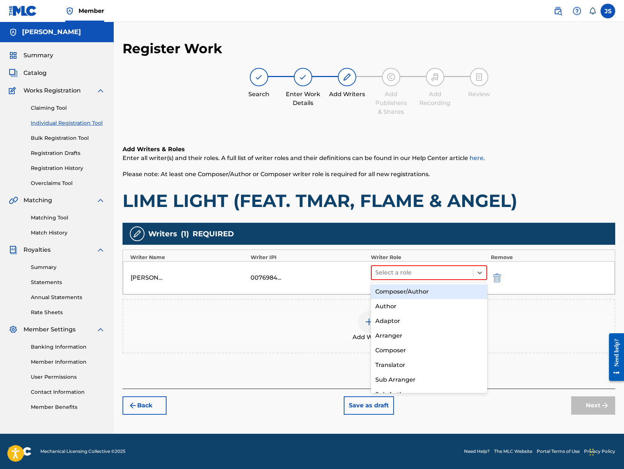
click at [416, 290] on div "Composer/Author" at bounding box center [429, 291] width 116 height 15
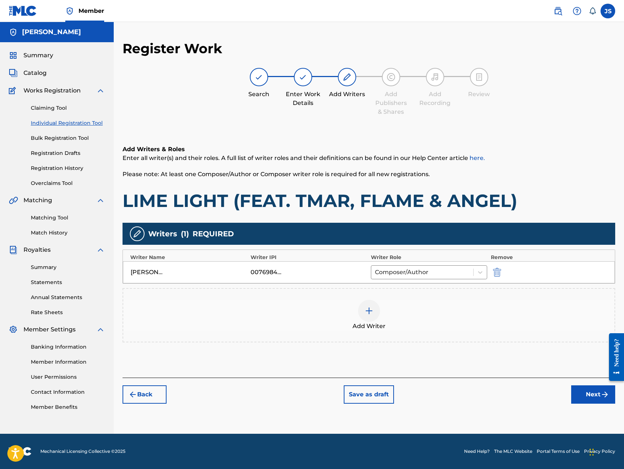
click at [367, 313] on img at bounding box center [369, 310] width 9 height 9
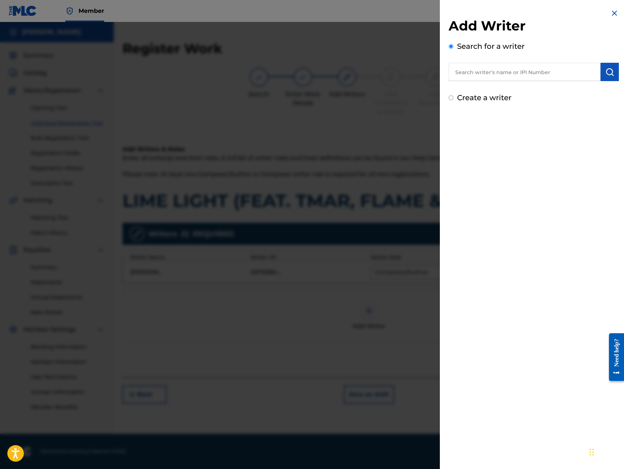
click at [508, 73] on input "text" at bounding box center [524, 72] width 152 height 18
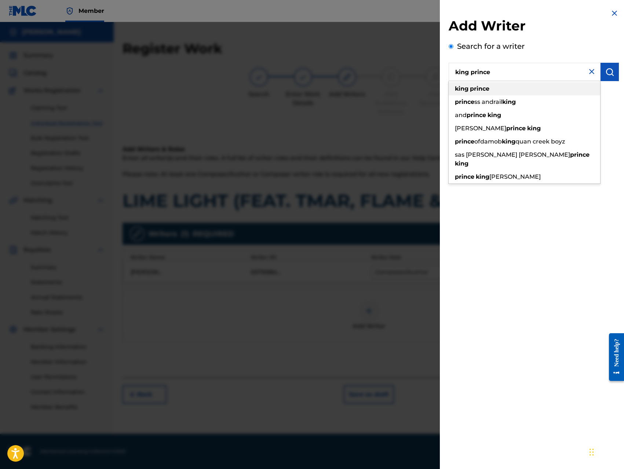
type input "king prince"
click at [503, 86] on div "king prince" at bounding box center [523, 88] width 151 height 13
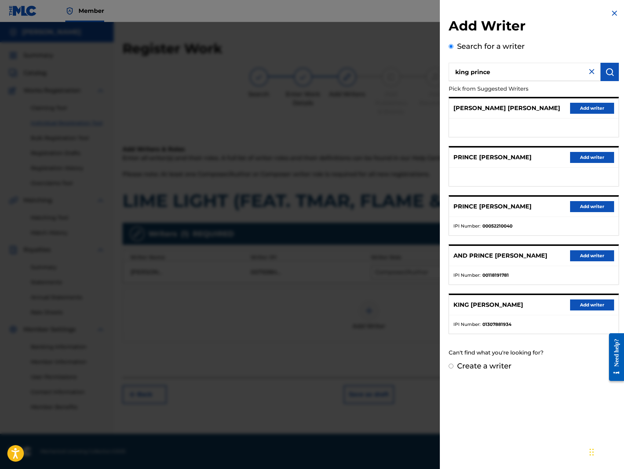
click at [585, 304] on button "Add writer" at bounding box center [592, 304] width 44 height 11
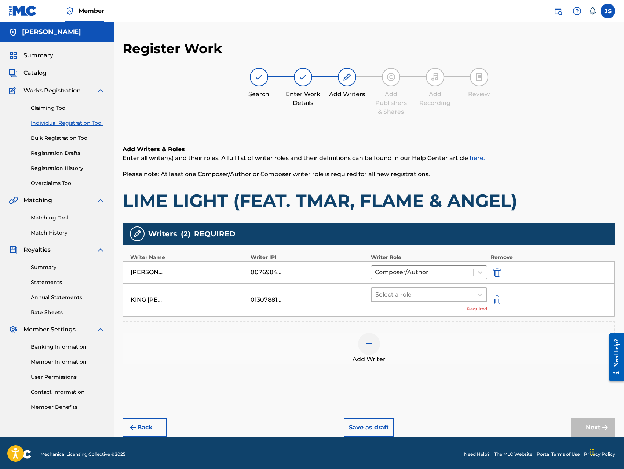
click at [390, 295] on div at bounding box center [422, 294] width 94 height 10
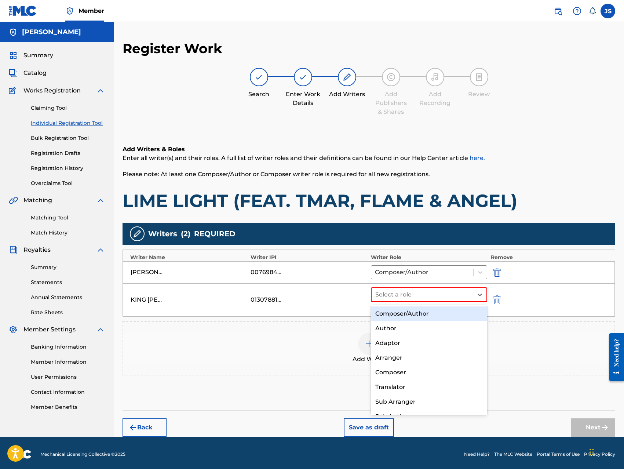
click at [394, 315] on div "Composer/Author" at bounding box center [429, 313] width 116 height 15
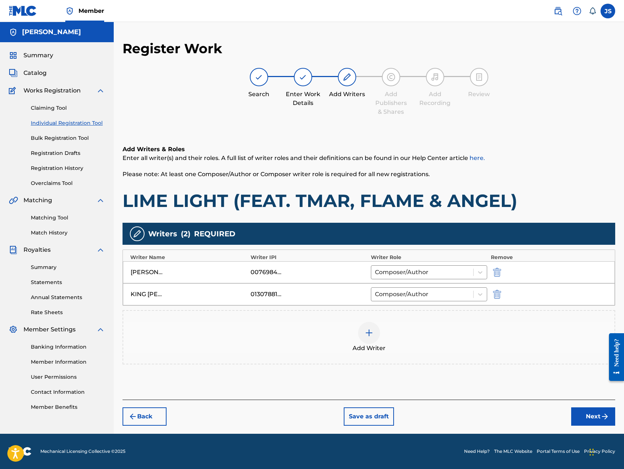
click at [579, 418] on button "Next" at bounding box center [593, 416] width 44 height 18
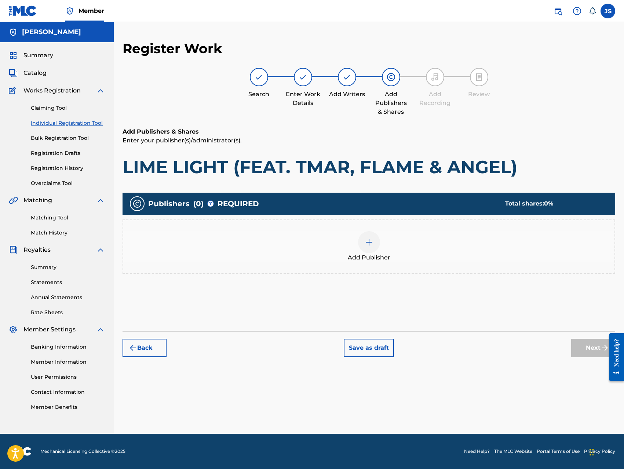
click at [361, 243] on div at bounding box center [369, 242] width 22 height 22
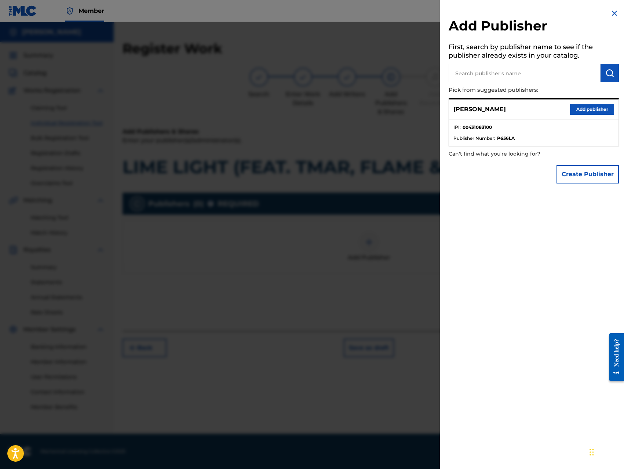
click at [582, 112] on button "Add publisher" at bounding box center [592, 109] width 44 height 11
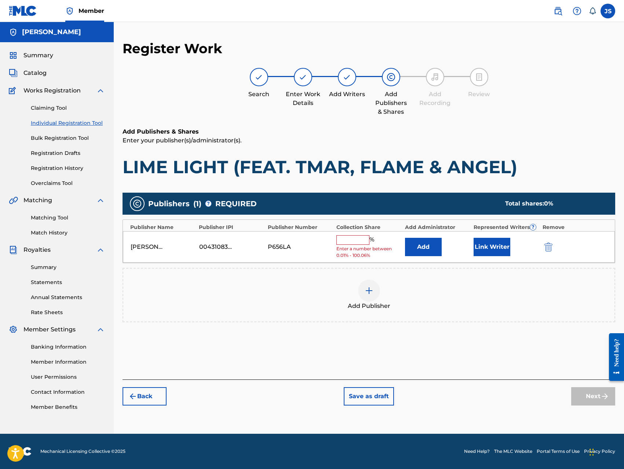
click at [352, 238] on input "text" at bounding box center [352, 240] width 33 height 10
type input "100"
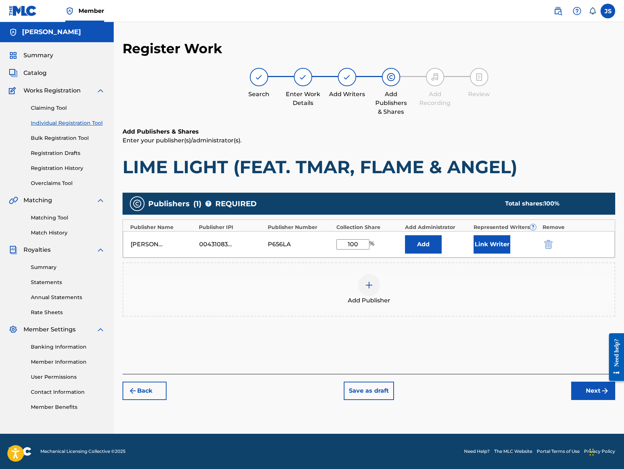
click at [422, 252] on button "Add" at bounding box center [423, 244] width 37 height 18
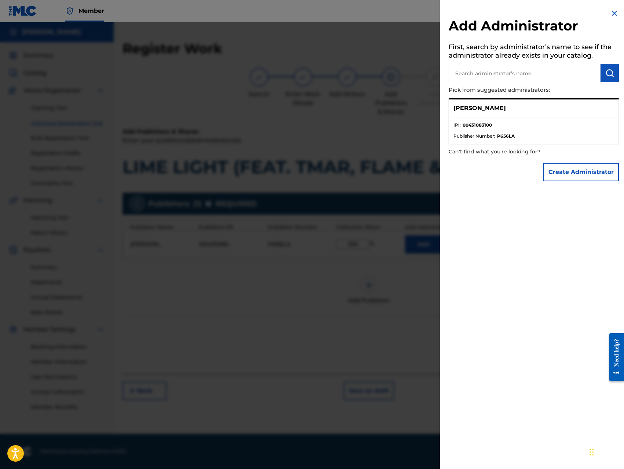
click at [584, 173] on button "Create Administrator" at bounding box center [581, 172] width 76 height 18
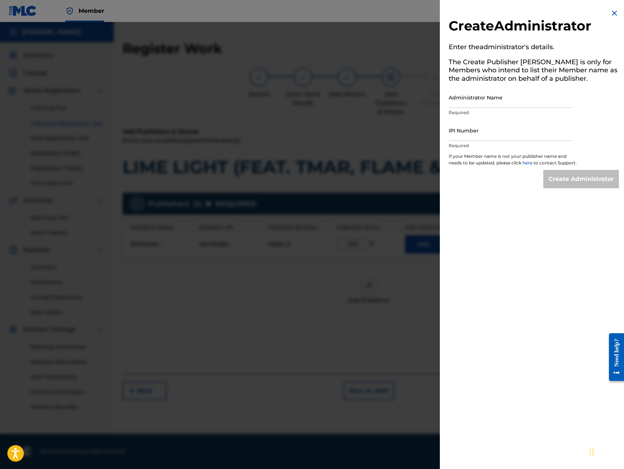
click at [531, 101] on input "Administrator Name" at bounding box center [510, 97] width 124 height 21
type input "[PERSON_NAME]"
click at [513, 136] on input "IPI Number" at bounding box center [510, 130] width 124 height 21
type input "00431083100"
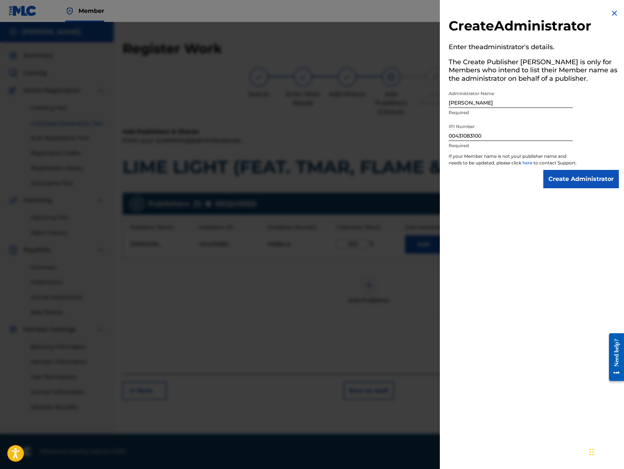
click at [560, 188] on input "Create Administrator" at bounding box center [581, 179] width 76 height 18
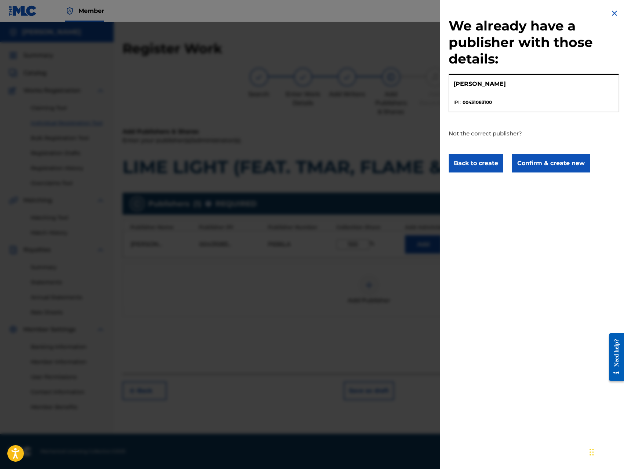
click at [553, 161] on button "Confirm & create new" at bounding box center [551, 163] width 78 height 18
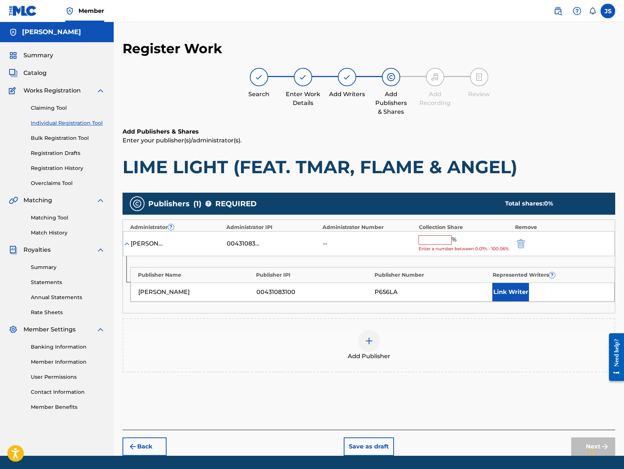
click at [435, 232] on div "Jerome Francis Singleton 00431083100 -- % Enter a number between 0.01% - 100.06%" at bounding box center [369, 243] width 492 height 25
click at [434, 238] on input "text" at bounding box center [434, 240] width 33 height 10
type input "100"
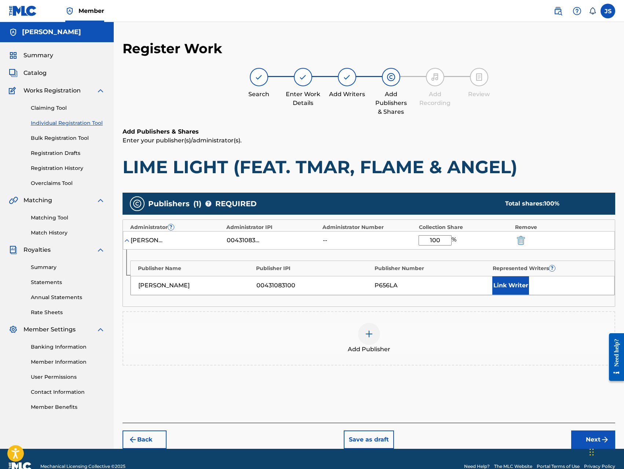
click at [498, 288] on button "Link Writer" at bounding box center [510, 285] width 37 height 18
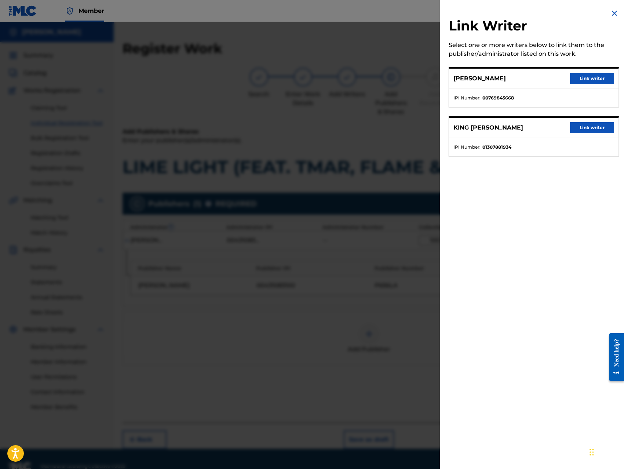
click at [585, 82] on button "Link writer" at bounding box center [592, 78] width 44 height 11
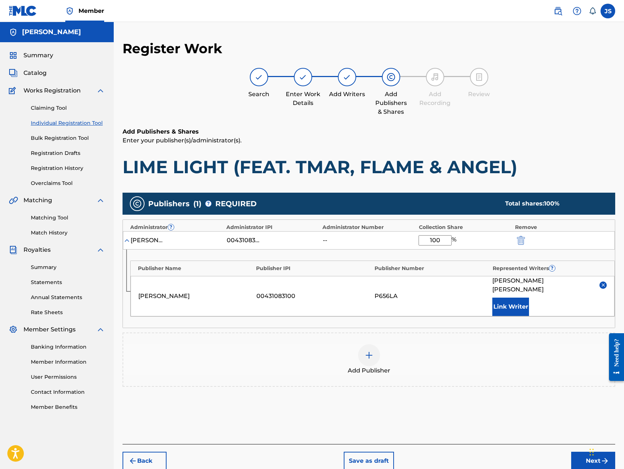
click at [509, 300] on button "Link Writer" at bounding box center [510, 306] width 37 height 18
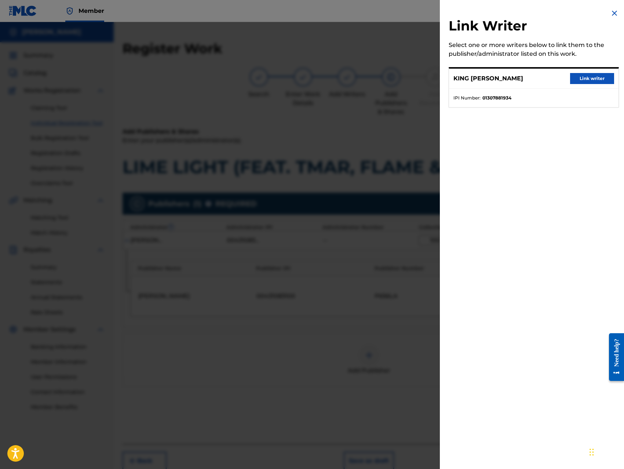
click at [592, 81] on button "Link writer" at bounding box center [592, 78] width 44 height 11
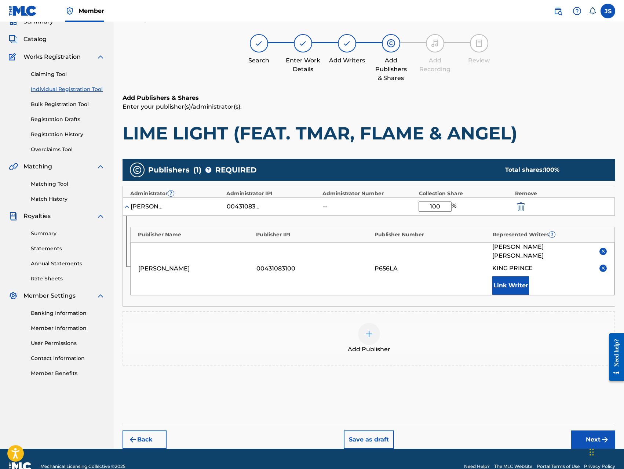
scroll to position [40, 0]
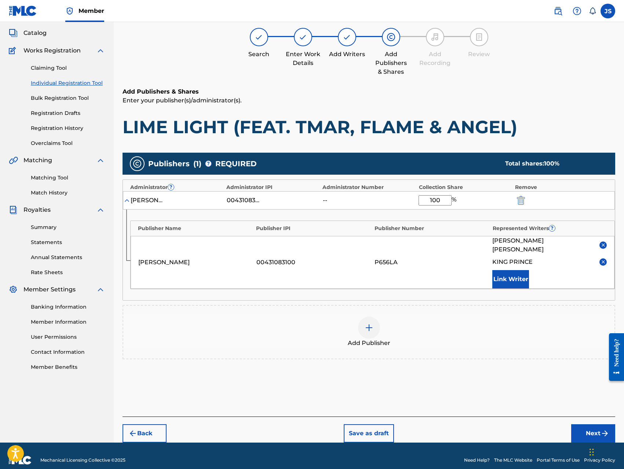
click at [582, 425] on button "Next" at bounding box center [593, 433] width 44 height 18
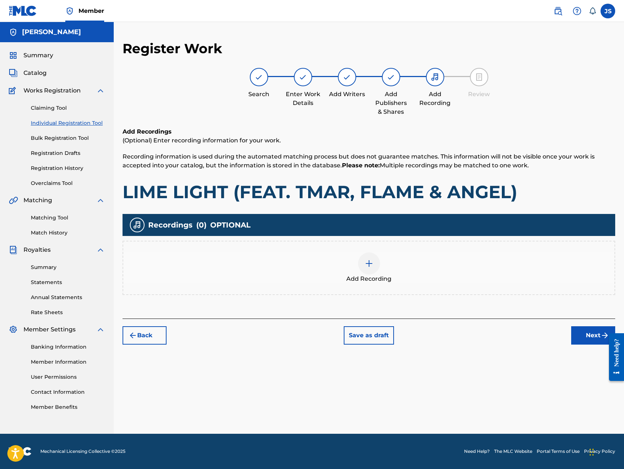
click at [370, 264] on img at bounding box center [369, 263] width 9 height 9
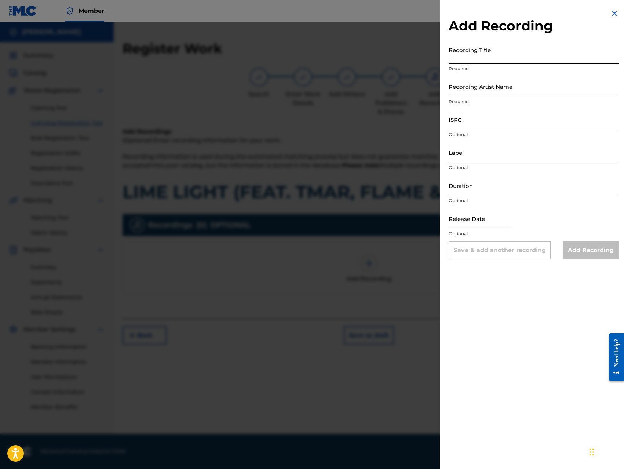
click at [520, 55] on input "Recording Title" at bounding box center [533, 53] width 170 height 21
paste input "LIME LIGHT (FEAT. TMAR, FLAME & ANGEL)"
type input "LIME LIGHT (FEAT. TMAR, FLAME & ANGEL)"
click at [516, 90] on input "Recording Artist Name" at bounding box center [533, 86] width 170 height 21
type input "King [PERSON_NAME]"
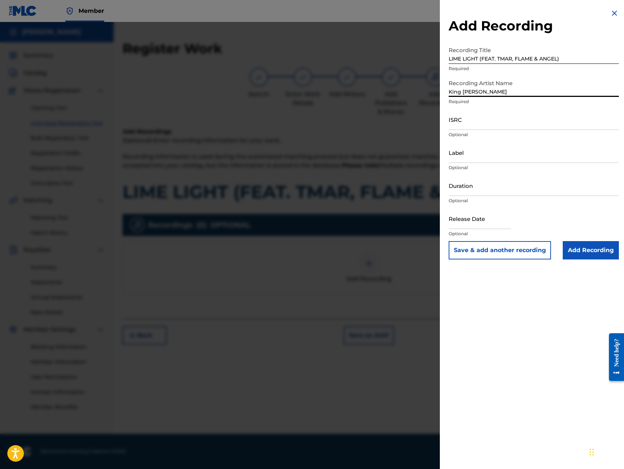
click at [506, 118] on input "ISRC" at bounding box center [533, 119] width 170 height 21
click at [508, 126] on input "QZ8XZ1700024" at bounding box center [533, 119] width 170 height 21
type input "QZ8XZ1700064"
click at [506, 160] on input "Label" at bounding box center [533, 152] width 170 height 21
type input "Trillionaire Music LLC"
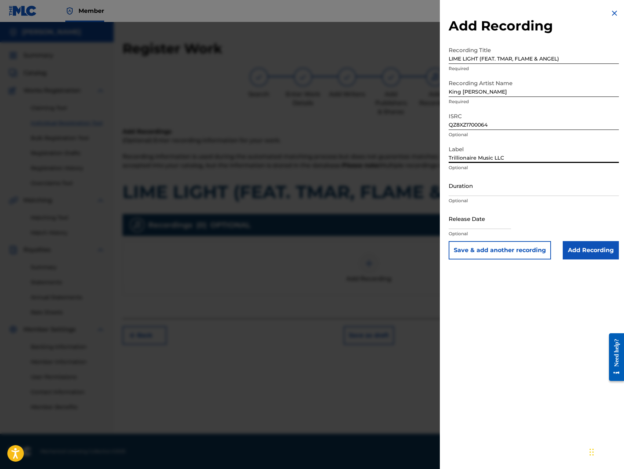
click at [574, 248] on input "Add Recording" at bounding box center [591, 250] width 56 height 18
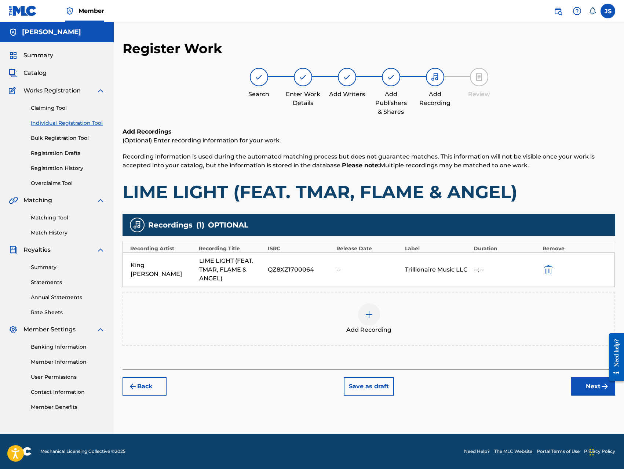
click at [587, 386] on button "Next" at bounding box center [593, 386] width 44 height 18
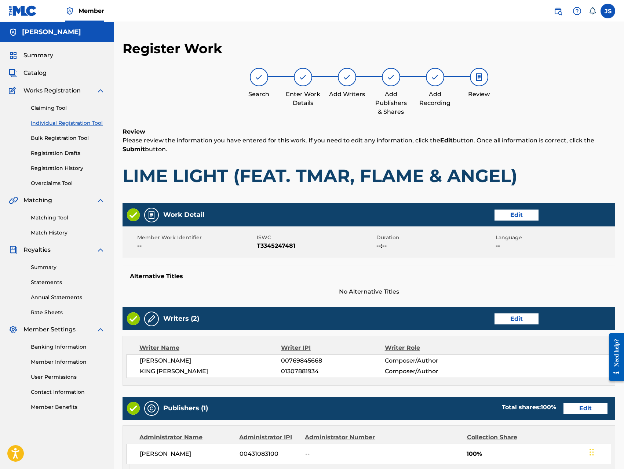
scroll to position [206, 0]
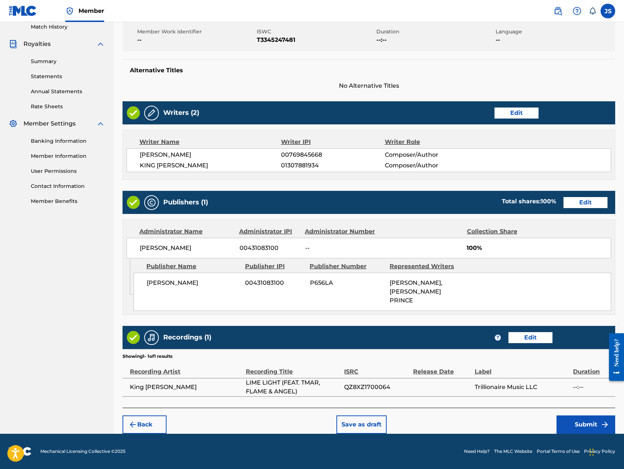
click at [588, 424] on button "Submit" at bounding box center [585, 424] width 59 height 18
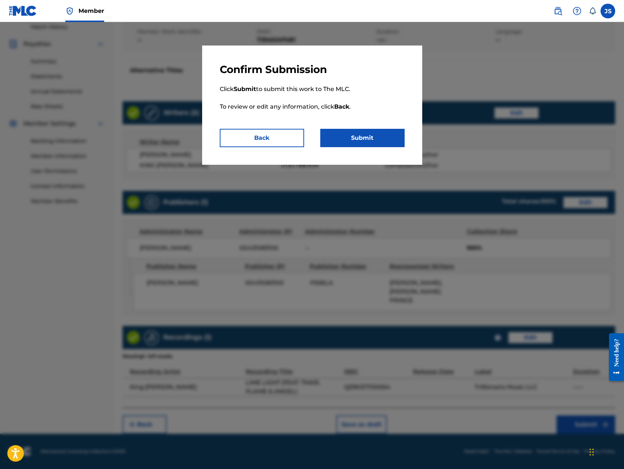
click at [383, 137] on button "Submit" at bounding box center [362, 138] width 84 height 18
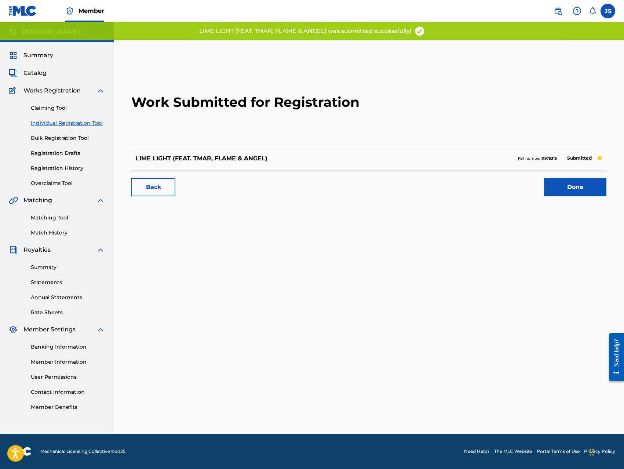
click at [562, 186] on link "Done" at bounding box center [575, 187] width 62 height 18
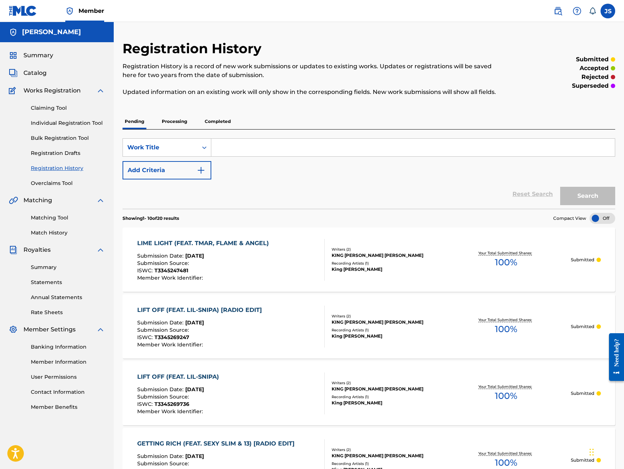
click at [69, 122] on link "Individual Registration Tool" at bounding box center [68, 123] width 74 height 8
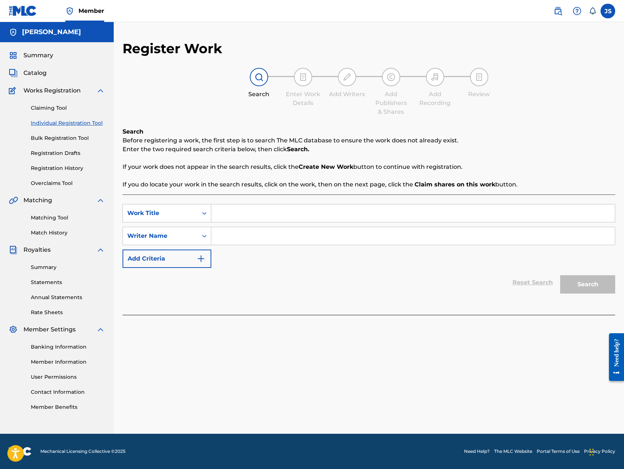
click at [224, 212] on input "Search Form" at bounding box center [412, 213] width 403 height 18
paste input "LIT LIT (FEAT. RAINBO DRIP) [RADIO EDIT]"
type input "LIT LIT (FEAT. RAINBO DRIP) [RADIO EDIT]"
click at [258, 233] on input "Search Form" at bounding box center [412, 236] width 403 height 18
type input "[PERSON_NAME]"
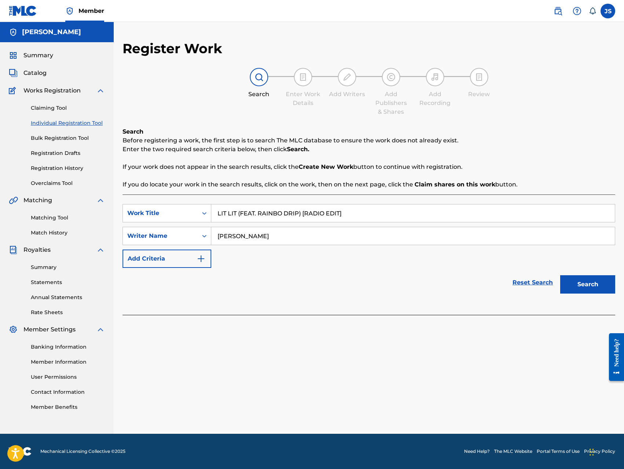
click at [560, 275] on button "Search" at bounding box center [587, 284] width 55 height 18
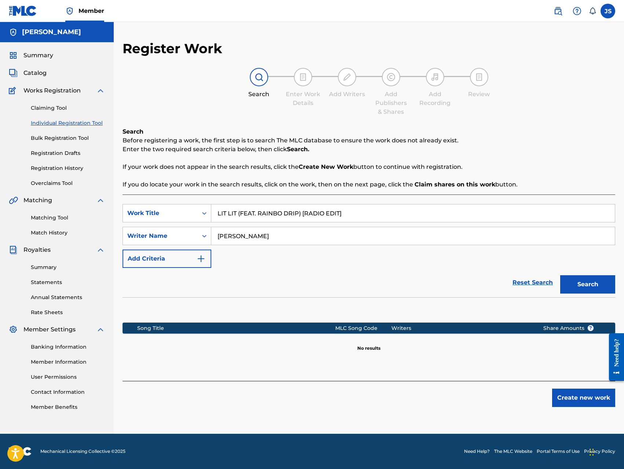
click at [574, 402] on button "Create new work" at bounding box center [583, 397] width 63 height 18
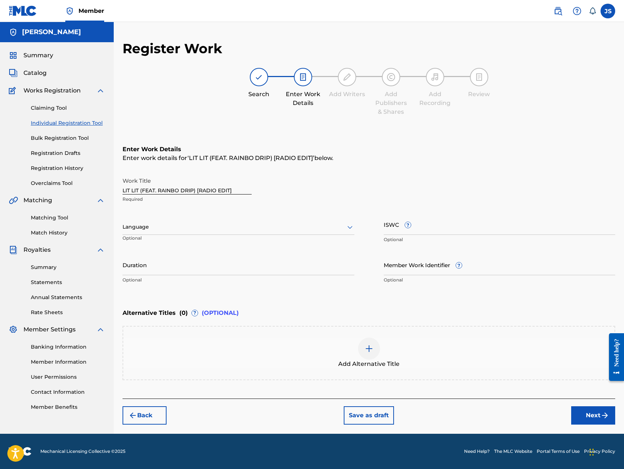
click at [482, 226] on input "ISWC ?" at bounding box center [500, 224] width 232 height 21
type input "T-334526898-2"
click at [509, 410] on div "Back Save as draft Next" at bounding box center [368, 411] width 492 height 26
click at [583, 416] on button "Next" at bounding box center [593, 415] width 44 height 18
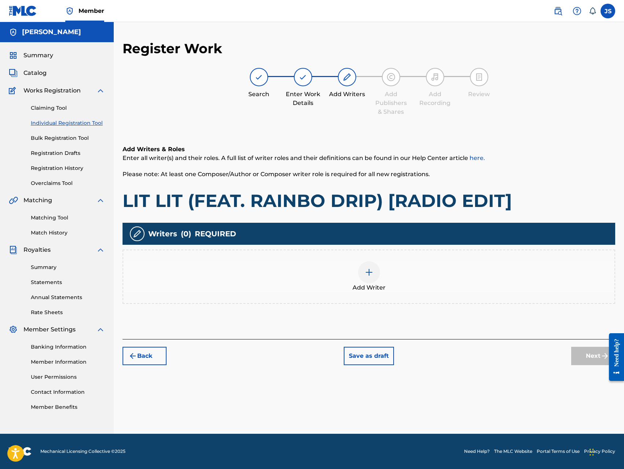
click at [367, 273] on img at bounding box center [369, 272] width 9 height 9
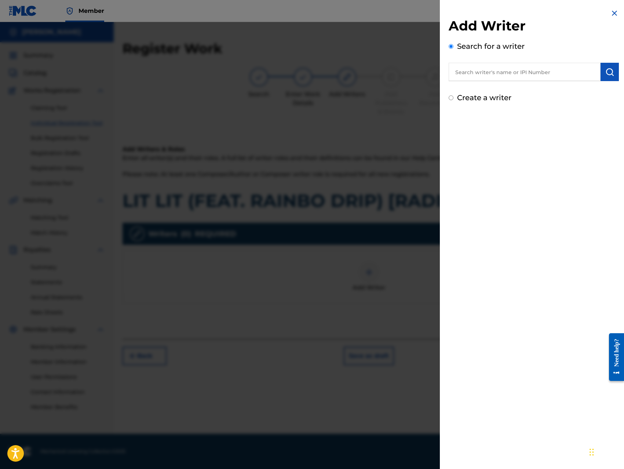
click at [516, 73] on input "text" at bounding box center [524, 72] width 152 height 18
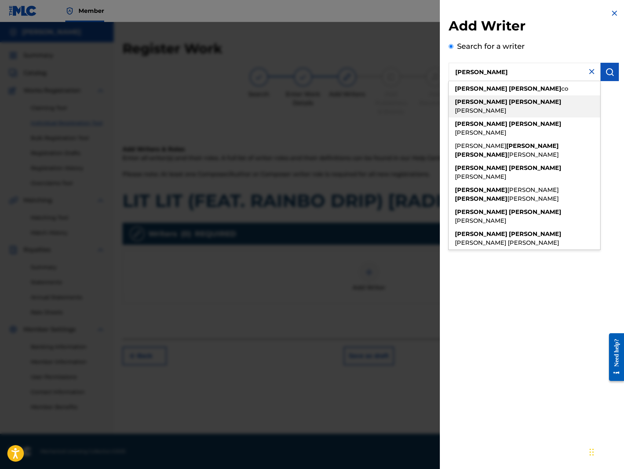
click at [516, 106] on div "[PERSON_NAME]" at bounding box center [523, 106] width 151 height 22
type input "[PERSON_NAME]"
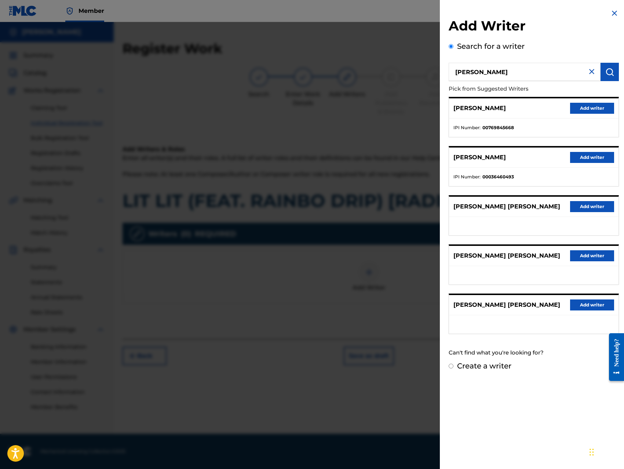
click at [583, 112] on button "Add writer" at bounding box center [592, 108] width 44 height 11
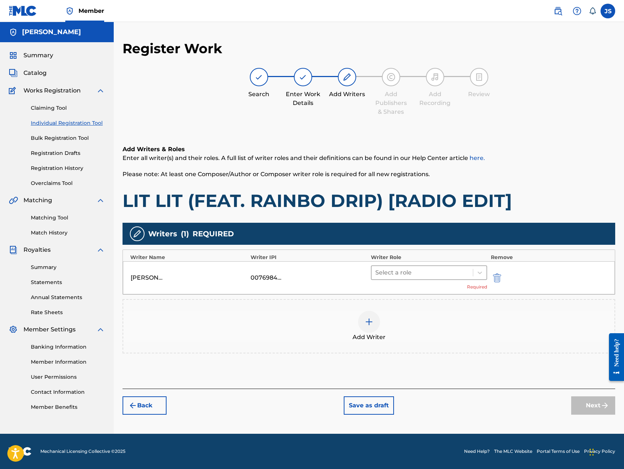
click at [384, 273] on div at bounding box center [422, 272] width 94 height 10
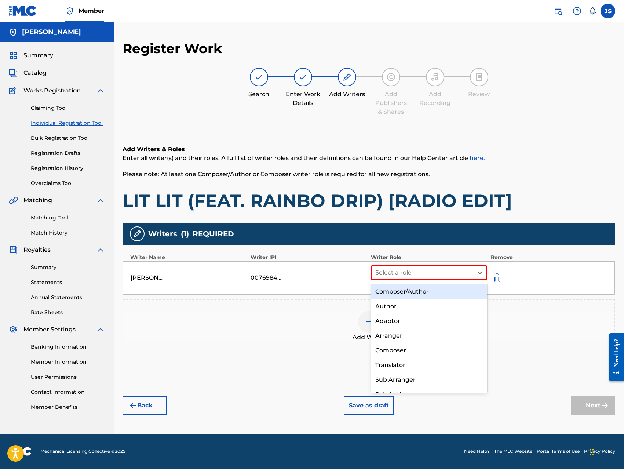
click at [382, 288] on div "Composer/Author" at bounding box center [429, 291] width 116 height 15
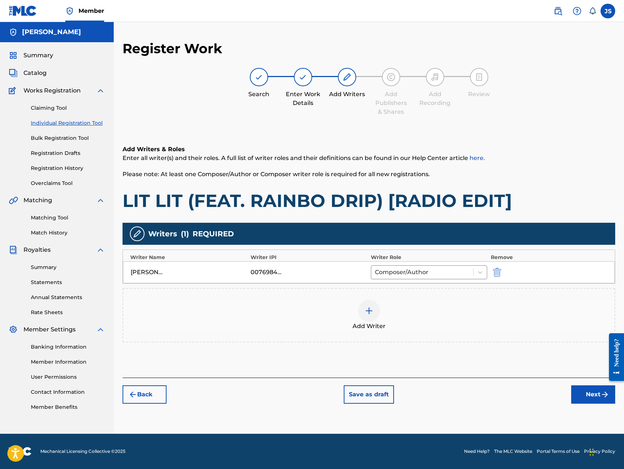
click at [370, 316] on div at bounding box center [369, 311] width 22 height 22
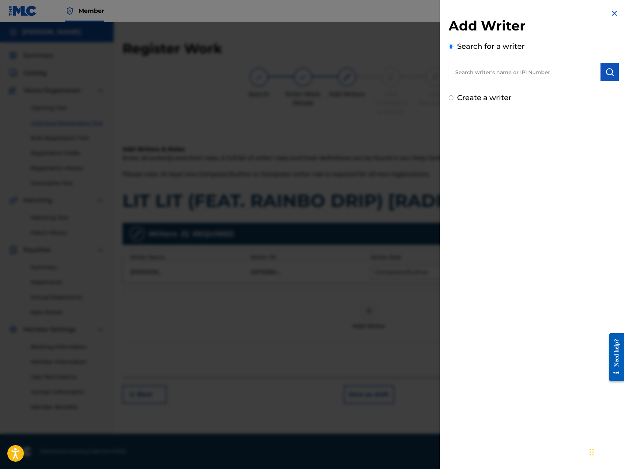
click at [538, 75] on input "text" at bounding box center [524, 72] width 152 height 18
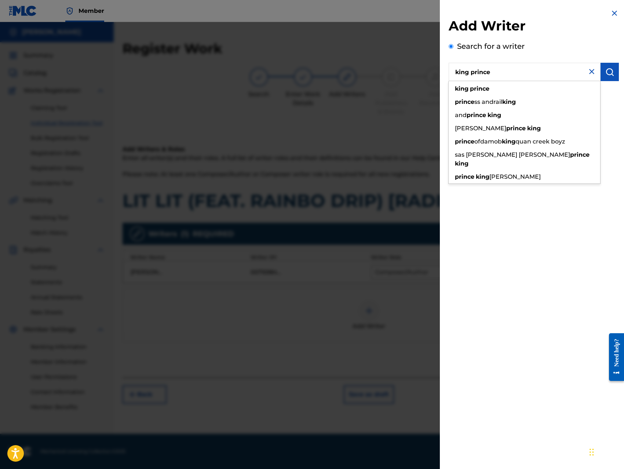
type input "king prince"
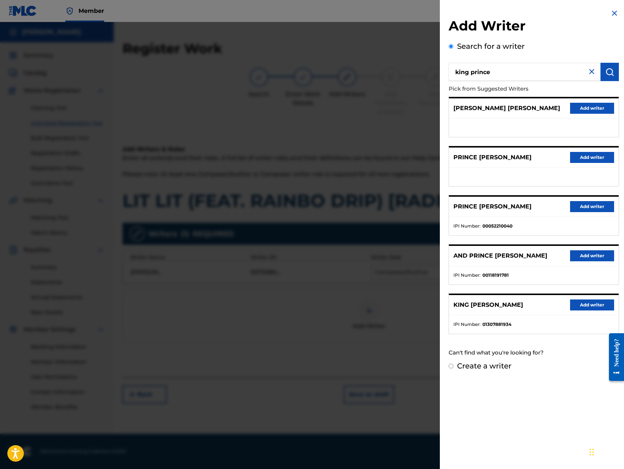
click at [587, 306] on button "Add writer" at bounding box center [592, 304] width 44 height 11
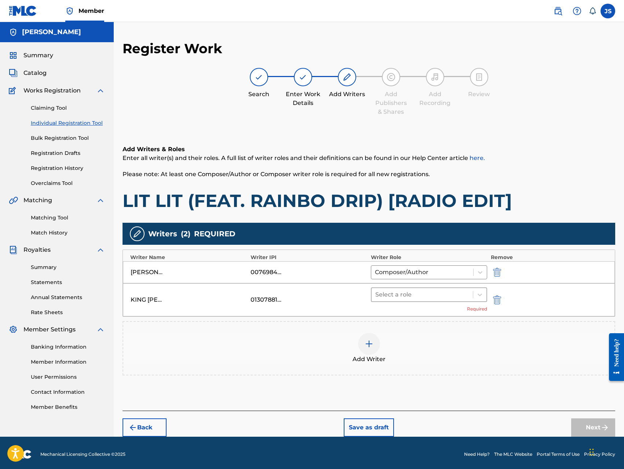
click at [447, 294] on div at bounding box center [422, 294] width 94 height 10
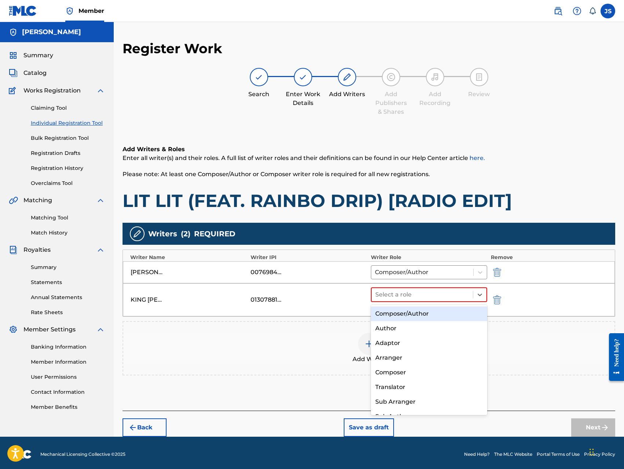
click at [428, 312] on div "Composer/Author" at bounding box center [429, 313] width 116 height 15
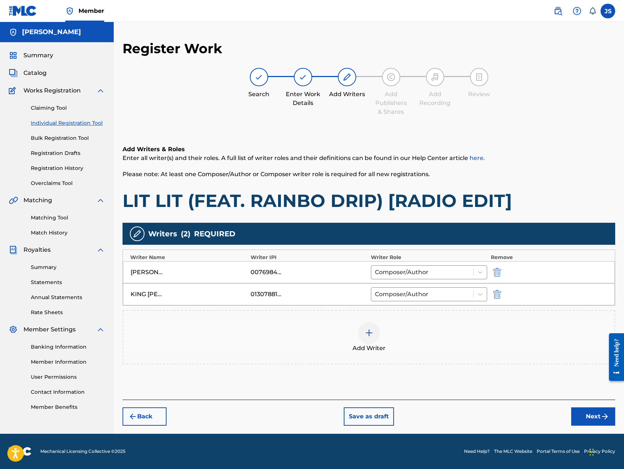
click at [597, 419] on button "Next" at bounding box center [593, 416] width 44 height 18
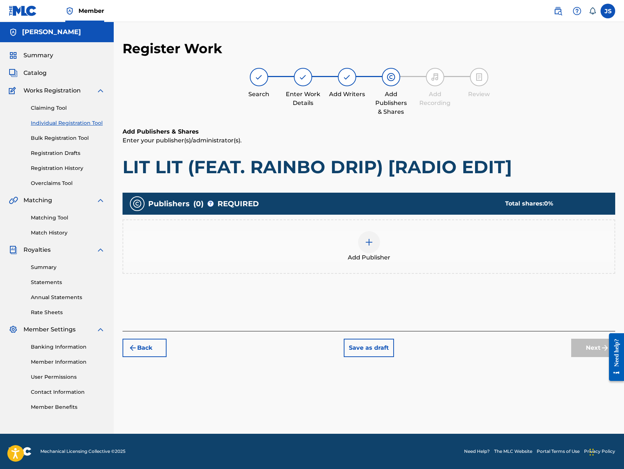
click at [365, 242] on img at bounding box center [369, 242] width 9 height 9
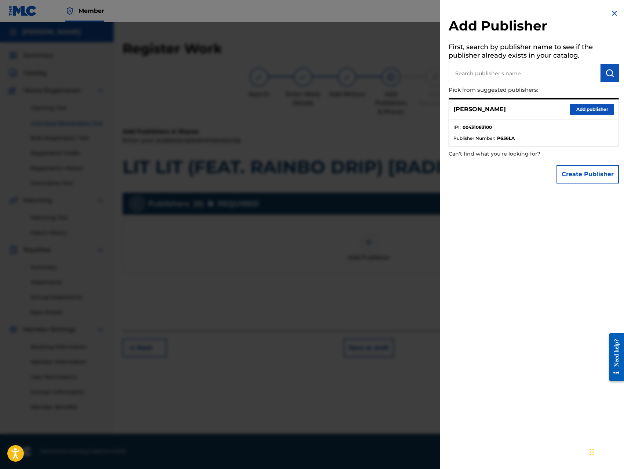
click at [584, 109] on button "Add publisher" at bounding box center [592, 109] width 44 height 11
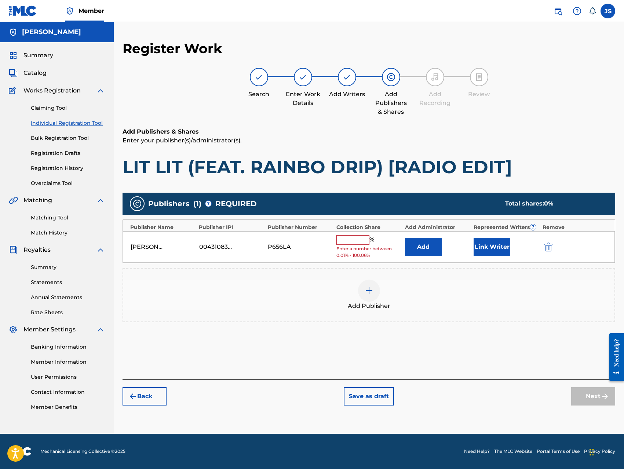
click at [352, 241] on input "text" at bounding box center [352, 240] width 33 height 10
type input "100"
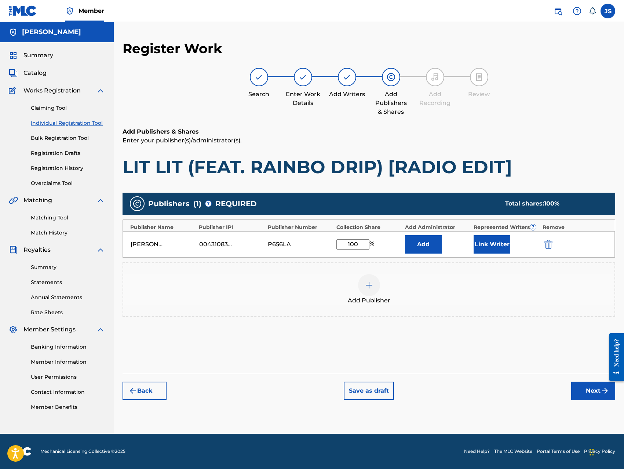
click at [420, 253] on button "Add" at bounding box center [423, 244] width 37 height 18
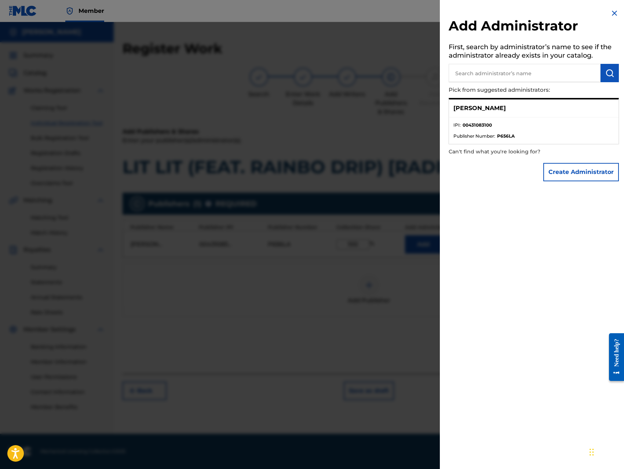
click at [566, 173] on button "Create Administrator" at bounding box center [581, 172] width 76 height 18
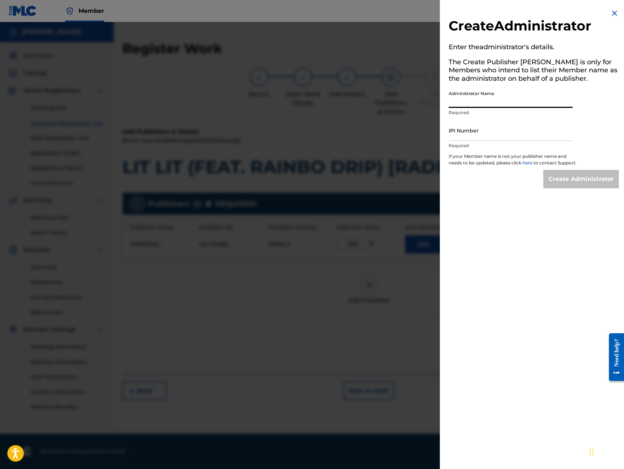
click at [525, 105] on input "Administrator Name" at bounding box center [510, 97] width 124 height 21
type input "[PERSON_NAME]"
click at [508, 132] on input "IPI Number" at bounding box center [510, 130] width 124 height 21
type input "00431083100"
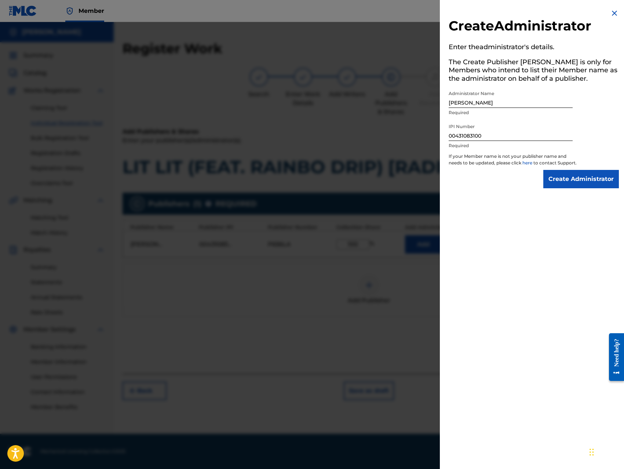
click at [569, 188] on input "Create Administrator" at bounding box center [581, 179] width 76 height 18
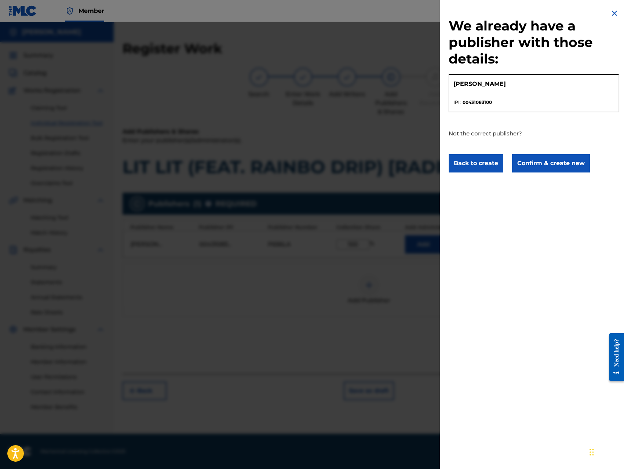
click at [556, 164] on button "Confirm & create new" at bounding box center [551, 163] width 78 height 18
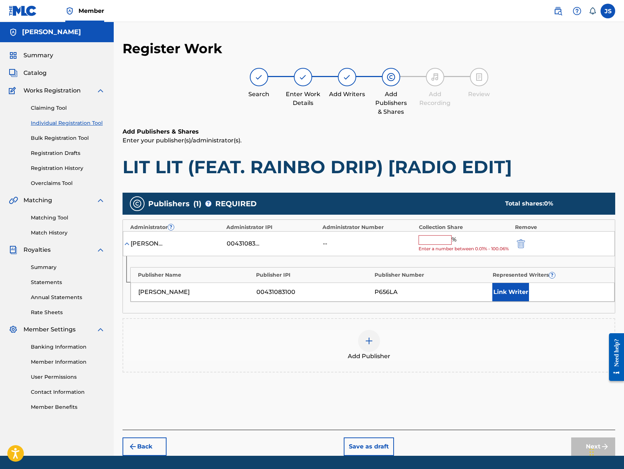
click at [435, 238] on input "text" at bounding box center [434, 240] width 33 height 10
type input "100"
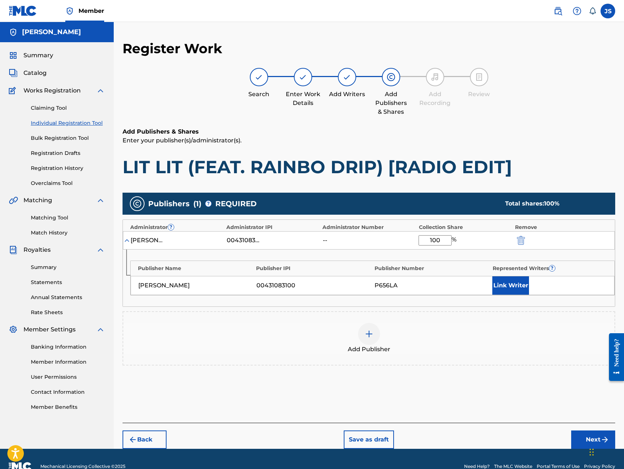
click at [516, 290] on button "Link Writer" at bounding box center [510, 285] width 37 height 18
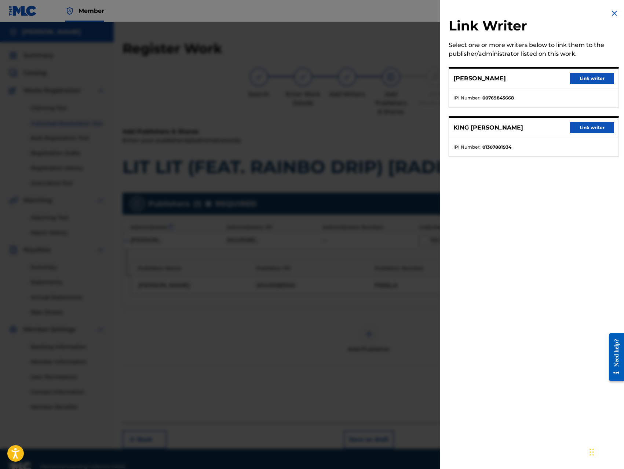
click at [598, 73] on button "Link writer" at bounding box center [592, 78] width 44 height 11
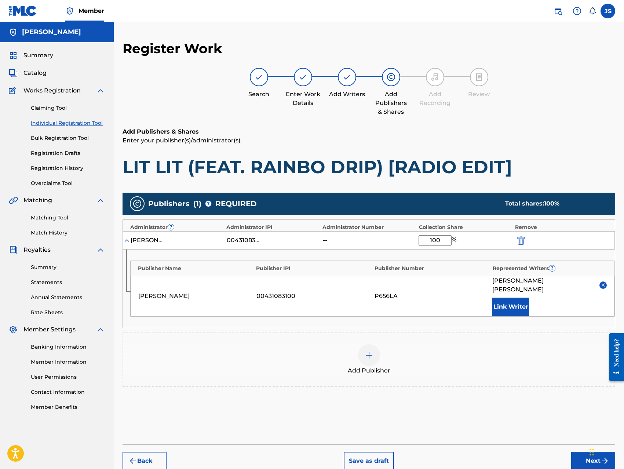
click at [509, 297] on button "Link Writer" at bounding box center [510, 306] width 37 height 18
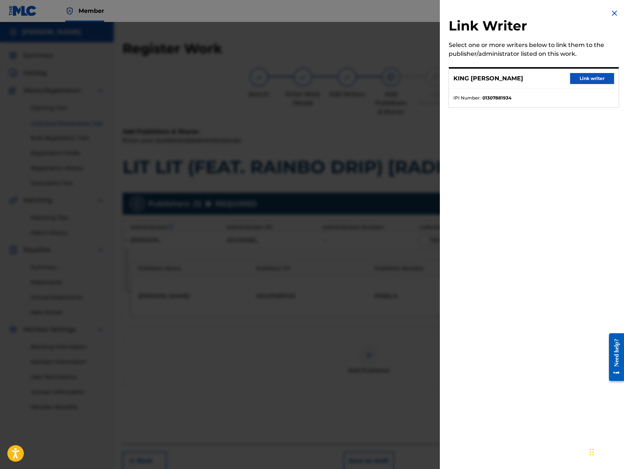
click at [581, 82] on button "Link writer" at bounding box center [592, 78] width 44 height 11
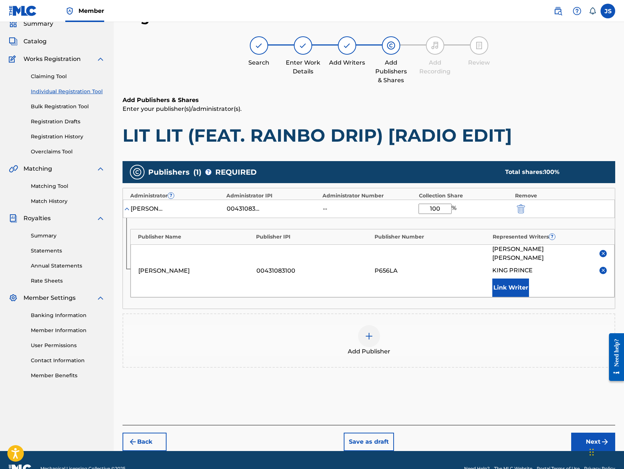
scroll to position [40, 0]
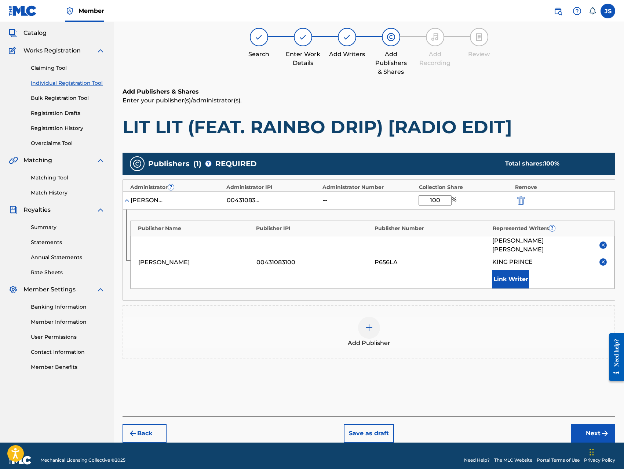
click at [582, 424] on button "Next" at bounding box center [593, 433] width 44 height 18
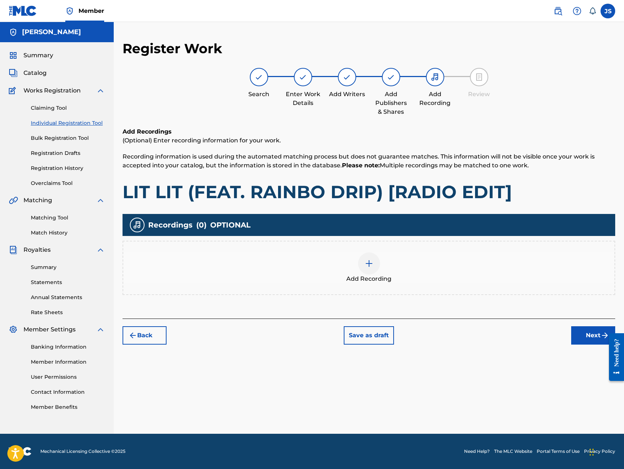
click at [370, 267] on img at bounding box center [369, 263] width 9 height 9
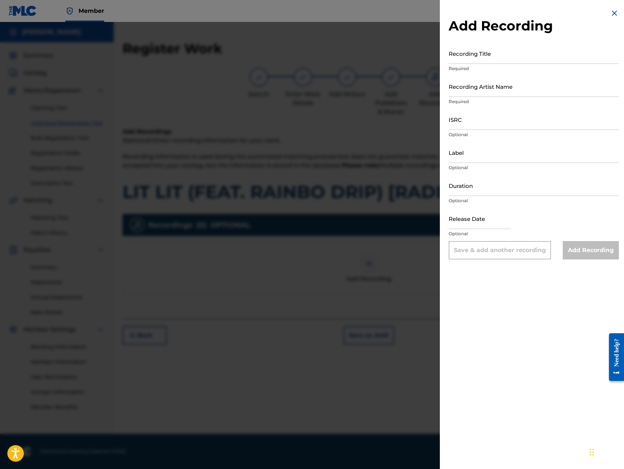
click at [528, 57] on input "Recording Title" at bounding box center [533, 53] width 170 height 21
paste input "LIT LIT (FEAT. RAINBO DRIP) [RADIO EDIT]"
type input "LIT LIT (FEAT. RAINBO DRIP) [RADIO EDIT]"
click at [528, 89] on input "Recording Artist Name" at bounding box center [533, 86] width 170 height 21
type input "King [PERSON_NAME]"
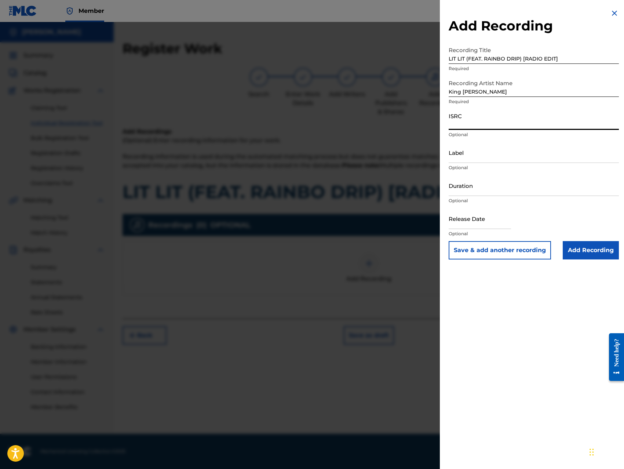
click at [502, 125] on input "ISRC" at bounding box center [533, 119] width 170 height 21
click at [508, 126] on input "QZ8XZ1700024" at bounding box center [533, 119] width 170 height 21
type input "QZ8XZ1700042"
click at [510, 154] on input "Label" at bounding box center [533, 152] width 170 height 21
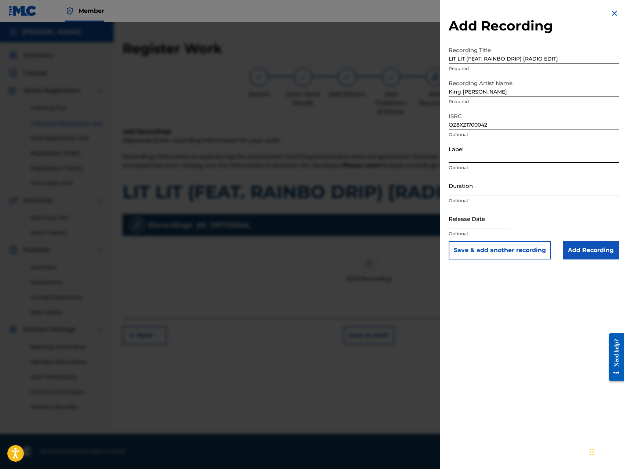
type input "Trillionaire Music LLC"
click at [563, 247] on input "Add Recording" at bounding box center [591, 250] width 56 height 18
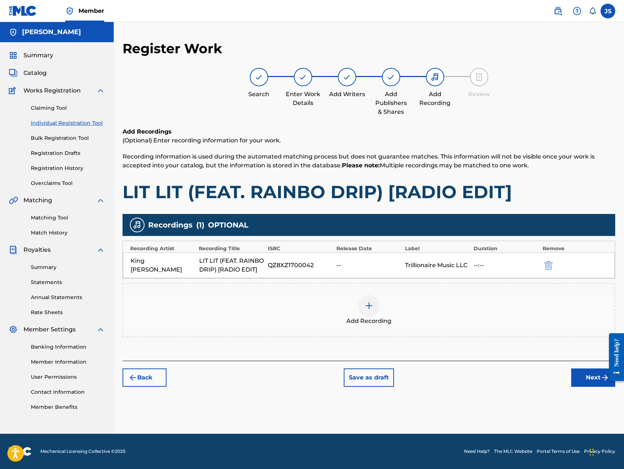
click at [575, 383] on button "Next" at bounding box center [593, 377] width 44 height 18
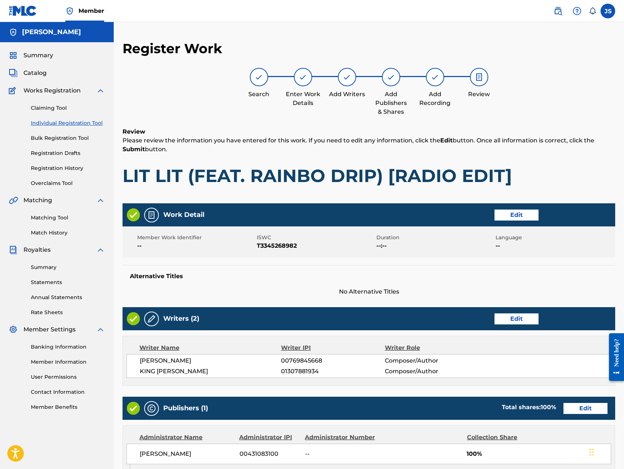
scroll to position [206, 0]
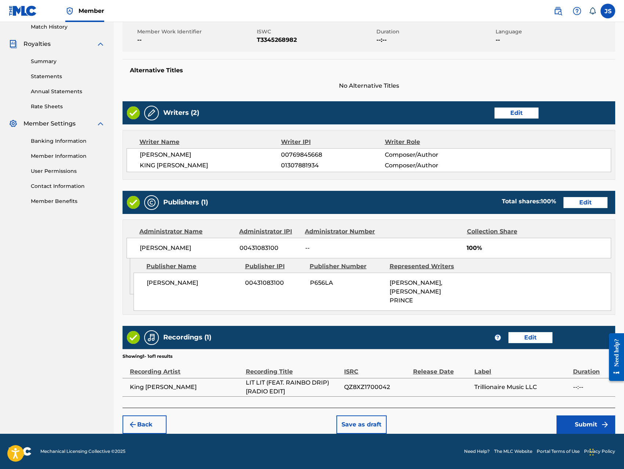
click at [568, 419] on button "Submit" at bounding box center [585, 424] width 59 height 18
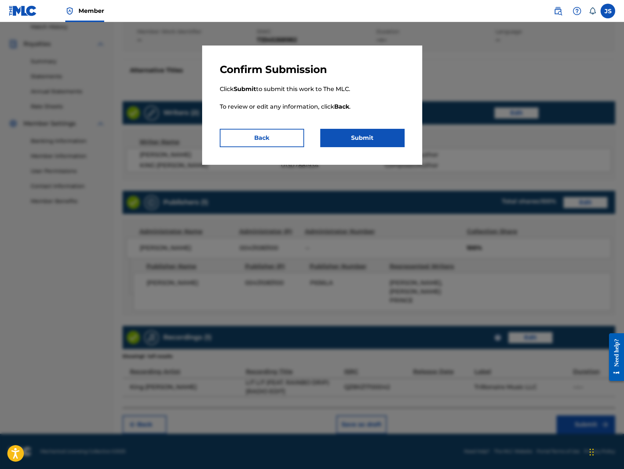
click at [388, 140] on button "Submit" at bounding box center [362, 138] width 84 height 18
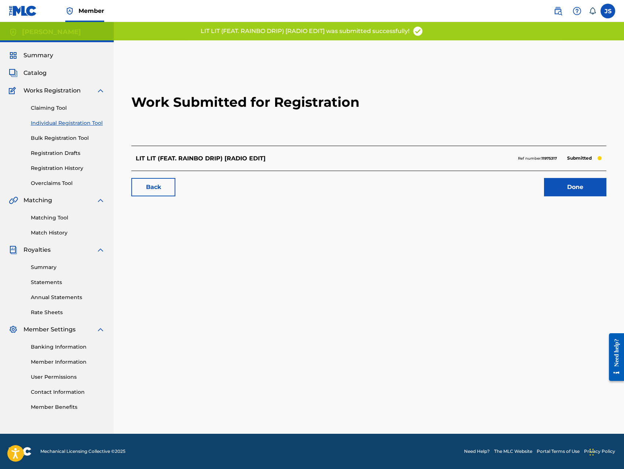
click at [562, 190] on link "Done" at bounding box center [575, 187] width 62 height 18
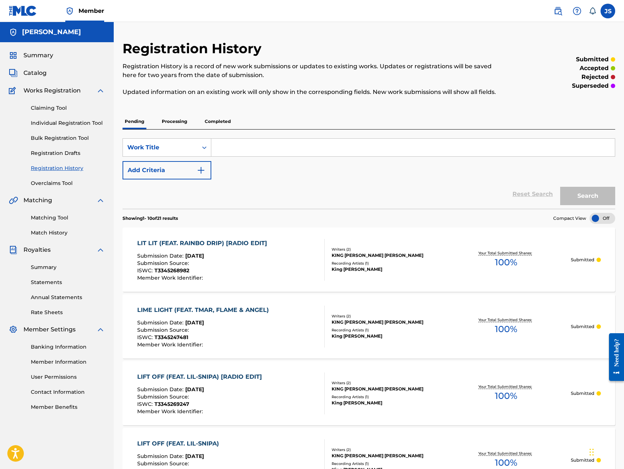
click at [70, 122] on link "Individual Registration Tool" at bounding box center [68, 123] width 74 height 8
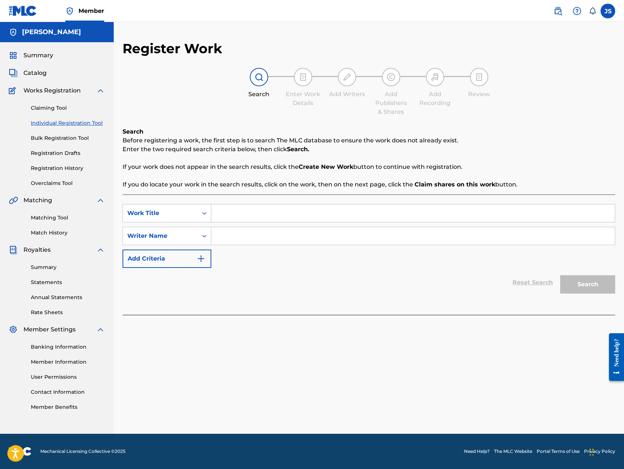
click at [233, 211] on input "Search Form" at bounding box center [412, 213] width 403 height 18
paste input "LIT LIT (FEAT. RAINDO DRIP)"
type input "LIT LIT (FEAT. RAINDO DRIP)"
click at [255, 235] on input "Search Form" at bounding box center [412, 236] width 403 height 18
type input "[PERSON_NAME]"
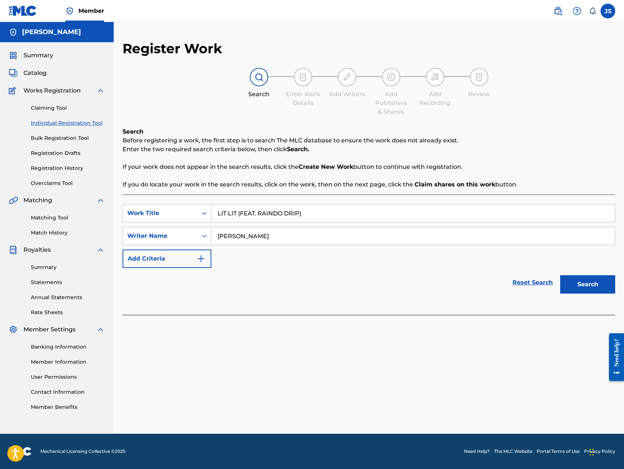
click at [560, 275] on button "Search" at bounding box center [587, 284] width 55 height 18
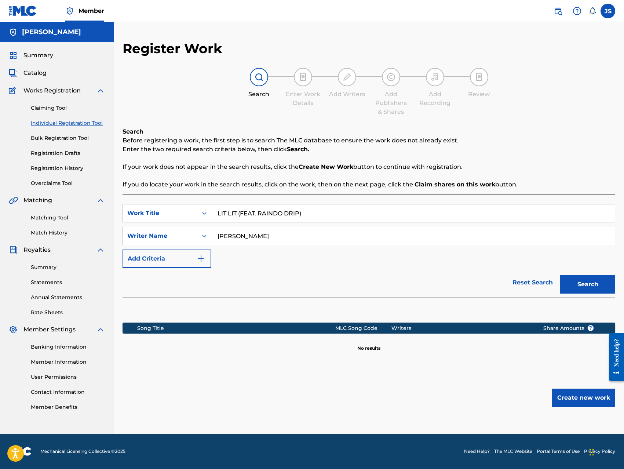
click at [558, 393] on button "Create new work" at bounding box center [583, 397] width 63 height 18
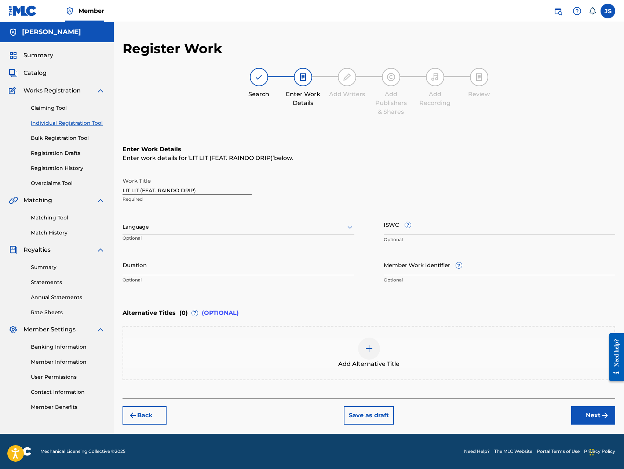
click at [473, 232] on input "ISWC ?" at bounding box center [500, 224] width 232 height 21
type input "T-334527006-2"
click at [510, 412] on div "Back Save as draft Next" at bounding box center [368, 411] width 492 height 26
click at [594, 417] on button "Next" at bounding box center [593, 415] width 44 height 18
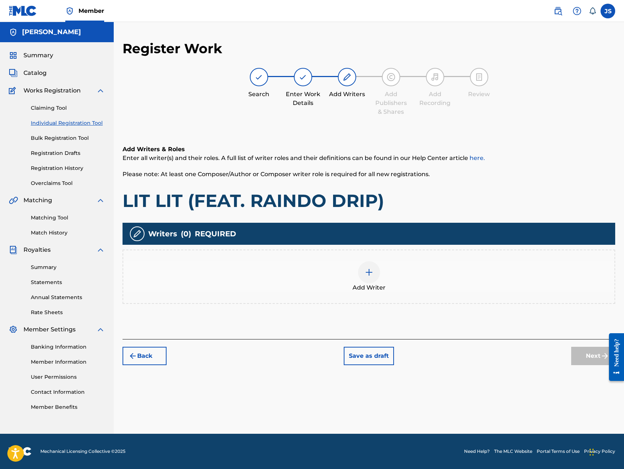
click at [370, 275] on img at bounding box center [369, 272] width 9 height 9
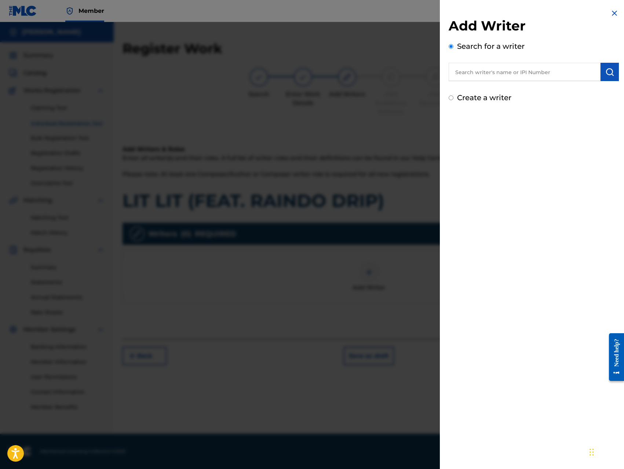
click at [544, 78] on input "text" at bounding box center [524, 72] width 152 height 18
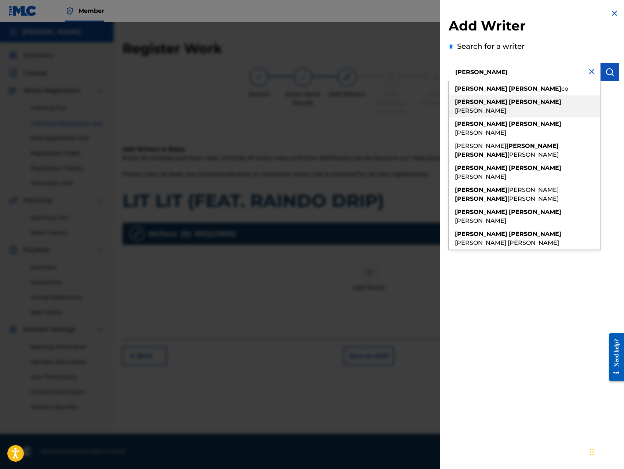
click at [531, 104] on div "[PERSON_NAME]" at bounding box center [523, 106] width 151 height 22
type input "[PERSON_NAME]"
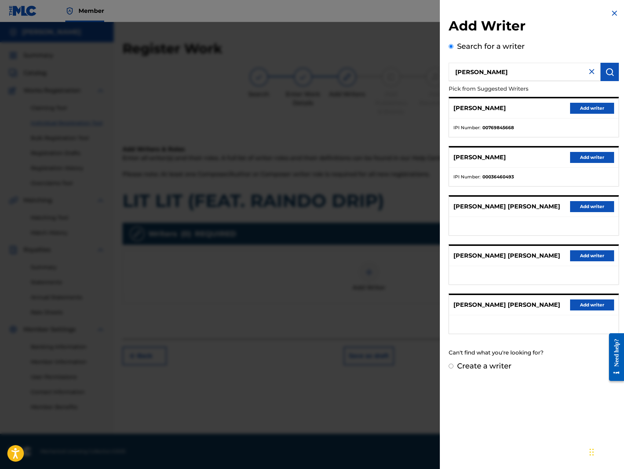
click at [579, 111] on button "Add writer" at bounding box center [592, 108] width 44 height 11
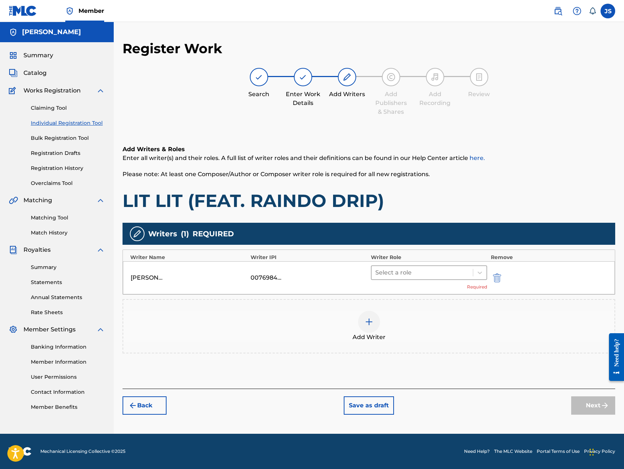
click at [413, 274] on div at bounding box center [422, 272] width 94 height 10
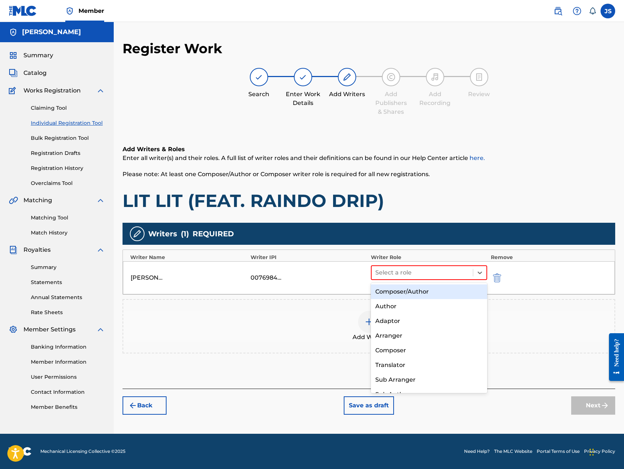
click at [404, 286] on div "Composer/Author" at bounding box center [429, 291] width 116 height 15
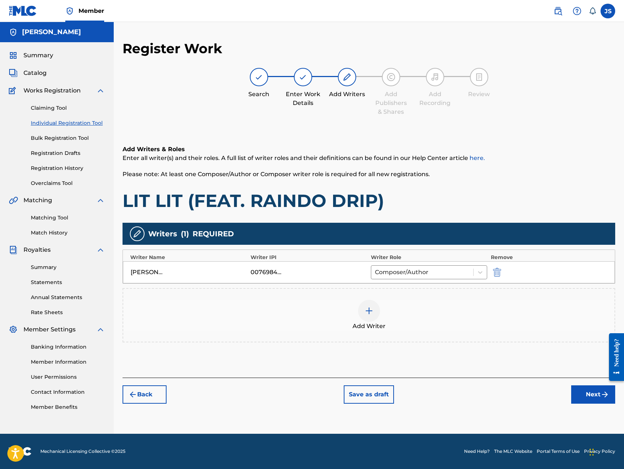
click at [375, 306] on div at bounding box center [369, 311] width 22 height 22
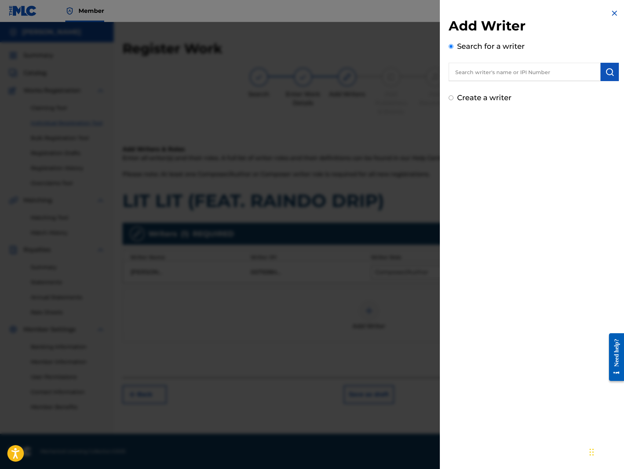
click at [558, 75] on input "text" at bounding box center [524, 72] width 152 height 18
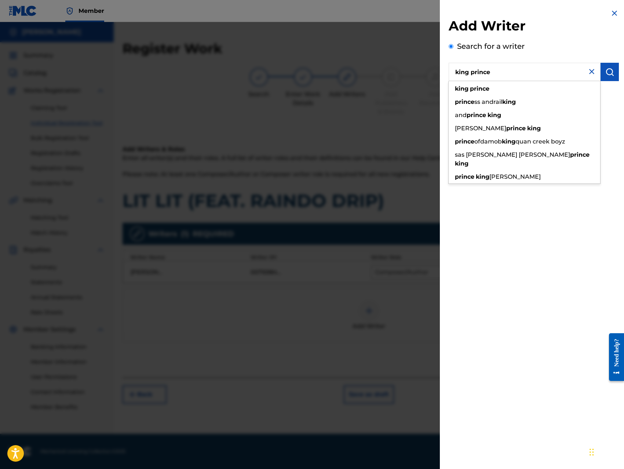
type input "king prince"
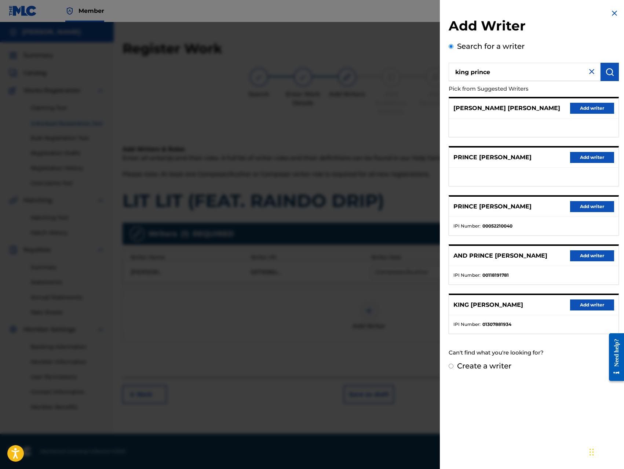
click at [583, 306] on button "Add writer" at bounding box center [592, 304] width 44 height 11
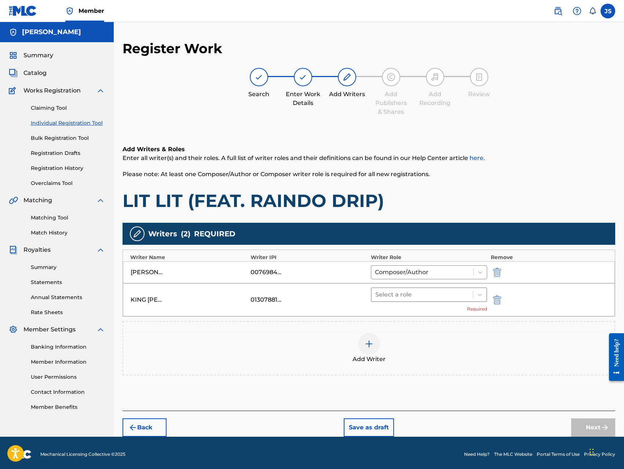
click at [458, 294] on div at bounding box center [422, 294] width 94 height 10
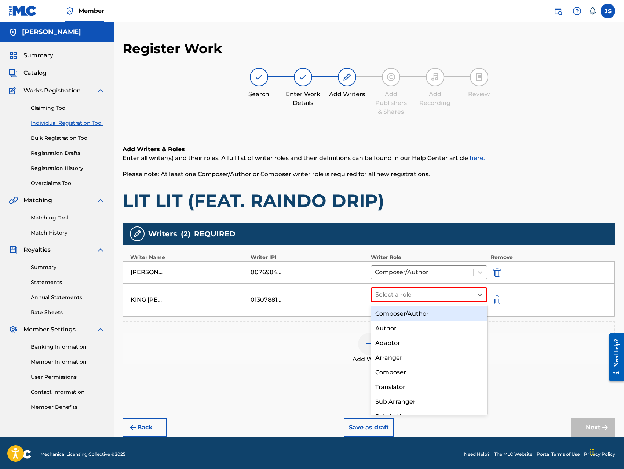
click at [431, 311] on div "Composer/Author" at bounding box center [429, 313] width 116 height 15
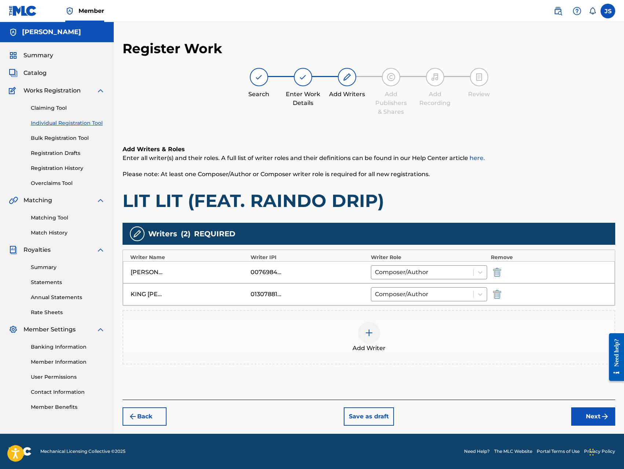
click at [591, 424] on button "Next" at bounding box center [593, 416] width 44 height 18
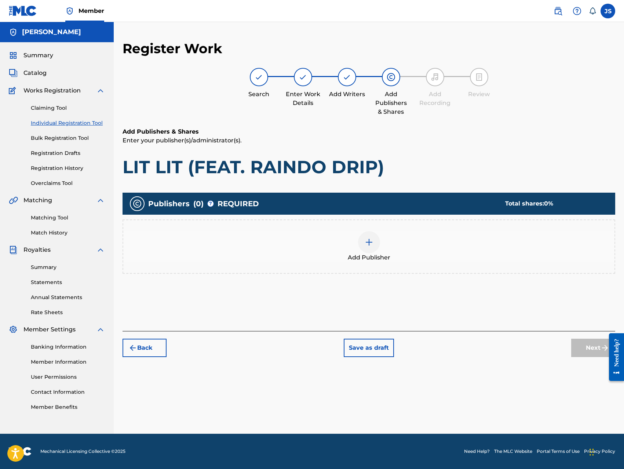
click at [360, 239] on div at bounding box center [369, 242] width 22 height 22
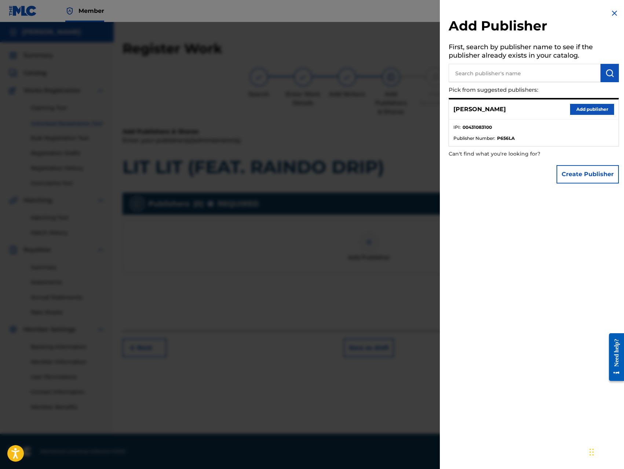
click at [591, 108] on button "Add publisher" at bounding box center [592, 109] width 44 height 11
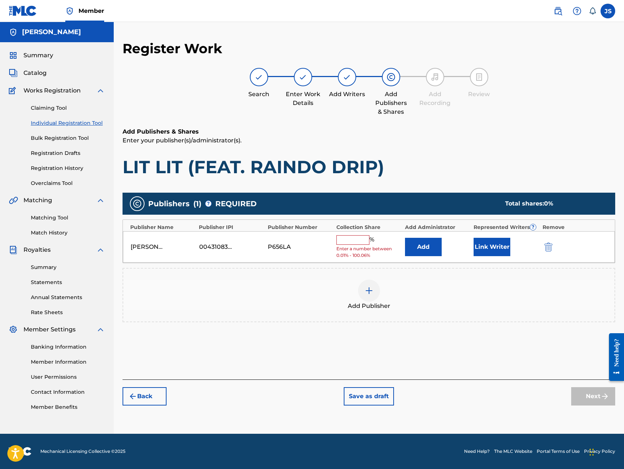
click at [361, 238] on input "text" at bounding box center [352, 240] width 33 height 10
type input "100"
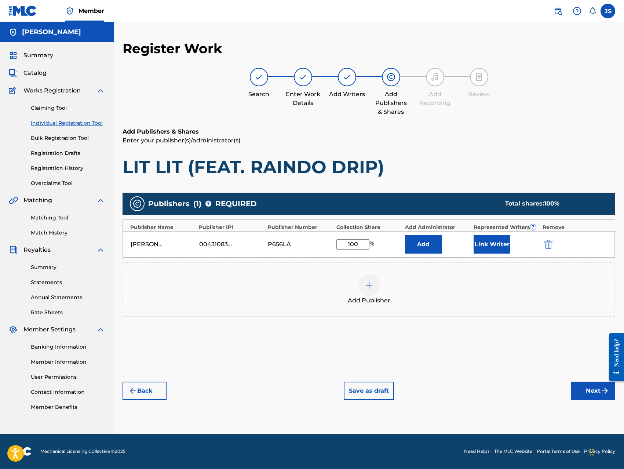
click at [428, 250] on button "Add" at bounding box center [423, 244] width 37 height 18
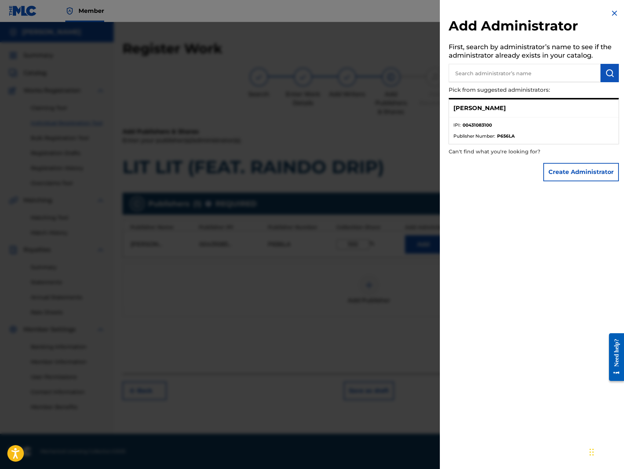
click at [571, 171] on button "Create Administrator" at bounding box center [581, 172] width 76 height 18
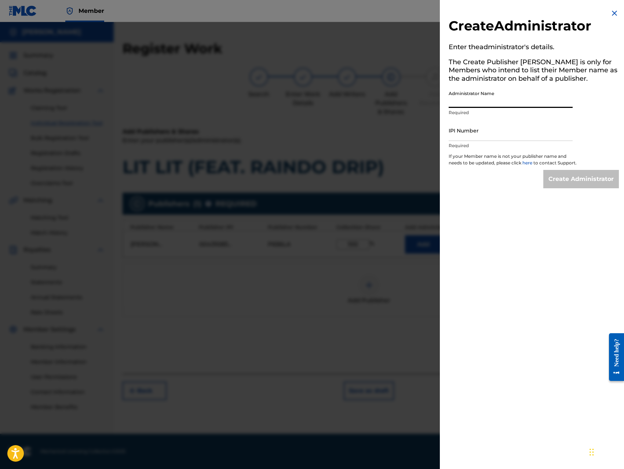
click at [508, 95] on input "Administrator Name" at bounding box center [510, 97] width 124 height 21
type input "[PERSON_NAME]"
click at [494, 133] on input "IPI Number" at bounding box center [510, 130] width 124 height 21
type input "00431083100"
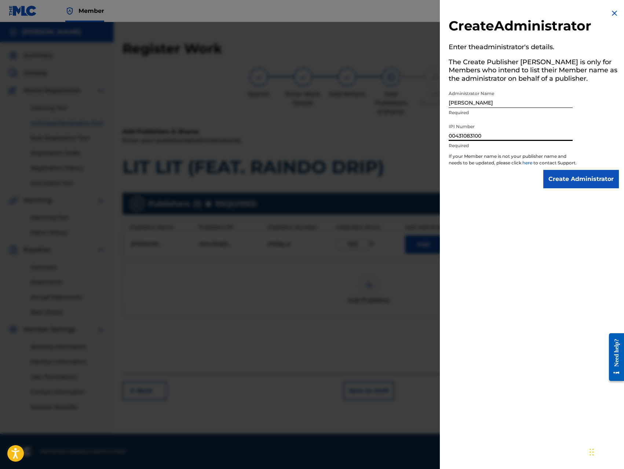
click at [573, 188] on input "Create Administrator" at bounding box center [581, 179] width 76 height 18
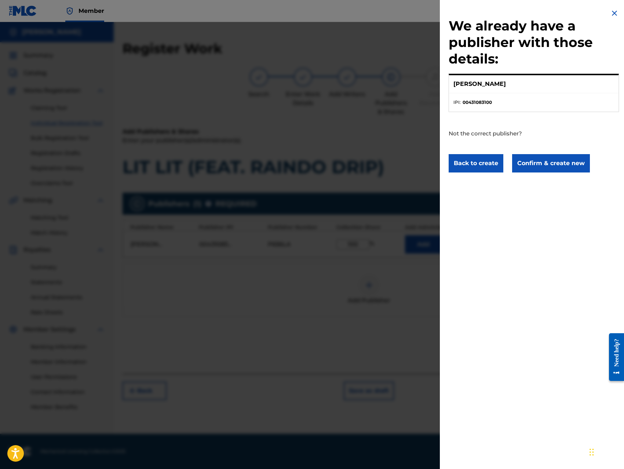
click at [543, 155] on button "Confirm & create new" at bounding box center [551, 163] width 78 height 18
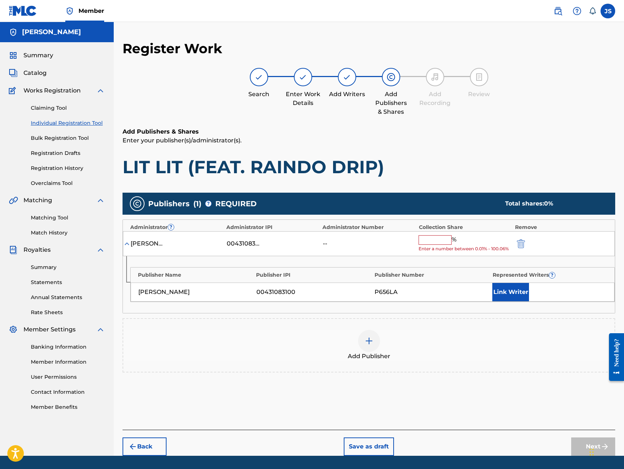
click at [432, 239] on input "text" at bounding box center [434, 240] width 33 height 10
type input "100"
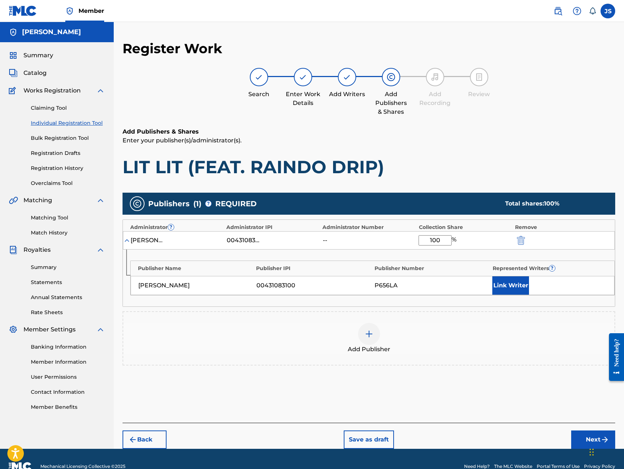
click at [502, 284] on button "Link Writer" at bounding box center [510, 285] width 37 height 18
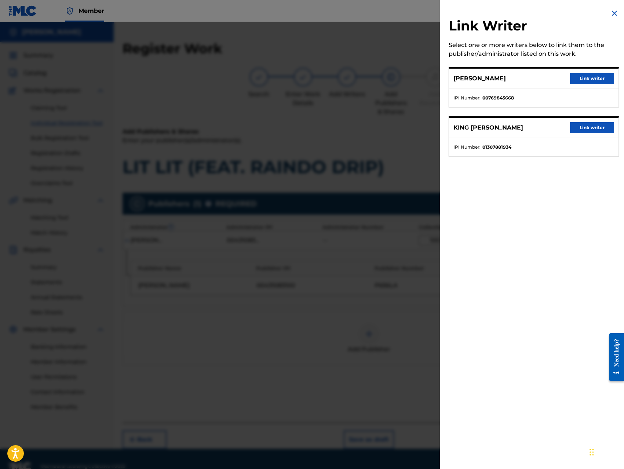
click at [590, 83] on button "Link writer" at bounding box center [592, 78] width 44 height 11
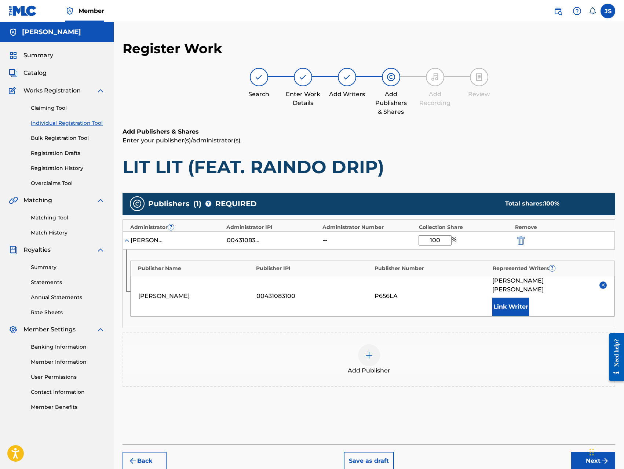
click at [509, 301] on button "Link Writer" at bounding box center [510, 306] width 37 height 18
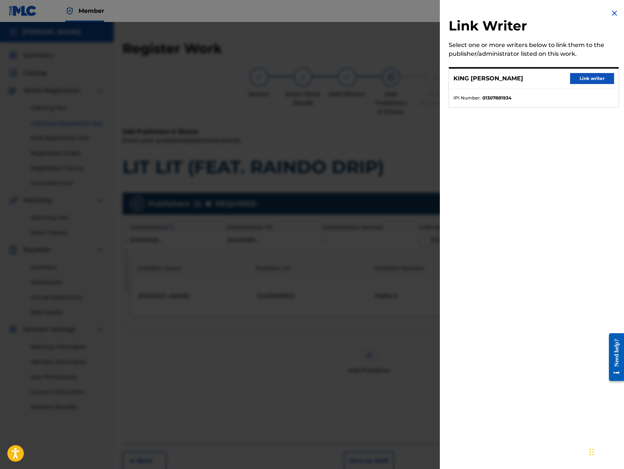
click at [589, 80] on button "Link writer" at bounding box center [592, 78] width 44 height 11
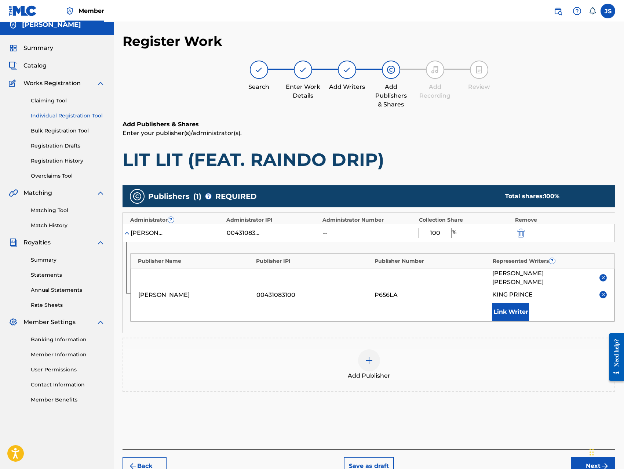
scroll to position [40, 0]
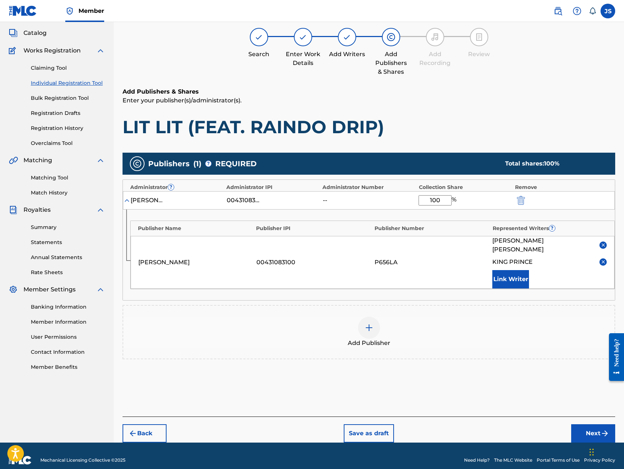
click at [582, 426] on button "Next" at bounding box center [593, 433] width 44 height 18
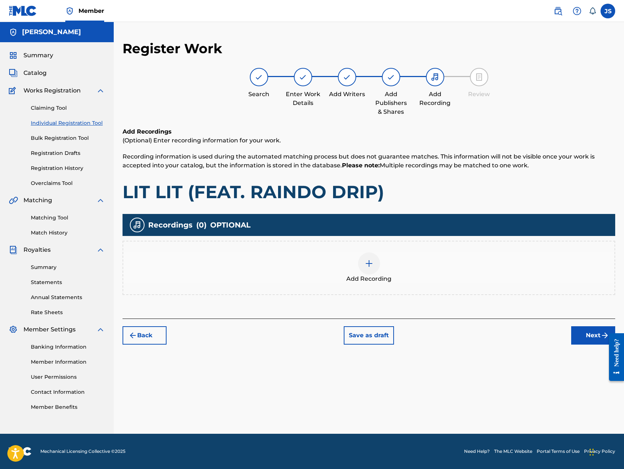
click at [370, 265] on img at bounding box center [369, 263] width 9 height 9
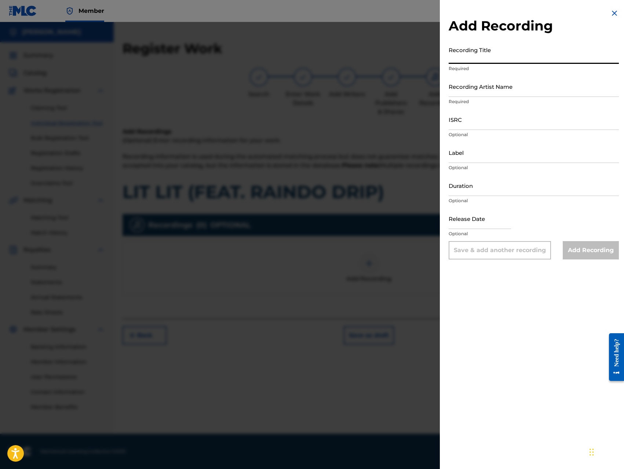
click at [508, 57] on input "Recording Title" at bounding box center [533, 53] width 170 height 21
paste input "LIT LIT (FEAT. RAINDO DRIP)"
type input "LIT LIT (FEAT. RAINDO DRIP)"
click at [522, 94] on input "Recording Artist Name" at bounding box center [533, 86] width 170 height 21
type input "King [PERSON_NAME]"
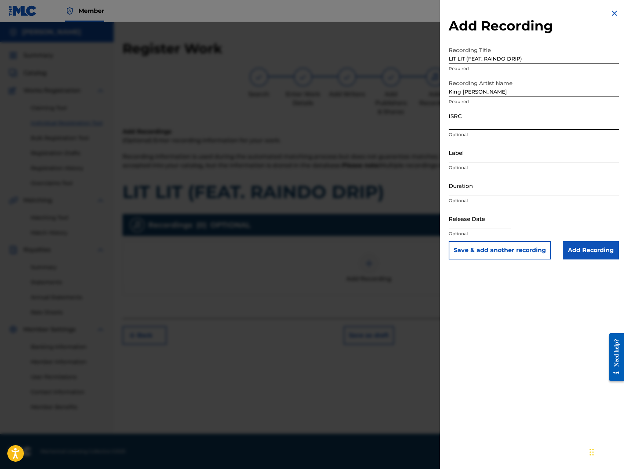
click at [510, 126] on input "ISRC" at bounding box center [533, 119] width 170 height 21
click at [513, 124] on input "QZ8XZ1700024" at bounding box center [533, 119] width 170 height 21
type input "QZ8XZ1700031"
click at [514, 147] on input "Label" at bounding box center [533, 152] width 170 height 21
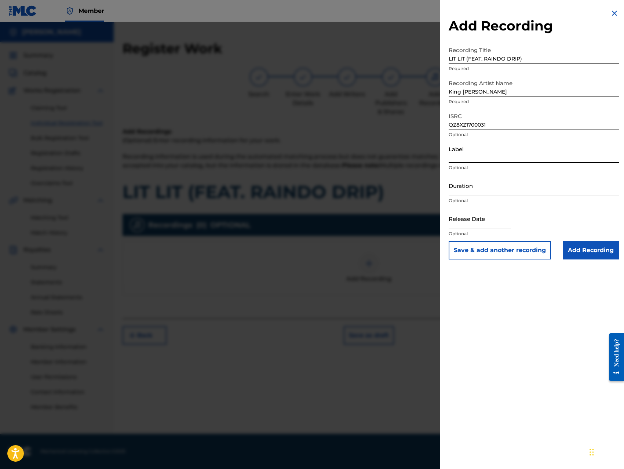
type input "Trillionaire Music LLC"
click at [571, 249] on input "Add Recording" at bounding box center [591, 250] width 56 height 18
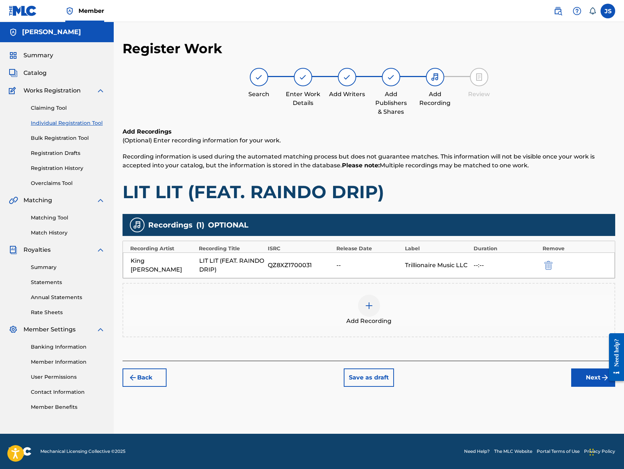
click at [583, 377] on button "Next" at bounding box center [593, 377] width 44 height 18
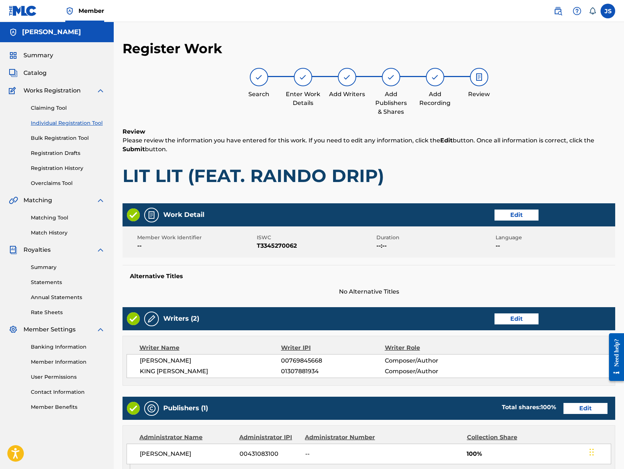
scroll to position [206, 0]
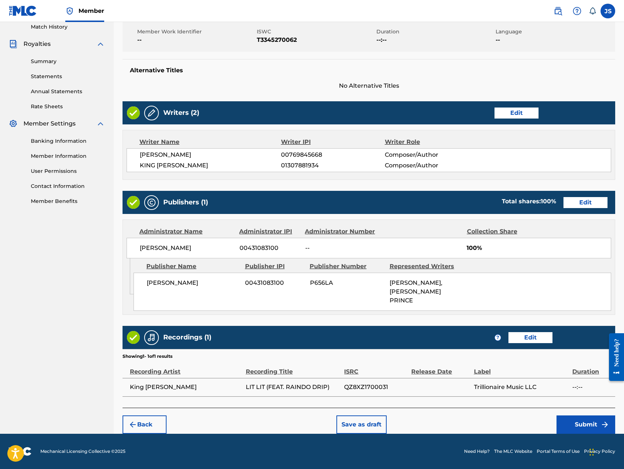
click at [571, 424] on button "Submit" at bounding box center [585, 424] width 59 height 18
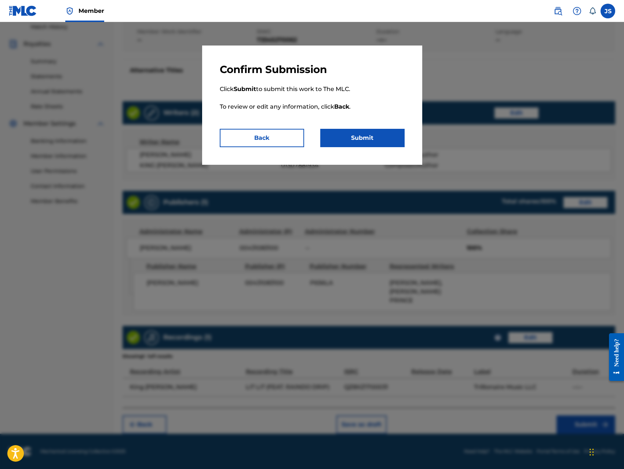
click at [387, 142] on button "Submit" at bounding box center [362, 138] width 84 height 18
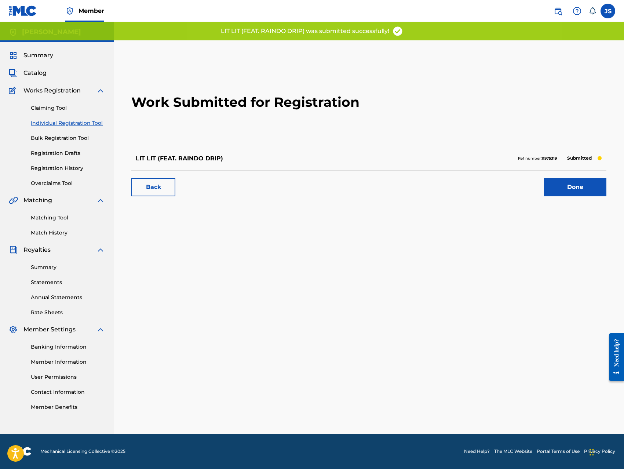
click at [561, 188] on link "Done" at bounding box center [575, 187] width 62 height 18
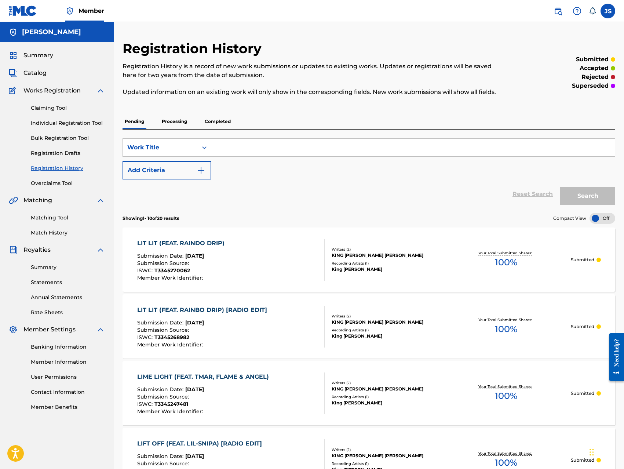
click at [69, 124] on link "Individual Registration Tool" at bounding box center [68, 123] width 74 height 8
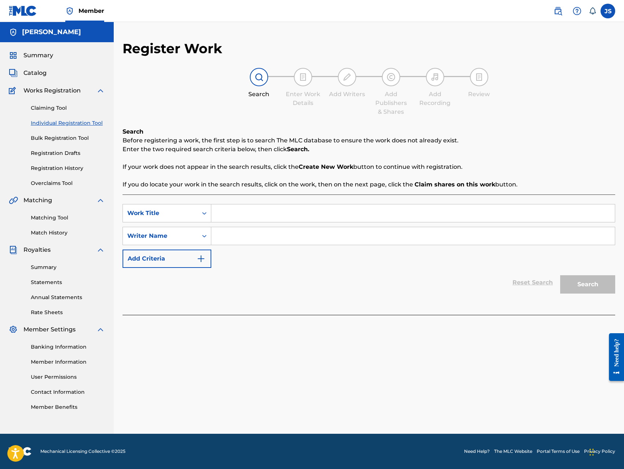
click at [235, 213] on input "Search Form" at bounding box center [412, 213] width 403 height 18
paste input "NEW ORLEANS FIRE [RADIO EDIT]"
type input "NEW ORLEANS FIRE [RADIO EDIT]"
click at [254, 236] on input "Search Form" at bounding box center [412, 236] width 403 height 18
type input "[PERSON_NAME]"
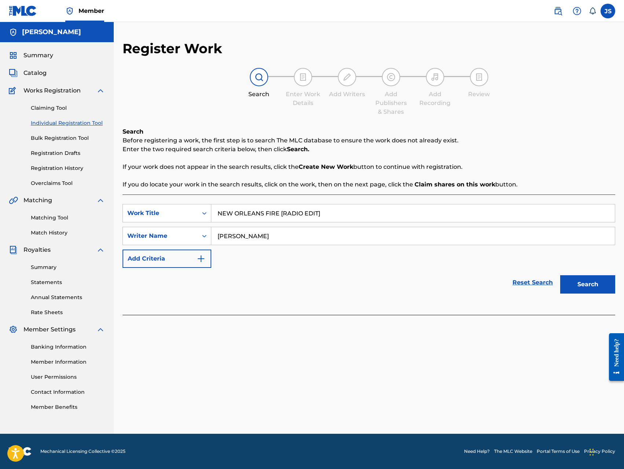
click at [560, 275] on button "Search" at bounding box center [587, 284] width 55 height 18
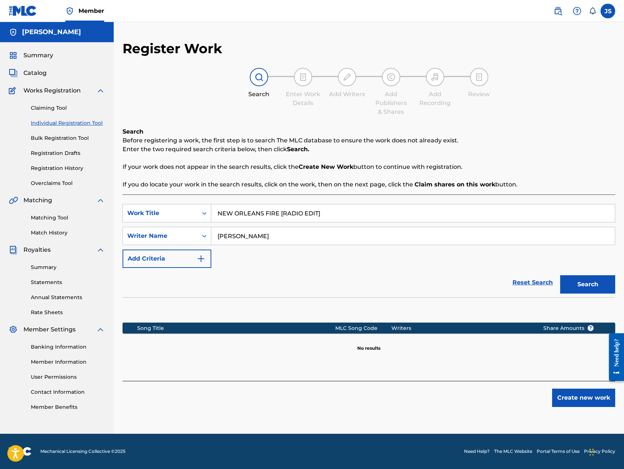
click at [581, 402] on button "Create new work" at bounding box center [583, 397] width 63 height 18
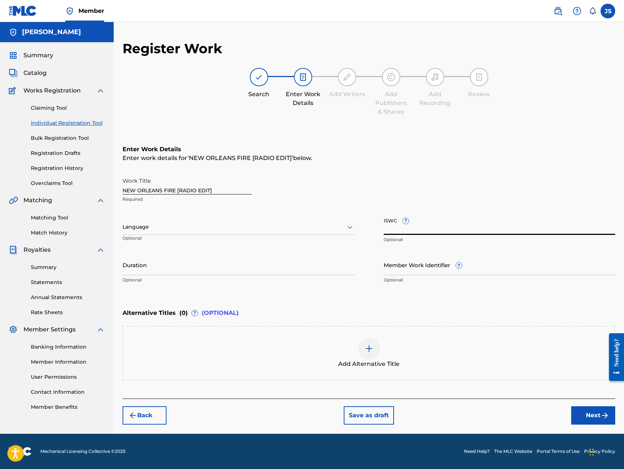
click at [494, 226] on input "ISWC ?" at bounding box center [500, 224] width 232 height 21
type input "T-334524771-0"
click at [512, 414] on div "Back Save as draft Next" at bounding box center [368, 411] width 492 height 26
click at [604, 412] on img "submit" at bounding box center [604, 415] width 9 height 9
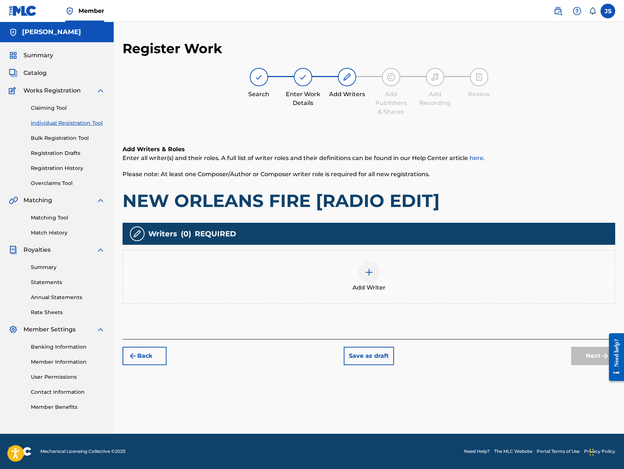
click at [373, 275] on div at bounding box center [369, 272] width 22 height 22
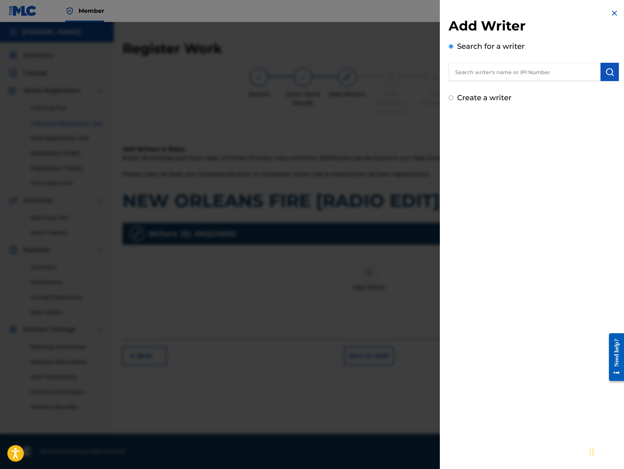
click at [552, 72] on input "text" at bounding box center [524, 72] width 152 height 18
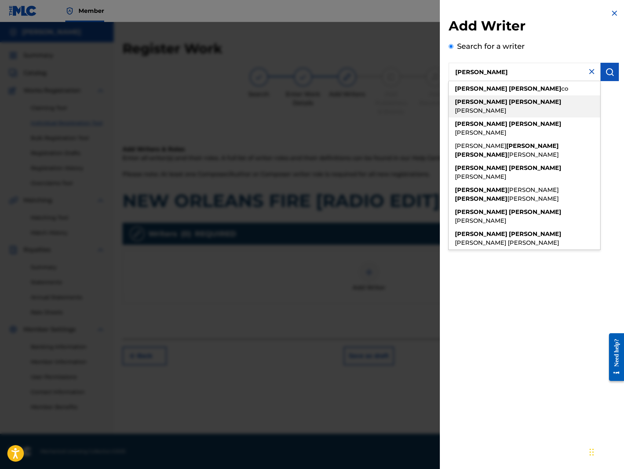
click at [537, 102] on div "[PERSON_NAME]" at bounding box center [523, 106] width 151 height 22
type input "[PERSON_NAME]"
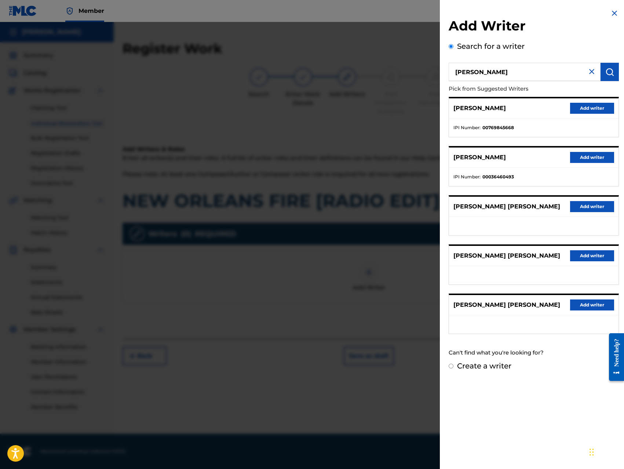
click at [591, 108] on button "Add writer" at bounding box center [592, 108] width 44 height 11
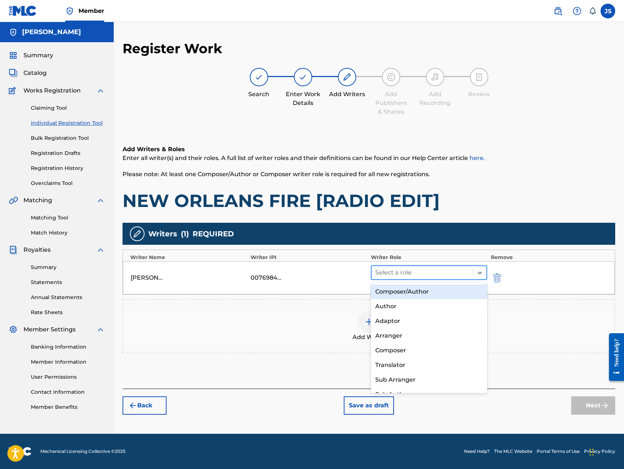
click at [395, 274] on div at bounding box center [422, 272] width 94 height 10
click at [395, 287] on div "Composer/Author" at bounding box center [429, 291] width 116 height 15
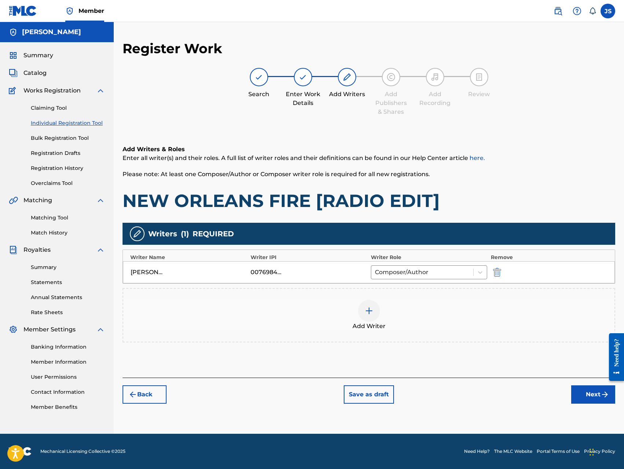
click at [363, 311] on div at bounding box center [369, 311] width 22 height 22
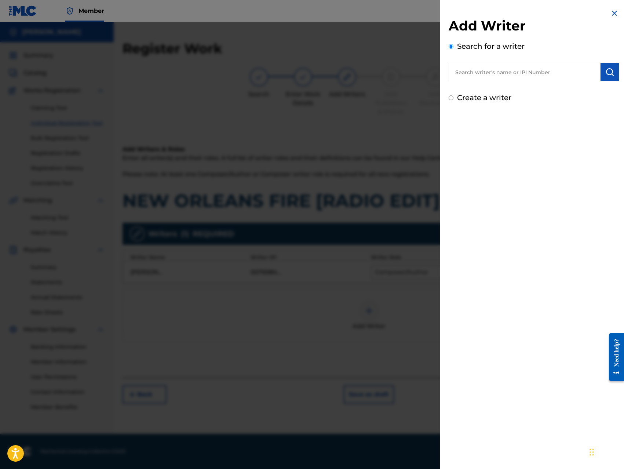
click at [535, 78] on input "text" at bounding box center [524, 72] width 152 height 18
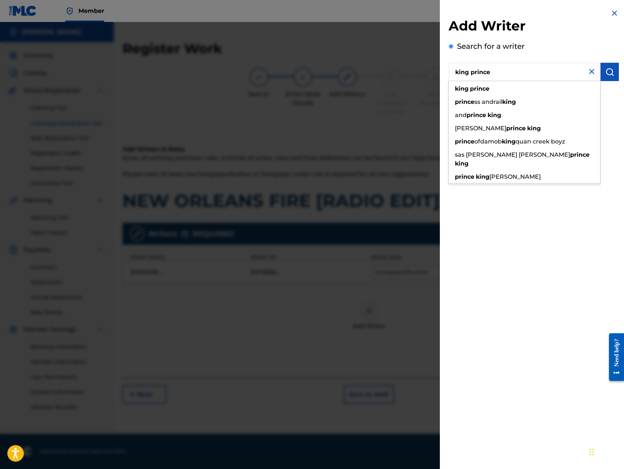
type input "king prince"
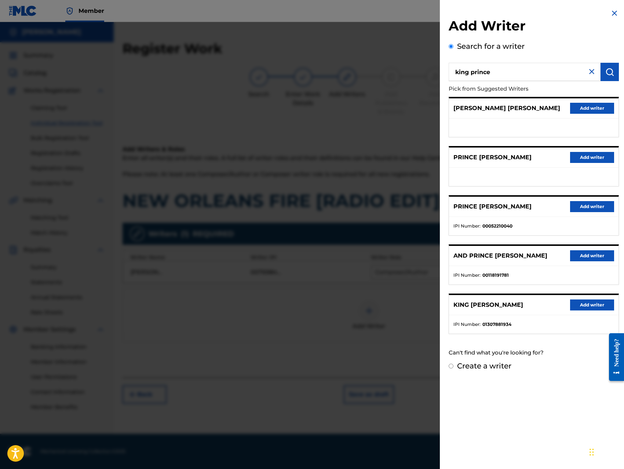
click at [575, 304] on button "Add writer" at bounding box center [592, 304] width 44 height 11
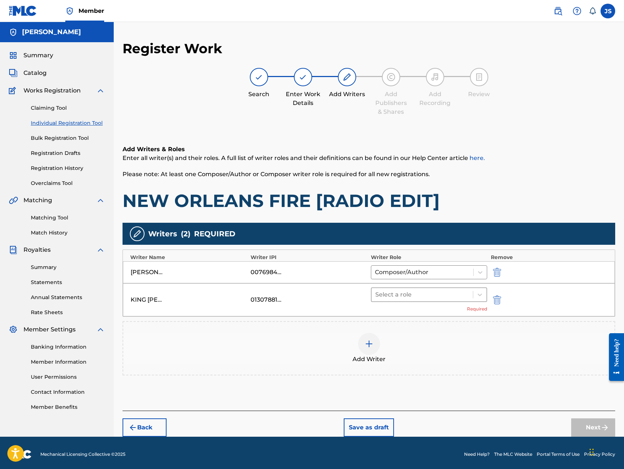
click at [435, 291] on div at bounding box center [422, 294] width 94 height 10
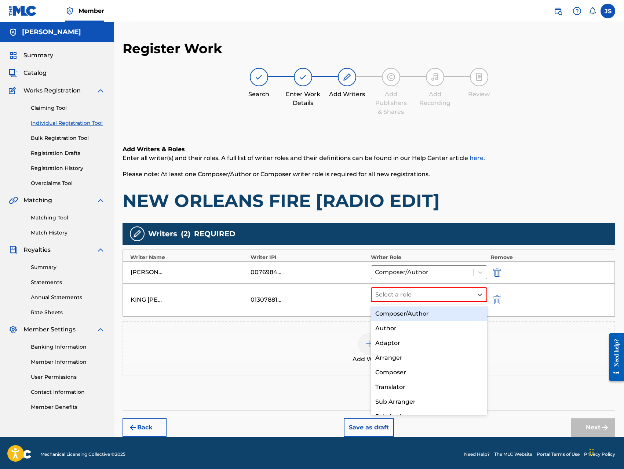
click at [415, 315] on div "Composer/Author" at bounding box center [429, 313] width 116 height 15
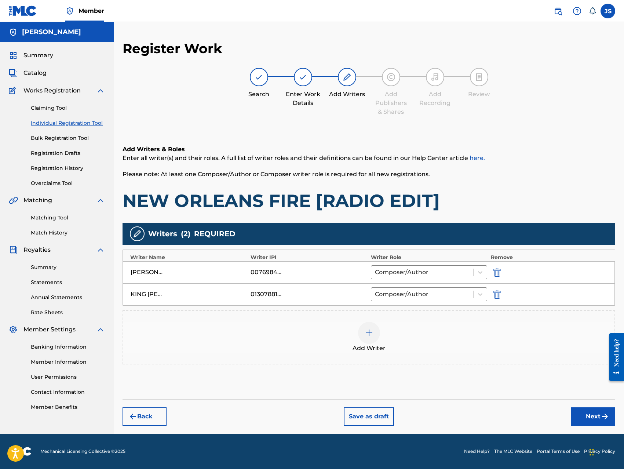
click at [598, 418] on button "Next" at bounding box center [593, 416] width 44 height 18
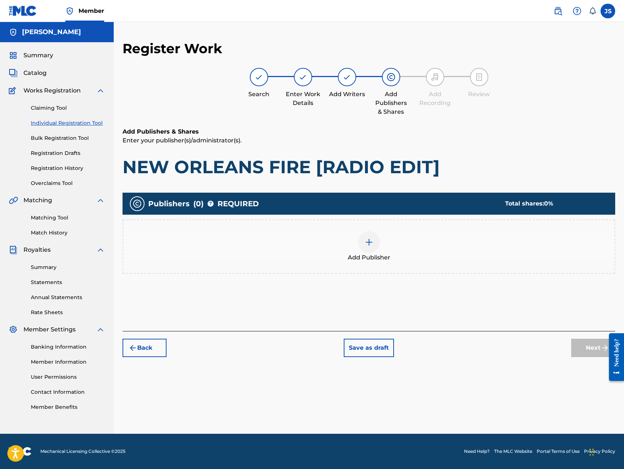
click at [370, 244] on img at bounding box center [369, 242] width 9 height 9
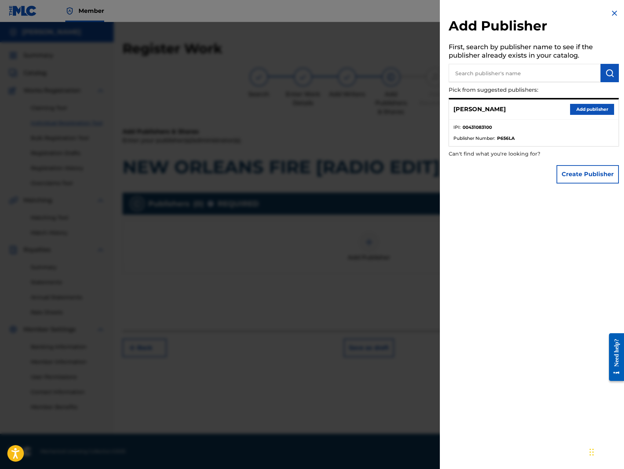
click at [587, 109] on button "Add publisher" at bounding box center [592, 109] width 44 height 11
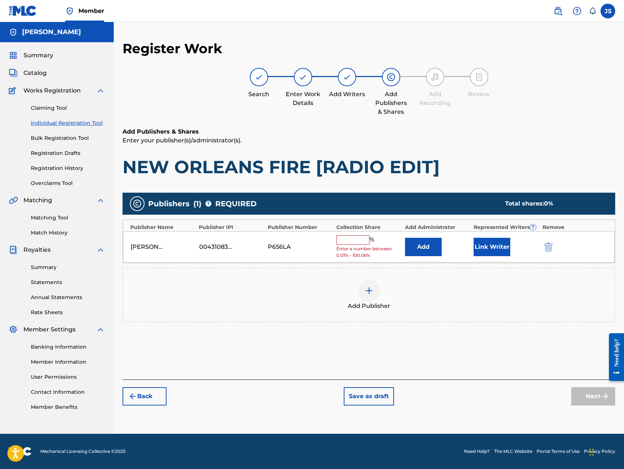
click at [351, 237] on input "text" at bounding box center [352, 240] width 33 height 10
type input "100"
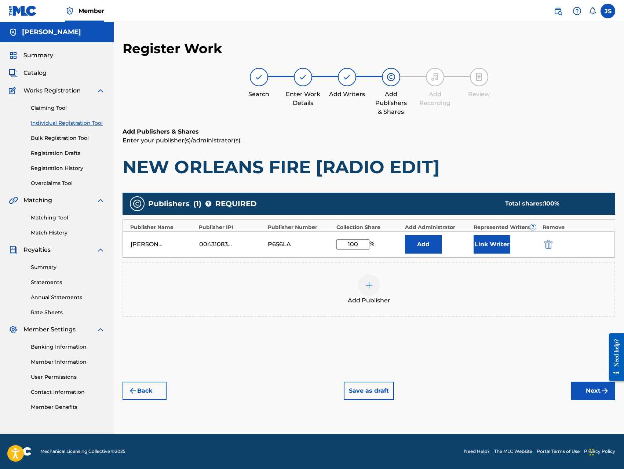
click at [416, 243] on button "Add" at bounding box center [423, 244] width 37 height 18
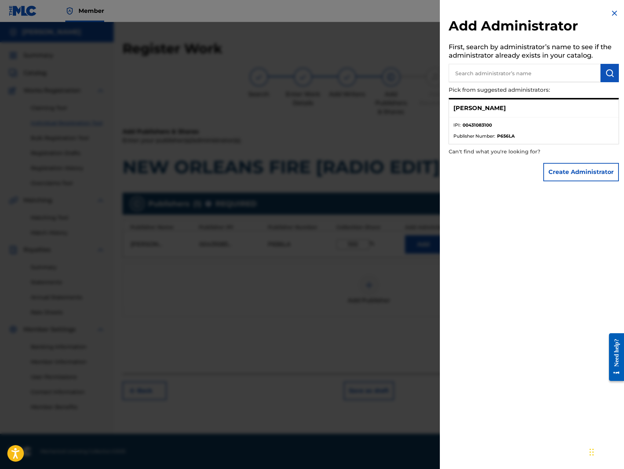
click at [565, 174] on button "Create Administrator" at bounding box center [581, 172] width 76 height 18
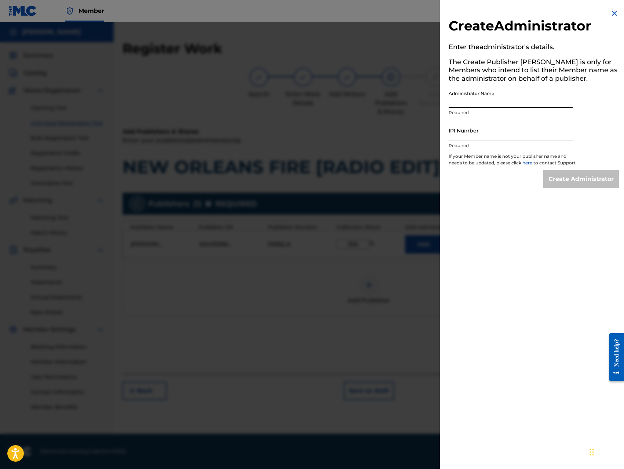
click at [519, 95] on input "Administrator Name" at bounding box center [510, 97] width 124 height 21
type input "[PERSON_NAME]"
click at [502, 128] on input "IPI Number" at bounding box center [510, 130] width 124 height 21
type input "00431083100"
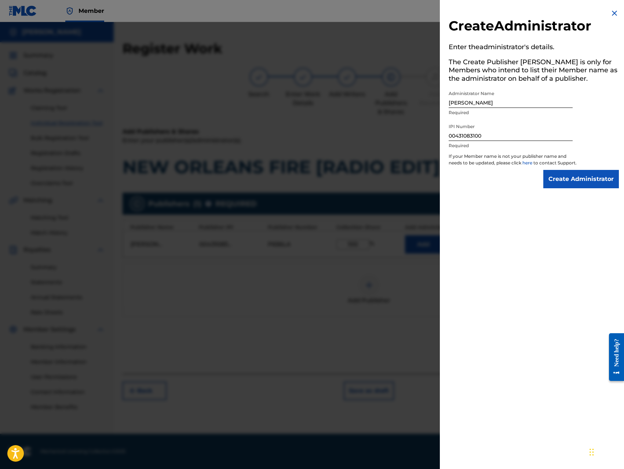
click at [566, 180] on input "Create Administrator" at bounding box center [581, 179] width 76 height 18
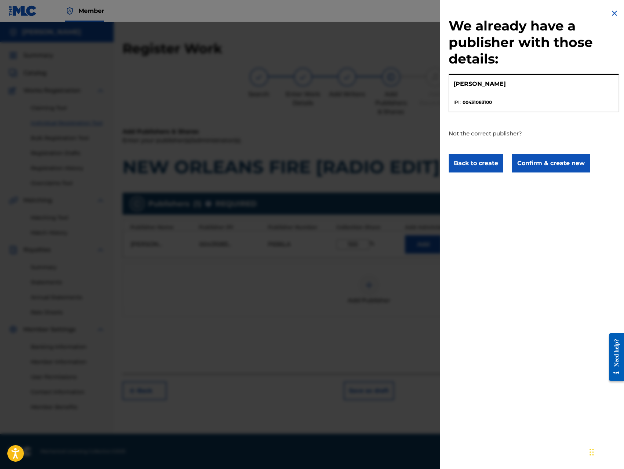
click at [559, 169] on button "Confirm & create new" at bounding box center [551, 163] width 78 height 18
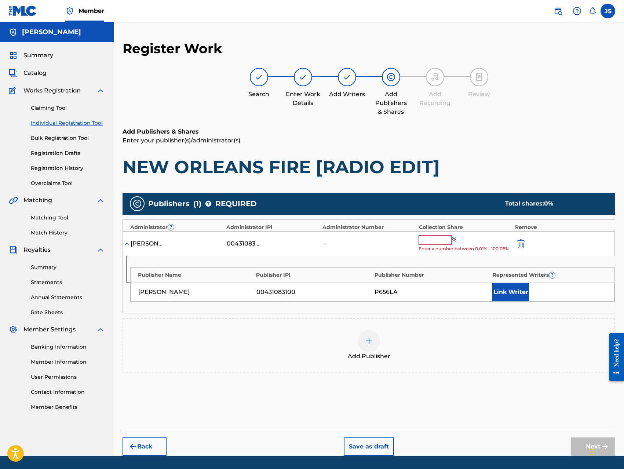
click at [437, 240] on input "text" at bounding box center [434, 240] width 33 height 10
type input "100"
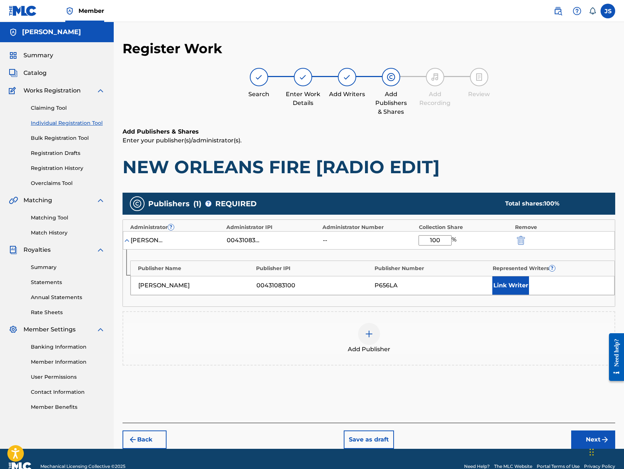
click at [497, 281] on button "Link Writer" at bounding box center [510, 285] width 37 height 18
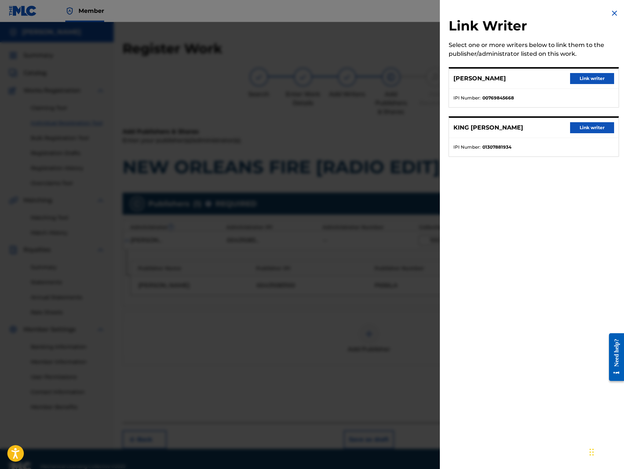
click at [584, 83] on button "Link writer" at bounding box center [592, 78] width 44 height 11
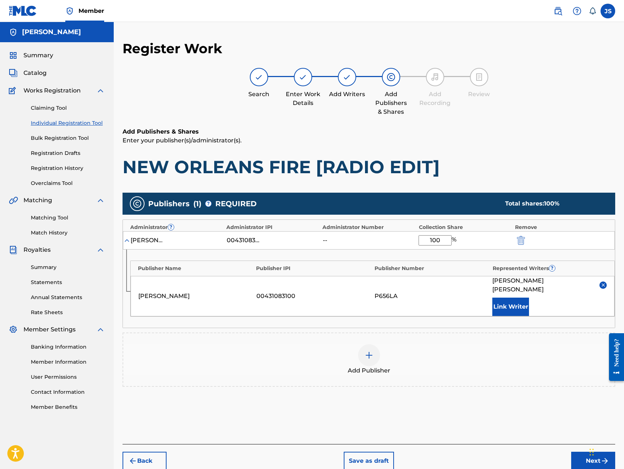
click at [513, 299] on button "Link Writer" at bounding box center [510, 306] width 37 height 18
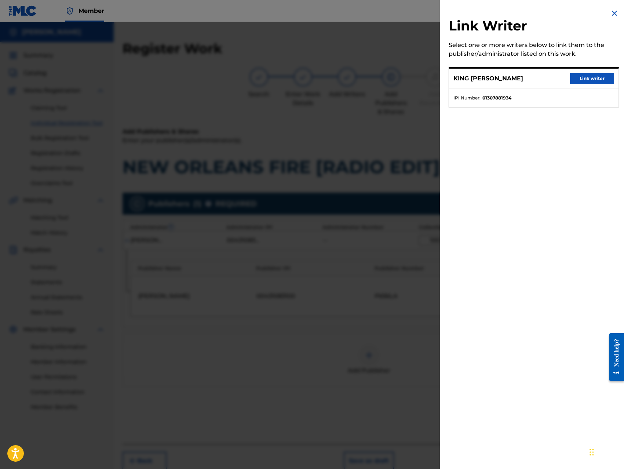
click at [579, 76] on button "Link writer" at bounding box center [592, 78] width 44 height 11
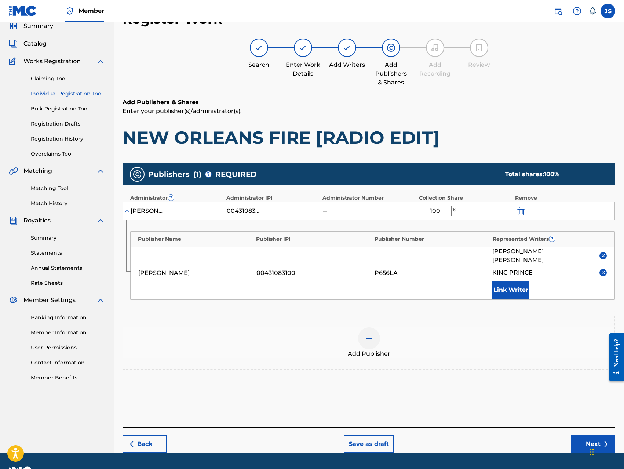
scroll to position [40, 0]
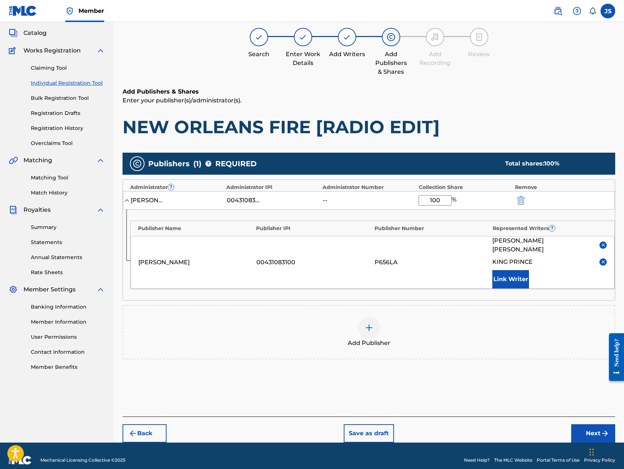
click at [593, 427] on button "Next" at bounding box center [593, 433] width 44 height 18
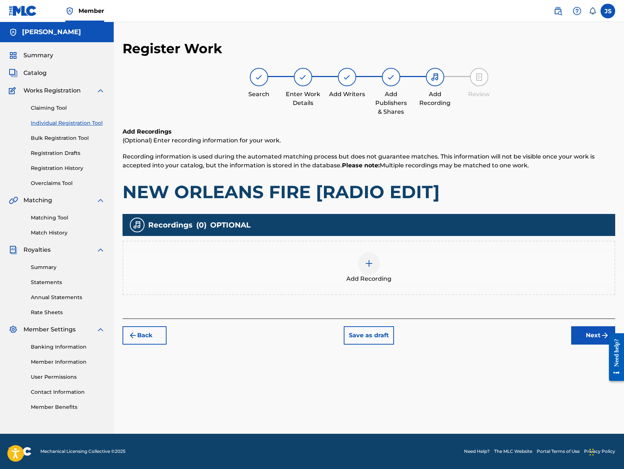
click at [369, 269] on div at bounding box center [369, 263] width 22 height 22
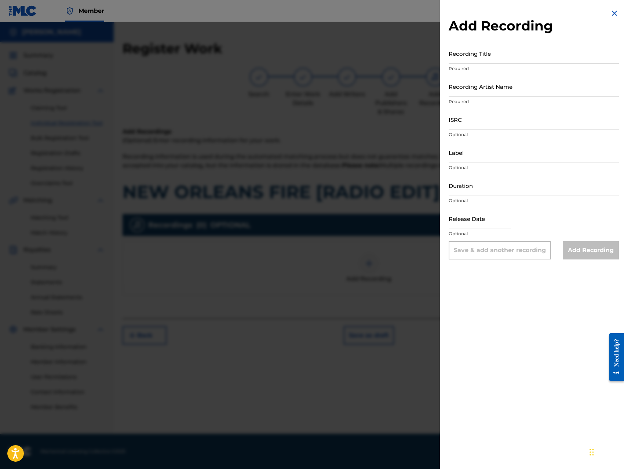
click at [509, 58] on input "Recording Title" at bounding box center [533, 53] width 170 height 21
paste input "NEW ORLEANS FIRE [RADIO EDIT]"
type input "NEW ORLEANS FIRE [RADIO EDIT]"
click at [520, 88] on input "Recording Artist Name" at bounding box center [533, 86] width 170 height 21
type input "King [PERSON_NAME]"
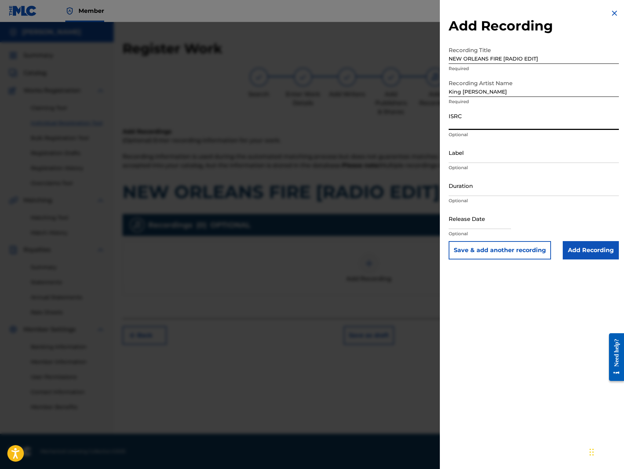
click at [495, 124] on input "ISRC" at bounding box center [533, 119] width 170 height 21
type input "QZ8XZ1700049"
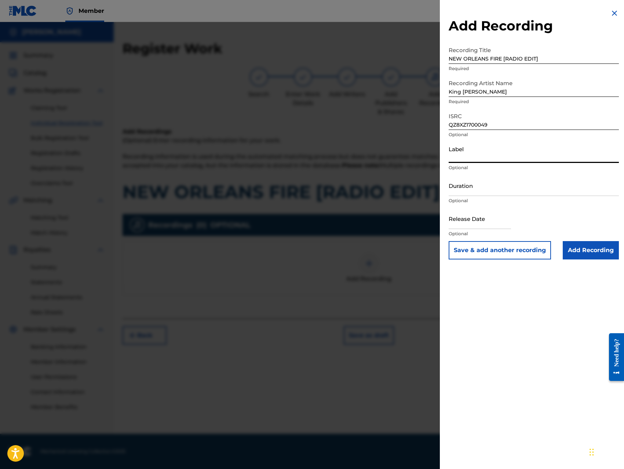
click at [502, 157] on input "Label" at bounding box center [533, 152] width 170 height 21
type input "Trillionaire Music LLC"
click at [580, 251] on input "Add Recording" at bounding box center [591, 250] width 56 height 18
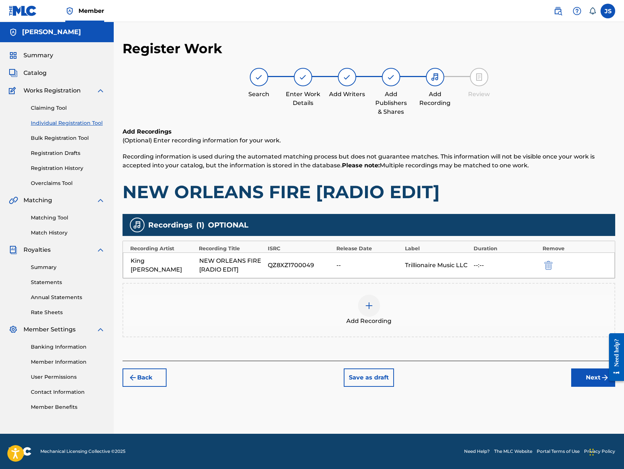
click at [583, 378] on button "Next" at bounding box center [593, 377] width 44 height 18
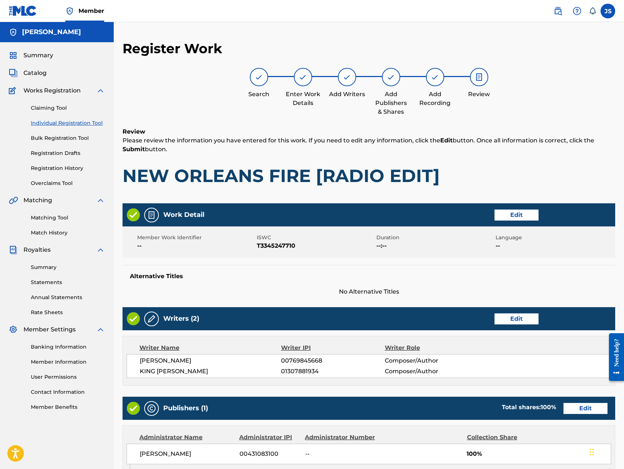
scroll to position [206, 0]
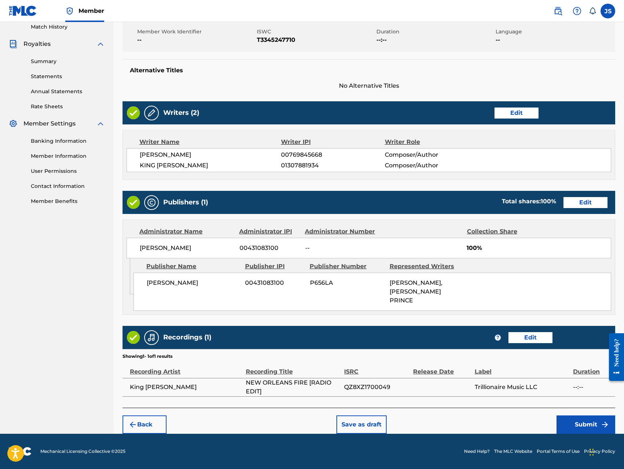
click at [569, 418] on button "Submit" at bounding box center [585, 424] width 59 height 18
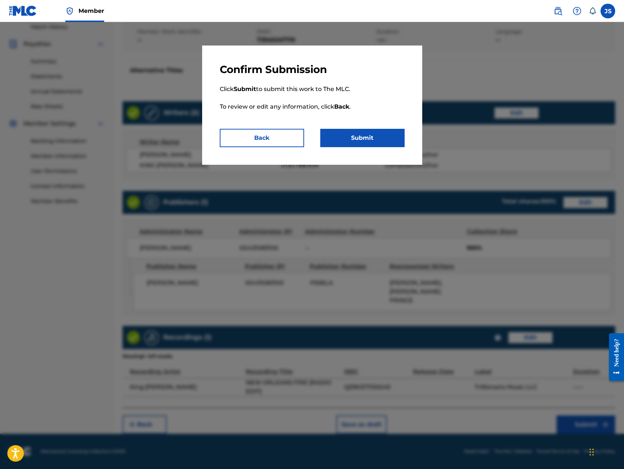
click at [378, 135] on button "Submit" at bounding box center [362, 138] width 84 height 18
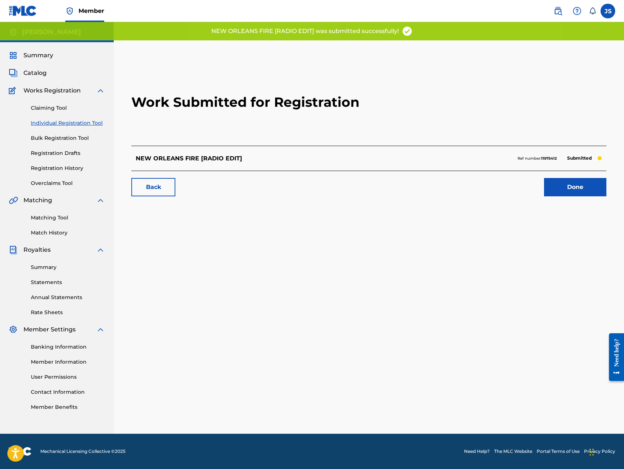
click at [565, 184] on link "Done" at bounding box center [575, 187] width 62 height 18
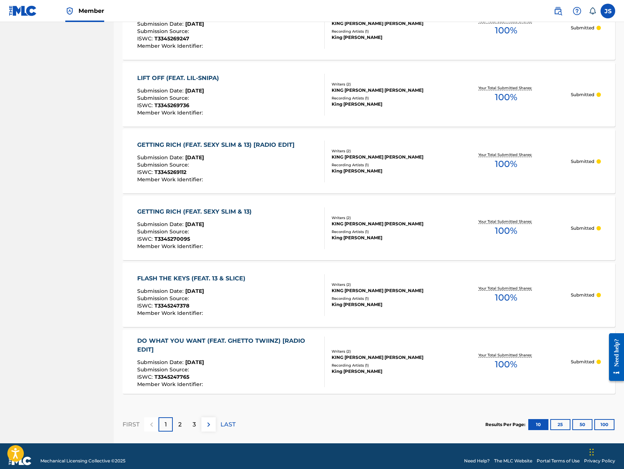
scroll to position [508, 0]
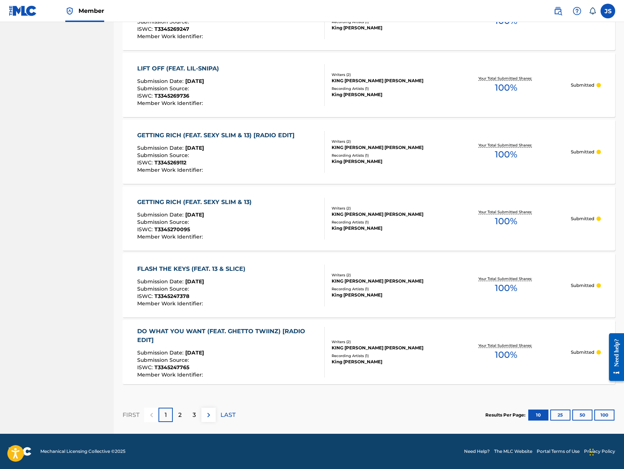
click at [581, 415] on button "50" at bounding box center [582, 414] width 20 height 11
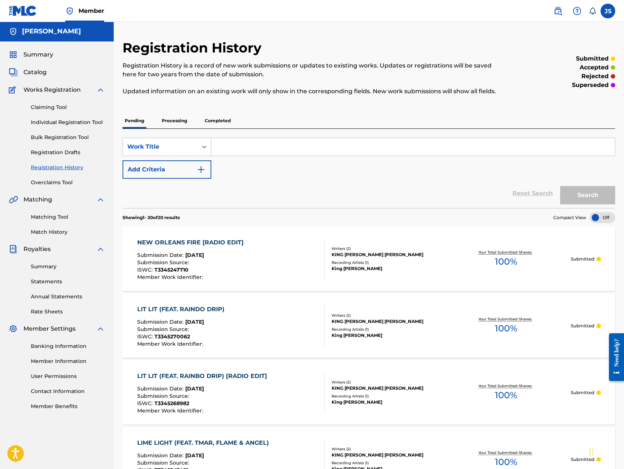
scroll to position [0, 0]
click at [175, 119] on p "Processing" at bounding box center [175, 121] width 30 height 15
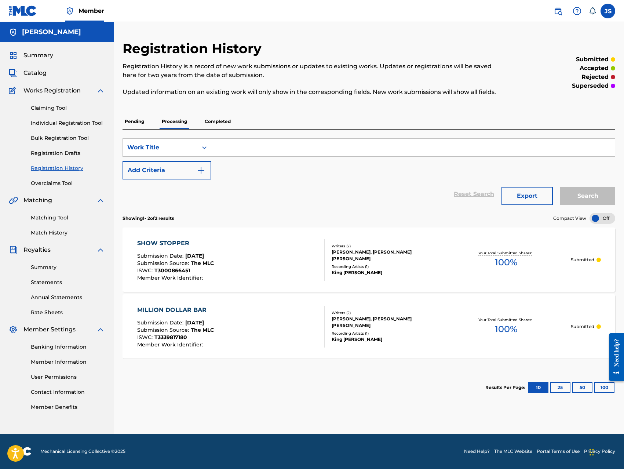
click at [133, 121] on p "Pending" at bounding box center [134, 121] width 24 height 15
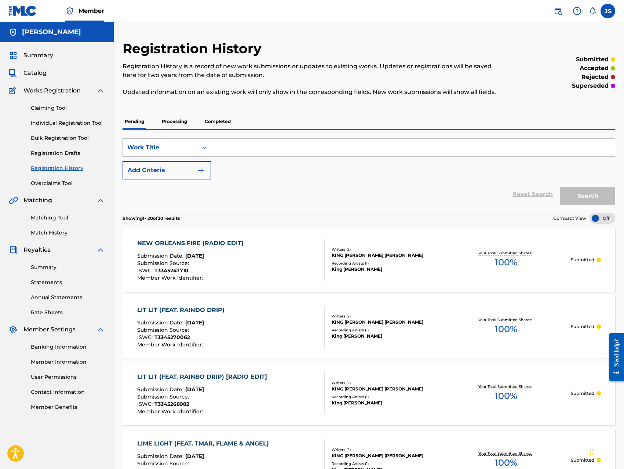
click at [70, 121] on link "Individual Registration Tool" at bounding box center [68, 123] width 74 height 8
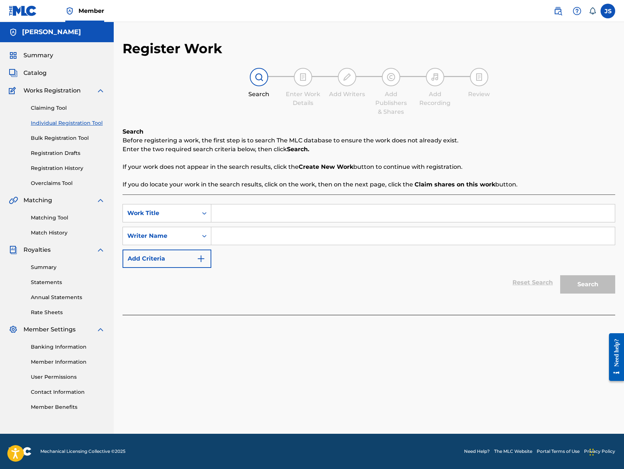
click at [285, 209] on input "Search Form" at bounding box center [412, 213] width 403 height 18
paste input "ON GANG (FEAT. YAYA)"
type input "ON GANG (FEAT. YAYA)"
click at [297, 239] on input "Search Form" at bounding box center [412, 236] width 403 height 18
type input "[PERSON_NAME]"
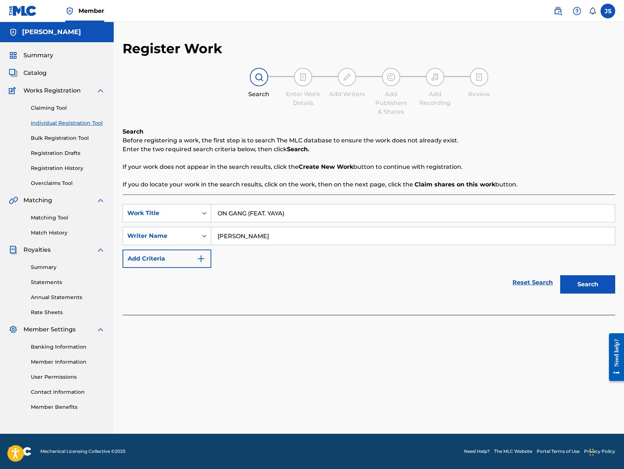
click at [560, 275] on button "Search" at bounding box center [587, 284] width 55 height 18
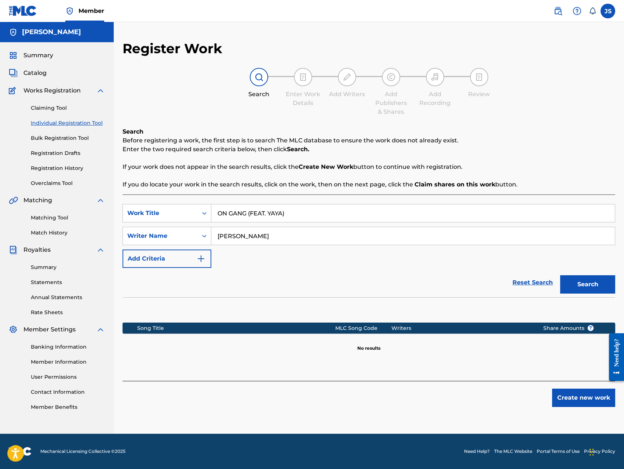
click at [571, 397] on button "Create new work" at bounding box center [583, 397] width 63 height 18
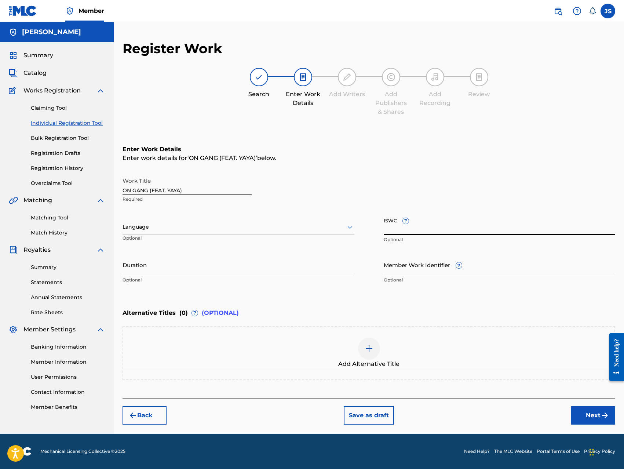
click at [433, 229] on input "ISWC ?" at bounding box center [500, 224] width 232 height 21
type input "T-334524723-2"
click at [481, 422] on div "Back Save as draft Next" at bounding box center [368, 411] width 492 height 26
click at [583, 418] on button "Next" at bounding box center [593, 415] width 44 height 18
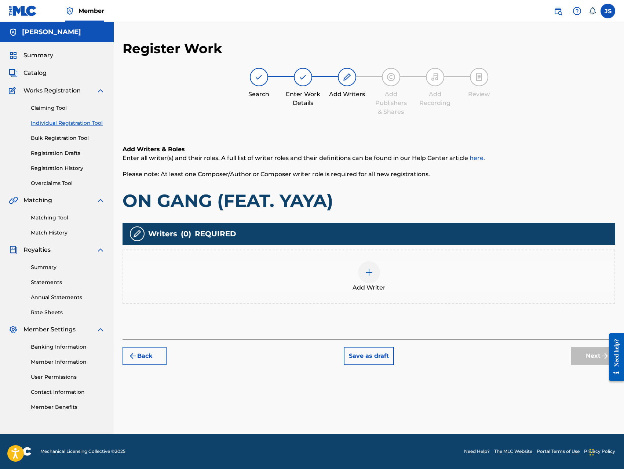
click at [371, 273] on img at bounding box center [369, 272] width 9 height 9
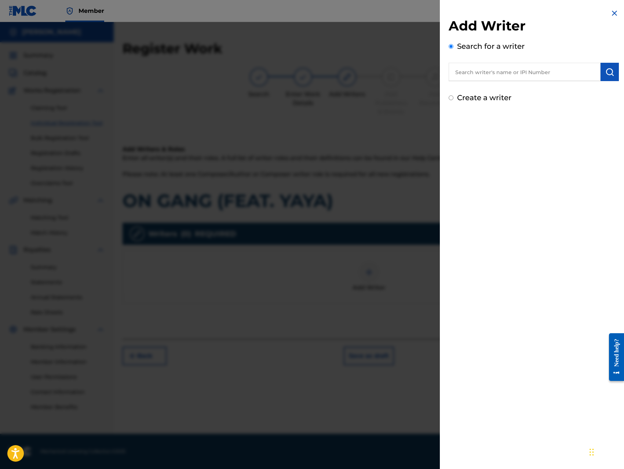
click at [537, 74] on input "text" at bounding box center [524, 72] width 152 height 18
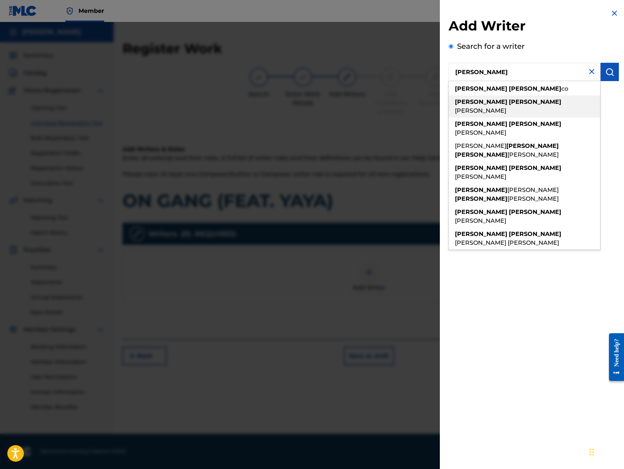
click at [532, 100] on div "[PERSON_NAME]" at bounding box center [523, 106] width 151 height 22
type input "[PERSON_NAME]"
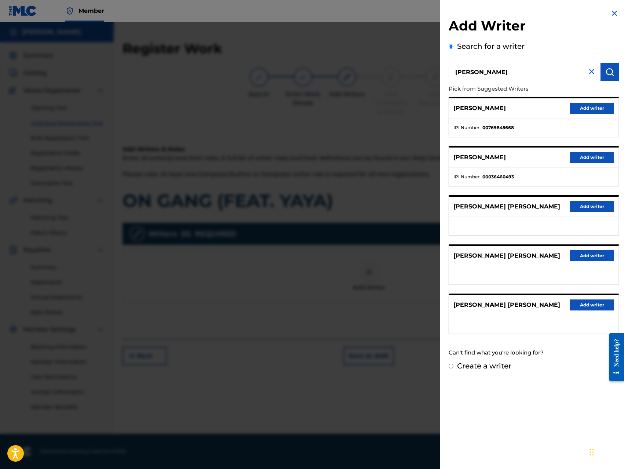
click at [583, 105] on button "Add writer" at bounding box center [592, 108] width 44 height 11
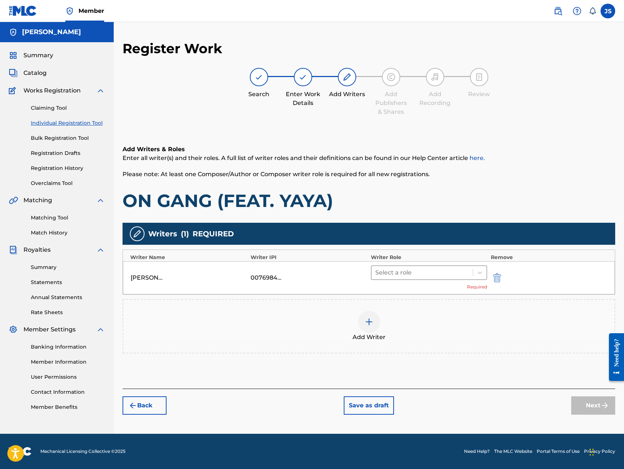
click at [431, 271] on div at bounding box center [422, 272] width 94 height 10
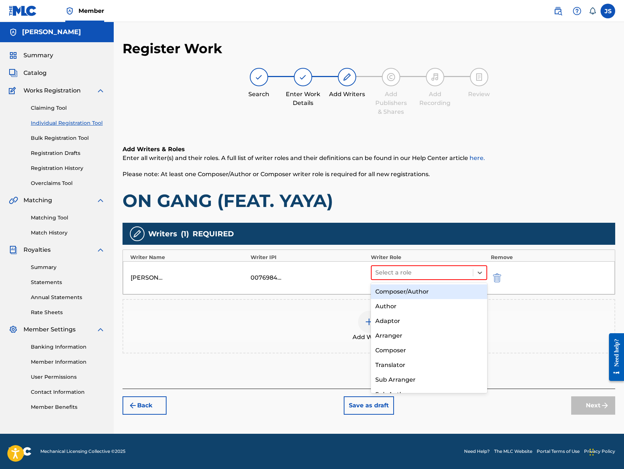
click at [410, 290] on div "Composer/Author" at bounding box center [429, 291] width 116 height 15
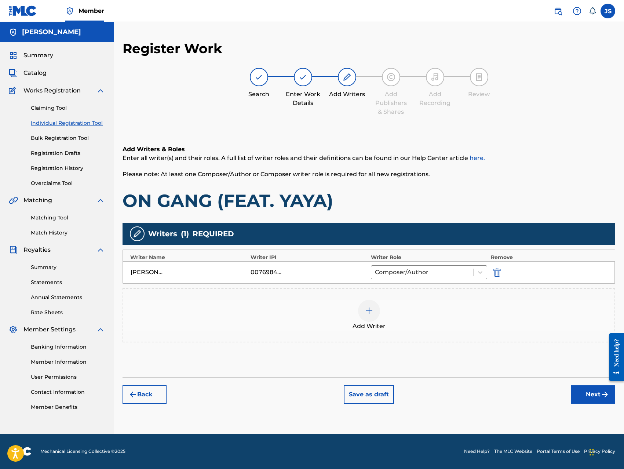
click at [375, 308] on div at bounding box center [369, 311] width 22 height 22
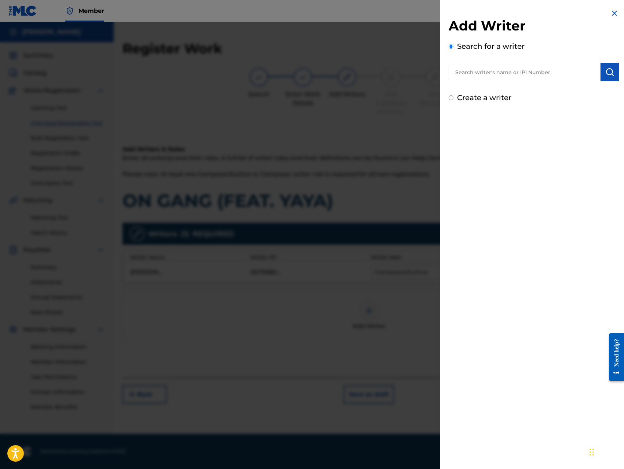
click at [519, 72] on input "text" at bounding box center [524, 72] width 152 height 18
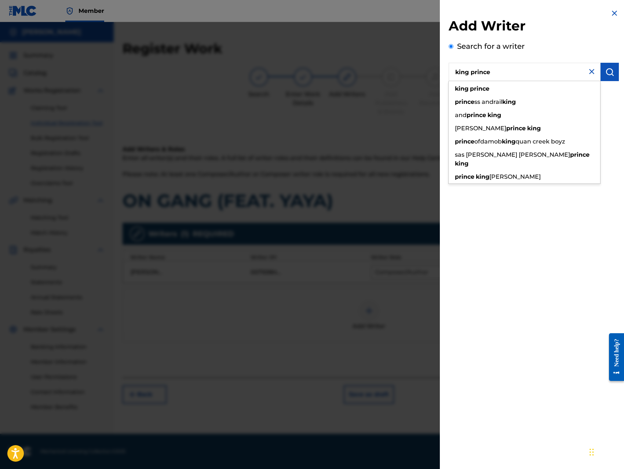
type input "king prince"
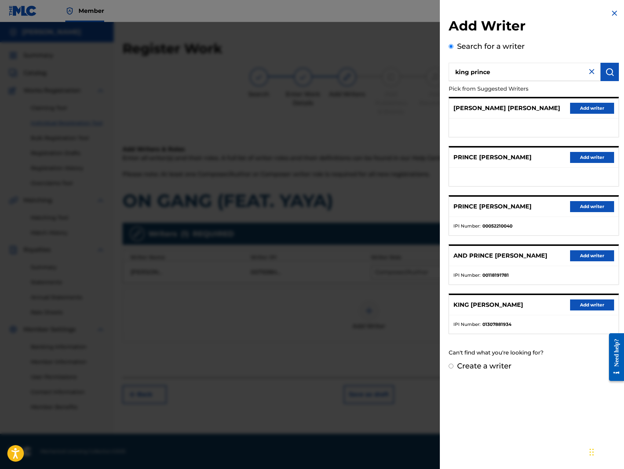
click at [571, 309] on button "Add writer" at bounding box center [592, 304] width 44 height 11
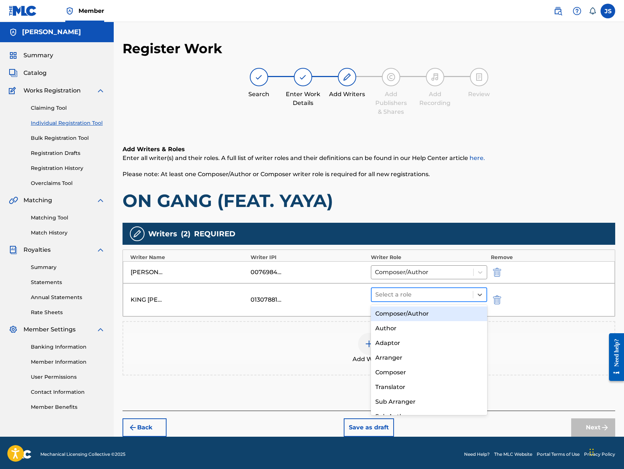
click at [421, 292] on div at bounding box center [422, 294] width 94 height 10
click at [416, 313] on div "Composer/Author" at bounding box center [429, 313] width 116 height 15
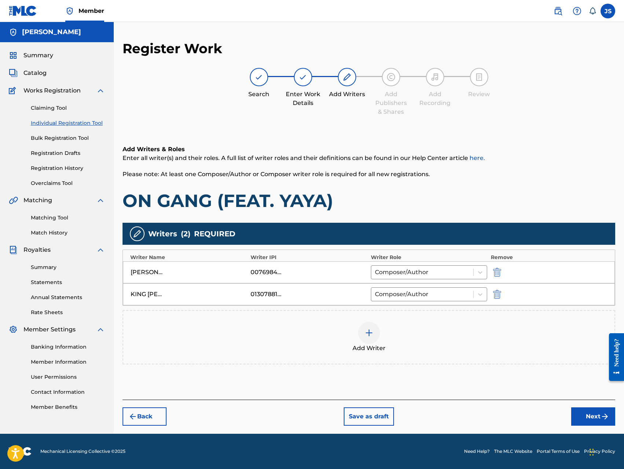
click at [578, 416] on button "Next" at bounding box center [593, 416] width 44 height 18
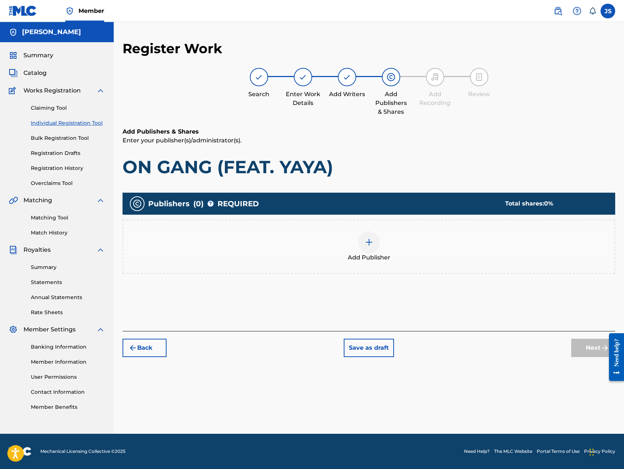
click at [366, 244] on img at bounding box center [369, 242] width 9 height 9
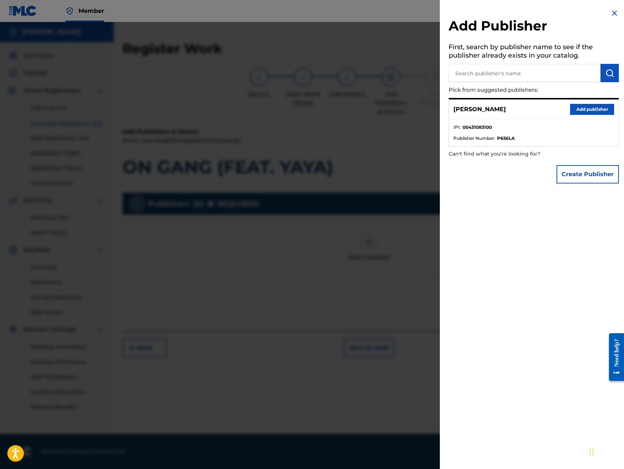
click at [580, 109] on button "Add publisher" at bounding box center [592, 109] width 44 height 11
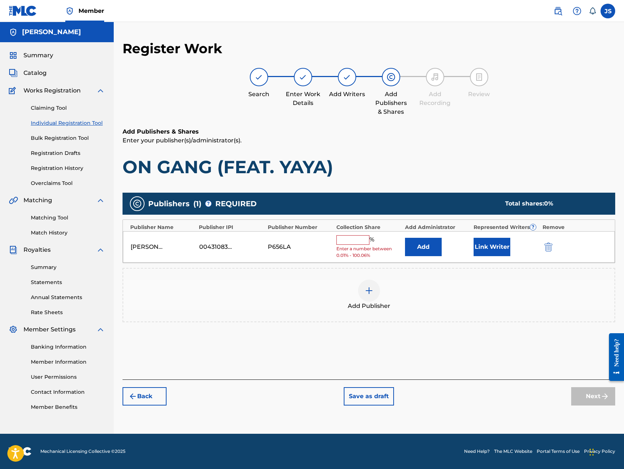
click at [347, 241] on input "text" at bounding box center [352, 240] width 33 height 10
type input "100"
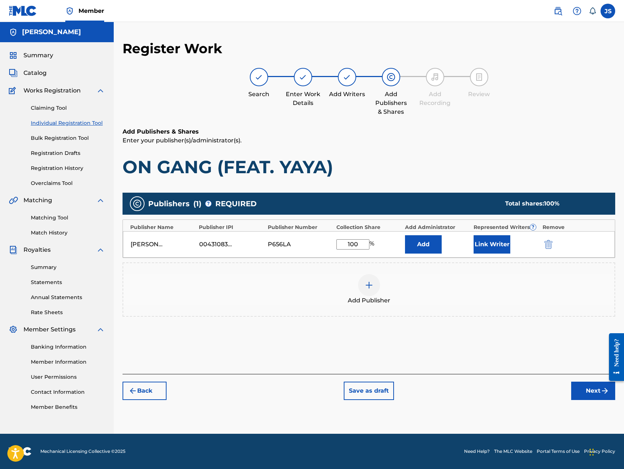
click at [421, 243] on button "Add" at bounding box center [423, 244] width 37 height 18
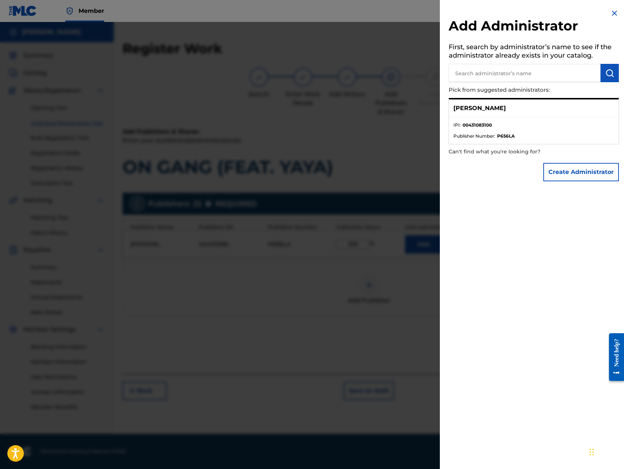
click at [559, 169] on button "Create Administrator" at bounding box center [581, 172] width 76 height 18
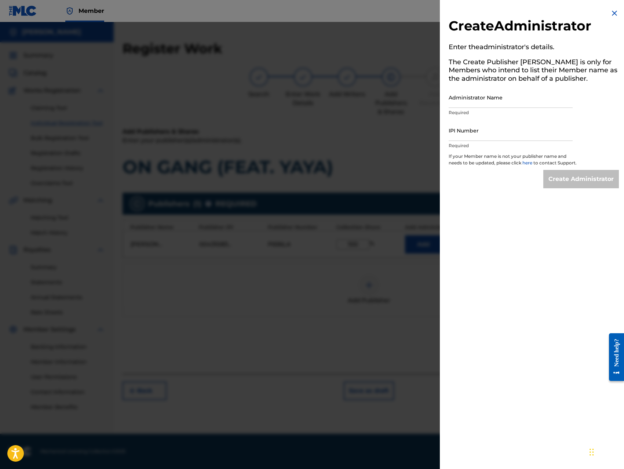
click at [513, 101] on input "Administrator Name" at bounding box center [510, 97] width 124 height 21
type input "[PERSON_NAME]"
click at [497, 133] on input "IPI Number" at bounding box center [510, 130] width 124 height 21
type input "00431083100"
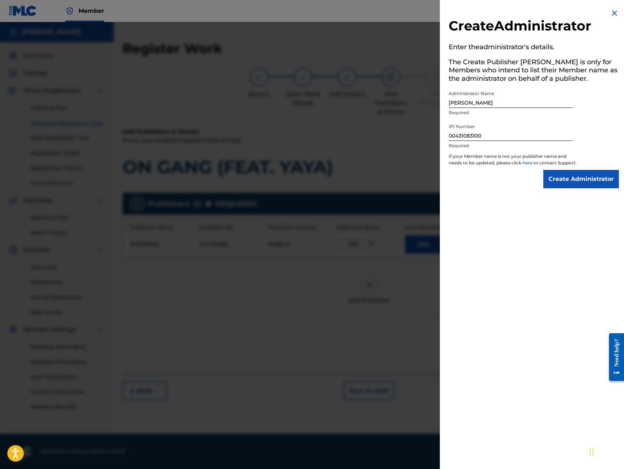
click at [562, 188] on input "Create Administrator" at bounding box center [581, 179] width 76 height 18
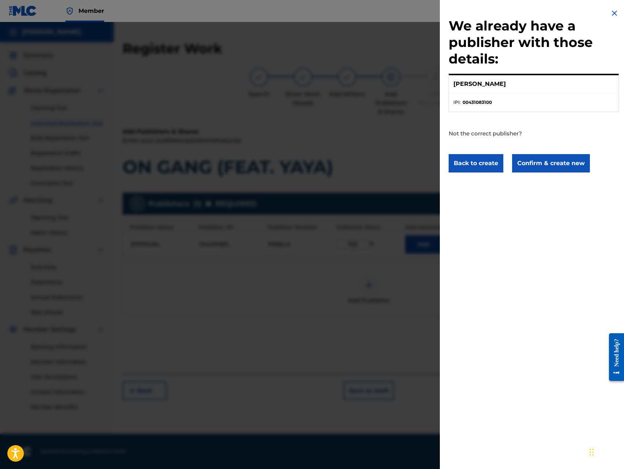
click at [553, 168] on button "Confirm & create new" at bounding box center [551, 163] width 78 height 18
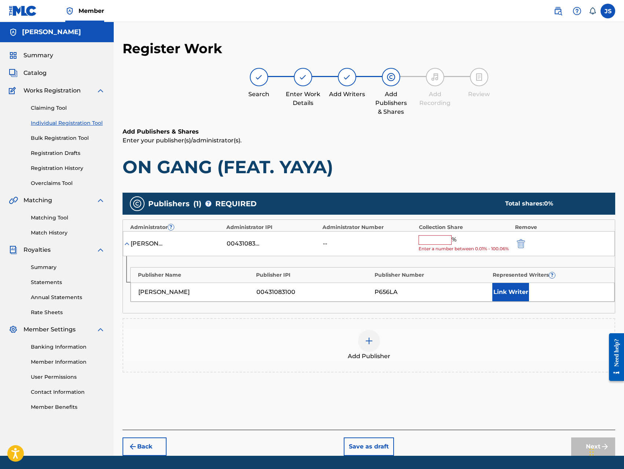
click at [438, 240] on input "text" at bounding box center [434, 240] width 33 height 10
type input "100"
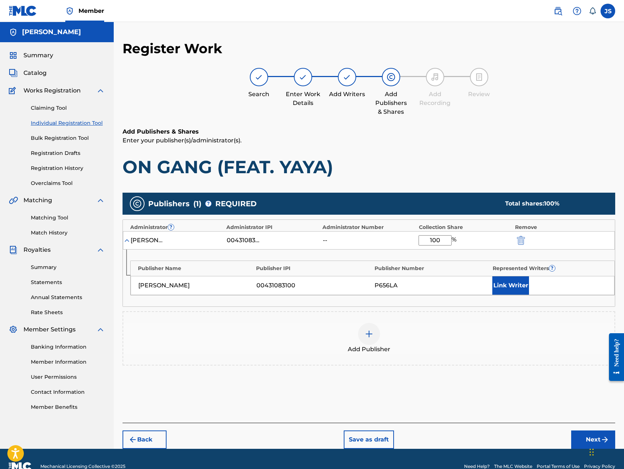
click at [504, 290] on button "Link Writer" at bounding box center [510, 285] width 37 height 18
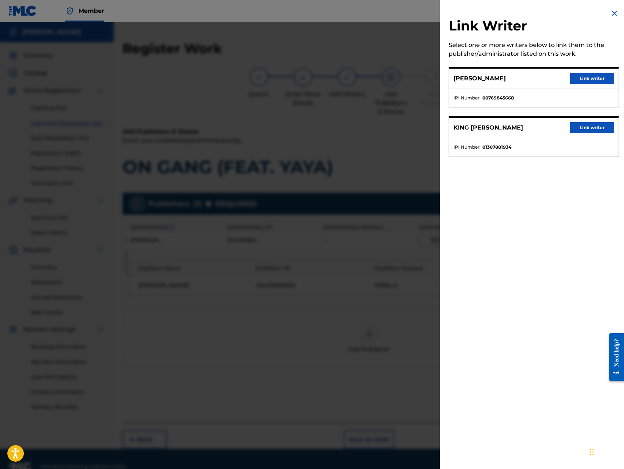
click at [582, 79] on button "Link writer" at bounding box center [592, 78] width 44 height 11
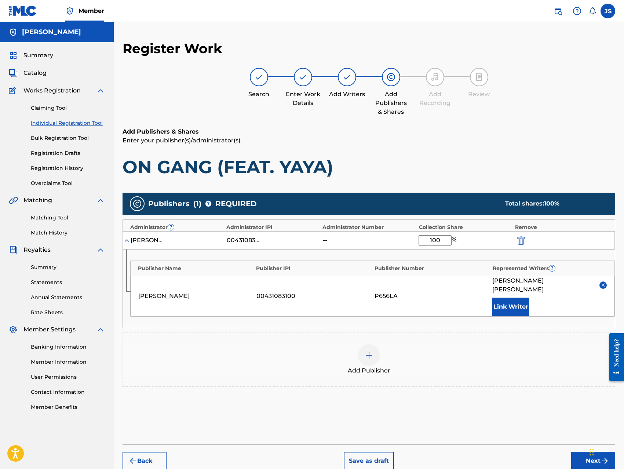
click at [503, 301] on button "Link Writer" at bounding box center [510, 306] width 37 height 18
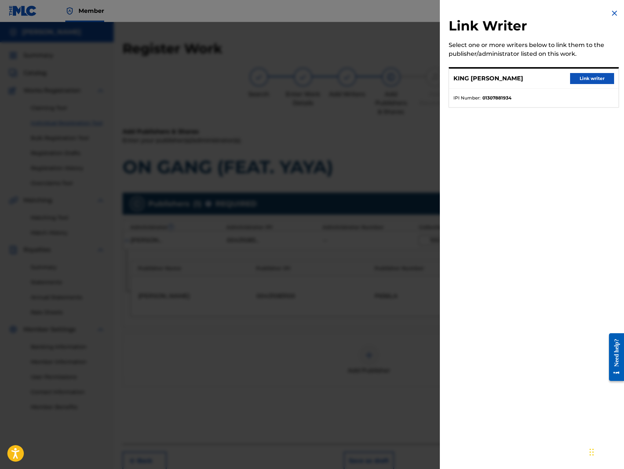
click at [576, 79] on button "Link writer" at bounding box center [592, 78] width 44 height 11
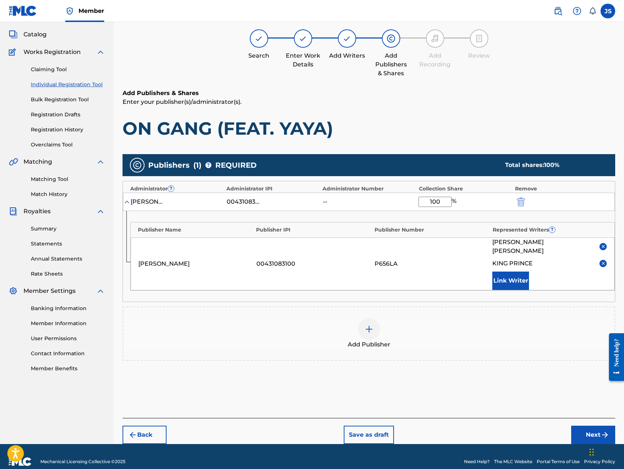
scroll to position [40, 0]
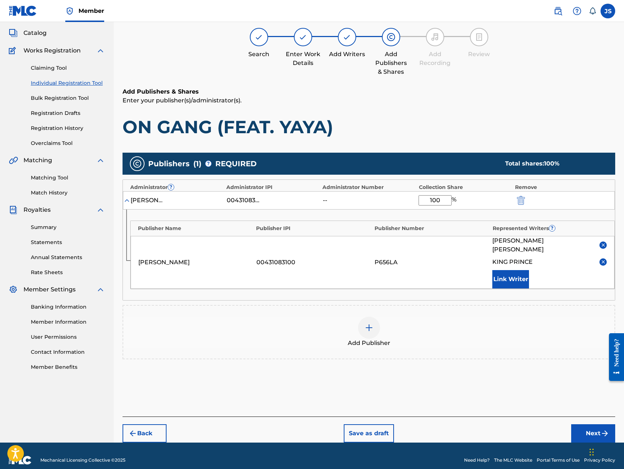
click at [584, 424] on button "Next" at bounding box center [593, 433] width 44 height 18
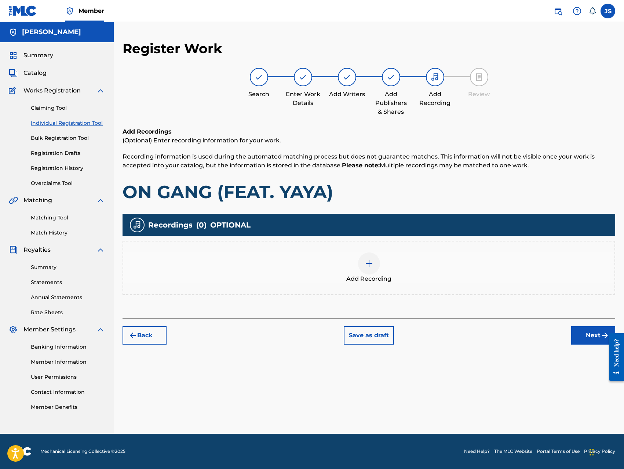
click at [370, 268] on div at bounding box center [369, 263] width 22 height 22
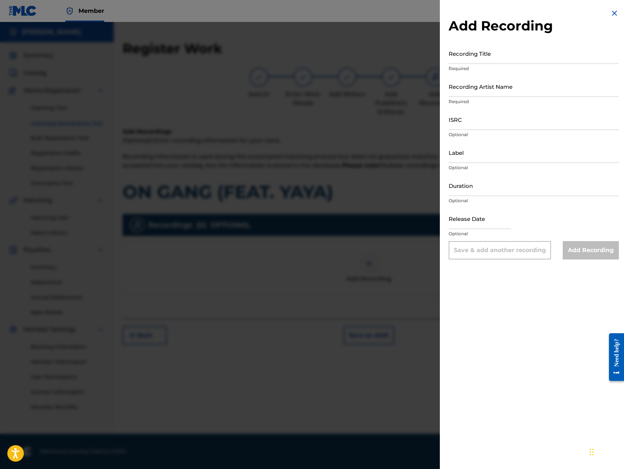
click at [521, 55] on input "Recording Title" at bounding box center [533, 53] width 170 height 21
paste input "ON GANG (FEAT. YAYA)"
type input "ON GANG (FEAT. YAYA)"
click at [531, 91] on input "Recording Artist Name" at bounding box center [533, 86] width 170 height 21
type input "King [PERSON_NAME]"
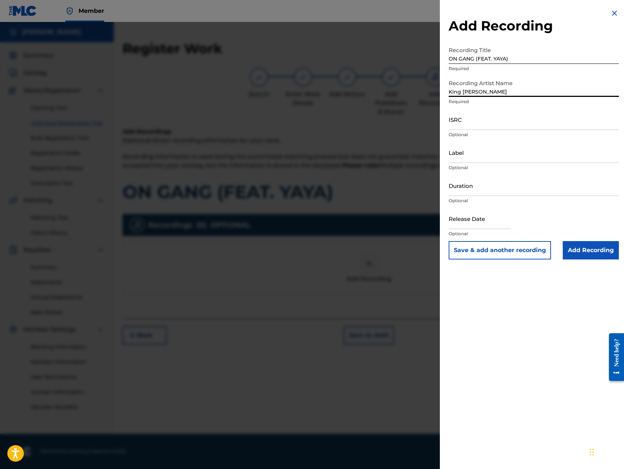
click at [509, 126] on input "ISRC" at bounding box center [533, 119] width 170 height 21
type input "QZ8XZ1700065"
click at [514, 158] on input "Label" at bounding box center [533, 152] width 170 height 21
type input "Trillionaire Music LLC"
click at [574, 247] on input "Add Recording" at bounding box center [591, 250] width 56 height 18
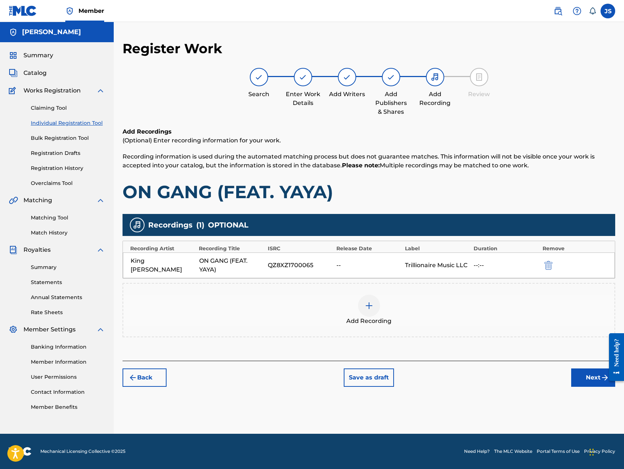
click at [585, 373] on button "Next" at bounding box center [593, 377] width 44 height 18
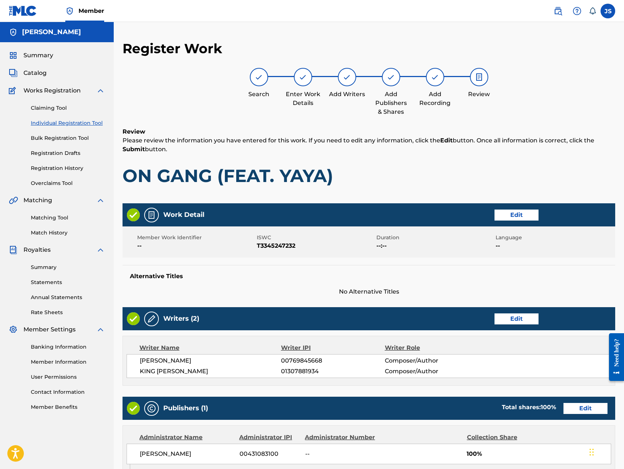
scroll to position [206, 0]
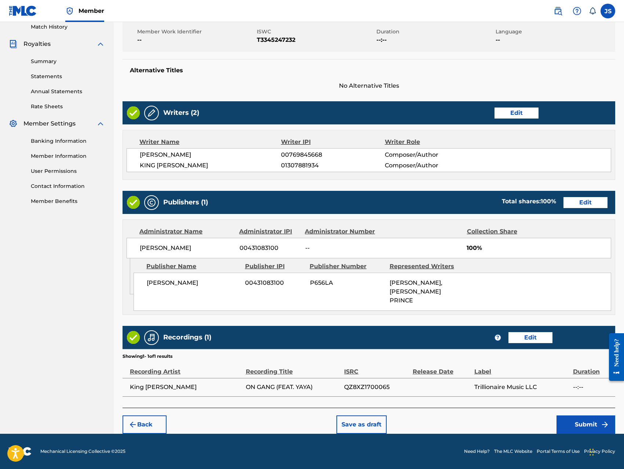
click at [569, 419] on button "Submit" at bounding box center [585, 424] width 59 height 18
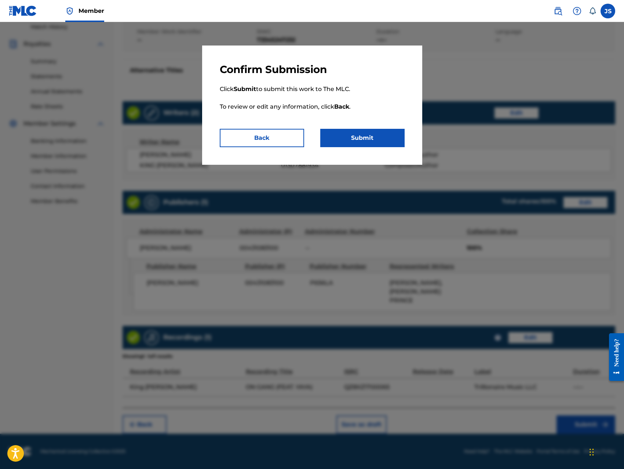
click at [378, 133] on button "Submit" at bounding box center [362, 138] width 84 height 18
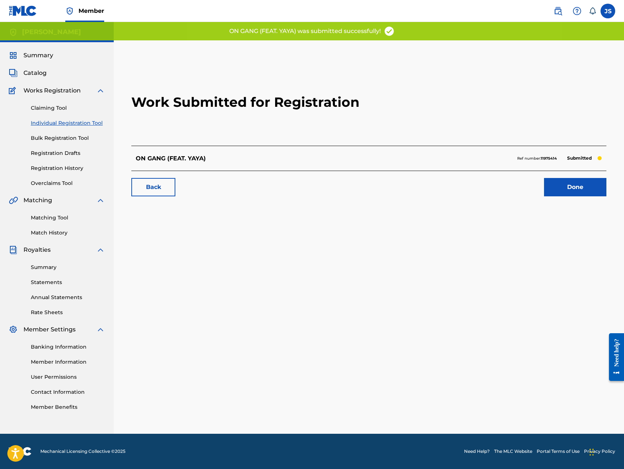
click at [585, 191] on link "Done" at bounding box center [575, 187] width 62 height 18
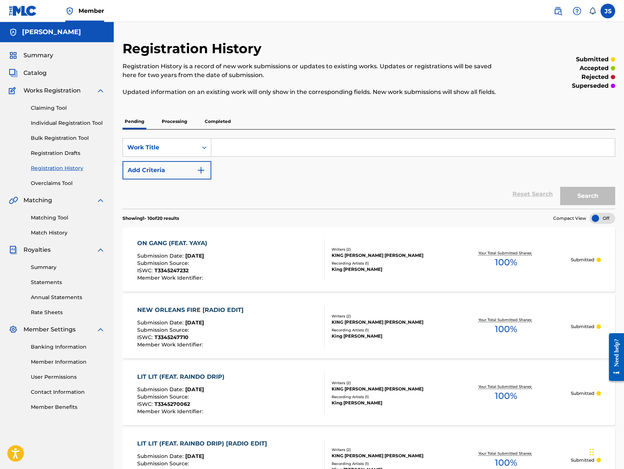
click at [70, 122] on link "Individual Registration Tool" at bounding box center [68, 123] width 74 height 8
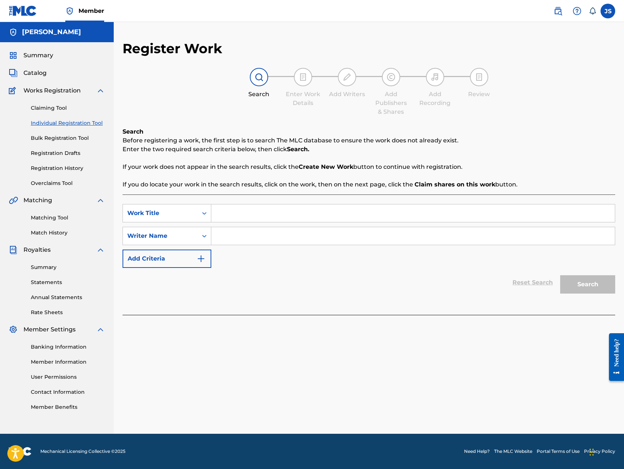
click at [228, 210] on input "Search Form" at bounding box center [412, 213] width 403 height 18
paste input "OPEN LETTER (FEAT. DIME PIECE & ICEMAN)"
type input "OPEN LETTER (FEAT. DIME PIECE & ICEMAN)"
click at [248, 237] on input "Search Form" at bounding box center [412, 236] width 403 height 18
type input "[PERSON_NAME]"
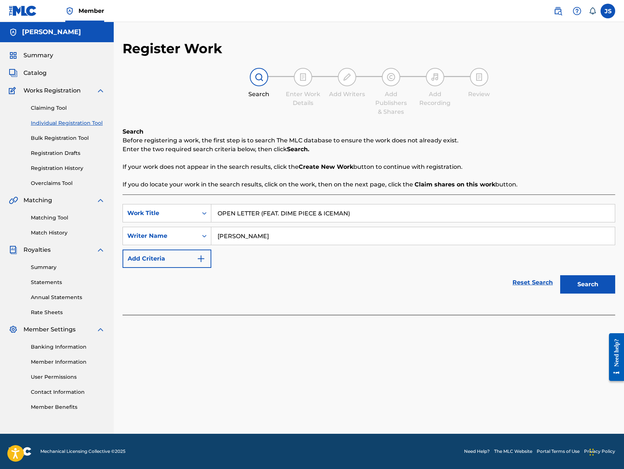
click at [560, 275] on button "Search" at bounding box center [587, 284] width 55 height 18
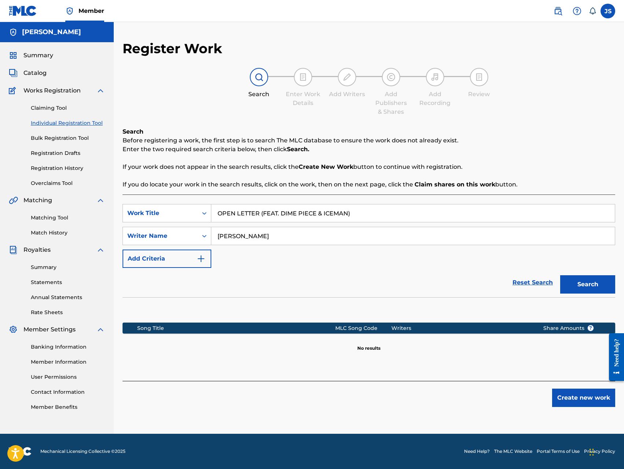
click at [561, 399] on button "Create new work" at bounding box center [583, 397] width 63 height 18
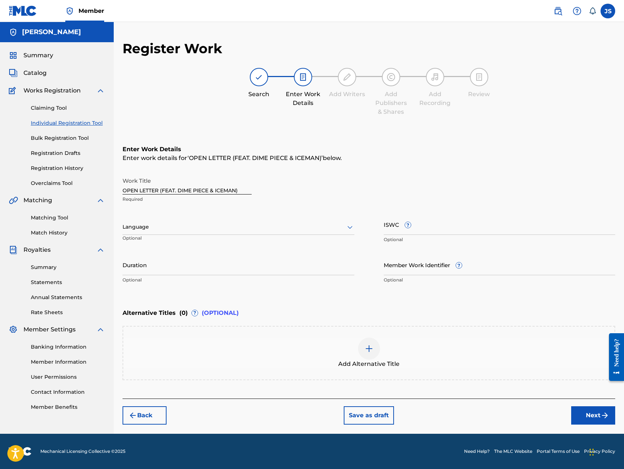
click at [452, 222] on input "ISWC ?" at bounding box center [500, 224] width 232 height 21
type input "T-334526945-2"
click at [491, 410] on div "Back Save as draft Next" at bounding box center [368, 411] width 492 height 26
click at [599, 421] on button "Next" at bounding box center [593, 415] width 44 height 18
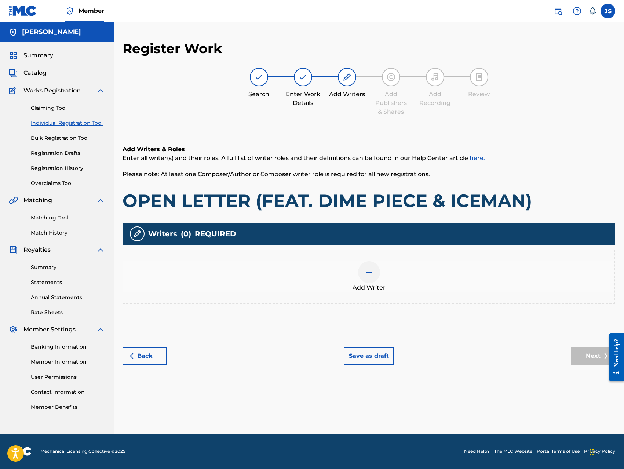
click at [363, 275] on div at bounding box center [369, 272] width 22 height 22
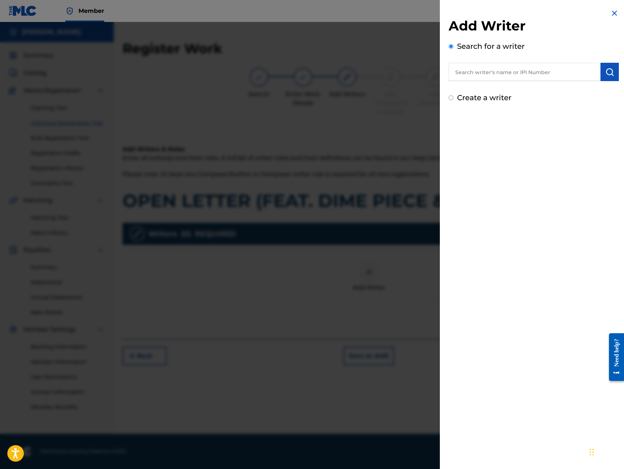
click at [528, 77] on input "text" at bounding box center [524, 72] width 152 height 18
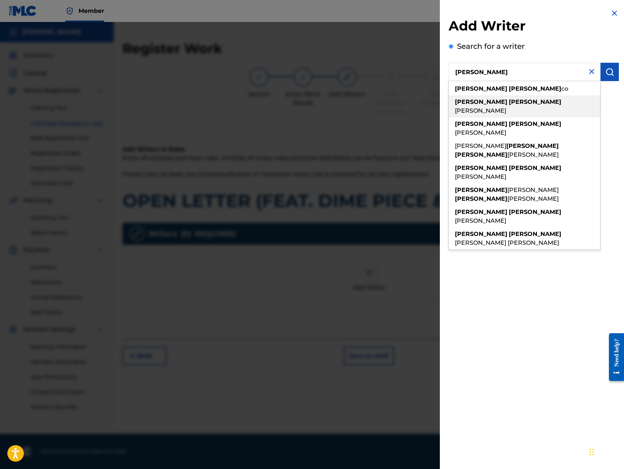
click at [506, 107] on span "[PERSON_NAME]" at bounding box center [480, 110] width 51 height 7
type input "[PERSON_NAME]"
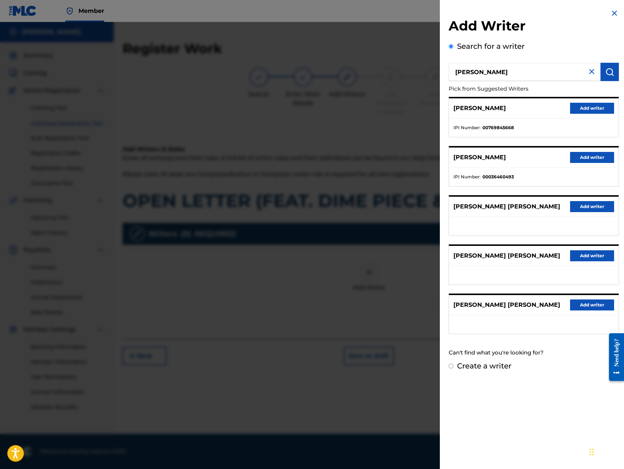
click at [574, 108] on button "Add writer" at bounding box center [592, 108] width 44 height 11
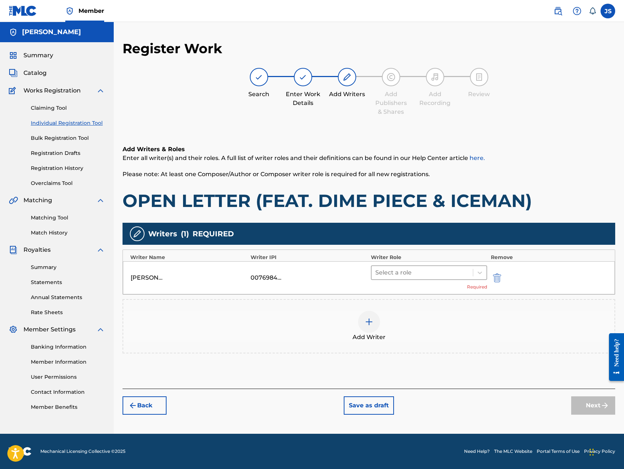
click at [398, 272] on div at bounding box center [422, 272] width 94 height 10
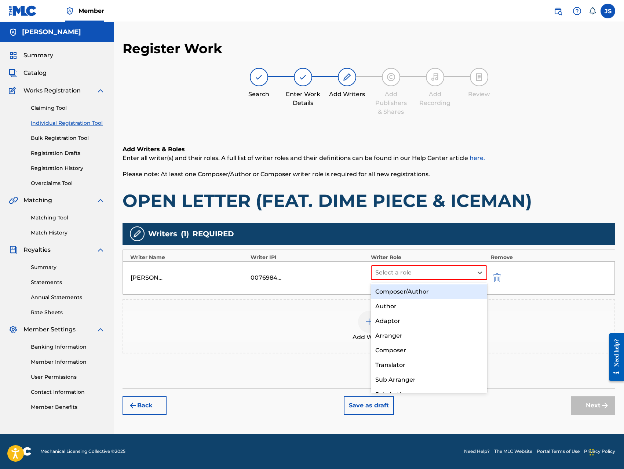
click at [394, 291] on div "Composer/Author" at bounding box center [429, 291] width 116 height 15
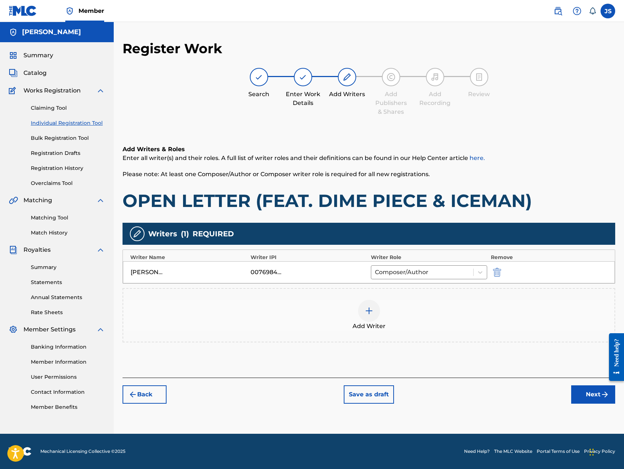
click at [368, 311] on img at bounding box center [369, 310] width 9 height 9
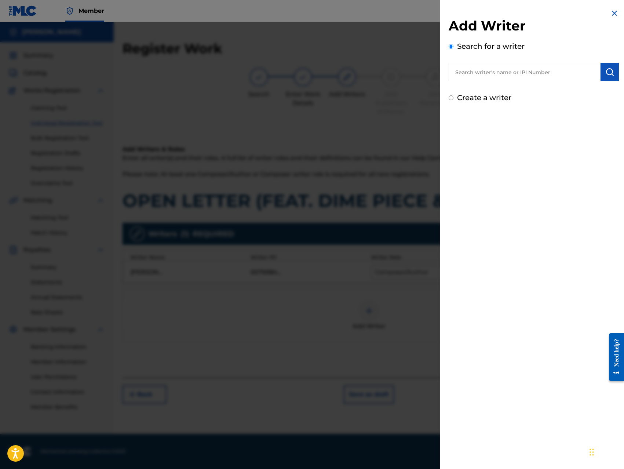
click at [556, 75] on input "text" at bounding box center [524, 72] width 152 height 18
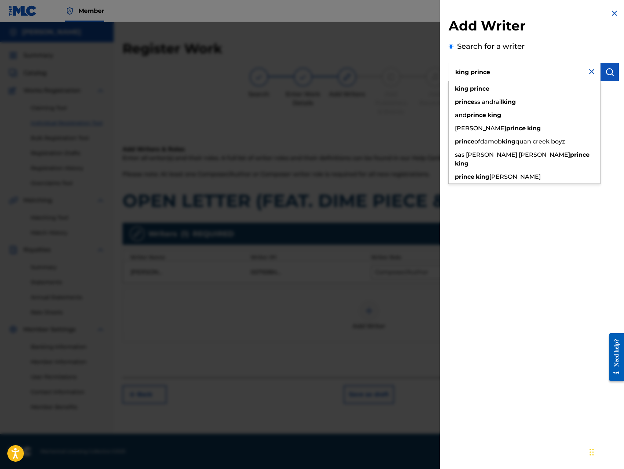
type input "king prince"
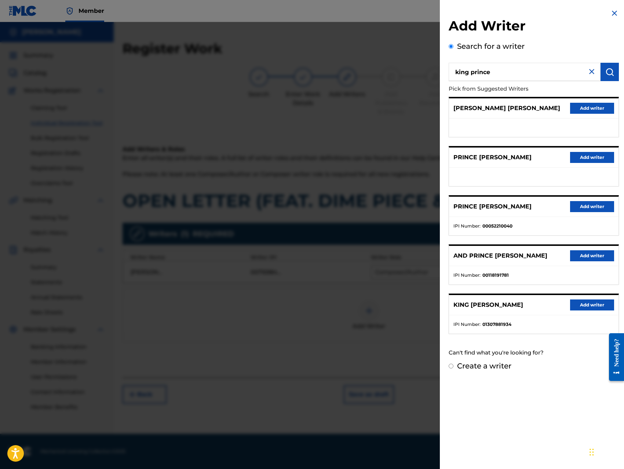
click at [580, 303] on button "Add writer" at bounding box center [592, 304] width 44 height 11
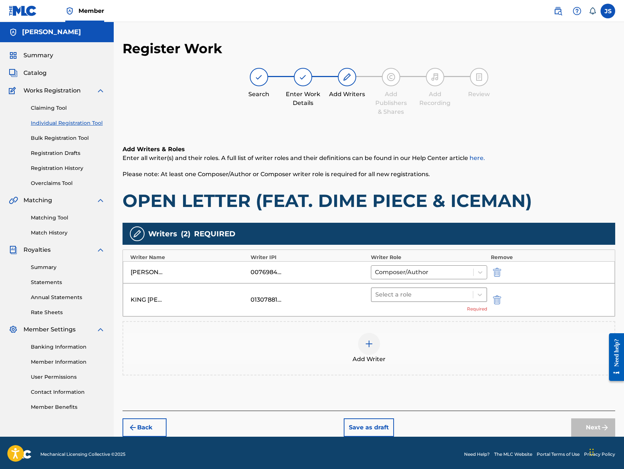
click at [437, 295] on div at bounding box center [422, 294] width 94 height 10
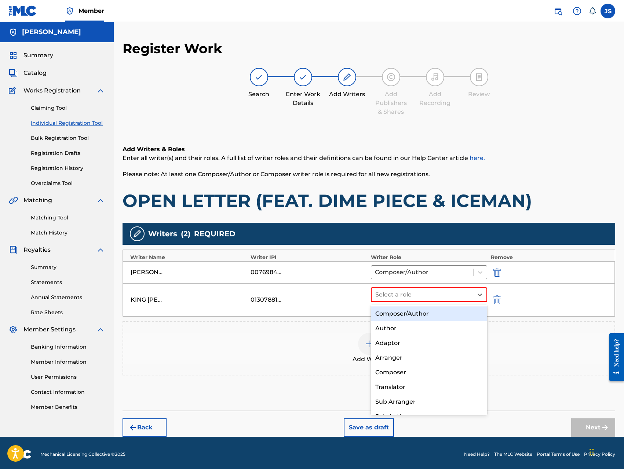
click at [416, 312] on div "Composer/Author" at bounding box center [429, 313] width 116 height 15
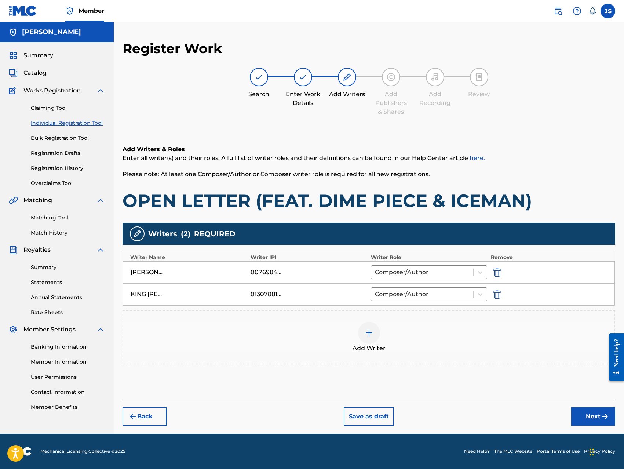
click at [577, 414] on button "Next" at bounding box center [593, 416] width 44 height 18
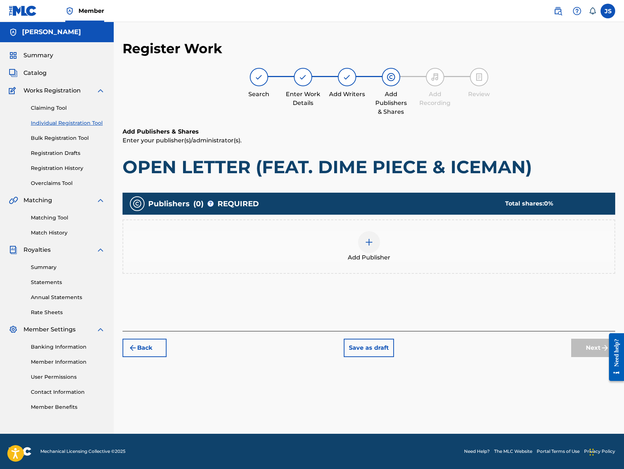
click at [374, 243] on div at bounding box center [369, 242] width 22 height 22
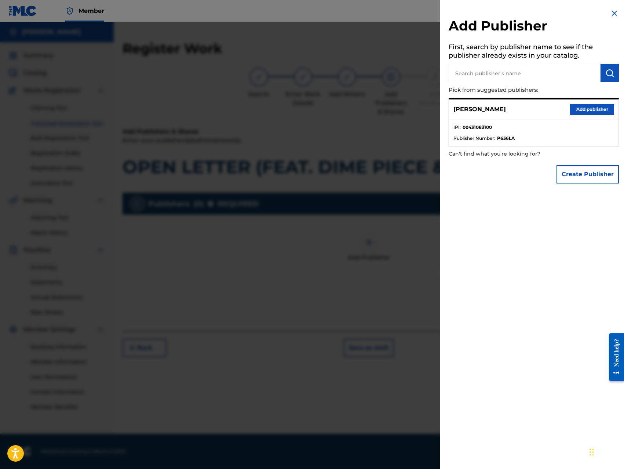
click at [582, 108] on button "Add publisher" at bounding box center [592, 109] width 44 height 11
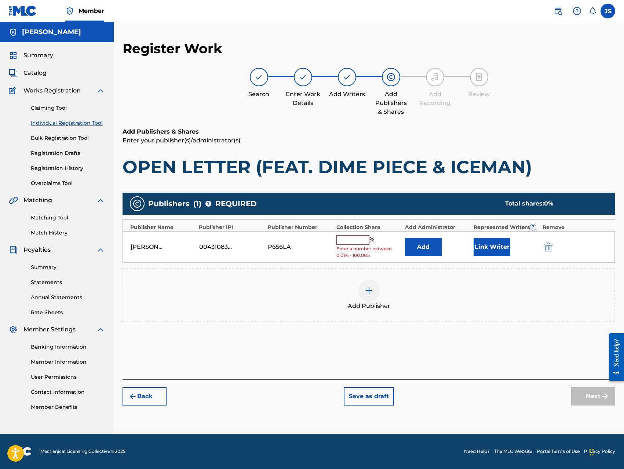
click at [356, 238] on input "text" at bounding box center [352, 240] width 33 height 10
type input "100"
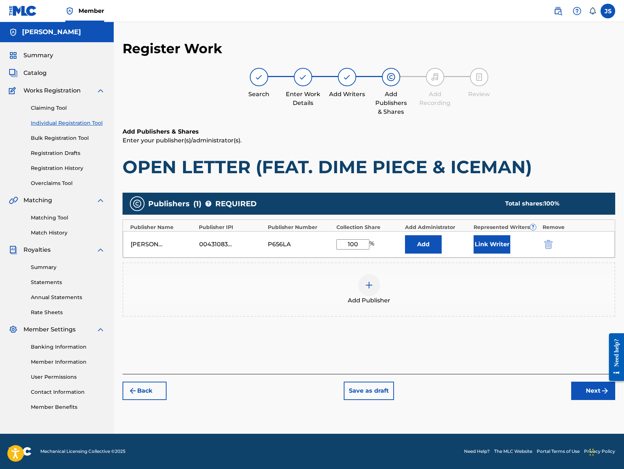
click at [434, 247] on button "Add" at bounding box center [423, 244] width 37 height 18
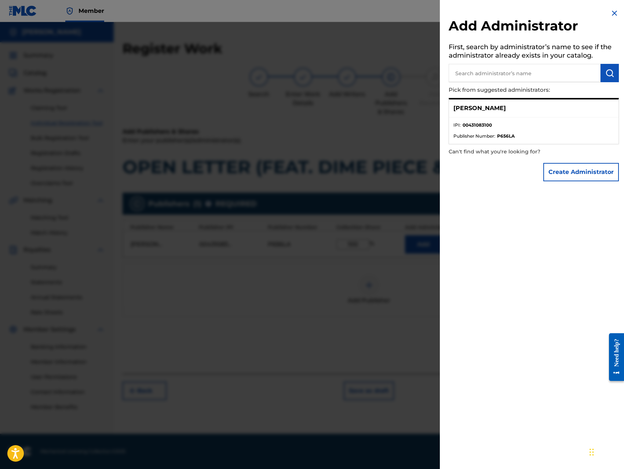
click at [563, 175] on button "Create Administrator" at bounding box center [581, 172] width 76 height 18
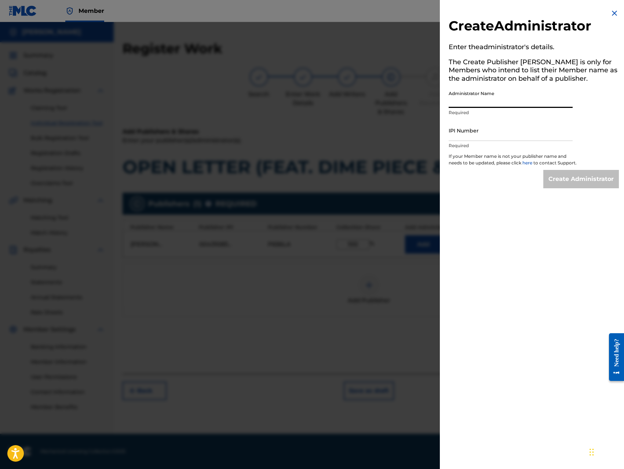
click at [520, 95] on input "Administrator Name" at bounding box center [510, 97] width 124 height 21
type input "[PERSON_NAME]"
click at [508, 131] on input "IPI Number" at bounding box center [510, 130] width 124 height 21
type input "00431083100"
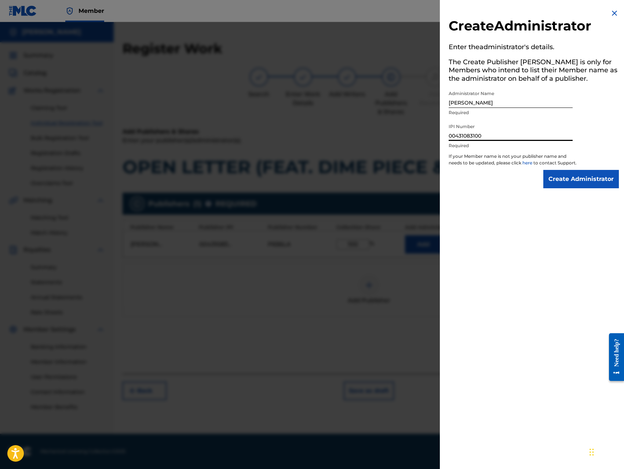
click at [563, 187] on input "Create Administrator" at bounding box center [581, 179] width 76 height 18
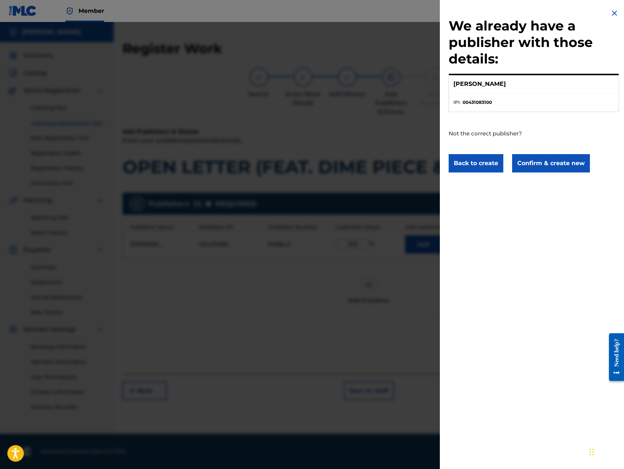
click at [563, 165] on button "Confirm & create new" at bounding box center [551, 163] width 78 height 18
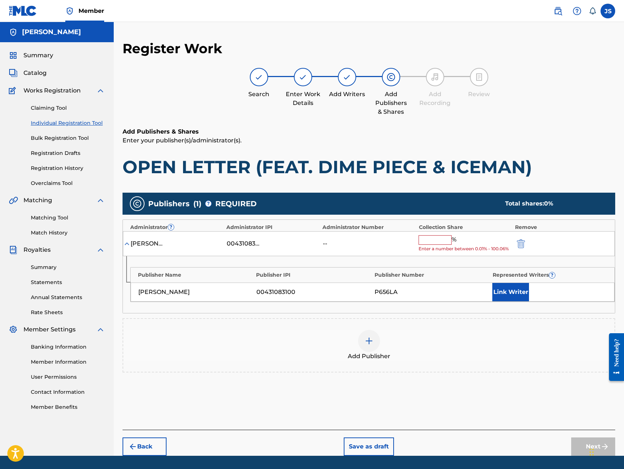
click at [436, 242] on input "text" at bounding box center [434, 240] width 33 height 10
type input "100"
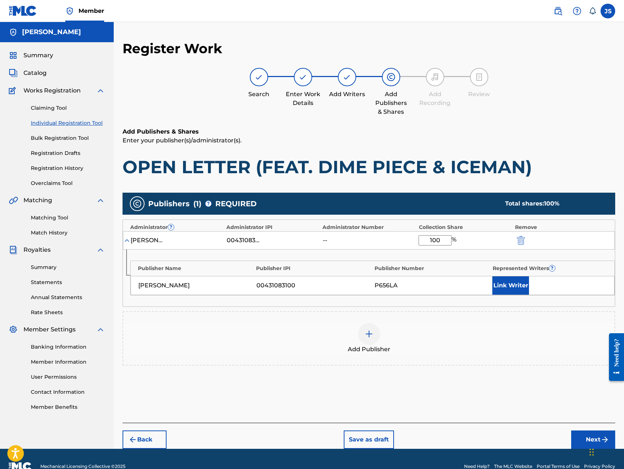
click at [507, 285] on button "Link Writer" at bounding box center [510, 285] width 37 height 18
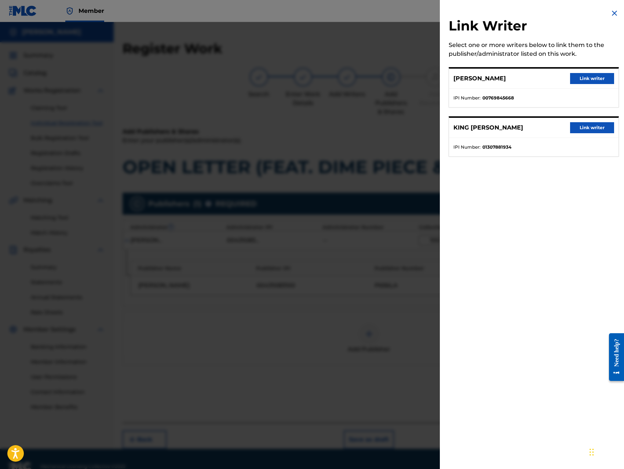
click at [587, 78] on button "Link writer" at bounding box center [592, 78] width 44 height 11
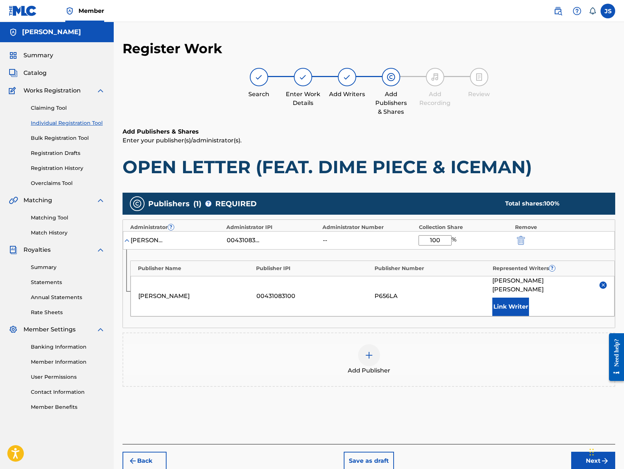
click at [509, 306] on button "Link Writer" at bounding box center [510, 306] width 37 height 18
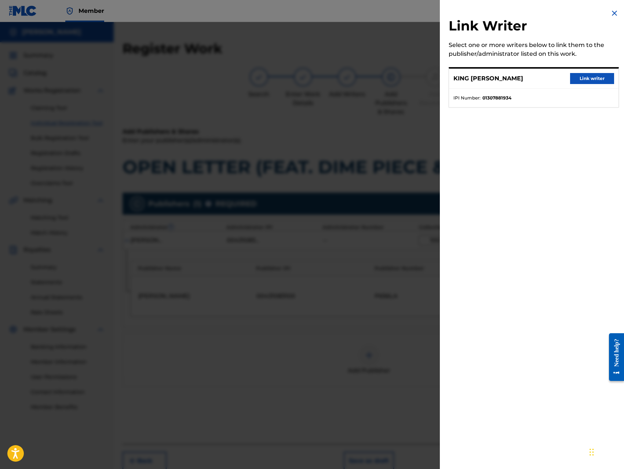
click at [593, 81] on button "Link writer" at bounding box center [592, 78] width 44 height 11
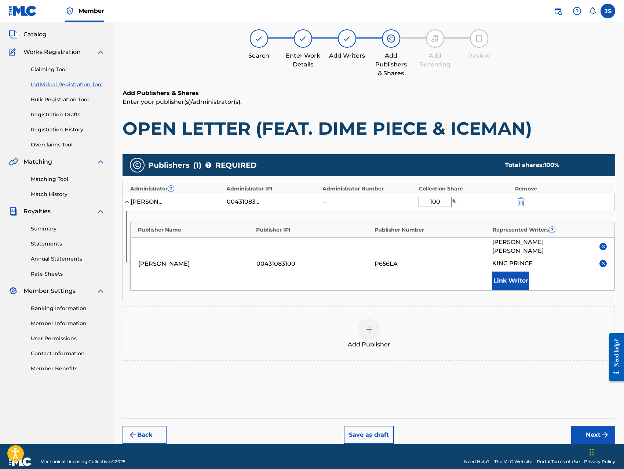
scroll to position [40, 0]
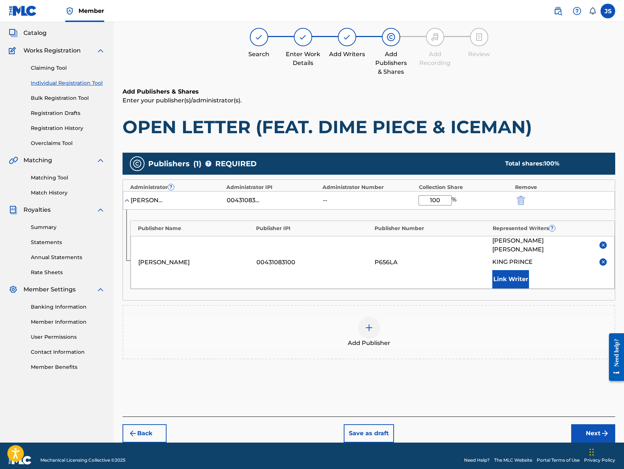
click at [583, 424] on button "Next" at bounding box center [593, 433] width 44 height 18
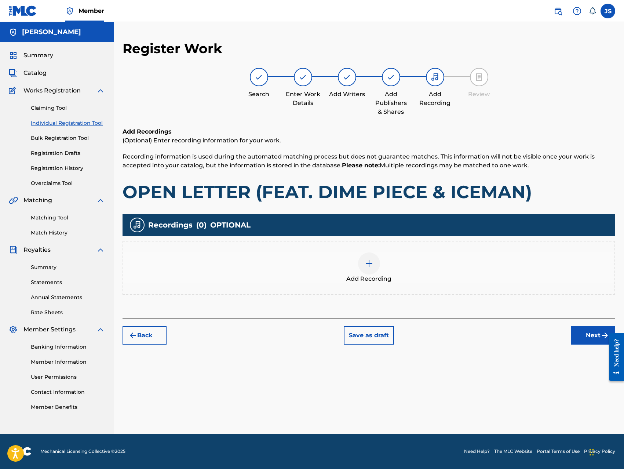
click at [370, 265] on img at bounding box center [369, 263] width 9 height 9
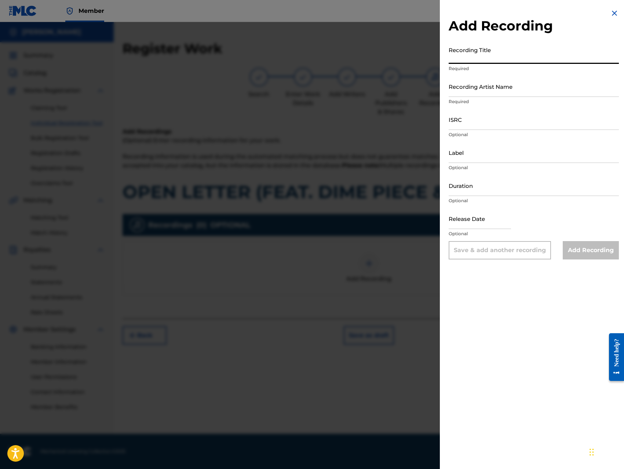
click at [539, 57] on input "Recording Title" at bounding box center [533, 53] width 170 height 21
paste input "OPEN LETTER (FEAT. DIME PIECE & ICEMAN)"
type input "OPEN LETTER (FEAT. DIME PIECE & ICEMAN)"
click at [525, 86] on input "Recording Artist Name" at bounding box center [533, 86] width 170 height 21
type input "King [PERSON_NAME]"
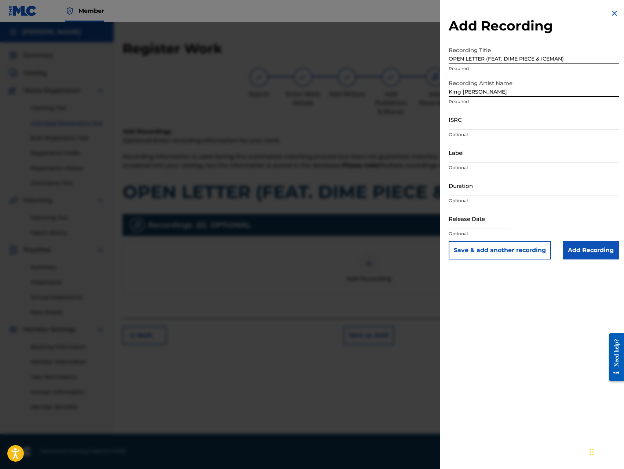
click at [500, 126] on input "ISRC" at bounding box center [533, 119] width 170 height 21
type input "QZ8XZ1700038"
click at [516, 158] on input "Label" at bounding box center [533, 152] width 170 height 21
type input "Trillionaire Music LLC"
click at [576, 252] on input "Add Recording" at bounding box center [591, 250] width 56 height 18
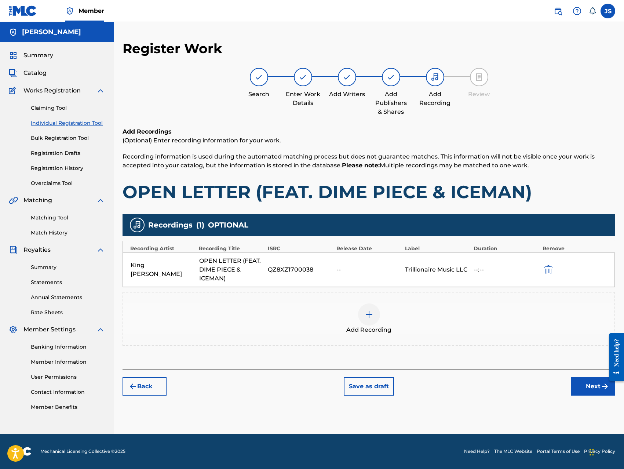
click at [579, 389] on button "Next" at bounding box center [593, 386] width 44 height 18
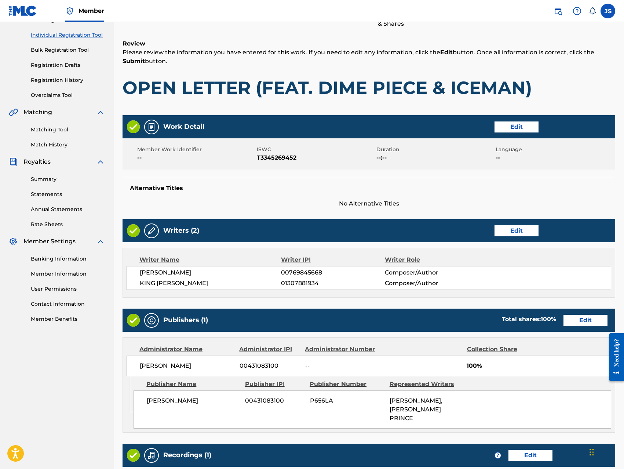
scroll to position [206, 0]
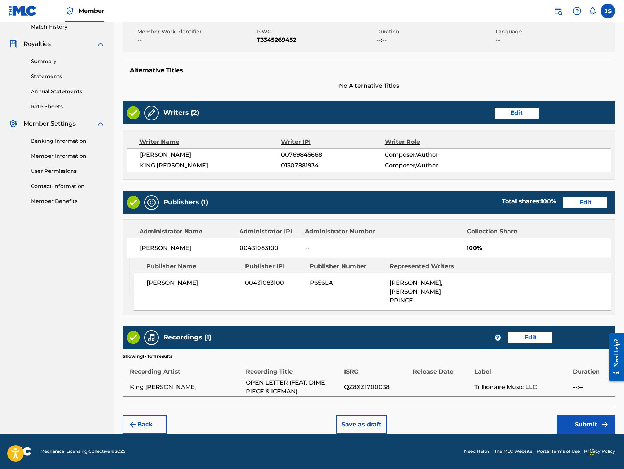
click at [571, 424] on button "Submit" at bounding box center [585, 424] width 59 height 18
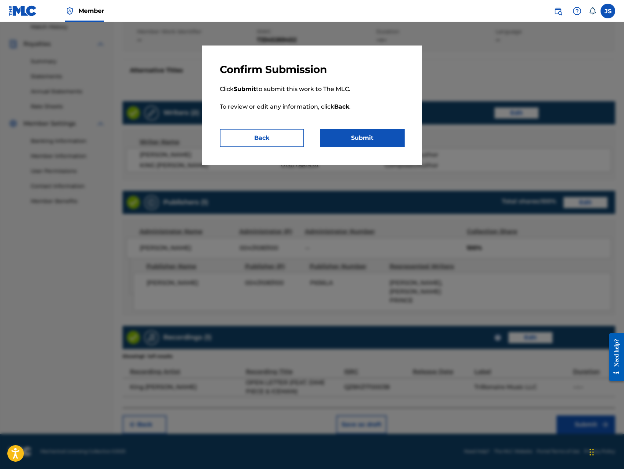
click at [383, 138] on button "Submit" at bounding box center [362, 138] width 84 height 18
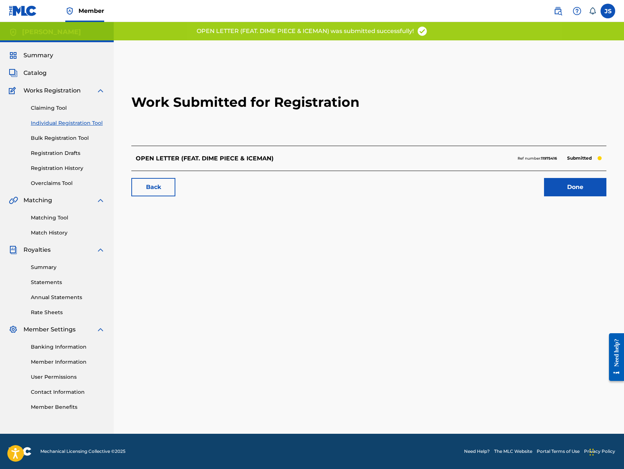
click at [564, 191] on link "Done" at bounding box center [575, 187] width 62 height 18
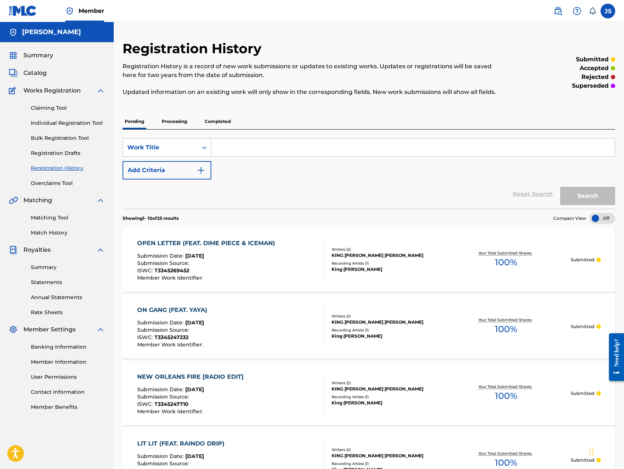
click at [73, 125] on link "Individual Registration Tool" at bounding box center [68, 123] width 74 height 8
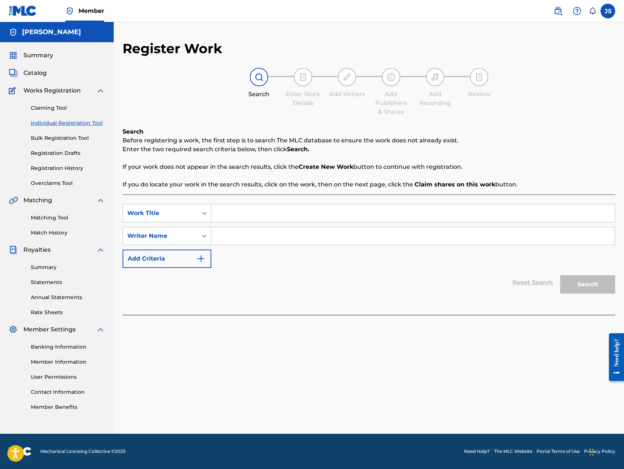
click at [235, 210] on input "Search Form" at bounding box center [412, 213] width 403 height 18
paste input "OPEN LETTER (FEAT. DIME PIECE & ICEMAN) [RADIO EDIT]"
type input "OPEN LETTER (FEAT. DIME PIECE & ICEMAN) [RADIO EDIT]"
click at [253, 239] on input "Search Form" at bounding box center [412, 236] width 403 height 18
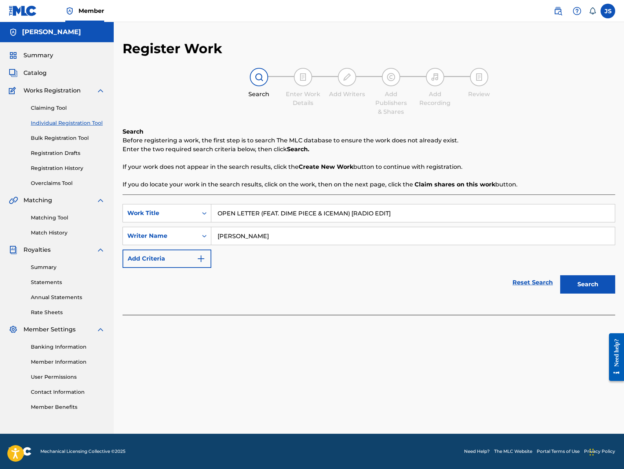
type input "[PERSON_NAME]"
click at [560, 275] on button "Search" at bounding box center [587, 284] width 55 height 18
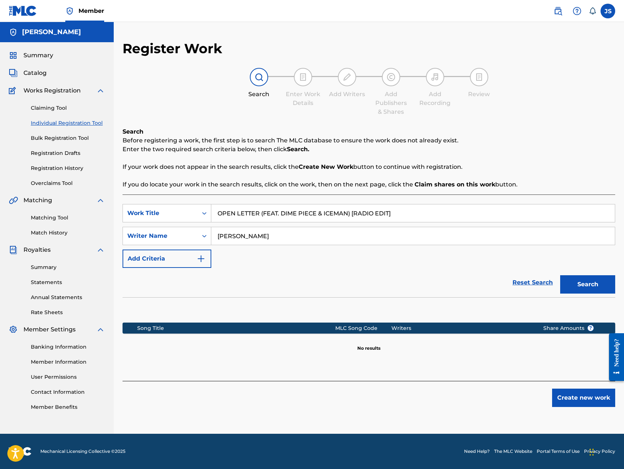
click at [586, 399] on button "Create new work" at bounding box center [583, 397] width 63 height 18
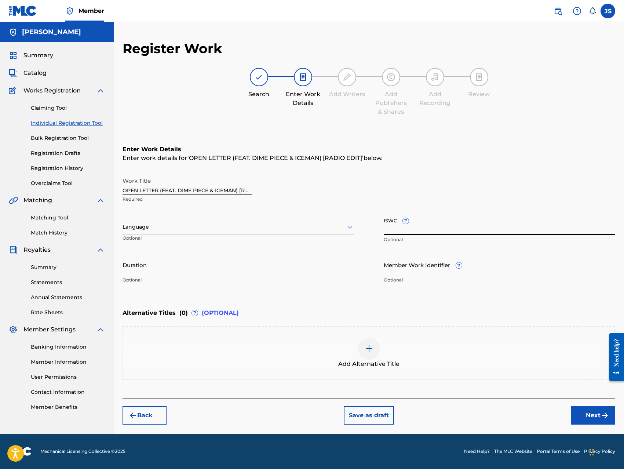
click at [465, 227] on input "ISWC ?" at bounding box center [500, 224] width 232 height 21
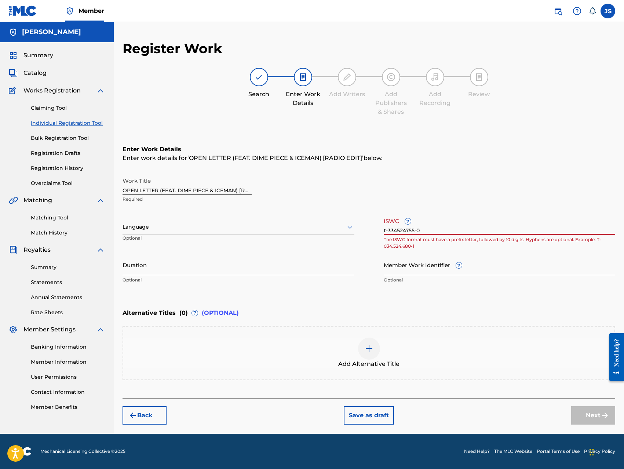
click at [389, 231] on input "t-334524755-0" at bounding box center [500, 224] width 232 height 21
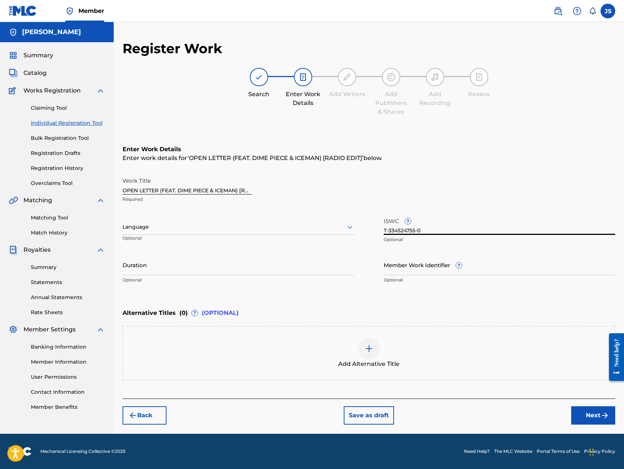
type input "T-334524755-0"
click at [476, 421] on div "Back Save as draft Next" at bounding box center [368, 411] width 492 height 26
click at [579, 415] on button "Next" at bounding box center [593, 415] width 44 height 18
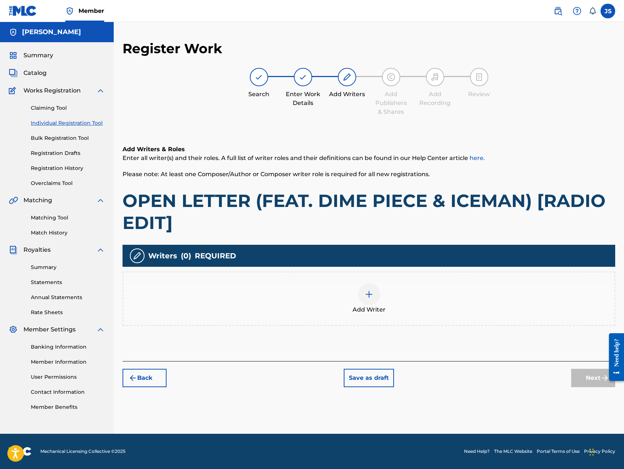
click at [377, 296] on div at bounding box center [369, 294] width 22 height 22
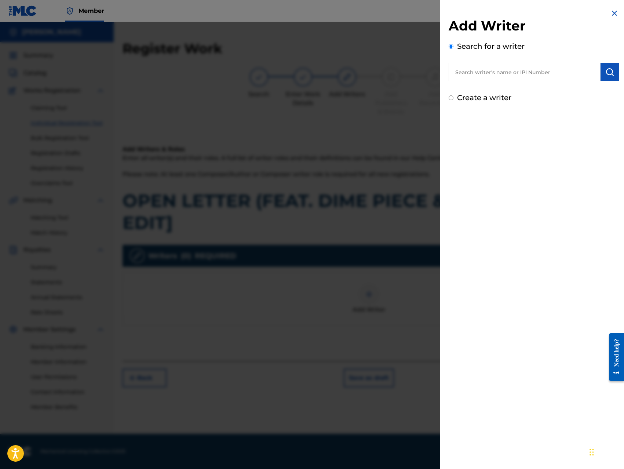
click at [541, 75] on input "text" at bounding box center [524, 72] width 152 height 18
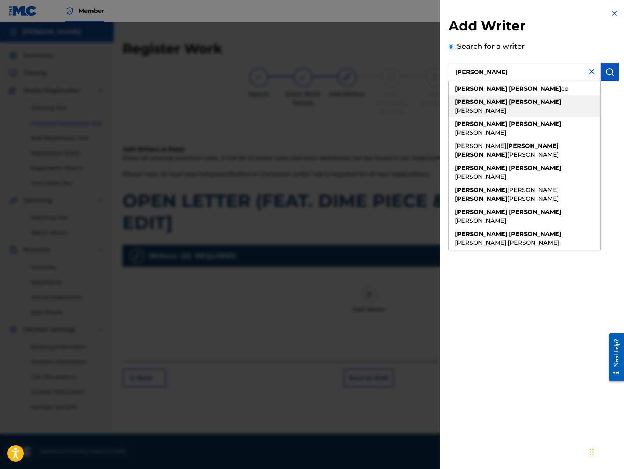
click at [506, 107] on span "[PERSON_NAME]" at bounding box center [480, 110] width 51 height 7
type input "[PERSON_NAME]"
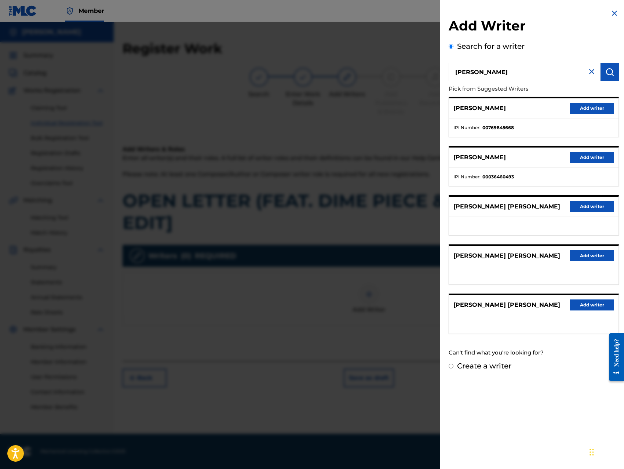
click at [585, 110] on button "Add writer" at bounding box center [592, 108] width 44 height 11
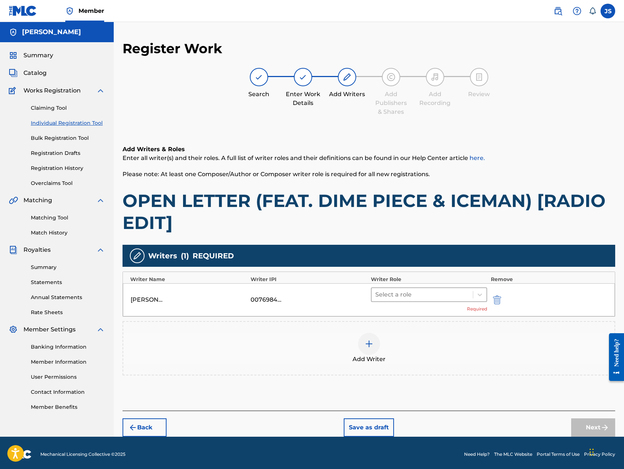
click at [420, 294] on div at bounding box center [422, 294] width 94 height 10
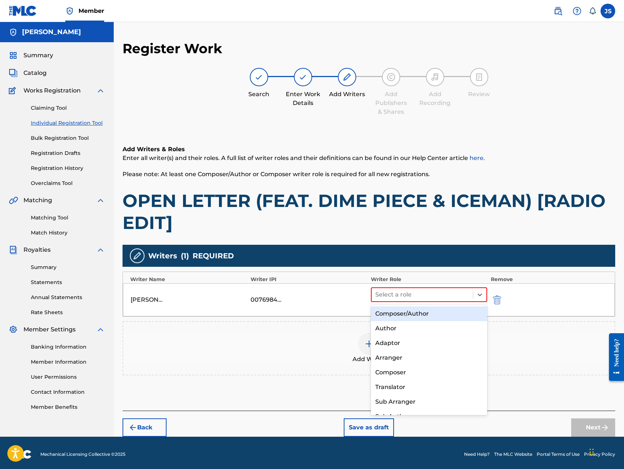
click at [417, 315] on div "Composer/Author" at bounding box center [429, 313] width 116 height 15
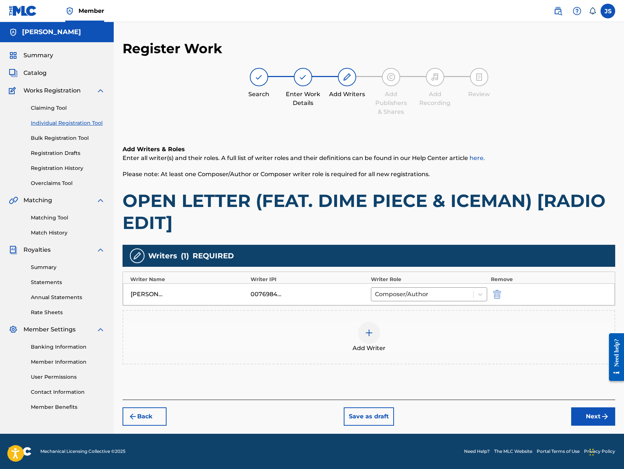
click at [363, 335] on div at bounding box center [369, 333] width 22 height 22
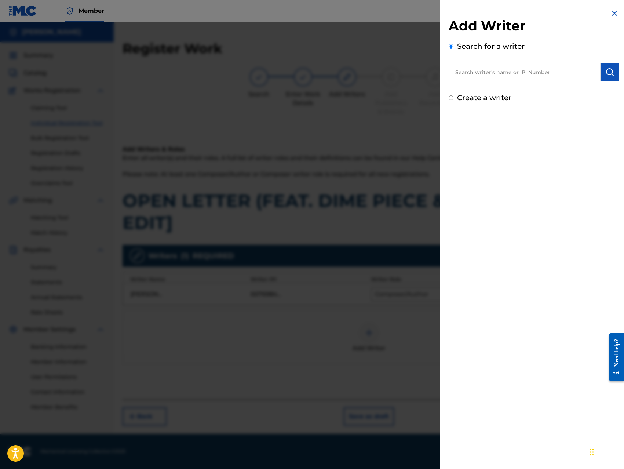
click at [525, 70] on input "text" at bounding box center [524, 72] width 152 height 18
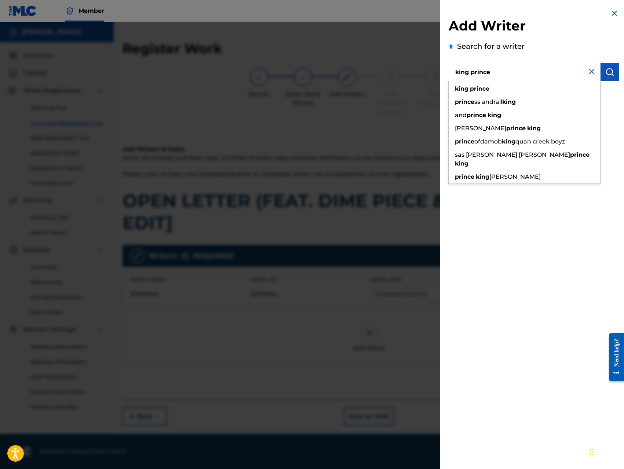
type input "king prince"
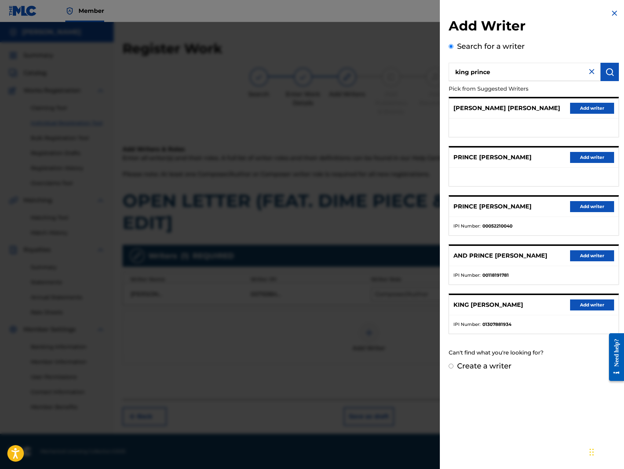
click at [573, 304] on button "Add writer" at bounding box center [592, 304] width 44 height 11
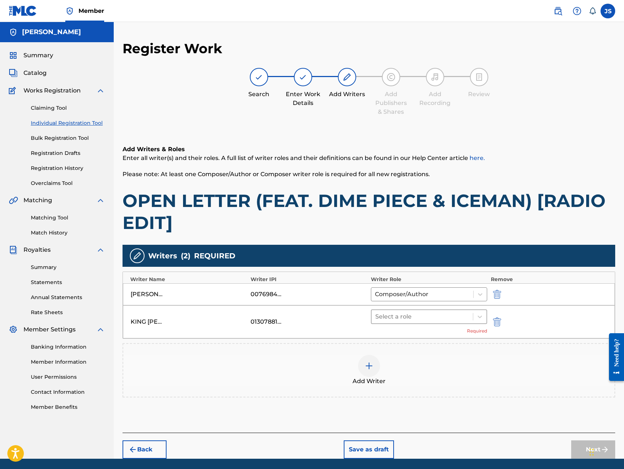
click at [430, 319] on div at bounding box center [422, 316] width 94 height 10
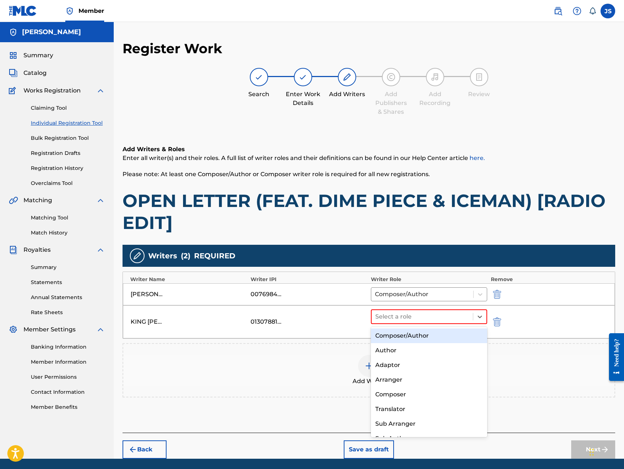
click at [417, 332] on div "Composer/Author" at bounding box center [429, 335] width 116 height 15
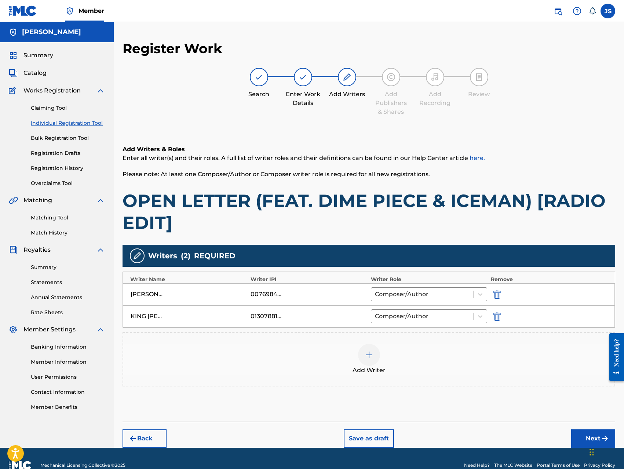
click at [586, 436] on button "Next" at bounding box center [593, 438] width 44 height 18
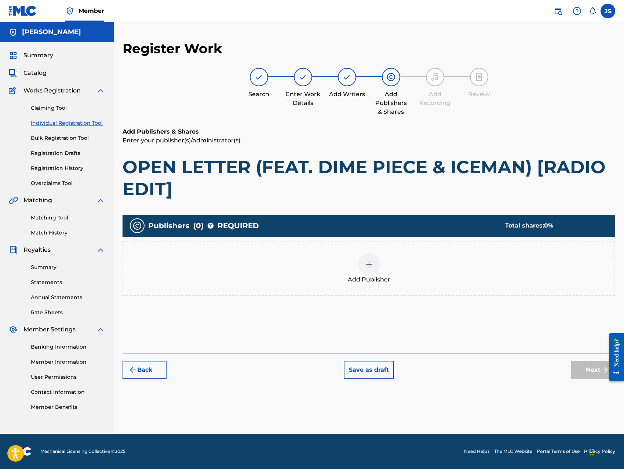
click at [370, 264] on img at bounding box center [369, 264] width 9 height 9
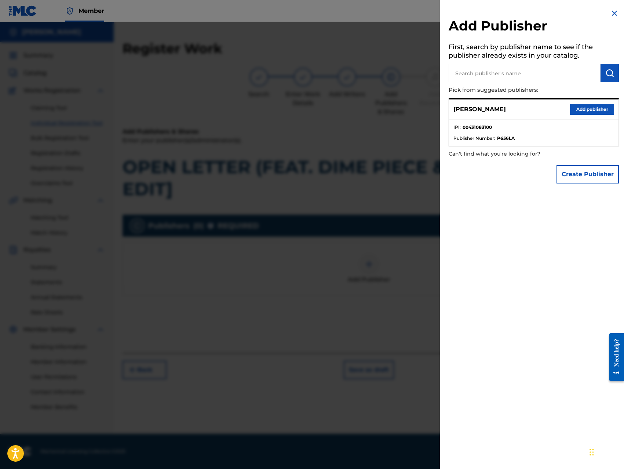
click at [596, 110] on button "Add publisher" at bounding box center [592, 109] width 44 height 11
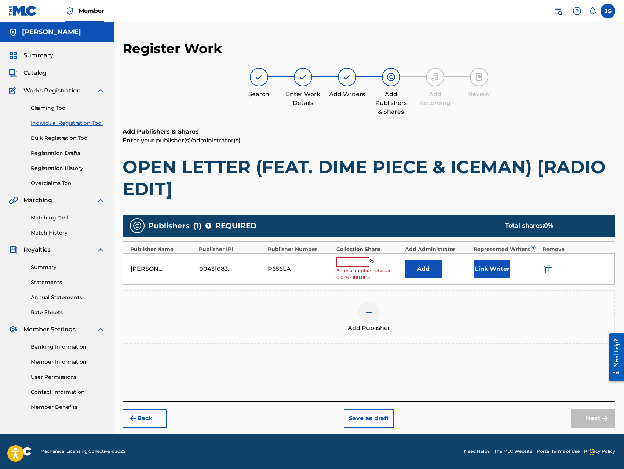
click at [353, 263] on input "text" at bounding box center [352, 262] width 33 height 10
type input "100"
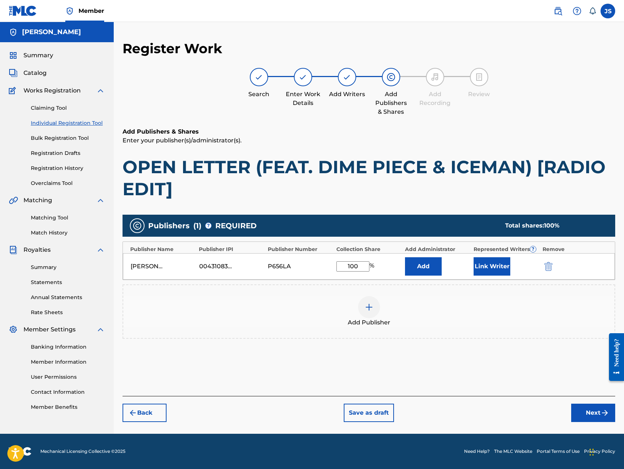
click at [412, 265] on button "Add" at bounding box center [423, 266] width 37 height 18
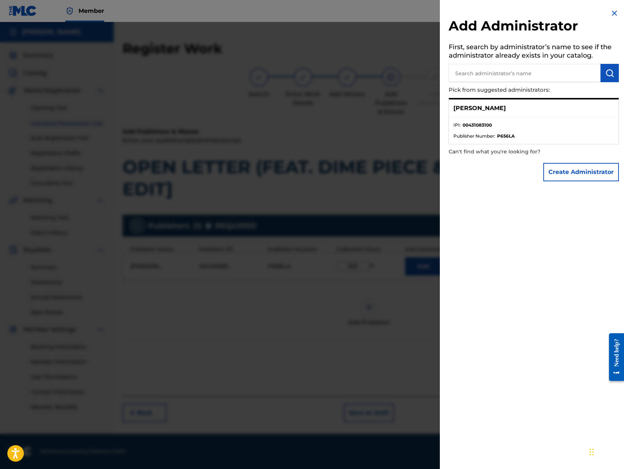
click at [568, 172] on button "Create Administrator" at bounding box center [581, 172] width 76 height 18
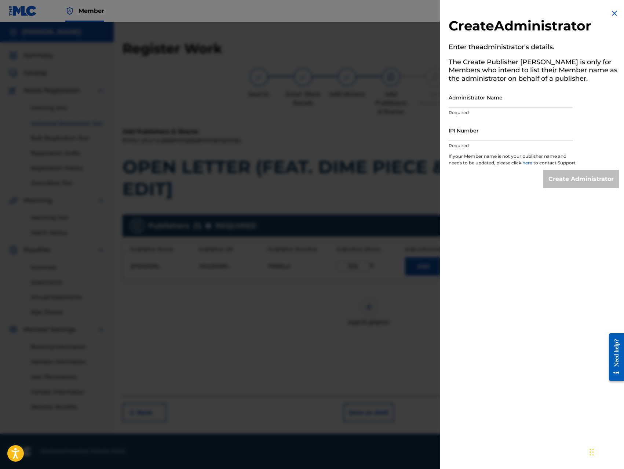
click at [527, 98] on input "Administrator Name" at bounding box center [510, 97] width 124 height 21
type input "[PERSON_NAME]"
click at [510, 125] on input "IPI Number" at bounding box center [510, 130] width 124 height 21
type input "00431083100"
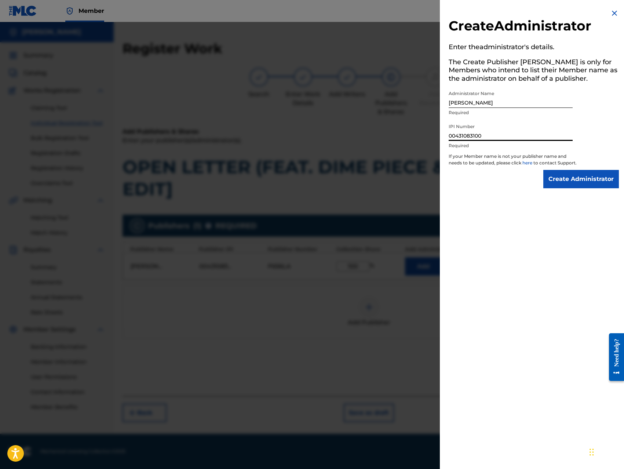
click at [564, 186] on input "Create Administrator" at bounding box center [581, 179] width 76 height 18
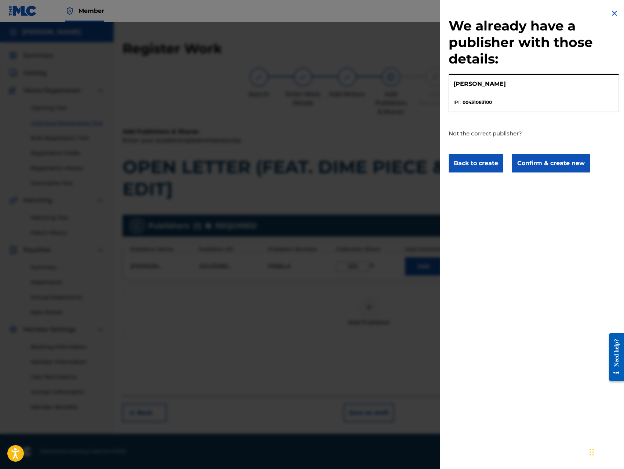
click at [554, 167] on button "Confirm & create new" at bounding box center [551, 163] width 78 height 18
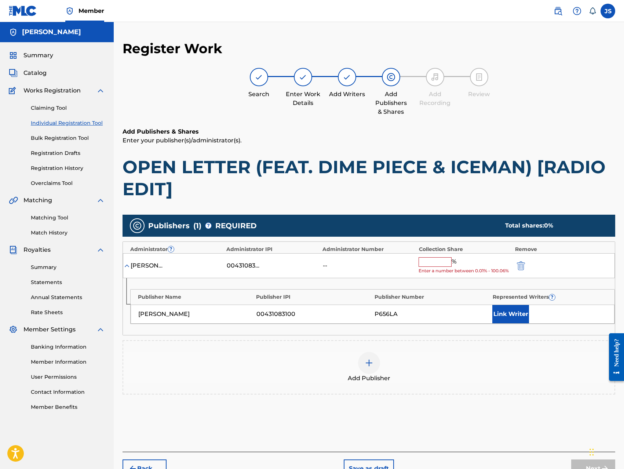
click at [424, 256] on div "Jerome Francis Singleton 00431083100 -- % Enter a number between 0.01% - 100.06%" at bounding box center [369, 265] width 492 height 25
click at [424, 258] on input "text" at bounding box center [434, 262] width 33 height 10
type input "100"
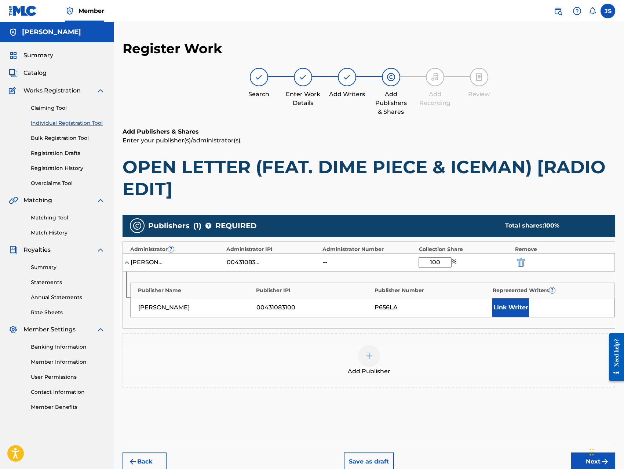
click at [507, 311] on button "Link Writer" at bounding box center [510, 307] width 37 height 18
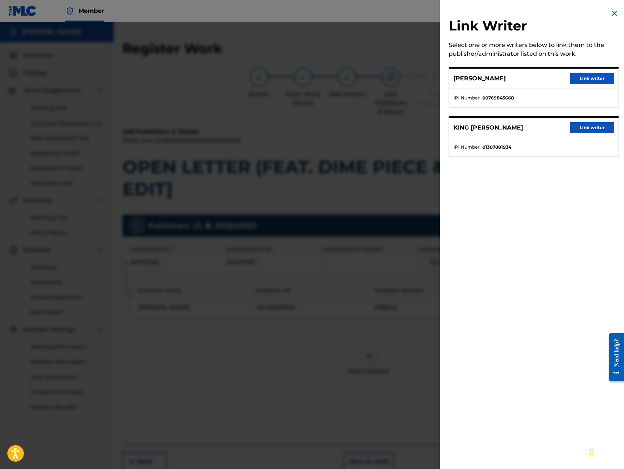
click at [593, 75] on button "Link writer" at bounding box center [592, 78] width 44 height 11
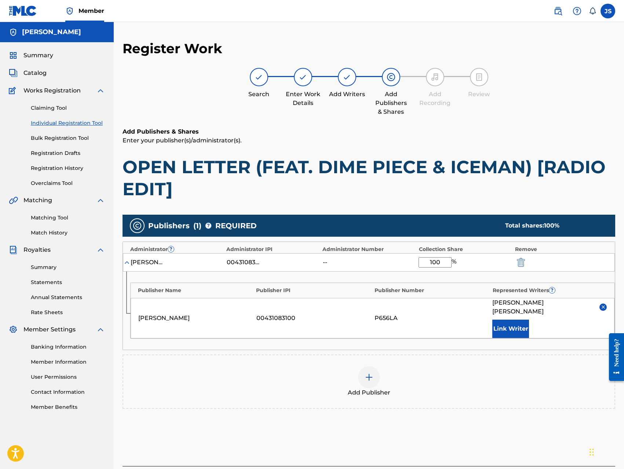
click at [510, 323] on button "Link Writer" at bounding box center [510, 328] width 37 height 18
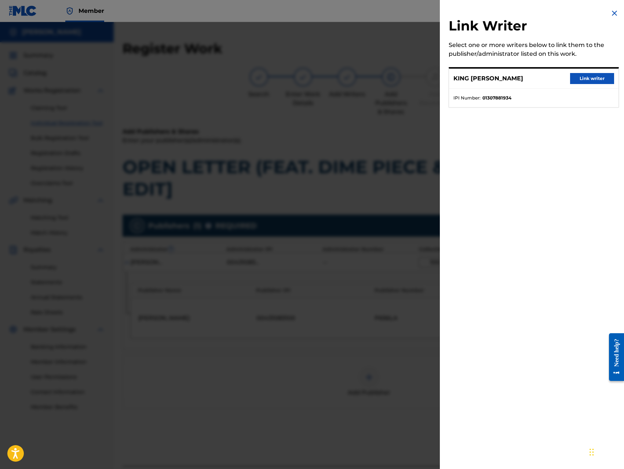
click at [592, 79] on button "Link writer" at bounding box center [592, 78] width 44 height 11
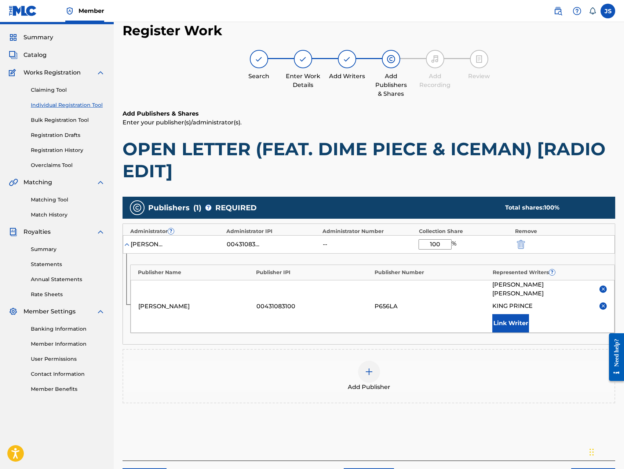
scroll to position [62, 0]
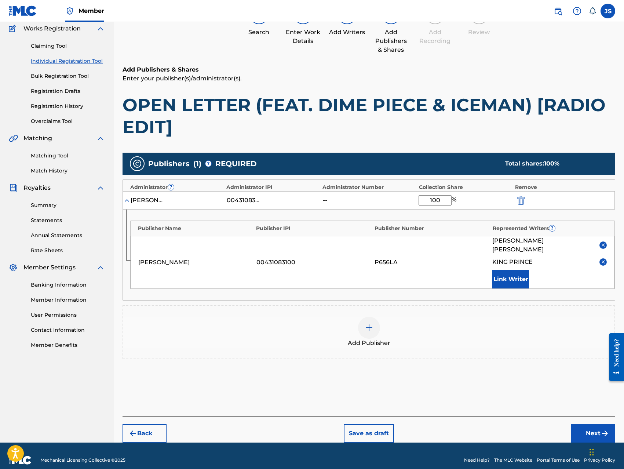
click at [594, 424] on button "Next" at bounding box center [593, 433] width 44 height 18
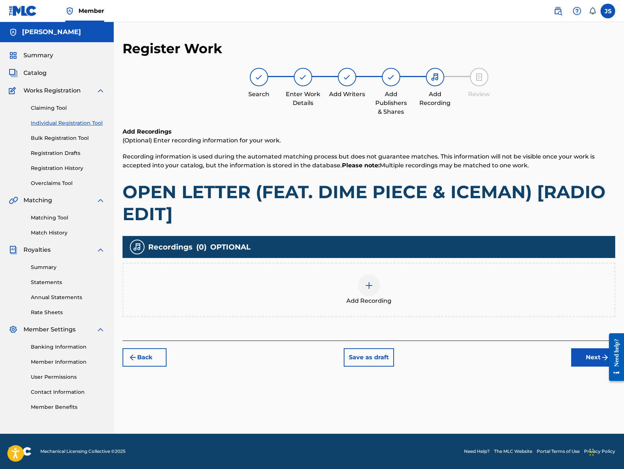
click at [372, 287] on img at bounding box center [369, 285] width 9 height 9
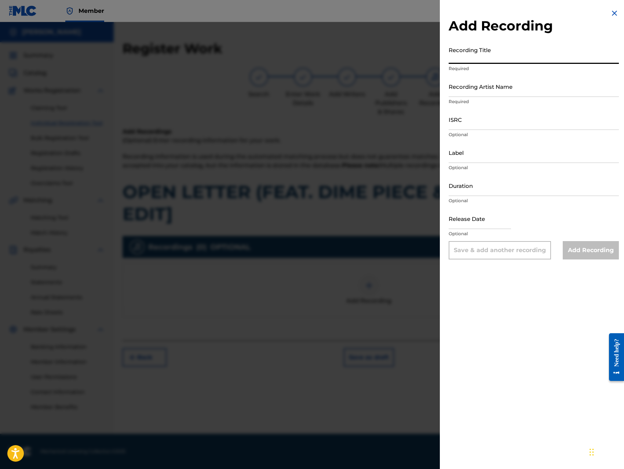
click at [525, 57] on input "Recording Title" at bounding box center [533, 53] width 170 height 21
paste input "OPEN LETTER (FEAT. DIME PIECE & ICEMAN) [RADIO EDIT]"
type input "OPEN LETTER (FEAT. DIME PIECE & ICEMAN) [RADIO EDIT]"
click at [517, 89] on input "Recording Artist Name" at bounding box center [533, 86] width 170 height 21
type input "King [PERSON_NAME]"
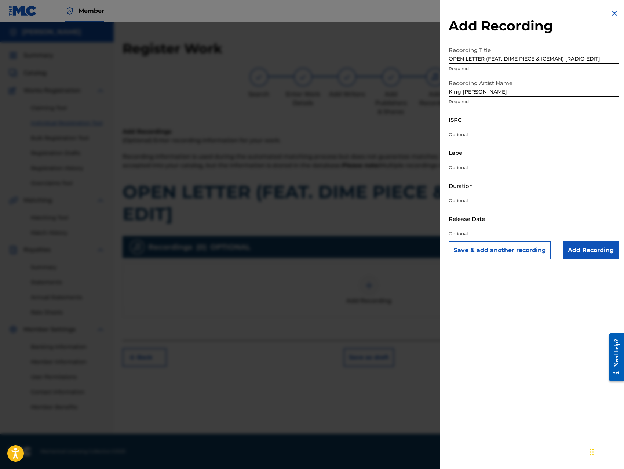
click at [509, 118] on input "ISRC" at bounding box center [533, 119] width 170 height 21
type input "QZ8XZ1700050"
click at [510, 151] on input "Label" at bounding box center [533, 152] width 170 height 21
type input "Trillionaire Music LLC"
click at [584, 248] on input "Add Recording" at bounding box center [591, 250] width 56 height 18
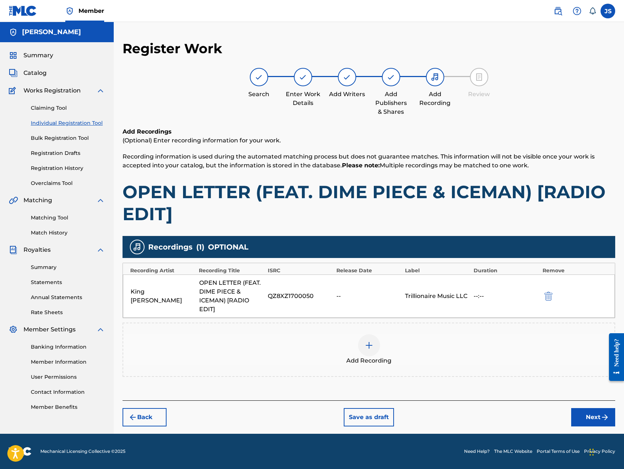
click at [601, 415] on img "submit" at bounding box center [604, 417] width 9 height 9
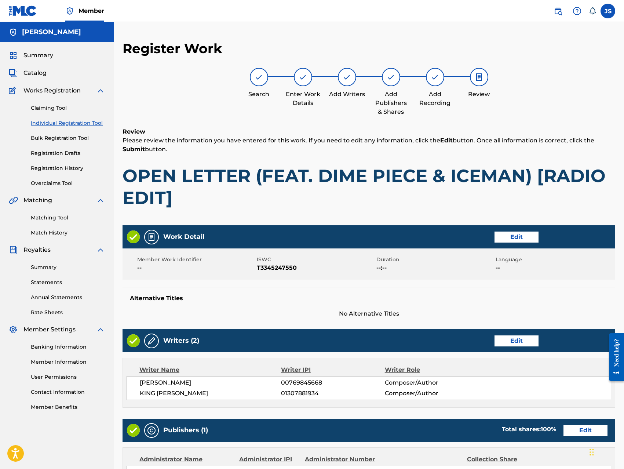
scroll to position [228, 0]
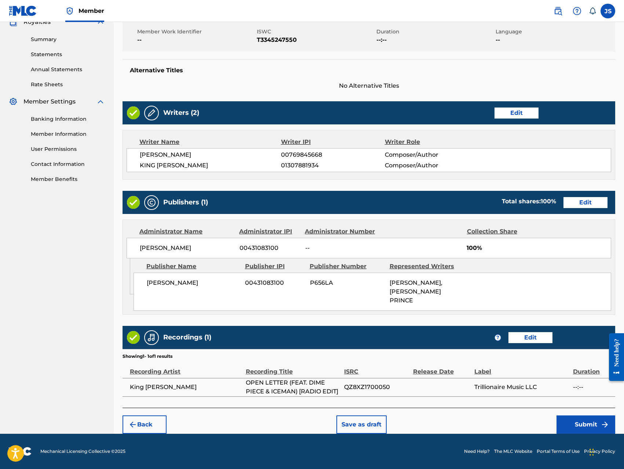
click at [572, 426] on button "Submit" at bounding box center [585, 424] width 59 height 18
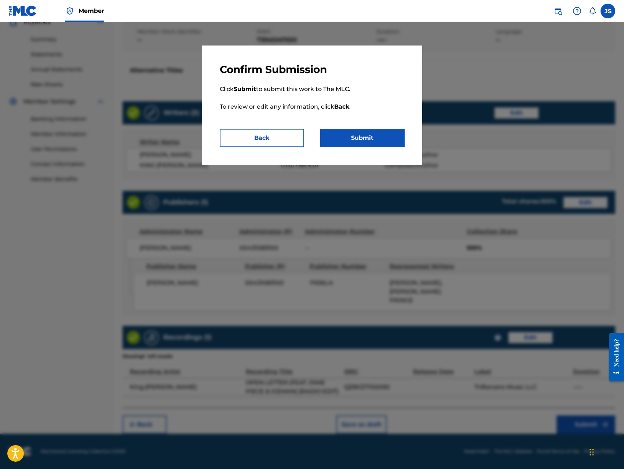
click at [395, 139] on button "Submit" at bounding box center [362, 138] width 84 height 18
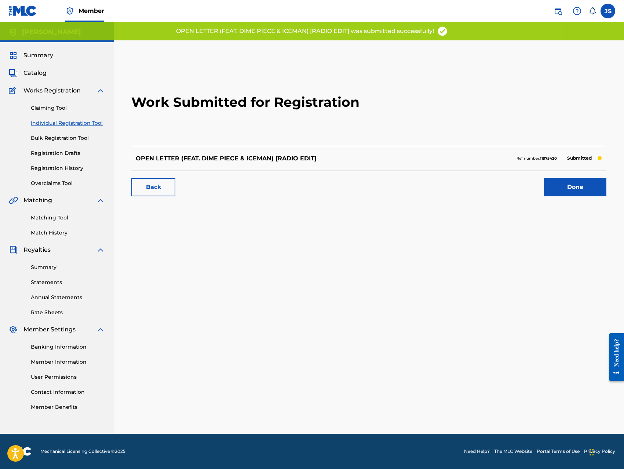
click at [564, 188] on link "Done" at bounding box center [575, 187] width 62 height 18
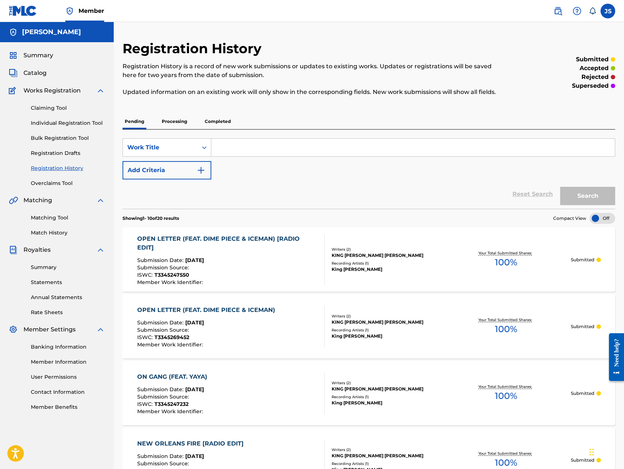
click at [73, 123] on link "Individual Registration Tool" at bounding box center [68, 123] width 74 height 8
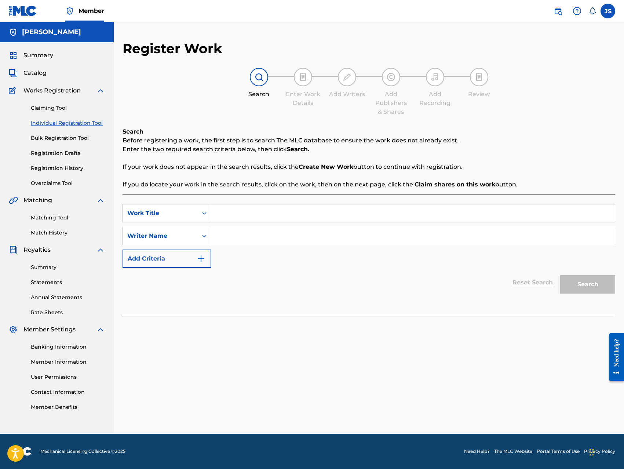
click at [235, 215] on input "Search Form" at bounding box center [412, 213] width 403 height 18
paste input "ROCK CITY (FEAT. BOBBY JOHN)"
type input "ROCK CITY (FEAT. BOBBY JOHN)"
click at [257, 236] on input "Search Form" at bounding box center [412, 236] width 403 height 18
type input "[PERSON_NAME]"
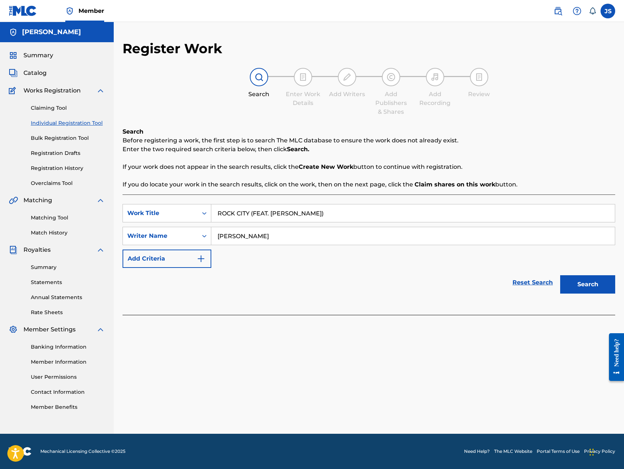
click at [560, 275] on button "Search" at bounding box center [587, 284] width 55 height 18
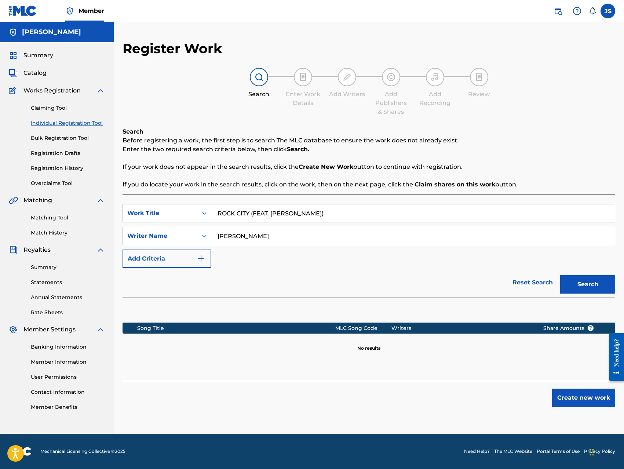
click at [575, 399] on button "Create new work" at bounding box center [583, 397] width 63 height 18
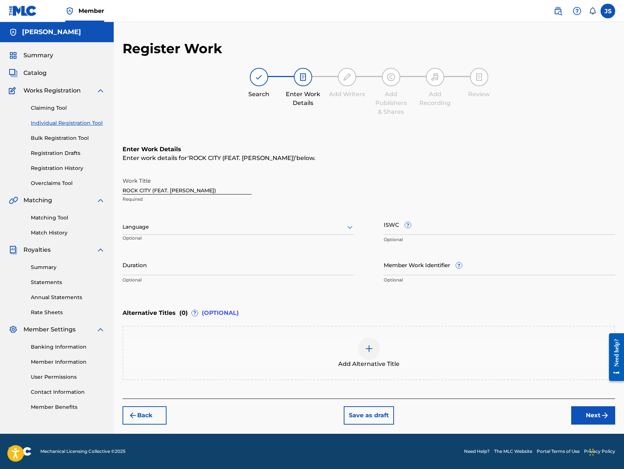
click at [442, 228] on input "ISWC ?" at bounding box center [500, 224] width 232 height 21
type input "T-334524743-6"
click at [452, 413] on div "Back Save as draft Next" at bounding box center [368, 411] width 492 height 26
click at [580, 414] on button "Next" at bounding box center [593, 415] width 44 height 18
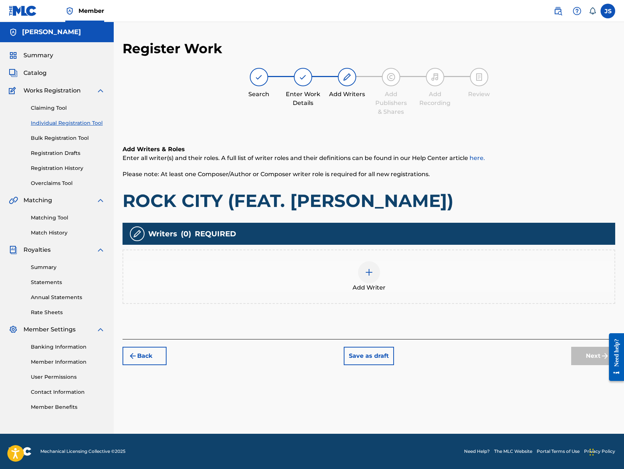
click at [365, 272] on img at bounding box center [369, 272] width 9 height 9
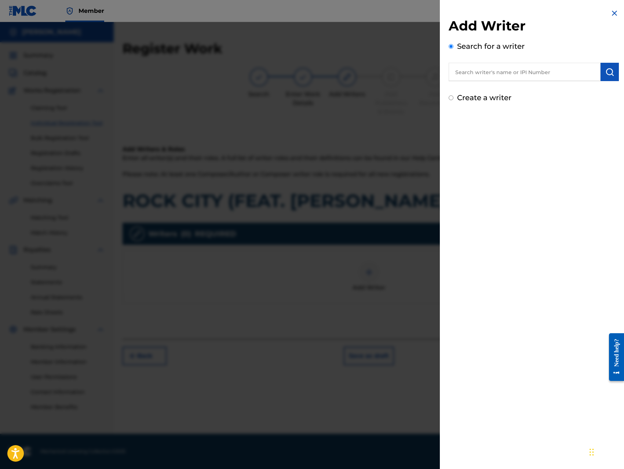
click at [527, 71] on input "text" at bounding box center [524, 72] width 152 height 18
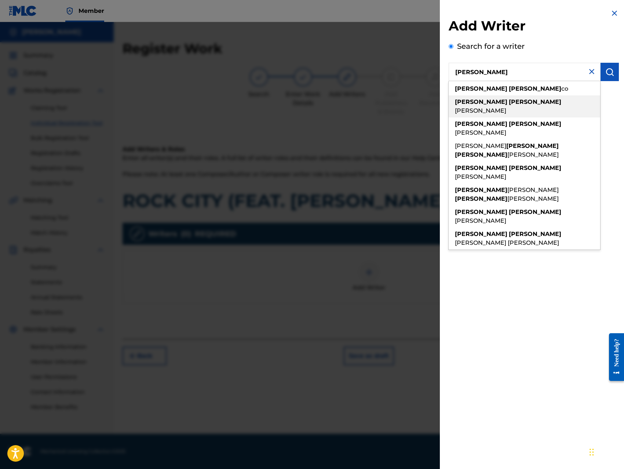
click at [506, 107] on span "[PERSON_NAME]" at bounding box center [480, 110] width 51 height 7
type input "[PERSON_NAME]"
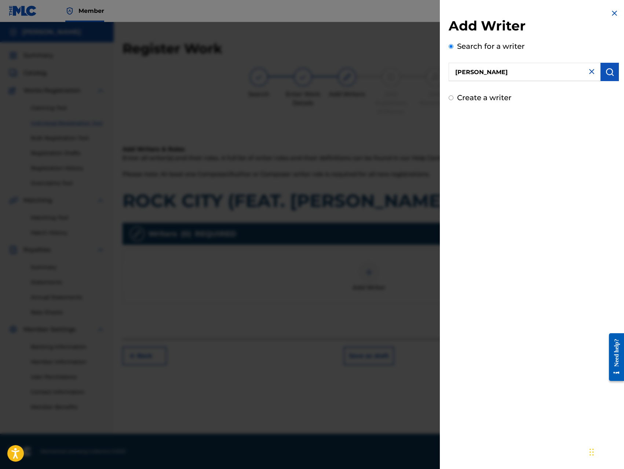
click at [600, 74] on button "submit" at bounding box center [609, 72] width 18 height 18
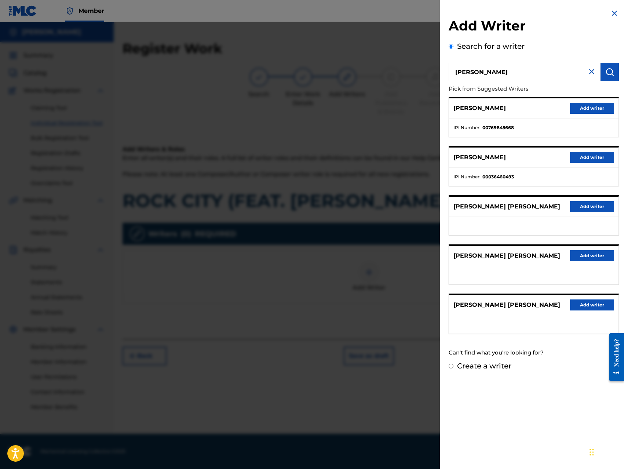
click at [583, 106] on button "Add writer" at bounding box center [592, 108] width 44 height 11
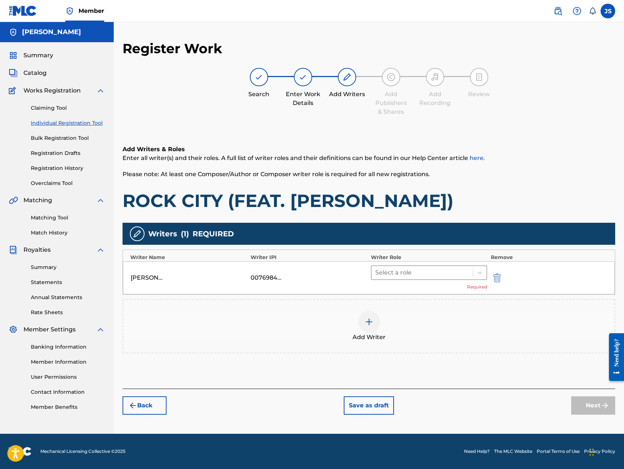
click at [403, 274] on div at bounding box center [422, 272] width 94 height 10
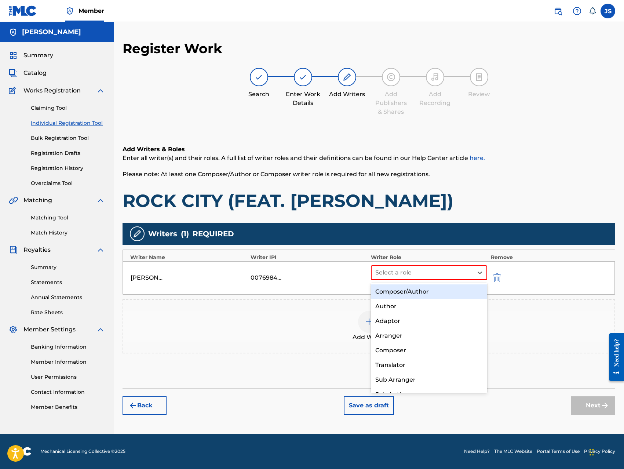
click at [402, 288] on div "Composer/Author" at bounding box center [429, 291] width 116 height 15
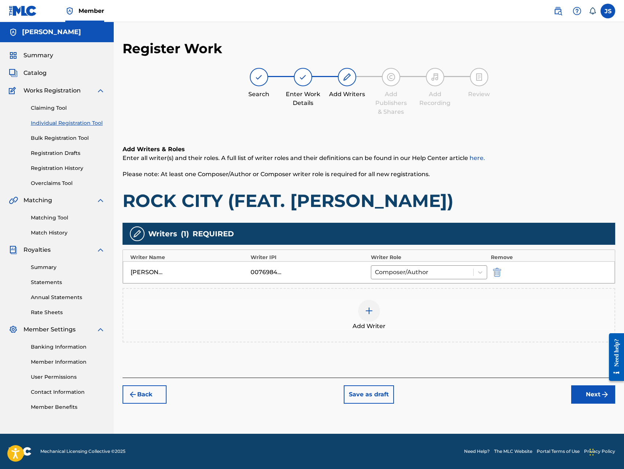
click at [369, 312] on img at bounding box center [369, 310] width 9 height 9
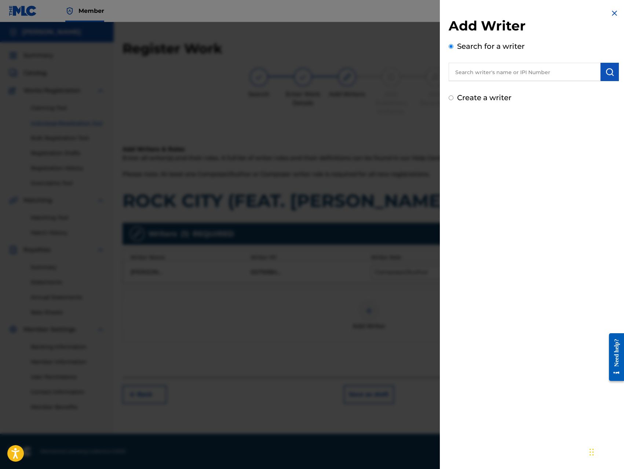
click at [527, 78] on input "text" at bounding box center [524, 72] width 152 height 18
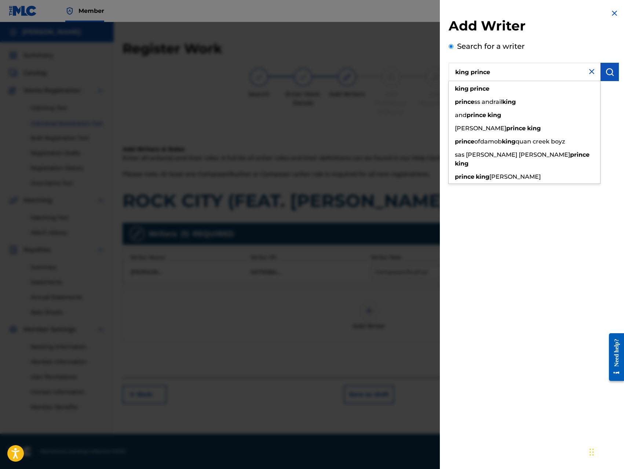
type input "king prince"
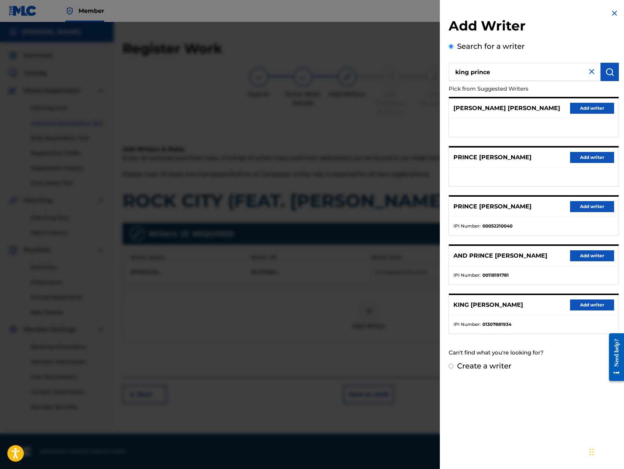
click at [594, 305] on button "Add writer" at bounding box center [592, 304] width 44 height 11
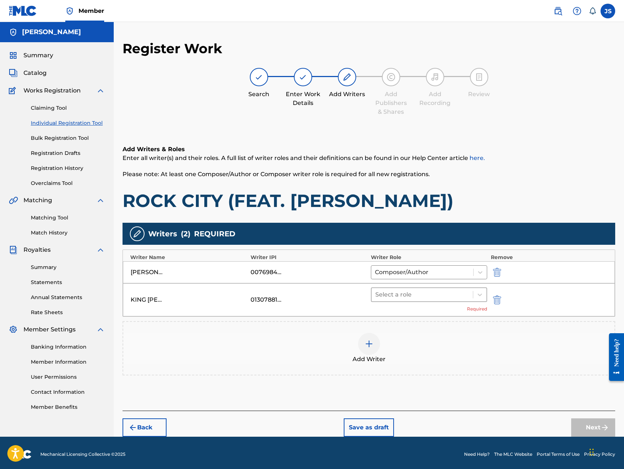
click at [407, 293] on div at bounding box center [422, 294] width 94 height 10
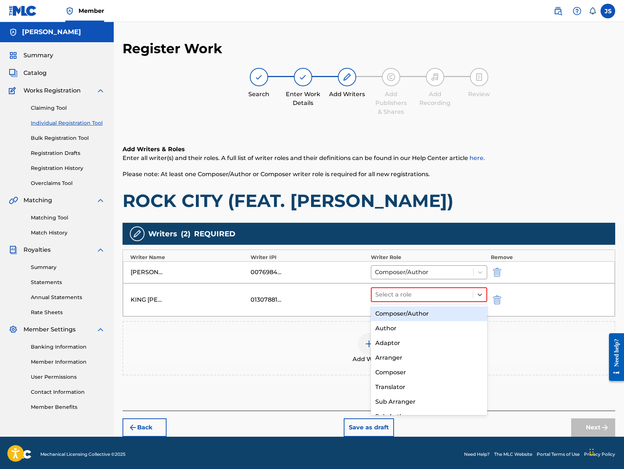
click at [403, 310] on div "Composer/Author" at bounding box center [429, 313] width 116 height 15
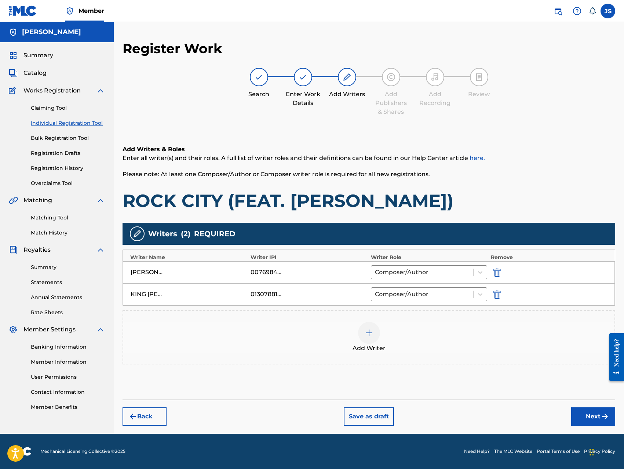
click at [578, 416] on button "Next" at bounding box center [593, 416] width 44 height 18
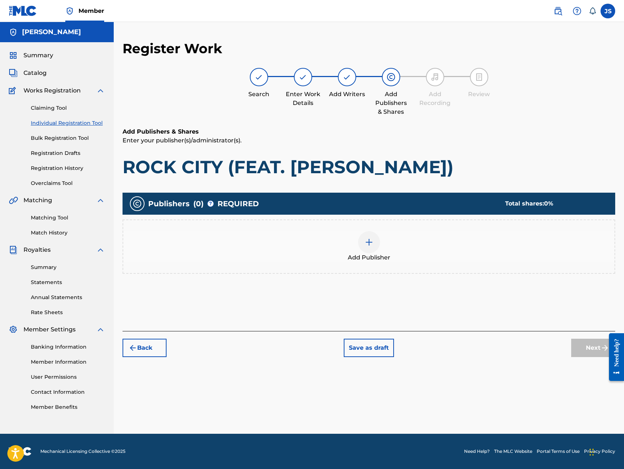
click at [365, 242] on img at bounding box center [369, 242] width 9 height 9
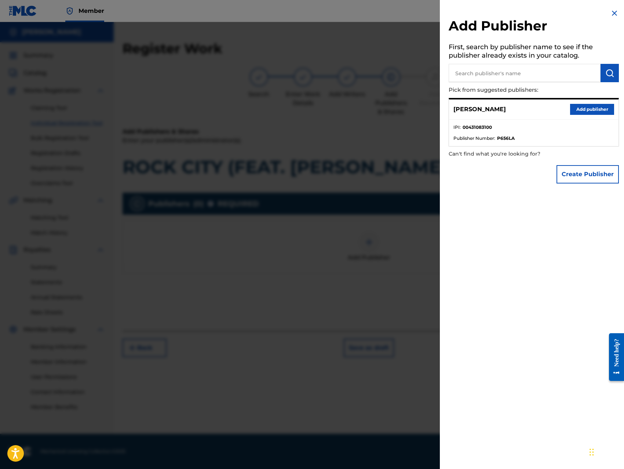
click at [580, 111] on button "Add publisher" at bounding box center [592, 109] width 44 height 11
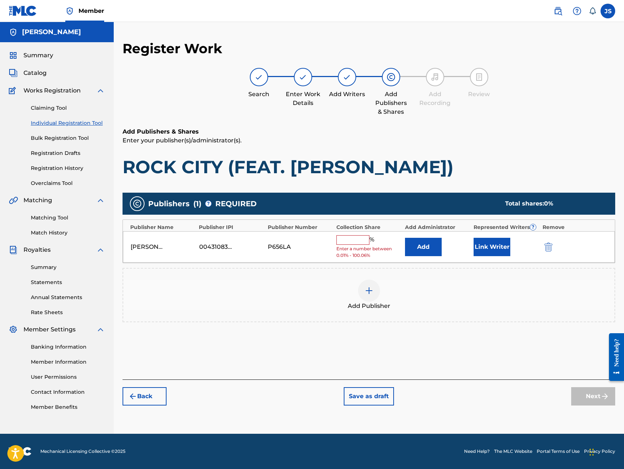
click at [354, 238] on input "text" at bounding box center [352, 240] width 33 height 10
type input "100"
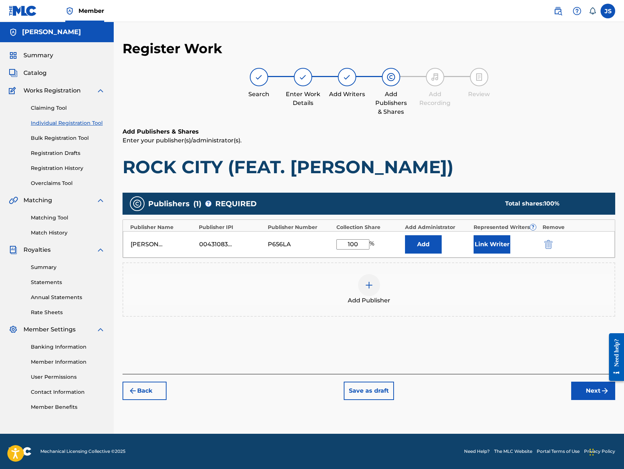
click at [423, 249] on button "Add" at bounding box center [423, 244] width 37 height 18
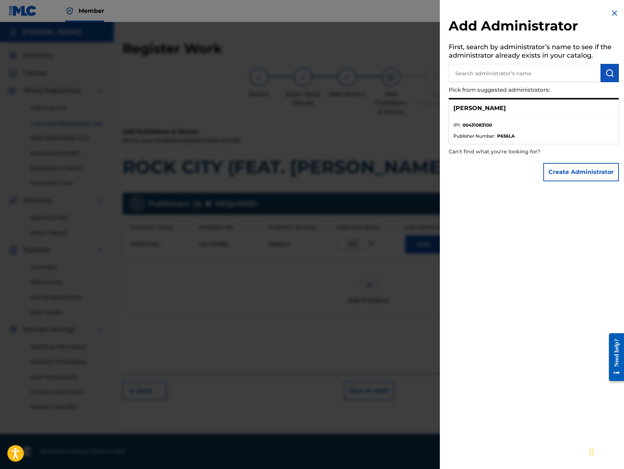
click at [567, 172] on button "Create Administrator" at bounding box center [581, 172] width 76 height 18
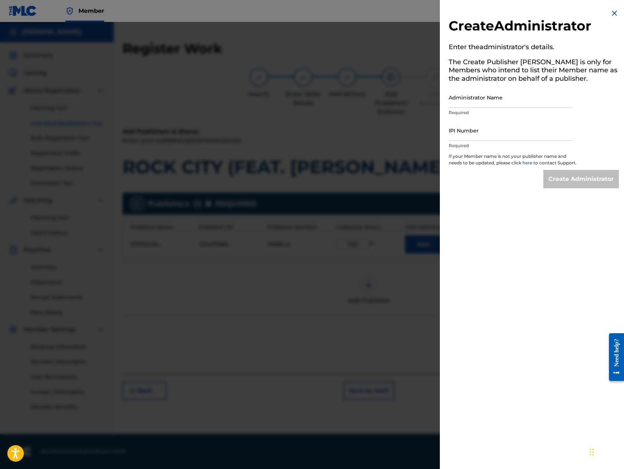
click at [527, 95] on input "Administrator Name" at bounding box center [510, 97] width 124 height 21
type input "[PERSON_NAME]"
click at [509, 128] on input "IPI Number" at bounding box center [510, 130] width 124 height 21
type input "00431083100"
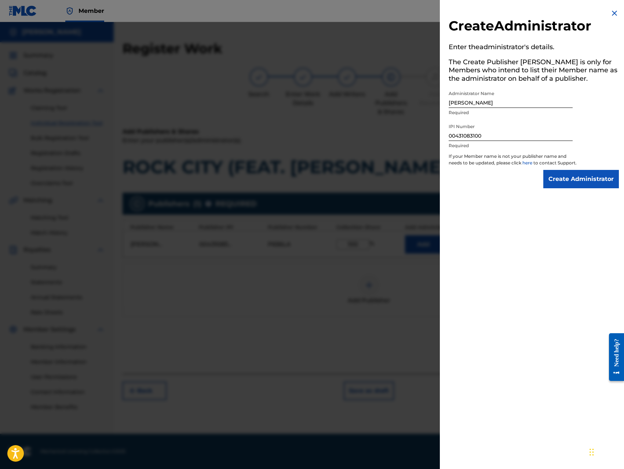
click at [563, 188] on input "Create Administrator" at bounding box center [581, 179] width 76 height 18
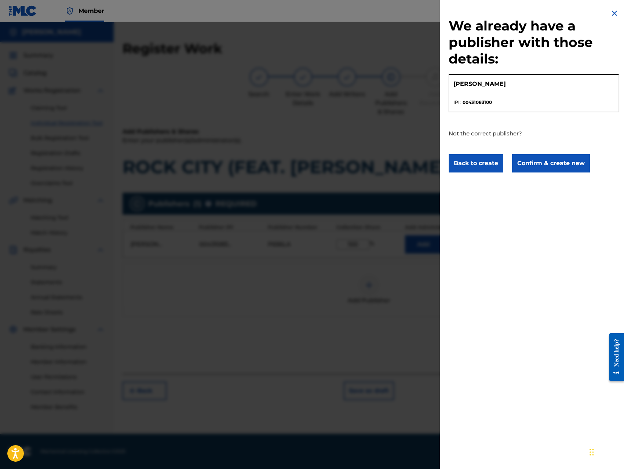
click at [554, 164] on button "Confirm & create new" at bounding box center [551, 163] width 78 height 18
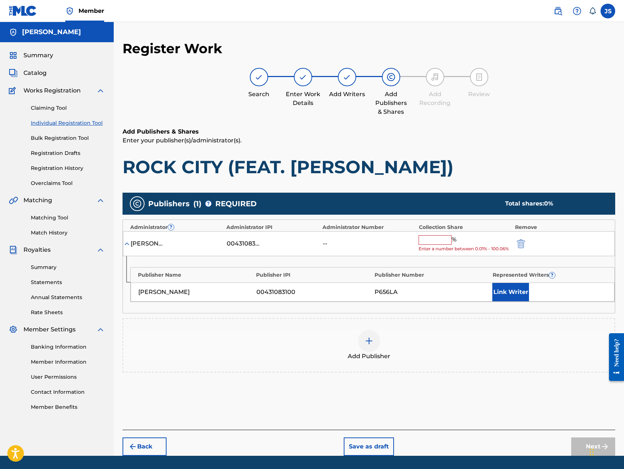
click at [436, 237] on input "text" at bounding box center [434, 240] width 33 height 10
type input "100"
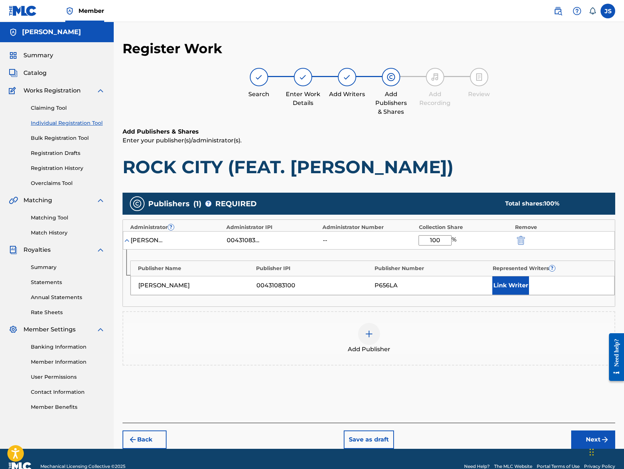
click at [499, 286] on button "Link Writer" at bounding box center [510, 285] width 37 height 18
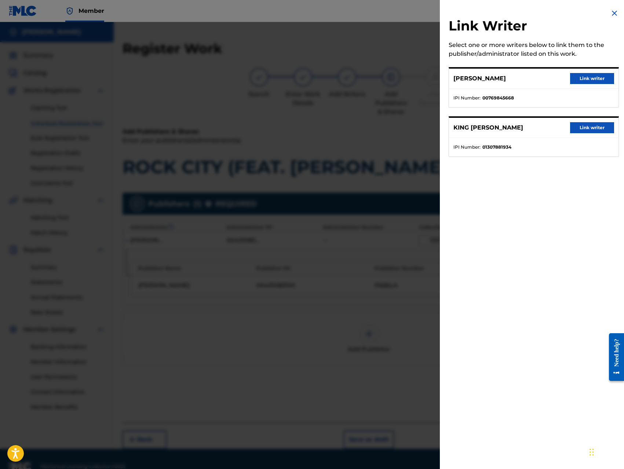
click at [597, 80] on button "Link writer" at bounding box center [592, 78] width 44 height 11
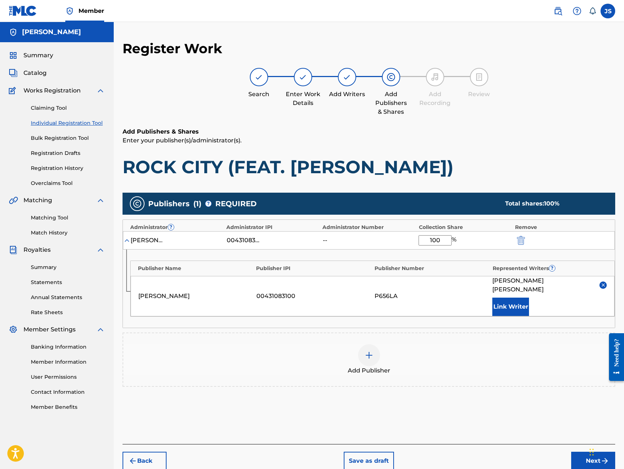
click at [503, 304] on button "Link Writer" at bounding box center [510, 306] width 37 height 18
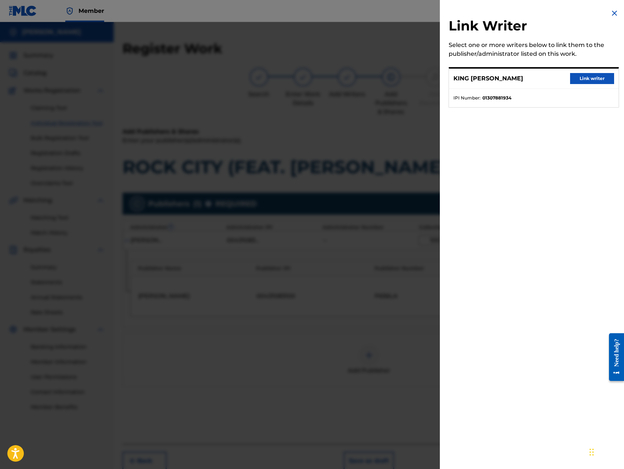
click at [589, 79] on button "Link writer" at bounding box center [592, 78] width 44 height 11
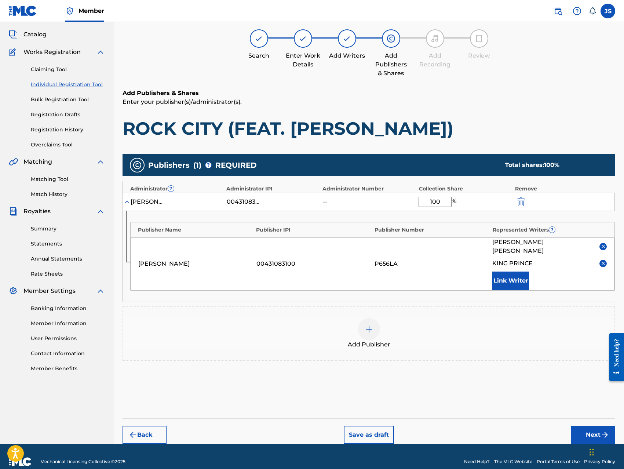
scroll to position [40, 0]
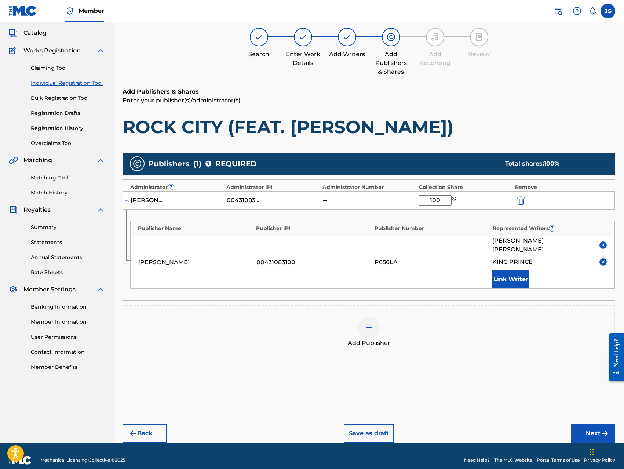
click at [582, 424] on button "Next" at bounding box center [593, 433] width 44 height 18
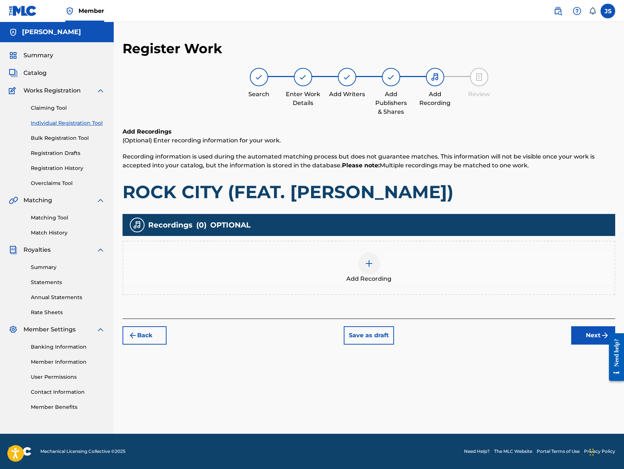
click at [369, 271] on div at bounding box center [369, 263] width 22 height 22
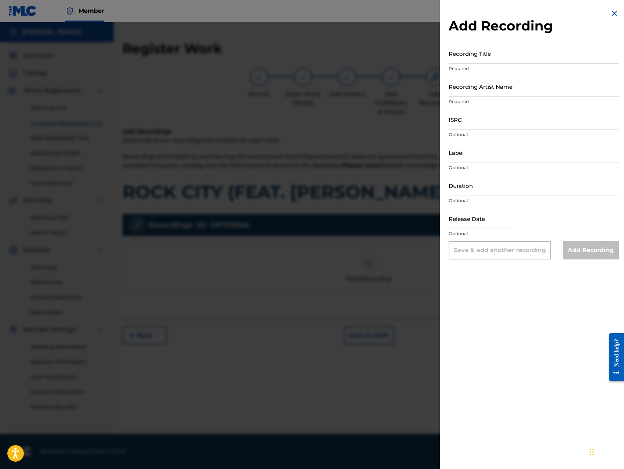
click at [509, 55] on input "Recording Title" at bounding box center [533, 53] width 170 height 21
paste input "ROCK CITY (FEAT. BOBBY JOHN)"
type input "ROCK CITY (FEAT. BOBBY JOHN)"
click at [516, 86] on input "Recording Artist Name" at bounding box center [533, 86] width 170 height 21
type input "King [PERSON_NAME]"
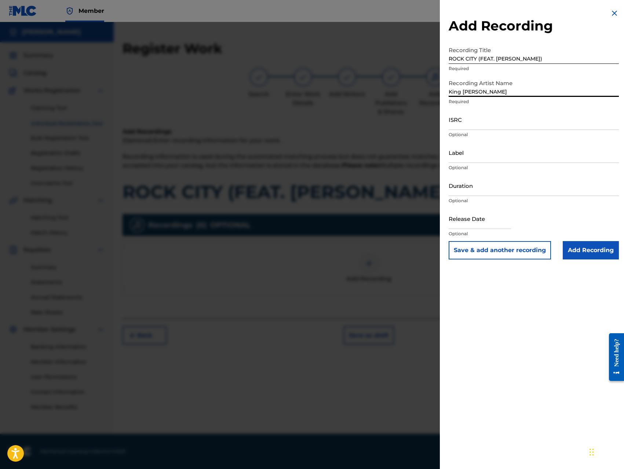
click at [498, 127] on input "ISRC" at bounding box center [533, 119] width 170 height 21
type input "QZ8XZ1700055"
click at [500, 155] on input "Label" at bounding box center [533, 152] width 170 height 21
type input "Trillionaire Music LLC"
click at [574, 254] on input "Add Recording" at bounding box center [591, 250] width 56 height 18
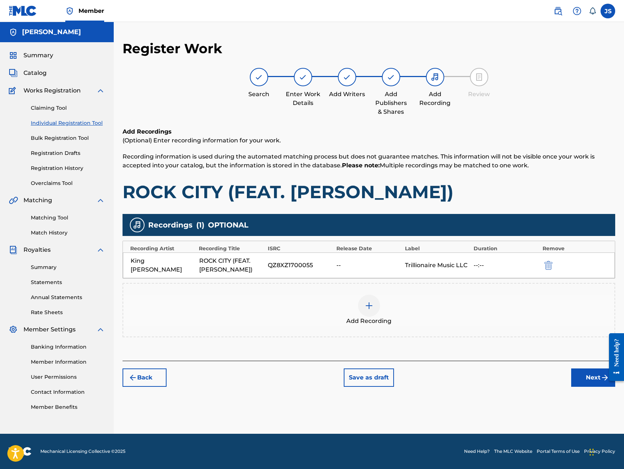
click at [589, 382] on button "Next" at bounding box center [593, 377] width 44 height 18
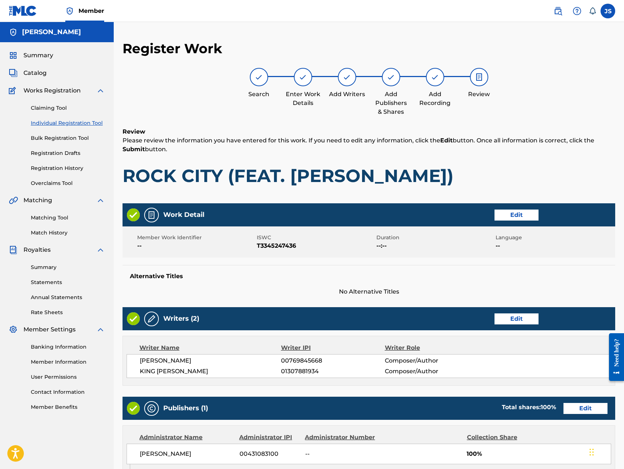
scroll to position [206, 0]
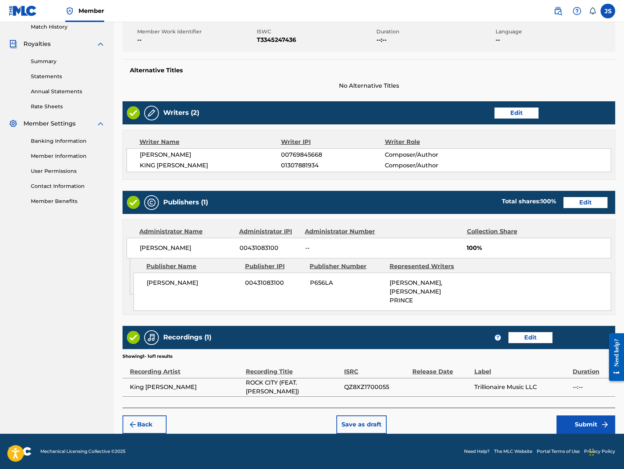
click at [567, 421] on button "Submit" at bounding box center [585, 424] width 59 height 18
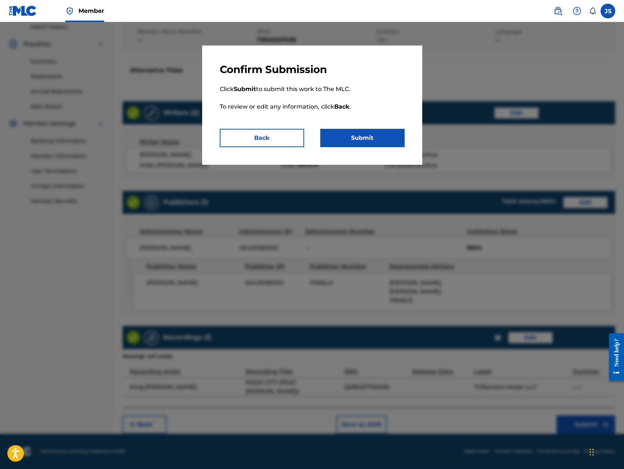
click at [377, 132] on button "Submit" at bounding box center [362, 138] width 84 height 18
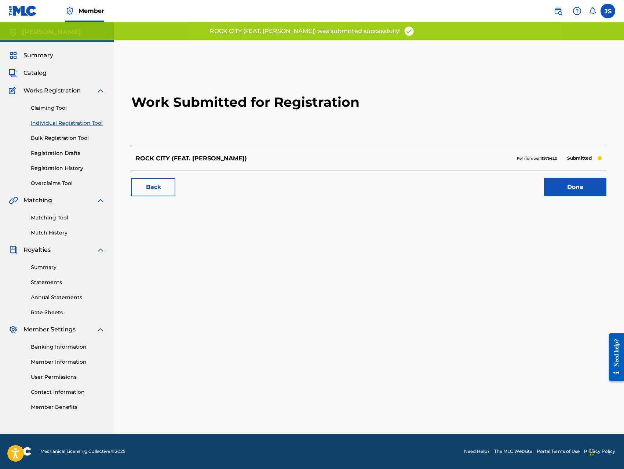
click at [562, 186] on link "Done" at bounding box center [575, 187] width 62 height 18
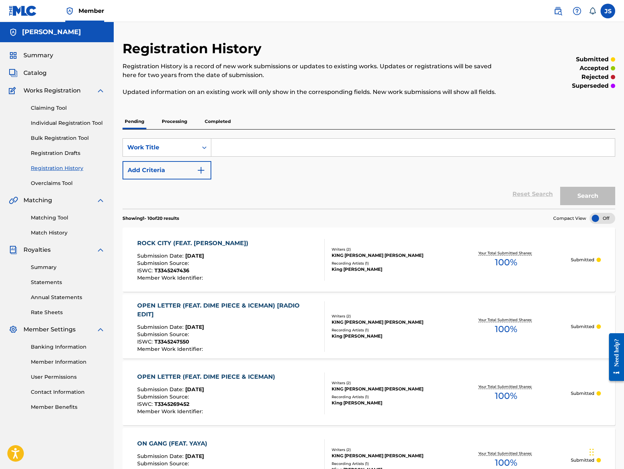
click at [78, 124] on link "Individual Registration Tool" at bounding box center [68, 123] width 74 height 8
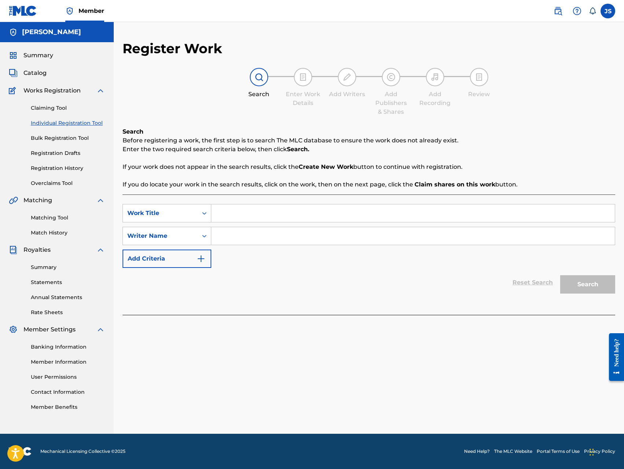
click at [233, 212] on input "Search Form" at bounding box center [412, 213] width 403 height 18
paste input "SHOW STOPPER [RADIO EDIT]"
click at [267, 213] on input "SHOW STOPPER [RADIO EDIT]" at bounding box center [412, 213] width 403 height 18
type input "SHOW STOPPER feat. Mystikal [RADIO EDIT]"
click at [265, 235] on input "Search Form" at bounding box center [412, 236] width 403 height 18
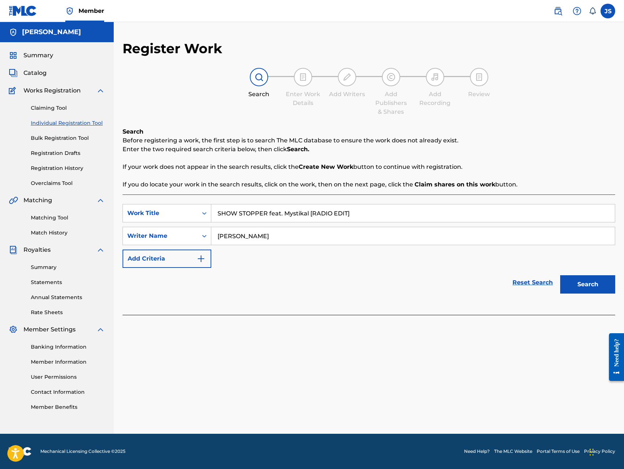
type input "[PERSON_NAME]"
click at [560, 275] on button "Search" at bounding box center [587, 284] width 55 height 18
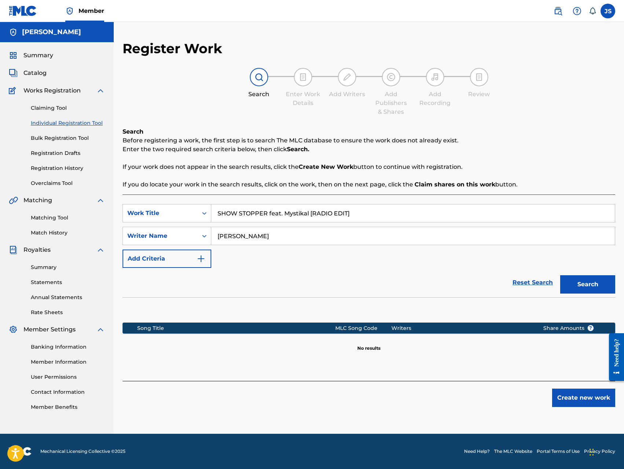
click at [557, 394] on button "Create new work" at bounding box center [583, 397] width 63 height 18
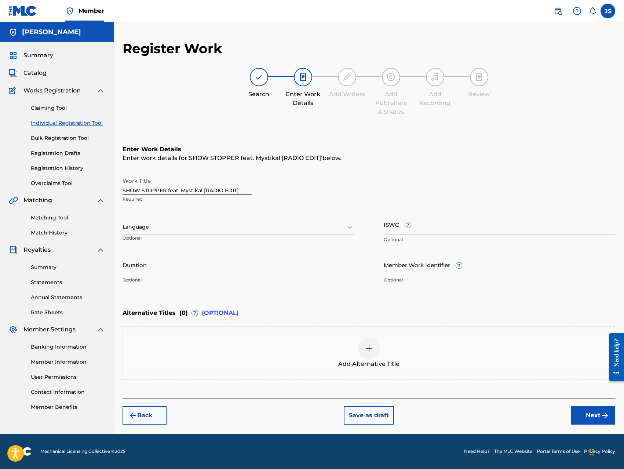
click at [425, 227] on input "ISWC ?" at bounding box center [500, 224] width 232 height 21
type input "T-334526933-8"
click at [499, 411] on div "Back Save as draft Next" at bounding box center [368, 411] width 492 height 26
click at [584, 417] on button "Next" at bounding box center [593, 415] width 44 height 18
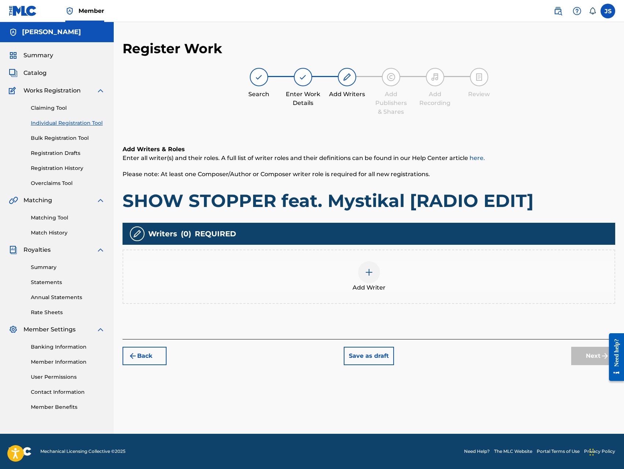
click at [369, 275] on img at bounding box center [369, 272] width 9 height 9
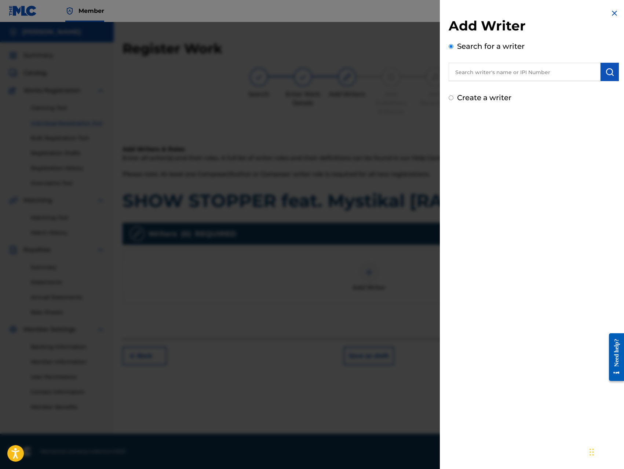
click at [534, 66] on input "text" at bounding box center [524, 72] width 152 height 18
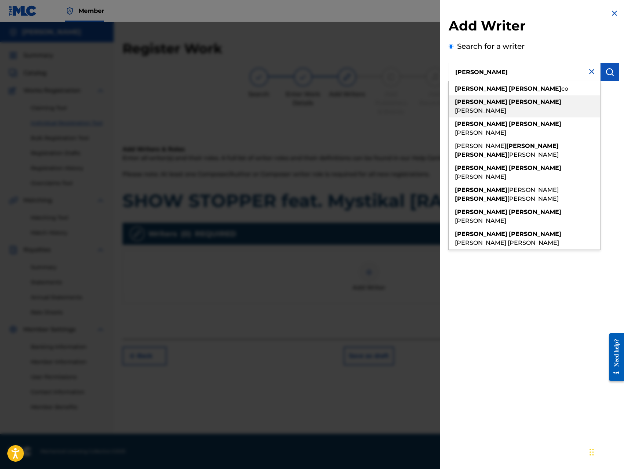
click at [506, 107] on span "[PERSON_NAME]" at bounding box center [480, 110] width 51 height 7
type input "[PERSON_NAME]"
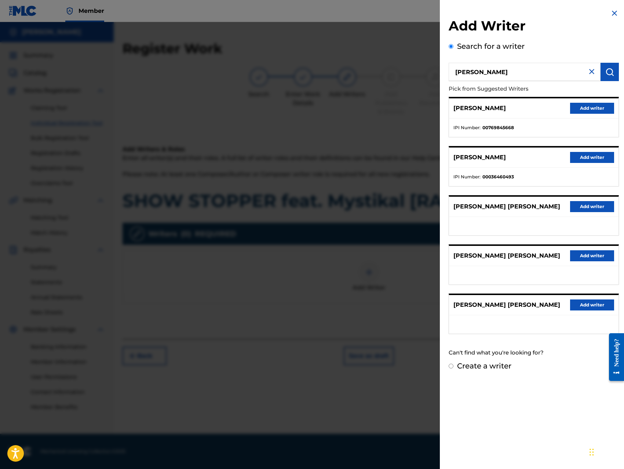
click at [575, 109] on button "Add writer" at bounding box center [592, 108] width 44 height 11
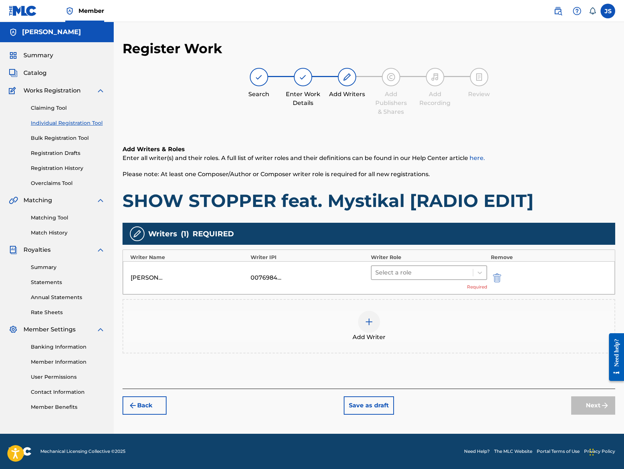
click at [421, 271] on div at bounding box center [422, 272] width 94 height 10
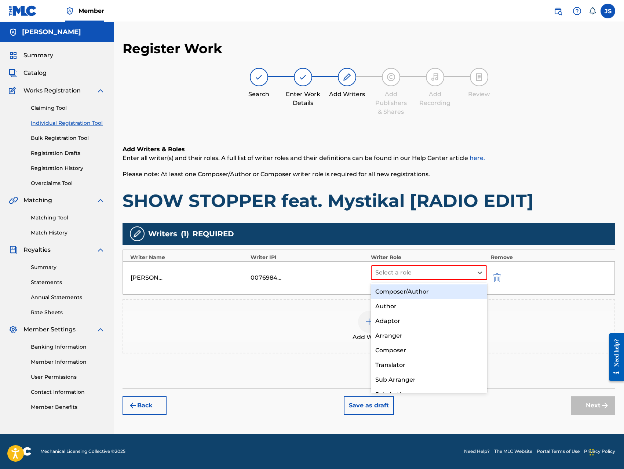
click at [413, 289] on div "Composer/Author" at bounding box center [429, 291] width 116 height 15
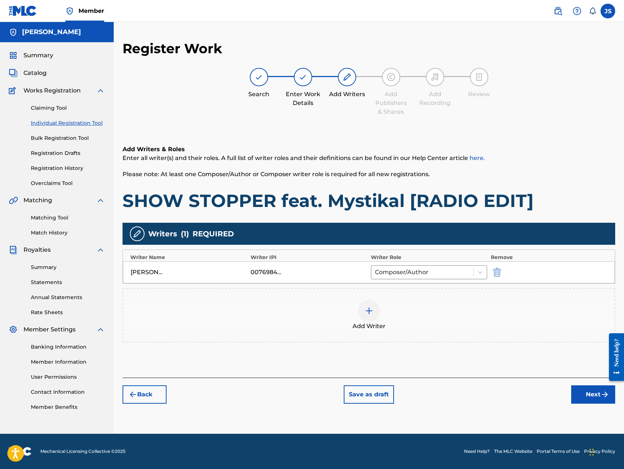
click at [369, 311] on img at bounding box center [369, 310] width 9 height 9
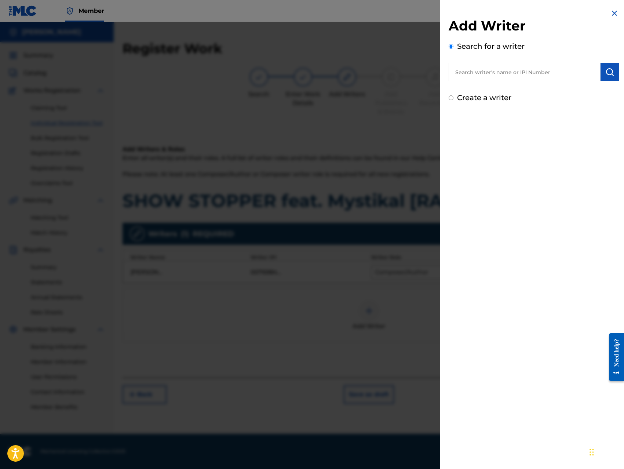
click at [549, 71] on input "text" at bounding box center [524, 72] width 152 height 18
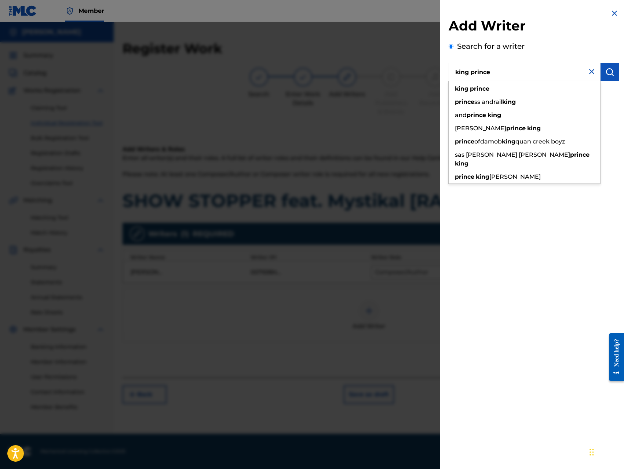
type input "king prince"
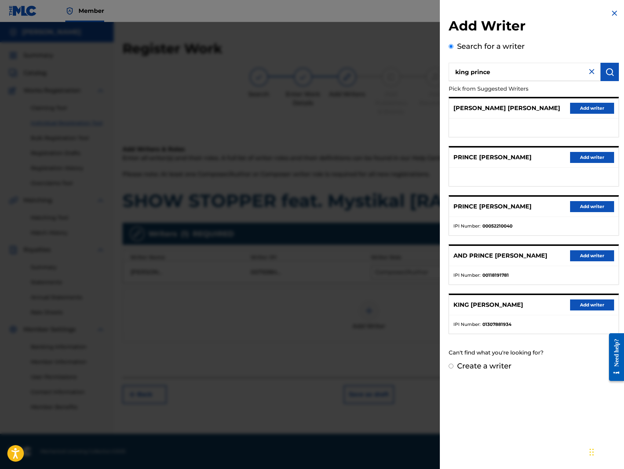
click at [589, 309] on button "Add writer" at bounding box center [592, 304] width 44 height 11
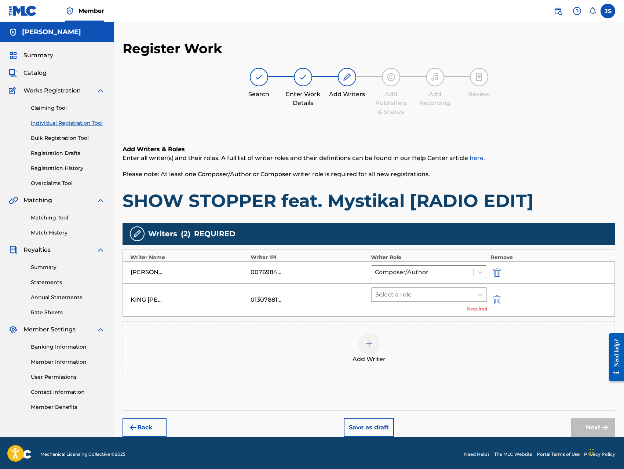
click at [443, 294] on div at bounding box center [422, 294] width 94 height 10
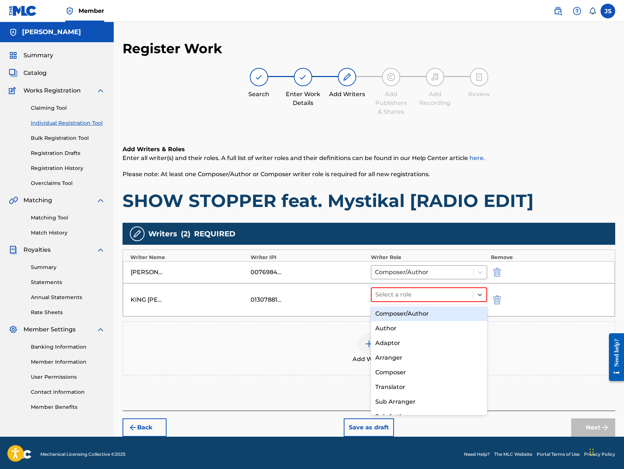
click at [429, 312] on div "Composer/Author" at bounding box center [429, 313] width 116 height 15
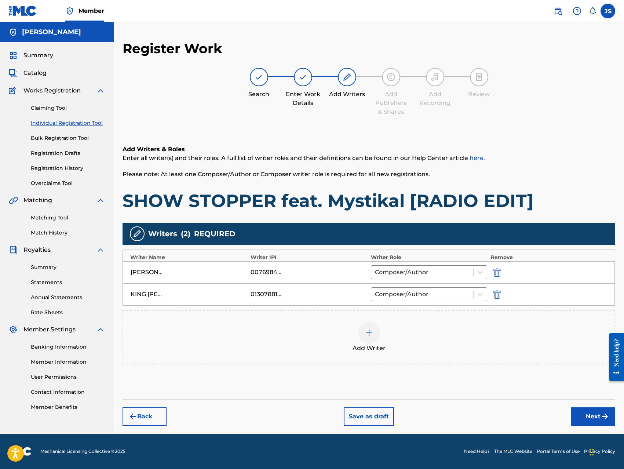
click at [582, 418] on button "Next" at bounding box center [593, 416] width 44 height 18
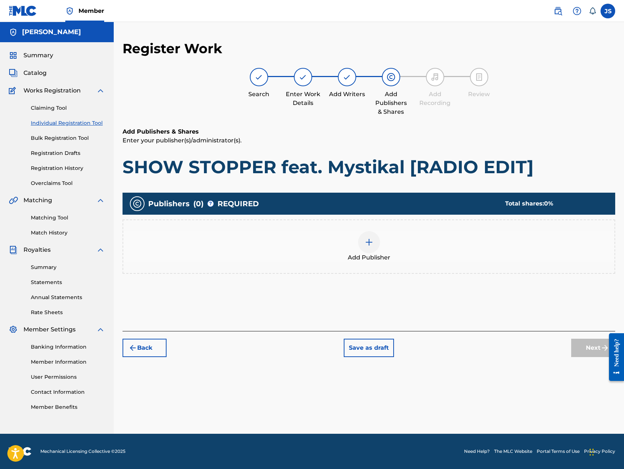
click at [368, 245] on img at bounding box center [369, 242] width 9 height 9
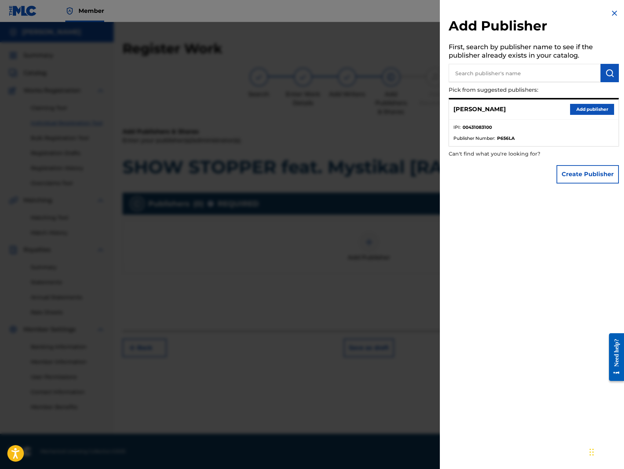
click at [587, 114] on button "Add publisher" at bounding box center [592, 109] width 44 height 11
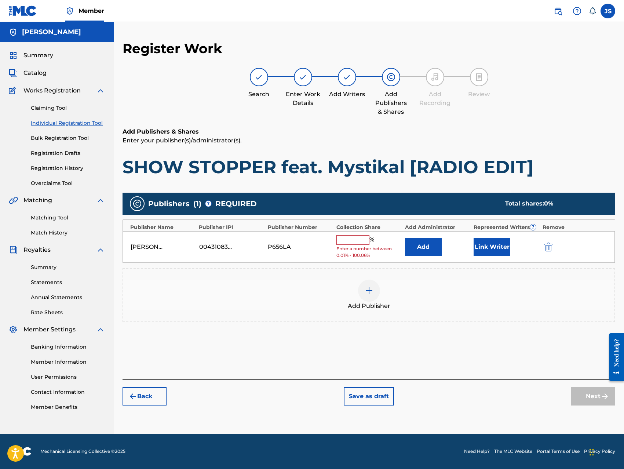
click at [340, 239] on input "text" at bounding box center [352, 240] width 33 height 10
type input "100"
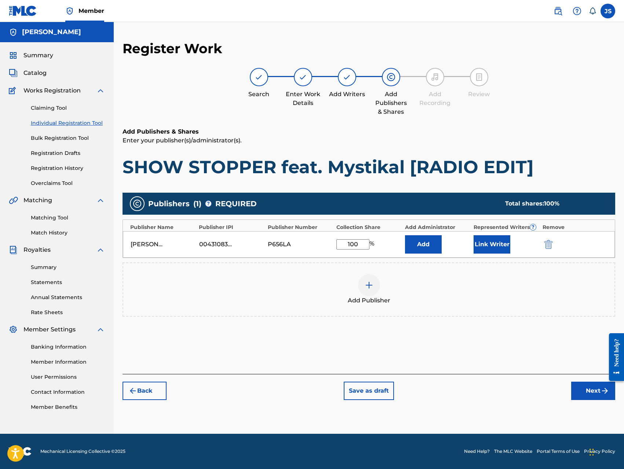
click at [429, 247] on button "Add" at bounding box center [423, 244] width 37 height 18
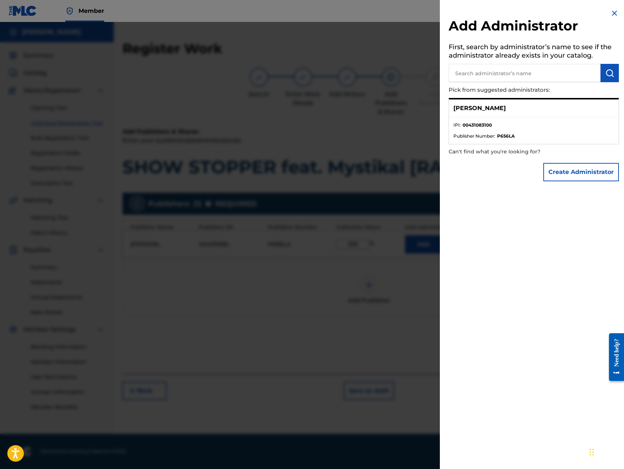
click at [565, 173] on button "Create Administrator" at bounding box center [581, 172] width 76 height 18
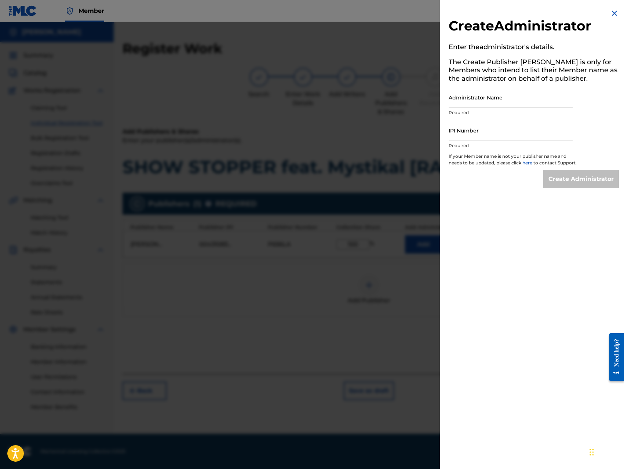
click at [541, 100] on input "Administrator Name" at bounding box center [510, 97] width 124 height 21
type input "[PERSON_NAME]"
click at [509, 135] on input "IPI Number" at bounding box center [510, 130] width 124 height 21
type input "00431083100"
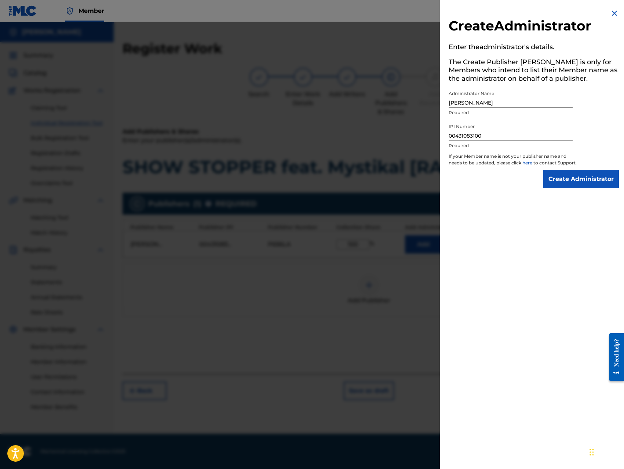
click at [570, 188] on input "Create Administrator" at bounding box center [581, 179] width 76 height 18
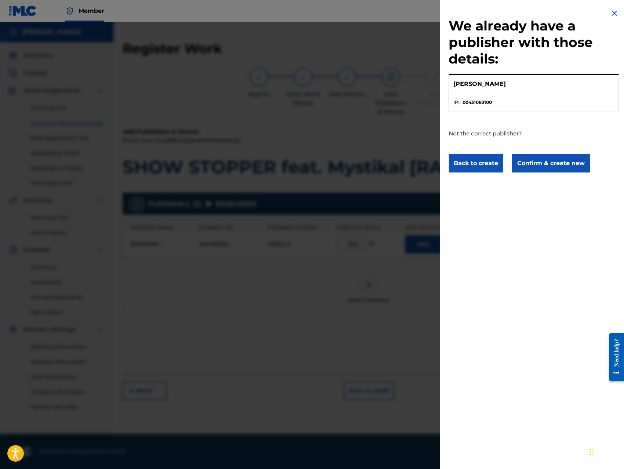
click at [560, 168] on button "Confirm & create new" at bounding box center [551, 163] width 78 height 18
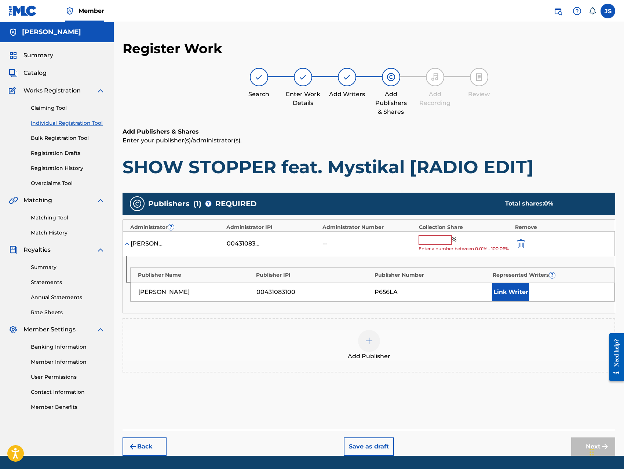
click at [440, 237] on input "text" at bounding box center [434, 240] width 33 height 10
type input "100"
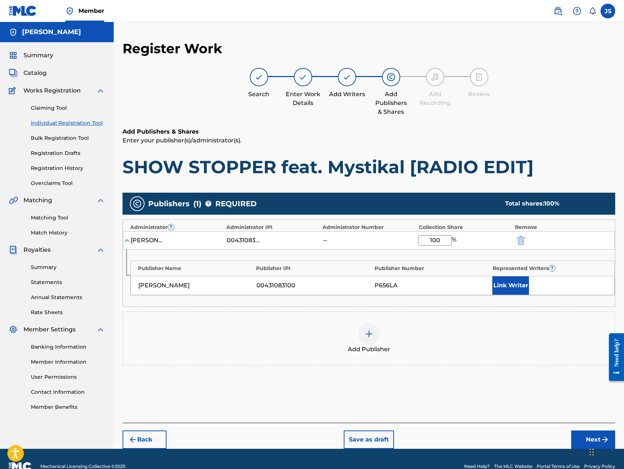
click at [510, 286] on button "Link Writer" at bounding box center [510, 285] width 37 height 18
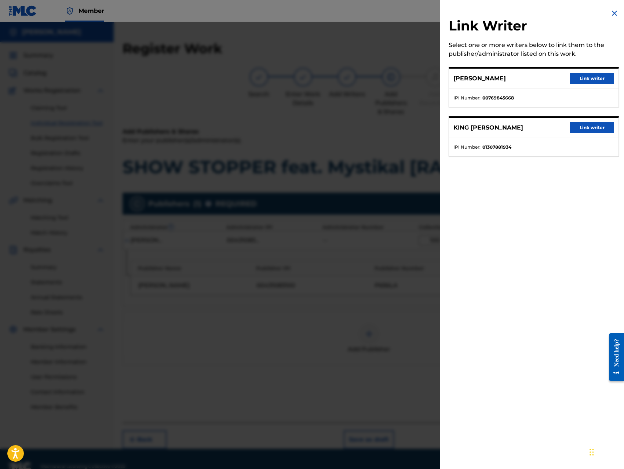
click at [593, 76] on button "Link writer" at bounding box center [592, 78] width 44 height 11
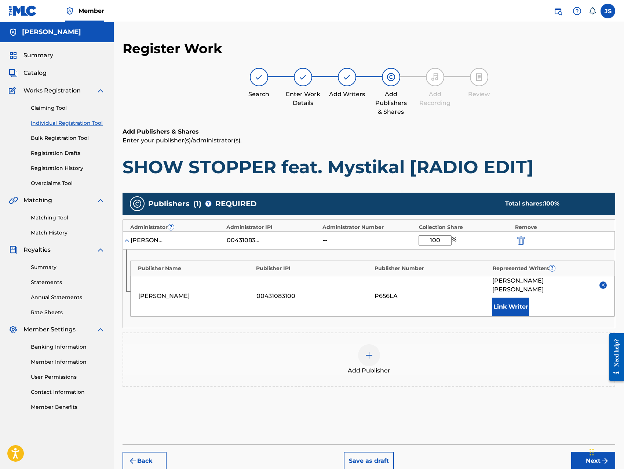
click at [499, 300] on button "Link Writer" at bounding box center [510, 306] width 37 height 18
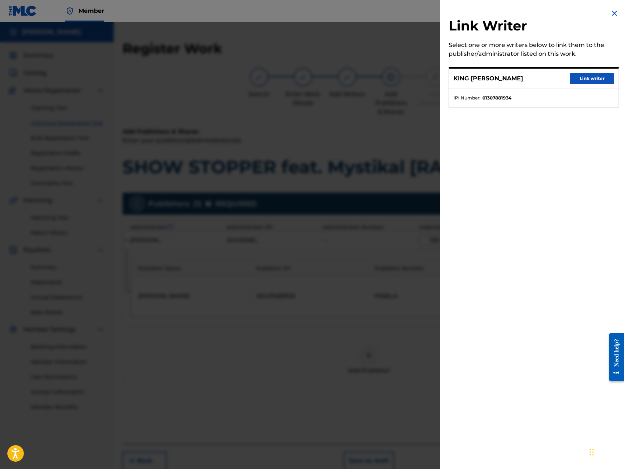
click at [589, 79] on button "Link writer" at bounding box center [592, 78] width 44 height 11
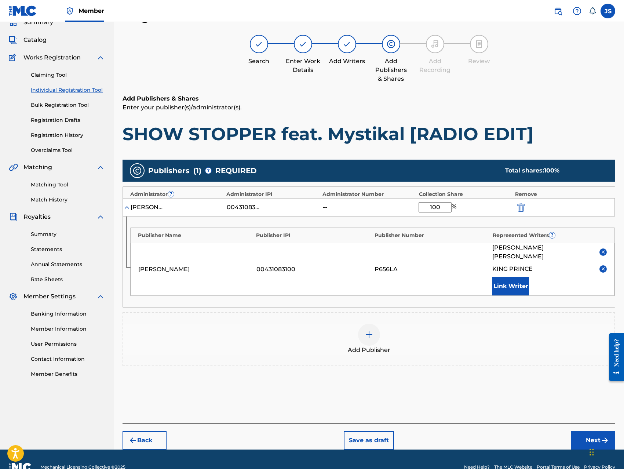
scroll to position [40, 0]
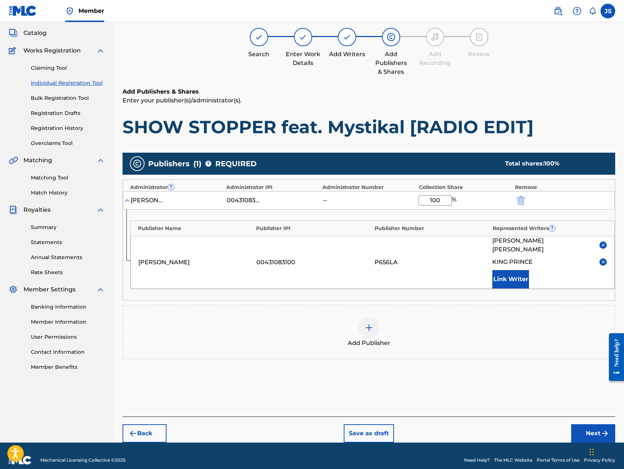
click at [576, 424] on button "Next" at bounding box center [593, 433] width 44 height 18
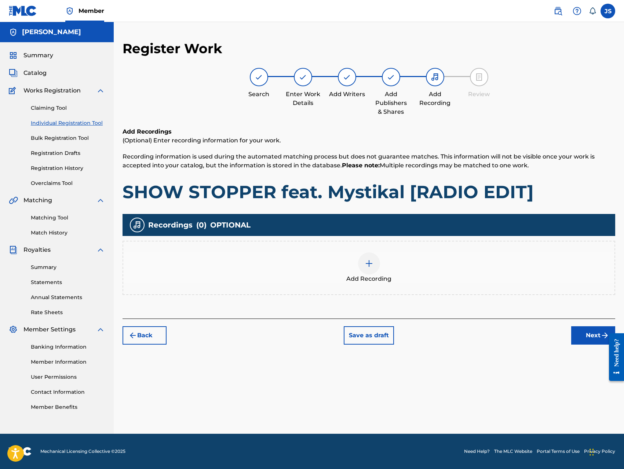
click at [375, 266] on div at bounding box center [369, 263] width 22 height 22
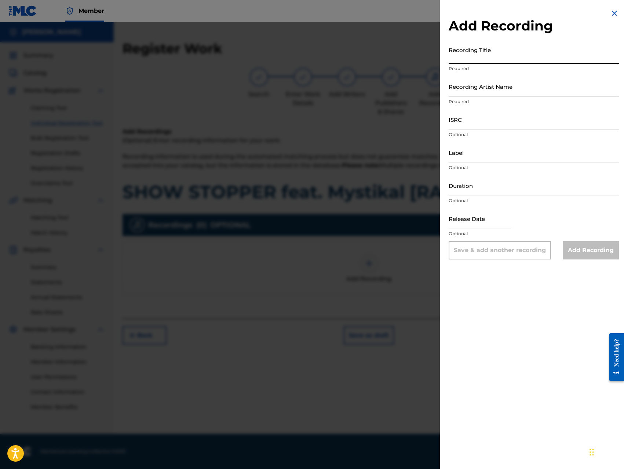
click at [532, 60] on input "Recording Title" at bounding box center [533, 53] width 170 height 21
paste input "SHOW STOPPER [RADIO EDIT]"
click at [495, 59] on input "SHOW STOPPER [RADIO EDIT]" at bounding box center [533, 53] width 170 height 21
type input "SHOW STOPPER feat. Mystikal [RADIO EDIT]"
click at [524, 90] on input "Recording Artist Name" at bounding box center [533, 86] width 170 height 21
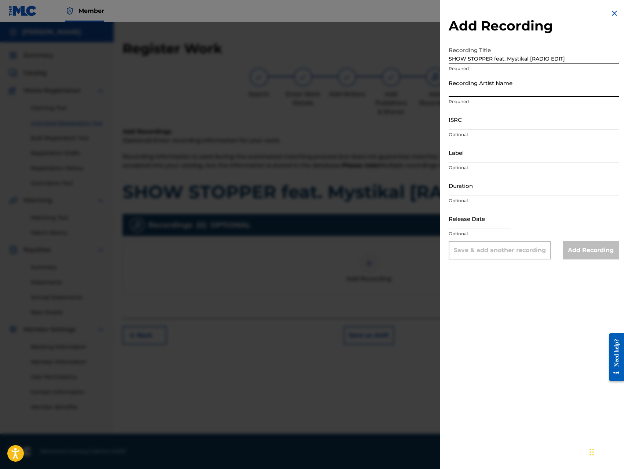
type input "King [PERSON_NAME]"
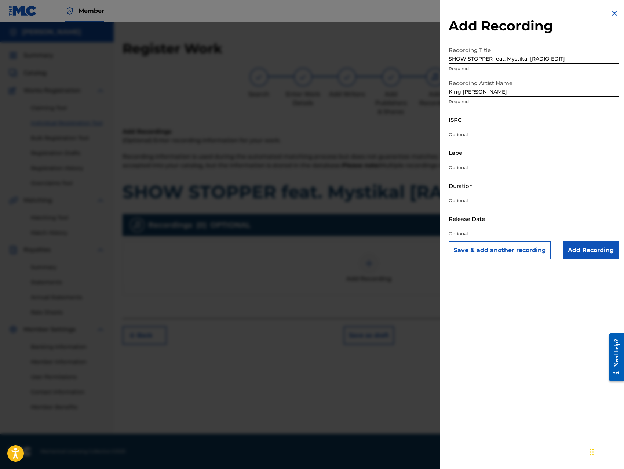
click at [503, 125] on input "ISRC" at bounding box center [533, 119] width 170 height 21
type input "QZ8XZ1700039"
click at [501, 160] on input "Label" at bounding box center [533, 152] width 170 height 21
type input "Trillionaire Music LLC"
click at [571, 255] on input "Add Recording" at bounding box center [591, 250] width 56 height 18
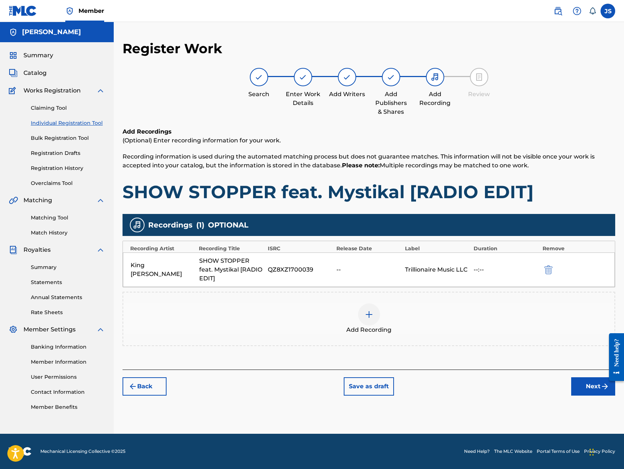
click at [589, 388] on button "Next" at bounding box center [593, 386] width 44 height 18
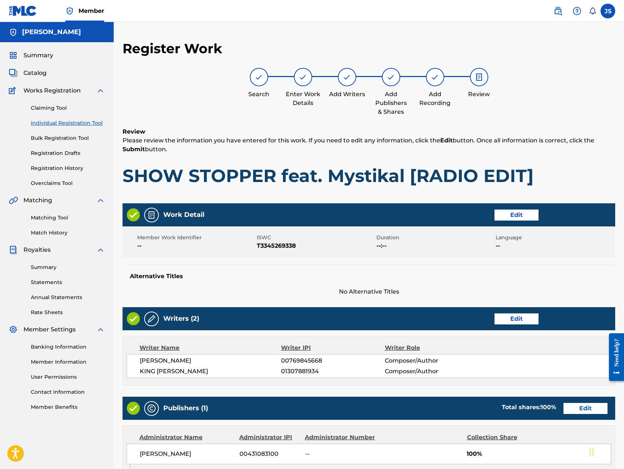
scroll to position [206, 0]
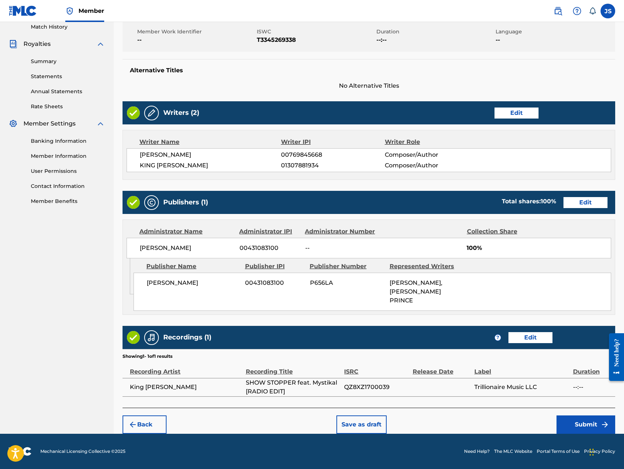
click at [573, 424] on button "Submit" at bounding box center [585, 424] width 59 height 18
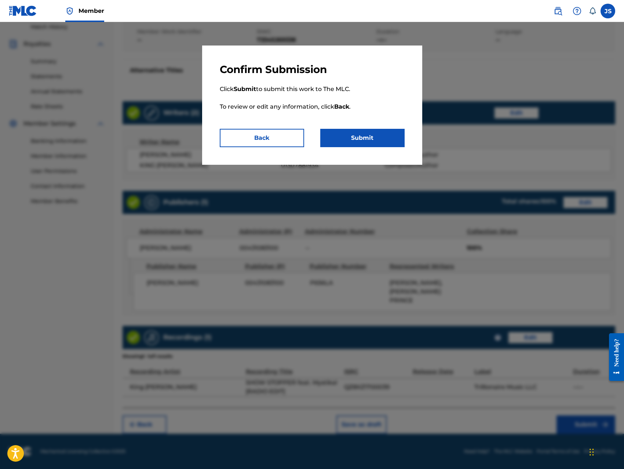
click at [378, 138] on button "Submit" at bounding box center [362, 138] width 84 height 18
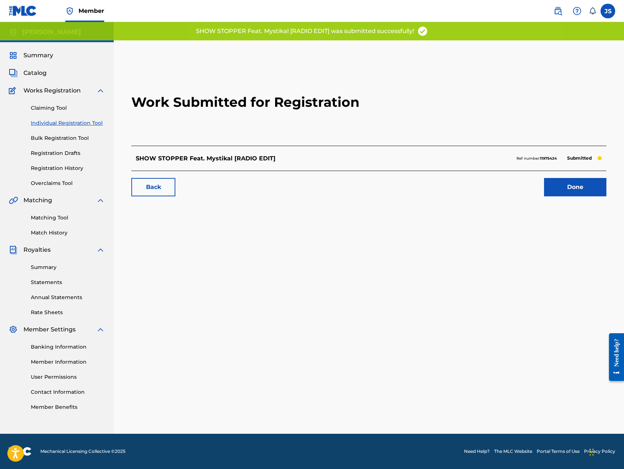
click at [569, 188] on link "Done" at bounding box center [575, 187] width 62 height 18
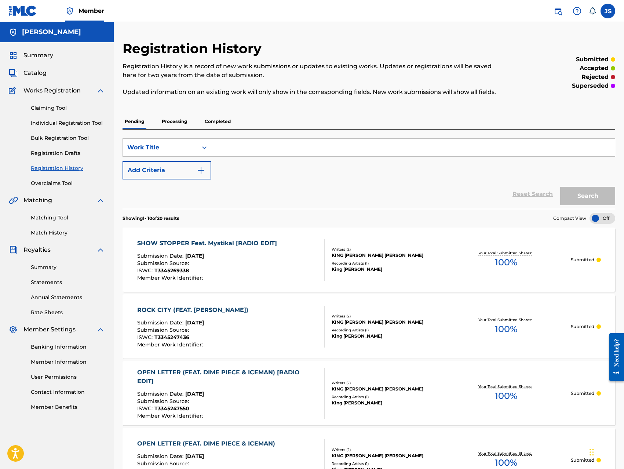
click at [67, 123] on link "Individual Registration Tool" at bounding box center [68, 123] width 74 height 8
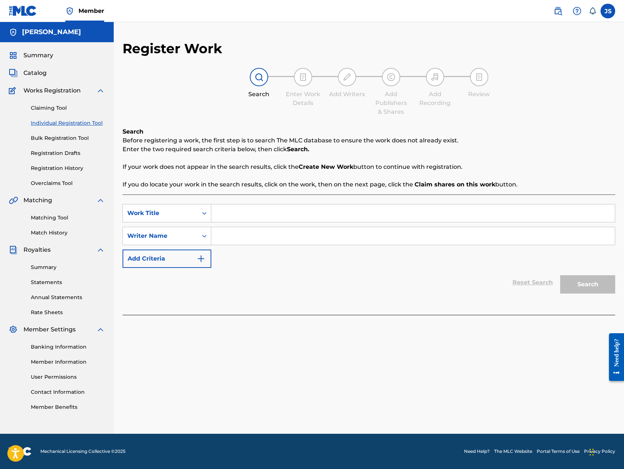
click at [227, 210] on input "Search Form" at bounding box center [412, 213] width 403 height 18
paste input "SMELL LIKE MONEY (FEAT. TWINKLE)"
type input "SMELL LIKE MONEY (FEAT. TWINKLE)"
click at [261, 239] on input "Search Form" at bounding box center [412, 236] width 403 height 18
type input "[PERSON_NAME]"
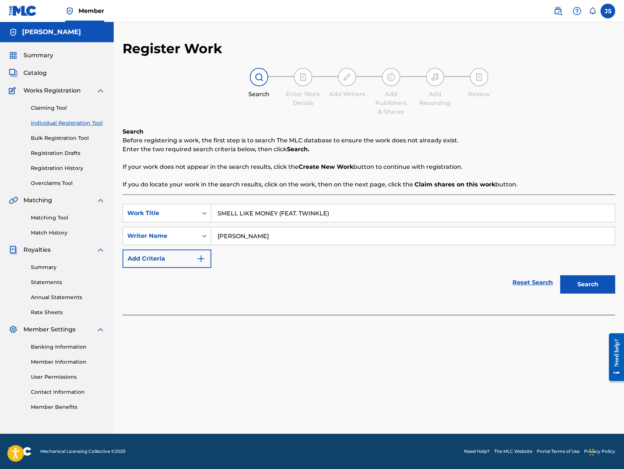
click at [560, 275] on button "Search" at bounding box center [587, 284] width 55 height 18
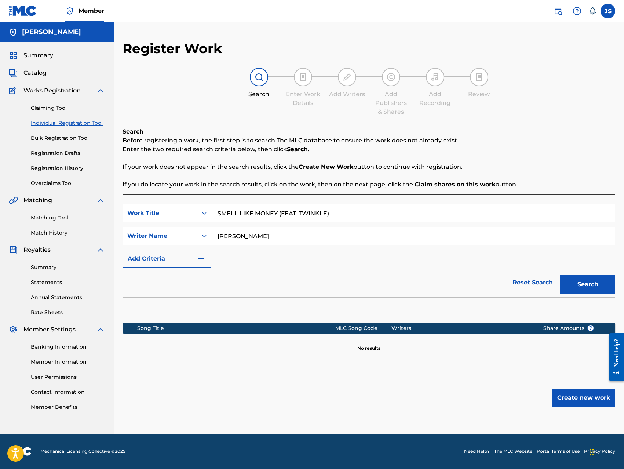
click at [572, 394] on button "Create new work" at bounding box center [583, 397] width 63 height 18
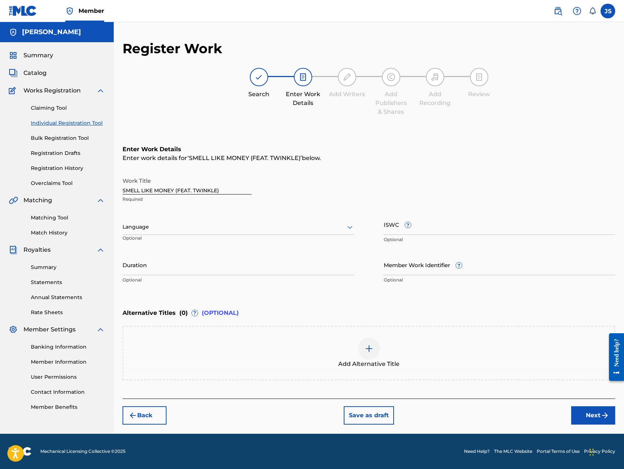
click at [457, 226] on input "ISWC ?" at bounding box center [500, 224] width 232 height 21
type input "T-334524734-5"
click at [511, 406] on div "Back Save as draft Next" at bounding box center [368, 411] width 492 height 26
click at [582, 414] on button "Next" at bounding box center [593, 415] width 44 height 18
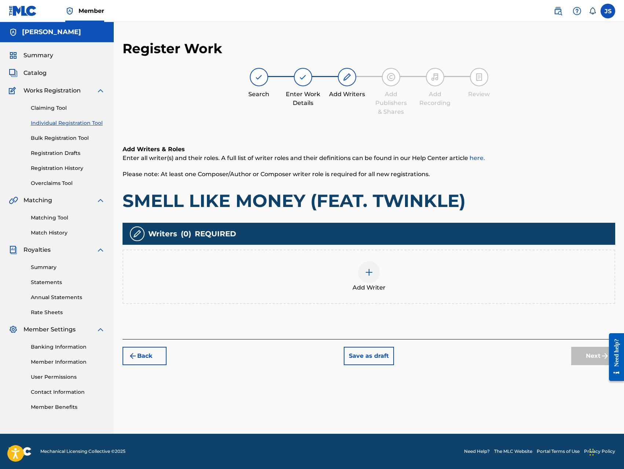
click at [375, 278] on div at bounding box center [369, 272] width 22 height 22
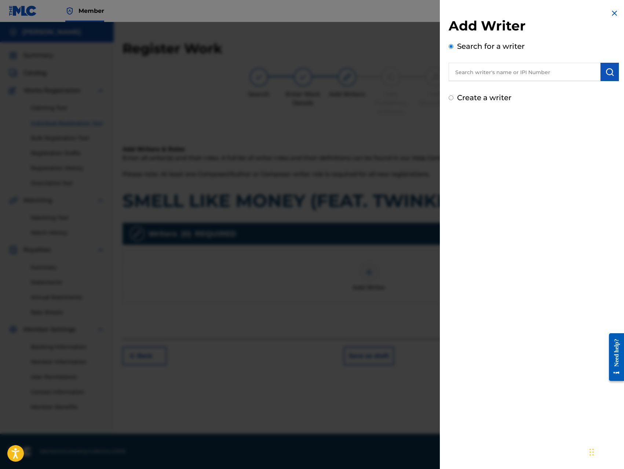
click at [535, 72] on input "text" at bounding box center [524, 72] width 152 height 18
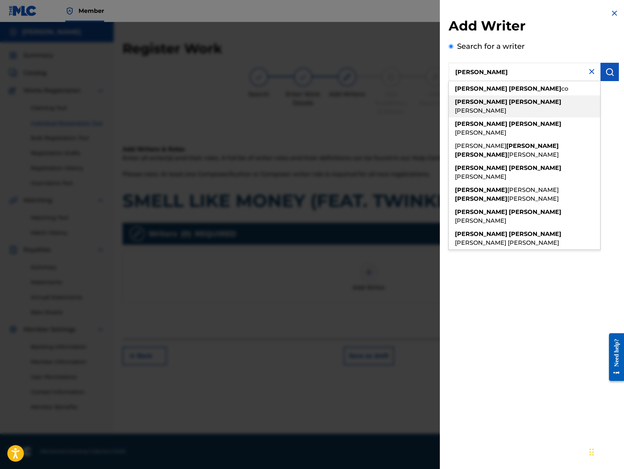
click at [506, 107] on span "[PERSON_NAME]" at bounding box center [480, 110] width 51 height 7
type input "[PERSON_NAME]"
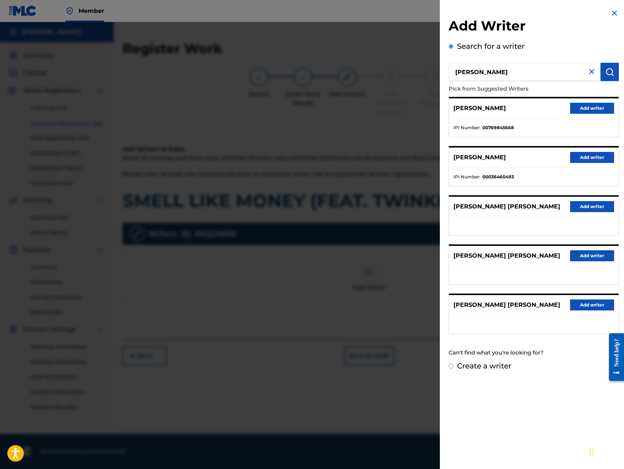
click at [579, 107] on button "Add writer" at bounding box center [592, 108] width 44 height 11
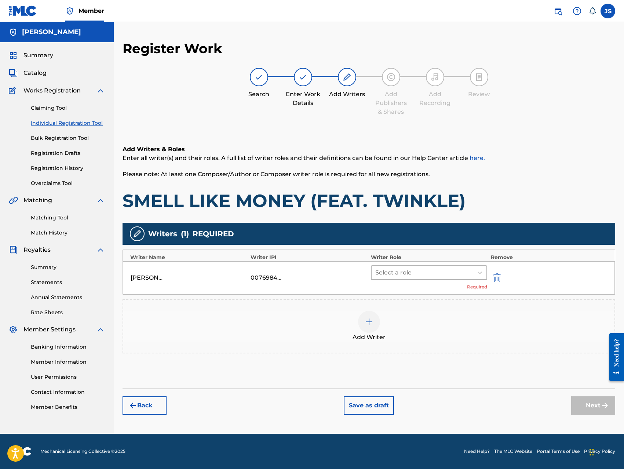
click at [428, 270] on div at bounding box center [422, 272] width 94 height 10
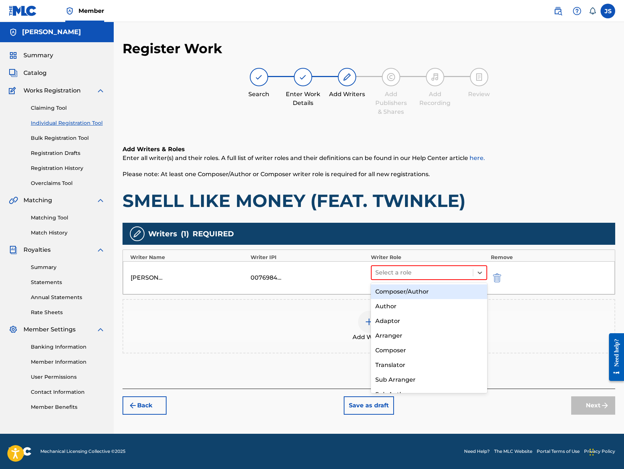
click at [410, 289] on div "Composer/Author" at bounding box center [429, 291] width 116 height 15
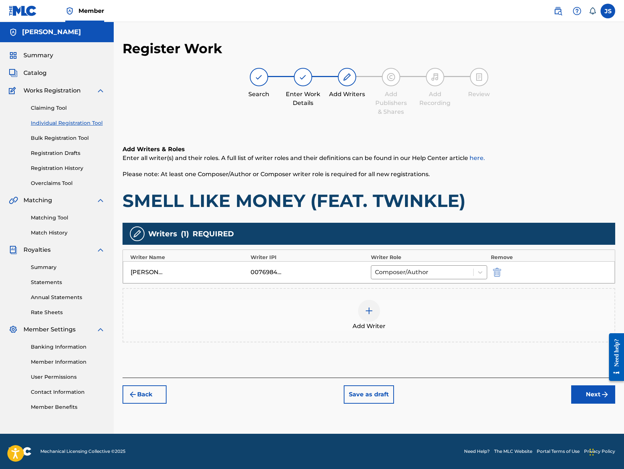
click at [376, 309] on div at bounding box center [369, 311] width 22 height 22
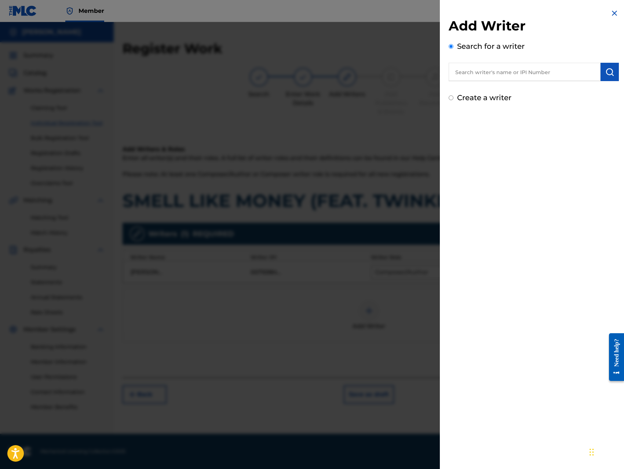
click at [534, 77] on input "text" at bounding box center [524, 72] width 152 height 18
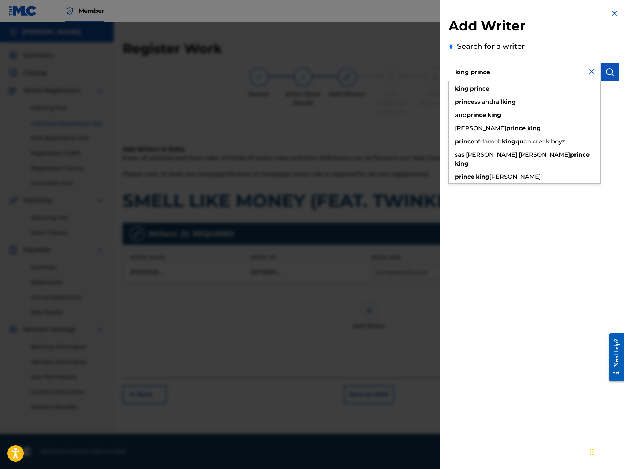
type input "king prince"
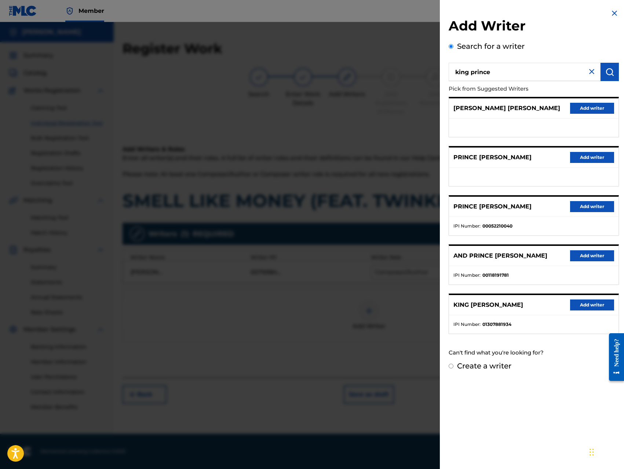
click at [581, 303] on button "Add writer" at bounding box center [592, 304] width 44 height 11
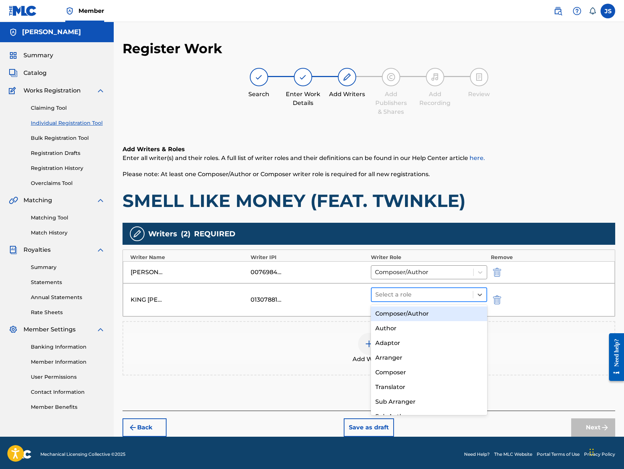
click at [436, 295] on div at bounding box center [422, 294] width 94 height 10
click at [414, 316] on div "Composer/Author" at bounding box center [429, 313] width 116 height 15
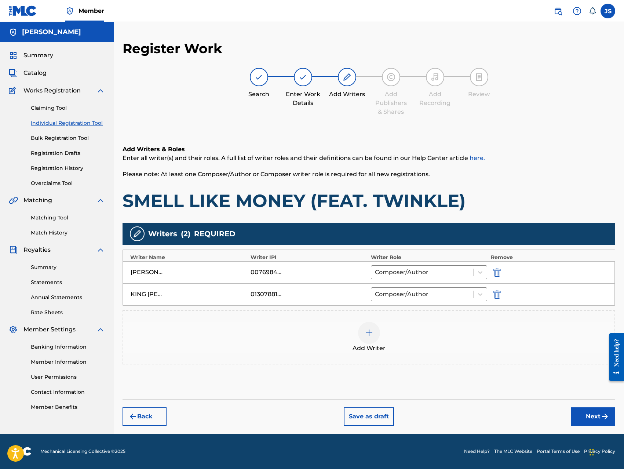
click at [590, 417] on button "Next" at bounding box center [593, 416] width 44 height 18
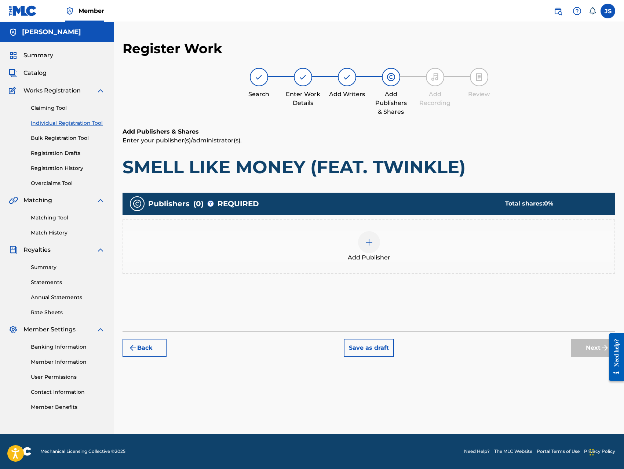
click at [376, 242] on div at bounding box center [369, 242] width 22 height 22
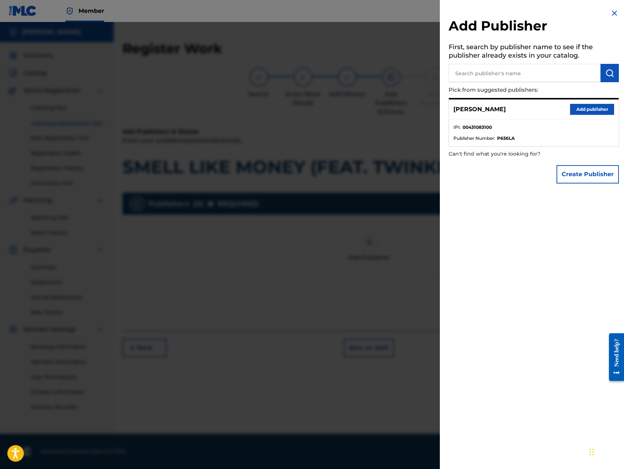
click at [595, 111] on button "Add publisher" at bounding box center [592, 109] width 44 height 11
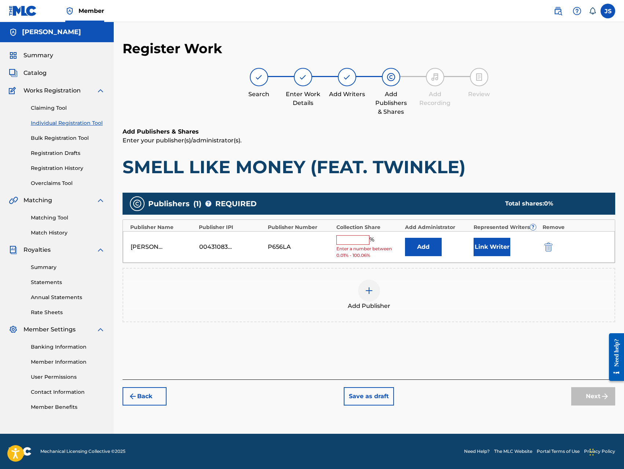
click at [357, 239] on input "text" at bounding box center [352, 240] width 33 height 10
type input "100"
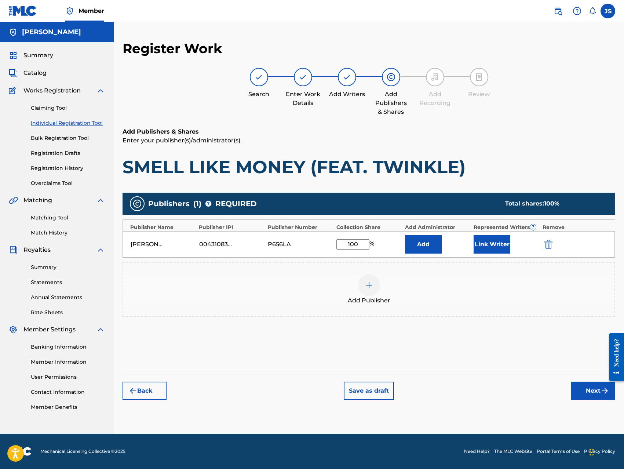
click at [422, 249] on button "Add" at bounding box center [423, 244] width 37 height 18
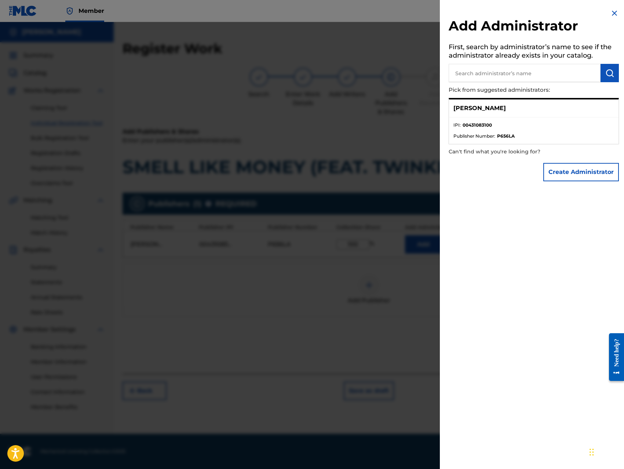
click at [556, 175] on button "Create Administrator" at bounding box center [581, 172] width 76 height 18
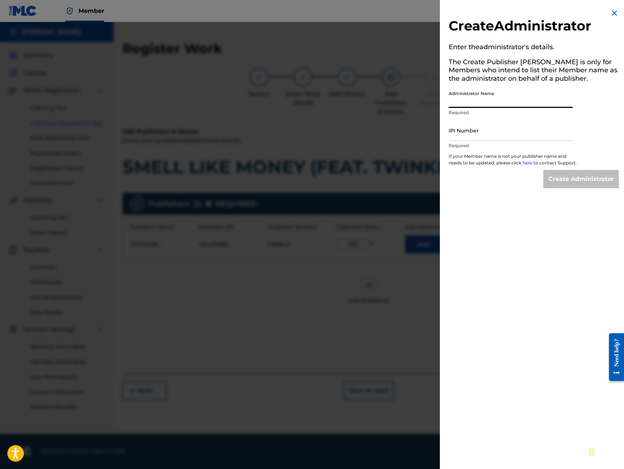
click at [517, 96] on input "Administrator Name" at bounding box center [510, 97] width 124 height 21
type input "[PERSON_NAME]"
click at [492, 125] on input "IPI Number" at bounding box center [510, 130] width 124 height 21
type input "00431083100"
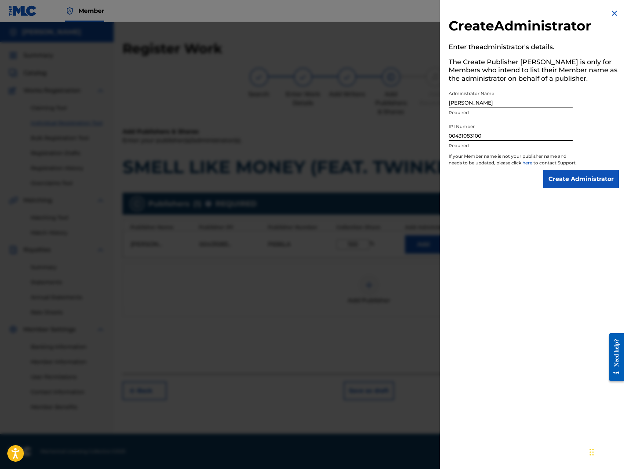
click at [564, 188] on input "Create Administrator" at bounding box center [581, 179] width 76 height 18
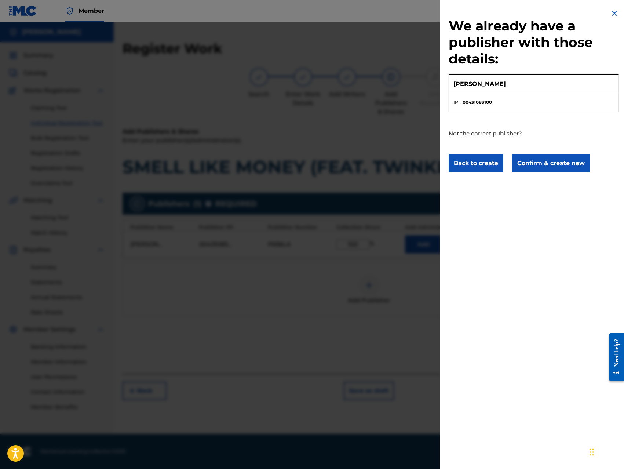
click at [553, 164] on button "Confirm & create new" at bounding box center [551, 163] width 78 height 18
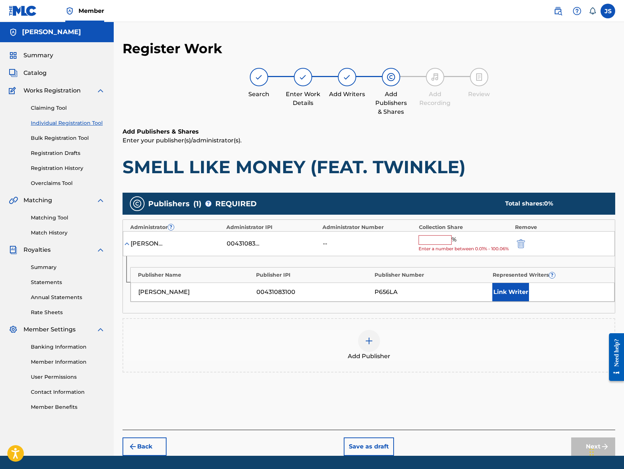
click at [429, 241] on input "text" at bounding box center [434, 240] width 33 height 10
type input "100"
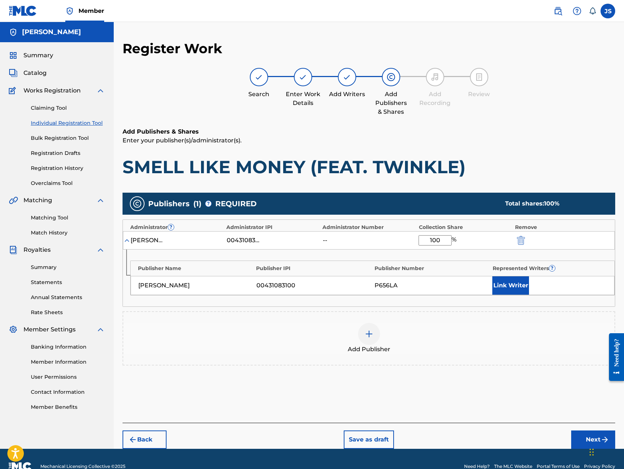
click at [506, 292] on button "Link Writer" at bounding box center [510, 285] width 37 height 18
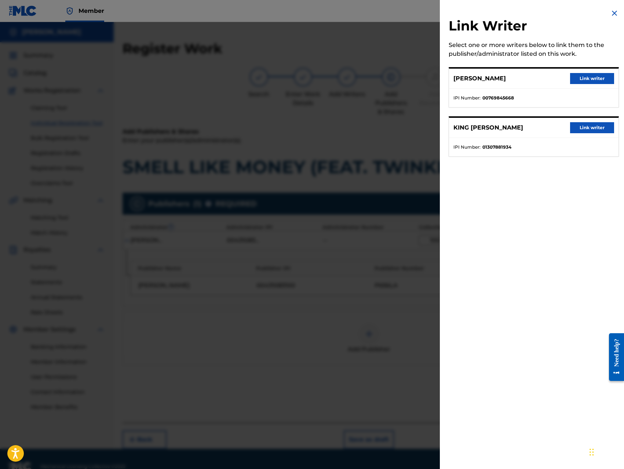
click at [589, 78] on button "Link writer" at bounding box center [592, 78] width 44 height 11
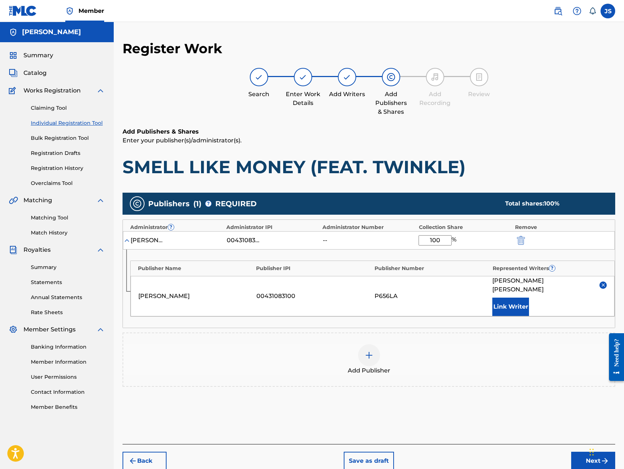
click at [510, 299] on button "Link Writer" at bounding box center [510, 306] width 37 height 18
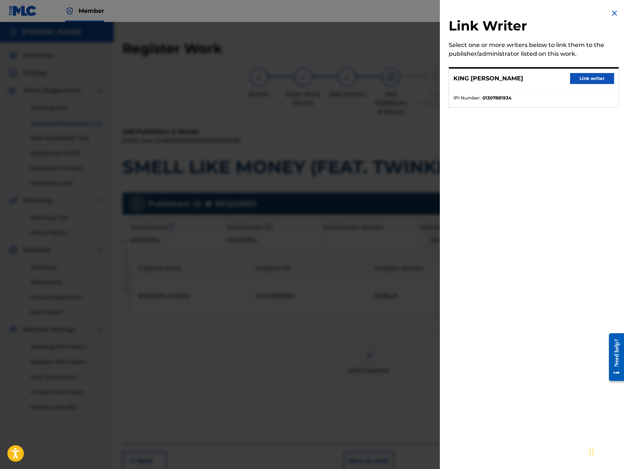
click at [592, 78] on button "Link writer" at bounding box center [592, 78] width 44 height 11
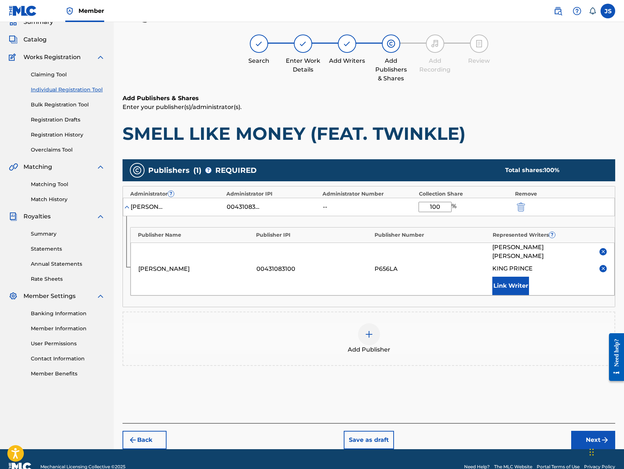
scroll to position [40, 0]
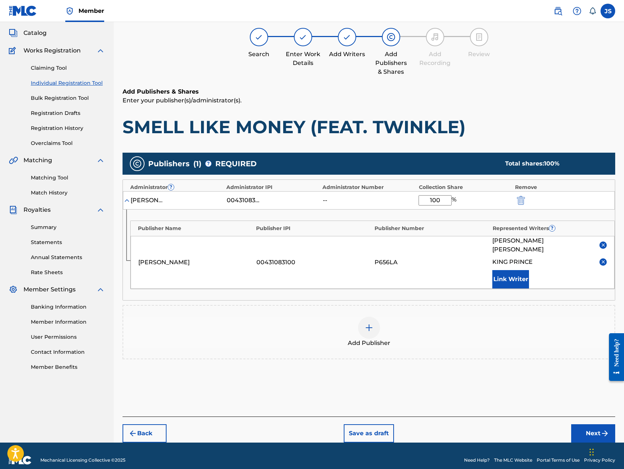
click at [583, 426] on button "Next" at bounding box center [593, 433] width 44 height 18
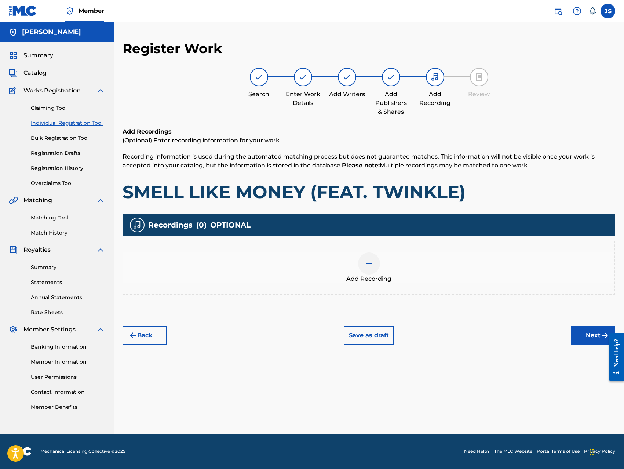
click at [363, 260] on div at bounding box center [369, 263] width 22 height 22
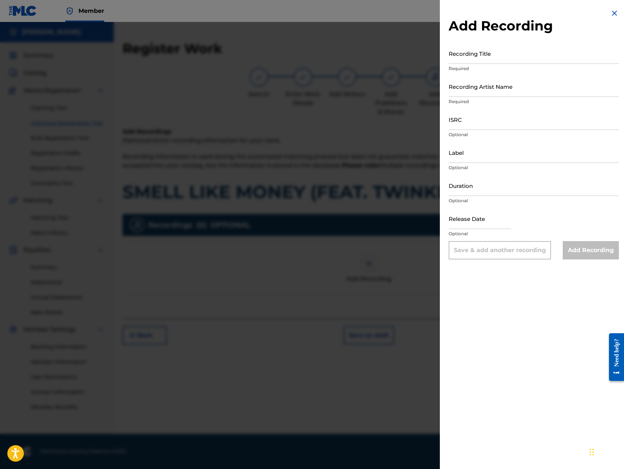
click at [510, 57] on input "Recording Title" at bounding box center [533, 53] width 170 height 21
paste input "SMELL LIKE MONEY (FEAT. TWINKLE)"
type input "SMELL LIKE MONEY (FEAT. TWINKLE)"
click at [516, 88] on input "Recording Artist Name" at bounding box center [533, 86] width 170 height 21
type input "King [PERSON_NAME]"
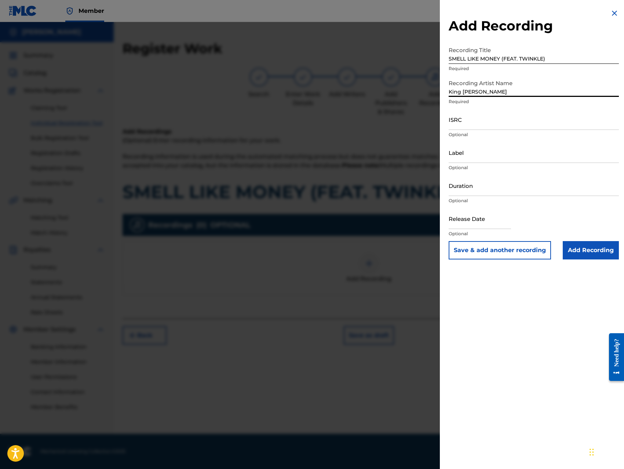
click at [508, 122] on input "ISRC" at bounding box center [533, 119] width 170 height 21
type input "QZ8XZ1700051"
click at [508, 161] on input "Label" at bounding box center [533, 152] width 170 height 21
type input "Trillionaire Music LLC"
click at [577, 250] on input "Add Recording" at bounding box center [591, 250] width 56 height 18
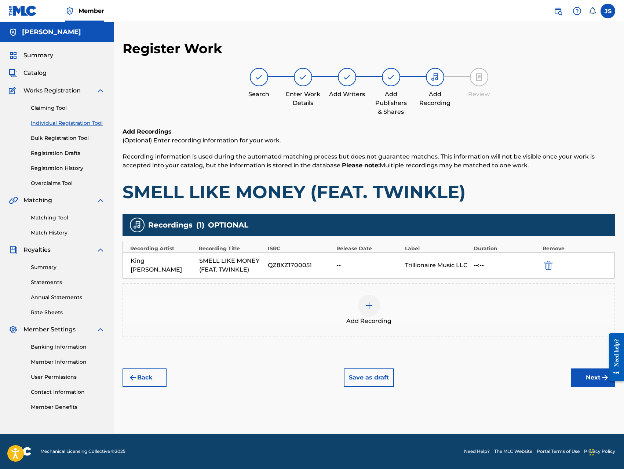
click at [579, 372] on button "Next" at bounding box center [593, 377] width 44 height 18
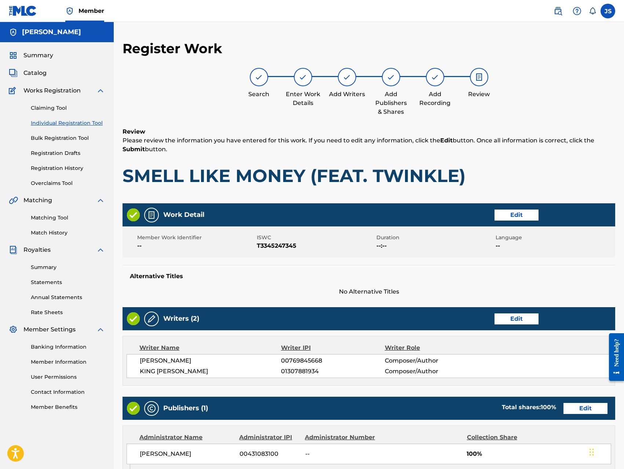
scroll to position [206, 0]
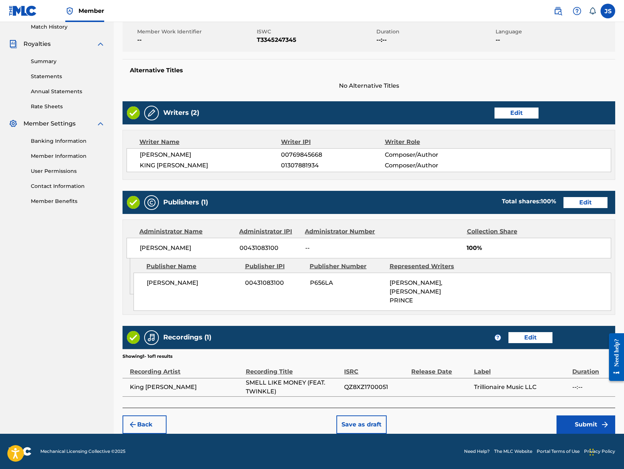
click at [571, 419] on button "Submit" at bounding box center [585, 424] width 59 height 18
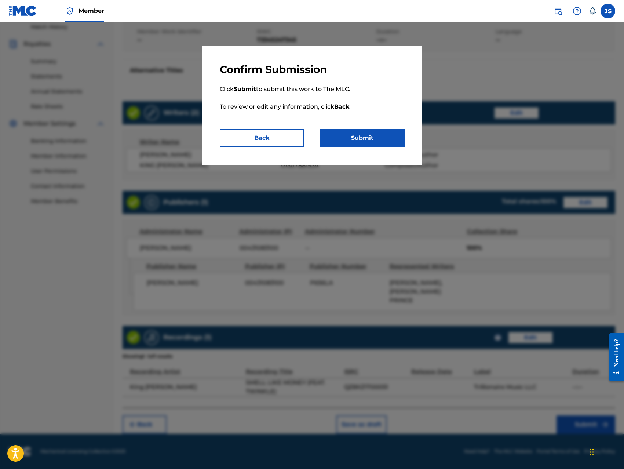
click at [362, 140] on button "Submit" at bounding box center [362, 138] width 84 height 18
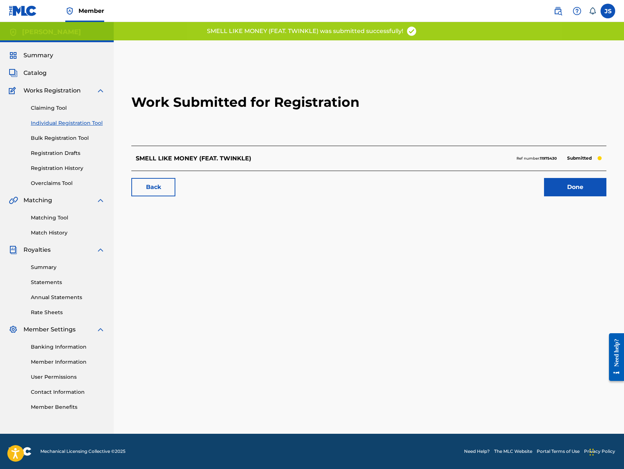
click at [560, 188] on link "Done" at bounding box center [575, 187] width 62 height 18
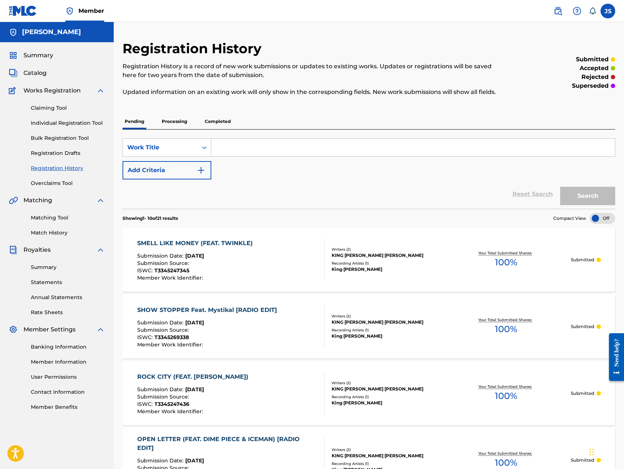
click at [59, 122] on link "Individual Registration Tool" at bounding box center [68, 123] width 74 height 8
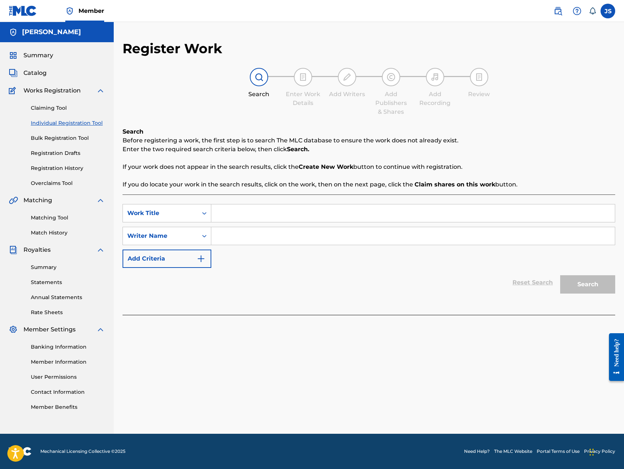
click at [228, 213] on input "Search Form" at bounding box center [412, 213] width 403 height 18
paste input "STEPPING ON YOU"
type input "STEPPING ON YOU"
click at [252, 237] on input "Search Form" at bounding box center [412, 236] width 403 height 18
type input "[PERSON_NAME]"
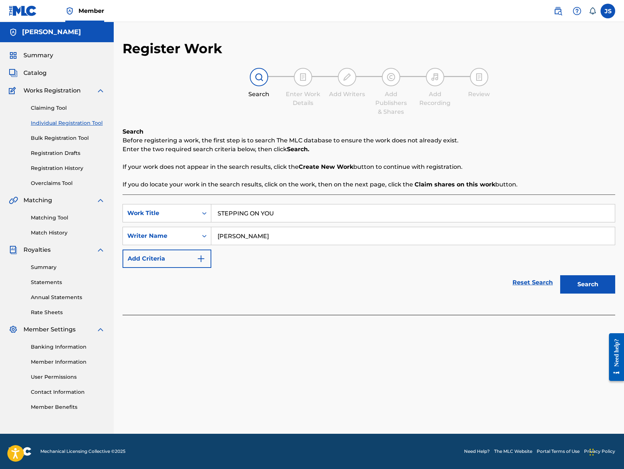
click at [560, 275] on button "Search" at bounding box center [587, 284] width 55 height 18
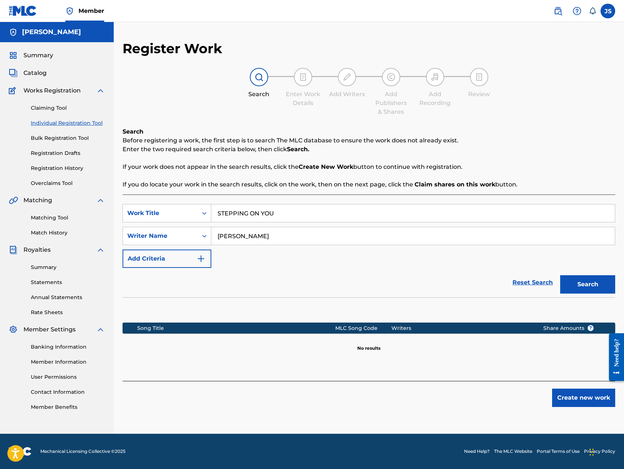
click at [565, 391] on button "Create new work" at bounding box center [583, 397] width 63 height 18
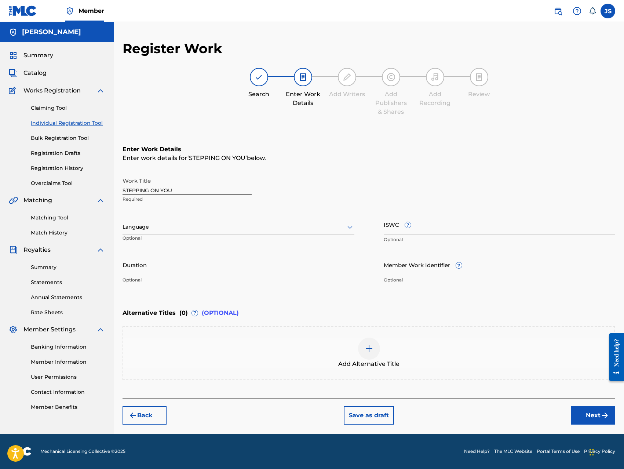
click at [480, 230] on input "ISWC ?" at bounding box center [500, 224] width 232 height 21
type input "T-334524731-2"
click at [529, 424] on div "Back Save as draft Next" at bounding box center [368, 411] width 492 height 26
click at [593, 418] on button "Next" at bounding box center [593, 415] width 44 height 18
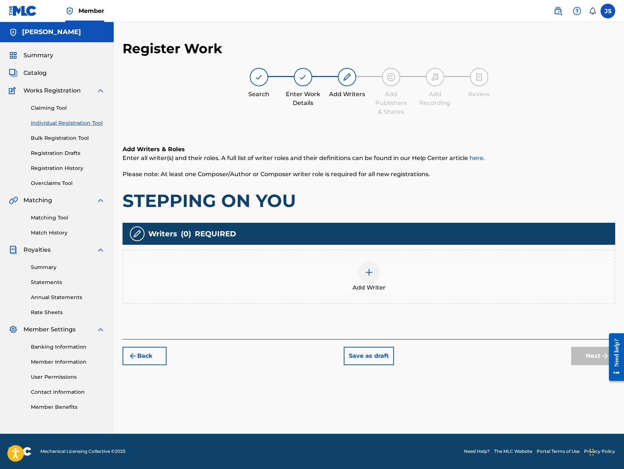
click at [370, 269] on img at bounding box center [369, 272] width 9 height 9
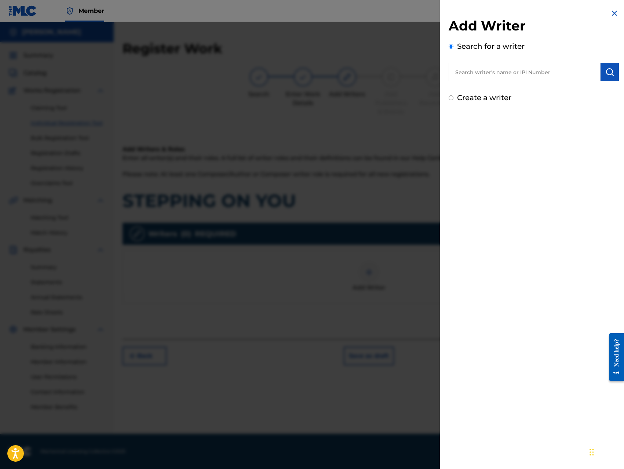
click at [542, 69] on input "text" at bounding box center [524, 72] width 152 height 18
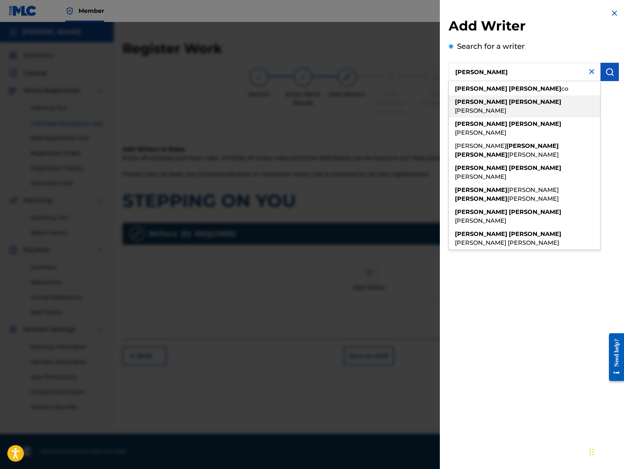
click at [506, 107] on span "[PERSON_NAME]" at bounding box center [480, 110] width 51 height 7
type input "[PERSON_NAME]"
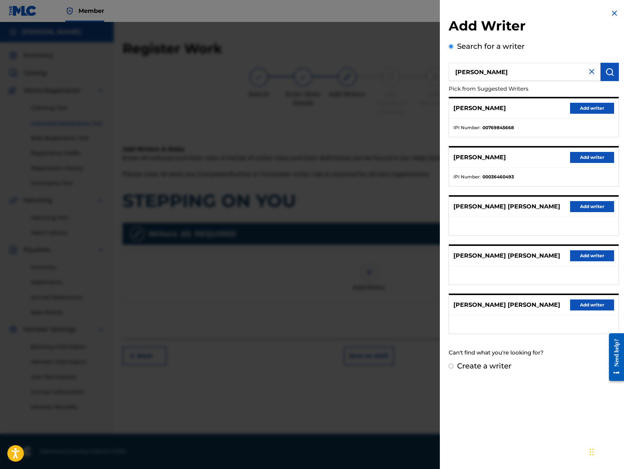
click at [579, 111] on button "Add writer" at bounding box center [592, 108] width 44 height 11
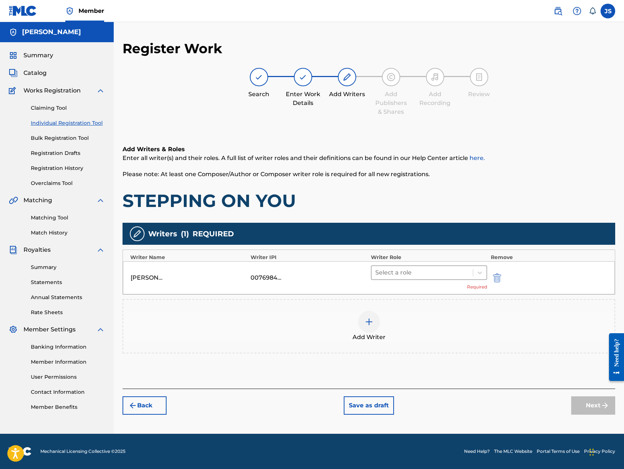
click at [433, 269] on div at bounding box center [422, 272] width 94 height 10
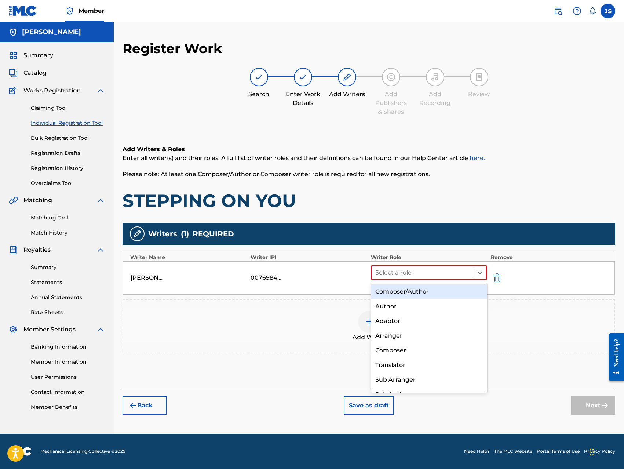
click at [417, 287] on div "Composer/Author" at bounding box center [429, 291] width 116 height 15
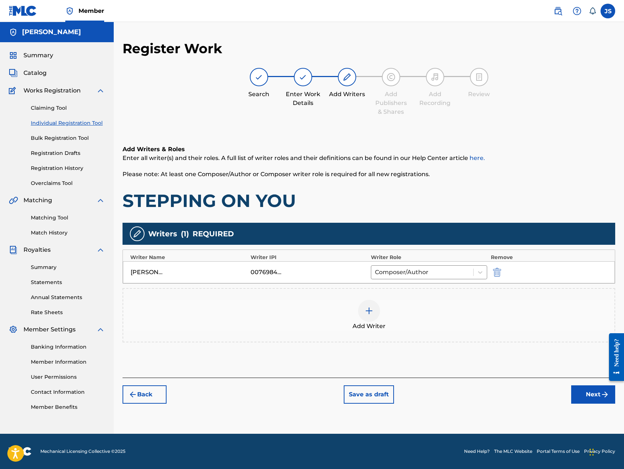
click at [370, 314] on img at bounding box center [369, 310] width 9 height 9
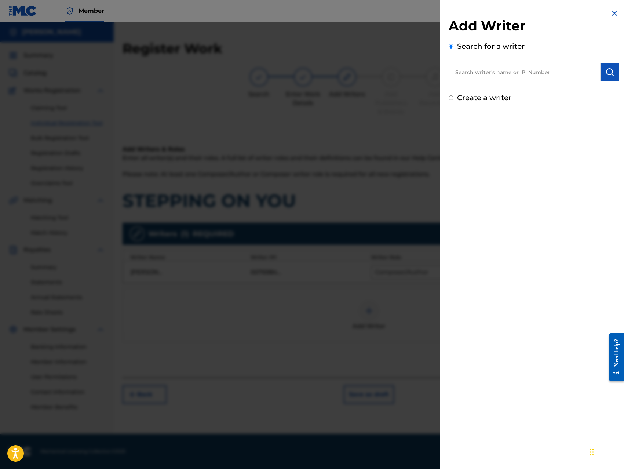
click at [477, 63] on input "text" at bounding box center [524, 72] width 152 height 18
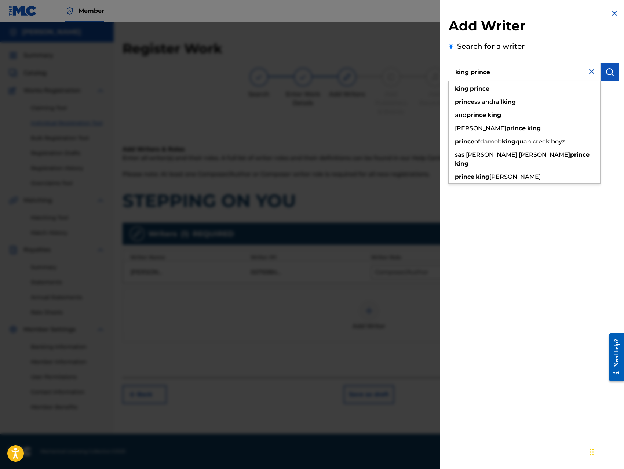
type input "king prince"
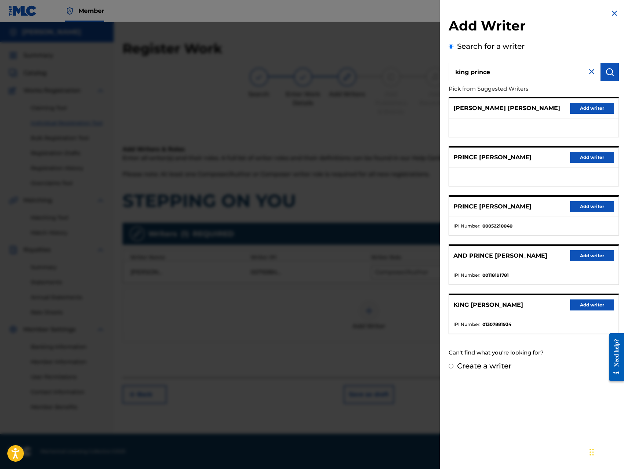
click at [579, 305] on button "Add writer" at bounding box center [592, 304] width 44 height 11
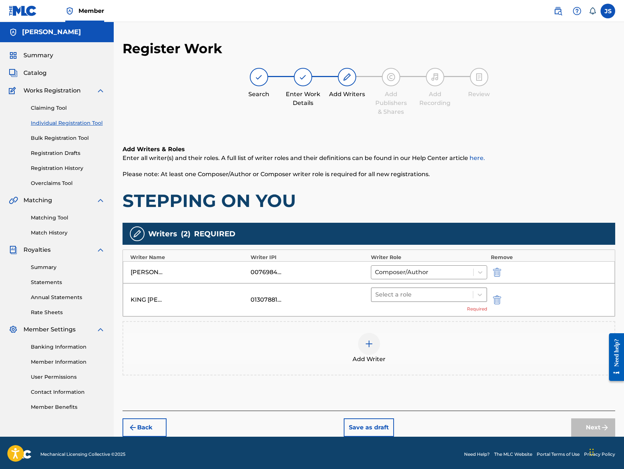
click at [445, 299] on div "Select a role" at bounding box center [421, 294] width 101 height 13
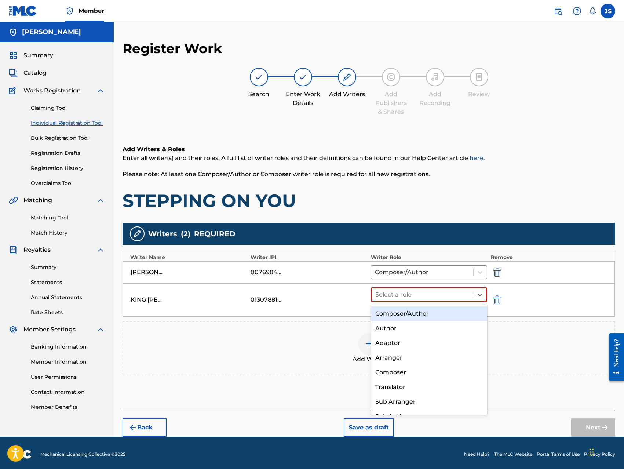
click at [426, 309] on div "Composer/Author" at bounding box center [429, 313] width 116 height 15
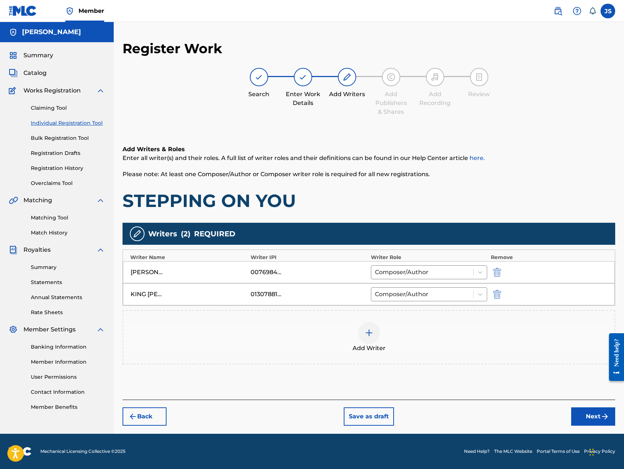
click at [585, 411] on button "Next" at bounding box center [593, 416] width 44 height 18
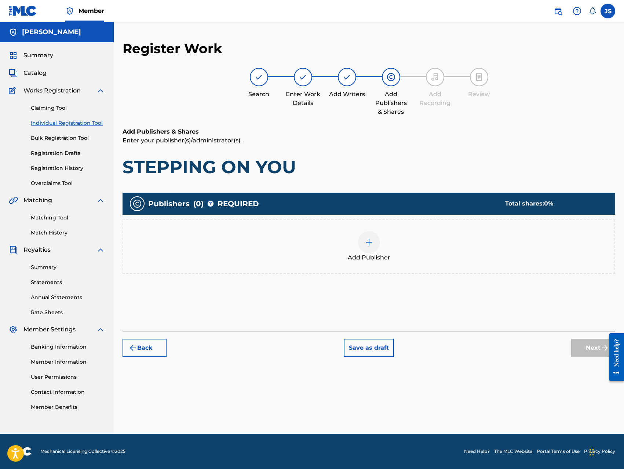
click at [371, 245] on img at bounding box center [369, 242] width 9 height 9
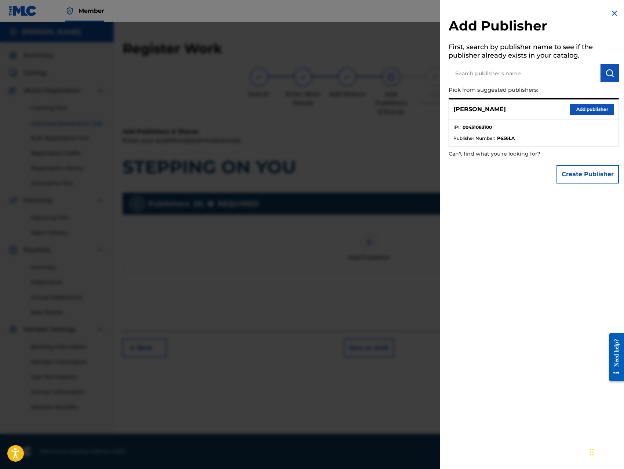
click at [595, 113] on button "Add publisher" at bounding box center [592, 109] width 44 height 11
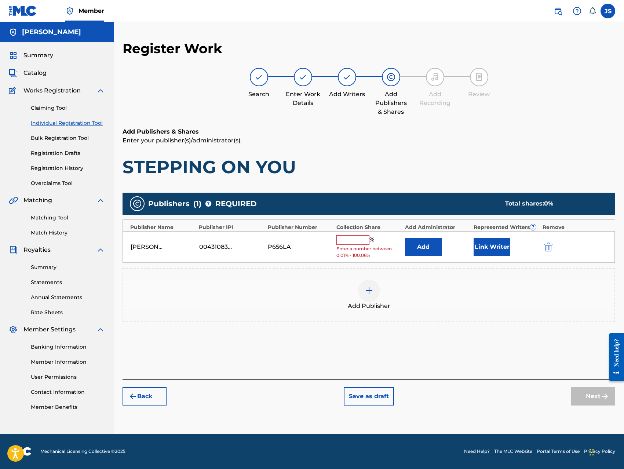
click at [342, 237] on input "text" at bounding box center [352, 240] width 33 height 10
type input "100"
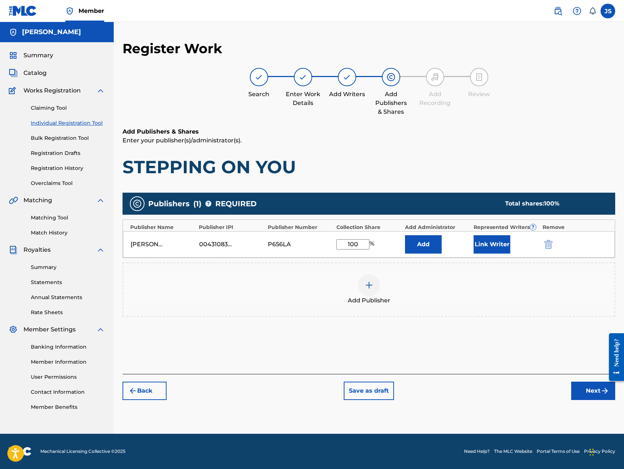
click at [423, 246] on button "Add" at bounding box center [423, 244] width 37 height 18
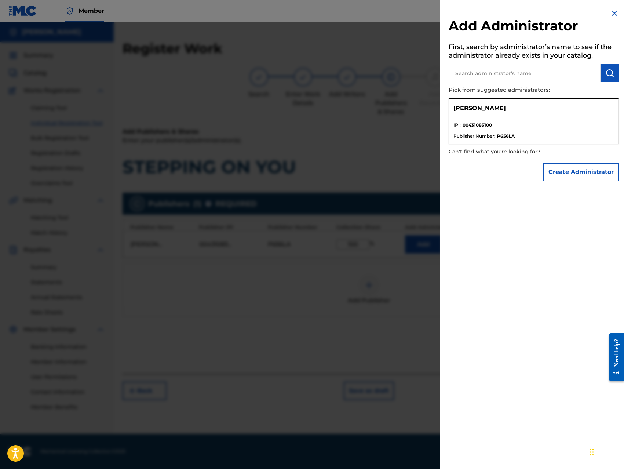
click at [566, 173] on button "Create Administrator" at bounding box center [581, 172] width 76 height 18
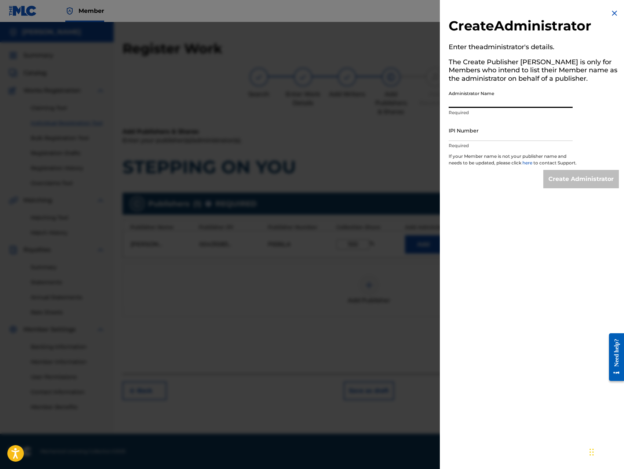
click at [518, 95] on input "Administrator Name" at bounding box center [510, 97] width 124 height 21
type input "[PERSON_NAME]"
click at [511, 123] on input "IPI Number" at bounding box center [510, 130] width 124 height 21
type input "00431083100"
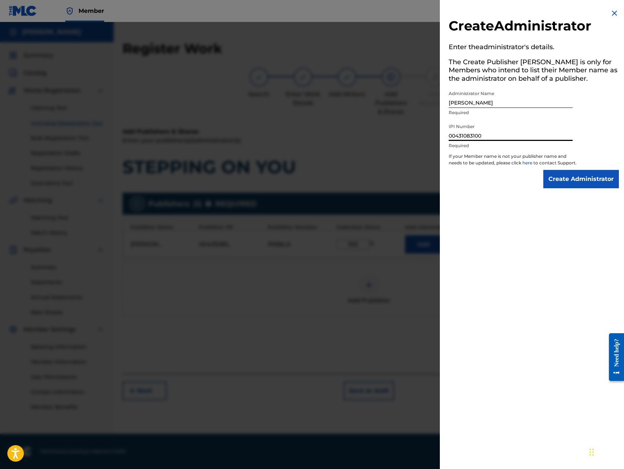
click at [581, 195] on div "Create Administrator Enter the administrator 's details. The Create Publisher b…" at bounding box center [534, 98] width 188 height 197
click at [582, 188] on input "Create Administrator" at bounding box center [581, 179] width 76 height 18
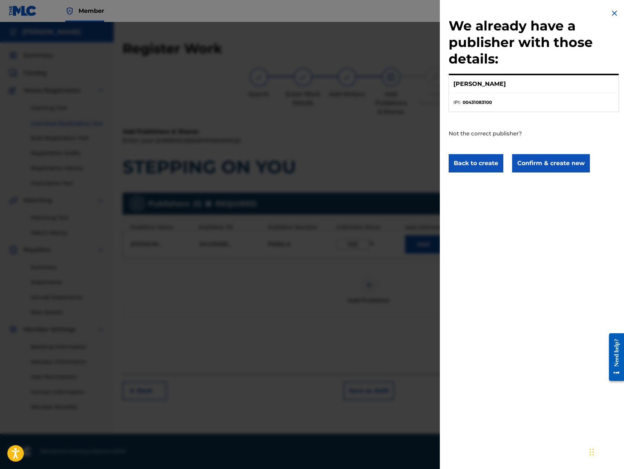
click at [558, 164] on button "Confirm & create new" at bounding box center [551, 163] width 78 height 18
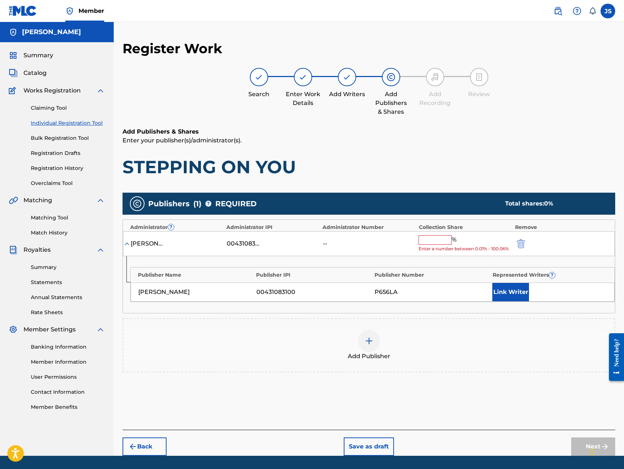
click at [439, 239] on input "text" at bounding box center [434, 240] width 33 height 10
type input "100"
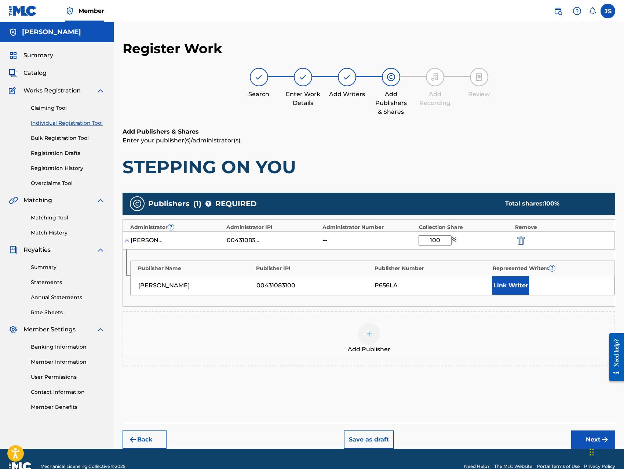
click at [516, 290] on button "Link Writer" at bounding box center [510, 285] width 37 height 18
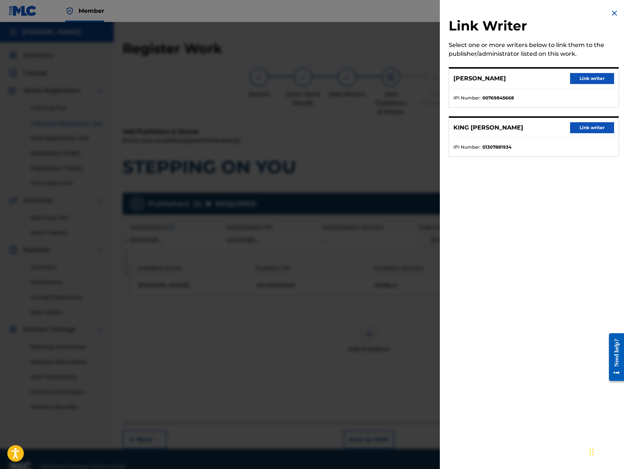
click at [588, 78] on button "Link writer" at bounding box center [592, 78] width 44 height 11
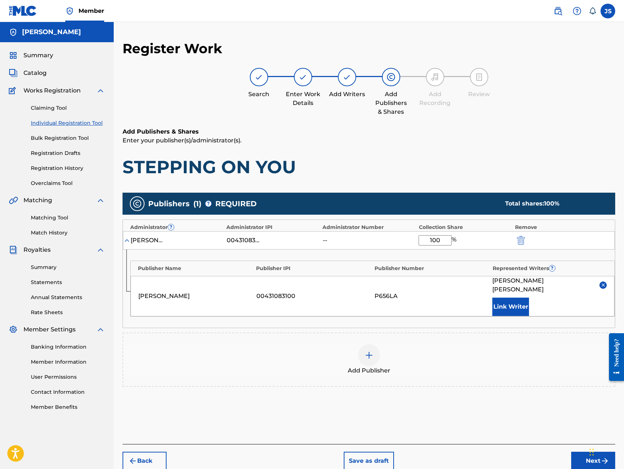
click at [502, 297] on button "Link Writer" at bounding box center [510, 306] width 37 height 18
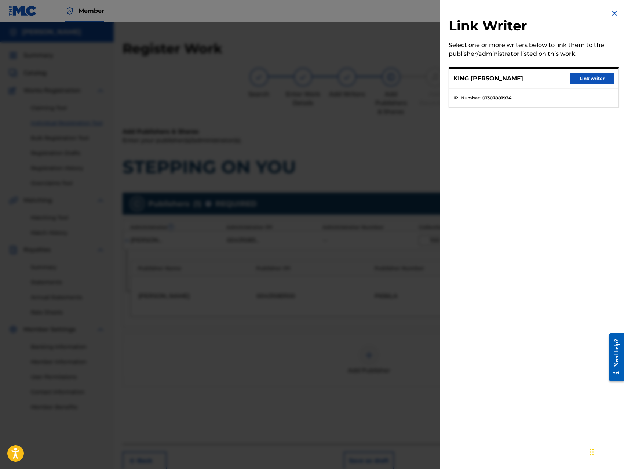
click at [587, 81] on button "Link writer" at bounding box center [592, 78] width 44 height 11
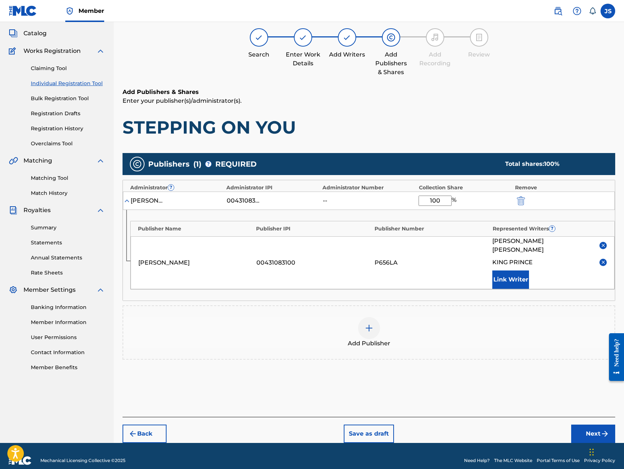
scroll to position [40, 0]
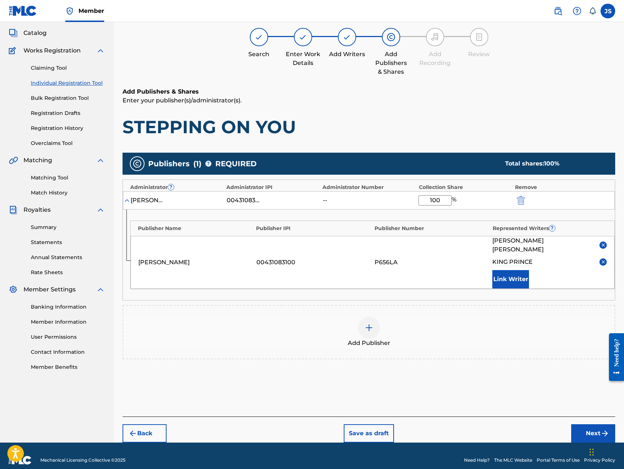
click at [576, 426] on button "Next" at bounding box center [593, 433] width 44 height 18
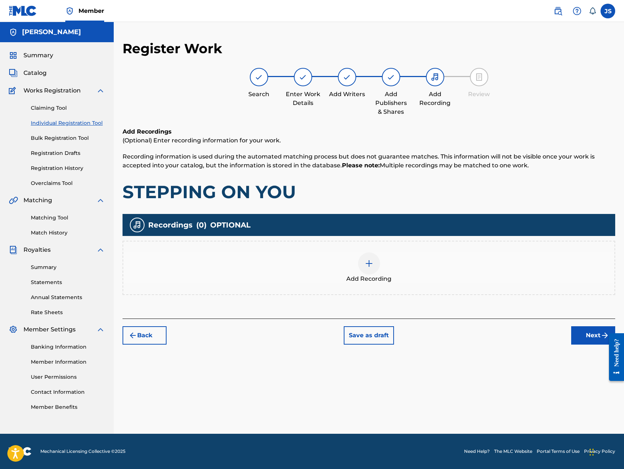
click at [371, 263] on img at bounding box center [369, 263] width 9 height 9
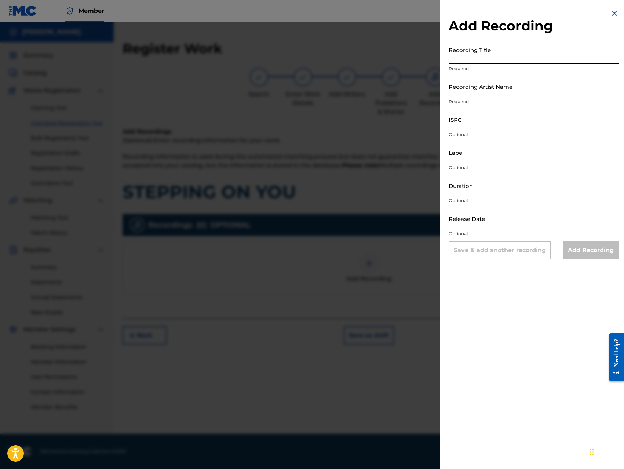
click at [507, 56] on input "Recording Title" at bounding box center [533, 53] width 170 height 21
paste input "STEPPING ON YOU"
type input "STEPPING ON YOU"
click at [513, 84] on input "Recording Artist Name" at bounding box center [533, 86] width 170 height 21
type input "King [PERSON_NAME]"
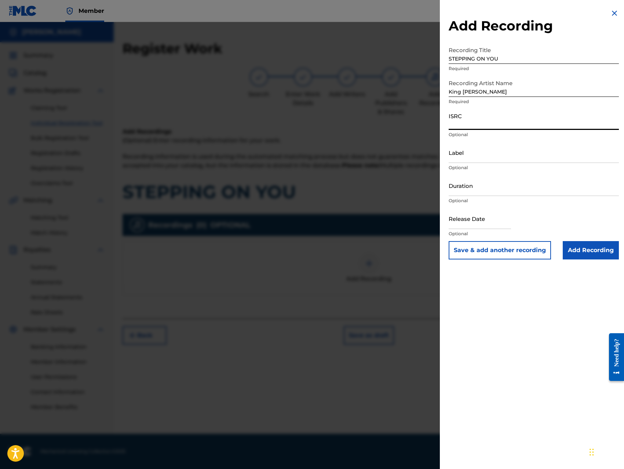
click at [503, 124] on input "ISRC" at bounding box center [533, 119] width 170 height 21
type input "QZ8XZ1700053"
click at [480, 153] on input "Label" at bounding box center [533, 152] width 170 height 21
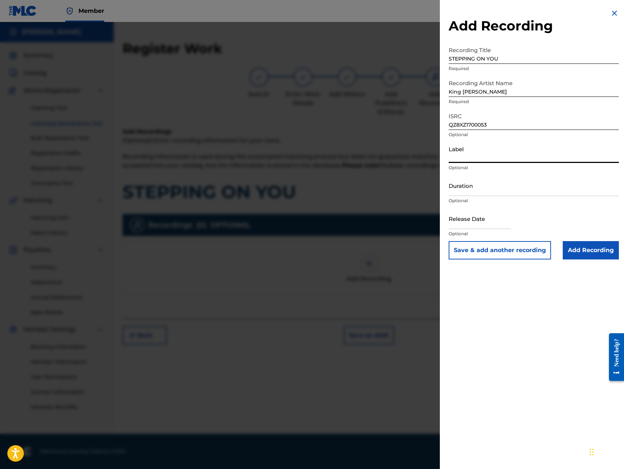
type input "Trillionaire Music LLC"
click at [571, 248] on input "Add Recording" at bounding box center [591, 250] width 56 height 18
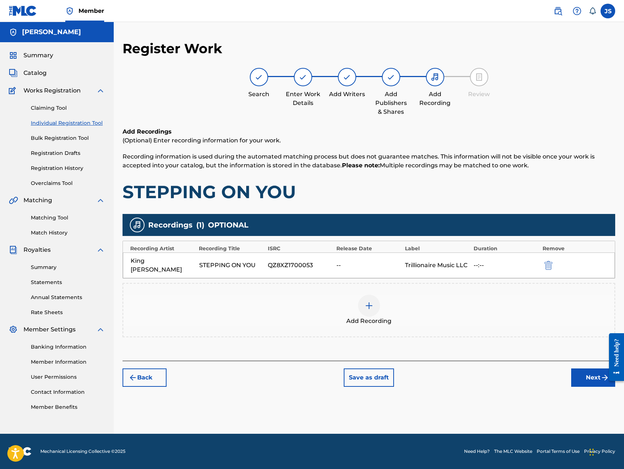
click at [578, 368] on button "Next" at bounding box center [593, 377] width 44 height 18
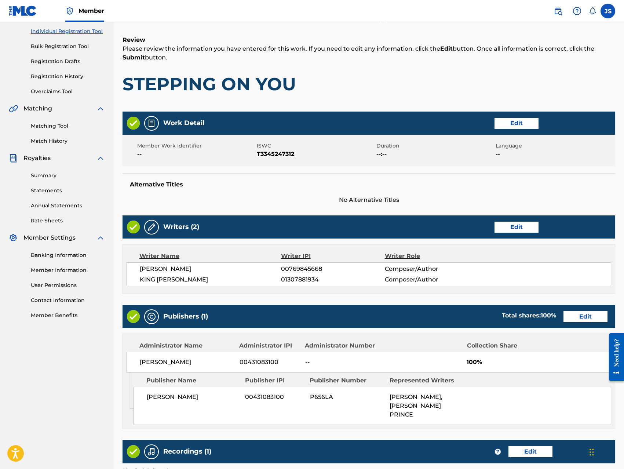
scroll to position [206, 0]
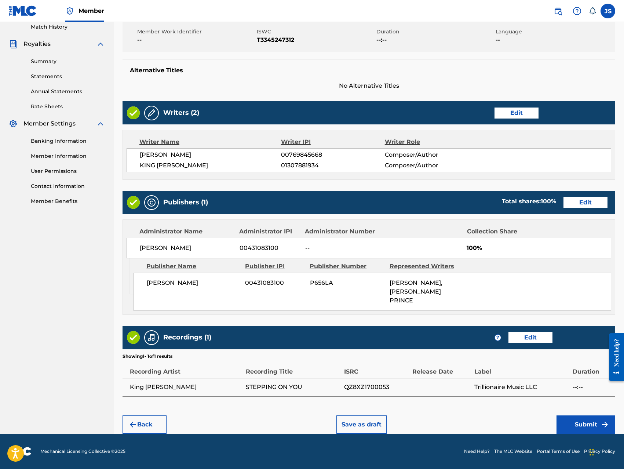
click at [575, 427] on button "Submit" at bounding box center [585, 424] width 59 height 18
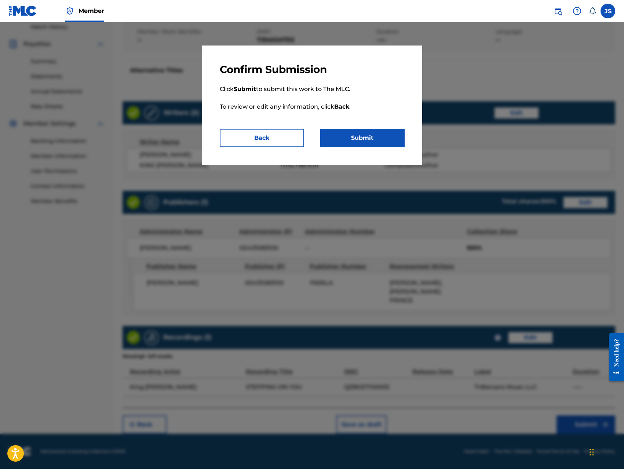
click at [383, 142] on button "Submit" at bounding box center [362, 138] width 84 height 18
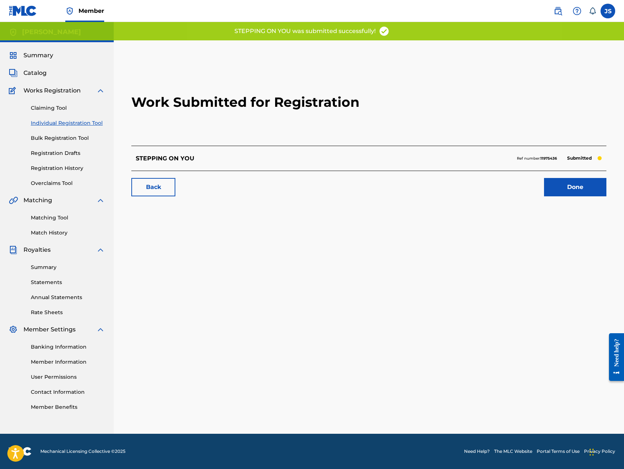
click at [561, 189] on link "Done" at bounding box center [575, 187] width 62 height 18
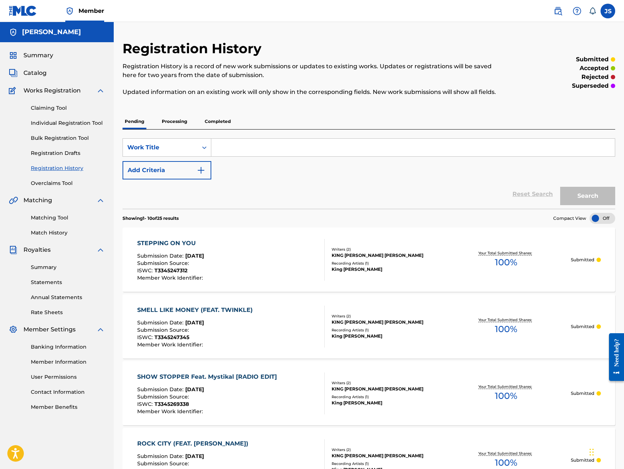
click at [76, 121] on link "Individual Registration Tool" at bounding box center [68, 123] width 74 height 8
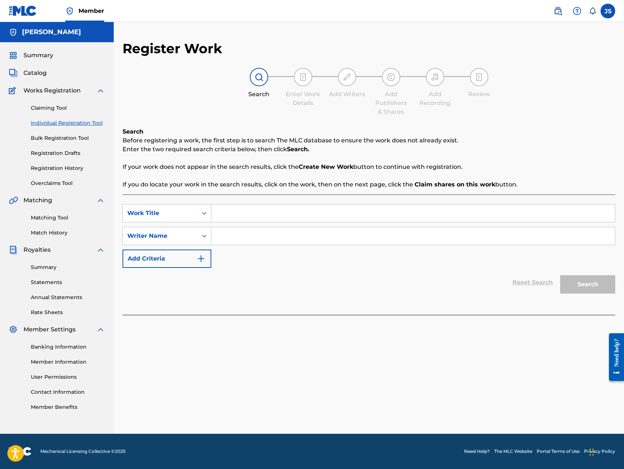
click at [226, 213] on input "Search Form" at bounding box center [412, 213] width 403 height 18
paste input "SUMMERTIME (FEAT. KRAYZIE BONE & RAINBO DRIP) [RADIO EDIT]"
type input "SUMMERTIME (FEAT. KRAYZIE BONE & RAINBO DRIP) [RADIO EDIT]"
click at [254, 238] on input "Search Form" at bounding box center [412, 236] width 403 height 18
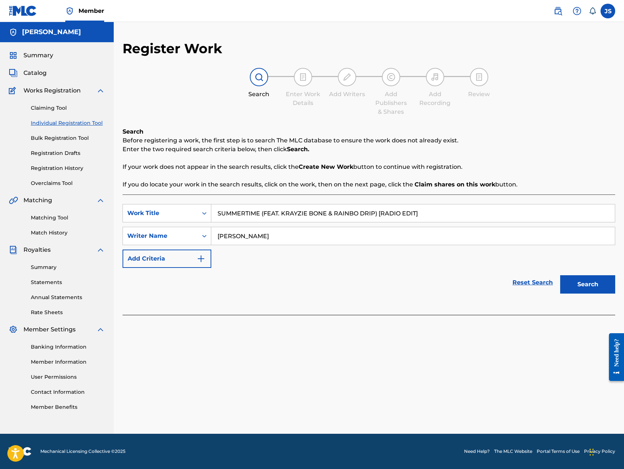
type input "[PERSON_NAME]"
click at [560, 275] on button "Search" at bounding box center [587, 284] width 55 height 18
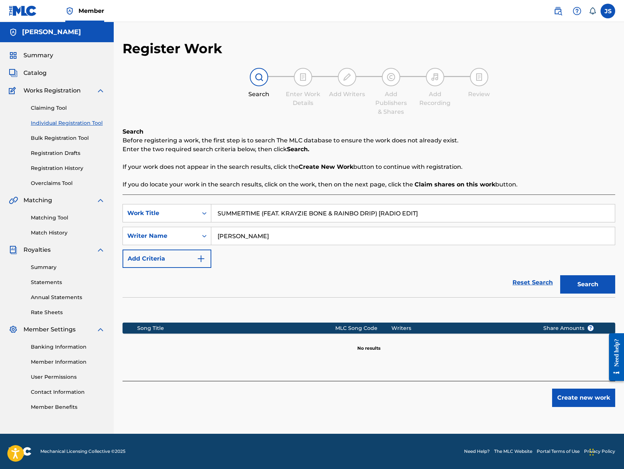
click at [586, 398] on button "Create new work" at bounding box center [583, 397] width 63 height 18
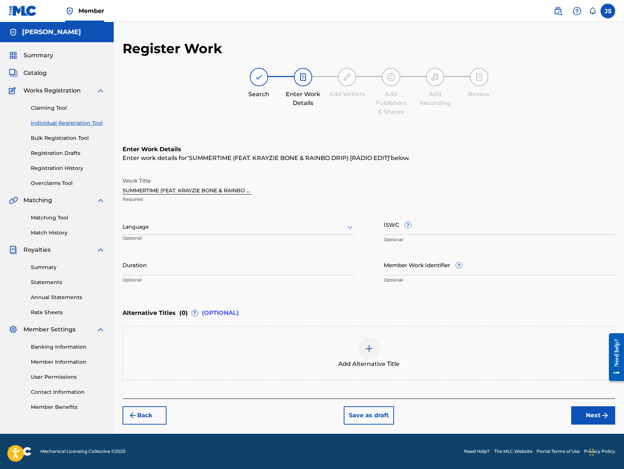
click at [503, 228] on input "ISWC ?" at bounding box center [500, 224] width 232 height 21
type input "T-334526922-5"
click at [518, 410] on div "Back Save as draft Next" at bounding box center [368, 411] width 492 height 26
click at [584, 415] on button "Next" at bounding box center [593, 415] width 44 height 18
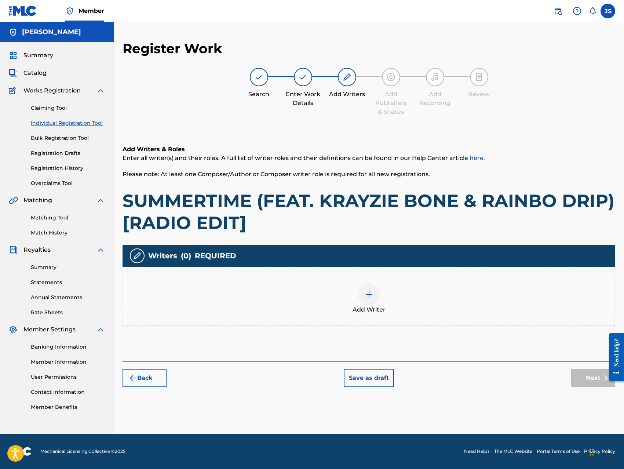
click at [369, 290] on img at bounding box center [369, 294] width 9 height 9
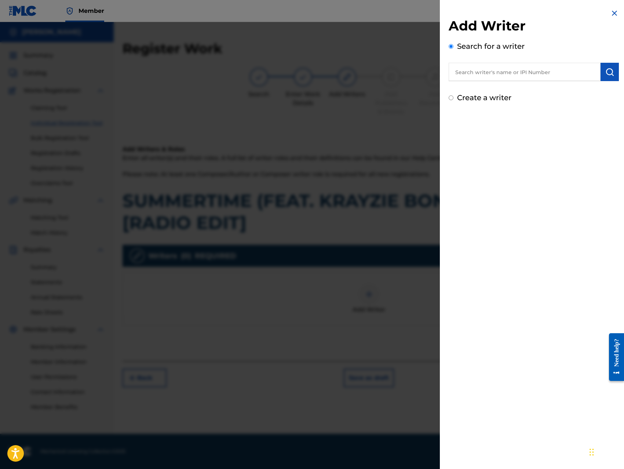
click at [554, 70] on input "text" at bounding box center [524, 72] width 152 height 18
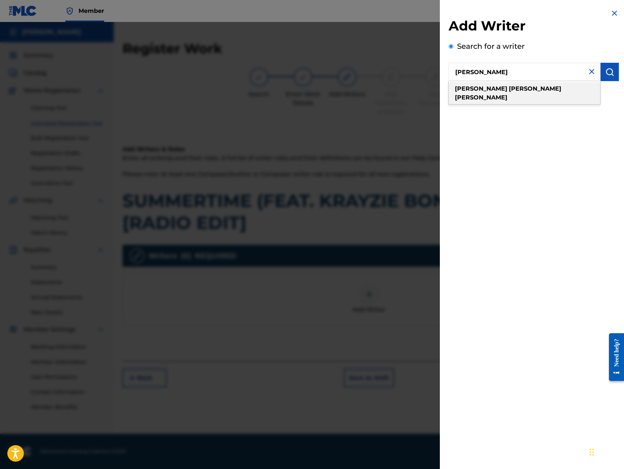
type input "[PERSON_NAME]"
click at [507, 94] on strong "[PERSON_NAME]" at bounding box center [481, 97] width 52 height 7
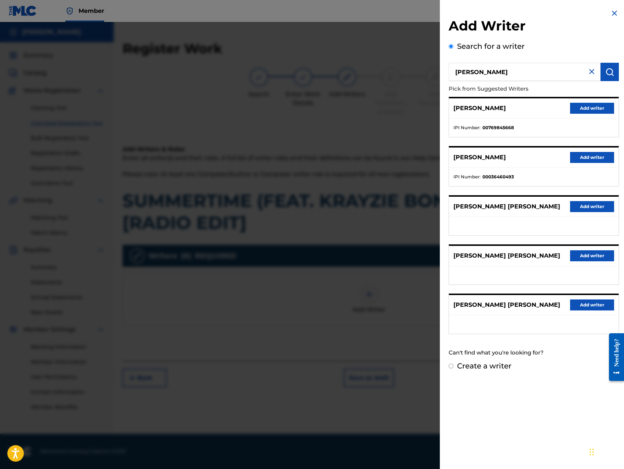
click at [573, 109] on button "Add writer" at bounding box center [592, 108] width 44 height 11
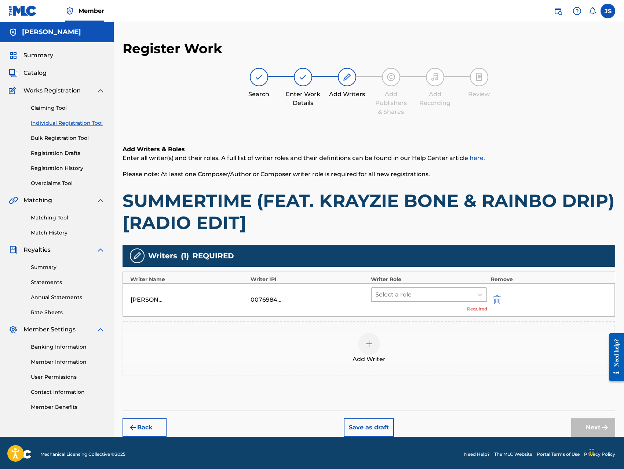
click at [404, 292] on div at bounding box center [422, 294] width 94 height 10
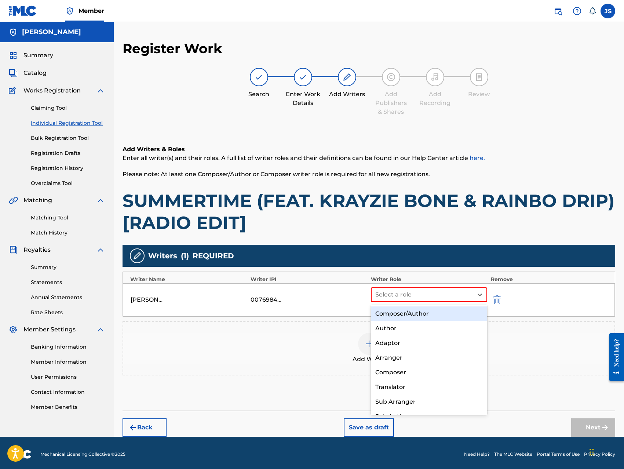
click at [401, 311] on div "Composer/Author" at bounding box center [429, 313] width 116 height 15
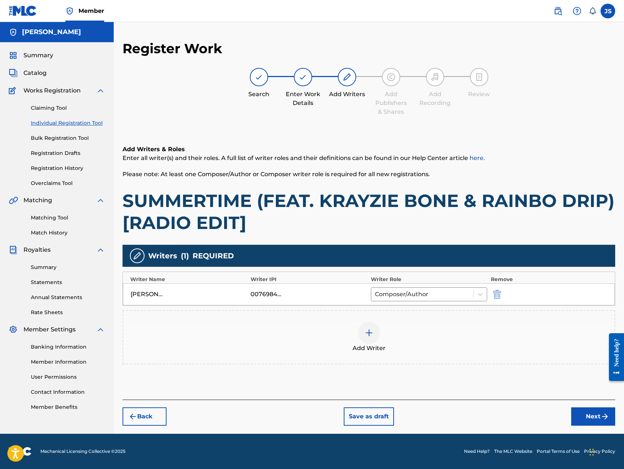
click at [364, 330] on div at bounding box center [369, 333] width 22 height 22
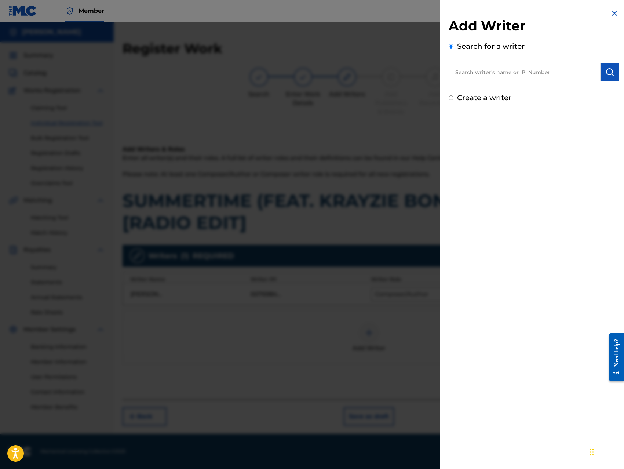
click at [521, 74] on input "text" at bounding box center [524, 72] width 152 height 18
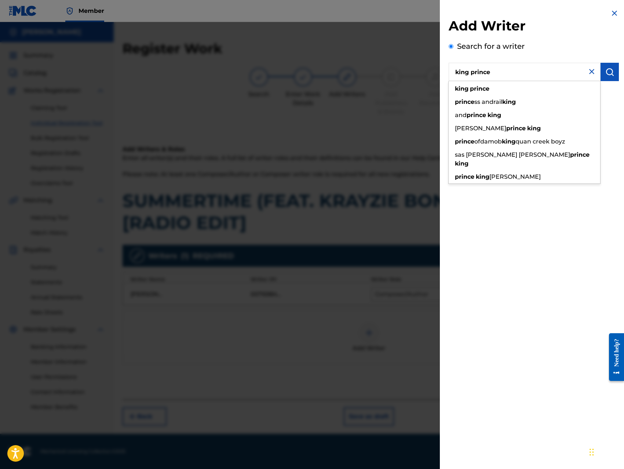
type input "king prince"
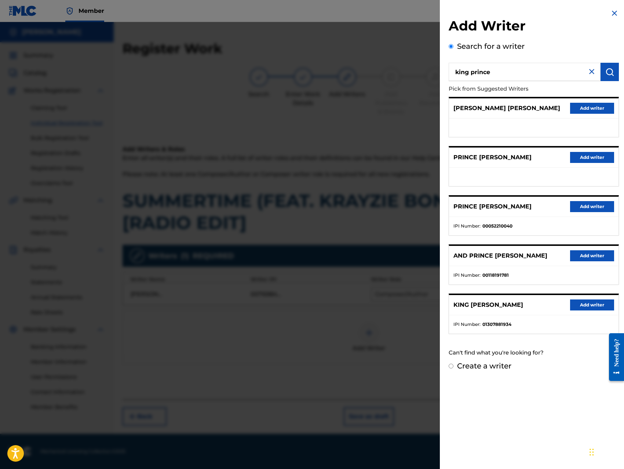
click at [580, 304] on button "Add writer" at bounding box center [592, 304] width 44 height 11
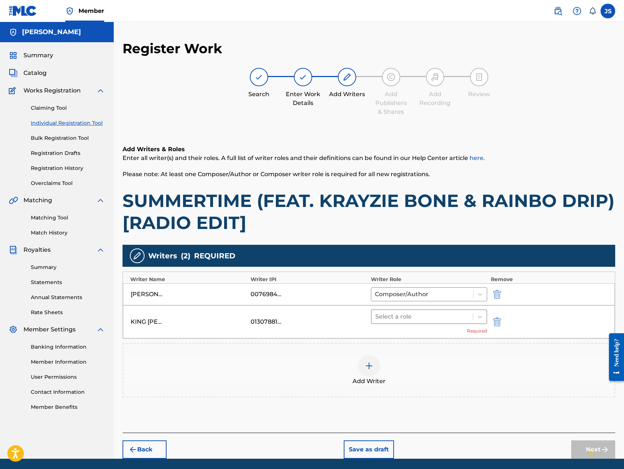
click at [429, 314] on div at bounding box center [422, 316] width 94 height 10
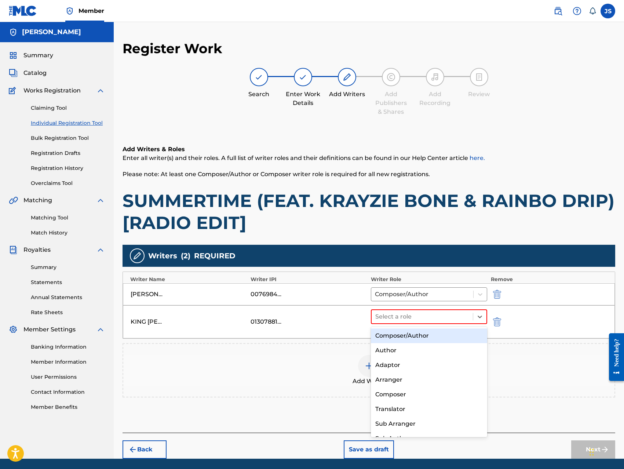
click at [418, 334] on div "Composer/Author" at bounding box center [429, 335] width 116 height 15
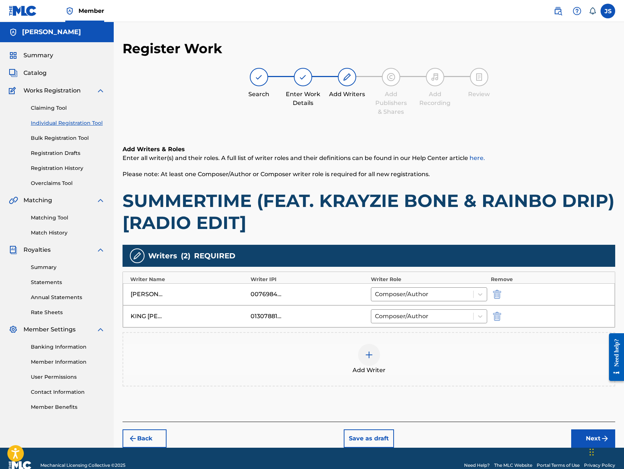
click at [574, 433] on button "Next" at bounding box center [593, 438] width 44 height 18
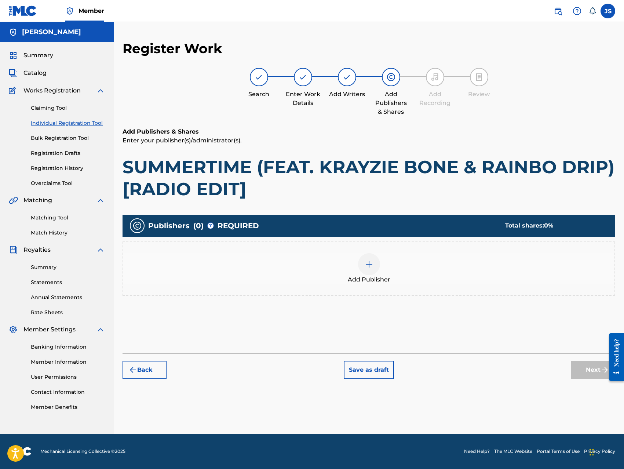
click at [370, 264] on img at bounding box center [369, 264] width 9 height 9
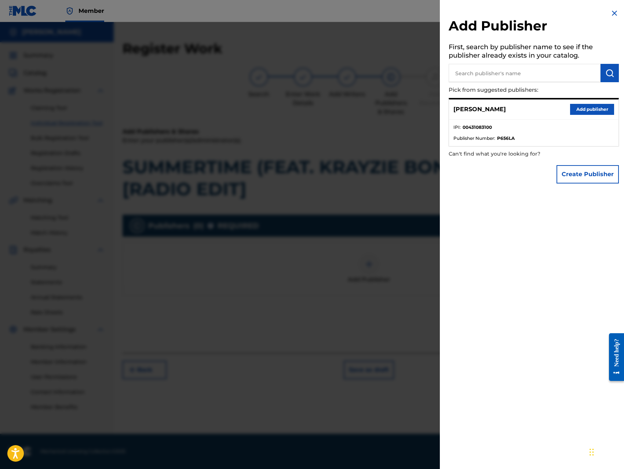
click at [579, 109] on button "Add publisher" at bounding box center [592, 109] width 44 height 11
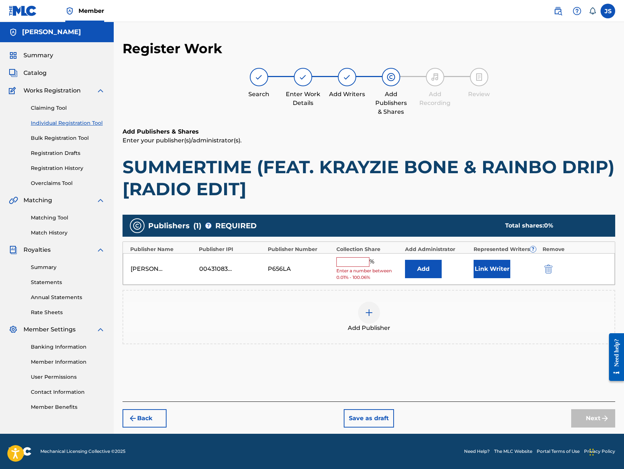
click at [345, 260] on input "text" at bounding box center [352, 262] width 33 height 10
type input "100"
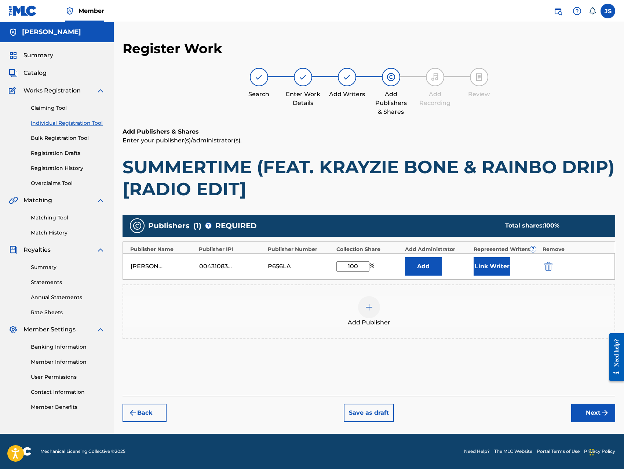
click at [425, 270] on button "Add" at bounding box center [423, 266] width 37 height 18
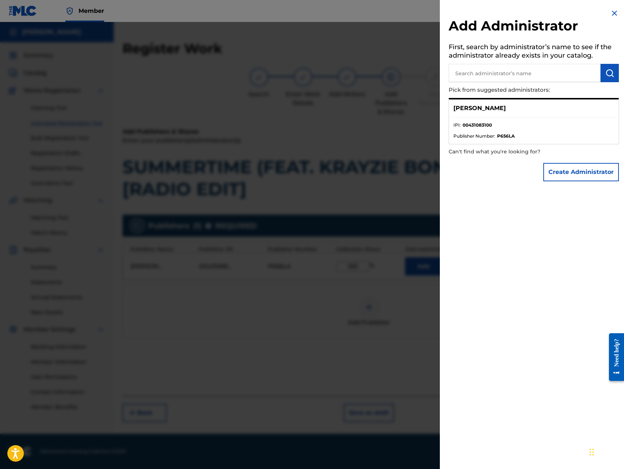
click at [563, 173] on button "Create Administrator" at bounding box center [581, 172] width 76 height 18
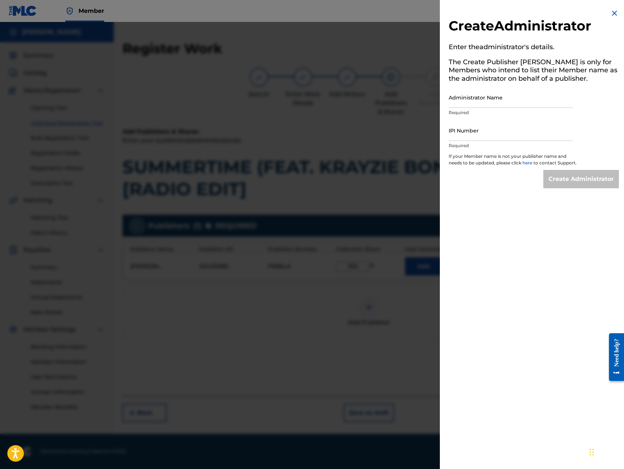
click at [522, 95] on input "Administrator Name" at bounding box center [510, 97] width 124 height 21
type input "[PERSON_NAME]"
click at [498, 129] on input "IPI Number" at bounding box center [510, 130] width 124 height 21
type input "00431083100"
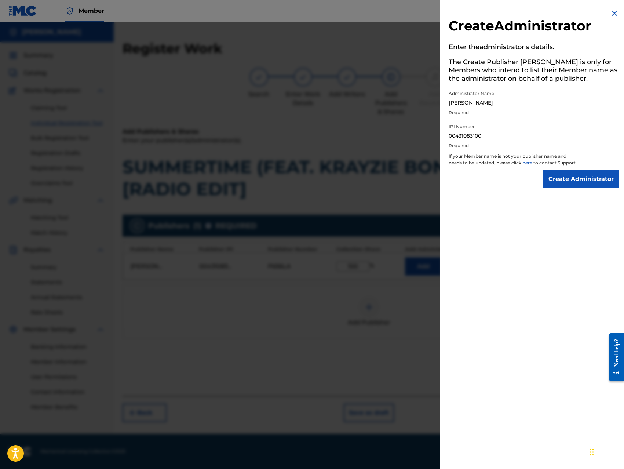
click at [563, 188] on input "Create Administrator" at bounding box center [581, 179] width 76 height 18
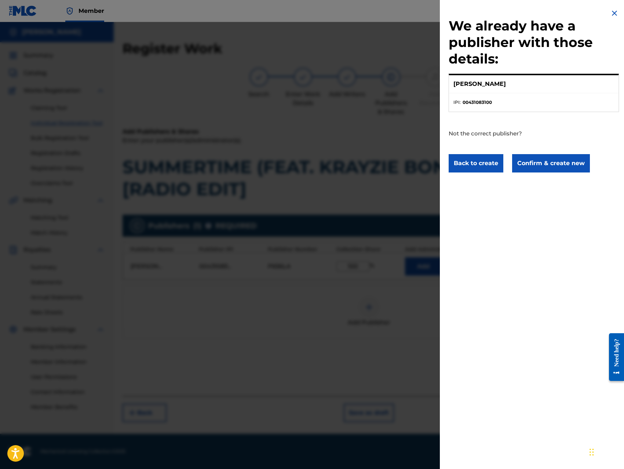
click at [558, 165] on button "Confirm & create new" at bounding box center [551, 163] width 78 height 18
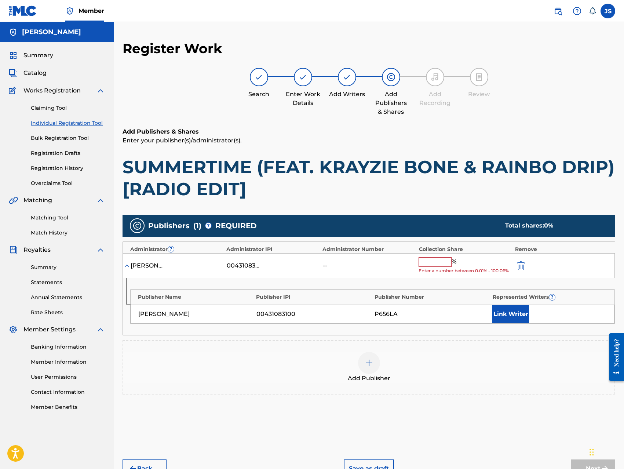
click at [441, 259] on input "text" at bounding box center [434, 262] width 33 height 10
type input "100"
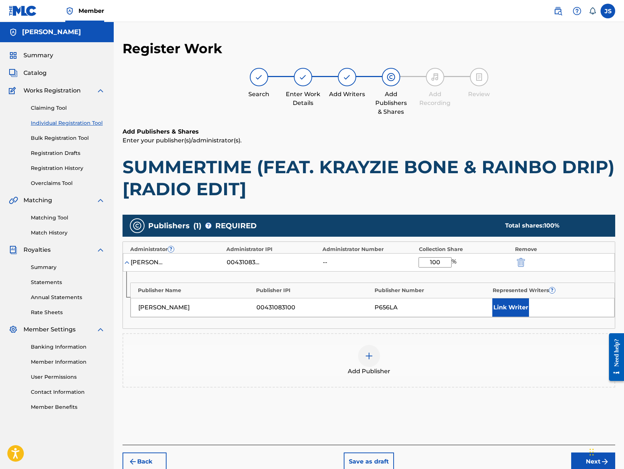
click at [506, 313] on button "Link Writer" at bounding box center [510, 307] width 37 height 18
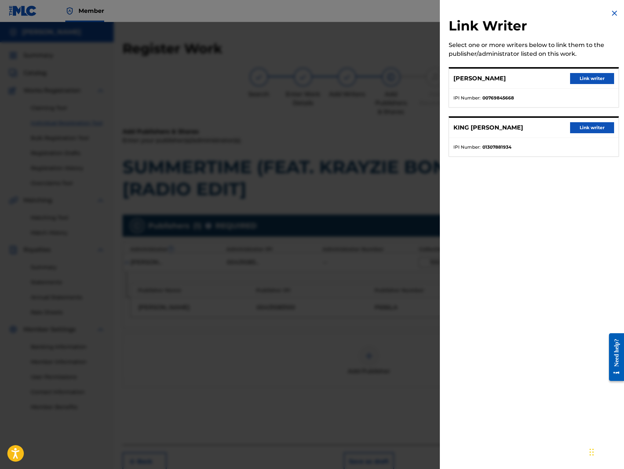
click at [578, 81] on button "Link writer" at bounding box center [592, 78] width 44 height 11
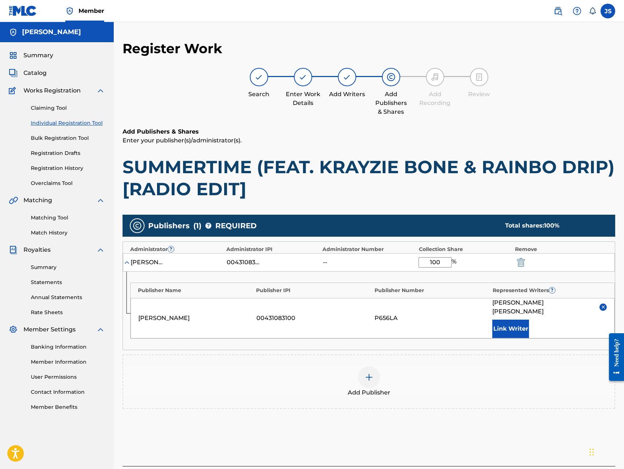
click at [517, 323] on button "Link Writer" at bounding box center [510, 328] width 37 height 18
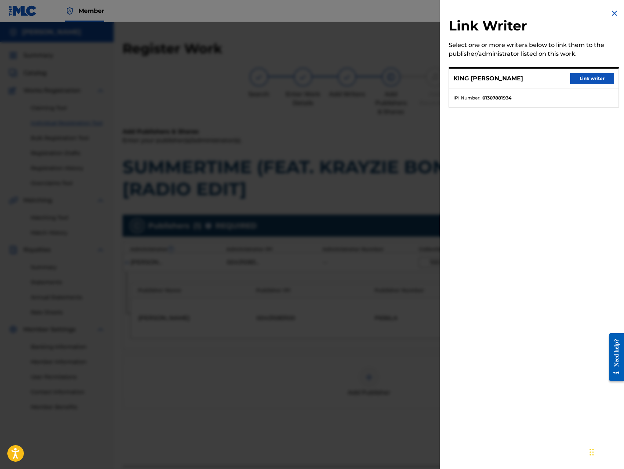
click at [590, 80] on button "Link writer" at bounding box center [592, 78] width 44 height 11
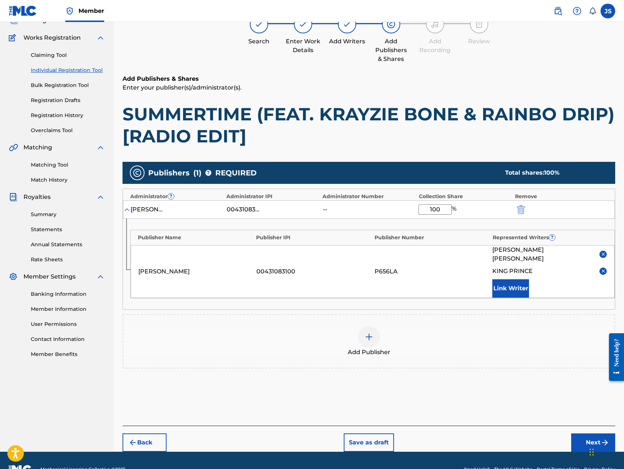
scroll to position [62, 0]
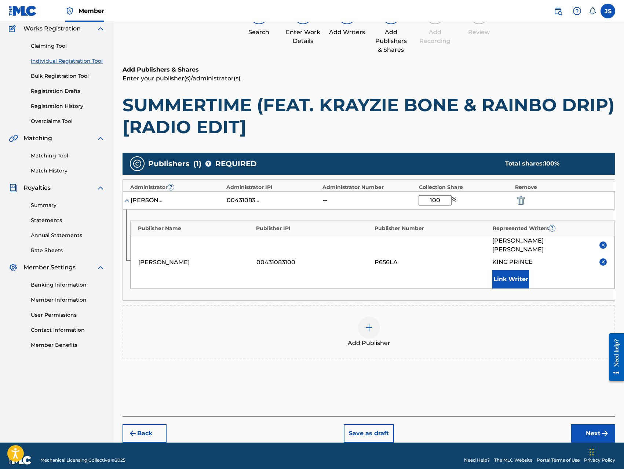
click at [585, 426] on button "Next" at bounding box center [593, 433] width 44 height 18
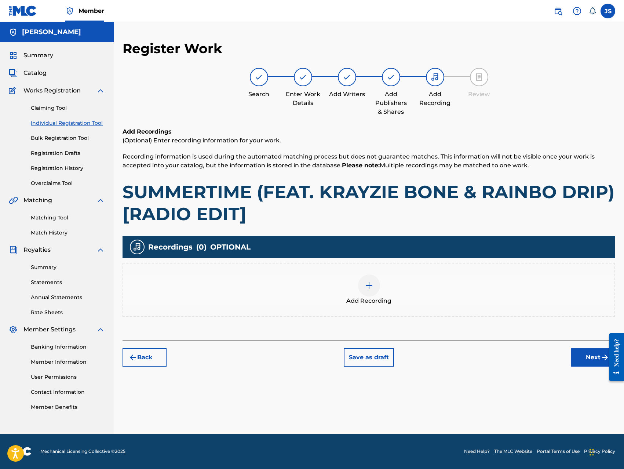
click at [368, 288] on img at bounding box center [369, 285] width 9 height 9
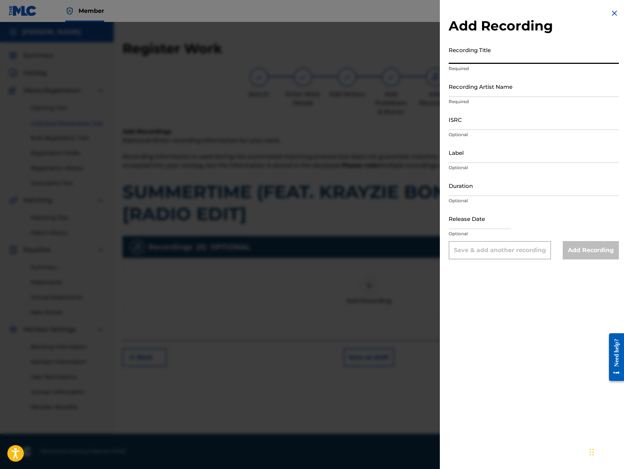
click at [517, 57] on input "Recording Title" at bounding box center [533, 53] width 170 height 21
paste input "SUMMERTIME (FEAT. KRAYZIE BONE & RAINBO DRIP) [RADIO EDIT]"
type input "SUMMERTIME (FEAT. KRAYZIE BONE & RAINBO DRIP) [RADIO EDIT]"
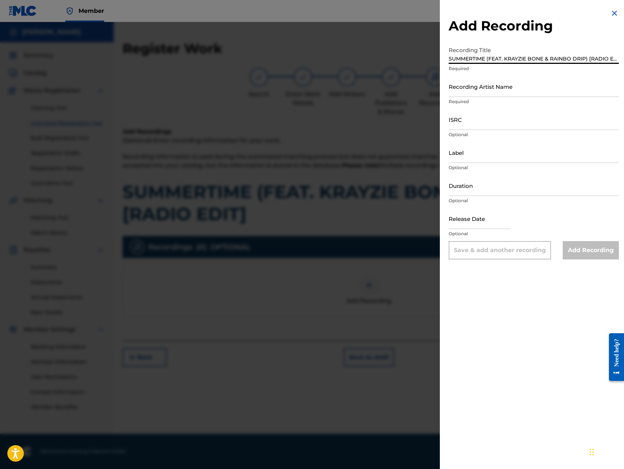
click at [528, 88] on input "Recording Artist Name" at bounding box center [533, 86] width 170 height 21
type input "King [PERSON_NAME]"
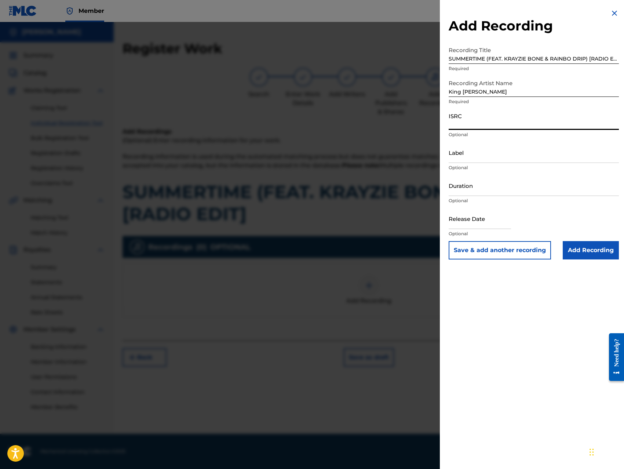
click at [505, 121] on input "ISRC" at bounding box center [533, 119] width 170 height 21
type input "QZ8XZ1700040"
click at [508, 157] on input "Label" at bounding box center [533, 152] width 170 height 21
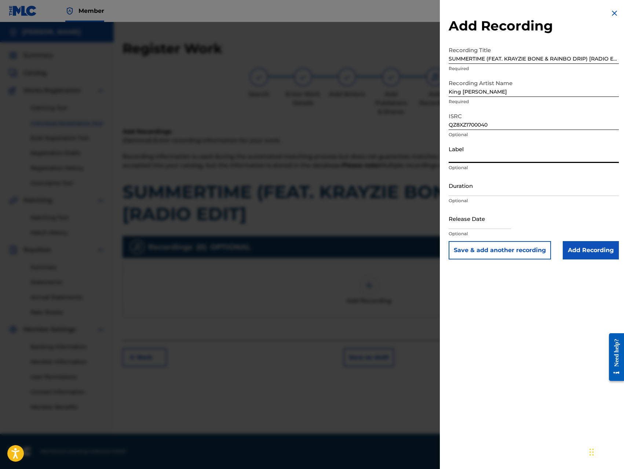
type input "Trillionaire Music LLC"
click at [576, 252] on input "Add Recording" at bounding box center [591, 250] width 56 height 18
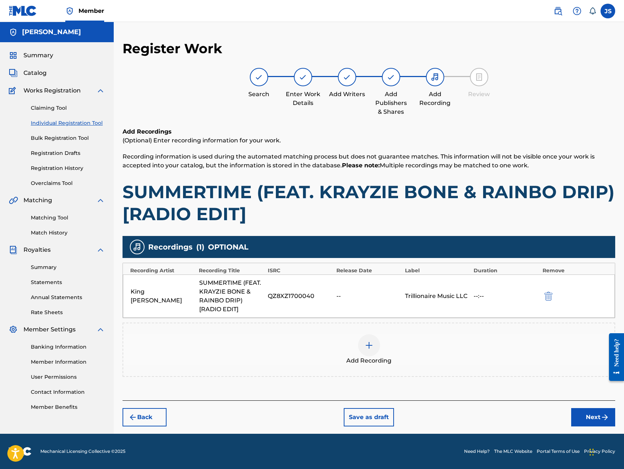
click at [583, 413] on button "Next" at bounding box center [593, 417] width 44 height 18
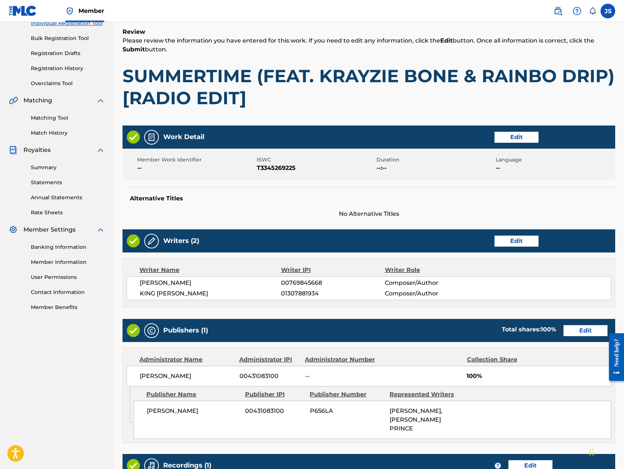
scroll to position [236, 0]
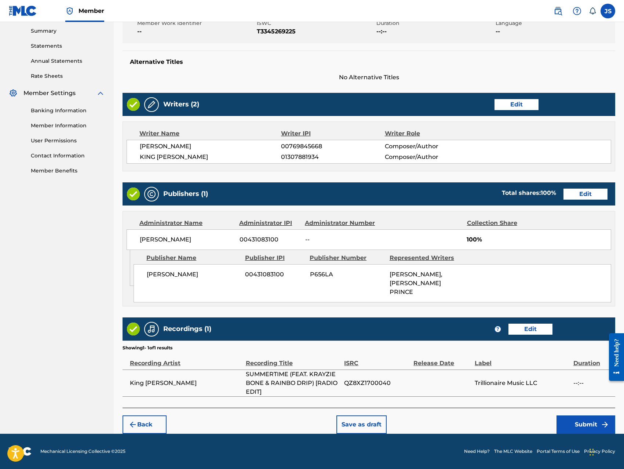
click at [573, 419] on button "Submit" at bounding box center [585, 424] width 59 height 18
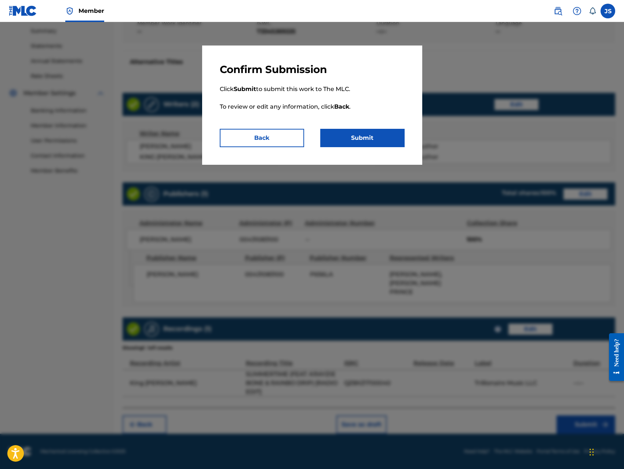
click at [387, 138] on button "Submit" at bounding box center [362, 138] width 84 height 18
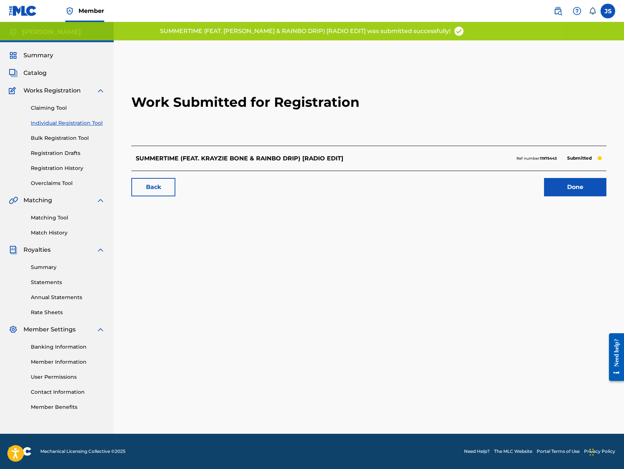
click at [567, 194] on link "Done" at bounding box center [575, 187] width 62 height 18
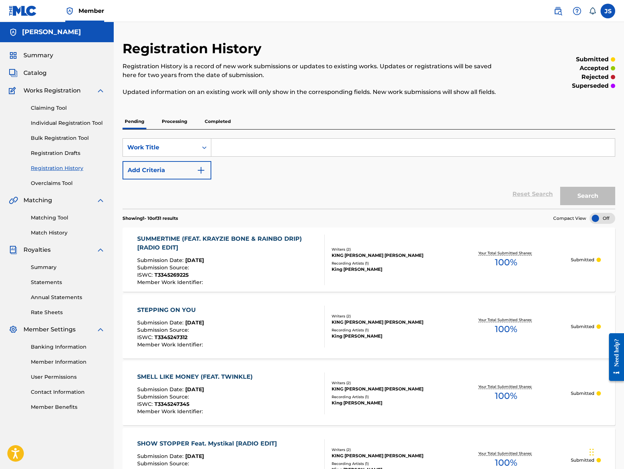
click at [67, 123] on link "Individual Registration Tool" at bounding box center [68, 123] width 74 height 8
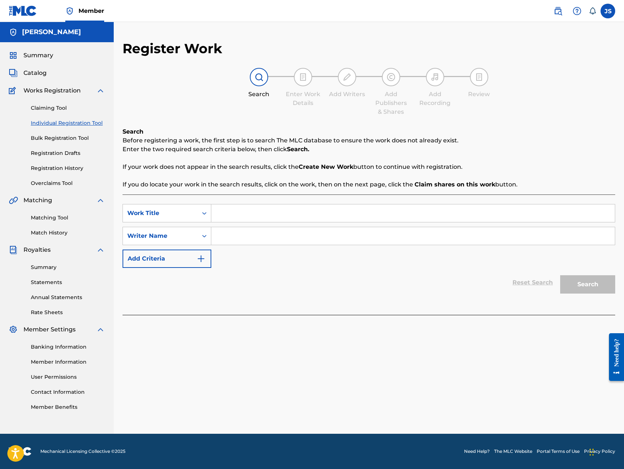
click at [231, 215] on input "Search Form" at bounding box center [412, 213] width 403 height 18
paste input "TARES & WHEAT"
type input "TARES & WHEAT"
click at [257, 234] on input "Search Form" at bounding box center [412, 236] width 403 height 18
type input "[PERSON_NAME]"
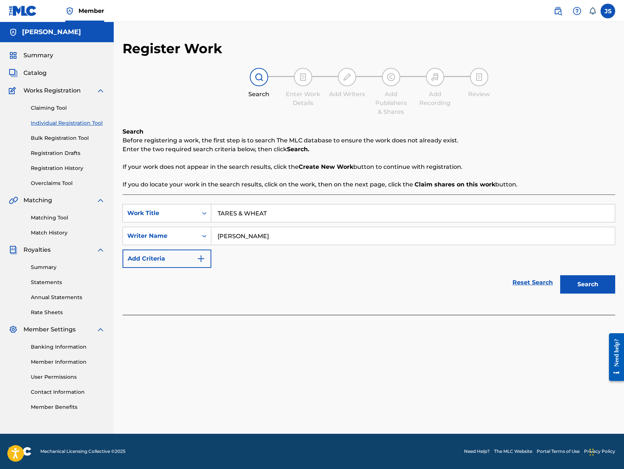
click at [560, 275] on button "Search" at bounding box center [587, 284] width 55 height 18
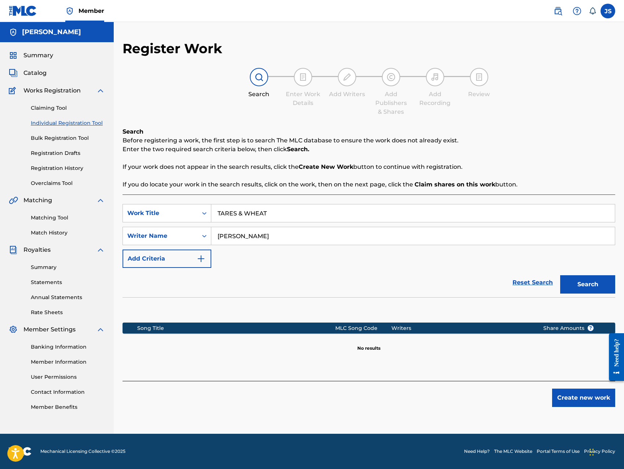
click at [563, 400] on button "Create new work" at bounding box center [583, 397] width 63 height 18
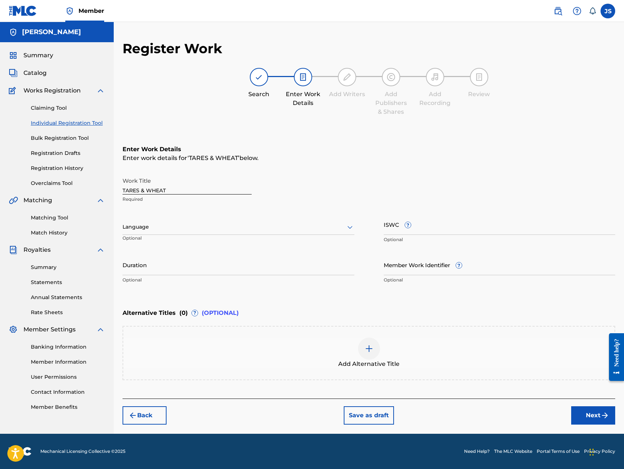
click at [470, 228] on input "ISWC ?" at bounding box center [500, 224] width 232 height 21
type input "T-334524765-2"
click at [593, 421] on button "Next" at bounding box center [593, 415] width 44 height 18
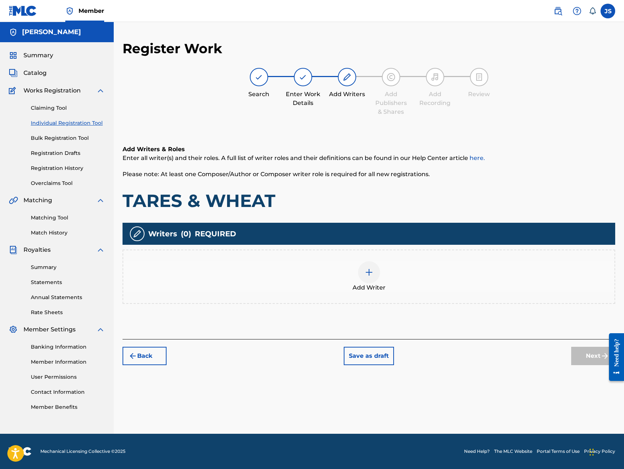
click at [370, 277] on div at bounding box center [369, 272] width 22 height 22
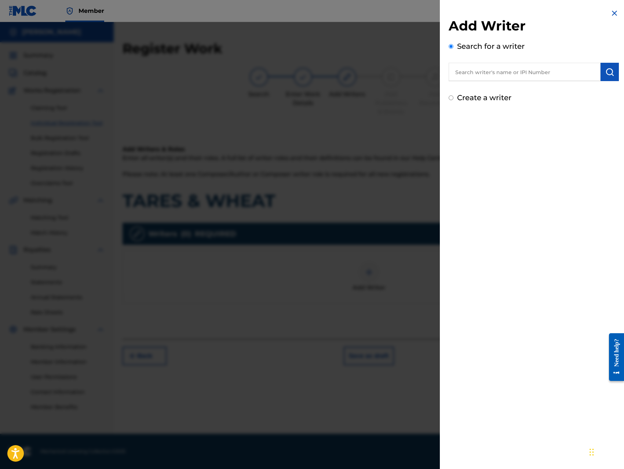
click at [508, 72] on input "text" at bounding box center [524, 72] width 152 height 18
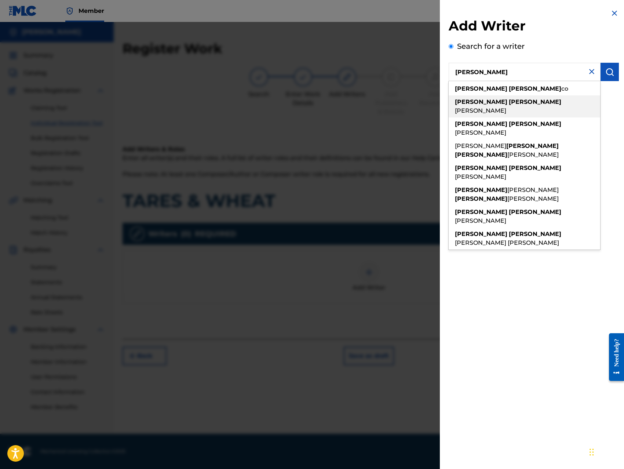
click at [506, 107] on span "[PERSON_NAME]" at bounding box center [480, 110] width 51 height 7
type input "[PERSON_NAME]"
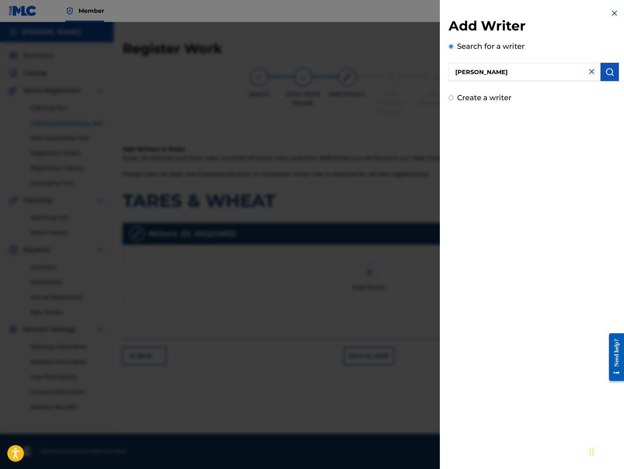
click at [607, 74] on img "submit" at bounding box center [609, 71] width 9 height 9
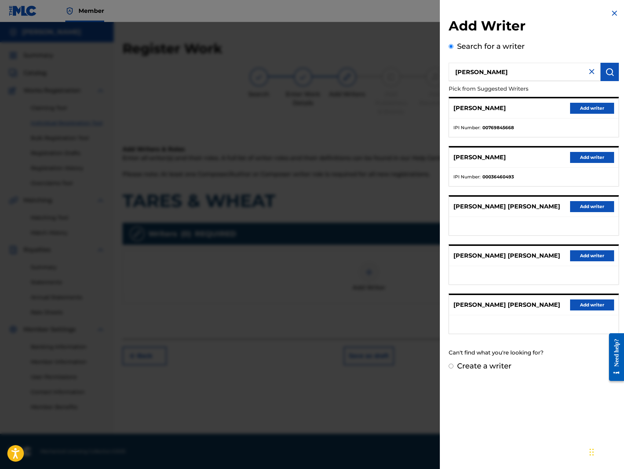
click at [584, 110] on button "Add writer" at bounding box center [592, 108] width 44 height 11
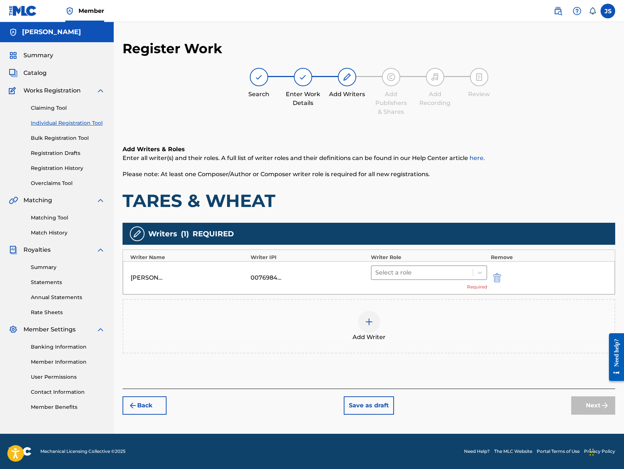
click at [407, 270] on div at bounding box center [422, 272] width 94 height 10
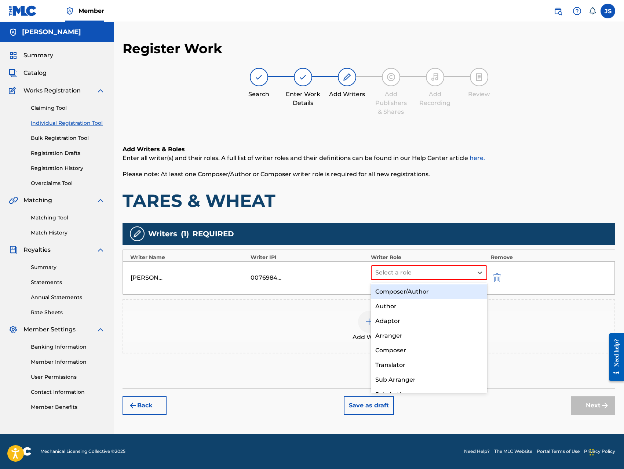
click at [402, 286] on div "Composer/Author" at bounding box center [429, 291] width 116 height 15
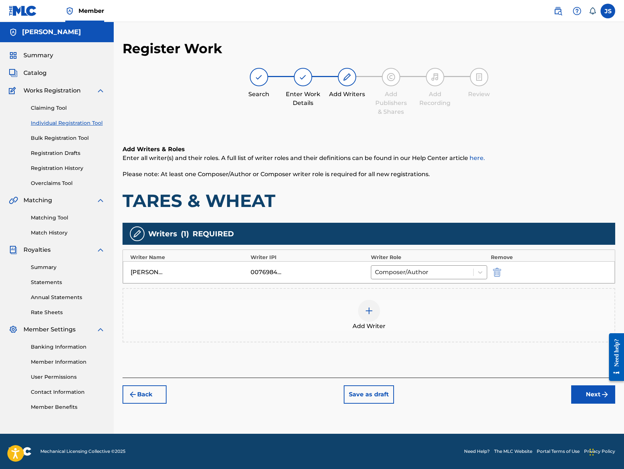
click at [376, 307] on div at bounding box center [369, 311] width 22 height 22
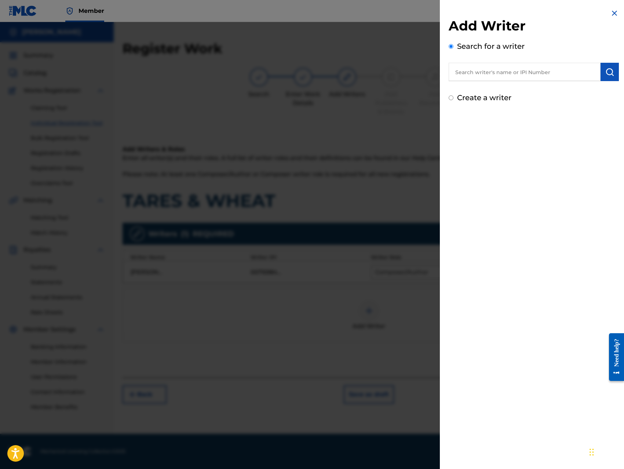
click at [539, 73] on input "text" at bounding box center [524, 72] width 152 height 18
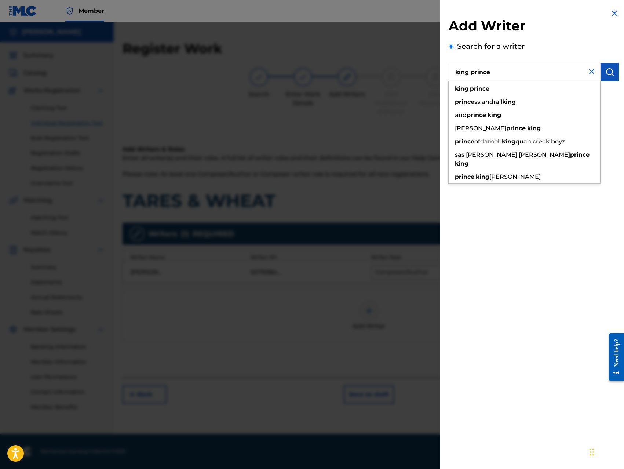
type input "king prince"
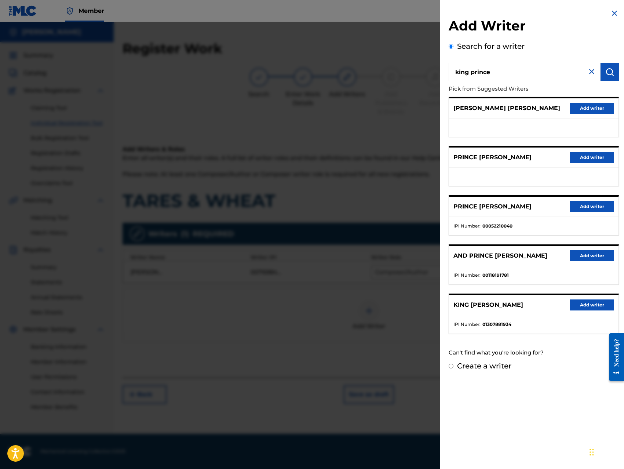
click at [584, 306] on button "Add writer" at bounding box center [592, 304] width 44 height 11
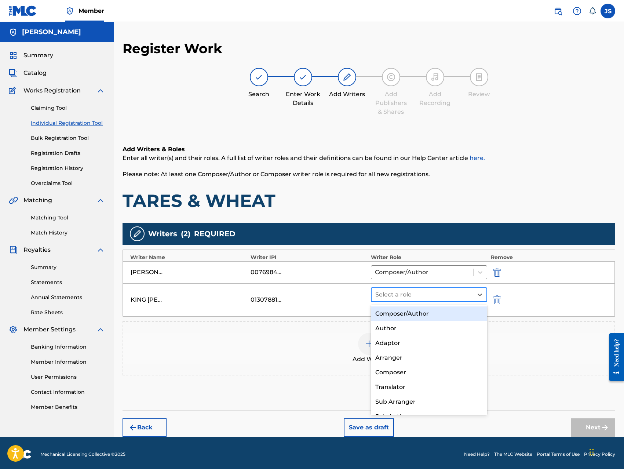
click at [426, 296] on div at bounding box center [422, 294] width 94 height 10
click at [417, 311] on div "Composer/Author" at bounding box center [429, 313] width 116 height 15
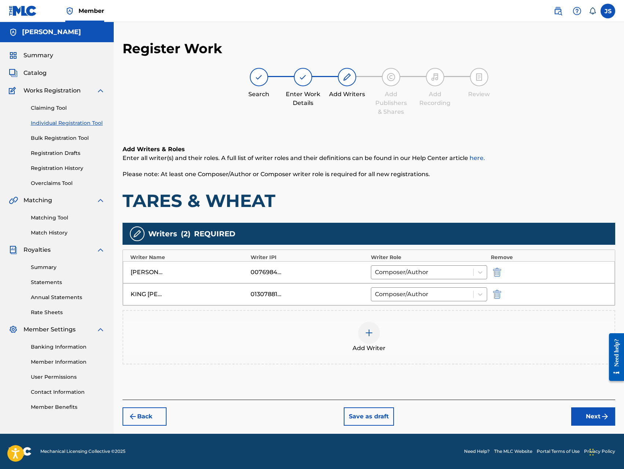
click at [582, 419] on button "Next" at bounding box center [593, 416] width 44 height 18
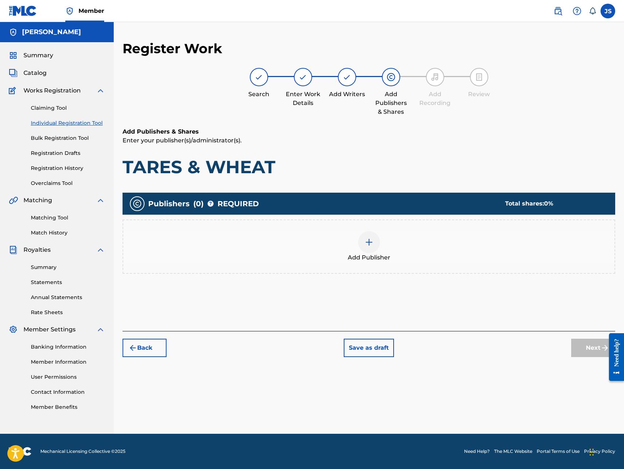
click at [375, 242] on div at bounding box center [369, 242] width 22 height 22
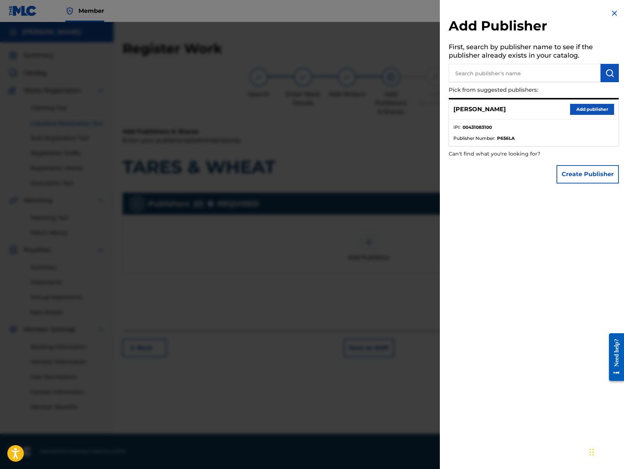
click at [596, 106] on button "Add publisher" at bounding box center [592, 109] width 44 height 11
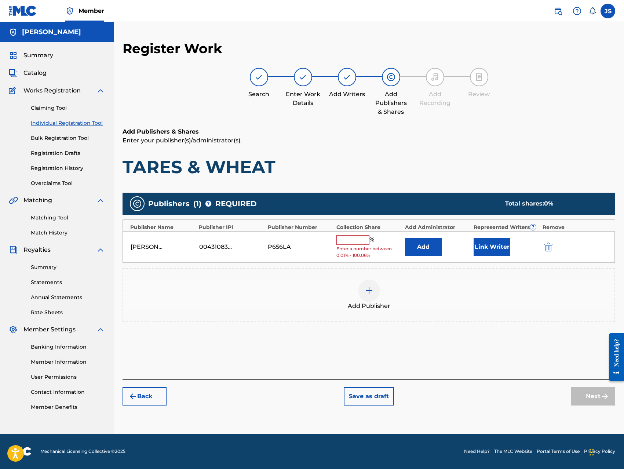
click at [352, 239] on input "text" at bounding box center [352, 240] width 33 height 10
type input "100"
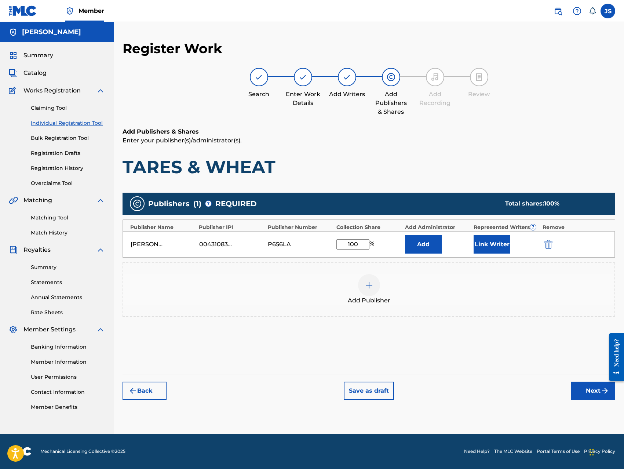
click at [437, 248] on button "Add" at bounding box center [423, 244] width 37 height 18
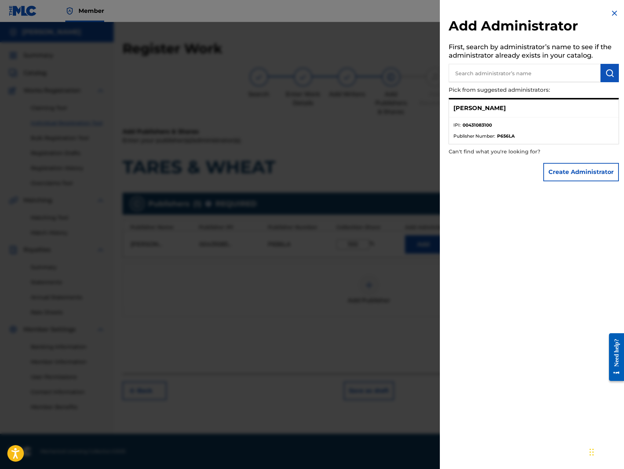
click at [582, 173] on button "Create Administrator" at bounding box center [581, 172] width 76 height 18
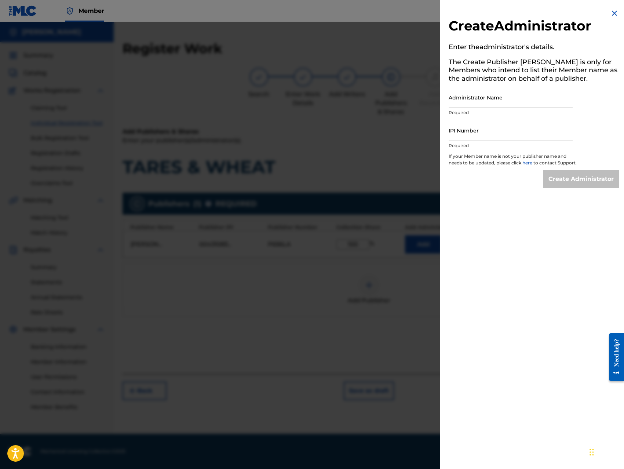
click at [531, 98] on input "Administrator Name" at bounding box center [510, 97] width 124 height 21
type input "[PERSON_NAME]"
click at [514, 129] on input "IPI Number" at bounding box center [510, 130] width 124 height 21
type input "00431083100"
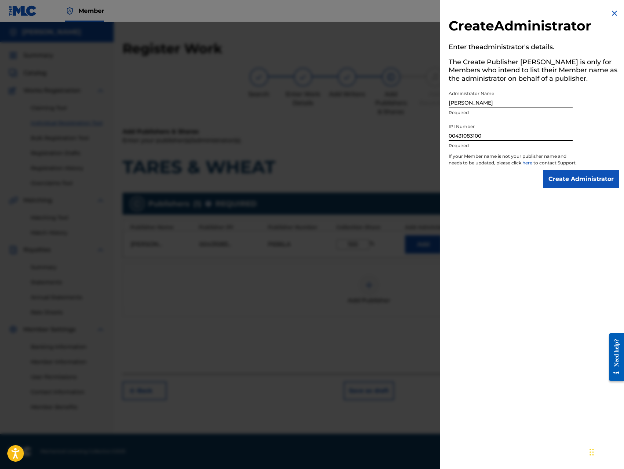
click at [575, 188] on input "Create Administrator" at bounding box center [581, 179] width 76 height 18
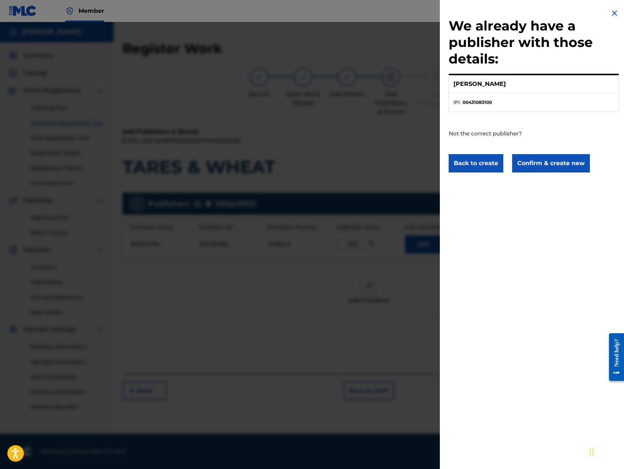
click at [556, 166] on button "Confirm & create new" at bounding box center [551, 163] width 78 height 18
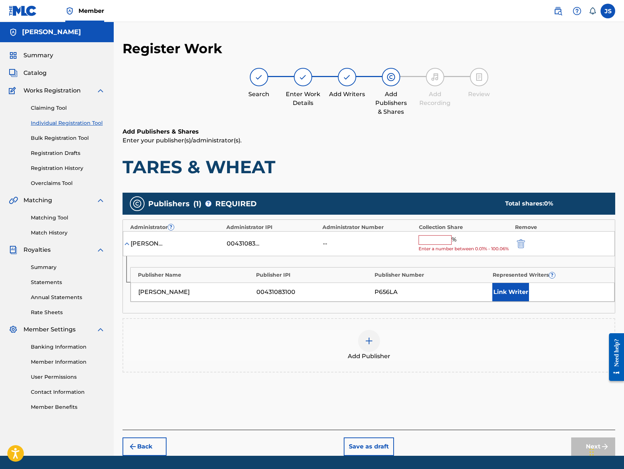
click at [422, 237] on input "text" at bounding box center [434, 240] width 33 height 10
type input "100"
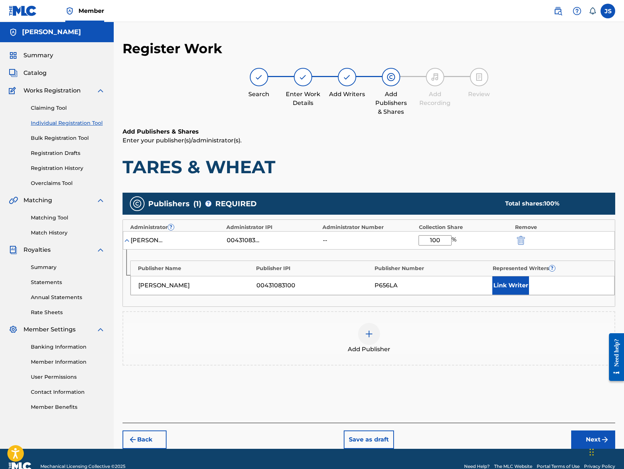
click at [506, 290] on button "Link Writer" at bounding box center [510, 285] width 37 height 18
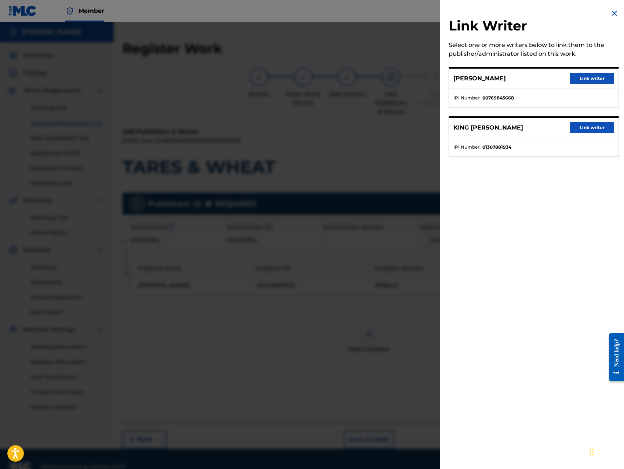
click at [582, 76] on button "Link writer" at bounding box center [592, 78] width 44 height 11
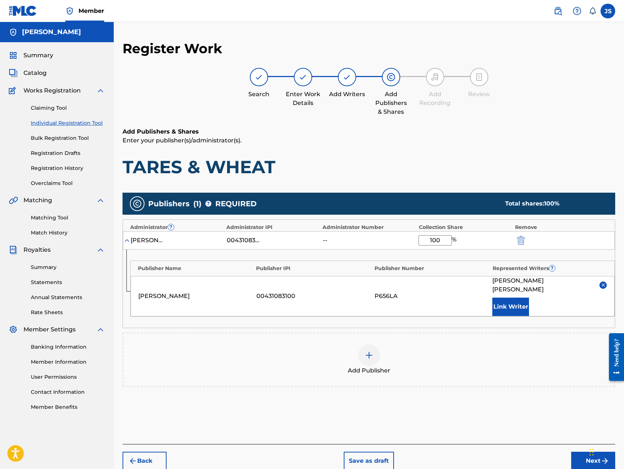
click at [504, 297] on button "Link Writer" at bounding box center [510, 306] width 37 height 18
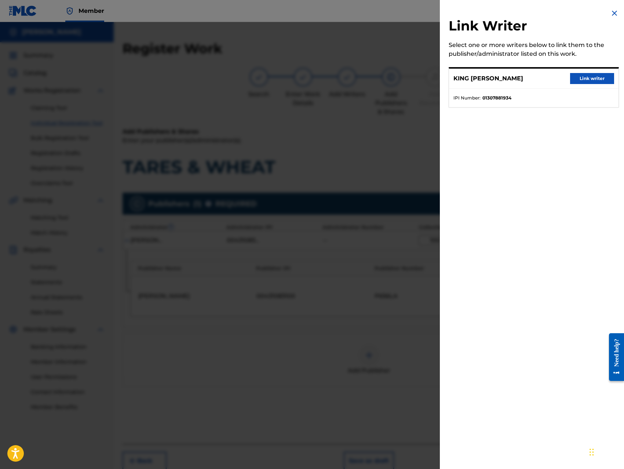
click at [587, 80] on button "Link writer" at bounding box center [592, 78] width 44 height 11
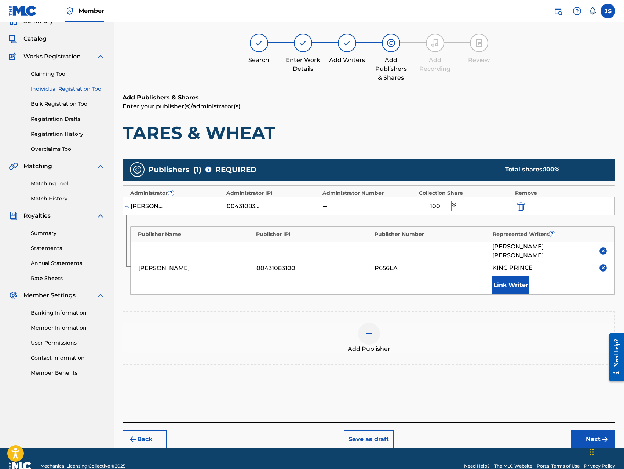
scroll to position [40, 0]
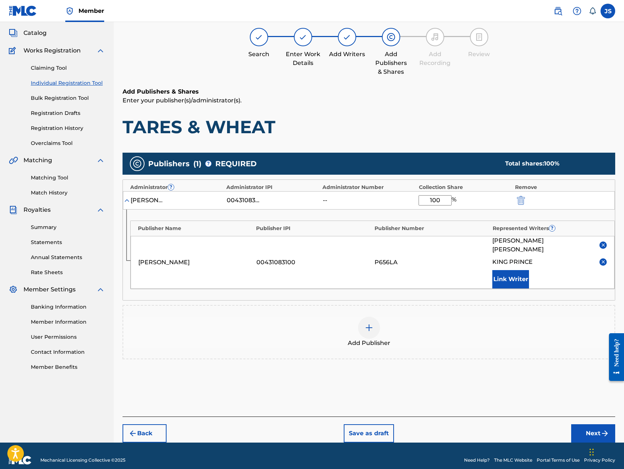
click at [578, 424] on button "Next" at bounding box center [593, 433] width 44 height 18
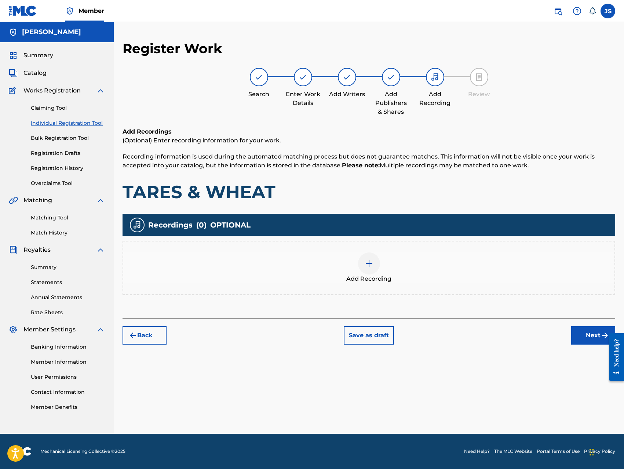
click at [368, 259] on img at bounding box center [369, 263] width 9 height 9
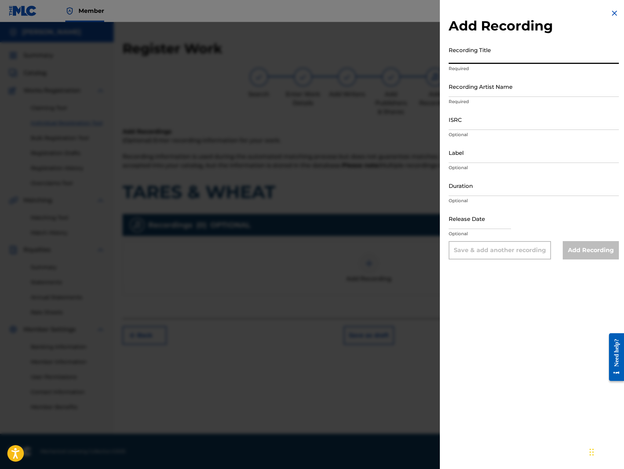
click at [507, 53] on input "Recording Title" at bounding box center [533, 53] width 170 height 21
paste input "TARES & WHEAT"
type input "TARES & WHEAT"
click at [512, 88] on input "Recording Artist Name" at bounding box center [533, 86] width 170 height 21
type input "King [PERSON_NAME]"
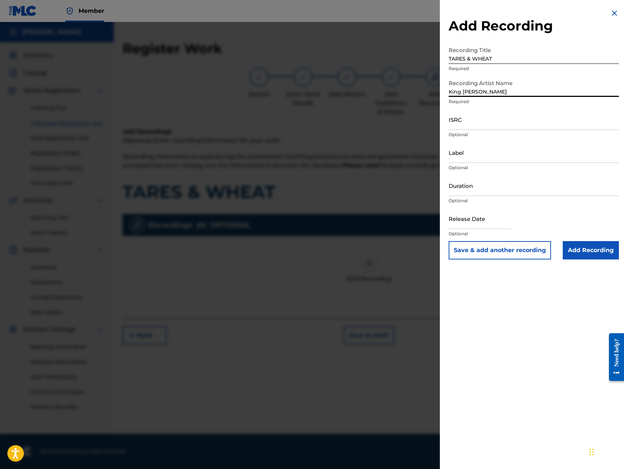
click at [510, 122] on input "ISRC" at bounding box center [533, 119] width 170 height 21
type input "QZ8XZ1700060"
click at [510, 158] on input "Label" at bounding box center [533, 152] width 170 height 21
type input "Trillionaire Music LLC"
click at [578, 246] on input "Add Recording" at bounding box center [591, 250] width 56 height 18
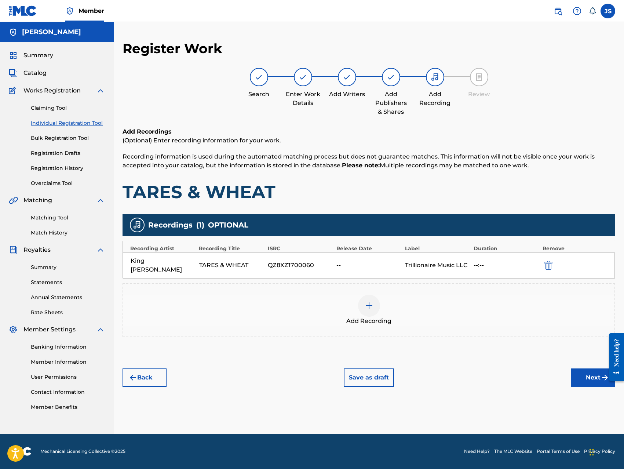
click at [585, 372] on button "Next" at bounding box center [593, 377] width 44 height 18
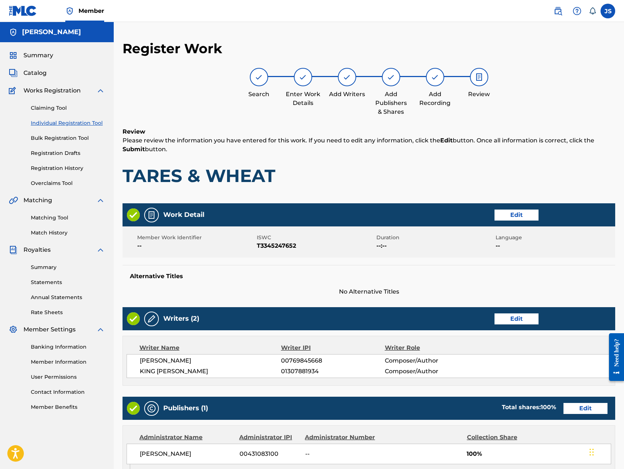
scroll to position [206, 0]
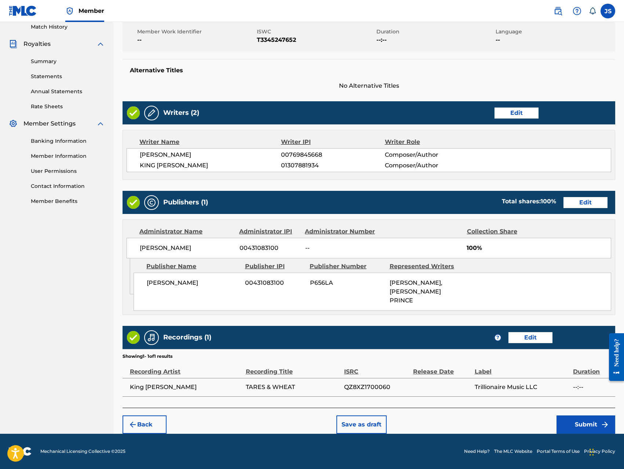
click at [576, 420] on button "Submit" at bounding box center [585, 424] width 59 height 18
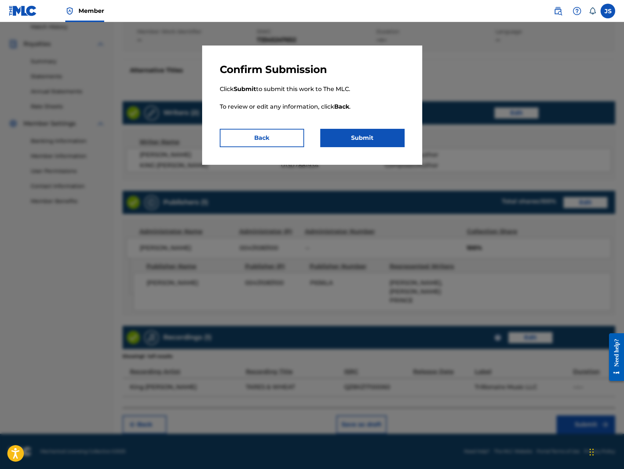
click at [383, 135] on button "Submit" at bounding box center [362, 138] width 84 height 18
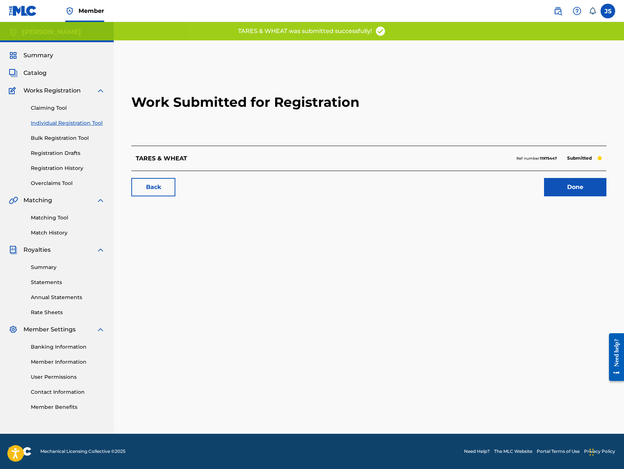
click at [566, 195] on link "Done" at bounding box center [575, 187] width 62 height 18
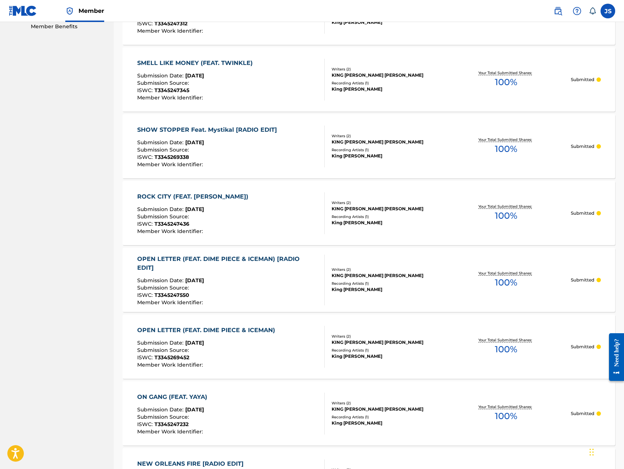
scroll to position [300, 0]
